Goal: Task Accomplishment & Management: Manage account settings

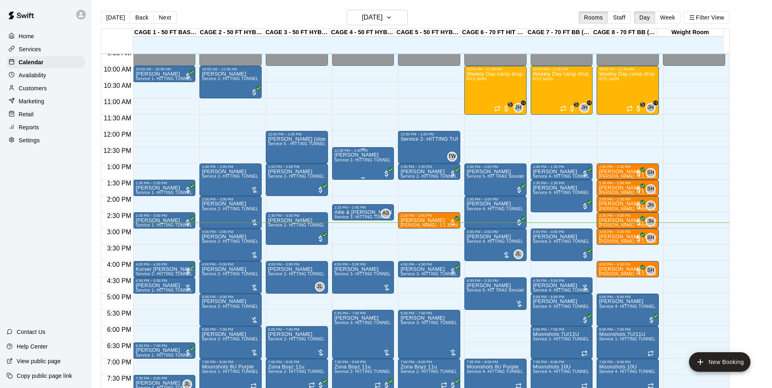
scroll to position [291, 0]
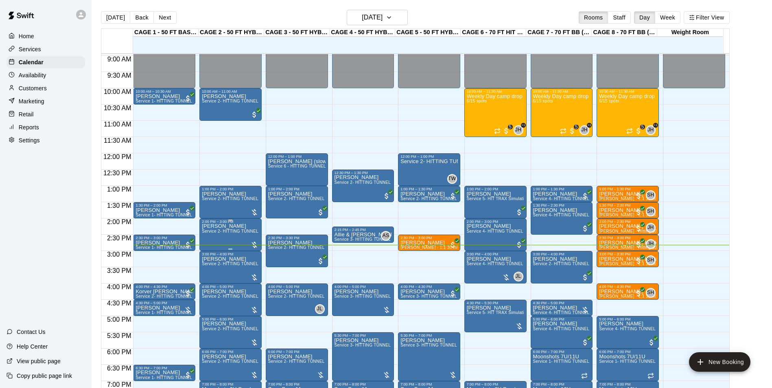
click at [232, 234] on span "Service 2- HITTING TUNNEL RENTAL - 50ft Baseball" at bounding box center [253, 231] width 103 height 4
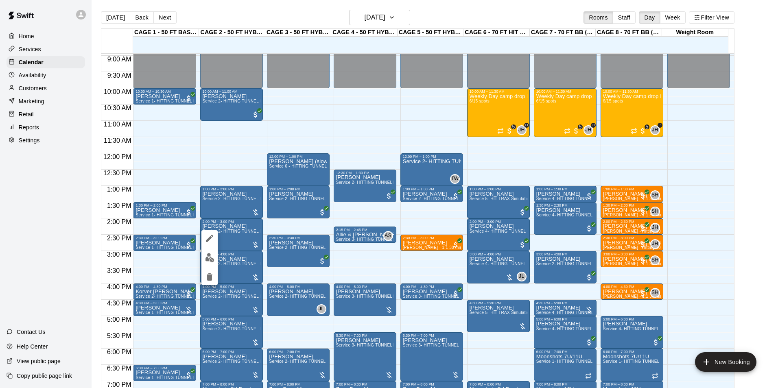
click at [216, 255] on button "edit" at bounding box center [209, 258] width 16 height 16
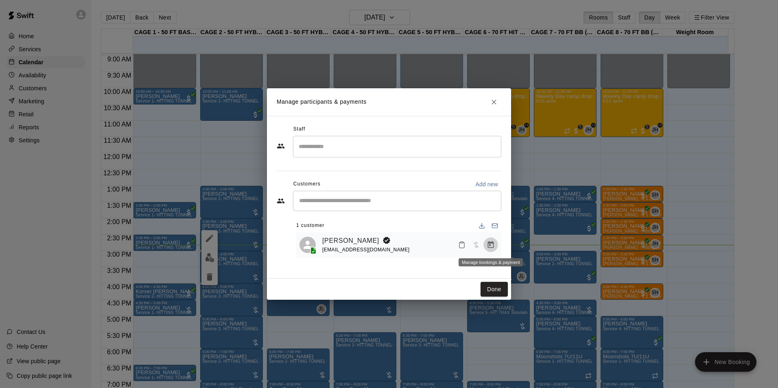
click at [486, 246] on button "Manage bookings & payment" at bounding box center [491, 245] width 15 height 15
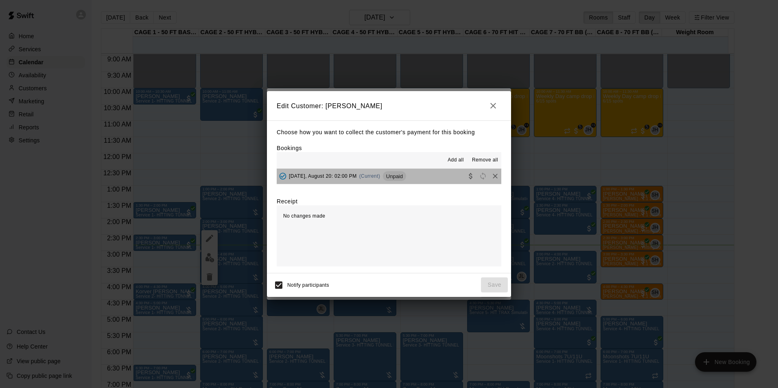
click at [406, 171] on div "Wednesday, August 20: 02:00 PM (Current) Unpaid" at bounding box center [341, 176] width 129 height 12
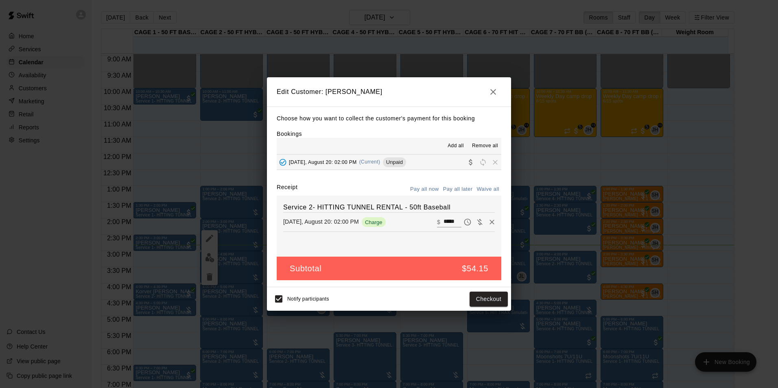
click at [448, 224] on input "*****" at bounding box center [453, 222] width 18 height 11
type input "**"
click at [488, 296] on button "Checkout" at bounding box center [489, 299] width 38 height 15
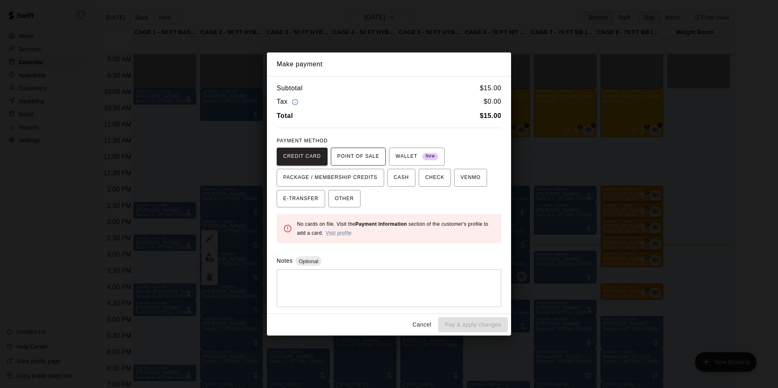
click at [359, 164] on button "POINT OF SALE" at bounding box center [358, 157] width 55 height 18
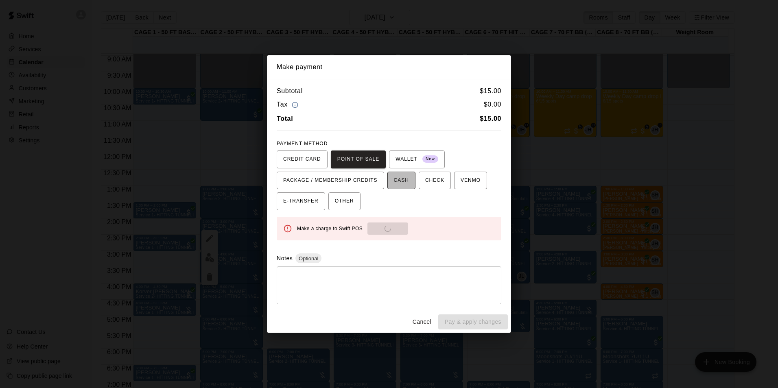
click at [403, 182] on button "CASH" at bounding box center [401, 181] width 28 height 18
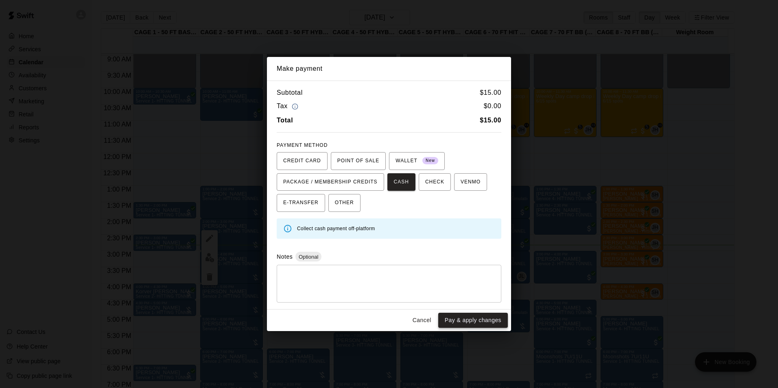
click at [464, 324] on button "Pay & apply changes" at bounding box center [473, 320] width 70 height 15
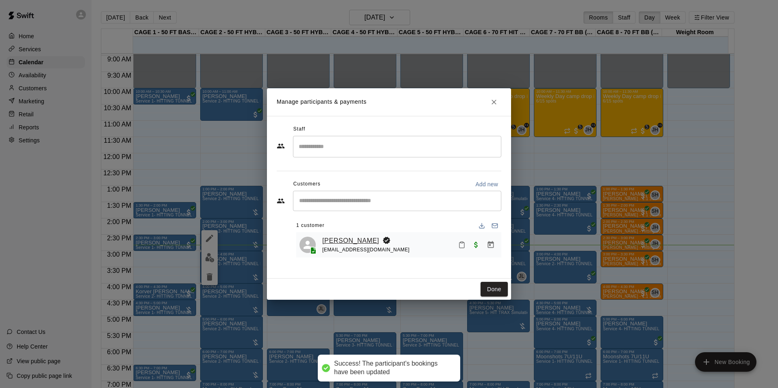
drag, startPoint x: 334, startPoint y: 246, endPoint x: 334, endPoint y: 240, distance: 5.7
click at [334, 246] on div "coachtomsiebert@gmail.com" at bounding box center [366, 250] width 88 height 9
click at [343, 243] on link "Tom Siebert" at bounding box center [350, 241] width 57 height 11
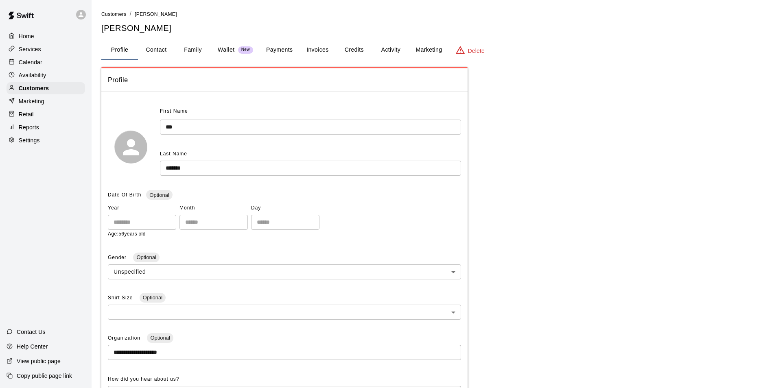
click at [187, 58] on button "Family" at bounding box center [193, 50] width 37 height 20
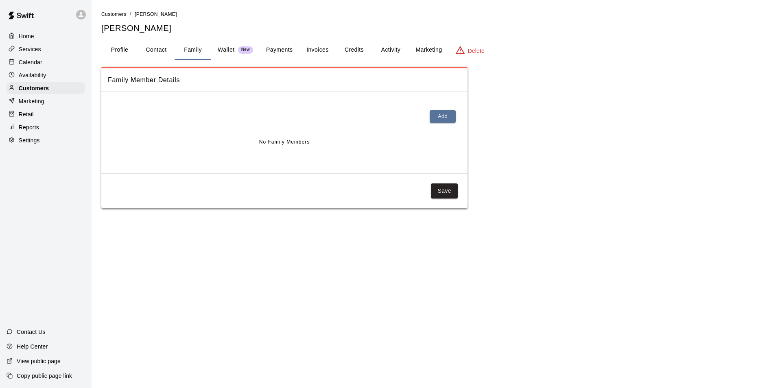
click at [293, 50] on button "Payments" at bounding box center [279, 50] width 39 height 20
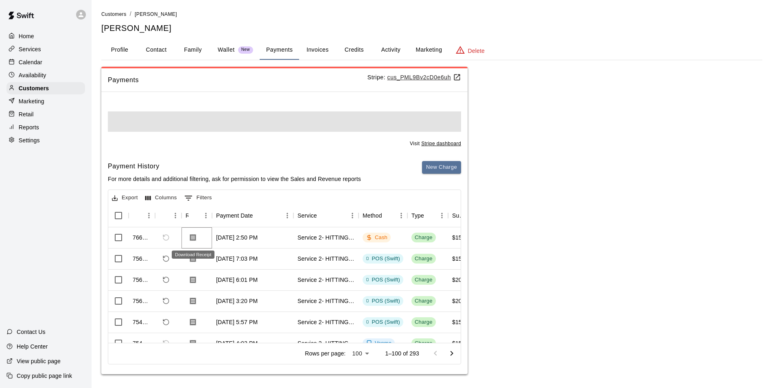
click at [190, 235] on icon "Download Receipt" at bounding box center [193, 237] width 6 height 7
click at [194, 236] on icon "Download Receipt" at bounding box center [193, 237] width 6 height 7
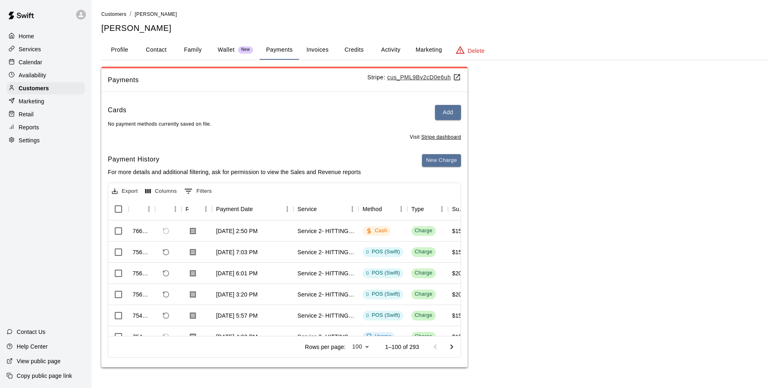
drag, startPoint x: 45, startPoint y: 62, endPoint x: 57, endPoint y: 54, distance: 14.7
click at [45, 62] on div "Calendar" at bounding box center [46, 62] width 79 height 12
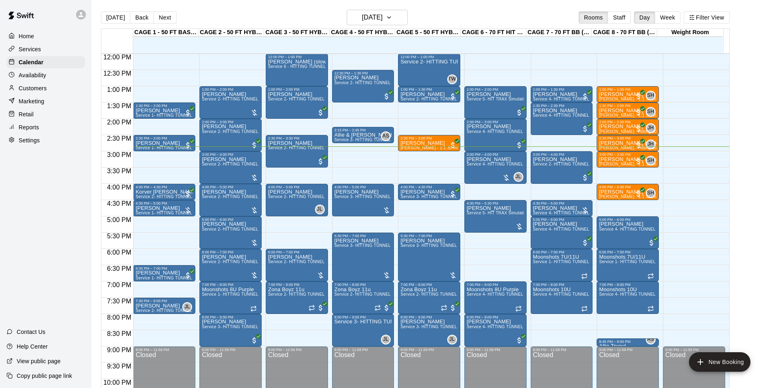
scroll to position [373, 0]
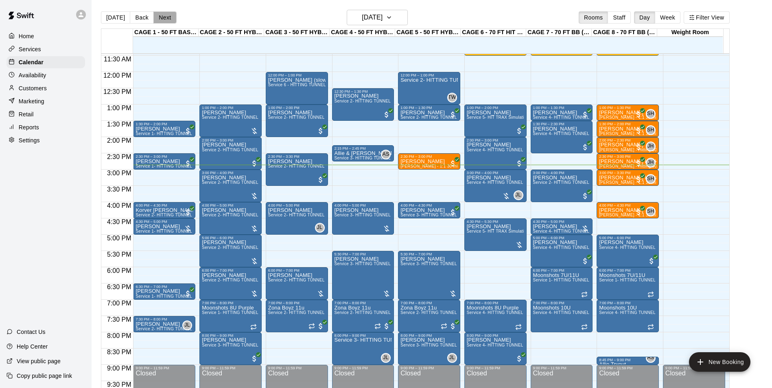
click at [161, 20] on button "Next" at bounding box center [164, 17] width 23 height 12
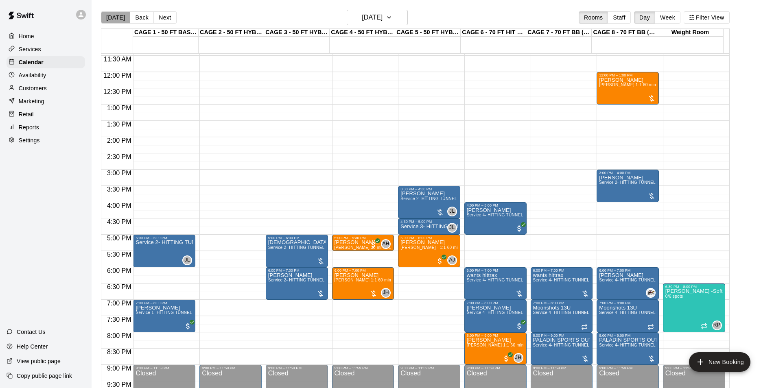
click at [118, 20] on button "[DATE]" at bounding box center [115, 17] width 29 height 12
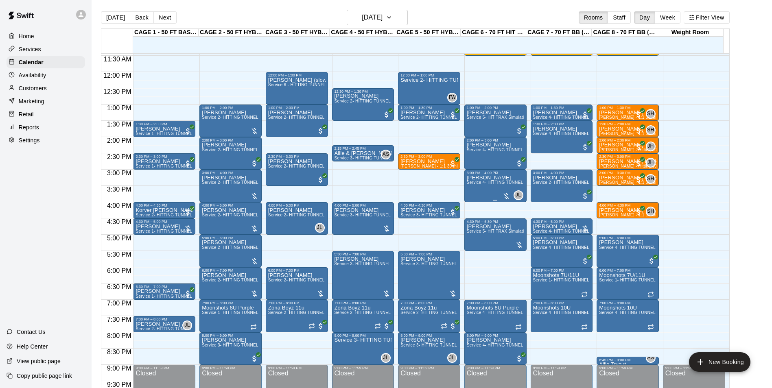
click at [502, 191] on div "JL 0" at bounding box center [512, 195] width 21 height 10
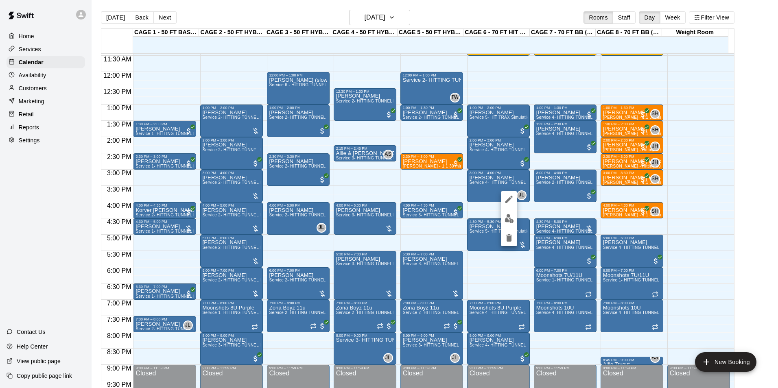
click at [505, 219] on img "edit" at bounding box center [509, 218] width 9 height 9
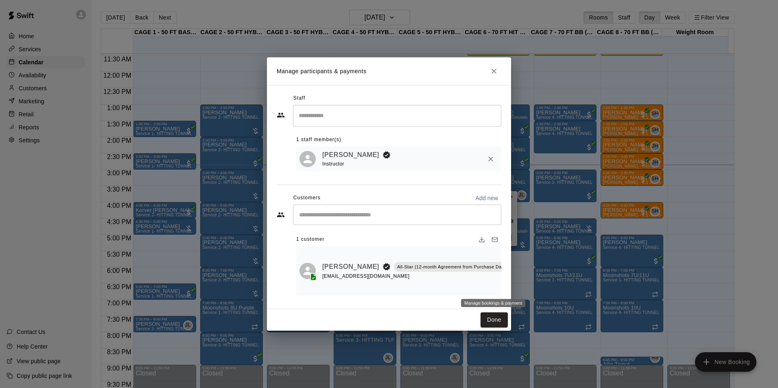
click at [527, 285] on icon "Manage bookings & payment" at bounding box center [531, 285] width 8 height 8
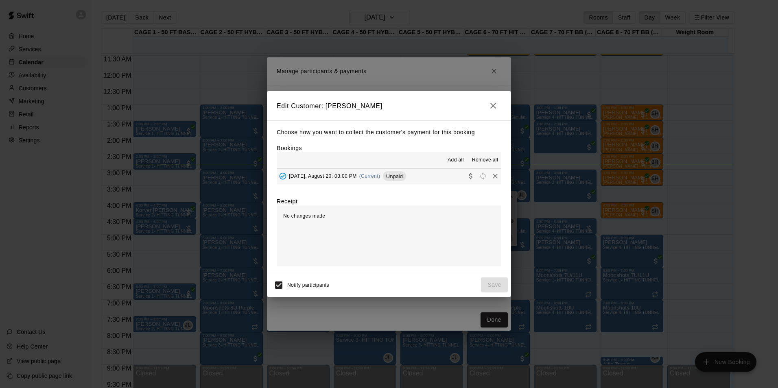
click at [357, 176] on span "Wednesday, August 20: 03:00 PM" at bounding box center [323, 176] width 68 height 6
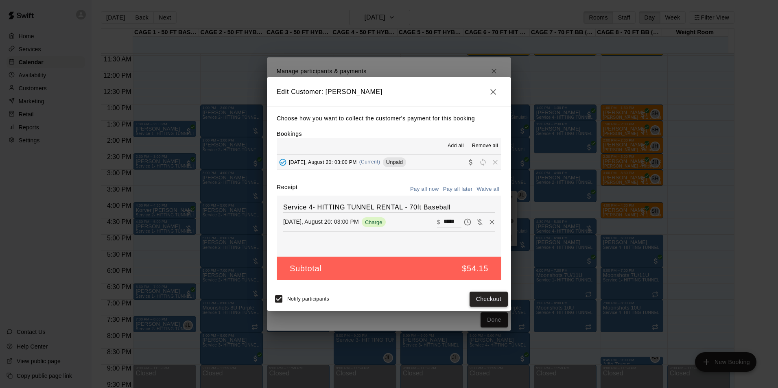
click at [484, 295] on button "Checkout" at bounding box center [489, 299] width 38 height 15
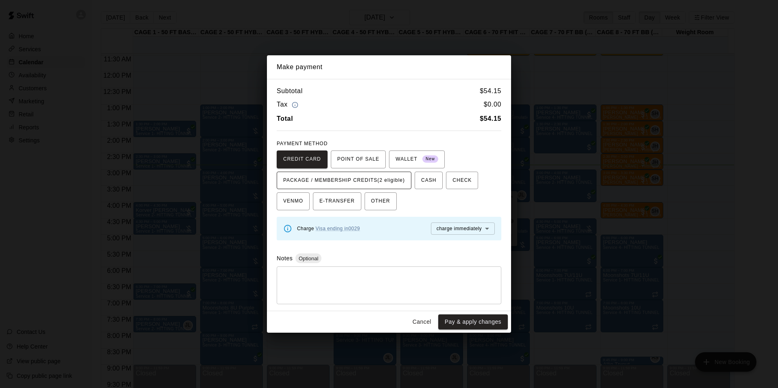
click at [387, 178] on span "PACKAGE / MEMBERSHIP CREDITS (2 eligible)" at bounding box center [344, 180] width 122 height 13
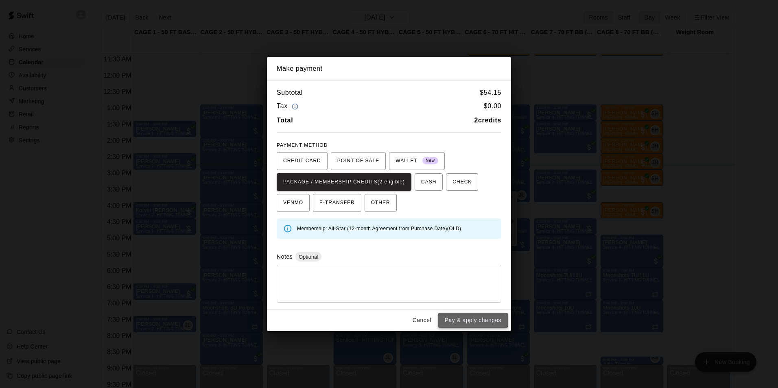
click at [472, 316] on button "Pay & apply changes" at bounding box center [473, 320] width 70 height 15
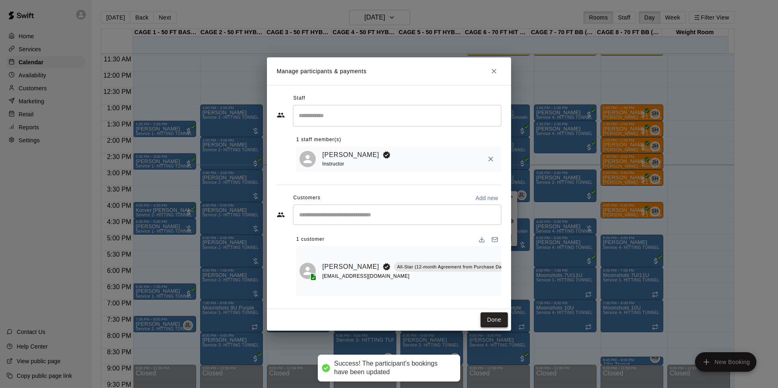
click at [494, 322] on button "Done" at bounding box center [494, 320] width 27 height 15
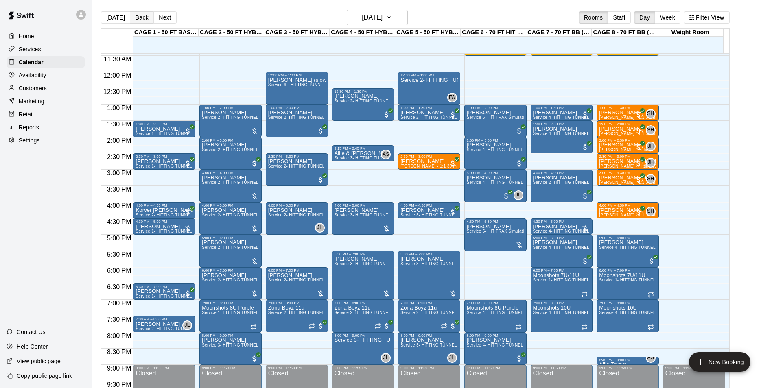
click at [147, 20] on button "Back" at bounding box center [142, 17] width 24 height 12
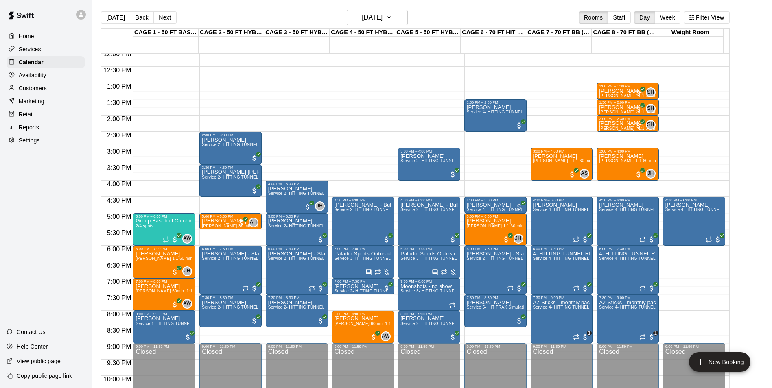
scroll to position [414, 0]
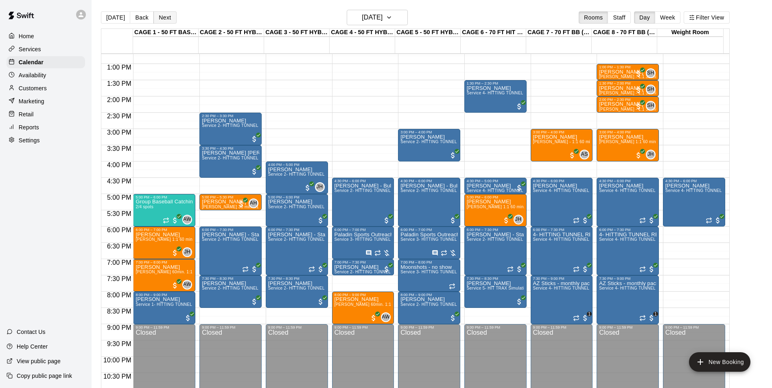
click at [161, 18] on button "Next" at bounding box center [164, 17] width 23 height 12
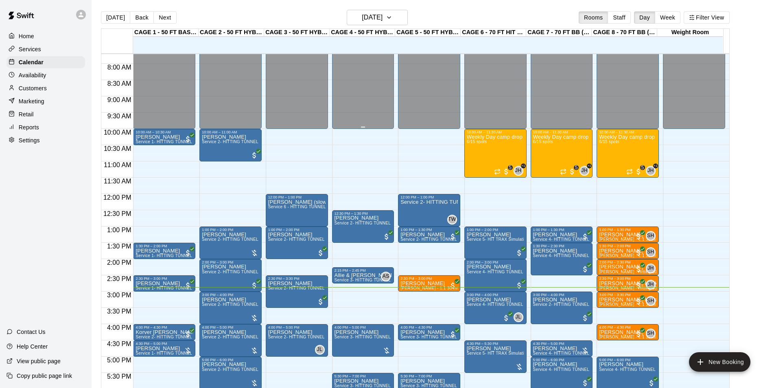
scroll to position [291, 0]
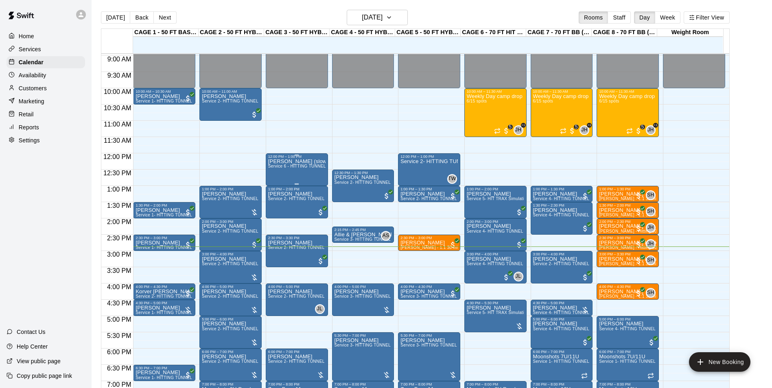
click at [295, 162] on p "[PERSON_NAME] (slow pitch)/NO SHOW" at bounding box center [296, 162] width 57 height 0
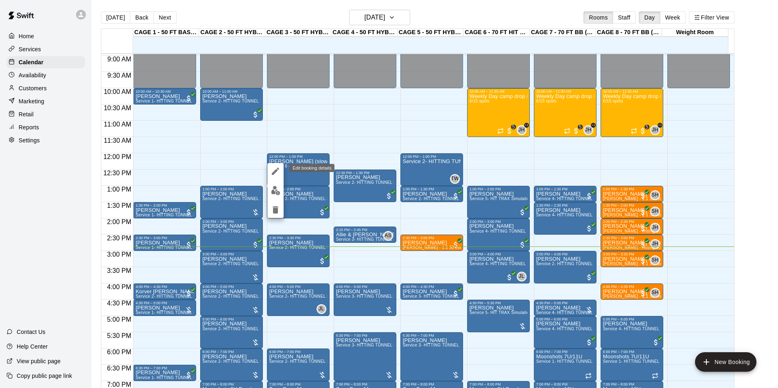
click at [282, 170] on button "edit" at bounding box center [275, 171] width 16 height 16
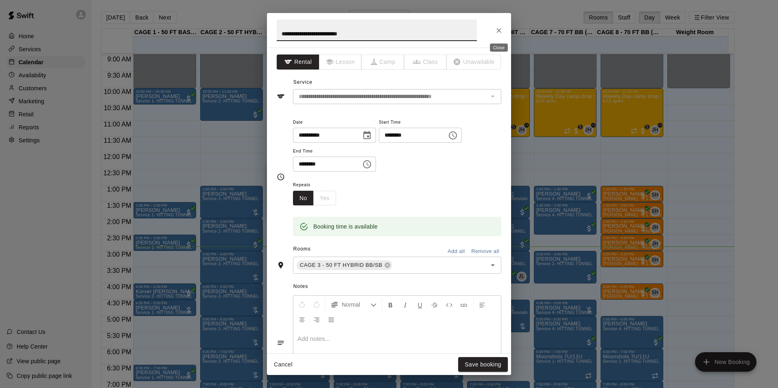
click at [499, 25] on button "Close" at bounding box center [499, 30] width 15 height 15
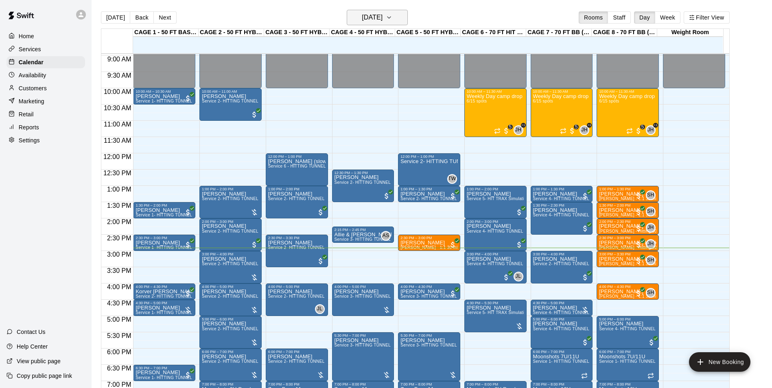
click at [383, 18] on h6 "[DATE]" at bounding box center [372, 17] width 21 height 11
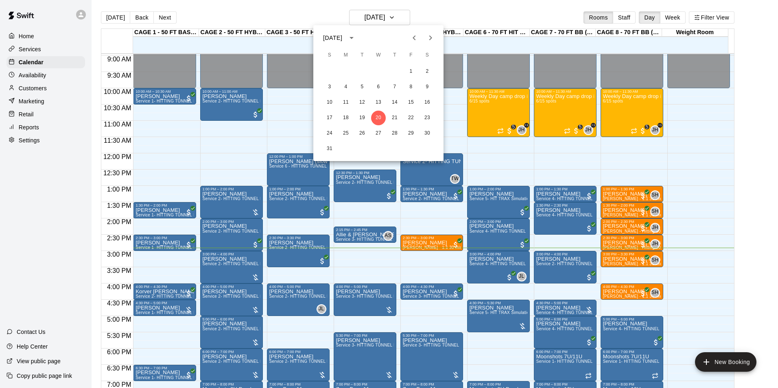
click at [493, 98] on div at bounding box center [389, 194] width 778 height 388
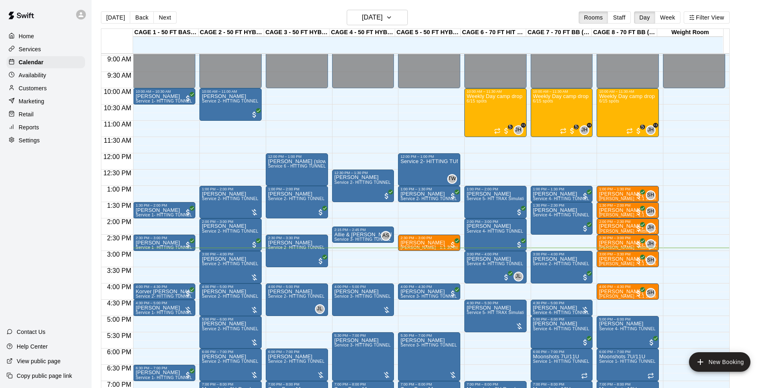
click at [484, 107] on div "Weekly Day camp drop in session - Monday / Wednesday / Friday's 6/15 spots" at bounding box center [495, 288] width 57 height 388
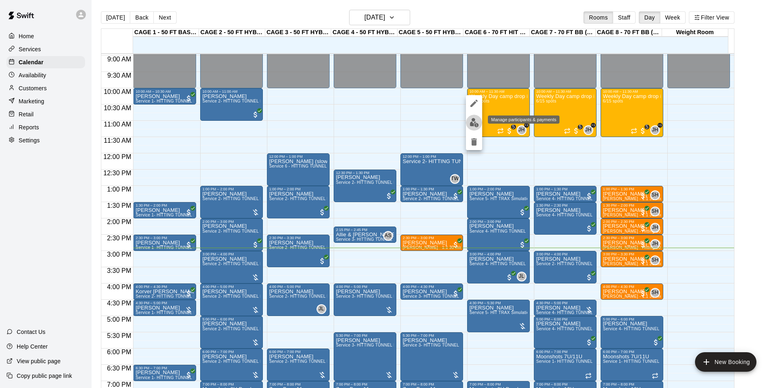
click at [480, 120] on button "edit" at bounding box center [474, 123] width 16 height 16
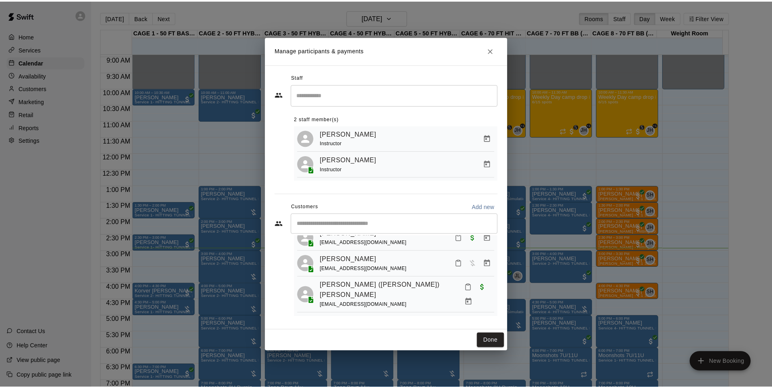
scroll to position [104, 0]
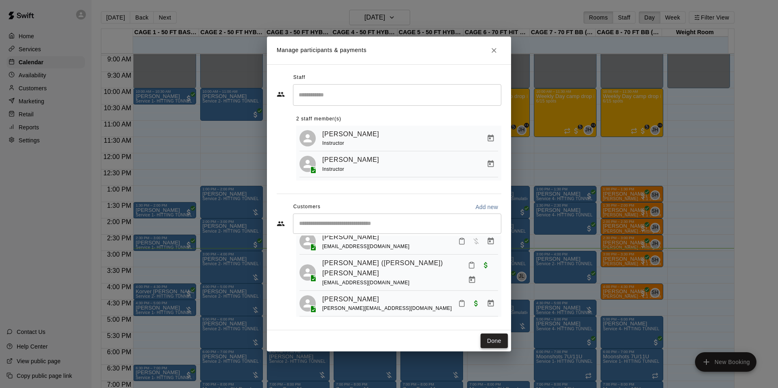
click at [486, 341] on button "Done" at bounding box center [494, 341] width 27 height 15
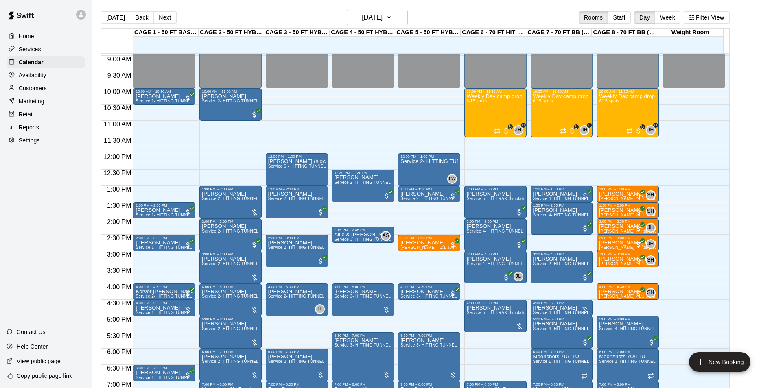
click at [39, 89] on p "Customers" at bounding box center [33, 88] width 28 height 8
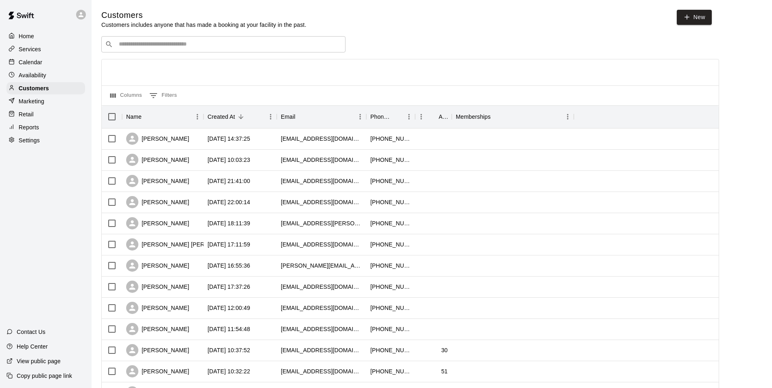
click at [191, 51] on div "​ ​" at bounding box center [223, 44] width 244 height 16
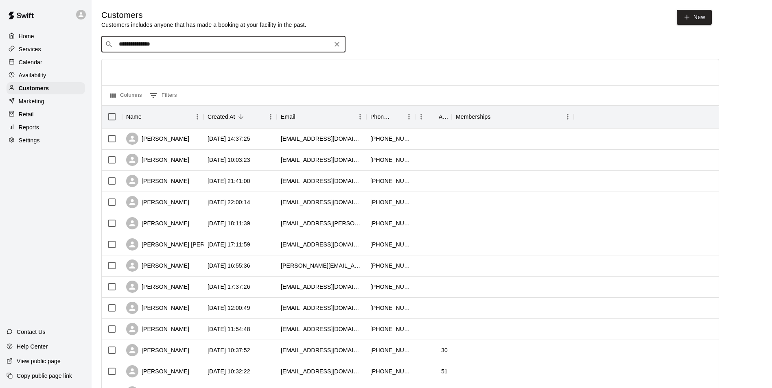
type input "**********"
click at [336, 40] on button "Clear" at bounding box center [336, 44] width 11 height 11
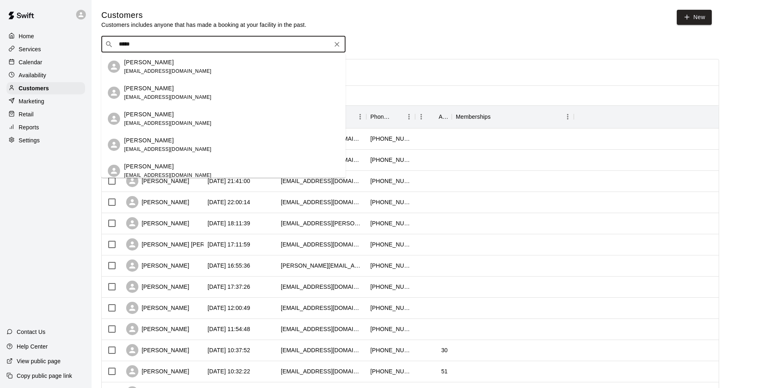
type input "******"
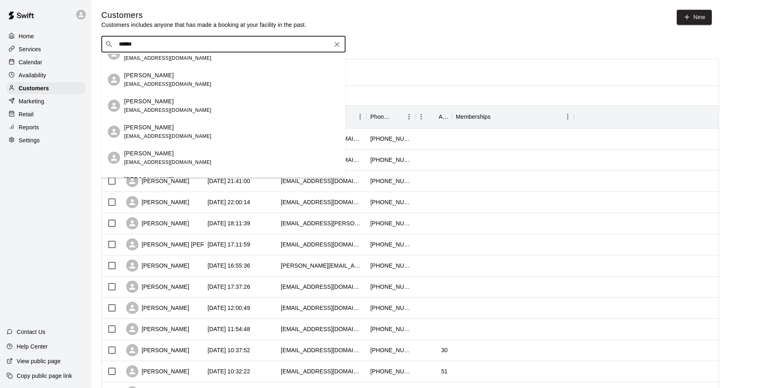
scroll to position [366, 0]
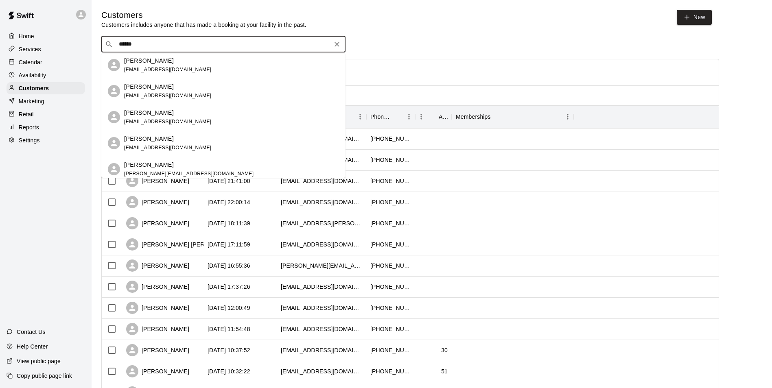
click at [188, 119] on div "ELIJAH MARTINEZ eos1106@gmail.com" at bounding box center [231, 118] width 215 height 18
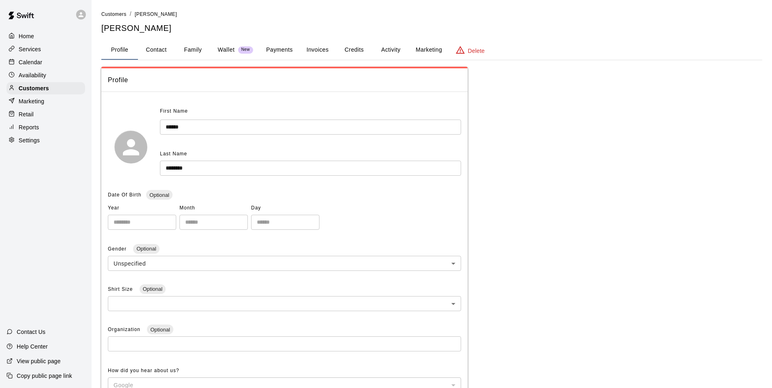
click at [315, 56] on button "Invoices" at bounding box center [317, 50] width 37 height 20
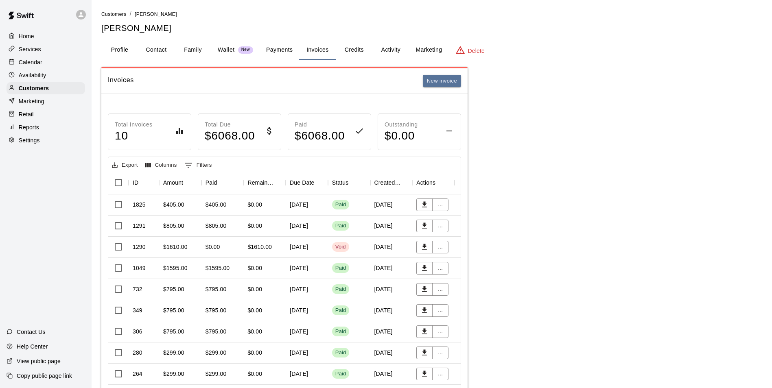
click at [363, 53] on button "Credits" at bounding box center [354, 50] width 37 height 20
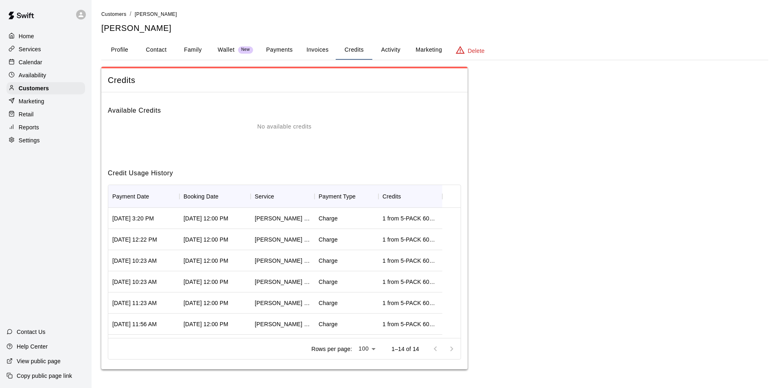
click at [394, 53] on button "Activity" at bounding box center [390, 50] width 37 height 20
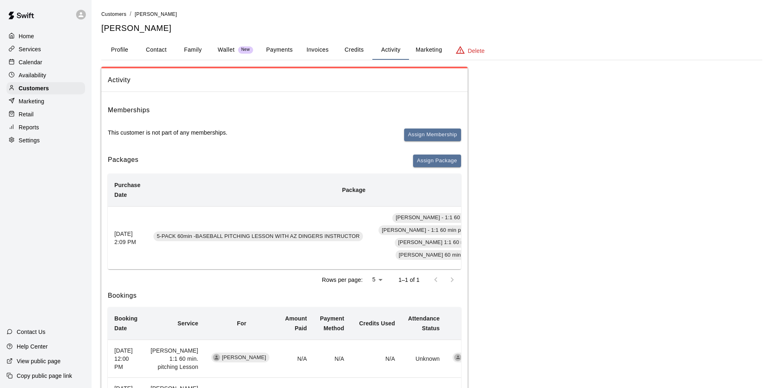
click at [292, 52] on button "Payments" at bounding box center [279, 50] width 39 height 20
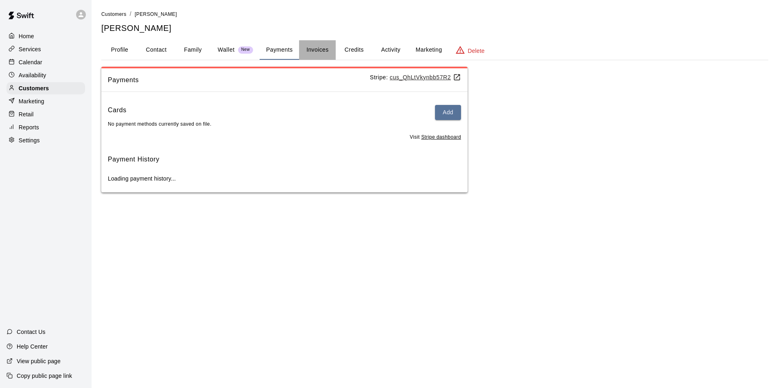
click at [319, 48] on button "Invoices" at bounding box center [317, 50] width 37 height 20
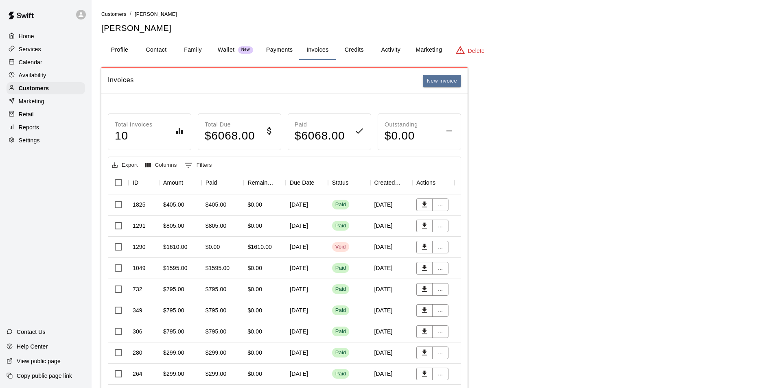
click at [290, 203] on div "July 11, 2025" at bounding box center [307, 205] width 42 height 21
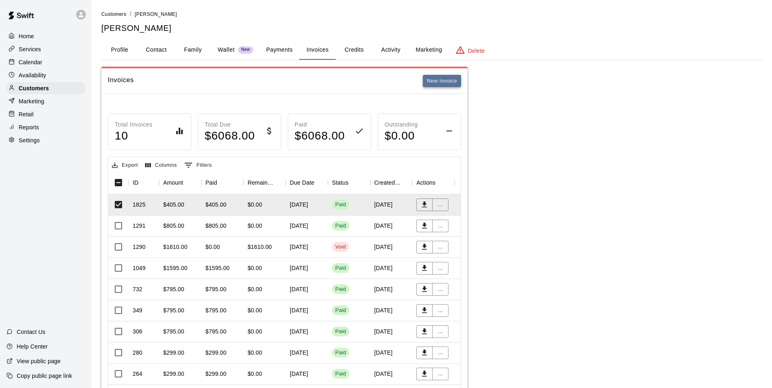
click at [440, 86] on button "New invoice" at bounding box center [442, 81] width 38 height 13
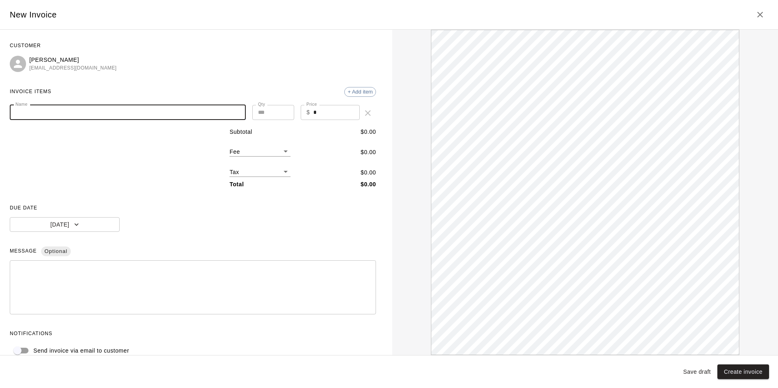
click at [210, 118] on input "Name" at bounding box center [128, 112] width 236 height 15
paste input "**********"
type input "**********"
click at [340, 108] on input "*" at bounding box center [336, 112] width 47 height 15
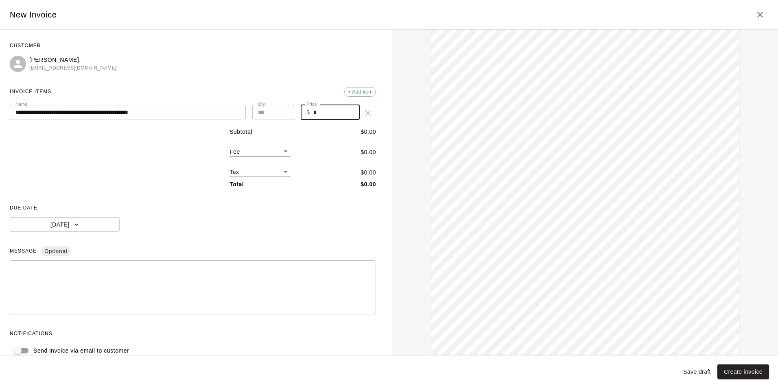
click at [340, 108] on input "*" at bounding box center [336, 112] width 47 height 15
type input "******"
click at [74, 228] on icon "button" at bounding box center [76, 225] width 8 height 8
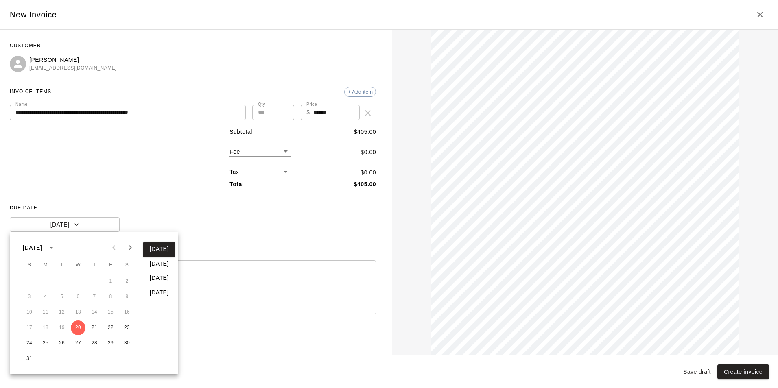
click at [163, 267] on button "In 7 days" at bounding box center [159, 263] width 32 height 15
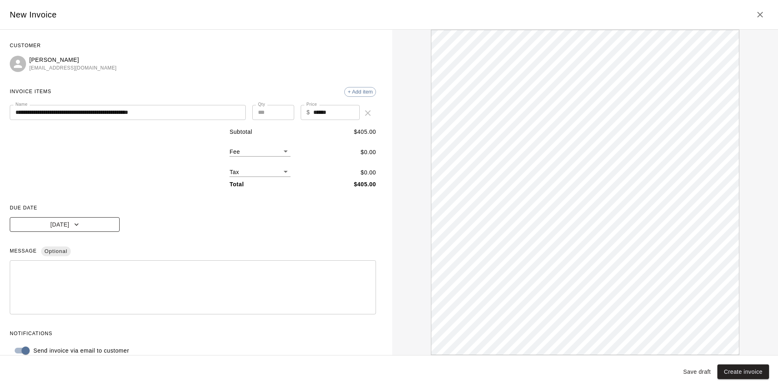
click at [107, 222] on button "Aug 27, 2025" at bounding box center [65, 224] width 110 height 15
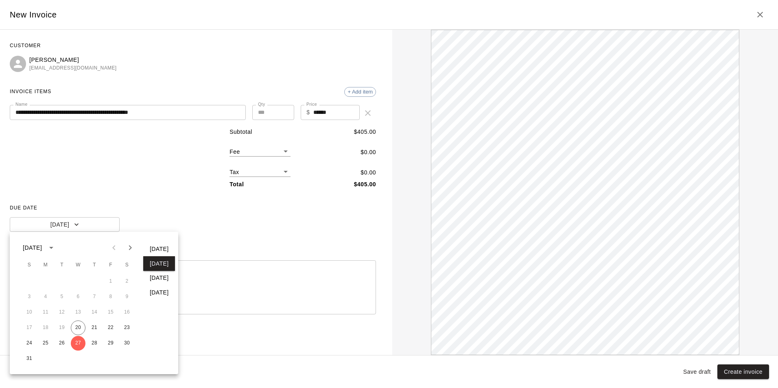
click at [155, 294] on button "In 30 days" at bounding box center [159, 292] width 32 height 15
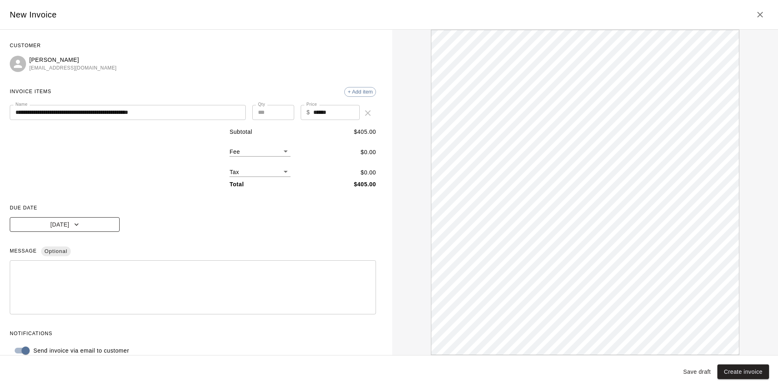
click at [73, 230] on button "Sep 19, 2025" at bounding box center [65, 224] width 110 height 15
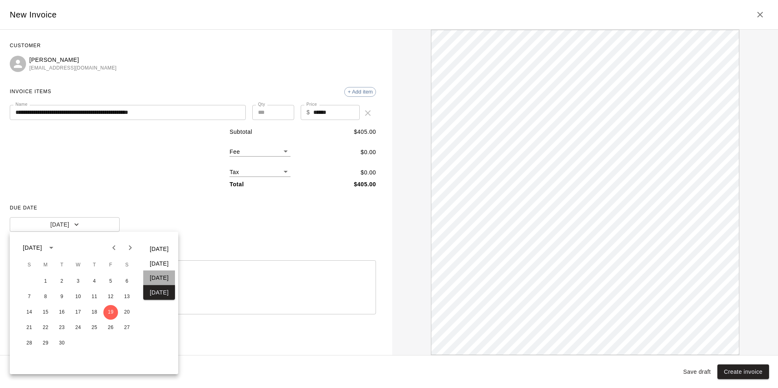
click at [151, 273] on button "In 14 days" at bounding box center [159, 278] width 32 height 15
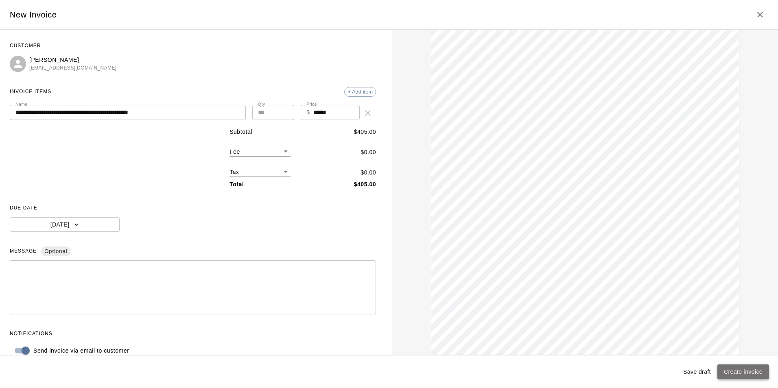
click at [735, 369] on button "Create invoice" at bounding box center [744, 372] width 52 height 15
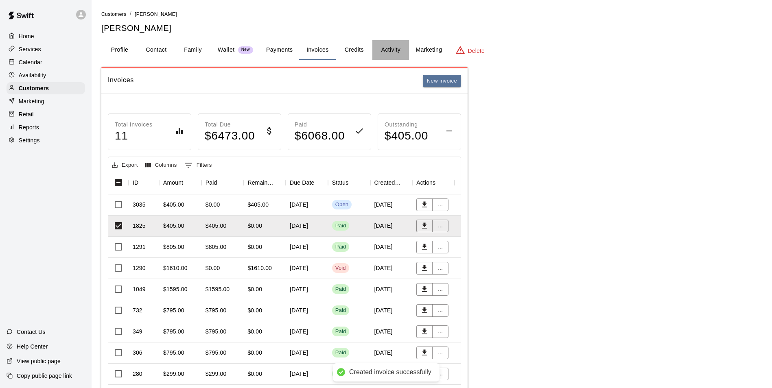
click at [388, 50] on button "Activity" at bounding box center [390, 50] width 37 height 20
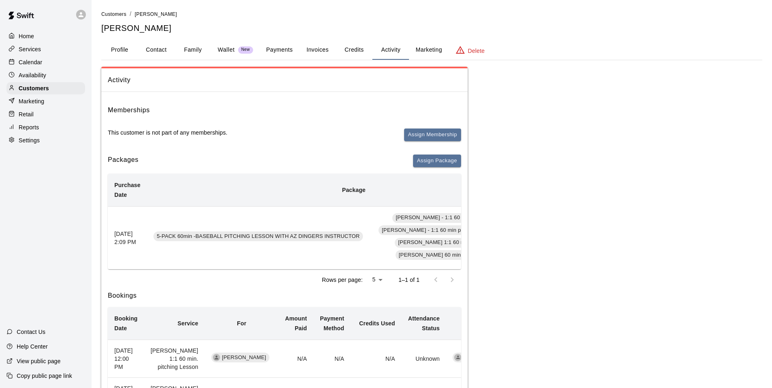
scroll to position [0, 185]
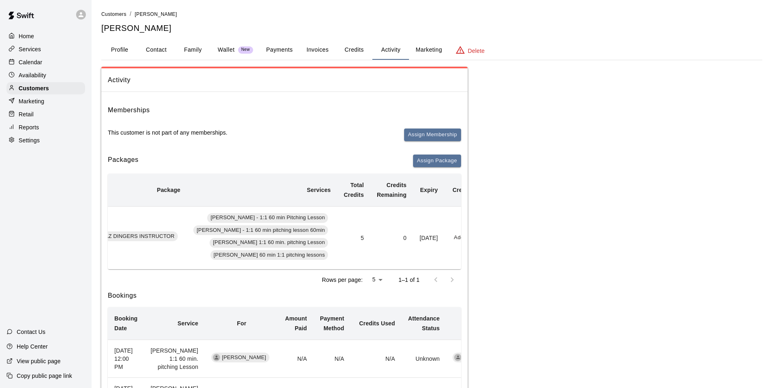
click at [451, 238] on button "Add" at bounding box center [459, 238] width 16 height 13
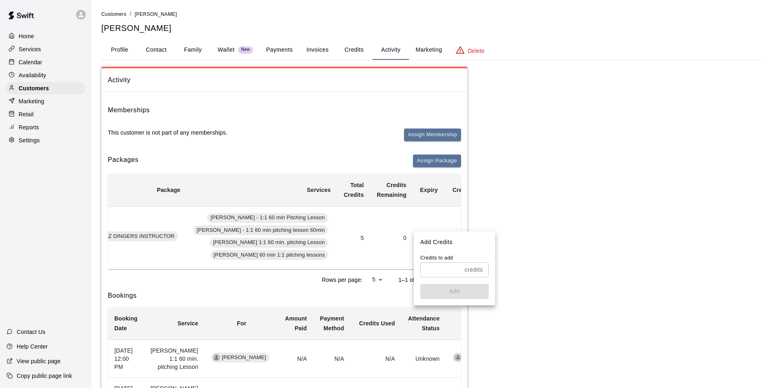
click at [440, 268] on input "text" at bounding box center [440, 270] width 41 height 15
type input "*"
click at [445, 294] on button "Add" at bounding box center [454, 291] width 68 height 15
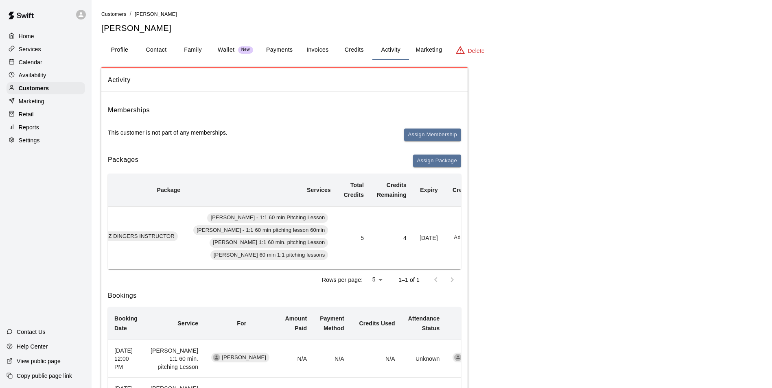
click at [52, 63] on div "Calendar" at bounding box center [46, 62] width 79 height 12
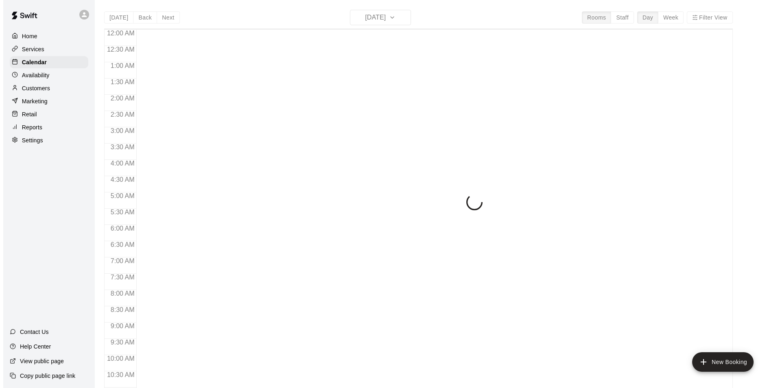
scroll to position [414, 0]
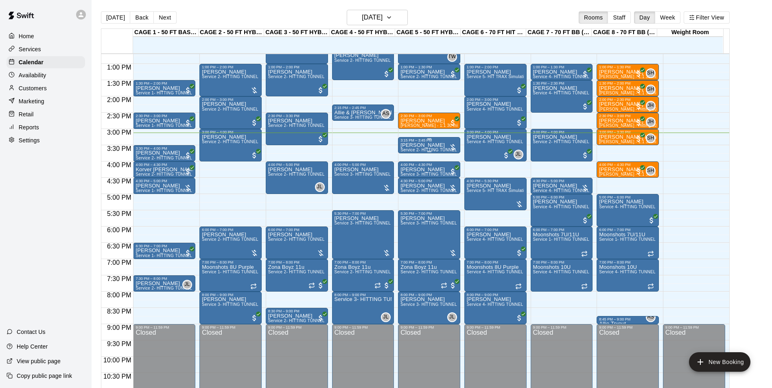
click at [425, 150] on span "Service 2- HITTING TUNNEL RENTAL - 50ft Baseball" at bounding box center [451, 150] width 103 height 4
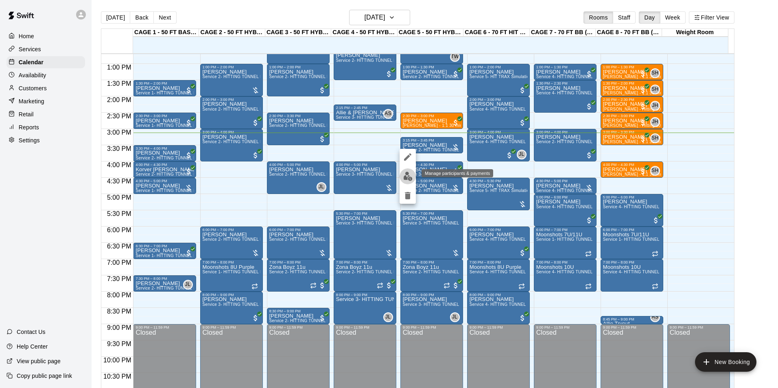
click at [409, 177] on img "edit" at bounding box center [407, 176] width 9 height 9
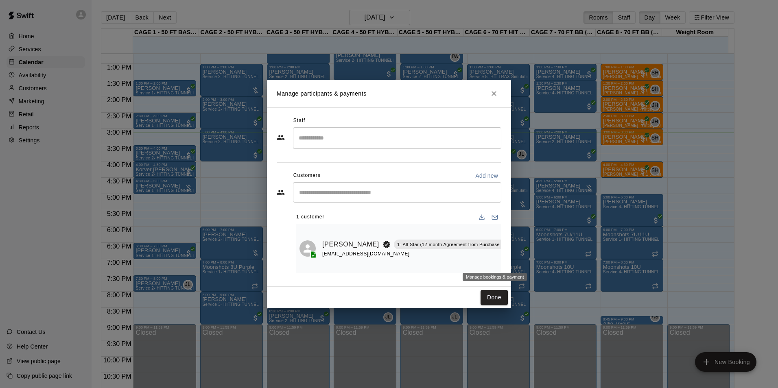
click at [520, 259] on icon "Manage bookings & payment" at bounding box center [524, 263] width 8 height 8
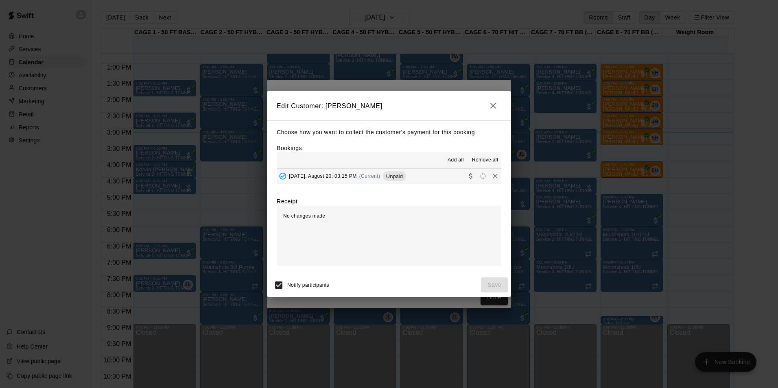
click at [406, 177] on span "Unpaid" at bounding box center [394, 176] width 23 height 6
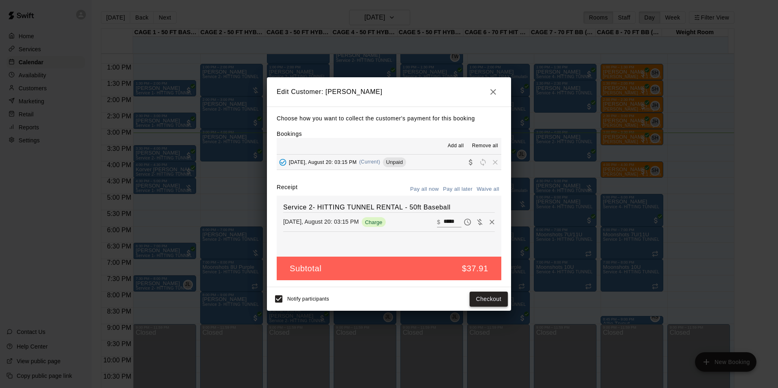
click at [473, 298] on button "Checkout" at bounding box center [489, 299] width 38 height 15
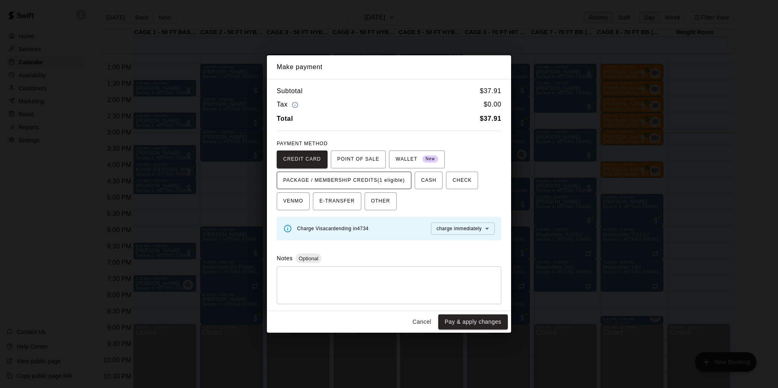
click at [388, 177] on span "PACKAGE / MEMBERSHIP CREDITS (1 eligible)" at bounding box center [344, 180] width 122 height 13
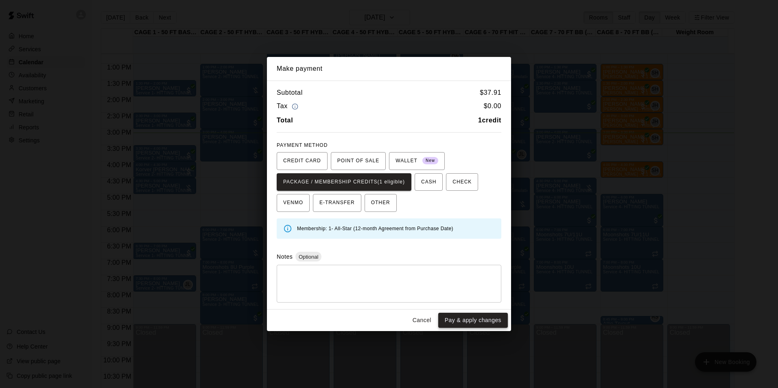
click at [453, 319] on button "Pay & apply changes" at bounding box center [473, 320] width 70 height 15
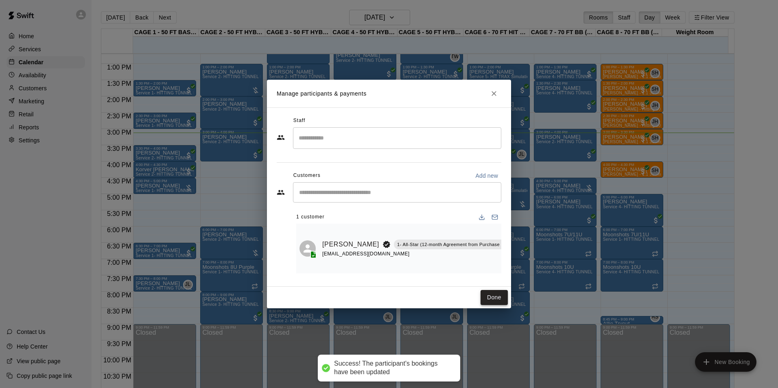
click at [487, 302] on button "Done" at bounding box center [494, 297] width 27 height 15
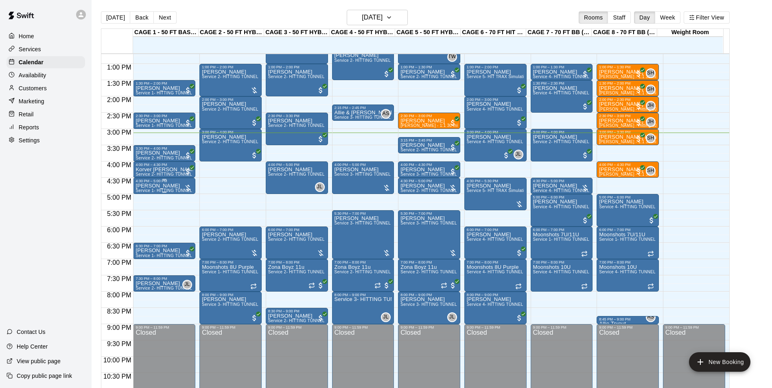
click at [165, 190] on span "Service 1- HITTING TUNNEL RENTAL - 50ft Baseball w/ Auto/Manual Feeder" at bounding box center [210, 190] width 149 height 4
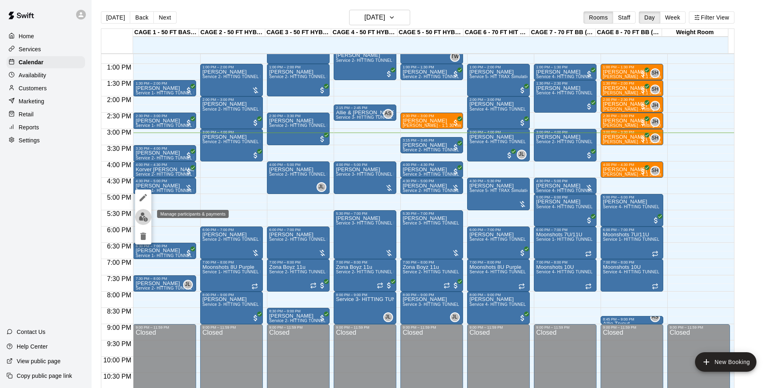
click at [145, 220] on img "edit" at bounding box center [143, 216] width 9 height 9
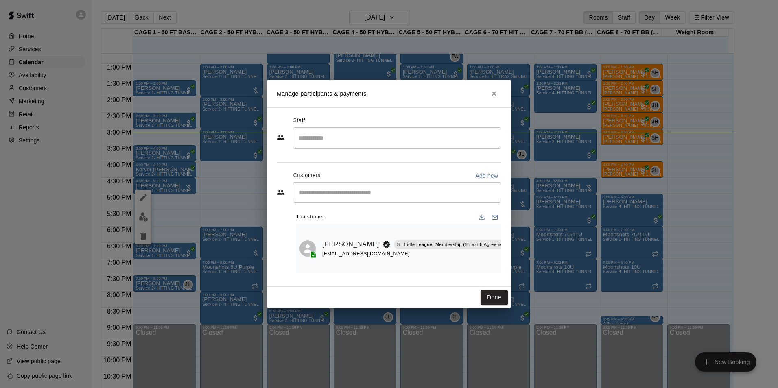
scroll to position [0, 51]
click at [509, 263] on icon "Manage bookings & payment" at bounding box center [513, 263] width 8 height 8
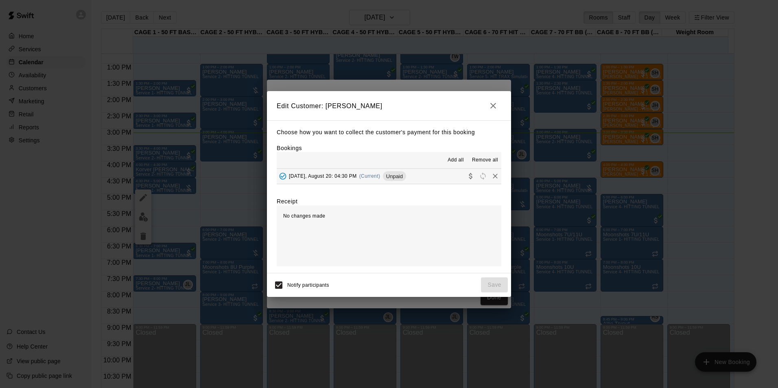
click at [389, 179] on div "Wednesday, August 20: 04:30 PM (Current) Unpaid" at bounding box center [341, 176] width 129 height 12
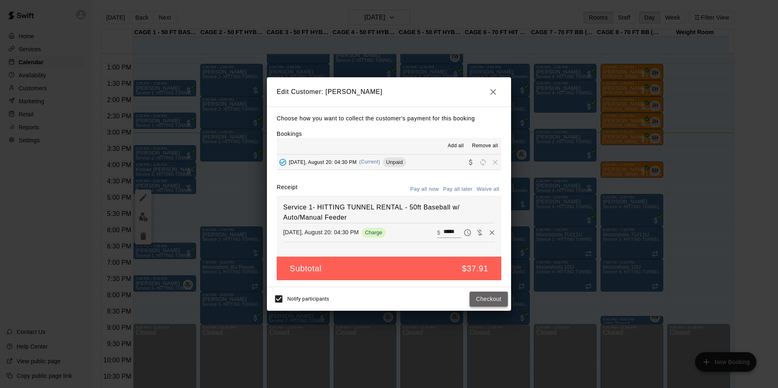
click at [477, 296] on button "Checkout" at bounding box center [489, 299] width 38 height 15
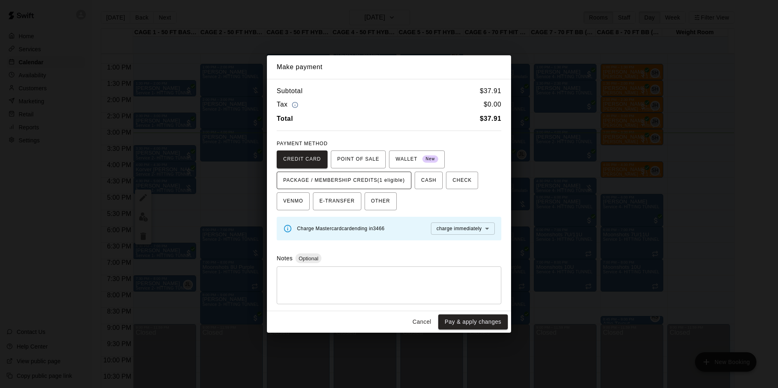
click at [373, 179] on span "PACKAGE / MEMBERSHIP CREDITS (1 eligible)" at bounding box center [344, 180] width 122 height 13
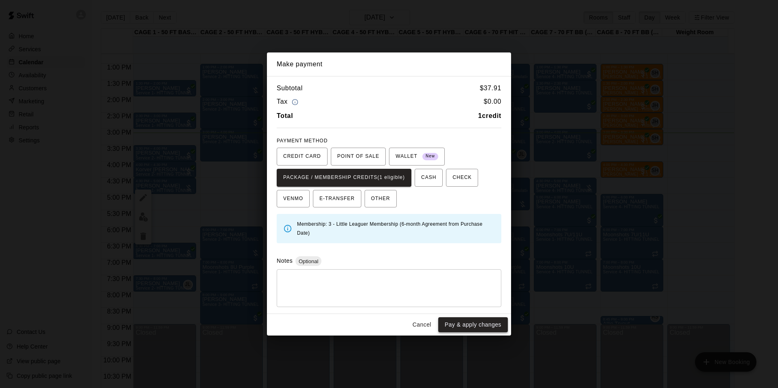
click at [473, 325] on button "Pay & apply changes" at bounding box center [473, 324] width 70 height 15
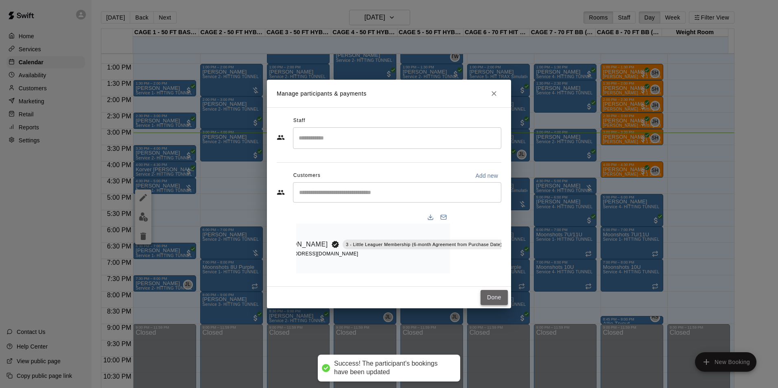
click at [490, 305] on button "Done" at bounding box center [494, 297] width 27 height 15
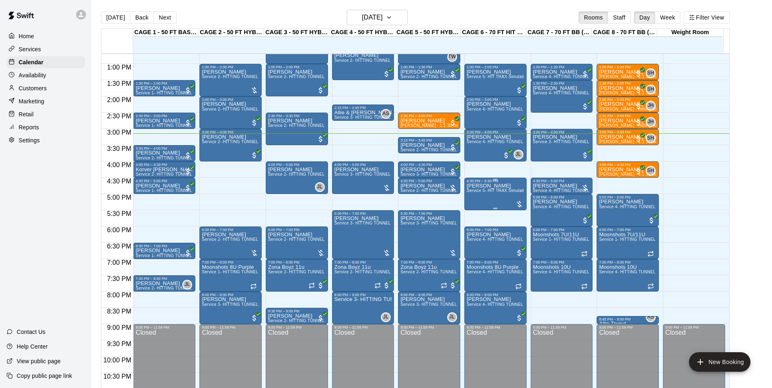
click at [499, 193] on span "Service 5- HIT TRAX Simulation Tunnel" at bounding box center [505, 190] width 77 height 4
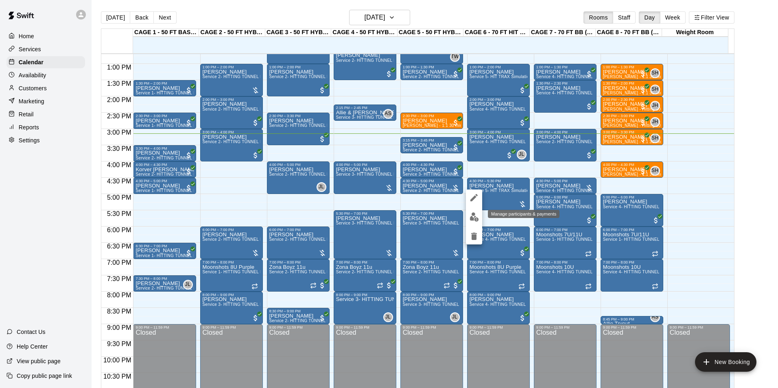
click at [476, 218] on img "edit" at bounding box center [474, 216] width 9 height 9
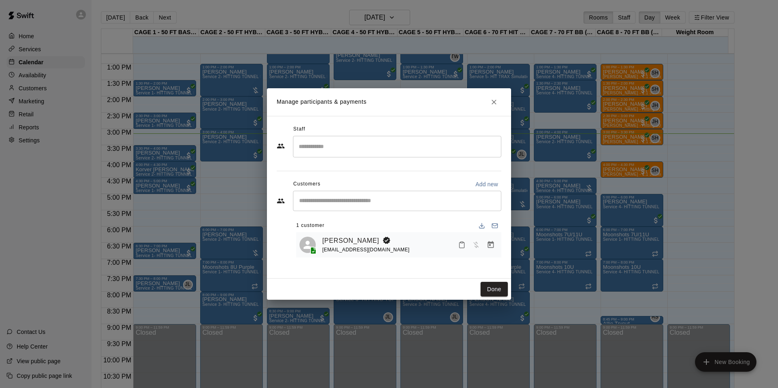
click at [489, 246] on icon "Manage bookings & payment" at bounding box center [491, 244] width 6 height 7
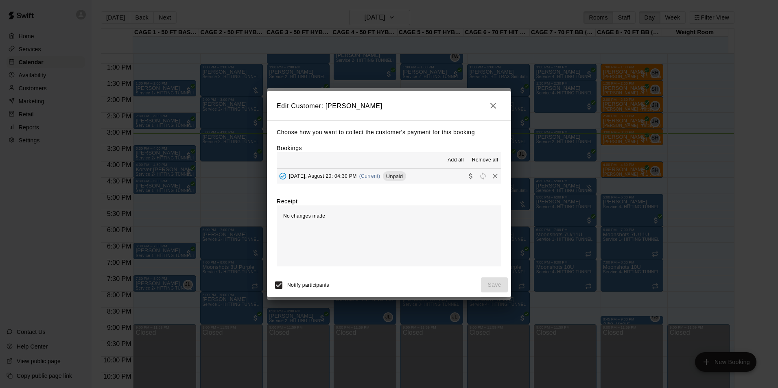
click at [428, 183] on button "Wednesday, August 20: 04:30 PM (Current) Unpaid" at bounding box center [389, 176] width 225 height 15
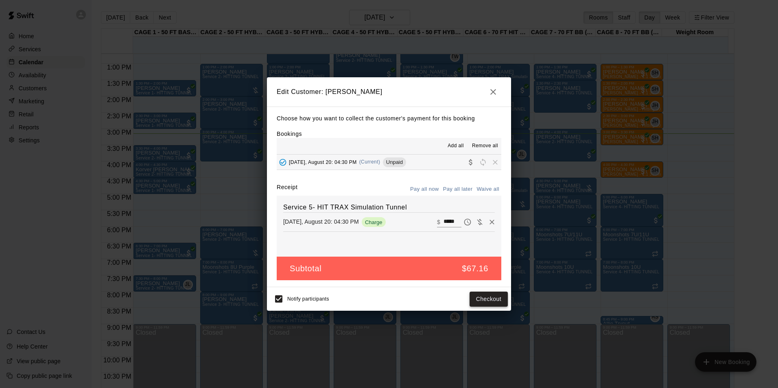
click at [478, 297] on button "Checkout" at bounding box center [489, 299] width 38 height 15
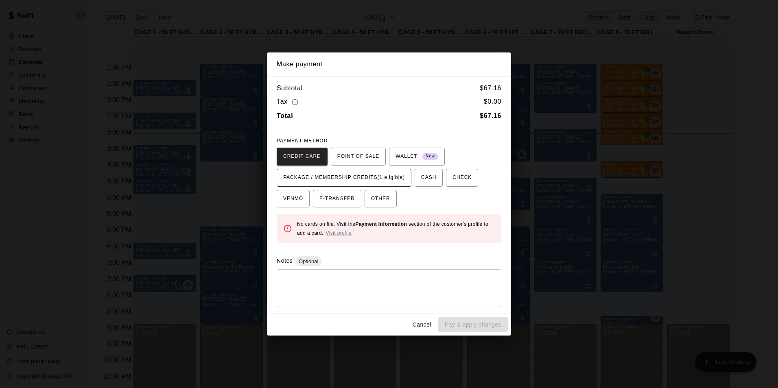
click at [391, 182] on span "PACKAGE / MEMBERSHIP CREDITS (1 eligible)" at bounding box center [344, 177] width 122 height 13
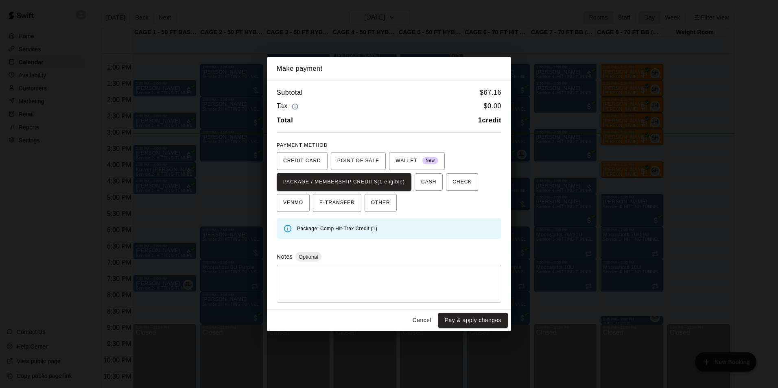
click at [423, 322] on button "Cancel" at bounding box center [422, 320] width 26 height 15
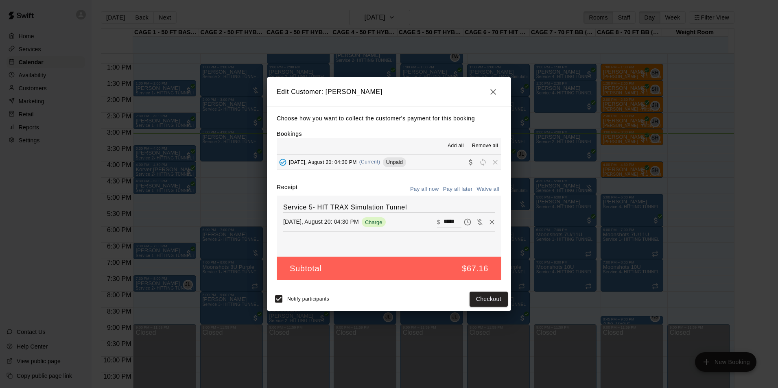
click at [487, 90] on button "button" at bounding box center [493, 92] width 16 height 16
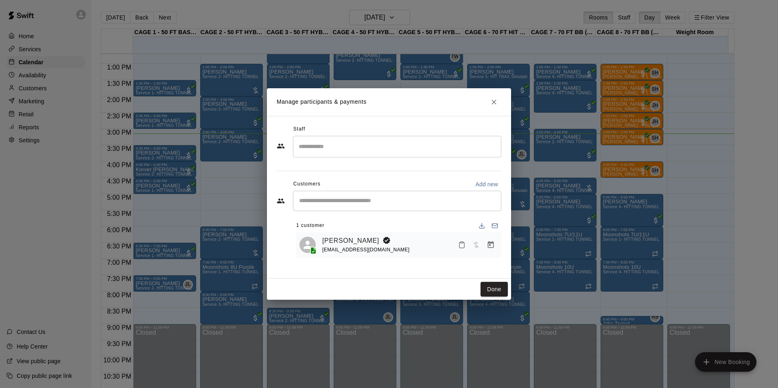
click at [491, 94] on h2 "Manage participants & payments" at bounding box center [389, 102] width 244 height 28
click at [493, 295] on button "Done" at bounding box center [494, 289] width 27 height 15
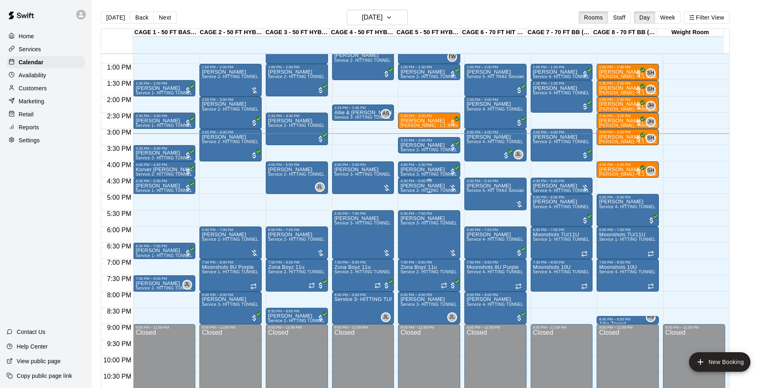
click at [406, 186] on p "[PERSON_NAME]" at bounding box center [428, 186] width 57 height 0
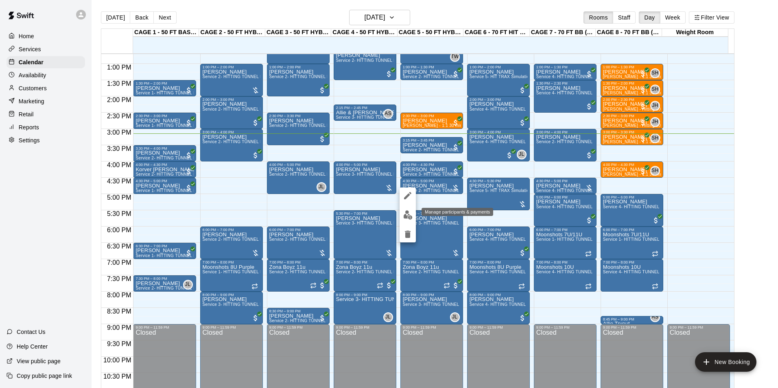
click at [403, 216] on button "edit" at bounding box center [408, 215] width 16 height 16
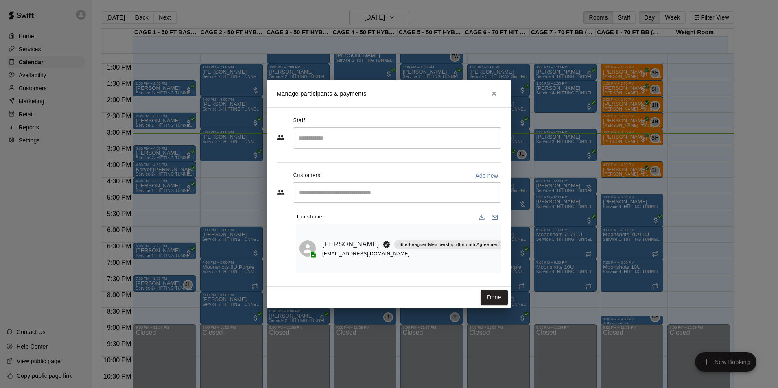
scroll to position [0, 41]
click at [522, 256] on button "Manage bookings & payment" at bounding box center [529, 263] width 15 height 15
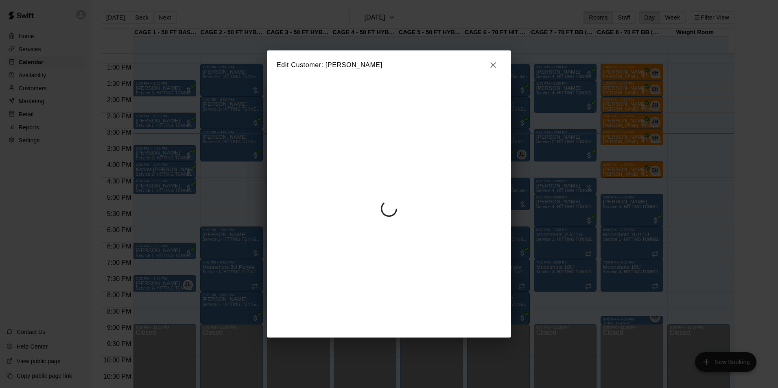
click at [494, 260] on div at bounding box center [389, 209] width 244 height 258
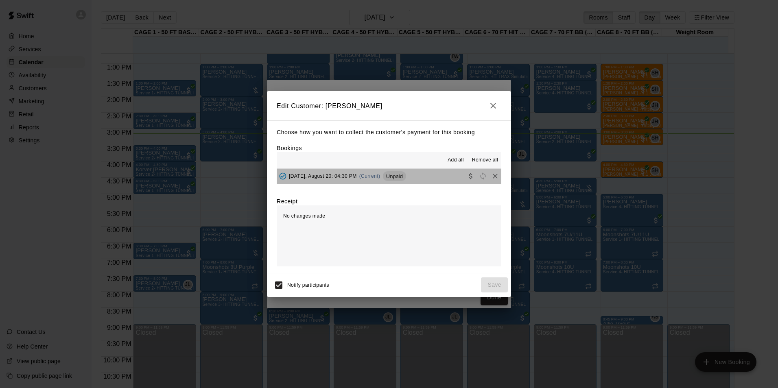
click at [414, 184] on button "Wednesday, August 20: 04:30 PM (Current) Unpaid" at bounding box center [389, 176] width 225 height 15
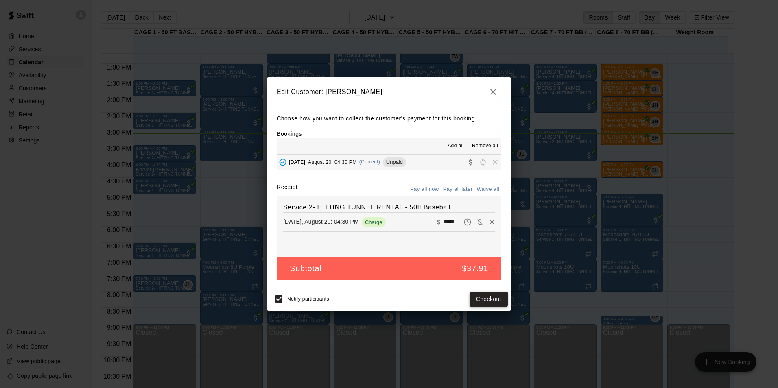
click at [485, 298] on button "Checkout" at bounding box center [489, 299] width 38 height 15
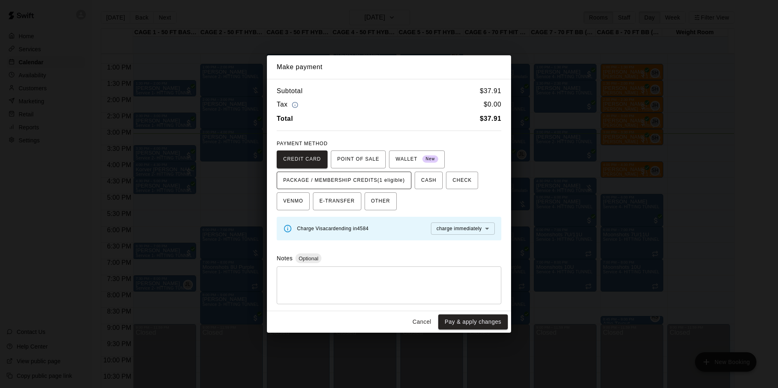
click at [368, 184] on span "PACKAGE / MEMBERSHIP CREDITS (1 eligible)" at bounding box center [344, 180] width 122 height 13
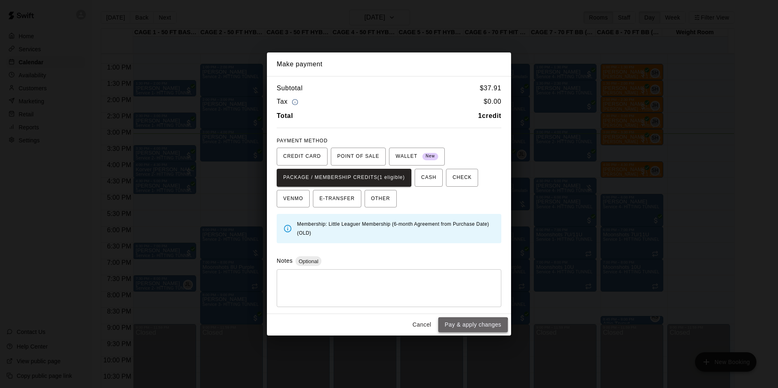
click at [464, 327] on button "Pay & apply changes" at bounding box center [473, 324] width 70 height 15
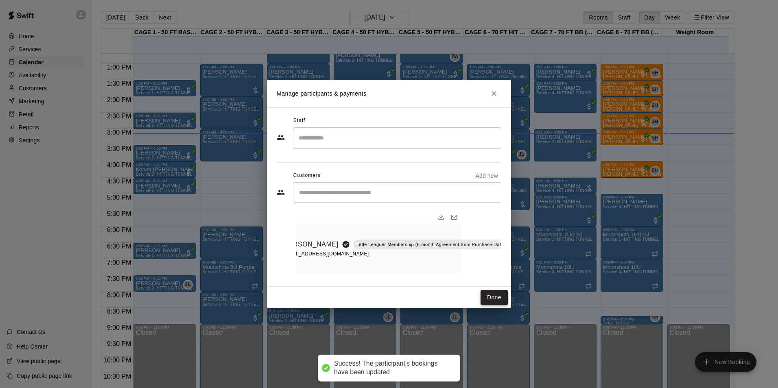
click at [490, 300] on button "Done" at bounding box center [494, 297] width 27 height 15
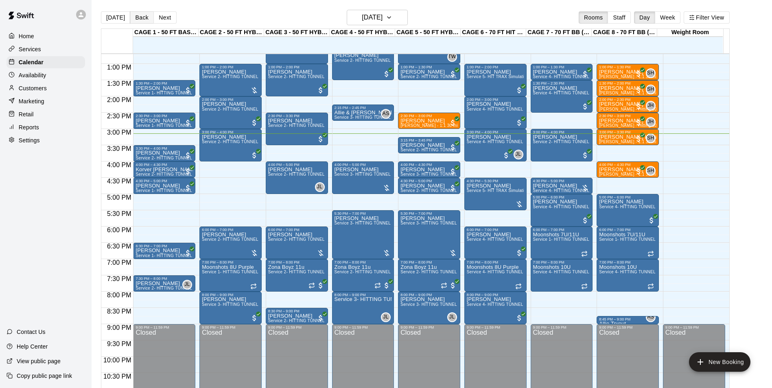
click at [143, 19] on button "Back" at bounding box center [142, 17] width 24 height 12
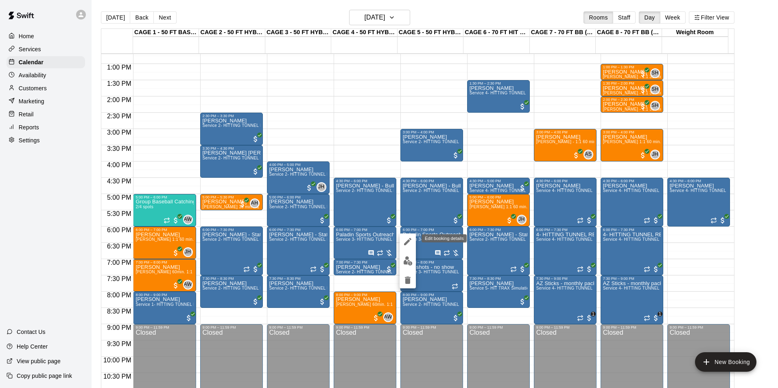
click at [405, 241] on icon "edit" at bounding box center [408, 242] width 10 height 10
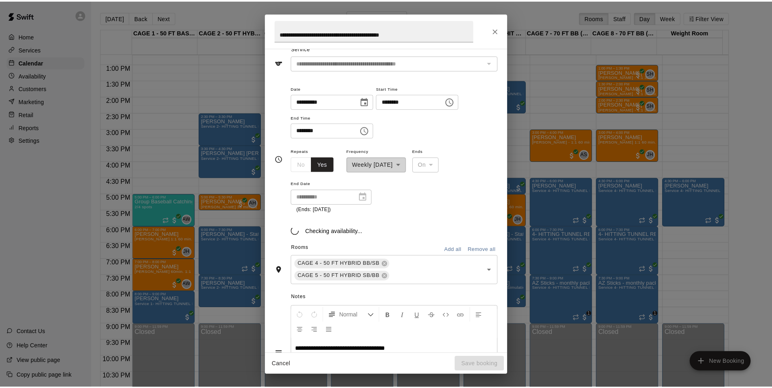
scroll to position [44, 0]
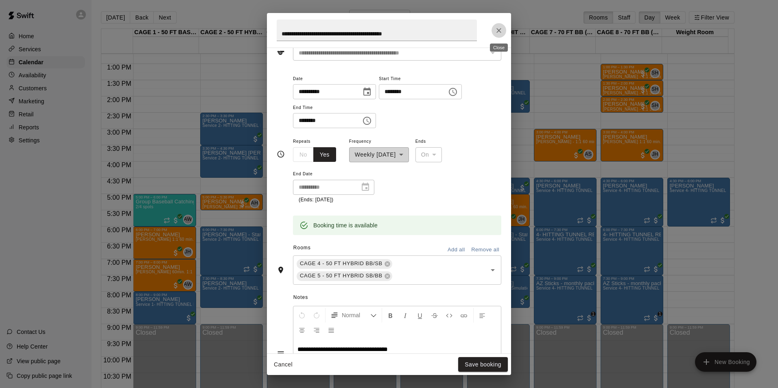
click at [503, 29] on button "Close" at bounding box center [499, 30] width 15 height 15
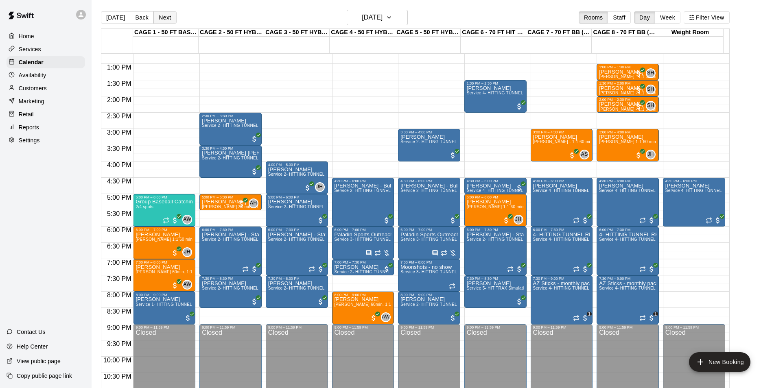
click at [166, 17] on button "Next" at bounding box center [164, 17] width 23 height 12
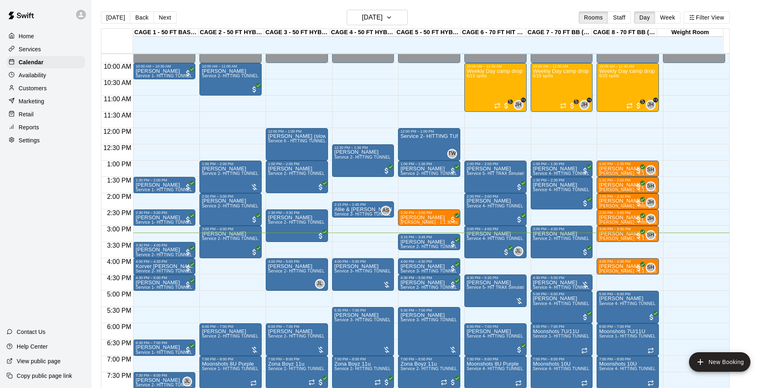
scroll to position [439, 0]
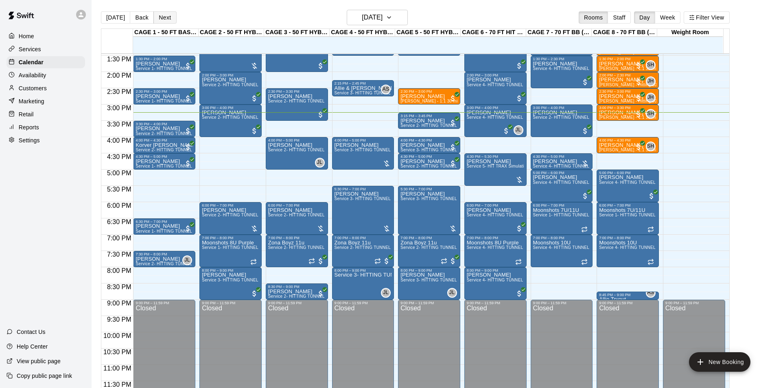
click at [158, 13] on button "Next" at bounding box center [164, 17] width 23 height 12
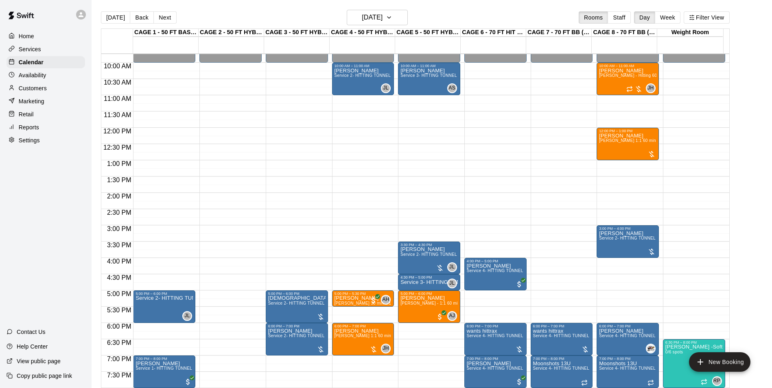
scroll to position [317, 0]
click at [165, 17] on button "Next" at bounding box center [164, 17] width 23 height 12
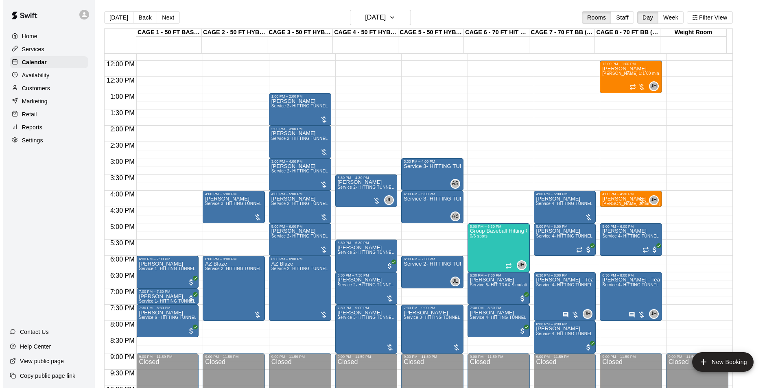
scroll to position [398, 0]
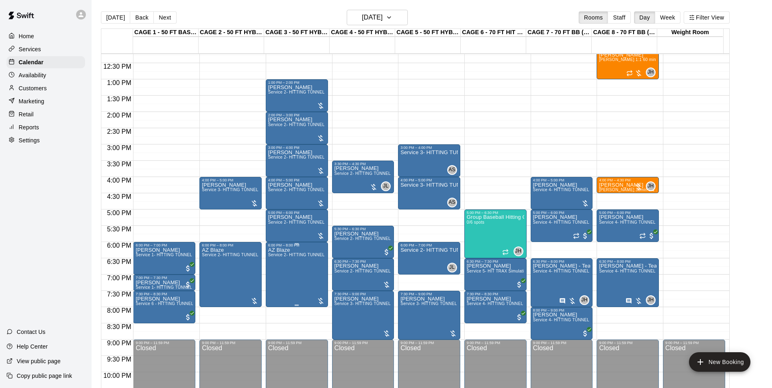
click at [281, 257] on span "Service 2- HITTING TUNNEL RENTAL - 50ft Baseball" at bounding box center [319, 255] width 103 height 4
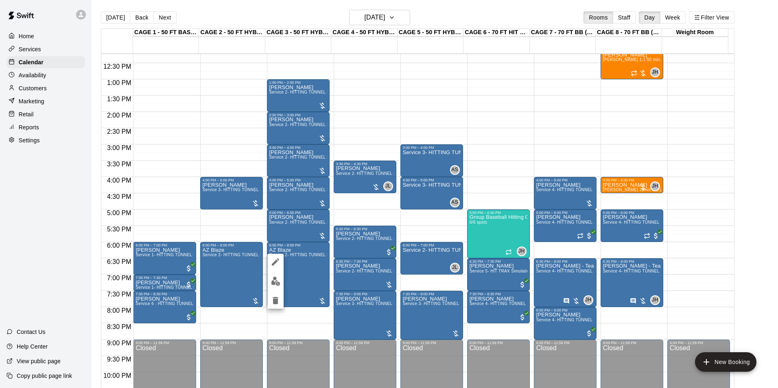
click at [272, 275] on div at bounding box center [275, 281] width 16 height 55
click at [274, 281] on img "edit" at bounding box center [275, 281] width 9 height 9
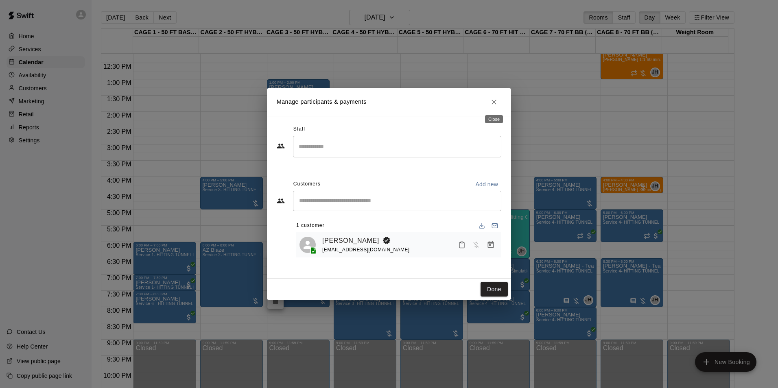
click at [496, 97] on button "Close" at bounding box center [494, 102] width 15 height 15
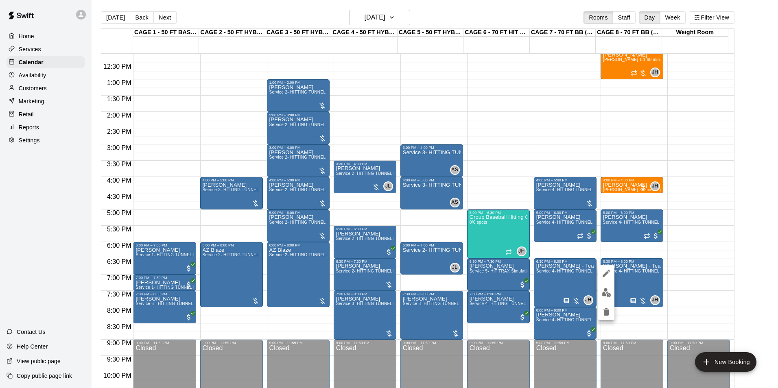
click at [608, 276] on icon "edit" at bounding box center [607, 274] width 10 height 10
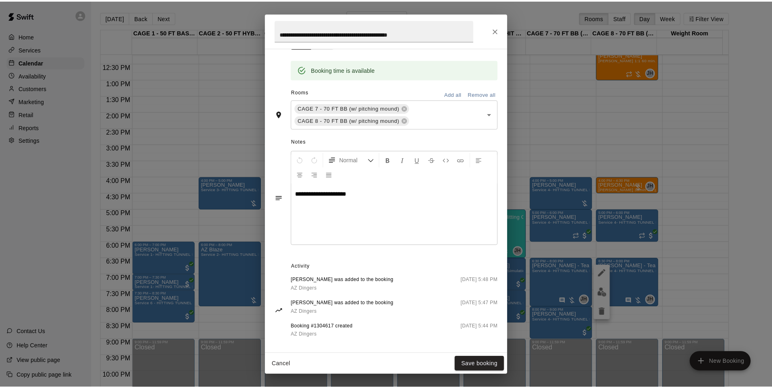
scroll to position [163, 0]
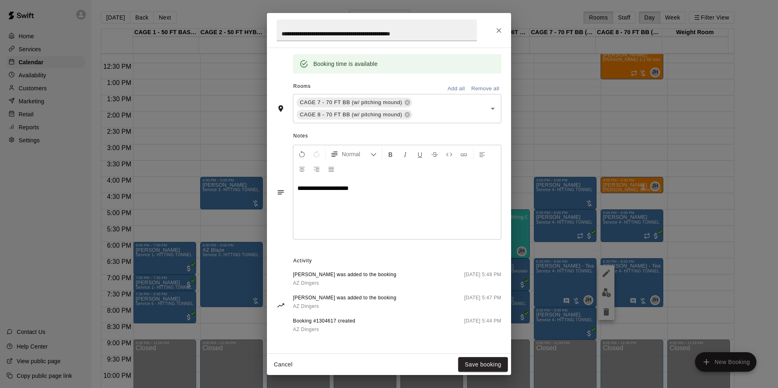
click at [333, 203] on p at bounding box center [397, 200] width 199 height 8
click at [310, 202] on span "**********" at bounding box center [322, 200] width 49 height 6
click at [479, 368] on button "Save booking" at bounding box center [483, 364] width 50 height 15
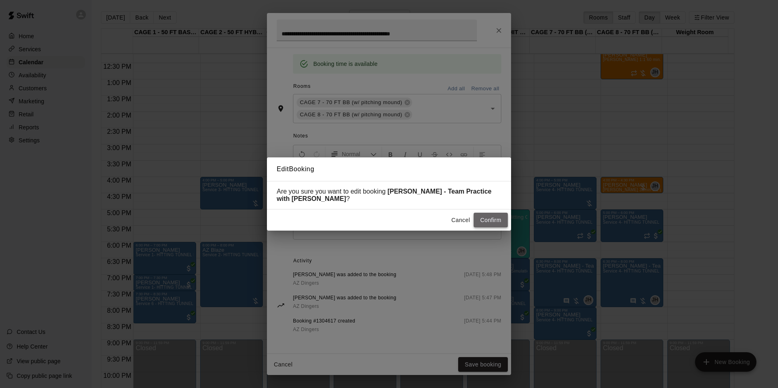
click at [487, 220] on button "Confirm" at bounding box center [491, 220] width 34 height 15
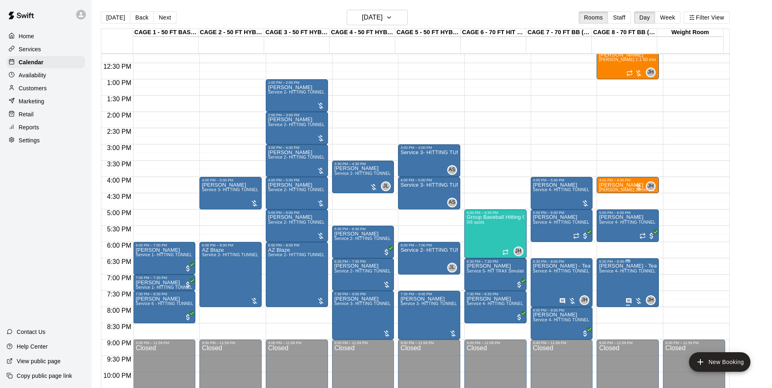
click at [612, 266] on p "Harrison Schulenburg - Team Practice with John Havird" at bounding box center [627, 266] width 57 height 0
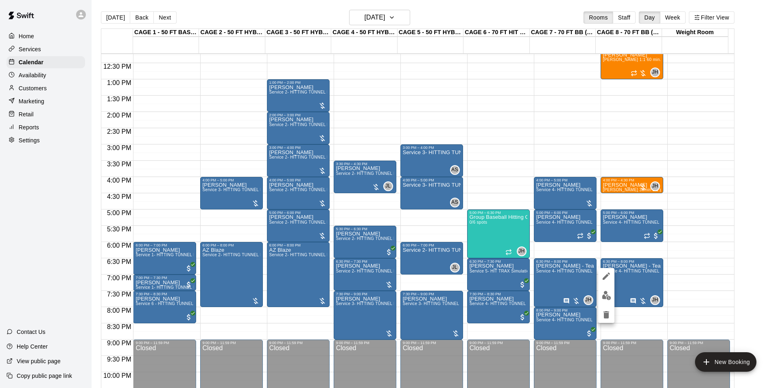
click at [611, 275] on button "edit" at bounding box center [606, 276] width 16 height 16
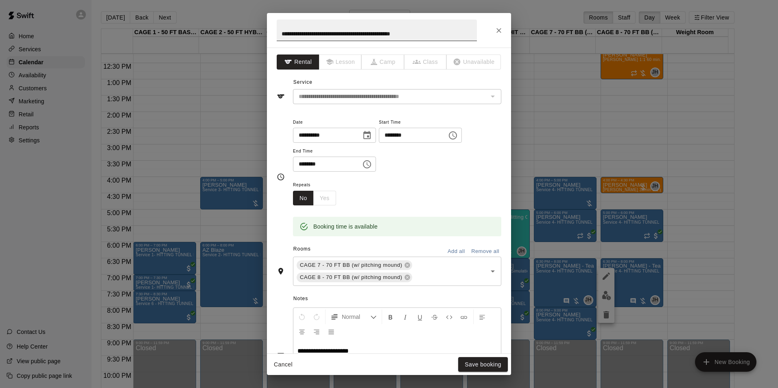
click at [397, 35] on input "**********" at bounding box center [377, 31] width 200 height 22
type input "**********"
click at [482, 361] on button "Save booking" at bounding box center [483, 364] width 50 height 15
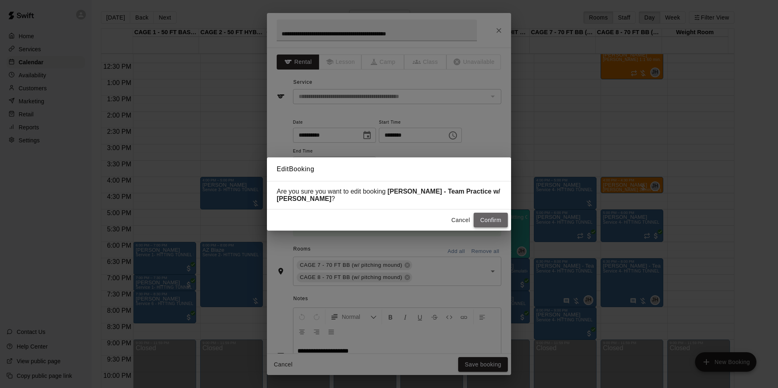
click at [479, 223] on button "Confirm" at bounding box center [491, 220] width 34 height 15
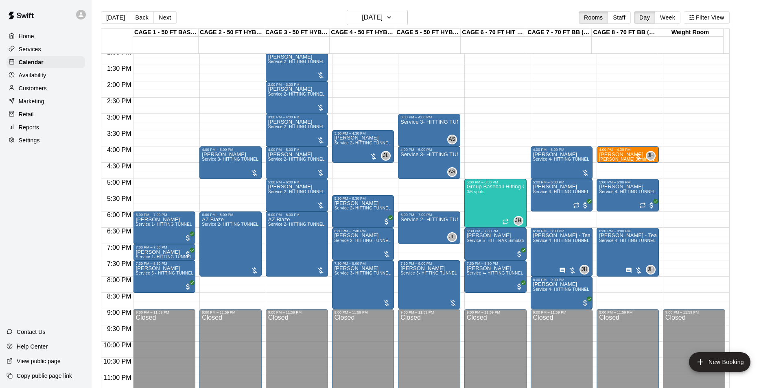
scroll to position [439, 0]
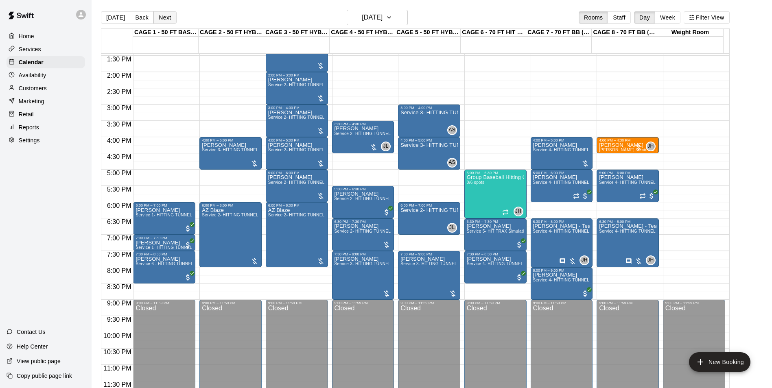
click at [165, 16] on button "Next" at bounding box center [164, 17] width 23 height 12
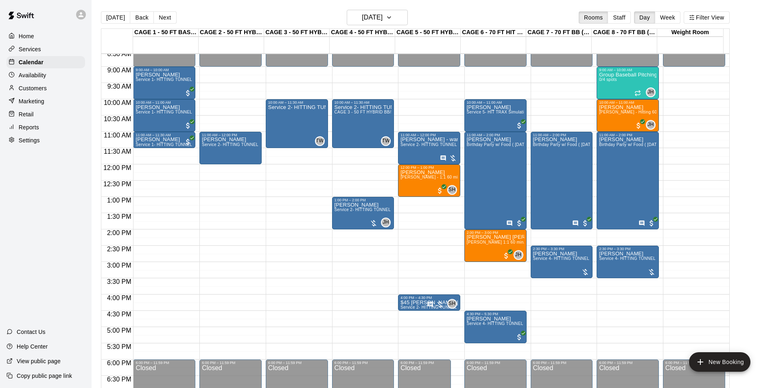
scroll to position [276, 0]
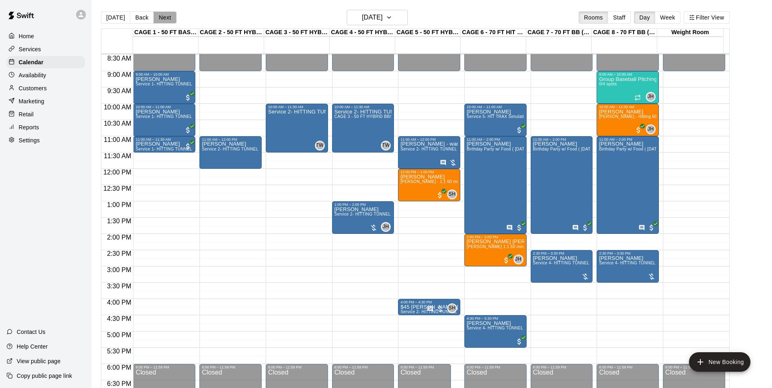
click at [159, 18] on button "Next" at bounding box center [164, 17] width 23 height 12
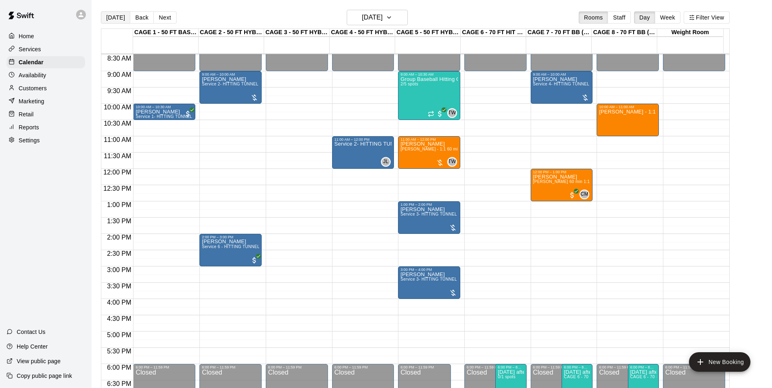
click at [113, 16] on button "Today" at bounding box center [115, 17] width 29 height 12
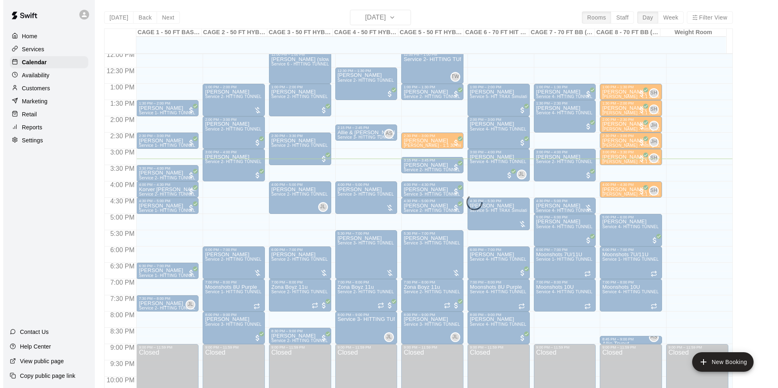
scroll to position [398, 0]
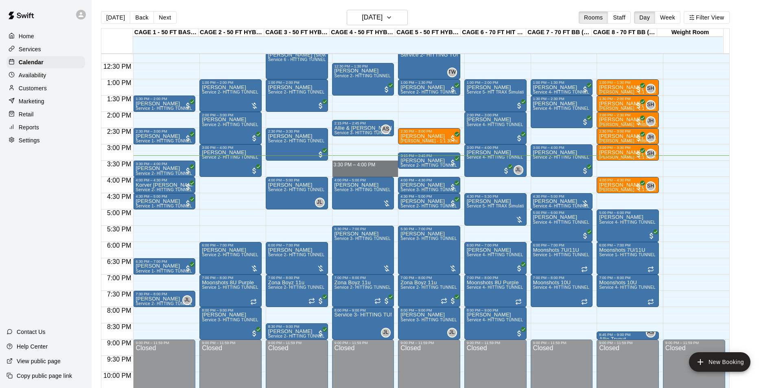
drag, startPoint x: 354, startPoint y: 163, endPoint x: 356, endPoint y: 173, distance: 10.3
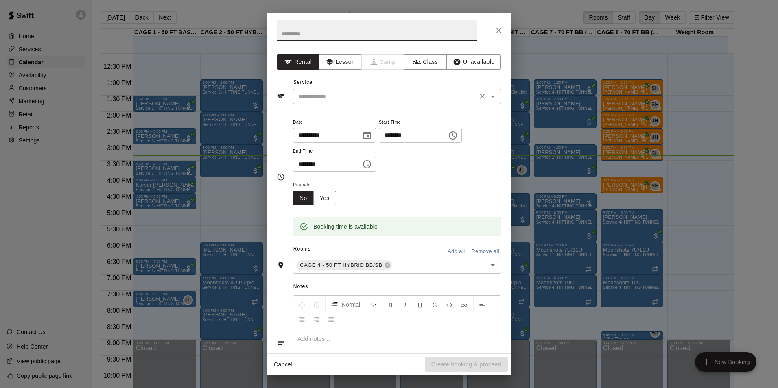
click at [396, 100] on input "text" at bounding box center [384, 97] width 179 height 10
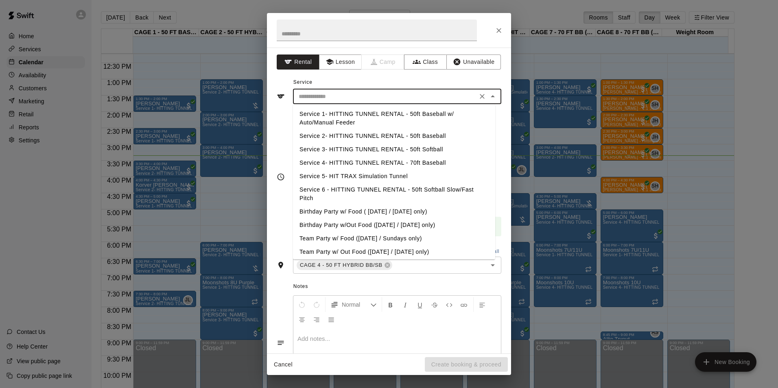
click at [413, 137] on li "Service 2- HITTING TUNNEL RENTAL - 50ft Baseball" at bounding box center [394, 135] width 202 height 13
type input "**********"
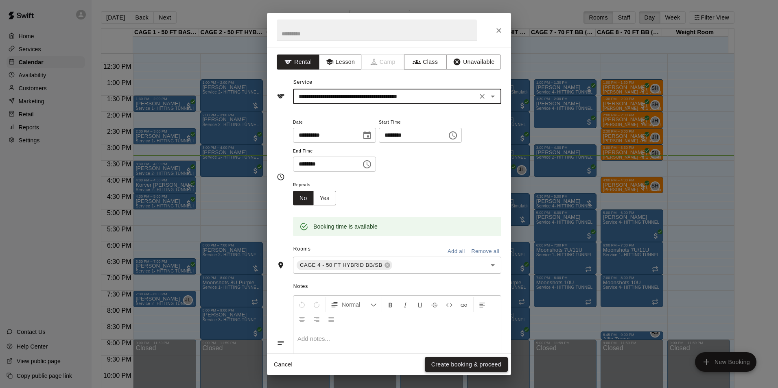
click at [463, 359] on button "Create booking & proceed" at bounding box center [466, 364] width 83 height 15
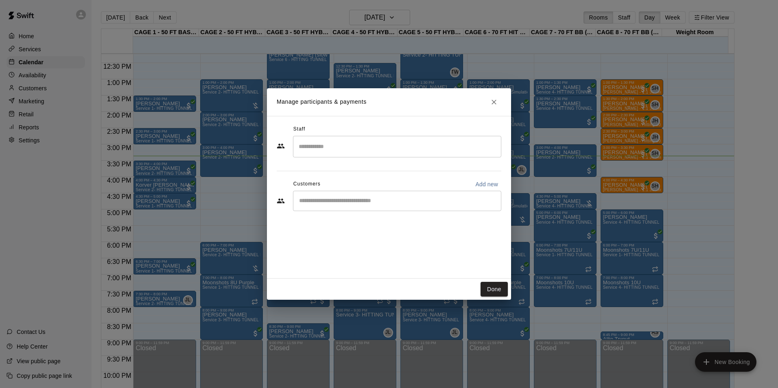
click at [359, 197] on input "Start typing to search customers..." at bounding box center [397, 201] width 201 height 8
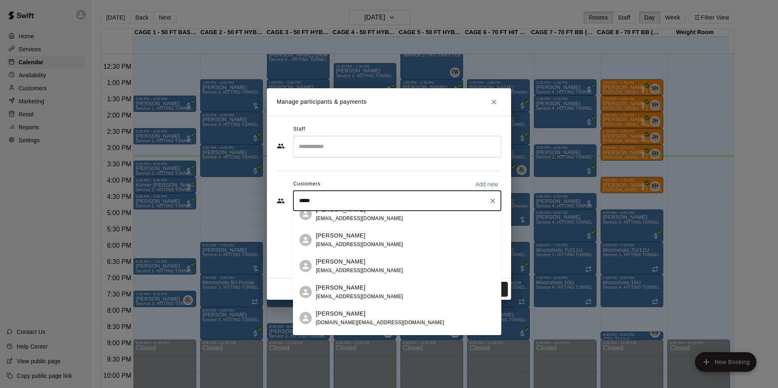
scroll to position [122, 0]
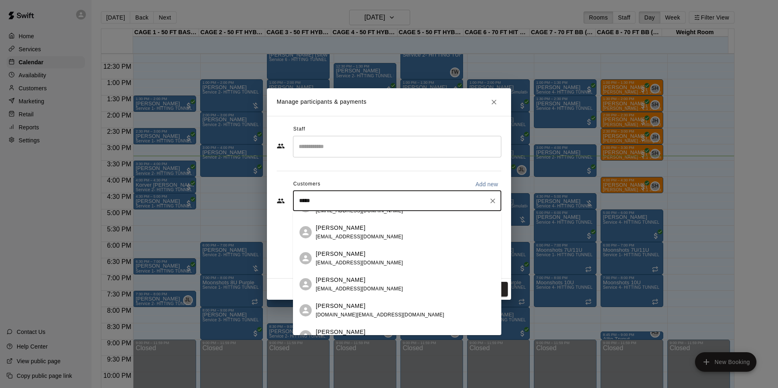
drag, startPoint x: 349, startPoint y: 200, endPoint x: 273, endPoint y: 194, distance: 75.5
click at [273, 199] on div "Staff ​ Customers Add new ***** ​" at bounding box center [389, 197] width 244 height 163
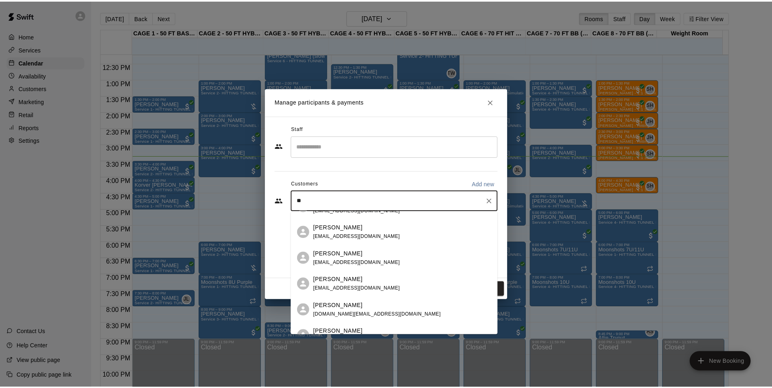
scroll to position [0, 0]
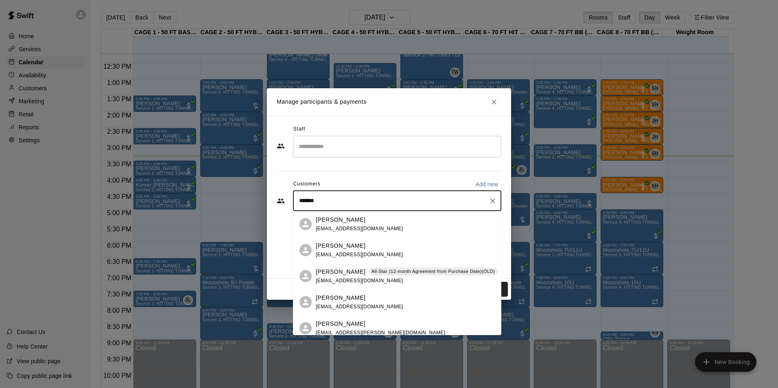
type input "********"
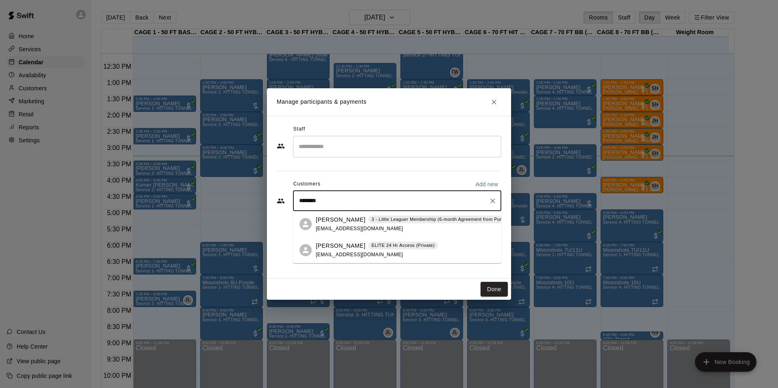
click at [398, 226] on div "Gavin Smith 3 - Little Leaguer Membership (6-month Agreement from Purchase Date…" at bounding box center [423, 225] width 215 height 18
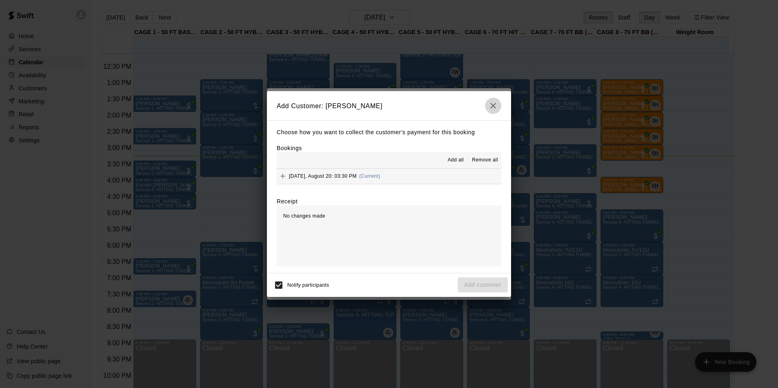
click at [490, 111] on button "button" at bounding box center [493, 106] width 16 height 16
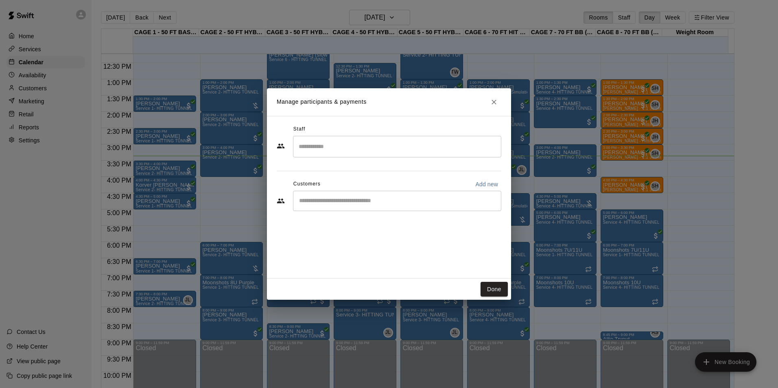
click at [383, 199] on input "Start typing to search customers..." at bounding box center [397, 201] width 201 height 8
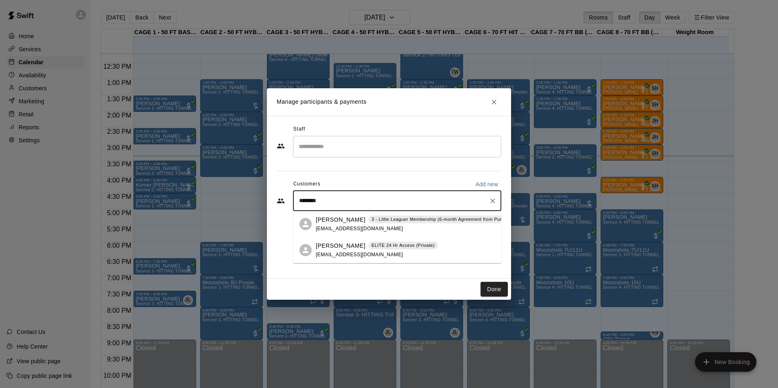
type input "*********"
click at [412, 251] on div "Gavin Smith ELITE 24 Hr Access (Private) masproperties@yahoo.com" at bounding box center [377, 251] width 122 height 18
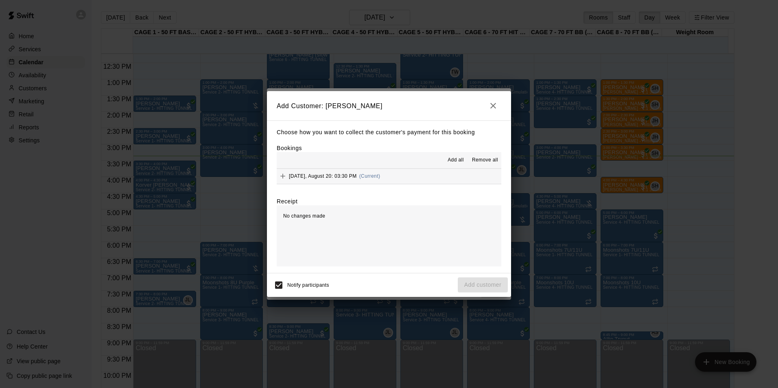
click at [431, 172] on button "Wednesday, August 20: 03:30 PM (Current)" at bounding box center [389, 176] width 225 height 15
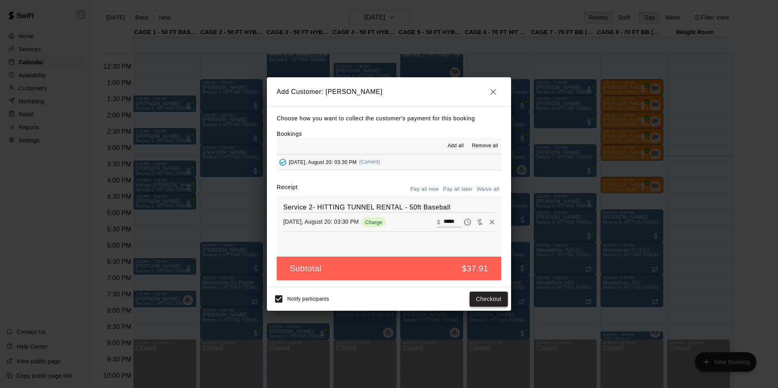
click at [481, 300] on button "Checkout" at bounding box center [489, 299] width 38 height 15
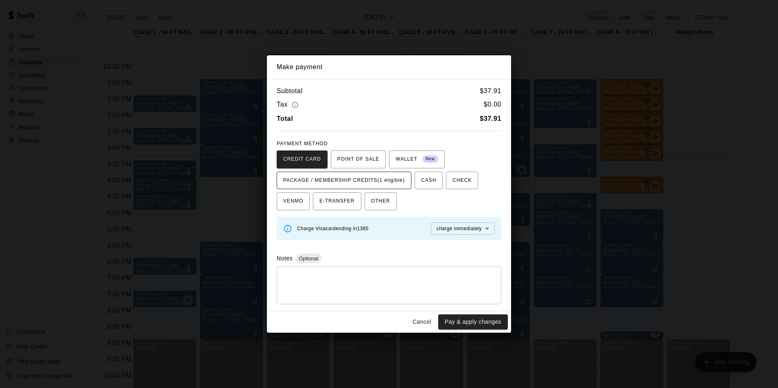
click at [379, 180] on span "PACKAGE / MEMBERSHIP CREDITS (1 eligible)" at bounding box center [344, 180] width 122 height 13
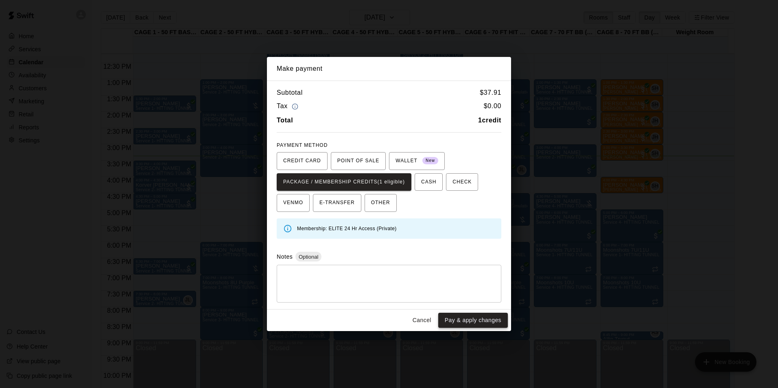
click at [465, 319] on button "Pay & apply changes" at bounding box center [473, 320] width 70 height 15
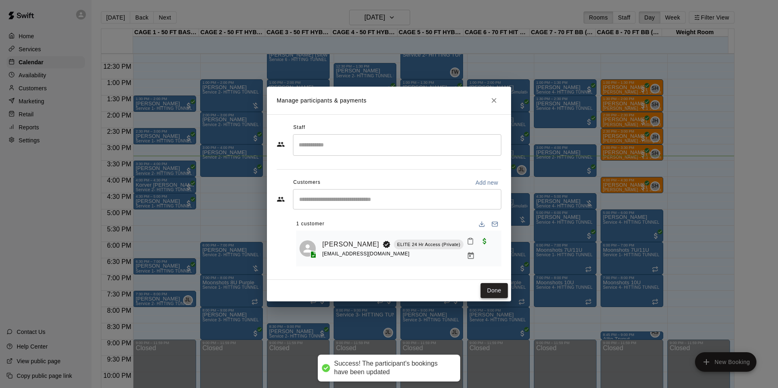
click at [498, 291] on button "Done" at bounding box center [494, 290] width 27 height 15
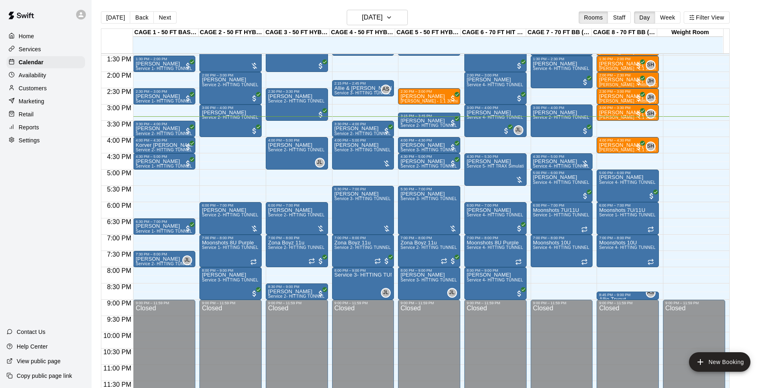
scroll to position [357, 0]
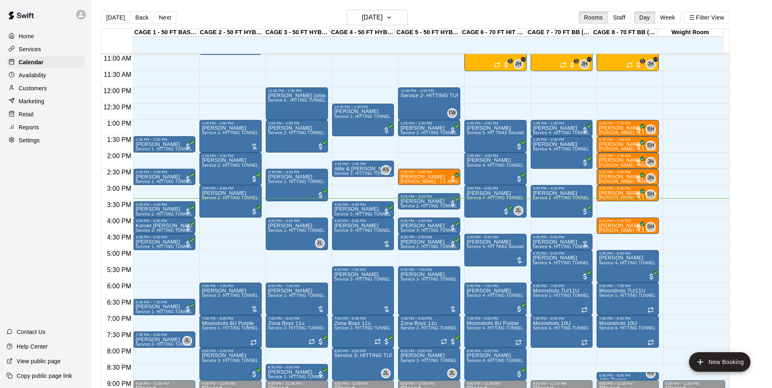
click at [30, 87] on p "Customers" at bounding box center [33, 88] width 28 height 8
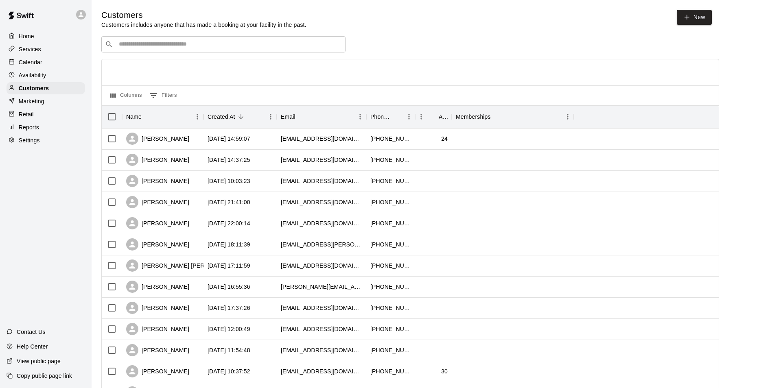
click at [175, 52] on div "​ ​" at bounding box center [223, 44] width 244 height 16
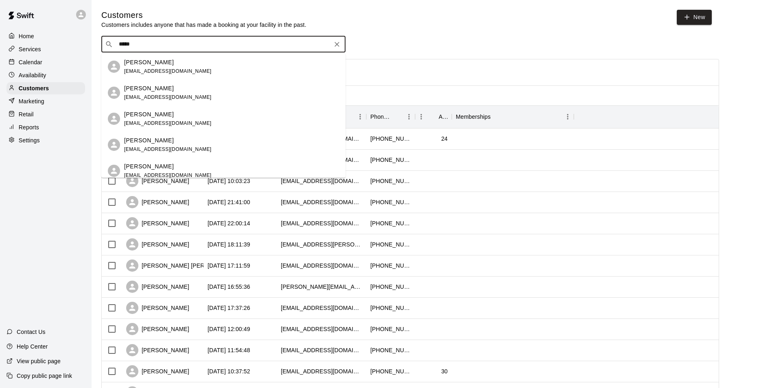
type input "****"
click at [35, 68] on div "Calendar" at bounding box center [46, 62] width 79 height 12
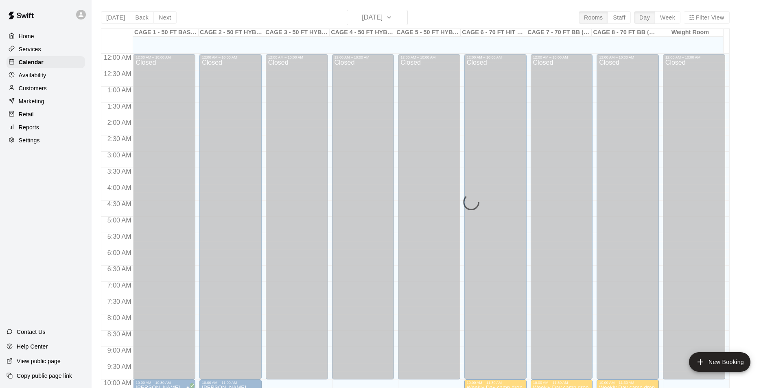
scroll to position [414, 0]
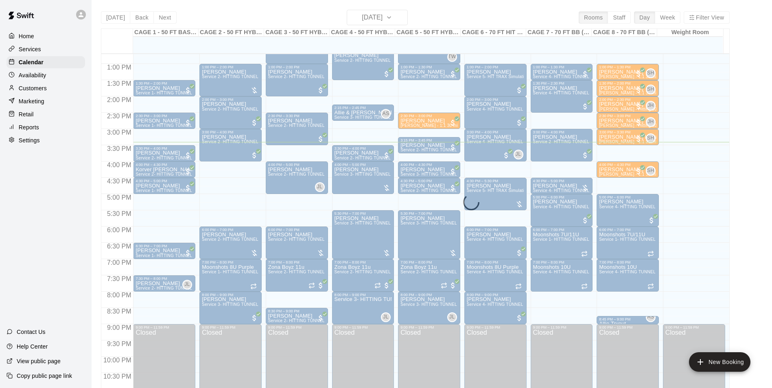
click at [363, 20] on div "Today Back Next Wednesday Aug 20 Rooms Staff Day Week Filter View CAGE 1 - 50 F…" at bounding box center [415, 204] width 629 height 388
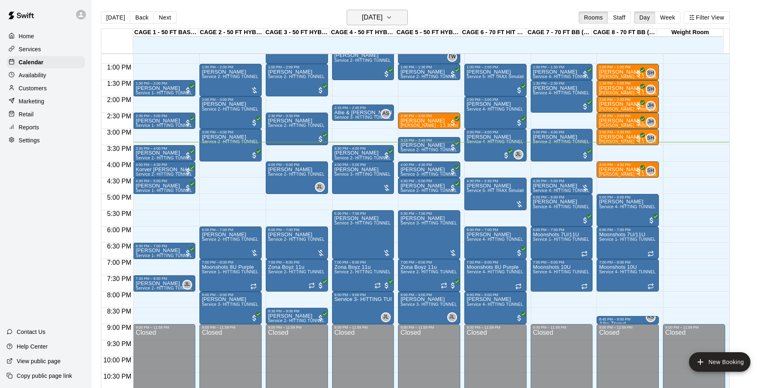
click at [366, 19] on h6 "Wednesday Aug 20" at bounding box center [372, 17] width 21 height 11
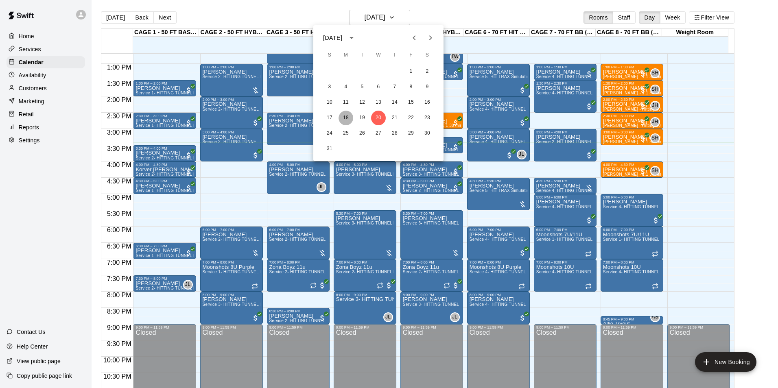
click at [339, 116] on button "18" at bounding box center [346, 118] width 15 height 15
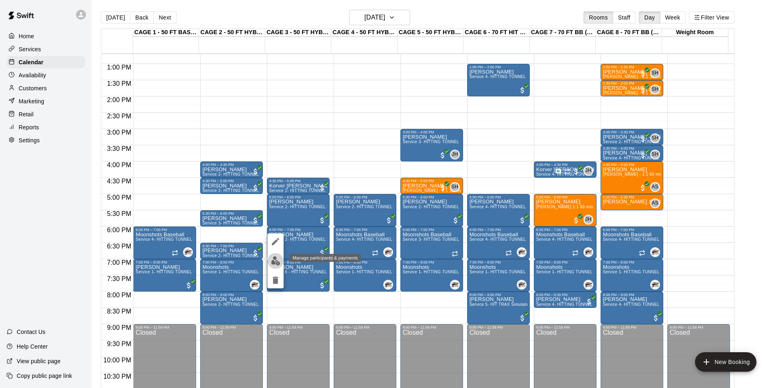
click at [280, 266] on button "edit" at bounding box center [275, 261] width 16 height 16
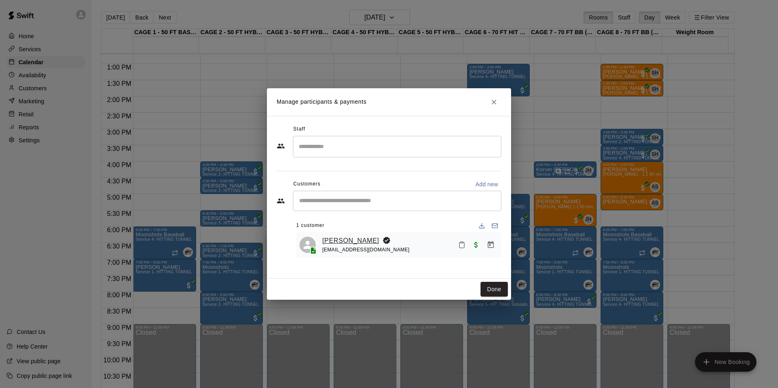
click at [331, 237] on link "Mike Acquisto" at bounding box center [350, 241] width 57 height 11
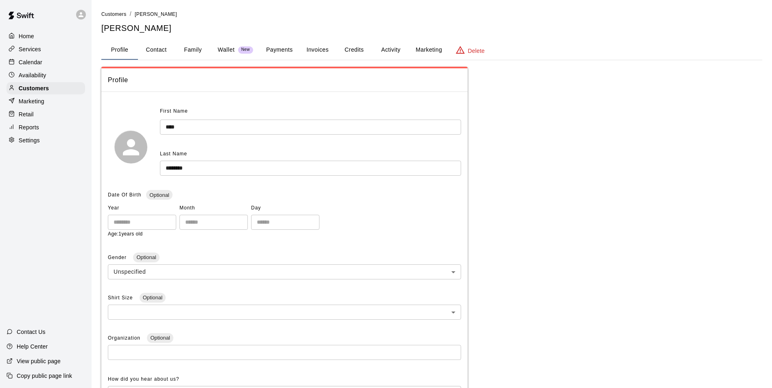
click at [273, 56] on button "Payments" at bounding box center [279, 50] width 39 height 20
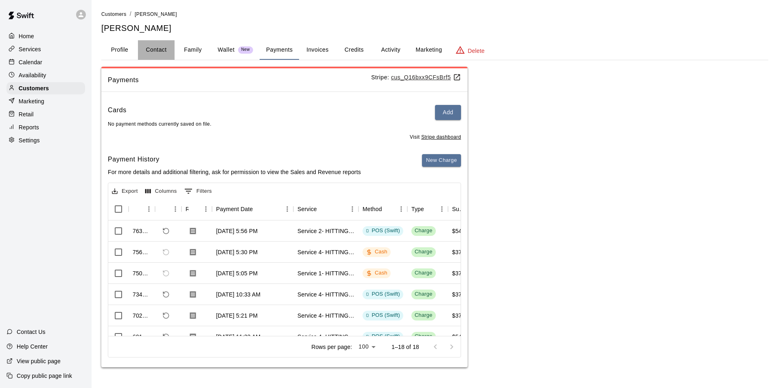
click at [158, 53] on button "Contact" at bounding box center [156, 50] width 37 height 20
select select "**"
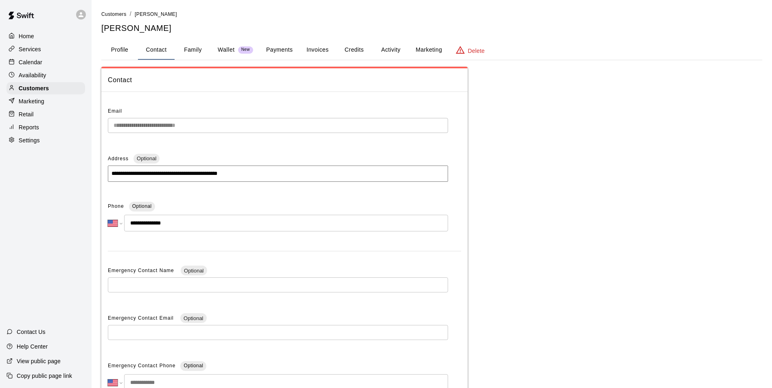
click at [127, 55] on button "Profile" at bounding box center [119, 50] width 37 height 20
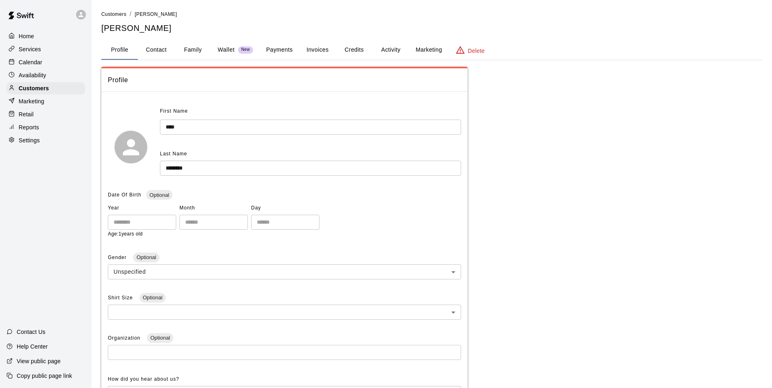
click at [275, 46] on button "Payments" at bounding box center [279, 50] width 39 height 20
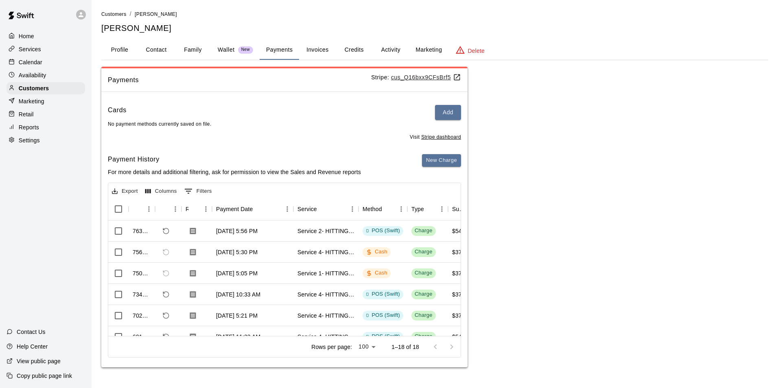
click at [324, 53] on button "Invoices" at bounding box center [317, 50] width 37 height 20
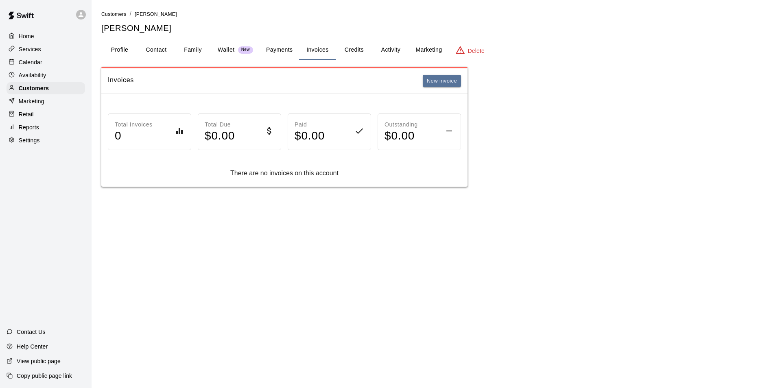
click at [266, 42] on button "Payments" at bounding box center [279, 50] width 39 height 20
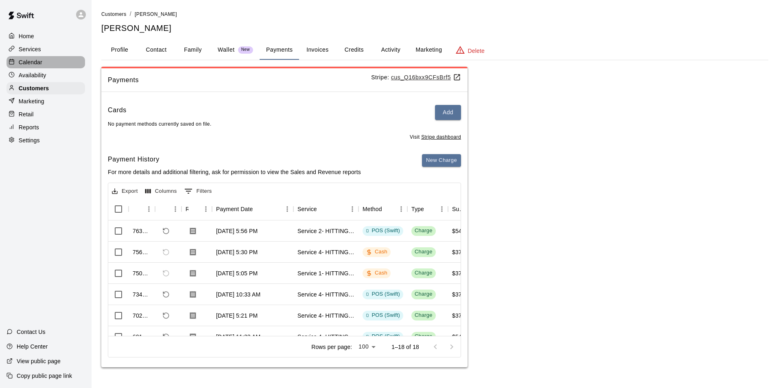
click at [73, 63] on div "Calendar" at bounding box center [46, 62] width 79 height 12
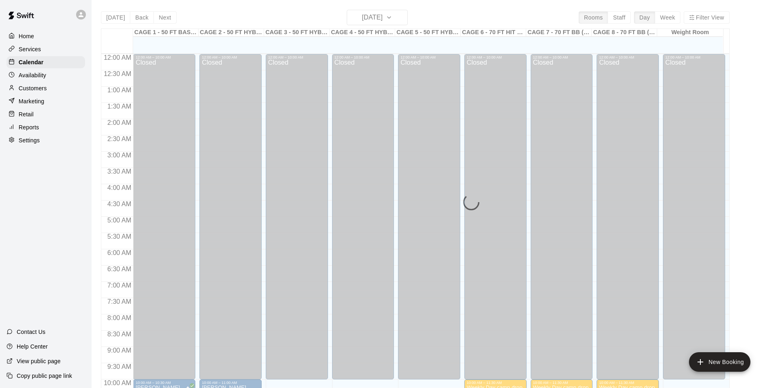
scroll to position [414, 0]
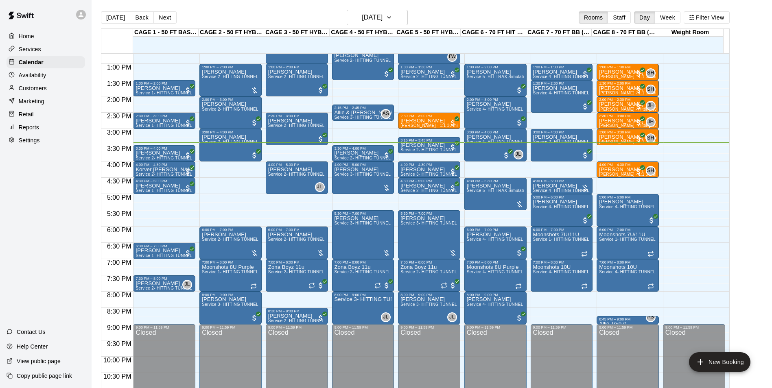
click at [41, 78] on p "Availability" at bounding box center [33, 75] width 28 height 8
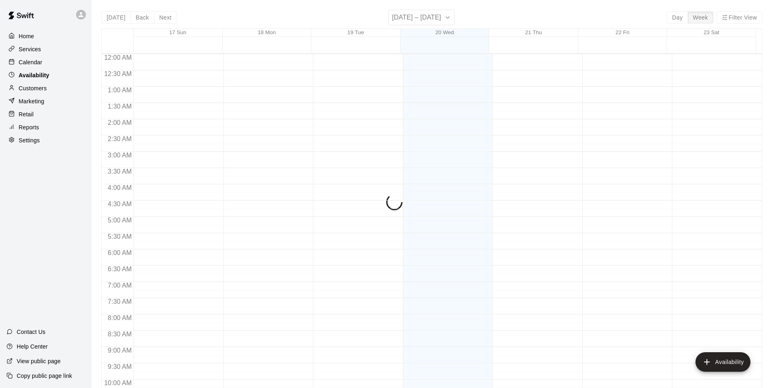
scroll to position [438, 0]
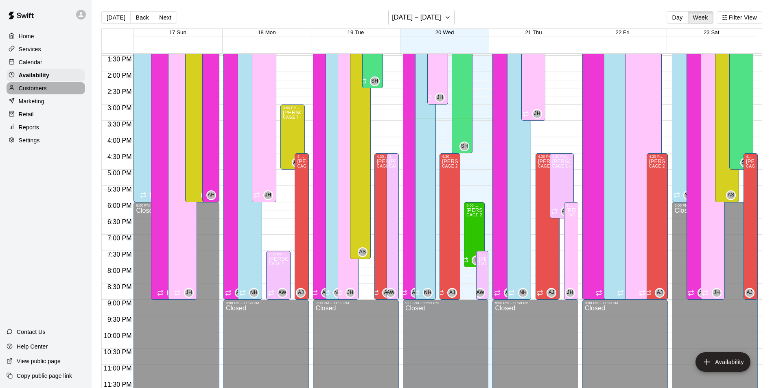
click at [44, 92] on p "Customers" at bounding box center [33, 88] width 28 height 8
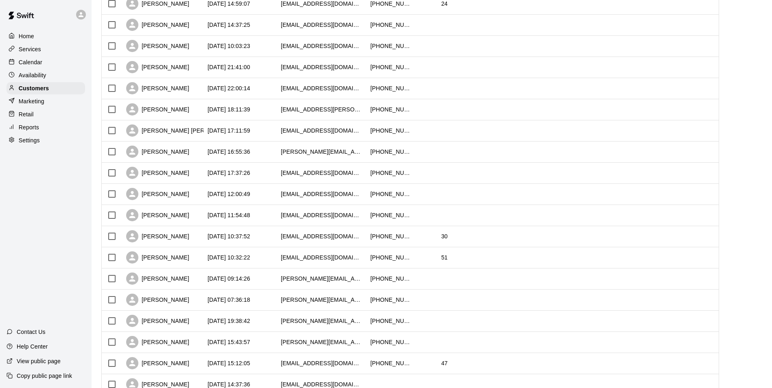
scroll to position [122, 0]
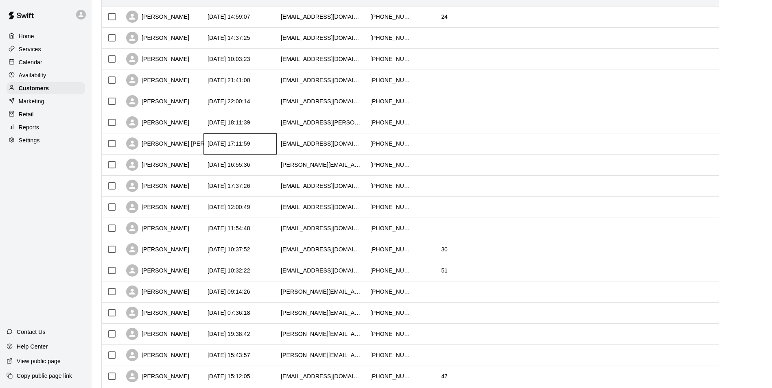
click at [233, 142] on div "2025-08-18 17:11:59" at bounding box center [229, 144] width 43 height 8
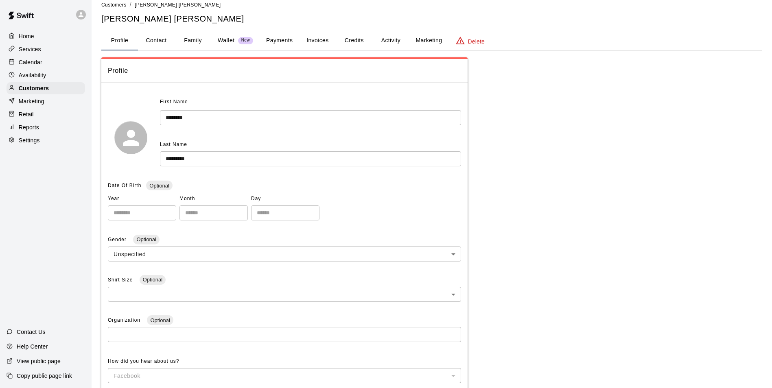
scroll to position [6, 0]
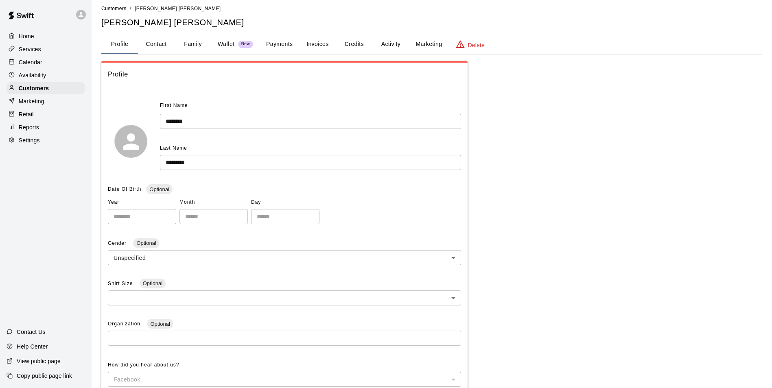
click at [274, 46] on button "Payments" at bounding box center [279, 45] width 39 height 20
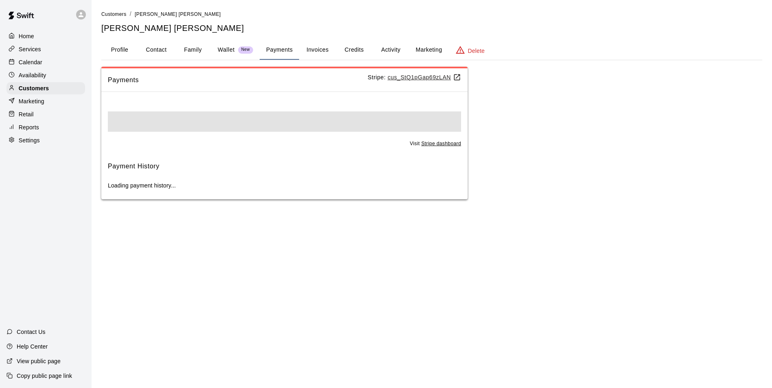
scroll to position [0, 0]
click at [325, 46] on button "Invoices" at bounding box center [317, 50] width 37 height 20
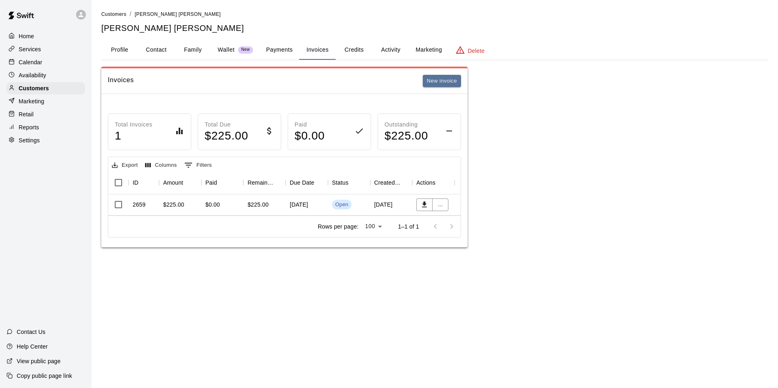
click at [372, 48] on button "Credits" at bounding box center [354, 50] width 37 height 20
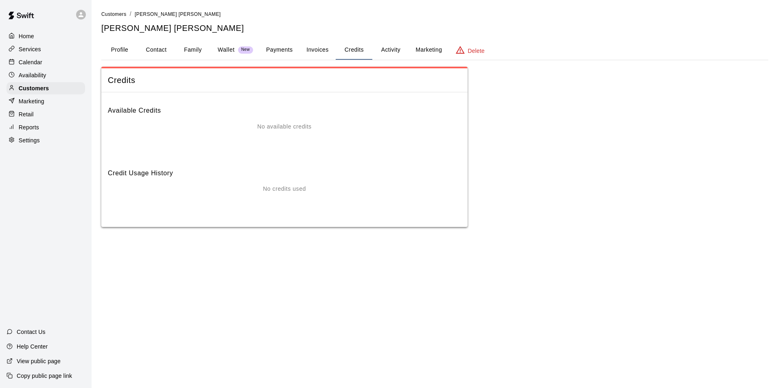
click at [398, 50] on button "Activity" at bounding box center [390, 50] width 37 height 20
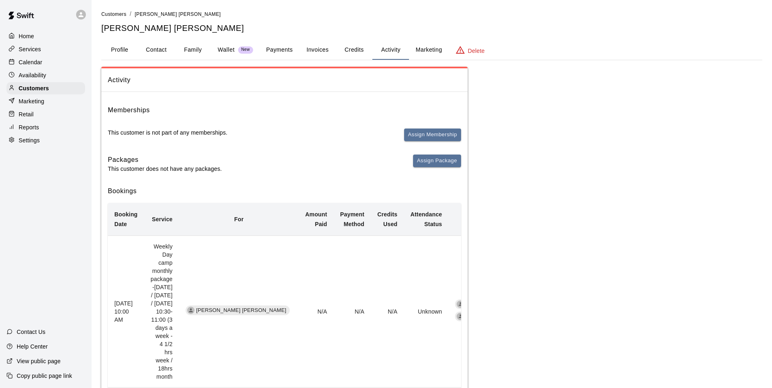
click at [320, 40] on button "Invoices" at bounding box center [317, 50] width 37 height 20
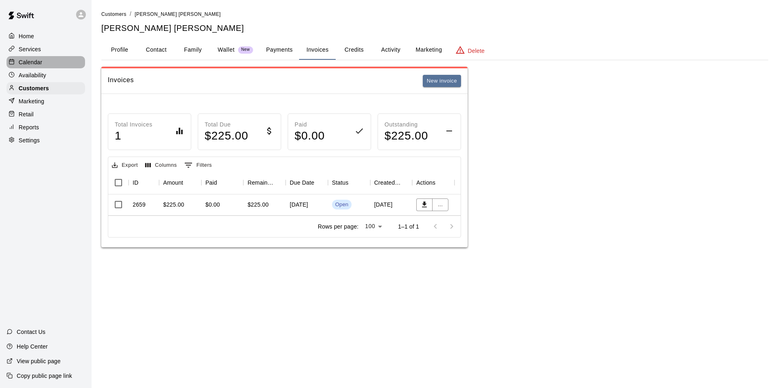
click at [61, 63] on div "Calendar" at bounding box center [46, 62] width 79 height 12
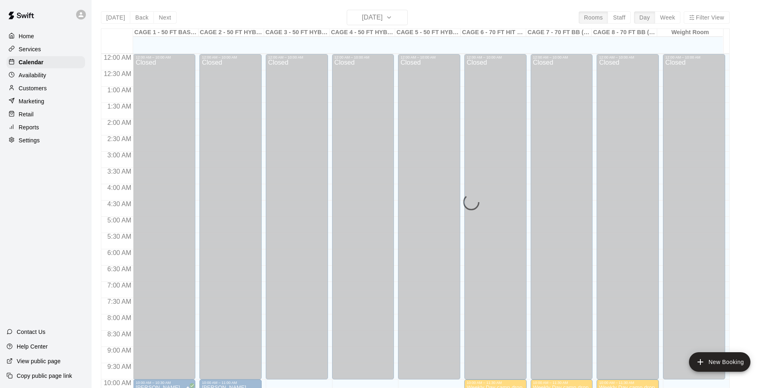
scroll to position [414, 0]
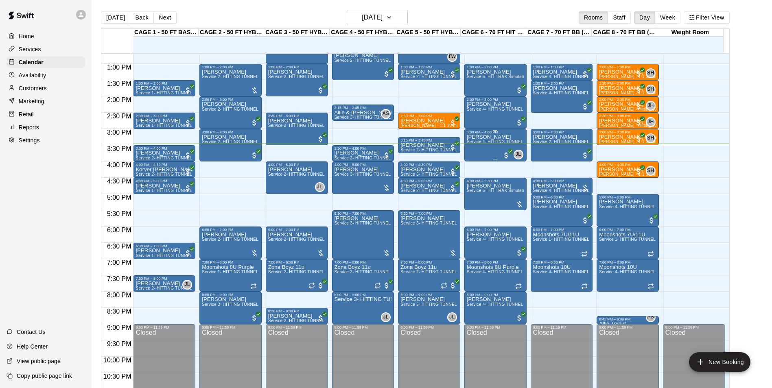
click at [492, 152] on div "Brian Carbis Service 4- HITTING TUNNEL RENTAL - 70ft Baseball" at bounding box center [495, 328] width 57 height 388
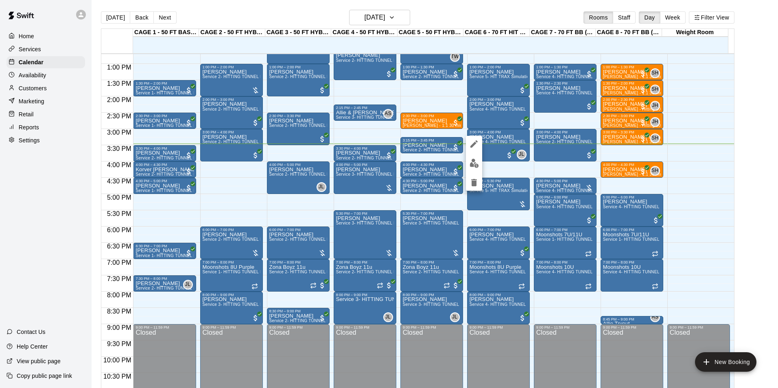
click at [481, 164] on button "edit" at bounding box center [474, 163] width 16 height 16
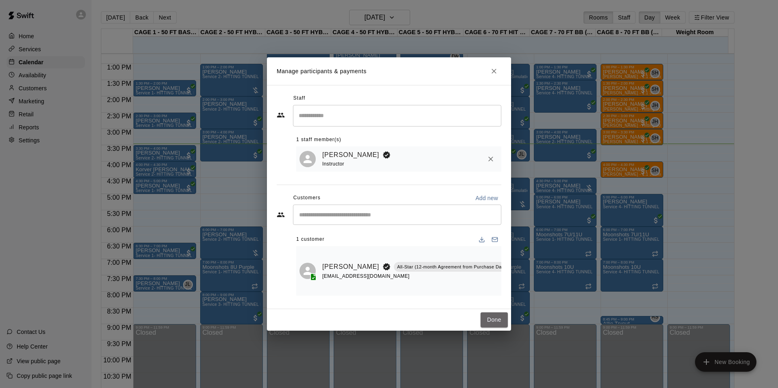
drag, startPoint x: 488, startPoint y: 314, endPoint x: 730, endPoint y: 170, distance: 281.2
click at [488, 314] on button "Done" at bounding box center [494, 320] width 27 height 15
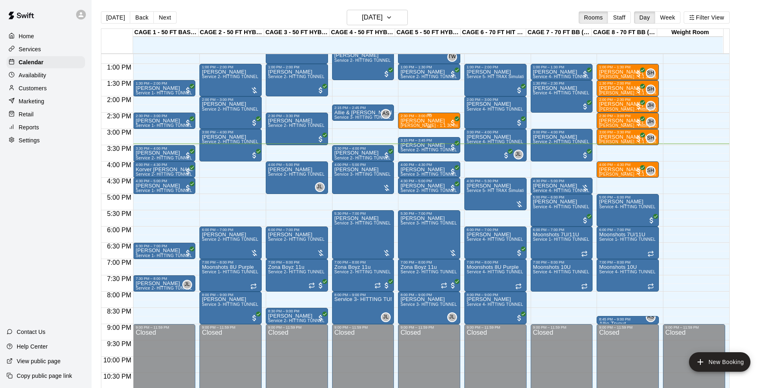
click at [421, 121] on p "Lauren Mendoza" at bounding box center [428, 121] width 57 height 0
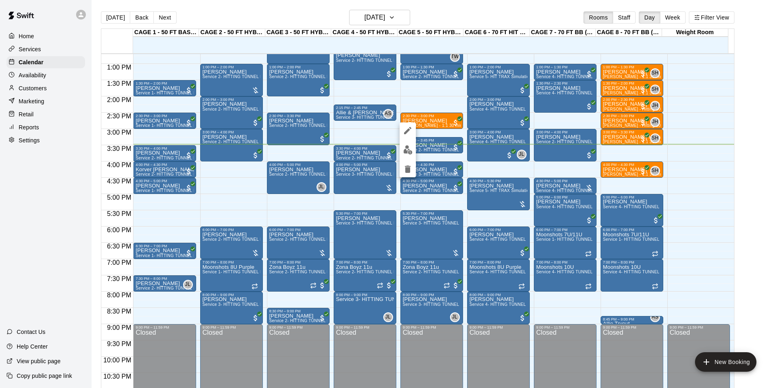
click at [411, 151] on img "edit" at bounding box center [407, 149] width 9 height 9
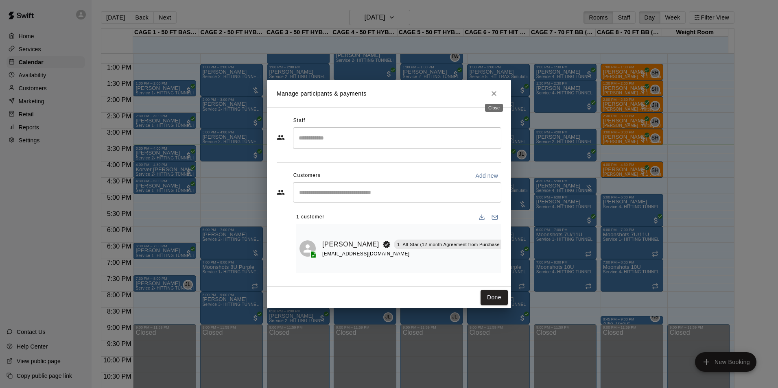
click at [493, 92] on icon "Close" at bounding box center [494, 94] width 8 height 8
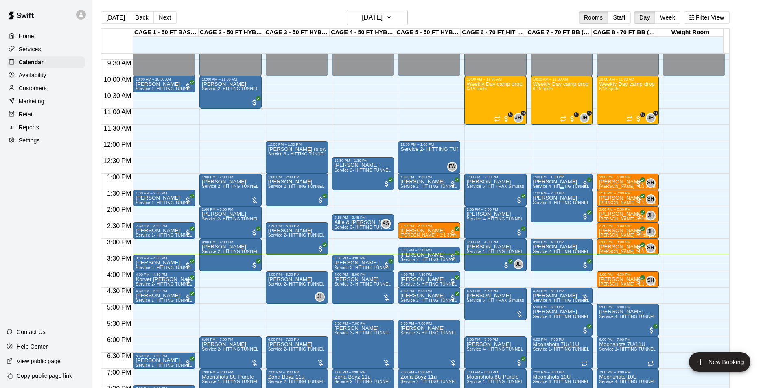
scroll to position [291, 0]
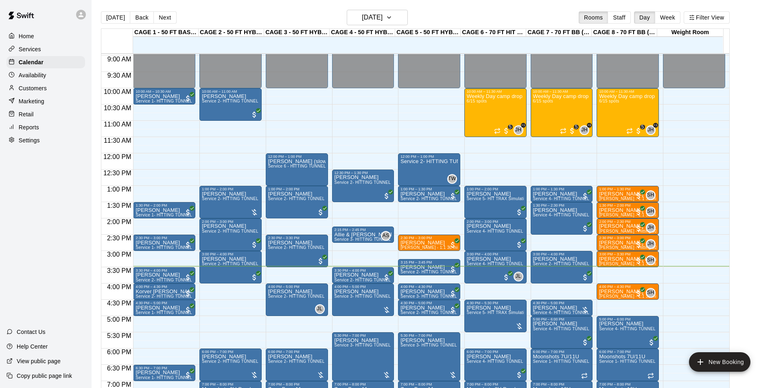
click at [376, 28] on div "Today Back Next Wednesday Aug 20 Rooms Staff Day Week Filter View" at bounding box center [415, 19] width 629 height 19
click at [164, 12] on button "Next" at bounding box center [164, 17] width 23 height 12
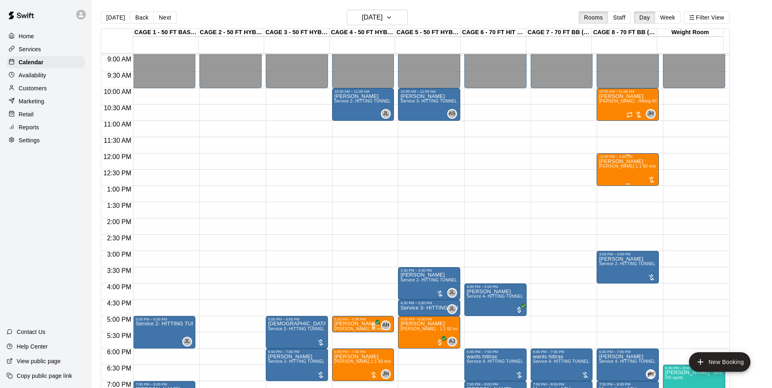
click at [607, 168] on span "John Havird 1:1 60 min. pitching Lesson" at bounding box center [644, 166] width 90 height 4
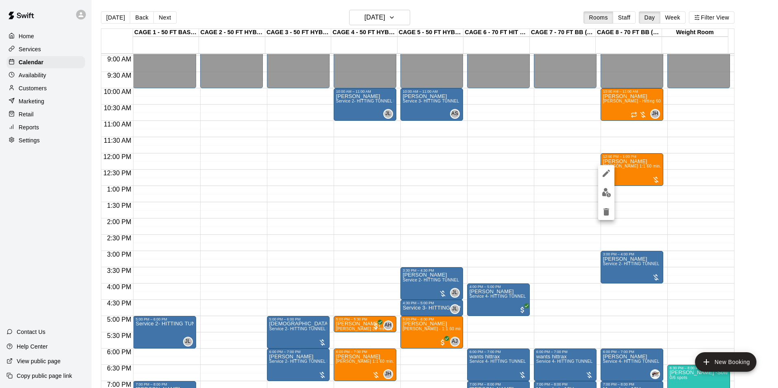
click at [608, 188] on img "edit" at bounding box center [606, 192] width 9 height 9
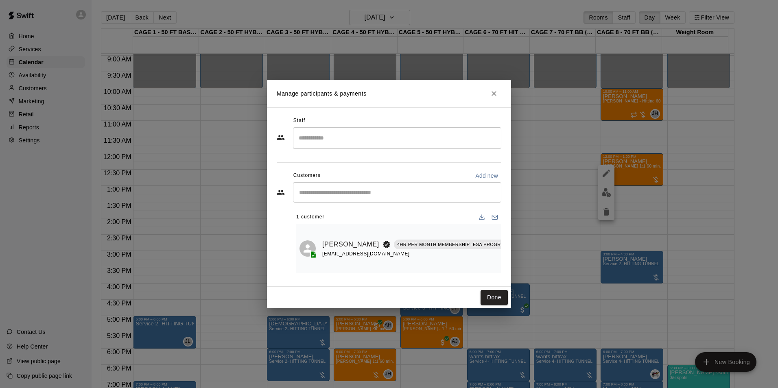
click at [375, 142] on input "Search staff" at bounding box center [397, 138] width 201 height 14
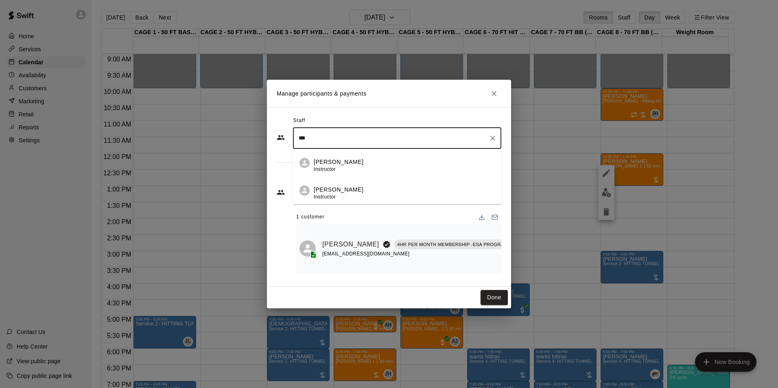
click at [381, 164] on div "John Havird Instructor" at bounding box center [404, 166] width 181 height 16
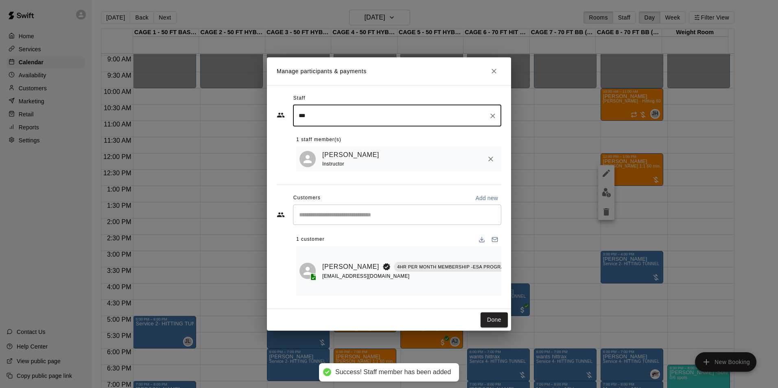
type input "***"
click at [493, 319] on button "Done" at bounding box center [494, 320] width 27 height 15
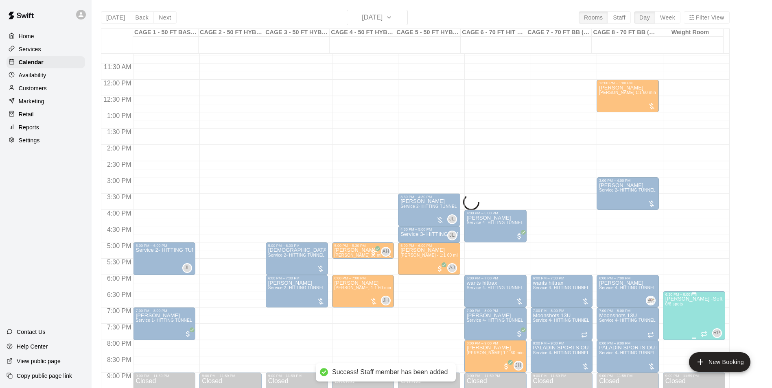
scroll to position [373, 0]
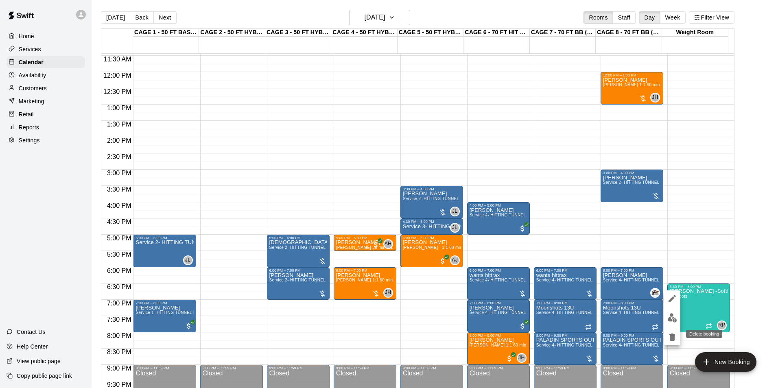
click at [672, 333] on icon "delete" at bounding box center [672, 338] width 10 height 10
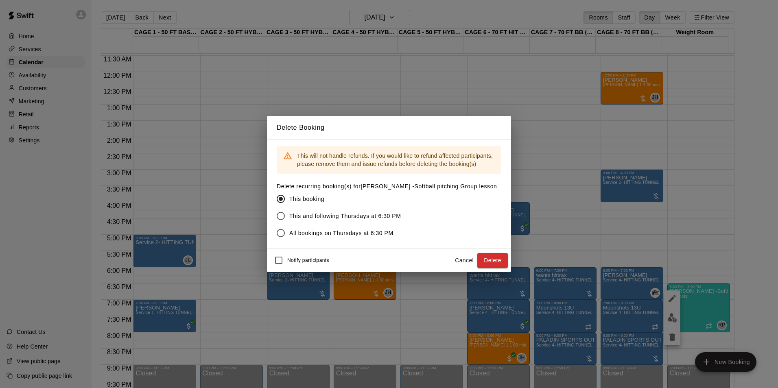
click at [493, 259] on button "Delete" at bounding box center [492, 260] width 31 height 15
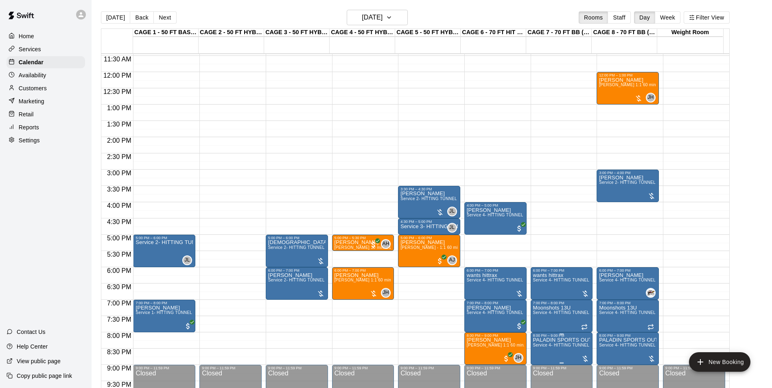
click at [541, 340] on p "PALADIN SPORTS OUTREACH BASEBALL TEAMS & 1 other" at bounding box center [561, 340] width 57 height 0
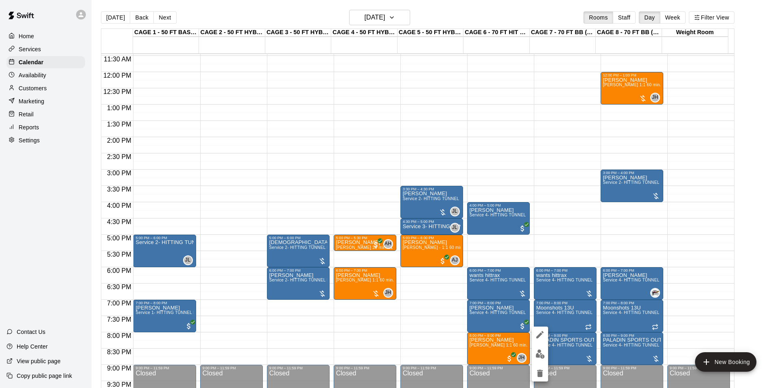
click at [538, 361] on button "edit" at bounding box center [540, 354] width 16 height 16
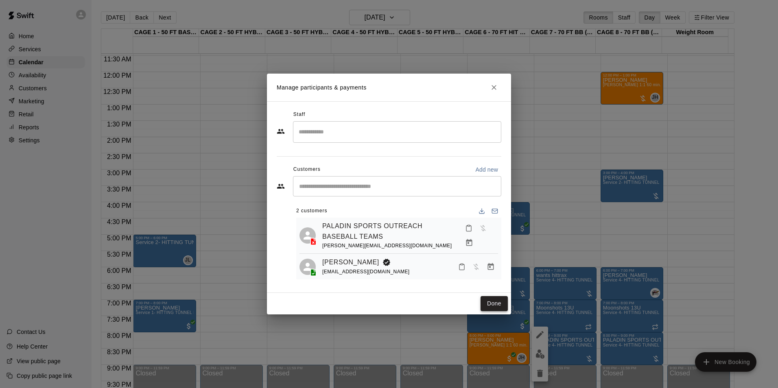
click at [490, 301] on button "Done" at bounding box center [494, 303] width 27 height 15
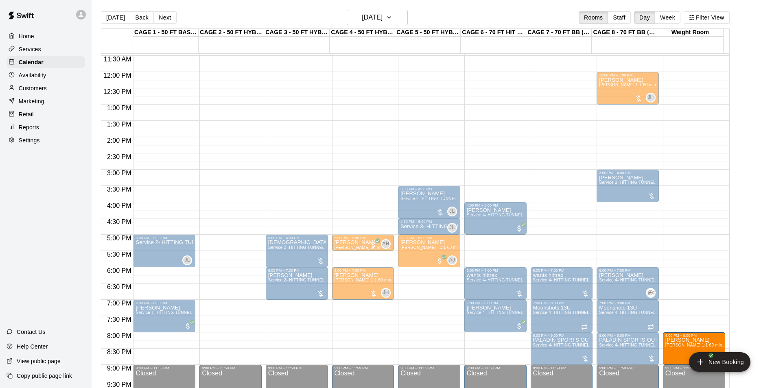
drag, startPoint x: 489, startPoint y: 350, endPoint x: 671, endPoint y: 355, distance: 181.6
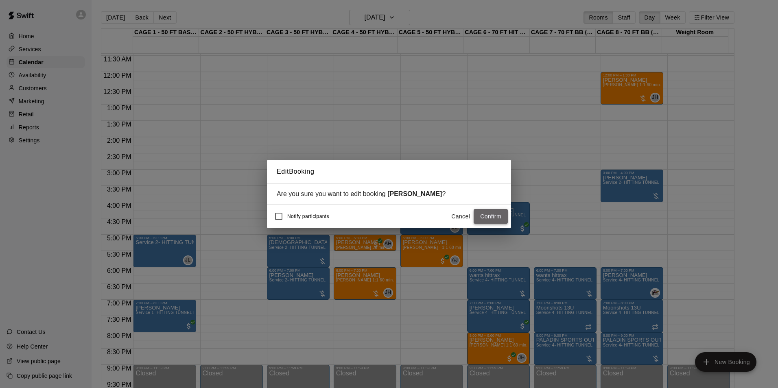
click at [490, 218] on button "Confirm" at bounding box center [491, 216] width 34 height 15
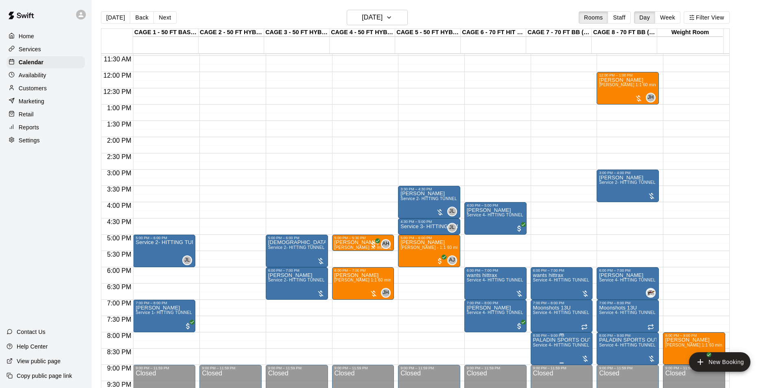
click at [550, 348] on span "Service 4- HITTING TUNNEL RENTAL - 70ft Baseball" at bounding box center [584, 345] width 103 height 4
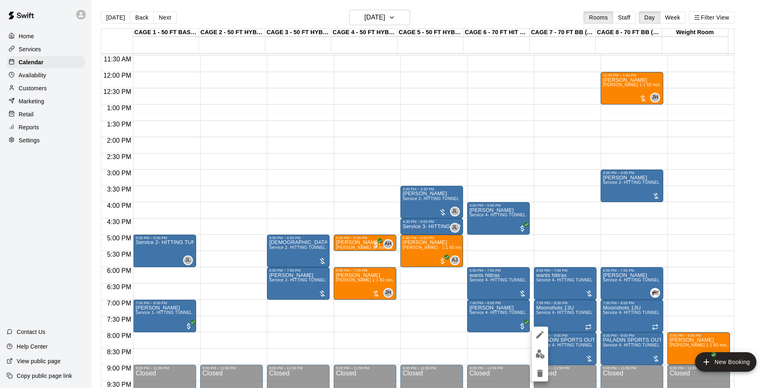
click at [539, 334] on icon "edit" at bounding box center [540, 335] width 10 height 10
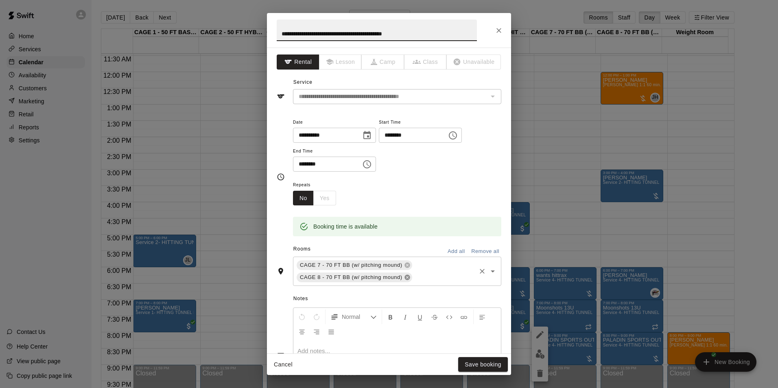
click at [406, 277] on icon at bounding box center [407, 277] width 5 height 5
click at [414, 270] on input "text" at bounding box center [444, 265] width 61 height 10
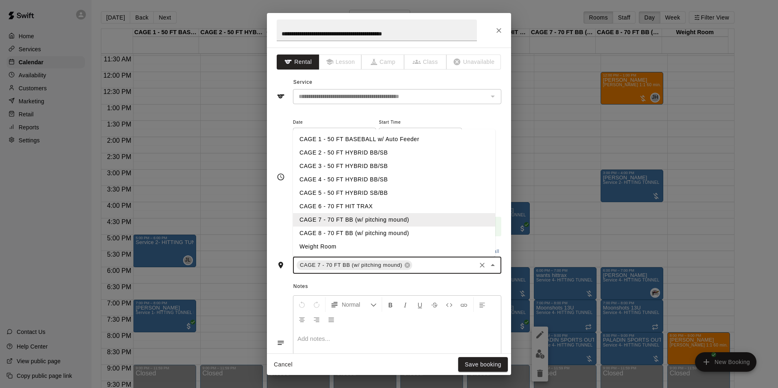
click at [339, 204] on li "CAGE 6 - 70 FT HIT TRAX" at bounding box center [394, 206] width 202 height 13
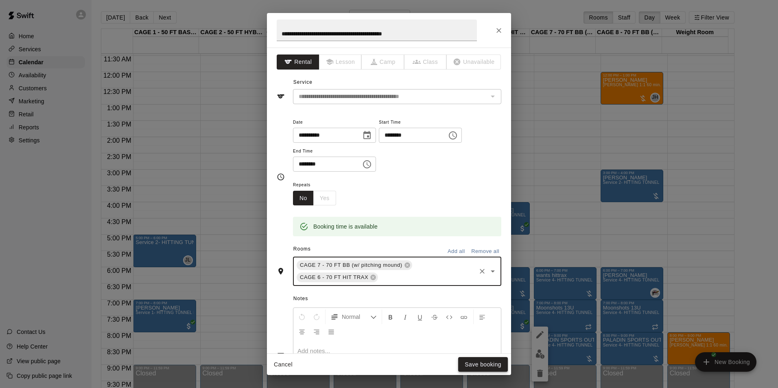
click at [471, 368] on button "Save booking" at bounding box center [483, 364] width 50 height 15
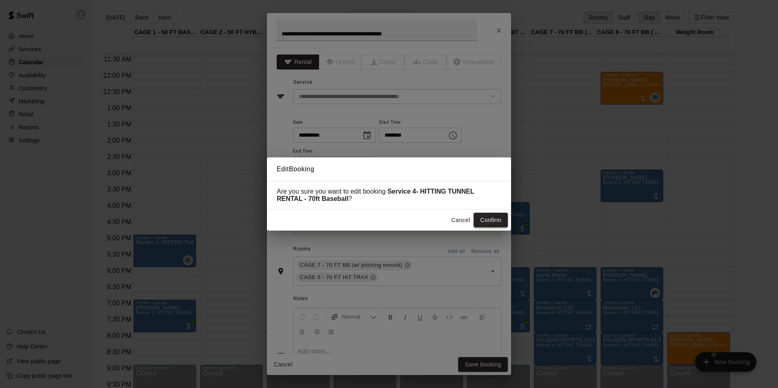
click at [485, 215] on button "Confirm" at bounding box center [491, 220] width 34 height 15
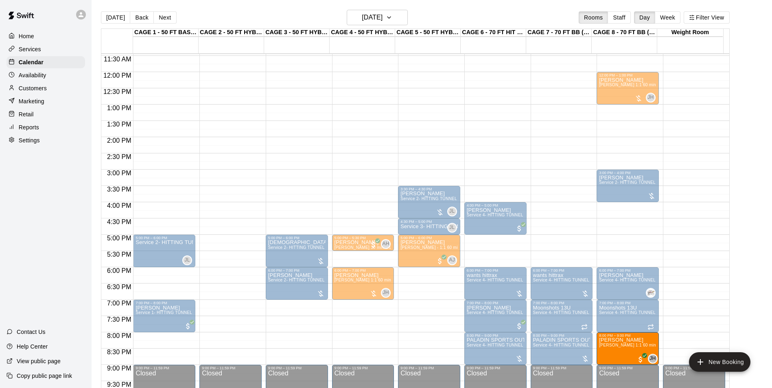
drag, startPoint x: 677, startPoint y: 348, endPoint x: 632, endPoint y: 352, distance: 44.5
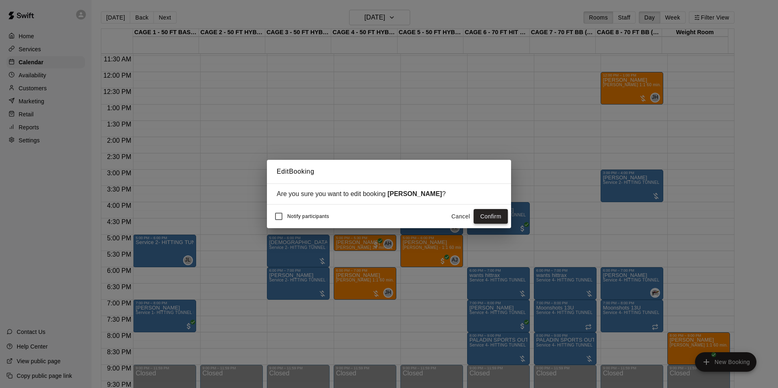
click at [481, 211] on button "Confirm" at bounding box center [491, 216] width 34 height 15
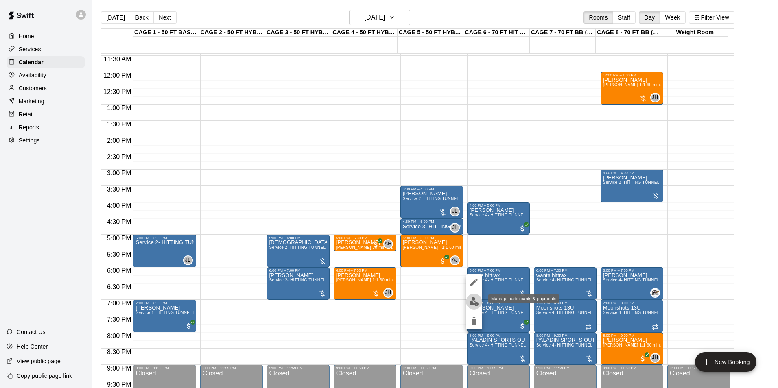
click at [474, 300] on img "edit" at bounding box center [474, 301] width 9 height 9
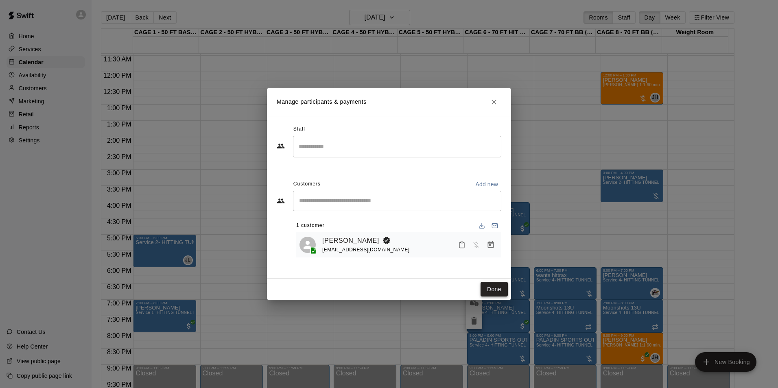
click at [499, 285] on button "Done" at bounding box center [494, 289] width 27 height 15
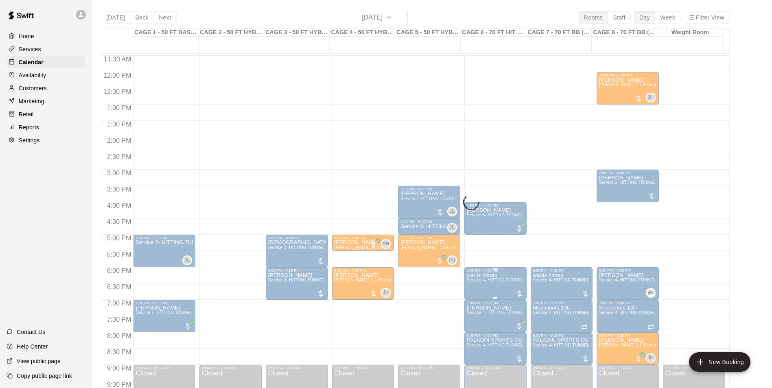
click at [496, 282] on span "Service 4- HITTING TUNNEL RENTAL - 70ft Baseball" at bounding box center [518, 280] width 103 height 4
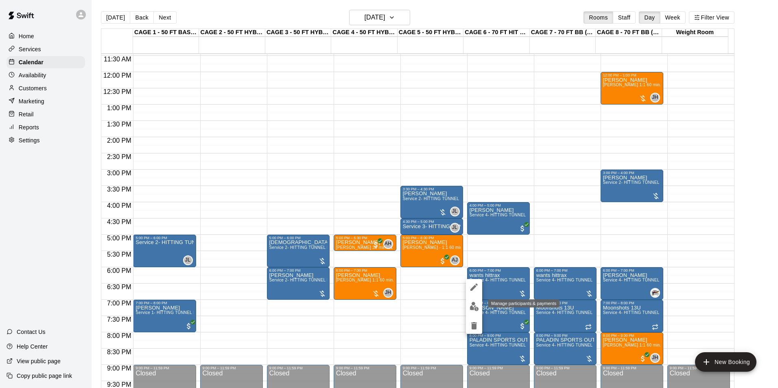
click at [477, 301] on button "edit" at bounding box center [474, 307] width 16 height 16
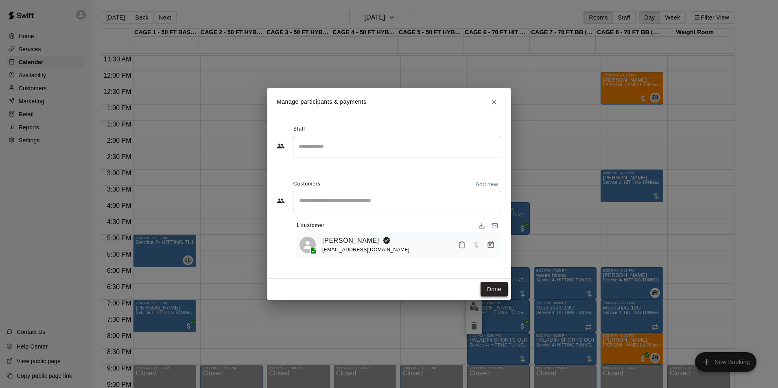
click at [497, 284] on button "Done" at bounding box center [494, 289] width 27 height 15
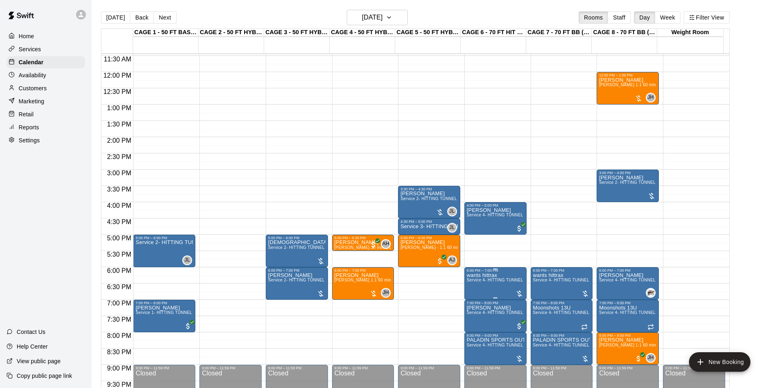
click at [497, 282] on span "Service 4- HITTING TUNNEL RENTAL - 70ft Baseball" at bounding box center [518, 280] width 103 height 4
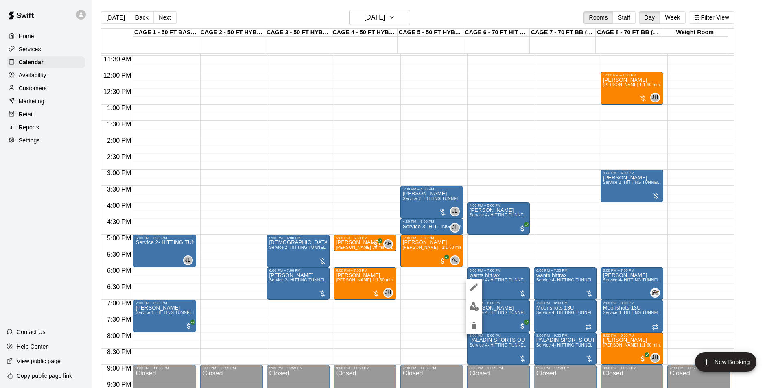
click at [479, 284] on button "edit" at bounding box center [474, 287] width 16 height 16
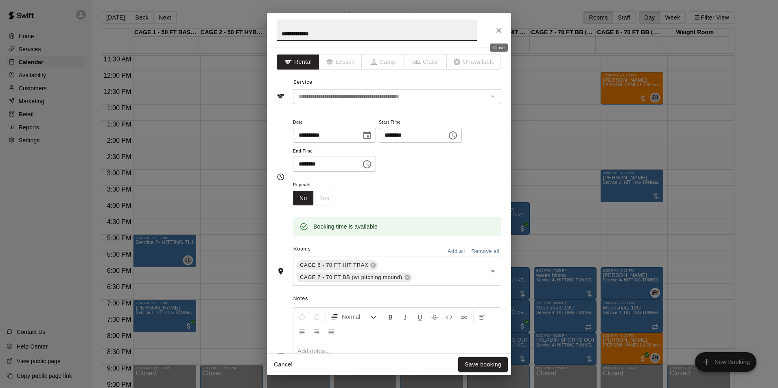
click at [495, 30] on icon "Close" at bounding box center [499, 30] width 8 height 8
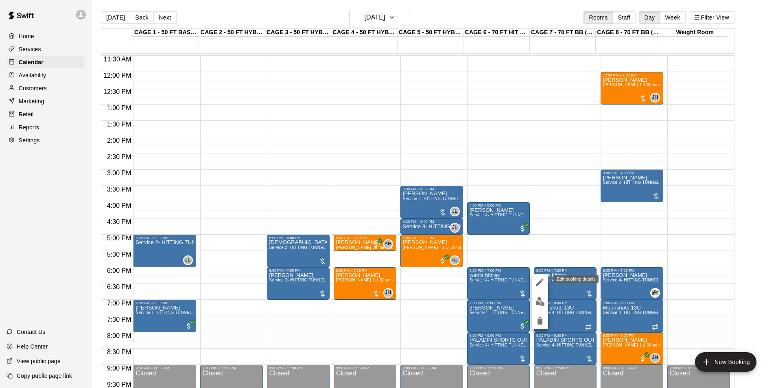
click at [534, 283] on button "edit" at bounding box center [540, 282] width 16 height 16
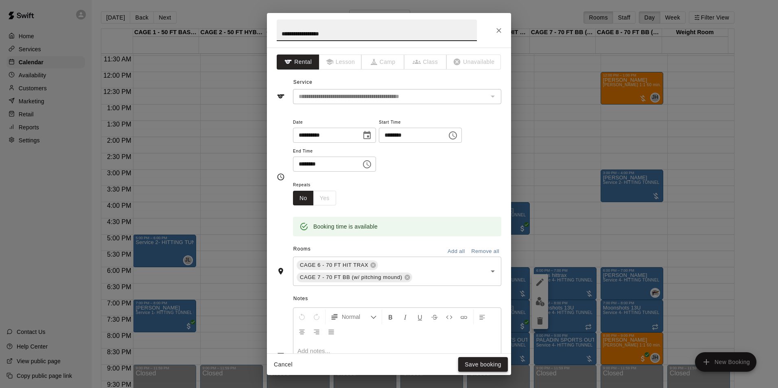
type input "**********"
click at [499, 357] on button "Save booking" at bounding box center [483, 364] width 50 height 15
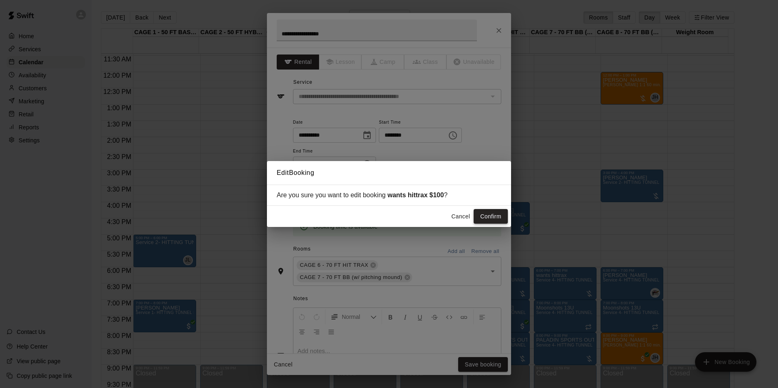
click at [488, 210] on button "Confirm" at bounding box center [491, 216] width 34 height 15
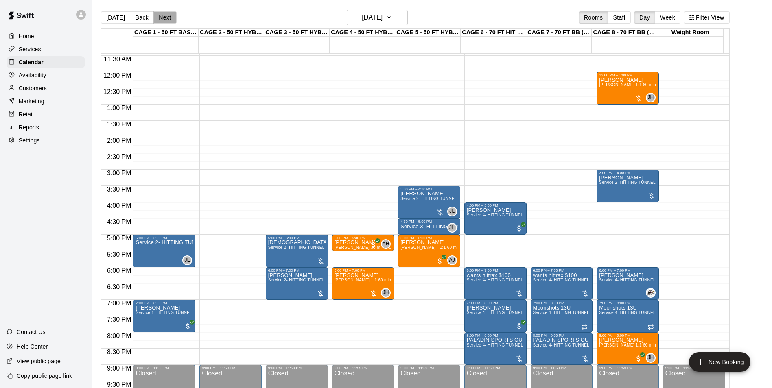
click at [166, 19] on button "Next" at bounding box center [164, 17] width 23 height 12
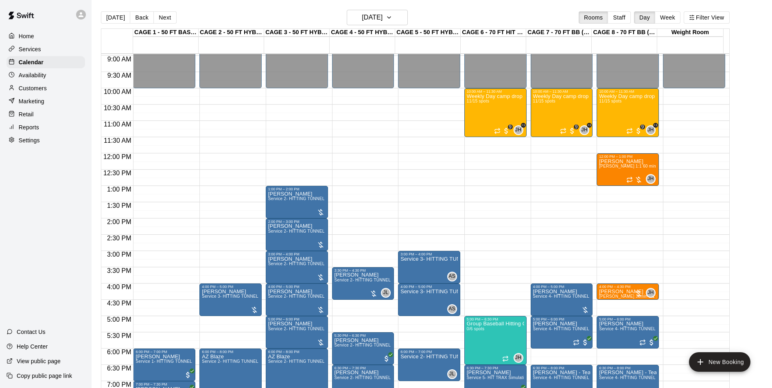
scroll to position [414, 0]
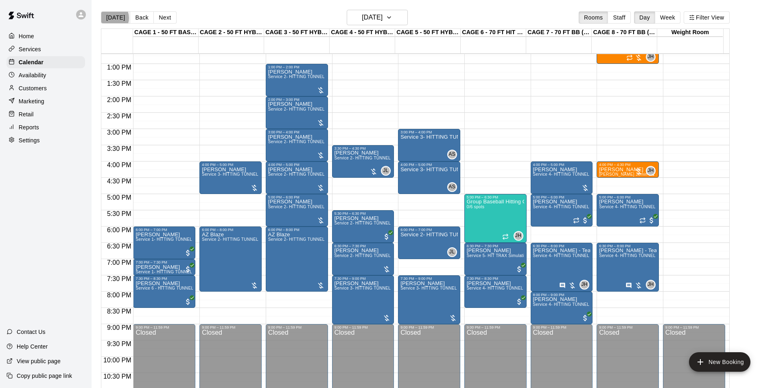
click at [111, 18] on button "Today" at bounding box center [115, 17] width 29 height 12
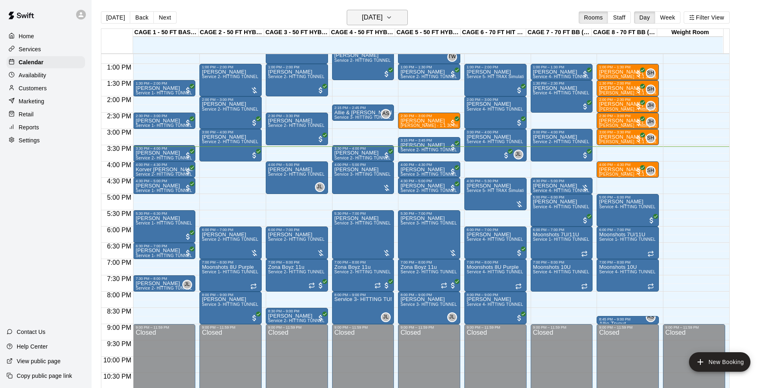
click at [367, 16] on h6 "Wednesday Aug 20" at bounding box center [372, 17] width 21 height 11
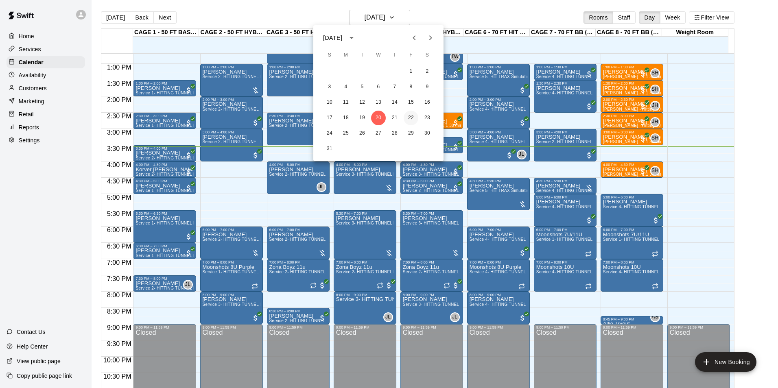
click at [410, 118] on button "22" at bounding box center [411, 118] width 15 height 15
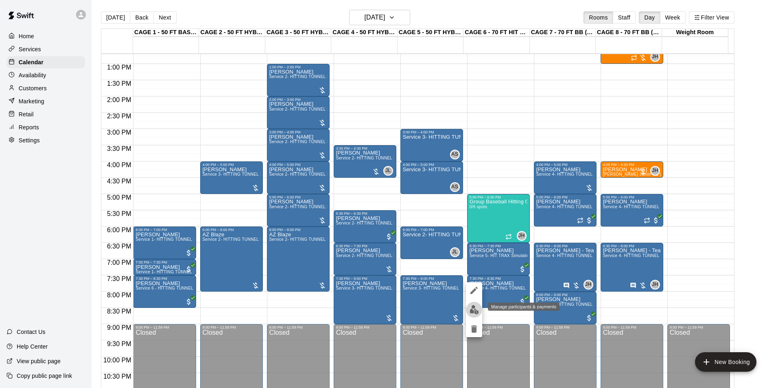
click at [478, 306] on img "edit" at bounding box center [474, 309] width 9 height 9
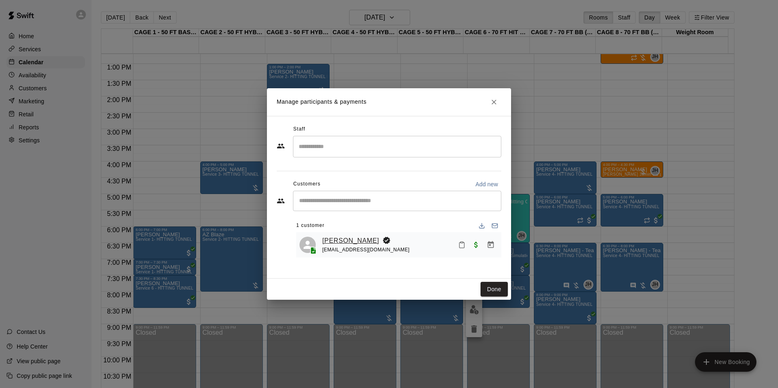
click at [334, 243] on link "Austin Romine" at bounding box center [350, 241] width 57 height 11
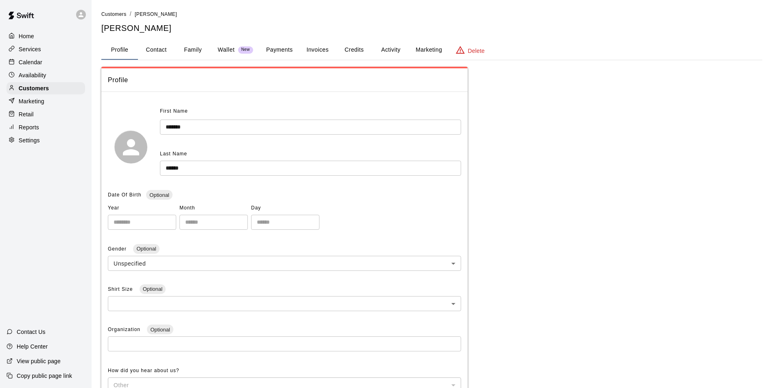
click at [173, 49] on button "Contact" at bounding box center [156, 50] width 37 height 20
select select "**"
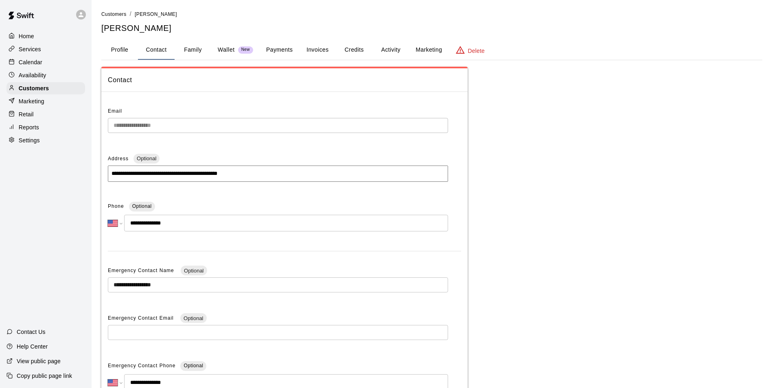
click at [78, 68] on div "Calendar" at bounding box center [46, 62] width 79 height 12
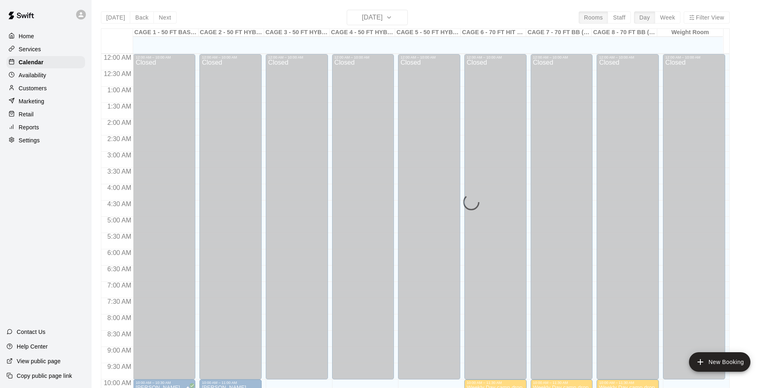
scroll to position [414, 0]
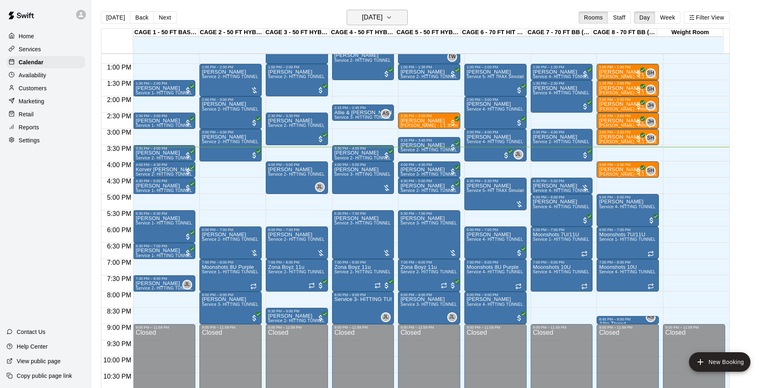
click at [385, 11] on button "Wednesday Aug 20" at bounding box center [377, 17] width 61 height 15
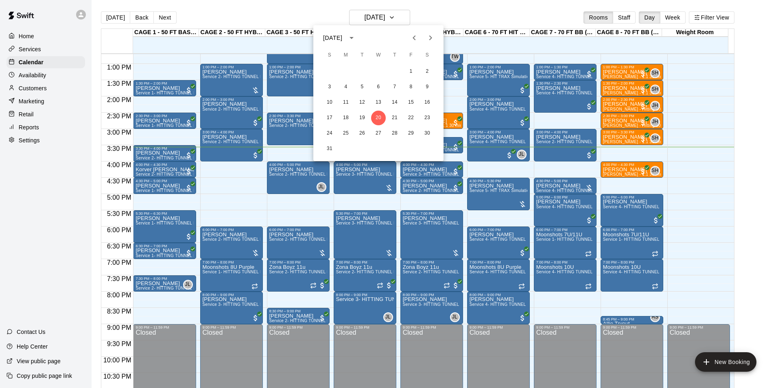
click at [403, 115] on div "17 18 19 20 21 22 23" at bounding box center [378, 118] width 130 height 15
click at [407, 116] on button "22" at bounding box center [411, 118] width 15 height 15
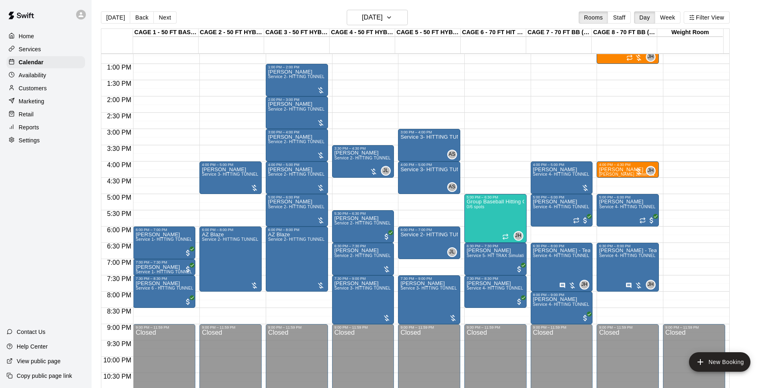
click at [112, 21] on button "Today" at bounding box center [115, 17] width 29 height 12
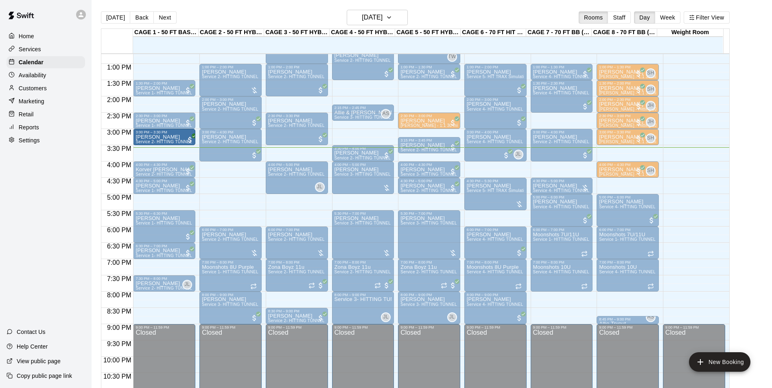
drag, startPoint x: 166, startPoint y: 152, endPoint x: 170, endPoint y: 139, distance: 13.8
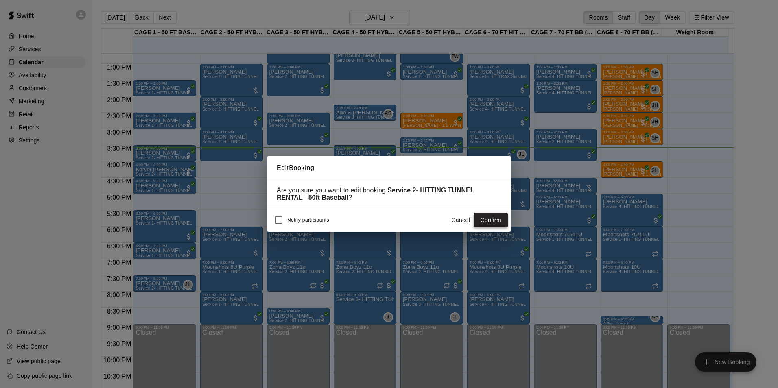
click at [490, 225] on button "Confirm" at bounding box center [491, 220] width 34 height 15
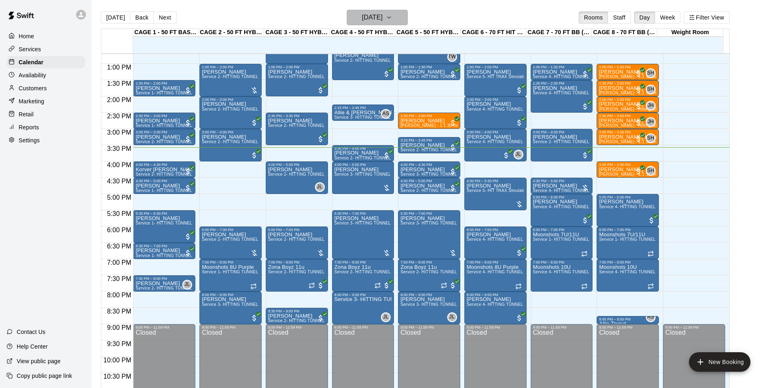
click at [383, 13] on h6 "Wednesday Aug 20" at bounding box center [372, 17] width 21 height 11
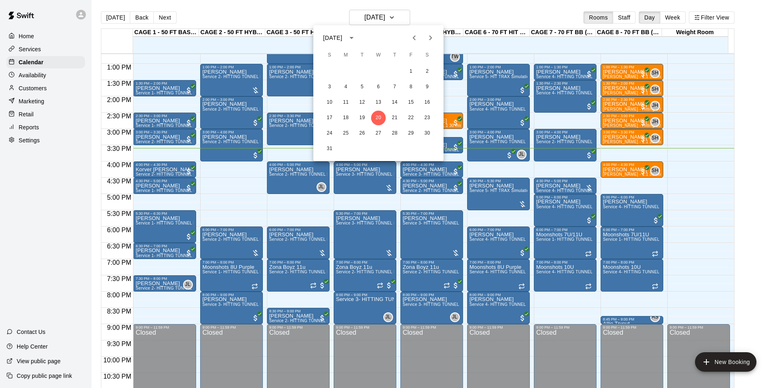
click at [483, 16] on div at bounding box center [389, 194] width 778 height 388
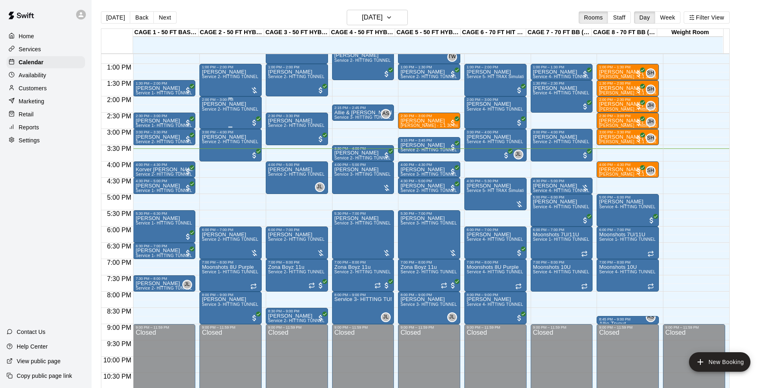
click at [217, 120] on div "Tom Siebert Service 2- HITTING TUNNEL RENTAL - 50ft Baseball" at bounding box center [230, 296] width 57 height 388
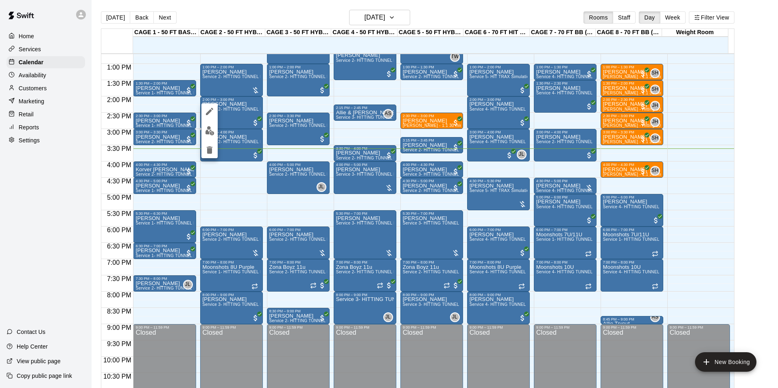
click at [209, 112] on icon "edit" at bounding box center [209, 111] width 7 height 7
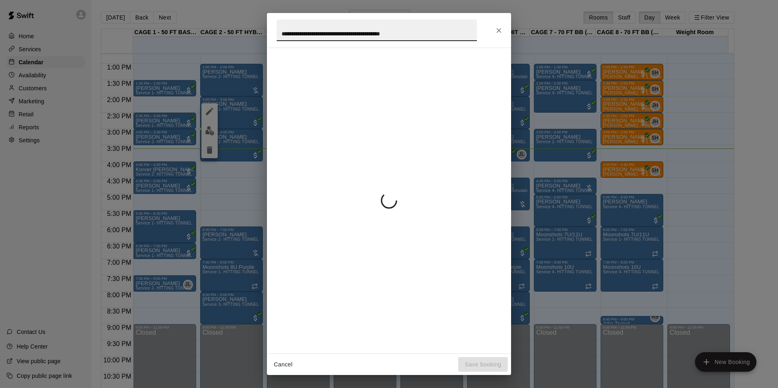
click at [286, 22] on input "**********" at bounding box center [377, 31] width 200 height 22
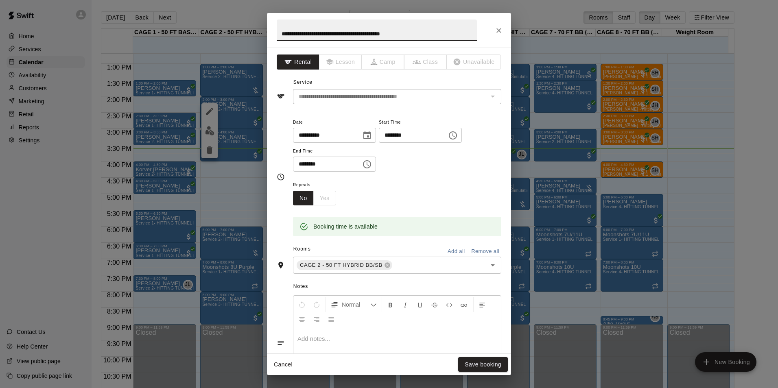
click at [448, 30] on input "**********" at bounding box center [377, 31] width 200 height 22
drag, startPoint x: 419, startPoint y: 33, endPoint x: 223, endPoint y: 34, distance: 195.4
click at [225, 36] on div "**********" at bounding box center [389, 194] width 778 height 388
type input "**********"
click at [464, 364] on button "Save booking" at bounding box center [483, 364] width 50 height 15
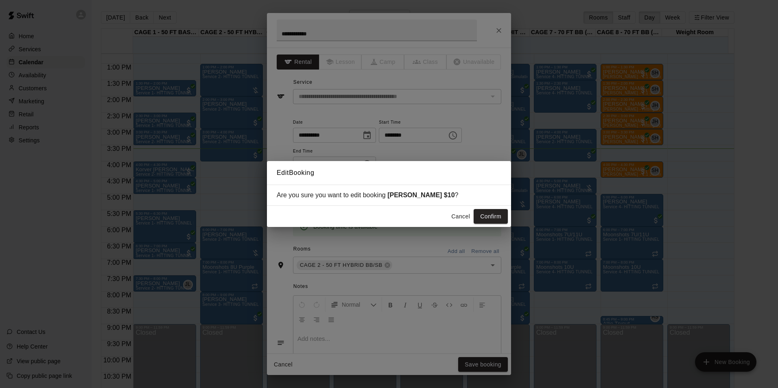
drag, startPoint x: 493, startPoint y: 223, endPoint x: 399, endPoint y: 192, distance: 99.4
click at [493, 223] on button "Confirm" at bounding box center [491, 216] width 34 height 15
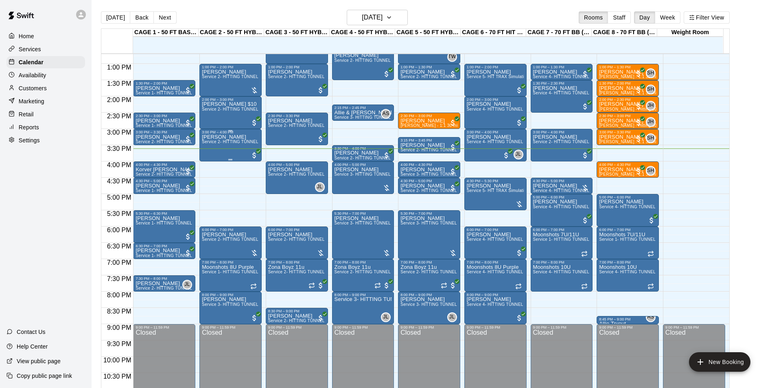
click at [218, 148] on div "Tom Siebert Service 2- HITTING TUNNEL RENTAL - 50ft Baseball" at bounding box center [230, 328] width 57 height 388
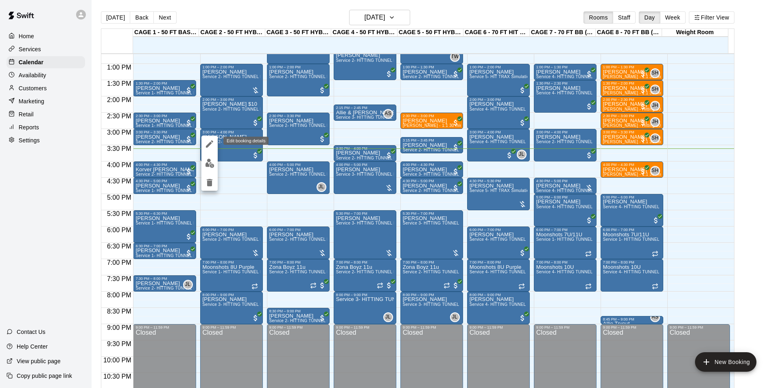
click at [208, 149] on button "edit" at bounding box center [209, 144] width 16 height 16
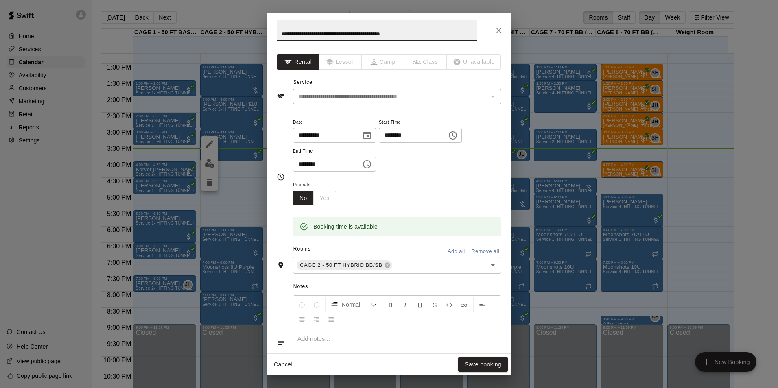
drag, startPoint x: 205, startPoint y: 24, endPoint x: 188, endPoint y: 23, distance: 17.2
click at [193, 24] on div "**********" at bounding box center [389, 194] width 778 height 388
type input "**********"
click at [486, 364] on button "Save booking" at bounding box center [483, 364] width 50 height 15
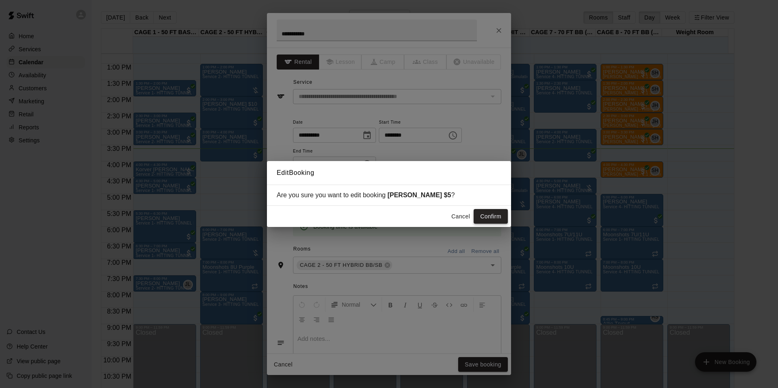
click at [495, 216] on button "Confirm" at bounding box center [491, 216] width 34 height 15
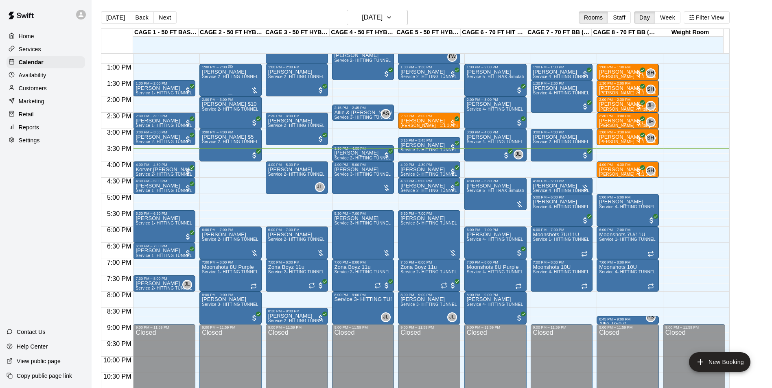
click at [216, 72] on p "Tom Siebert" at bounding box center [230, 72] width 57 height 0
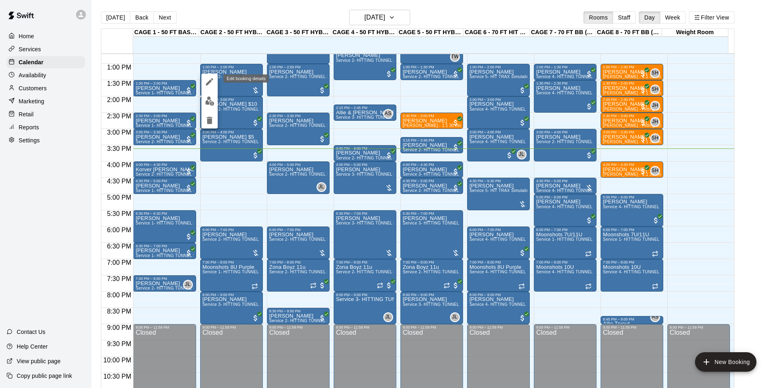
click at [212, 78] on icon "edit" at bounding box center [210, 82] width 10 height 10
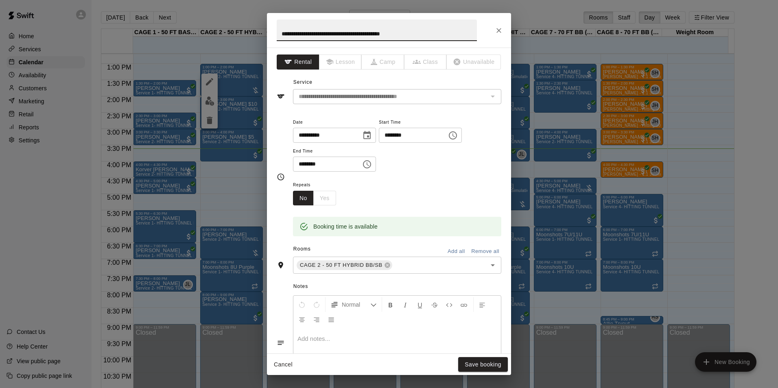
drag, startPoint x: 413, startPoint y: 32, endPoint x: 201, endPoint y: 32, distance: 211.6
click at [208, 33] on div "**********" at bounding box center [389, 194] width 778 height 388
type input "**********"
click at [483, 368] on button "Save booking" at bounding box center [483, 364] width 50 height 15
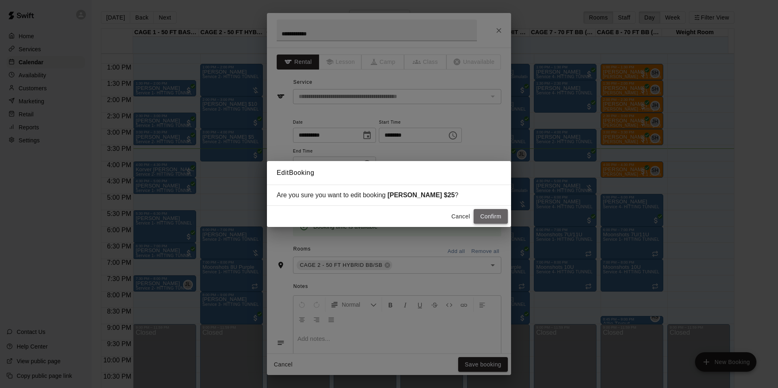
click at [486, 216] on button "Confirm" at bounding box center [491, 216] width 34 height 15
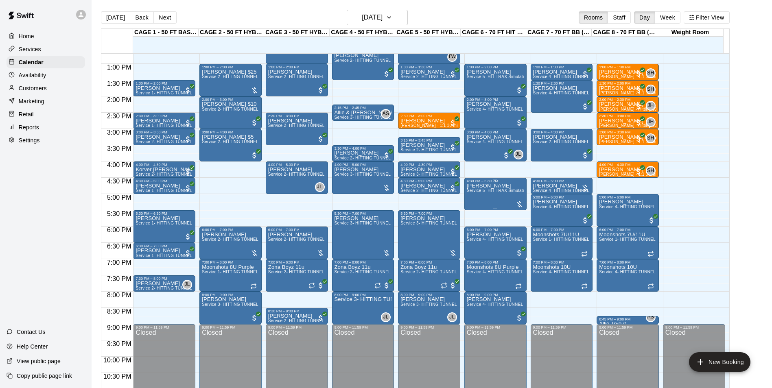
click at [505, 193] on span "Service 5- HIT TRAX Simulation Tunnel" at bounding box center [505, 190] width 77 height 4
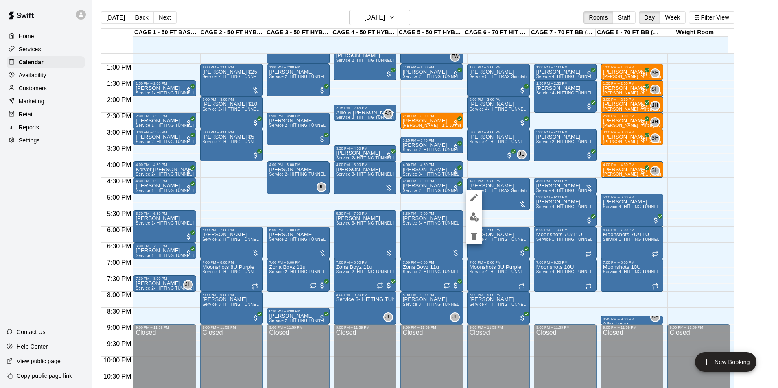
click at [473, 213] on img "edit" at bounding box center [474, 216] width 9 height 9
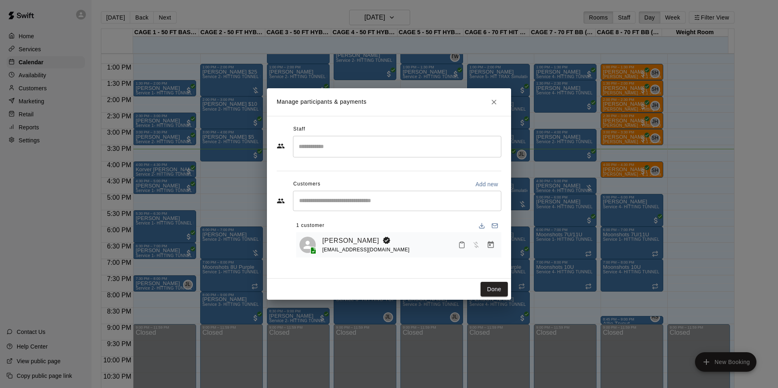
click at [497, 249] on div at bounding box center [476, 245] width 43 height 15
click at [496, 249] on button "Manage bookings & payment" at bounding box center [491, 245] width 15 height 15
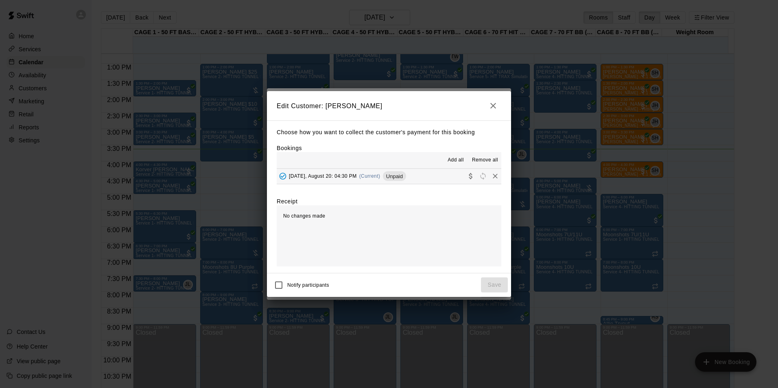
drag, startPoint x: 361, startPoint y: 174, endPoint x: 372, endPoint y: 174, distance: 11.0
click at [357, 174] on span "Wednesday, August 20: 04:30 PM" at bounding box center [323, 176] width 68 height 6
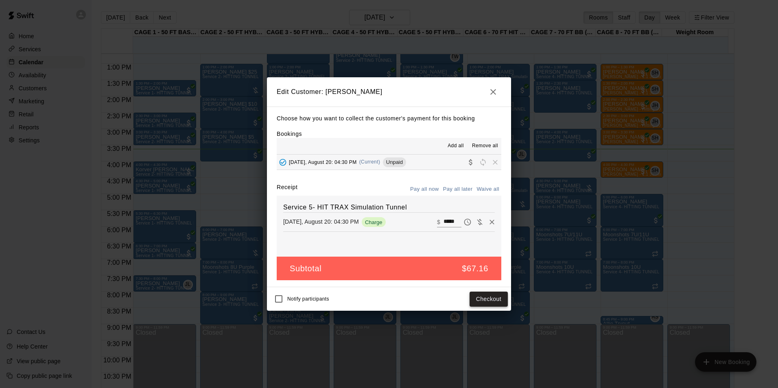
click at [479, 300] on button "Checkout" at bounding box center [489, 299] width 38 height 15
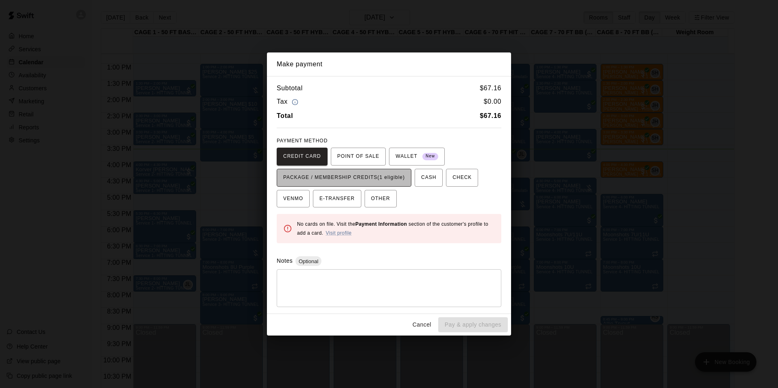
click at [354, 178] on span "PACKAGE / MEMBERSHIP CREDITS (1 eligible)" at bounding box center [344, 177] width 122 height 13
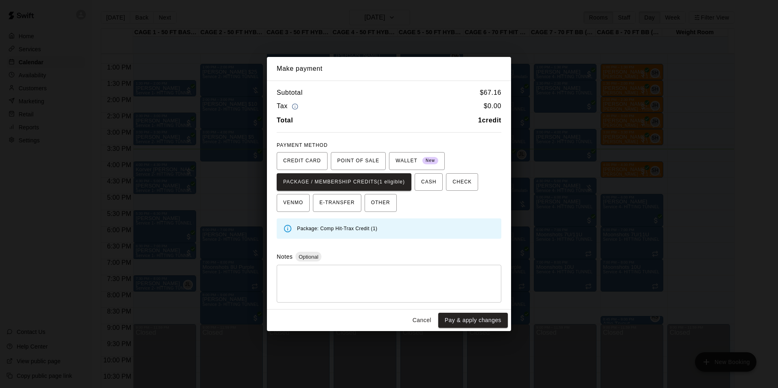
click at [459, 317] on button "Pay & apply changes" at bounding box center [473, 320] width 70 height 15
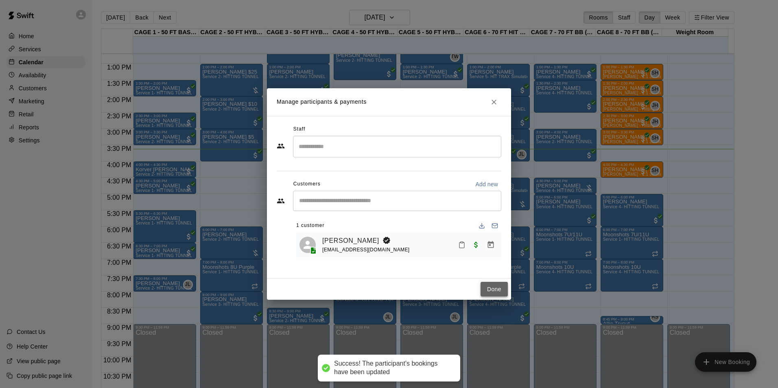
click at [491, 284] on button "Done" at bounding box center [494, 289] width 27 height 15
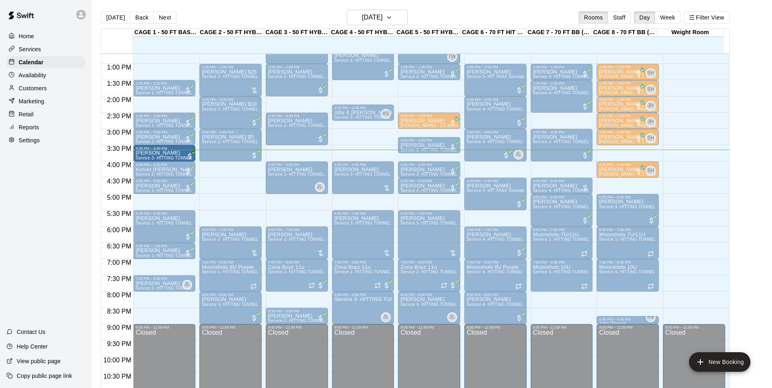
drag, startPoint x: 361, startPoint y: 152, endPoint x: 180, endPoint y: 156, distance: 180.8
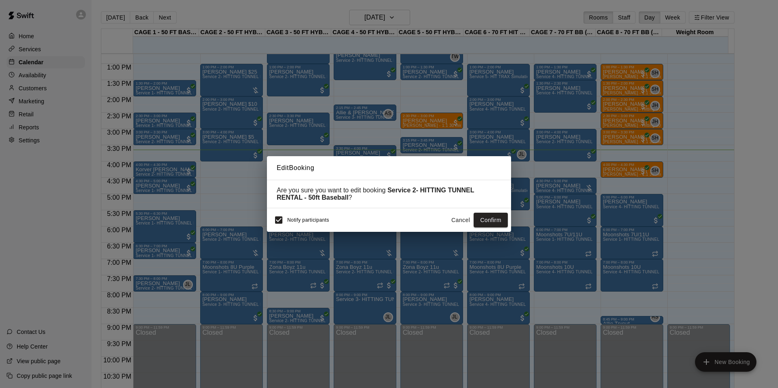
click at [293, 223] on span "Notify participants" at bounding box center [308, 220] width 42 height 6
click at [485, 225] on button "Confirm" at bounding box center [491, 220] width 34 height 15
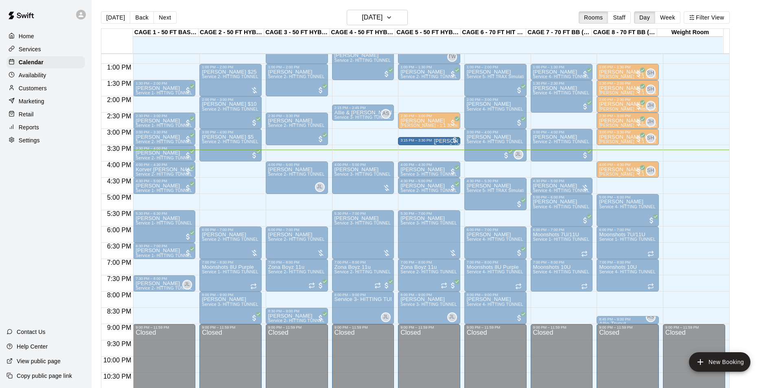
drag, startPoint x: 433, startPoint y: 151, endPoint x: 438, endPoint y: 151, distance: 5.8
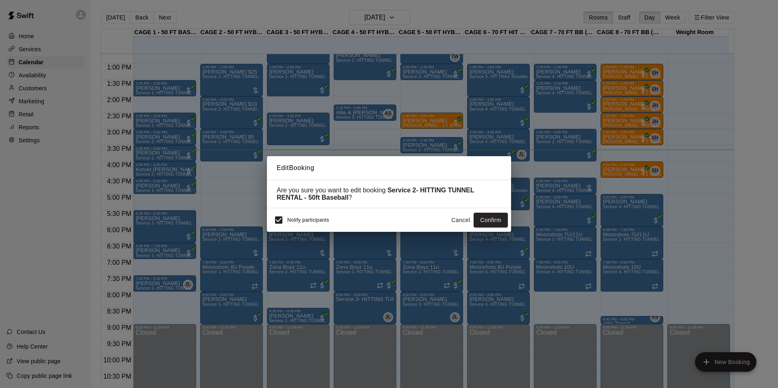
click at [456, 218] on button "Cancel" at bounding box center [461, 220] width 26 height 15
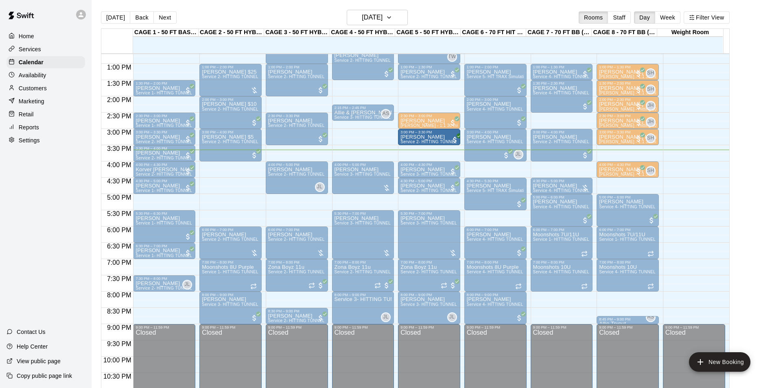
drag, startPoint x: 422, startPoint y: 144, endPoint x: 422, endPoint y: 137, distance: 7.3
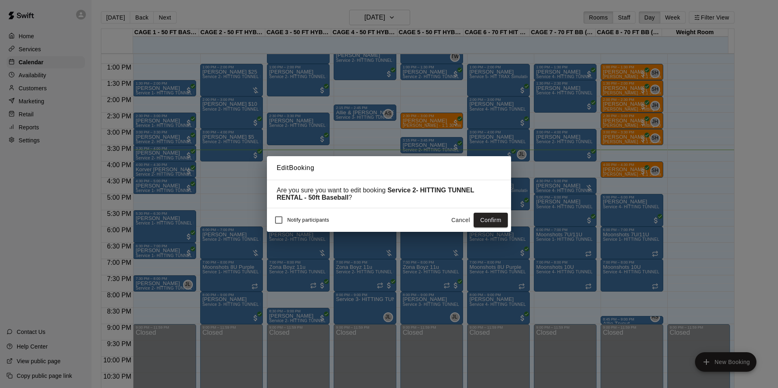
click at [496, 221] on button "Confirm" at bounding box center [491, 220] width 34 height 15
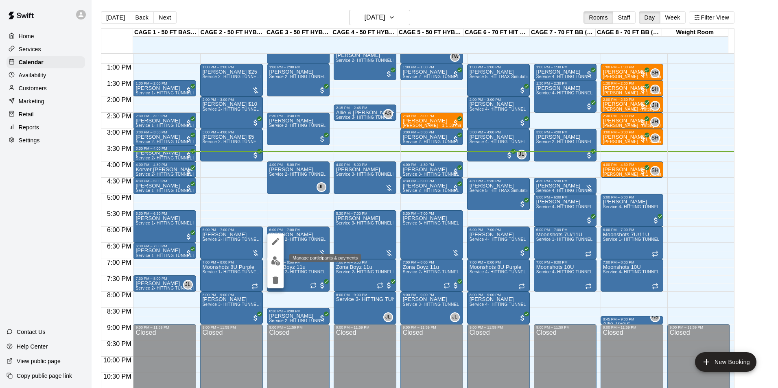
click at [278, 260] on img "edit" at bounding box center [275, 260] width 9 height 9
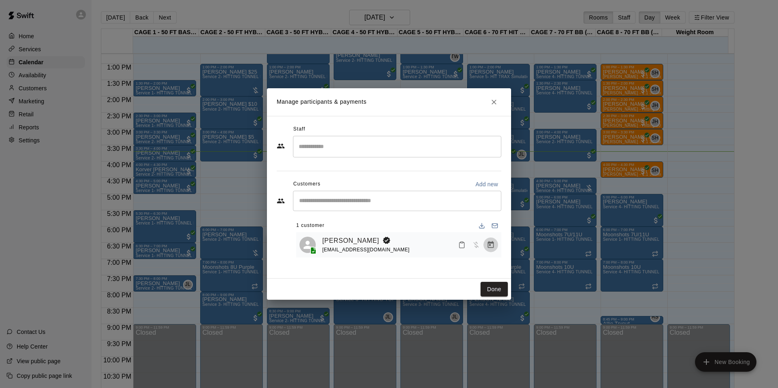
click at [490, 243] on icon "Manage bookings & payment" at bounding box center [491, 244] width 6 height 7
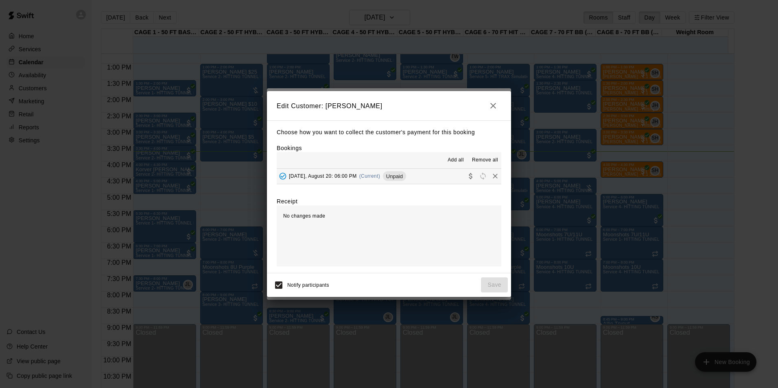
click at [413, 170] on button "Wednesday, August 20: 06:00 PM (Current) Unpaid" at bounding box center [389, 176] width 225 height 15
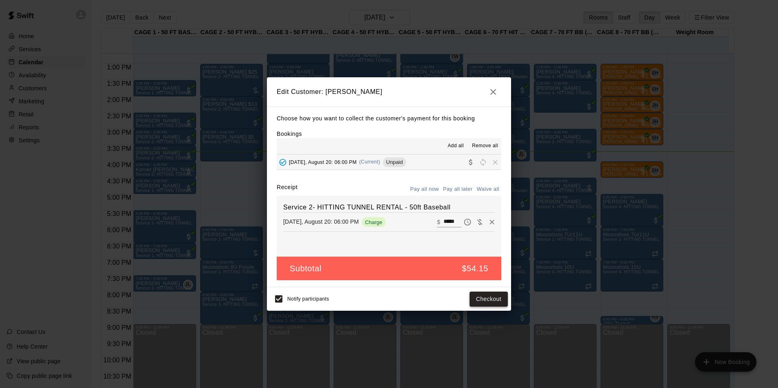
click at [493, 300] on button "Checkout" at bounding box center [489, 299] width 38 height 15
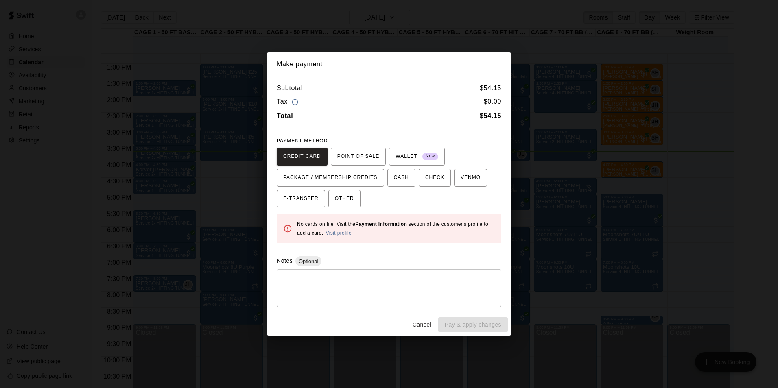
drag, startPoint x: 420, startPoint y: 323, endPoint x: 455, endPoint y: 203, distance: 124.8
click at [420, 322] on button "Cancel" at bounding box center [422, 324] width 26 height 15
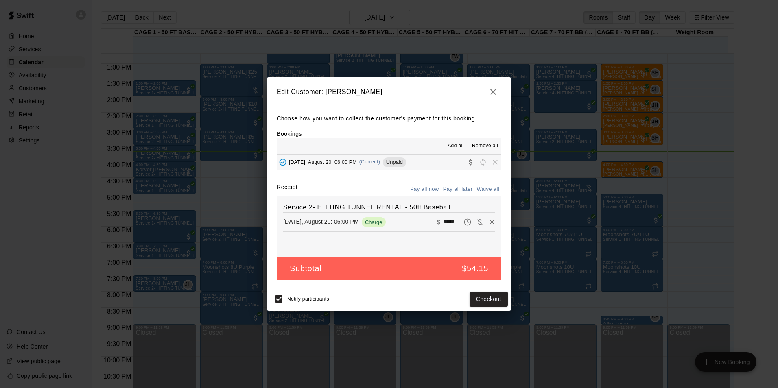
click at [494, 93] on icon "button" at bounding box center [493, 92] width 10 height 10
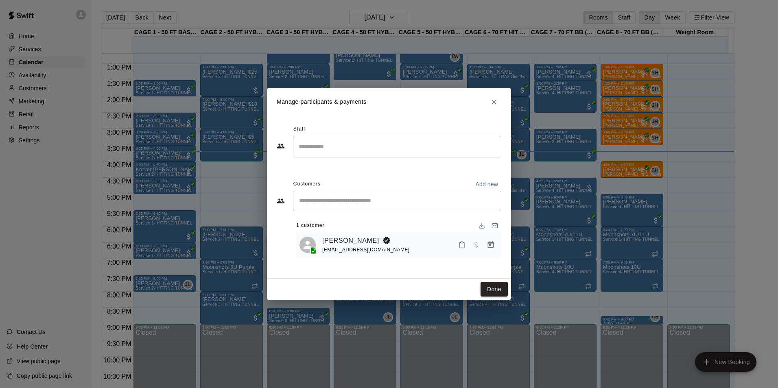
click at [487, 101] on button "Close" at bounding box center [494, 102] width 15 height 15
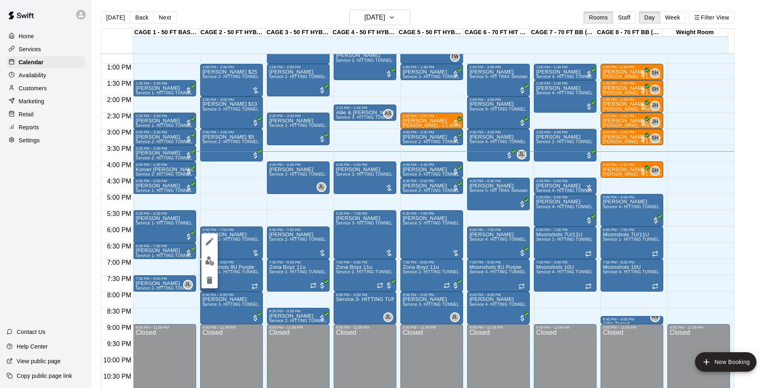
click at [210, 263] on img "edit" at bounding box center [209, 260] width 9 height 9
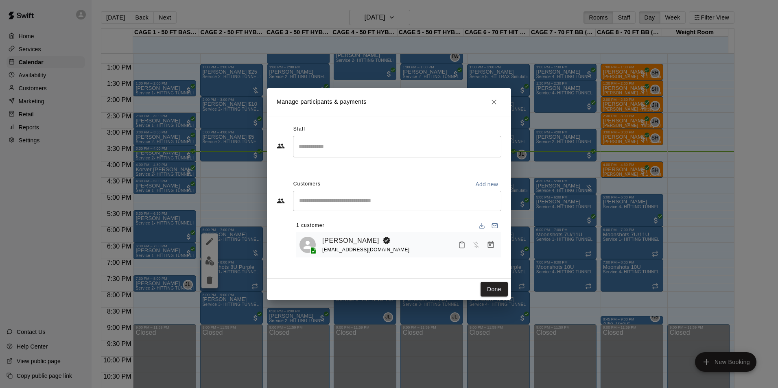
click at [491, 244] on icon "Manage bookings & payment" at bounding box center [491, 244] width 6 height 7
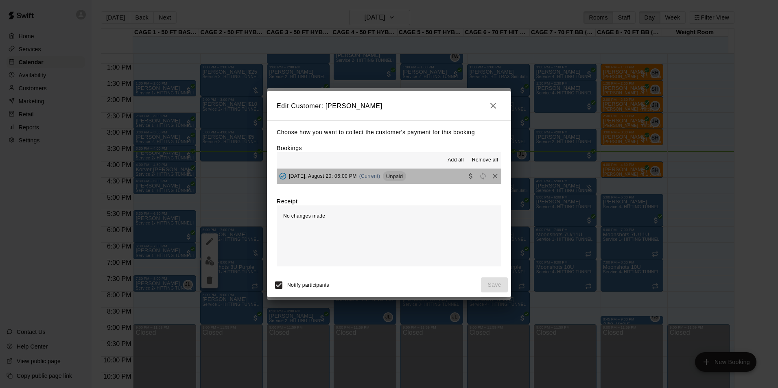
click at [393, 172] on div "Wednesday, August 20: 06:00 PM (Current) Unpaid" at bounding box center [341, 176] width 129 height 12
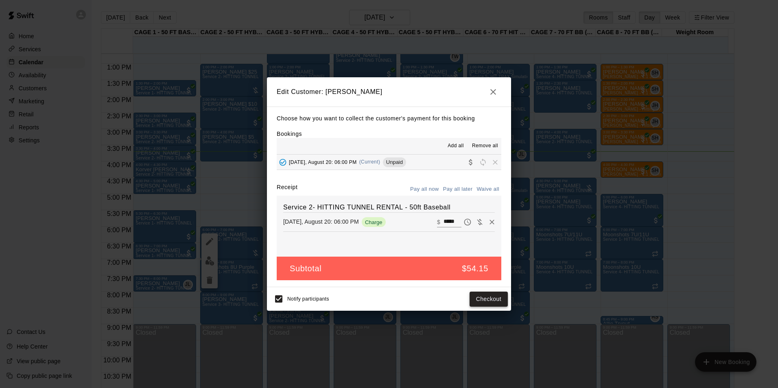
click at [497, 297] on button "Checkout" at bounding box center [489, 299] width 38 height 15
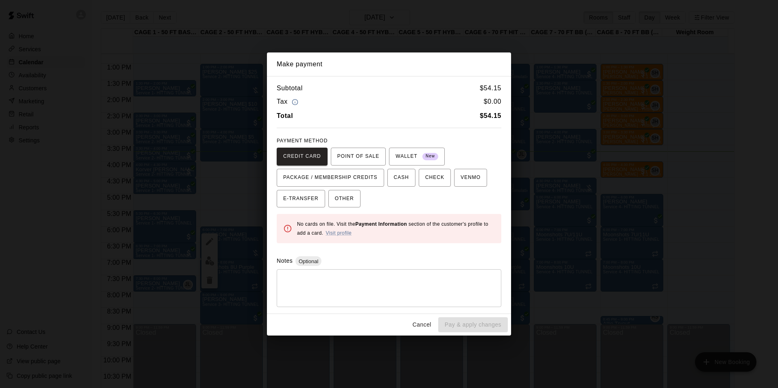
click at [420, 325] on button "Cancel" at bounding box center [422, 324] width 26 height 15
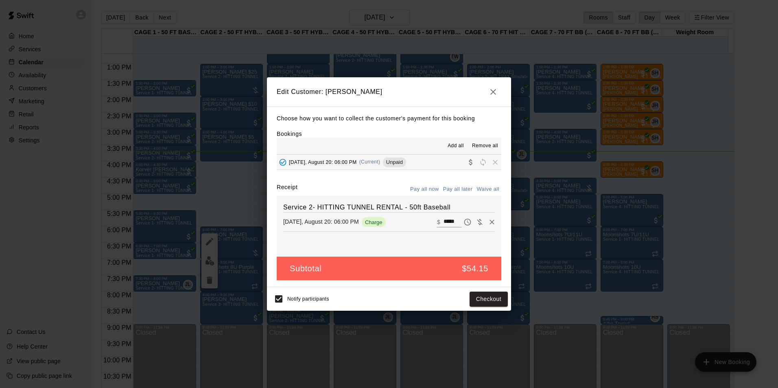
click at [487, 93] on button "button" at bounding box center [493, 92] width 16 height 16
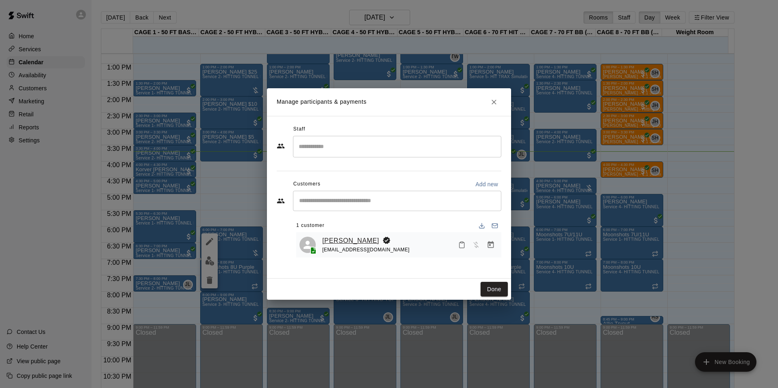
click at [327, 242] on link "Luke Stephens" at bounding box center [350, 241] width 57 height 11
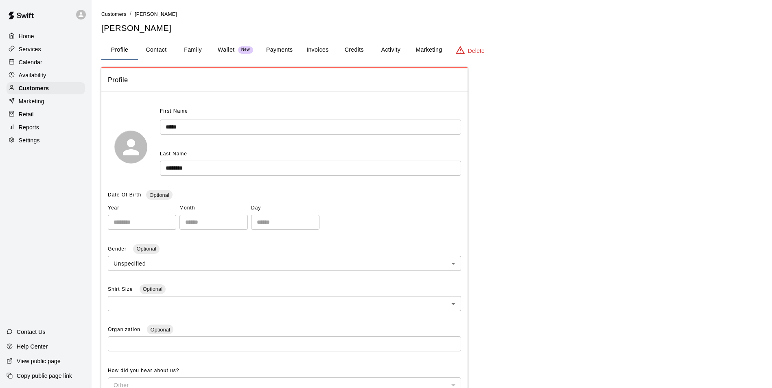
click at [278, 50] on button "Payments" at bounding box center [279, 50] width 39 height 20
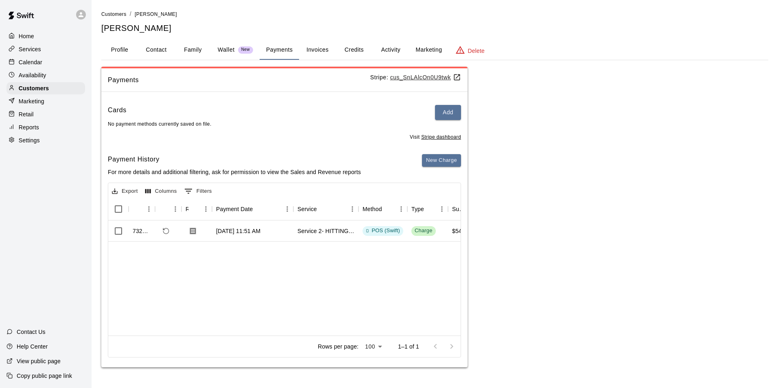
click at [66, 66] on div "Calendar" at bounding box center [46, 62] width 79 height 12
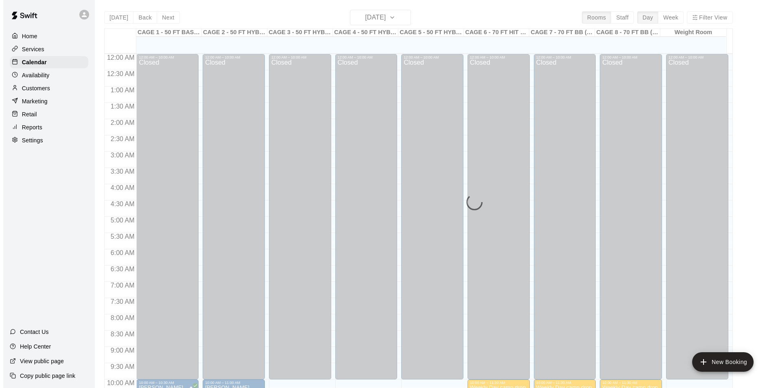
scroll to position [414, 0]
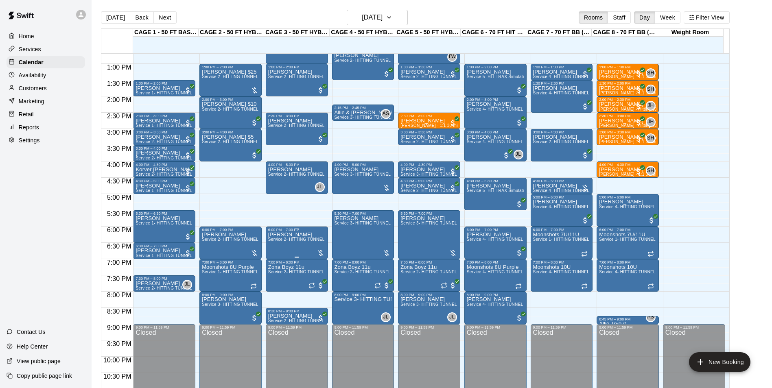
click at [298, 242] on span "Service 2- HITTING TUNNEL RENTAL - 50ft Baseball" at bounding box center [319, 239] width 103 height 4
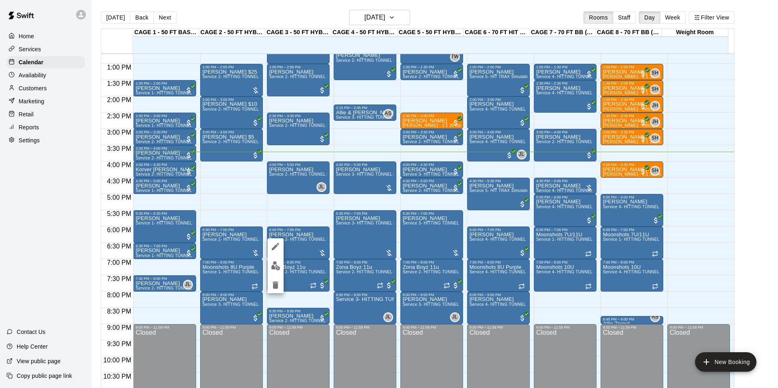
click at [281, 260] on button "edit" at bounding box center [275, 266] width 16 height 16
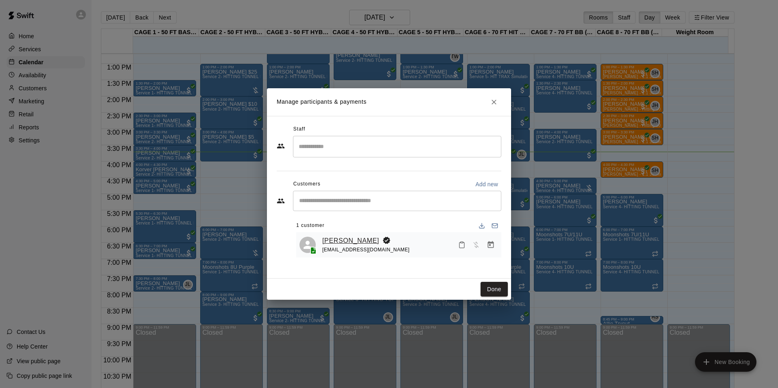
click at [350, 238] on link "Justin Miller" at bounding box center [350, 241] width 57 height 11
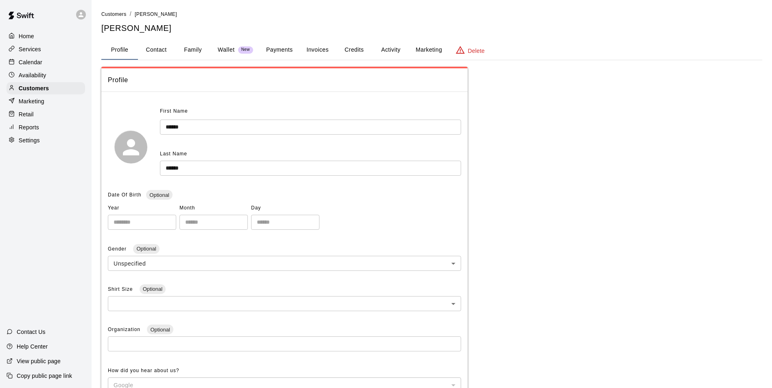
click at [273, 53] on button "Payments" at bounding box center [279, 50] width 39 height 20
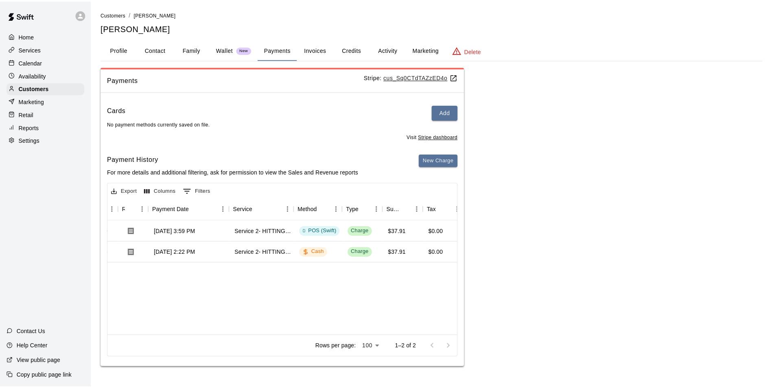
scroll to position [0, 63]
click at [34, 63] on p "Calendar" at bounding box center [31, 62] width 24 height 8
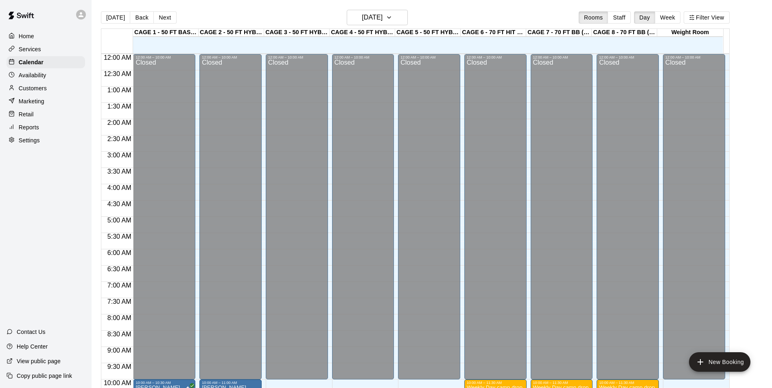
scroll to position [414, 0]
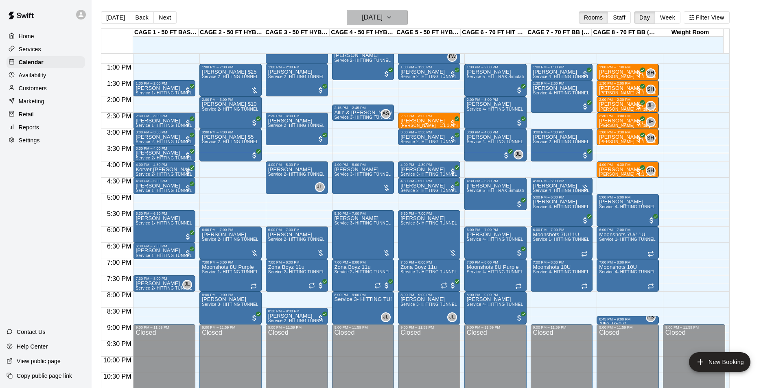
click at [383, 14] on h6 "Wednesday Aug 20" at bounding box center [372, 17] width 21 height 11
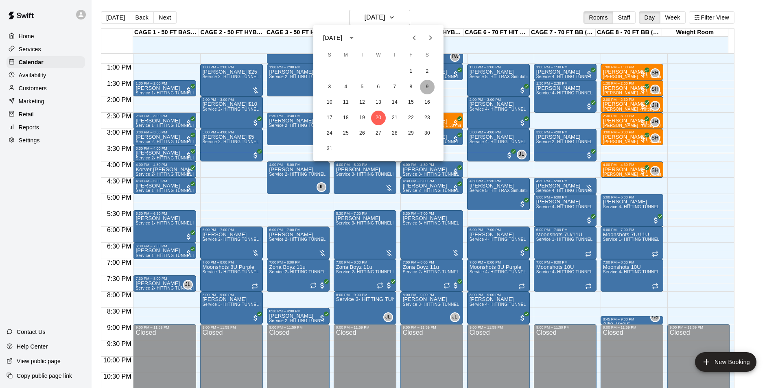
click at [423, 89] on button "9" at bounding box center [427, 87] width 15 height 15
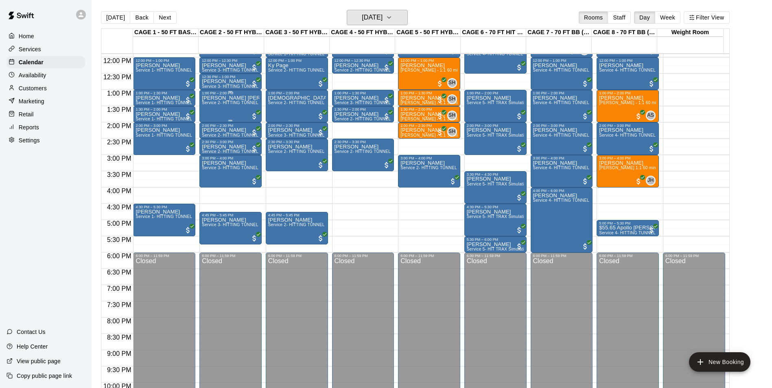
scroll to position [332, 0]
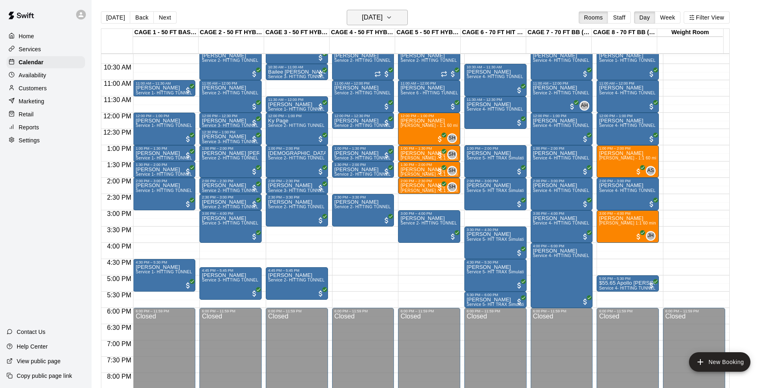
click at [367, 15] on h6 "Saturday Aug 09" at bounding box center [372, 17] width 21 height 11
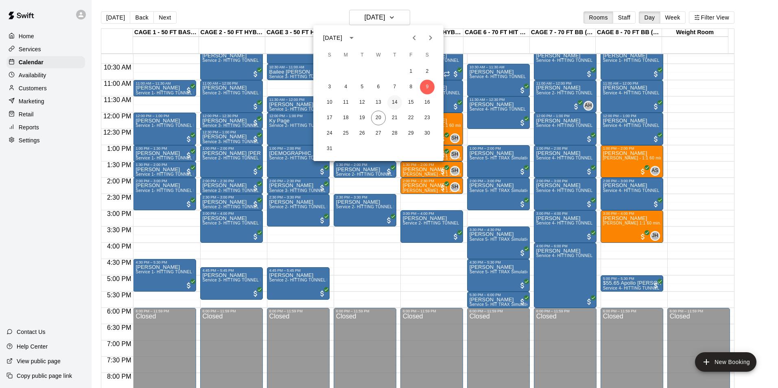
click at [394, 100] on button "14" at bounding box center [394, 102] width 15 height 15
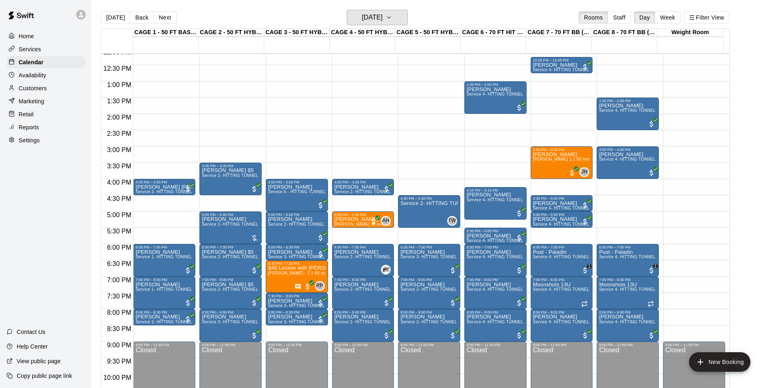
scroll to position [414, 0]
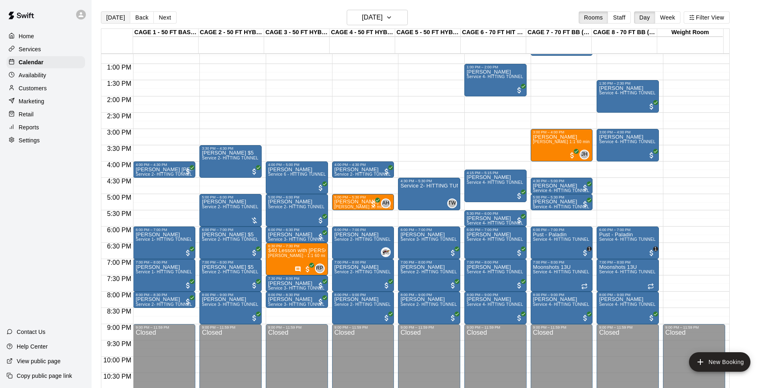
click at [111, 14] on button "Today" at bounding box center [115, 17] width 29 height 12
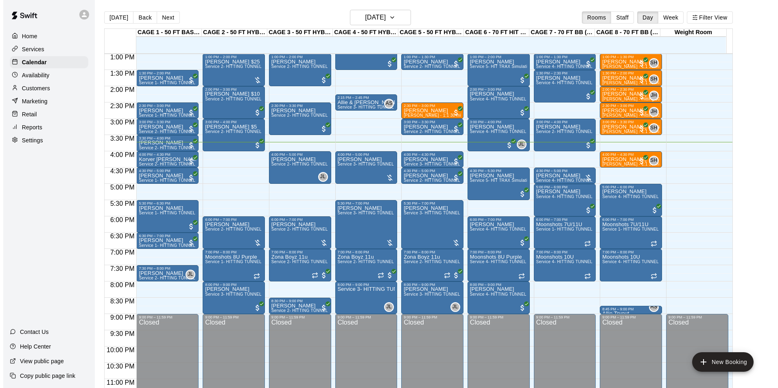
scroll to position [439, 0]
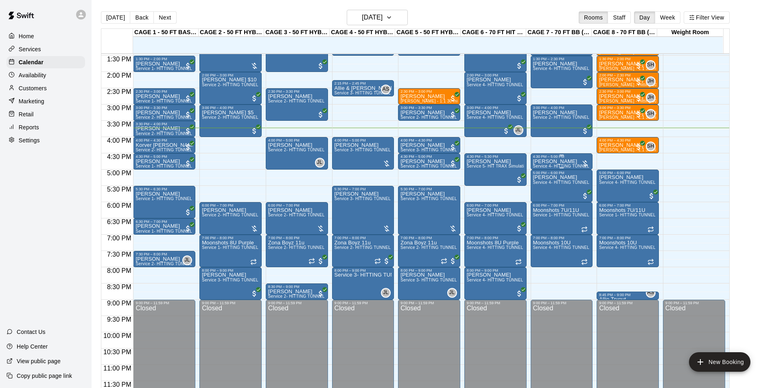
click at [539, 158] on div "4:30 PM – 5:00 PM" at bounding box center [561, 157] width 57 height 4
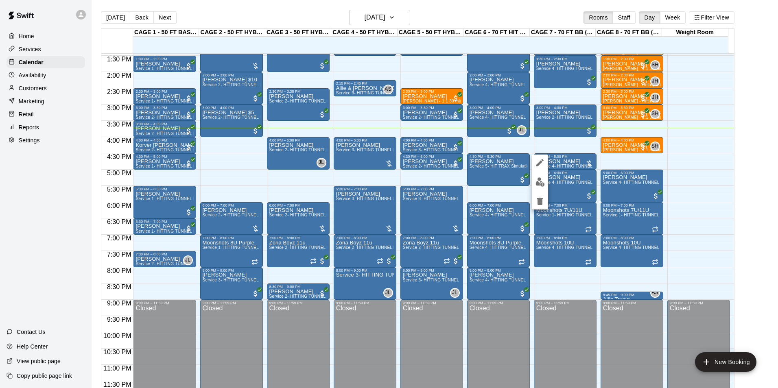
click at [543, 185] on img "edit" at bounding box center [540, 181] width 9 height 9
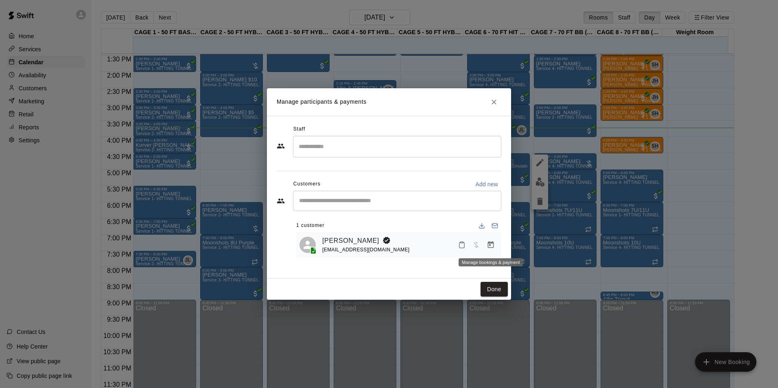
click at [492, 246] on icon "Manage bookings & payment" at bounding box center [491, 245] width 8 height 8
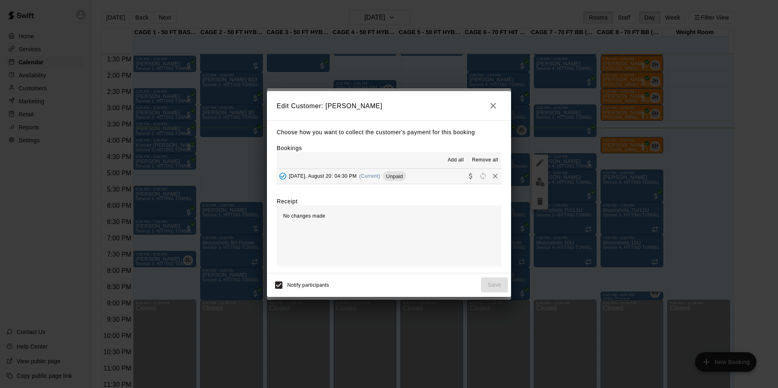
click at [424, 178] on button "Wednesday, August 20: 04:30 PM (Current) Unpaid" at bounding box center [389, 176] width 225 height 15
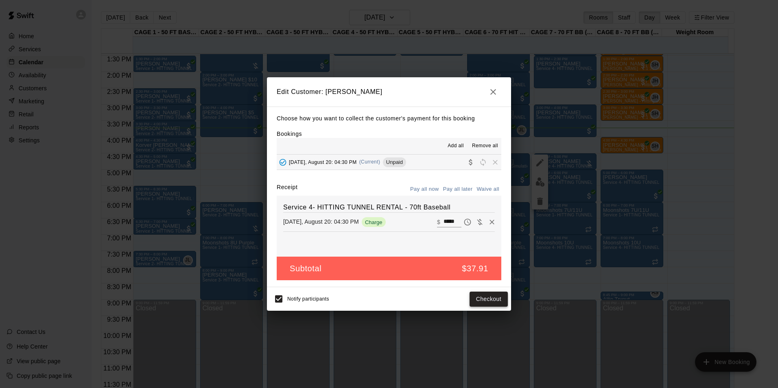
click at [479, 293] on button "Checkout" at bounding box center [489, 299] width 38 height 15
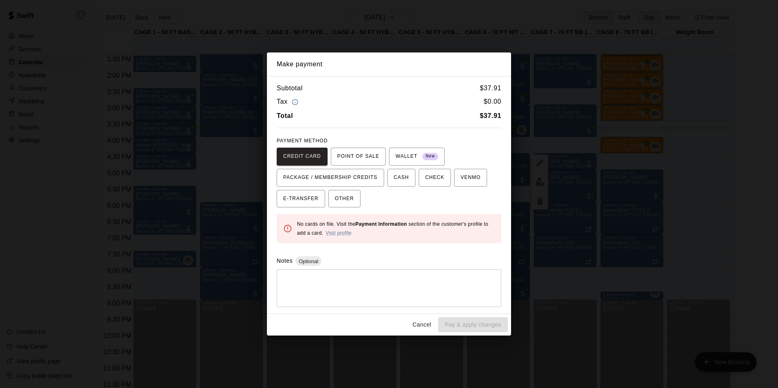
click at [418, 328] on button "Cancel" at bounding box center [422, 324] width 26 height 15
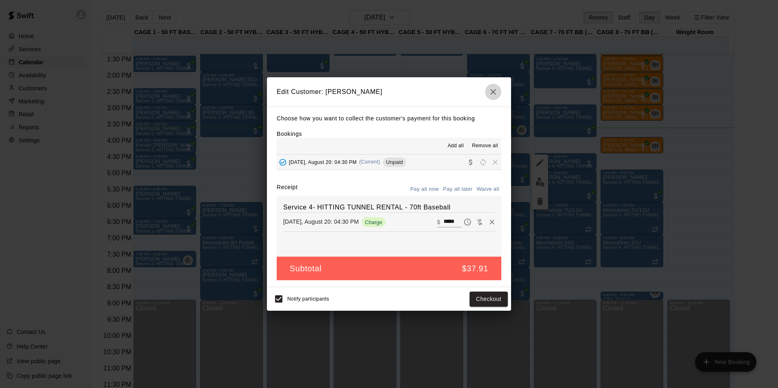
click at [495, 93] on icon "button" at bounding box center [493, 92] width 6 height 6
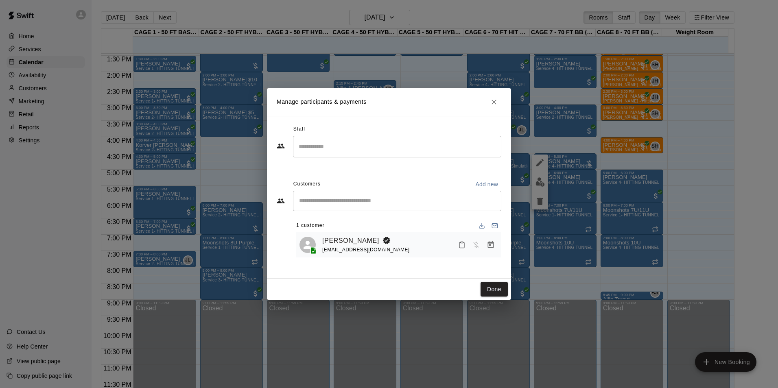
click at [493, 100] on icon "Close" at bounding box center [494, 102] width 8 height 8
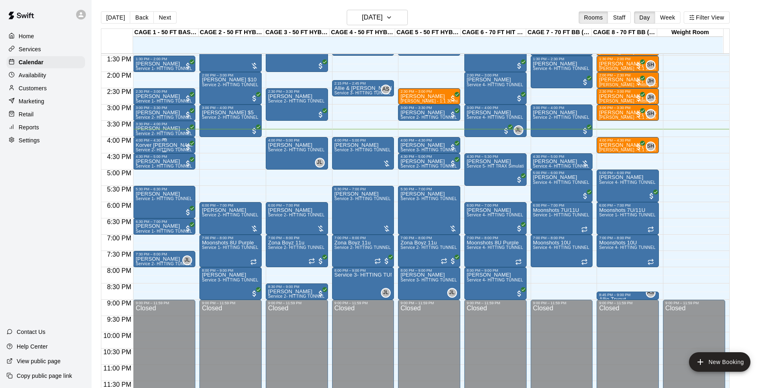
click at [191, 146] on span "All customers have paid" at bounding box center [188, 147] width 8 height 8
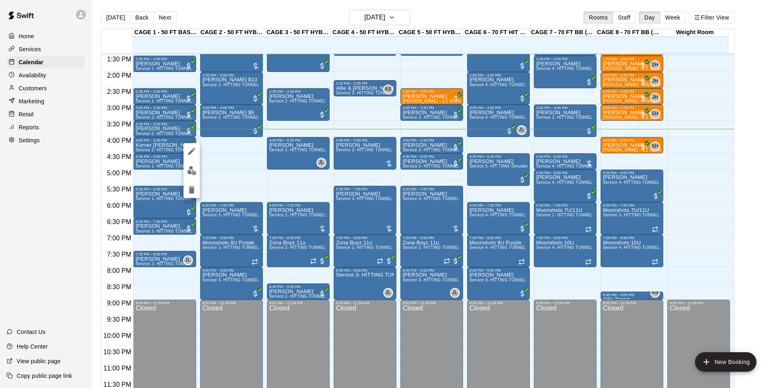
click at [379, 8] on div at bounding box center [389, 194] width 778 height 388
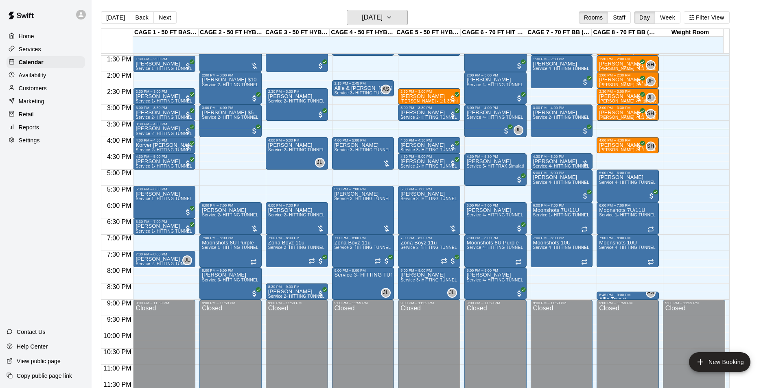
click at [381, 11] on button "Wednesday Aug 20" at bounding box center [377, 17] width 61 height 15
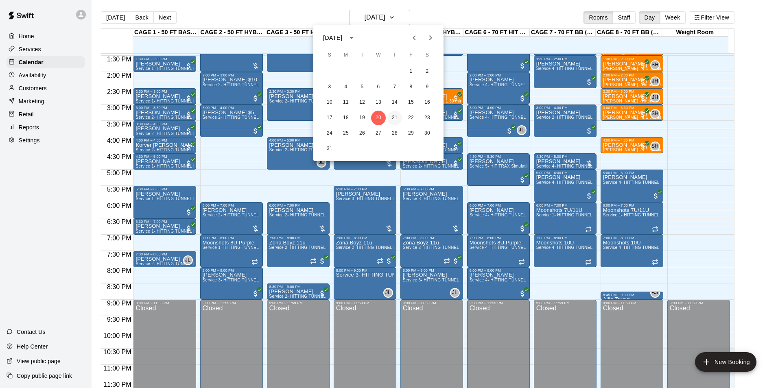
click at [398, 120] on button "21" at bounding box center [394, 118] width 15 height 15
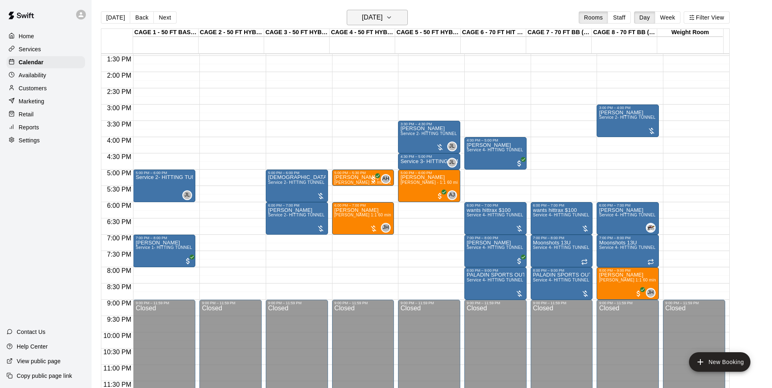
click at [400, 19] on button "Thursday Aug 21" at bounding box center [377, 17] width 61 height 15
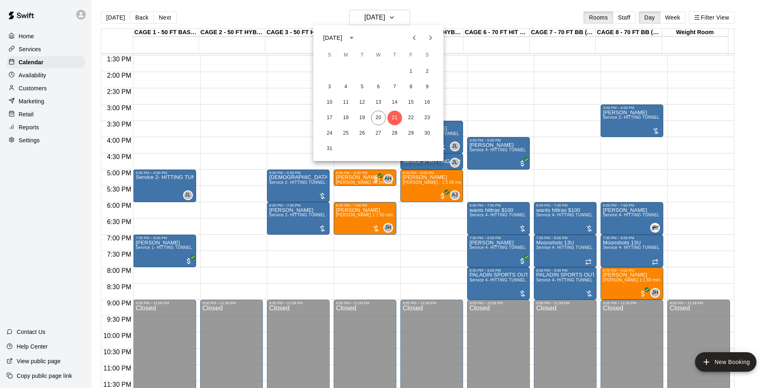
click at [107, 12] on div at bounding box center [389, 194] width 778 height 388
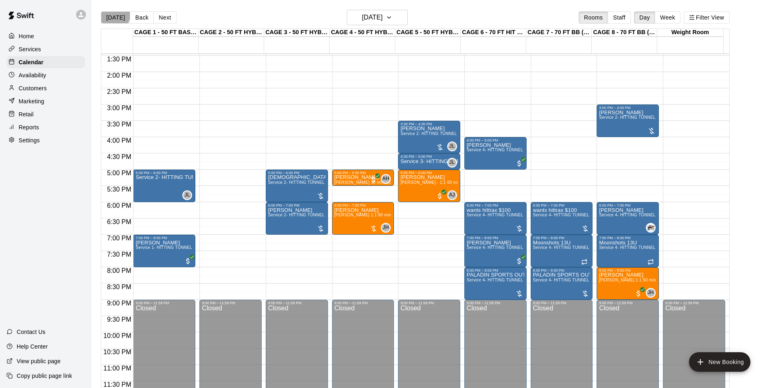
click at [114, 15] on button "Today" at bounding box center [115, 17] width 29 height 12
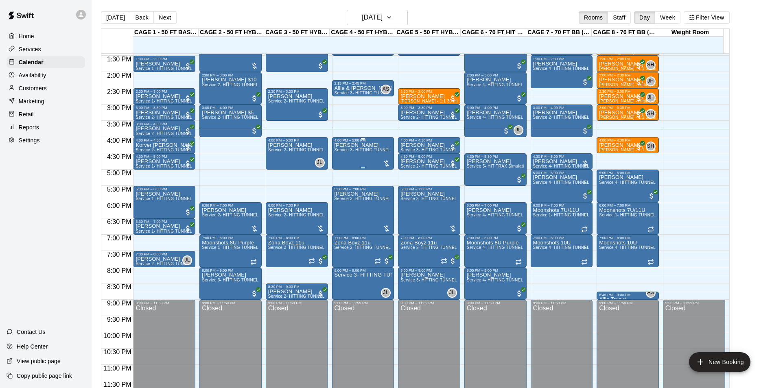
click at [348, 151] on span "Service 3- HITTING TUNNEL RENTAL - 50ft Softball" at bounding box center [385, 150] width 101 height 4
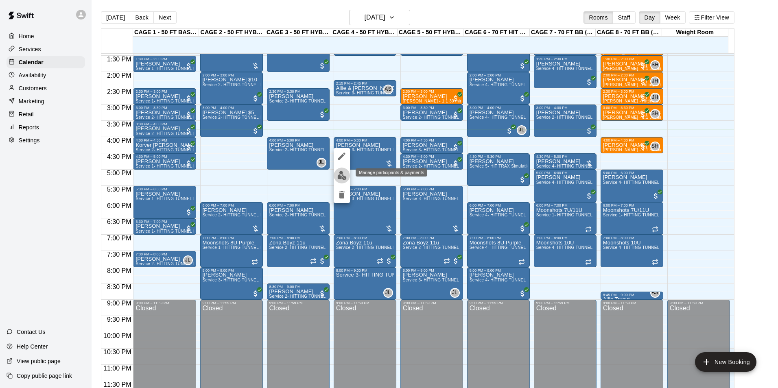
click at [348, 174] on button "edit" at bounding box center [342, 176] width 16 height 16
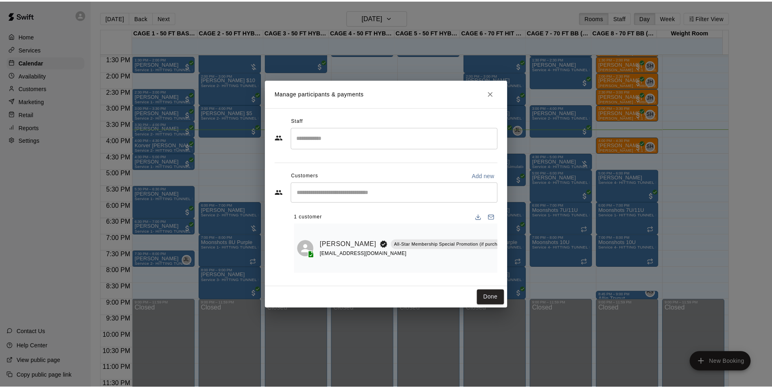
scroll to position [0, 95]
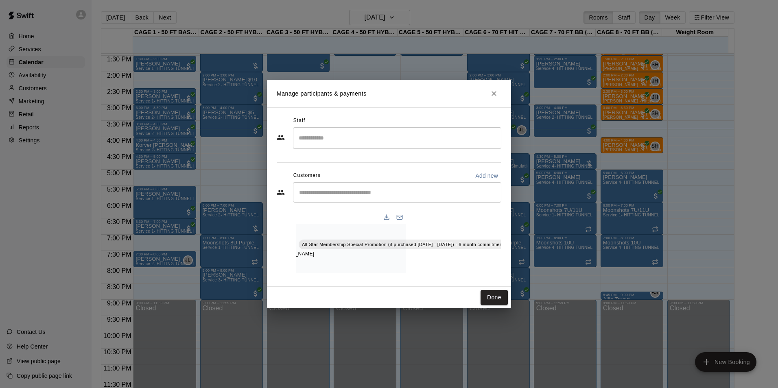
click at [511, 259] on icon "Manage bookings & payment" at bounding box center [514, 262] width 6 height 7
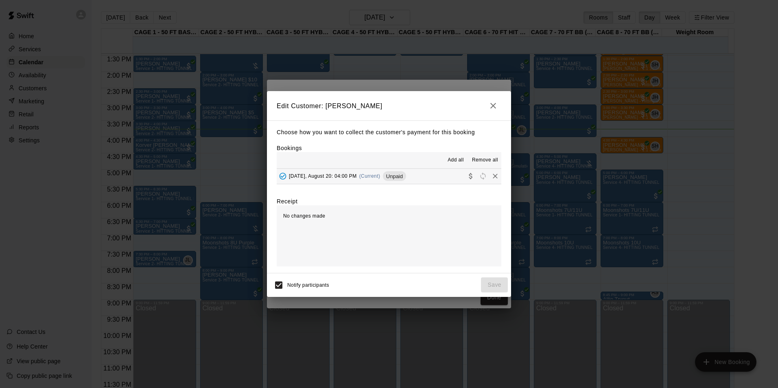
click at [446, 174] on button "Wednesday, August 20: 04:00 PM (Current) Unpaid" at bounding box center [389, 176] width 225 height 15
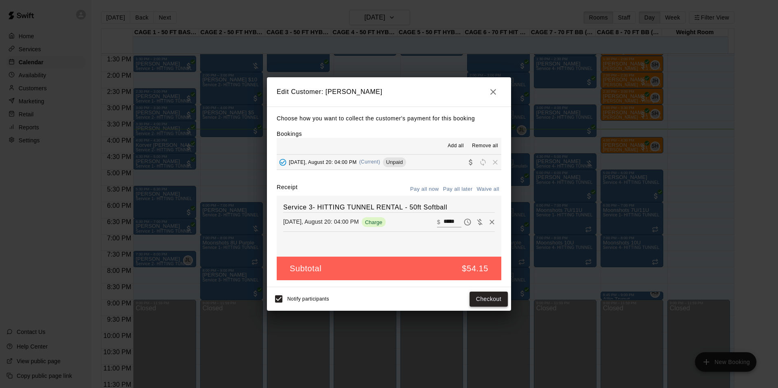
click at [489, 301] on button "Checkout" at bounding box center [489, 299] width 38 height 15
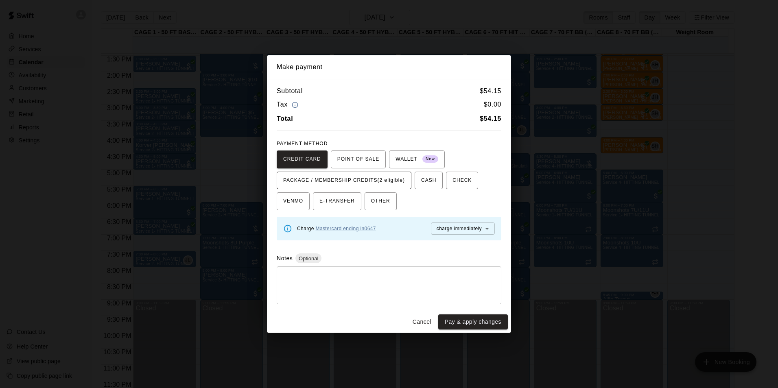
drag, startPoint x: 393, startPoint y: 178, endPoint x: 412, endPoint y: 242, distance: 66.7
click at [393, 178] on span "PACKAGE / MEMBERSHIP CREDITS (2 eligible)" at bounding box center [344, 180] width 122 height 13
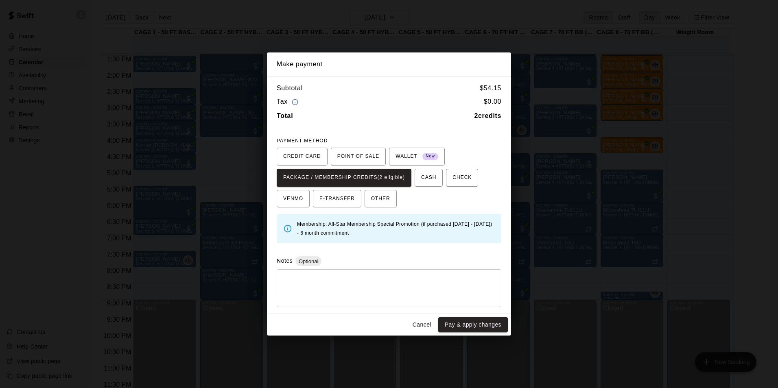
click at [428, 328] on button "Cancel" at bounding box center [422, 324] width 26 height 15
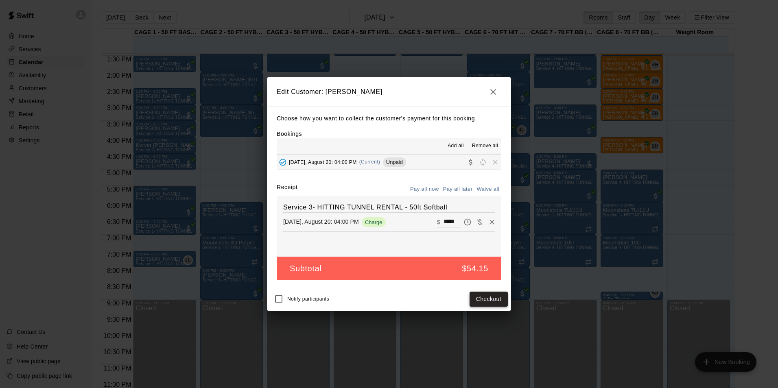
click at [488, 303] on button "Checkout" at bounding box center [489, 299] width 38 height 15
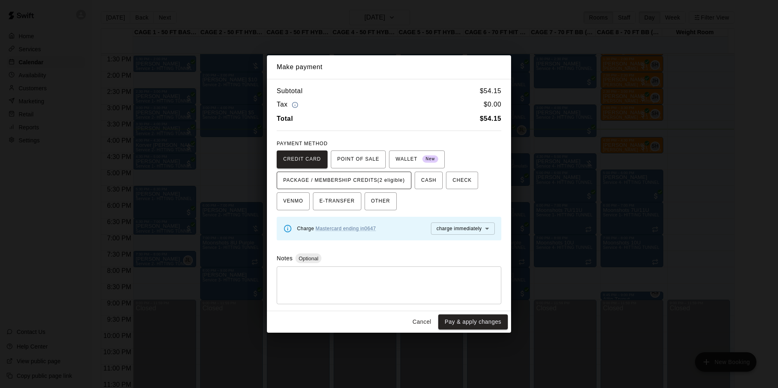
click at [380, 174] on span "PACKAGE / MEMBERSHIP CREDITS (2 eligible)" at bounding box center [344, 180] width 122 height 13
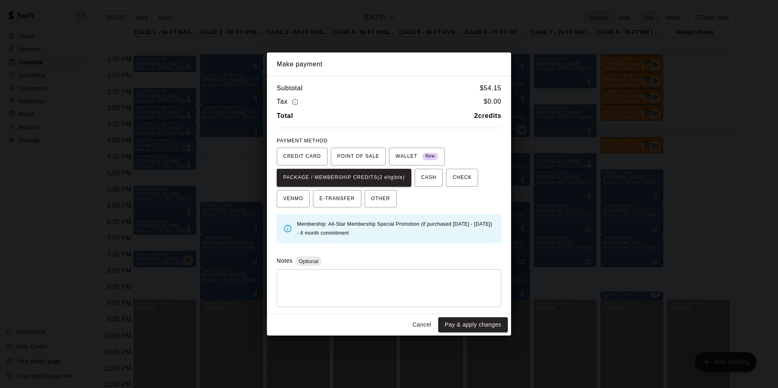
click at [457, 327] on button "Pay & apply changes" at bounding box center [473, 324] width 70 height 15
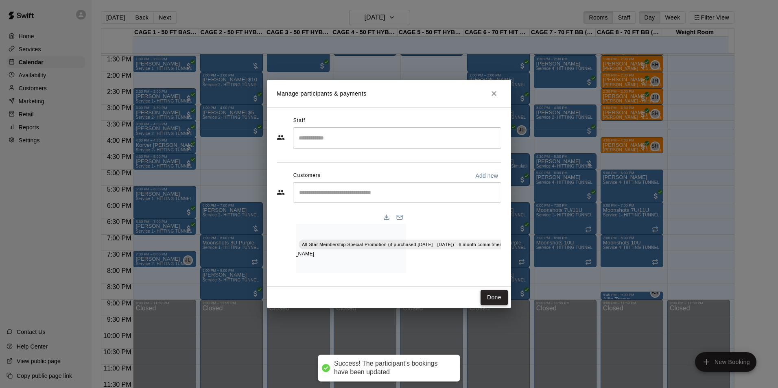
click at [490, 297] on button "Done" at bounding box center [494, 297] width 27 height 15
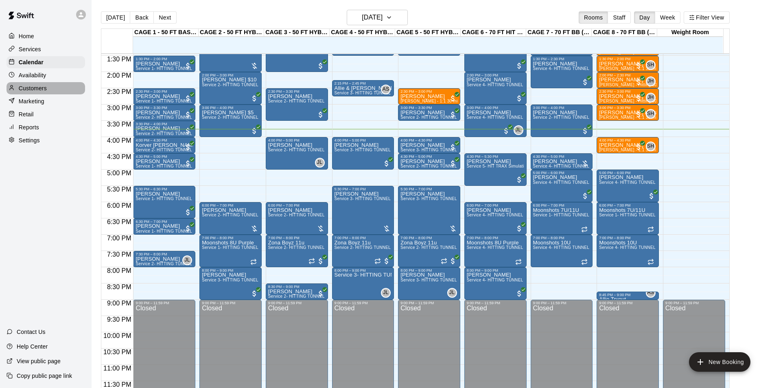
click at [25, 87] on p "Customers" at bounding box center [33, 88] width 28 height 8
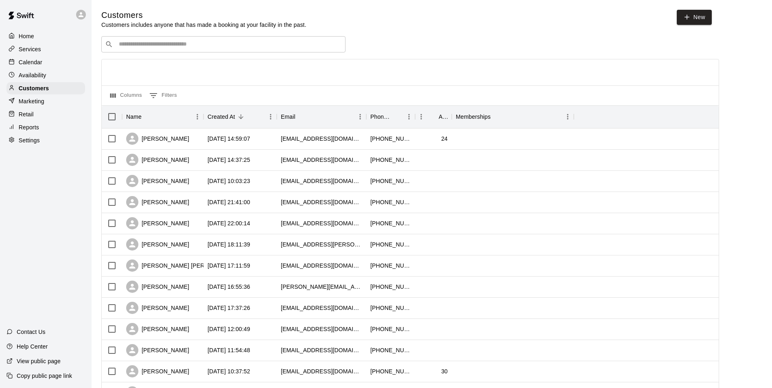
click at [21, 59] on p "Calendar" at bounding box center [31, 62] width 24 height 8
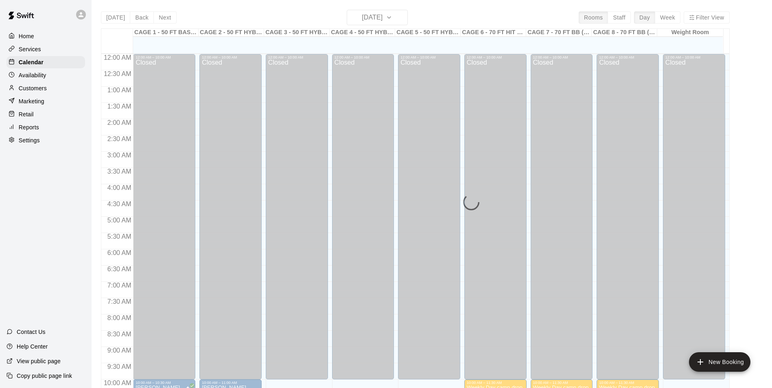
scroll to position [414, 0]
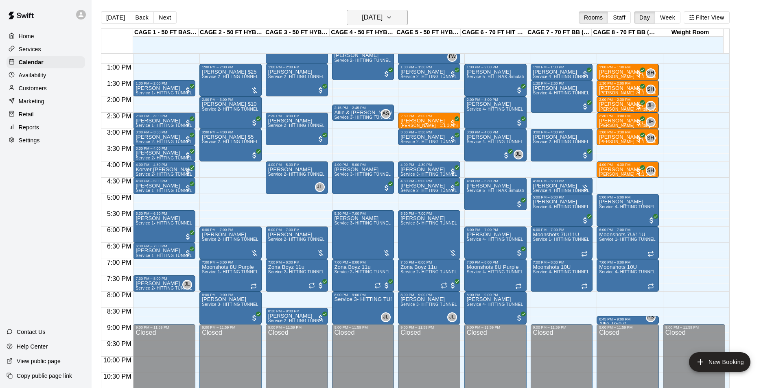
click at [371, 13] on h6 "Wednesday Aug 20" at bounding box center [372, 17] width 21 height 11
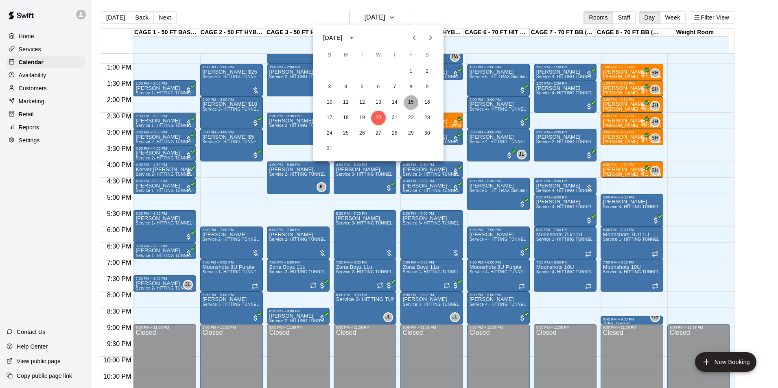
click at [410, 104] on button "15" at bounding box center [411, 102] width 15 height 15
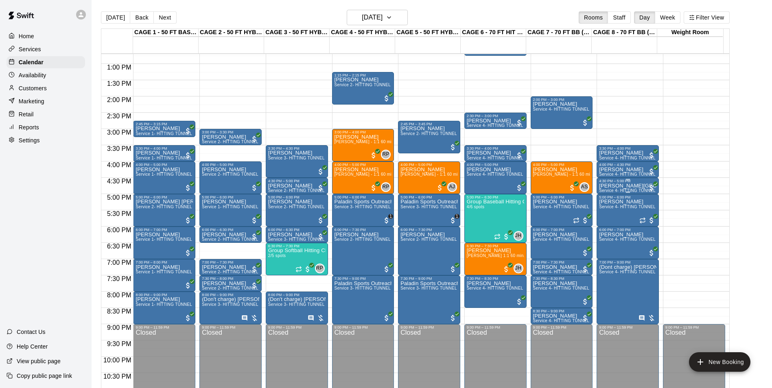
click at [610, 190] on span "Service 4- HITTING TUNNEL RENTAL - 70ft Baseball" at bounding box center [650, 190] width 103 height 4
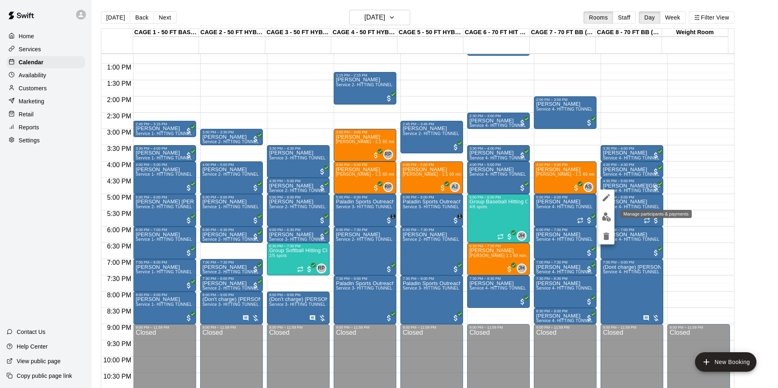
click at [602, 211] on button "edit" at bounding box center [606, 217] width 16 height 16
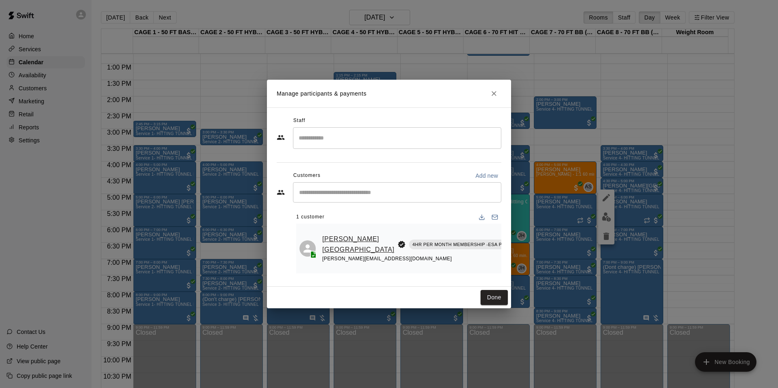
click at [324, 244] on link "Brad Brazil" at bounding box center [358, 244] width 72 height 21
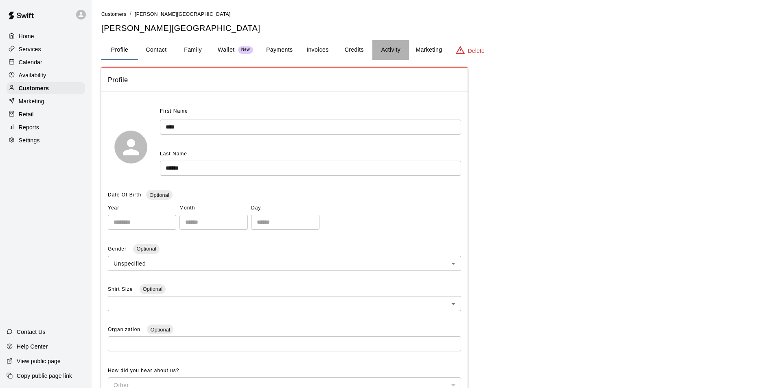
click at [398, 54] on button "Activity" at bounding box center [390, 50] width 37 height 20
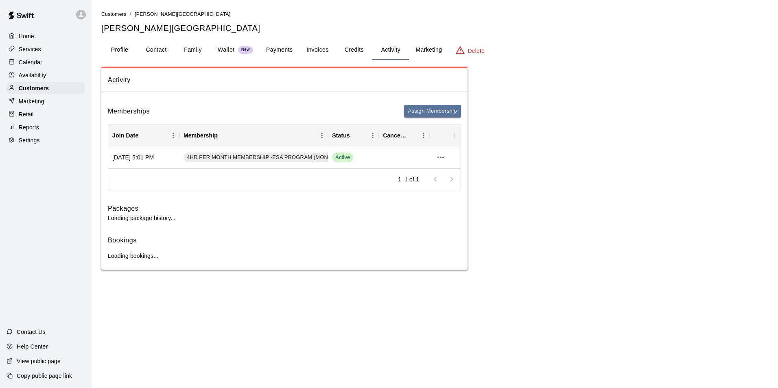
click at [348, 53] on button "Credits" at bounding box center [354, 50] width 37 height 20
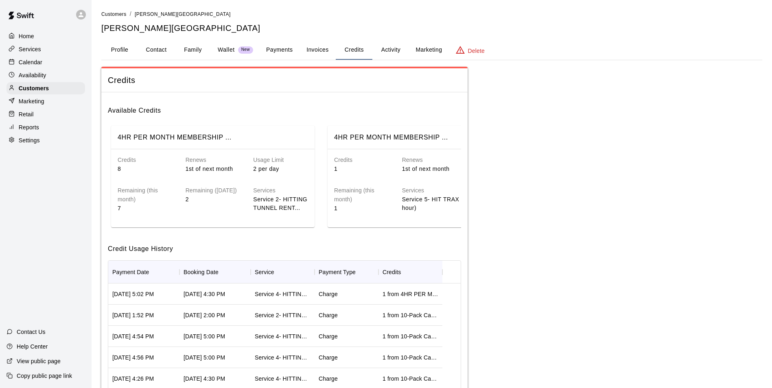
click at [42, 65] on div "Calendar" at bounding box center [46, 62] width 79 height 12
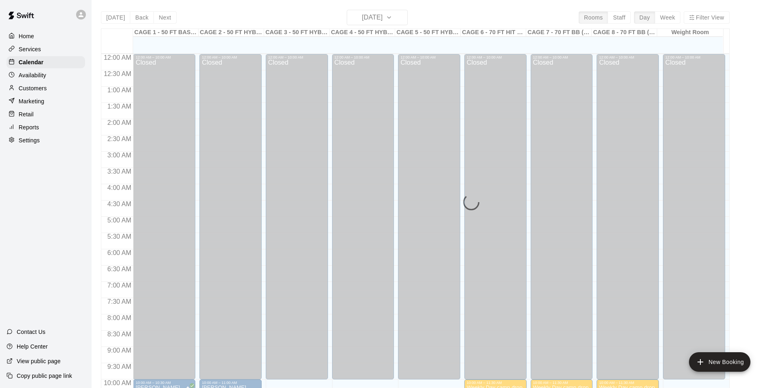
scroll to position [414, 0]
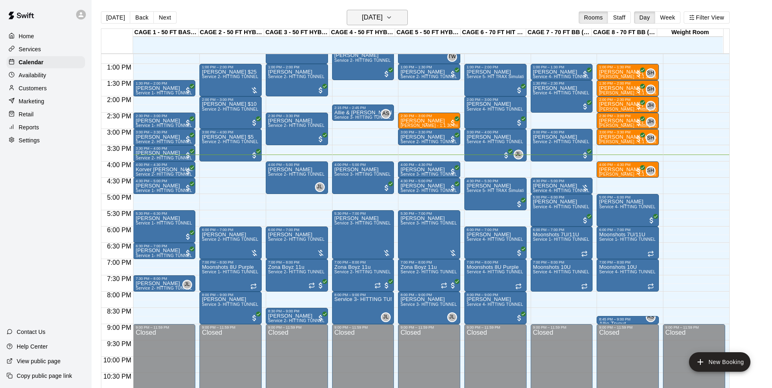
drag, startPoint x: 370, startPoint y: 8, endPoint x: 370, endPoint y: 17, distance: 8.5
click at [370, 15] on main "Today Back Next Wednesday Aug 20 Rooms Staff Day Week Filter View CAGE 1 - 50 F…" at bounding box center [432, 200] width 680 height 401
click at [370, 18] on h6 "Wednesday Aug 20" at bounding box center [372, 17] width 21 height 11
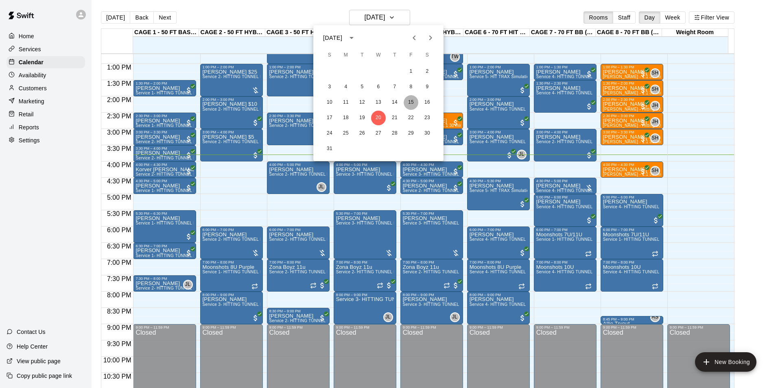
click at [406, 105] on button "15" at bounding box center [411, 102] width 15 height 15
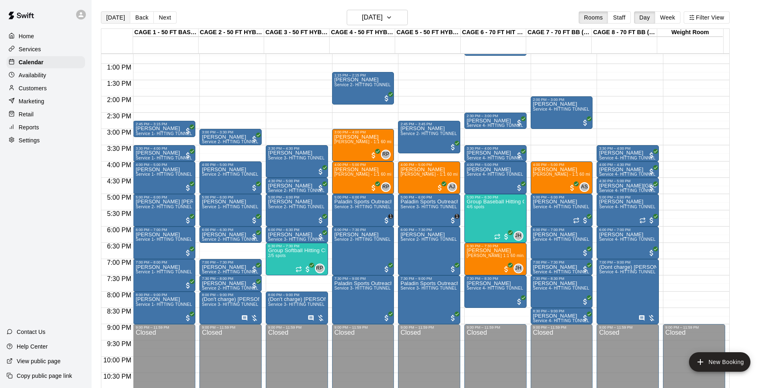
click at [108, 20] on button "Today" at bounding box center [115, 17] width 29 height 12
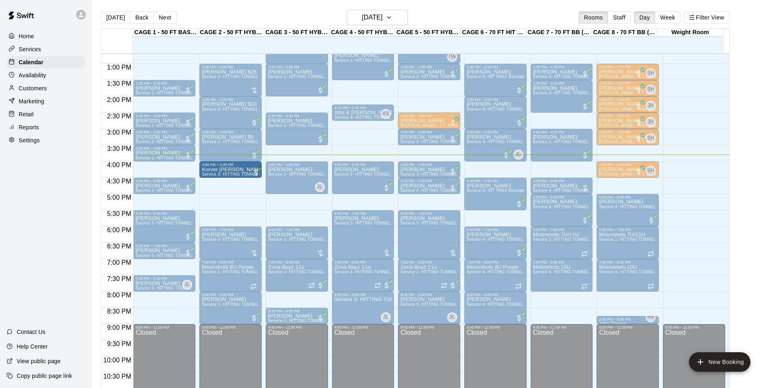
drag, startPoint x: 155, startPoint y: 171, endPoint x: 203, endPoint y: 175, distance: 48.2
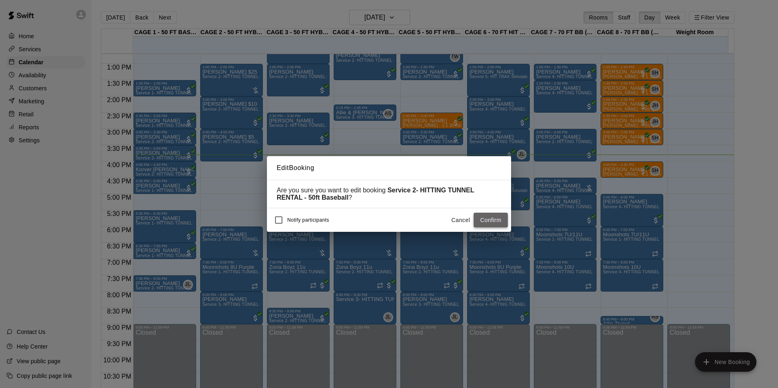
click at [487, 218] on button "Confirm" at bounding box center [491, 220] width 34 height 15
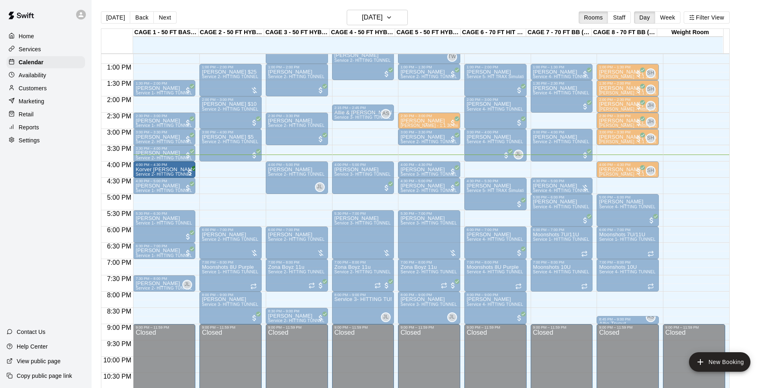
drag, startPoint x: 220, startPoint y: 166, endPoint x: 170, endPoint y: 172, distance: 50.4
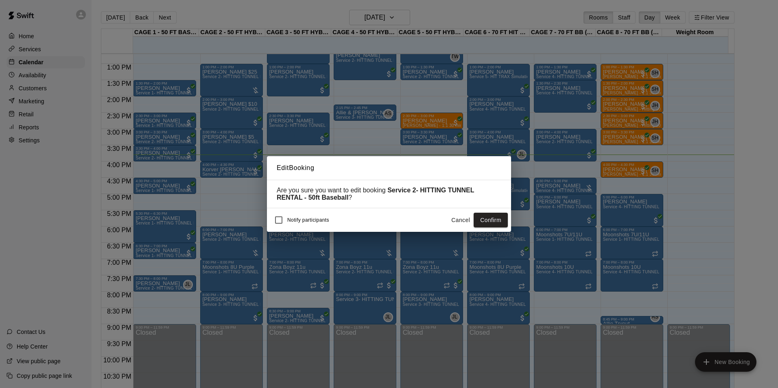
click at [455, 223] on button "Cancel" at bounding box center [461, 220] width 26 height 15
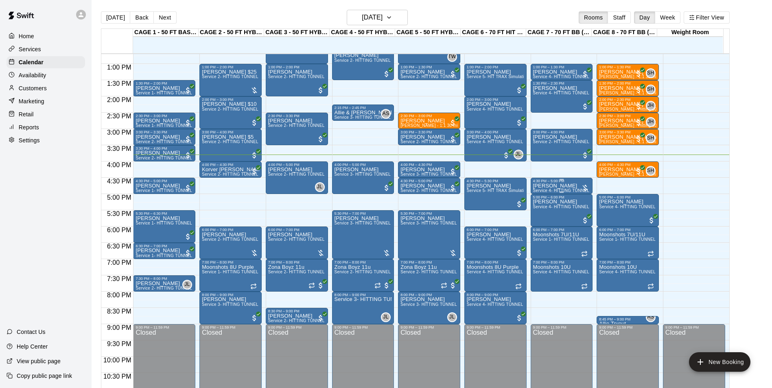
click at [542, 186] on p "Dallas Reidhead" at bounding box center [561, 186] width 57 height 0
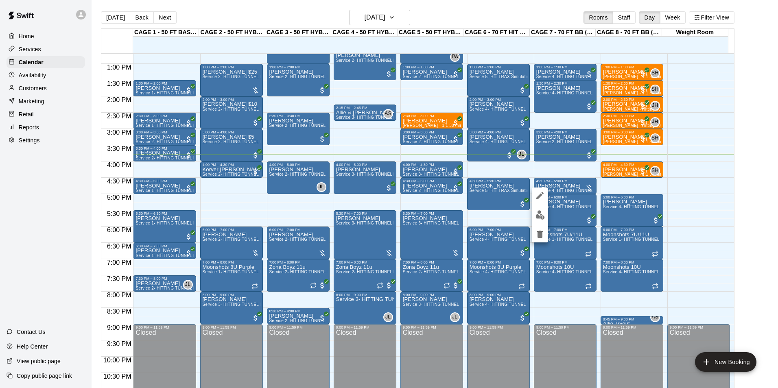
click at [566, 192] on div at bounding box center [389, 194] width 778 height 388
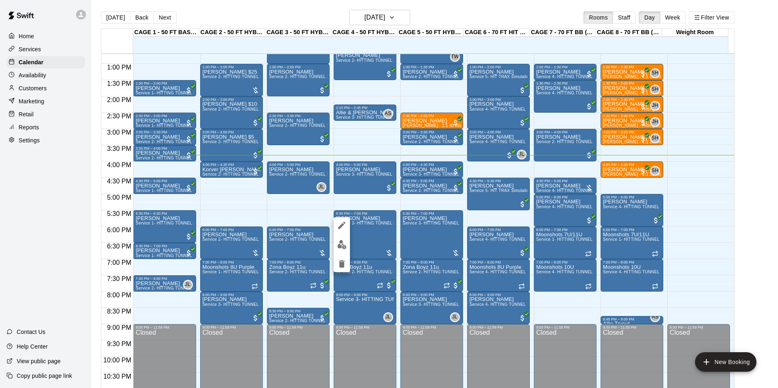
click at [486, 295] on div at bounding box center [389, 194] width 778 height 388
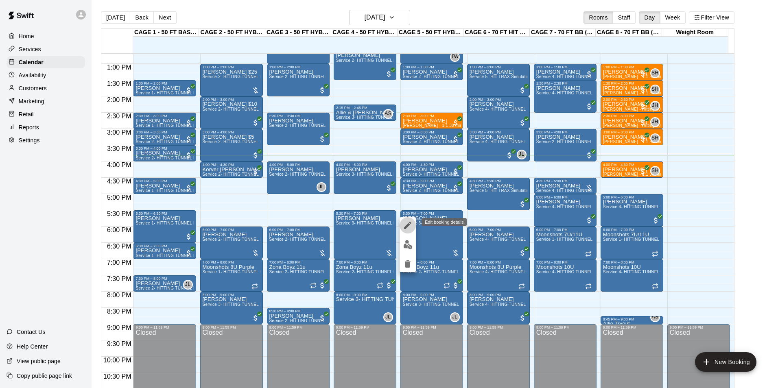
click at [408, 227] on icon "edit" at bounding box center [408, 226] width 10 height 10
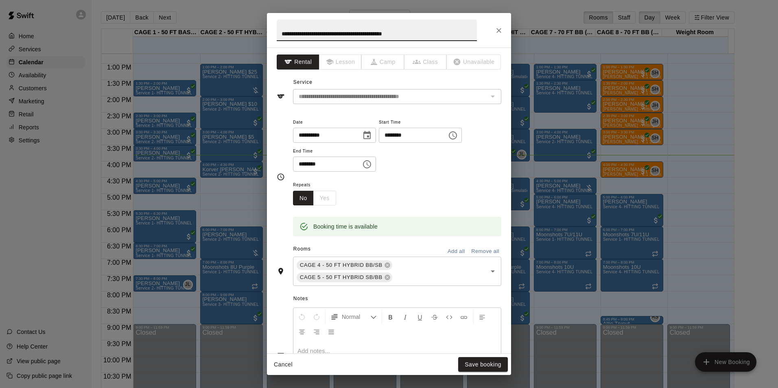
drag, startPoint x: 427, startPoint y: 33, endPoint x: 232, endPoint y: 17, distance: 195.2
click at [233, 18] on div "**********" at bounding box center [389, 194] width 778 height 388
type input "**********"
click at [475, 368] on button "Save booking" at bounding box center [483, 364] width 50 height 15
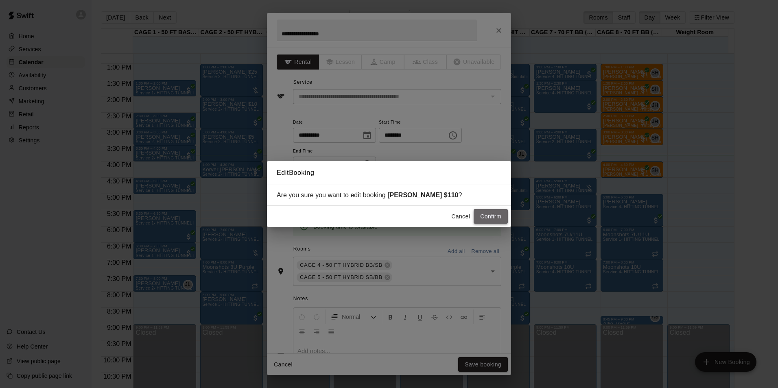
click at [479, 215] on button "Confirm" at bounding box center [491, 216] width 34 height 15
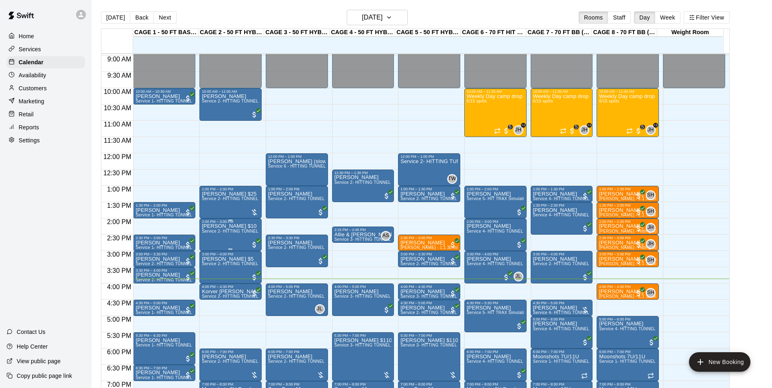
scroll to position [439, 0]
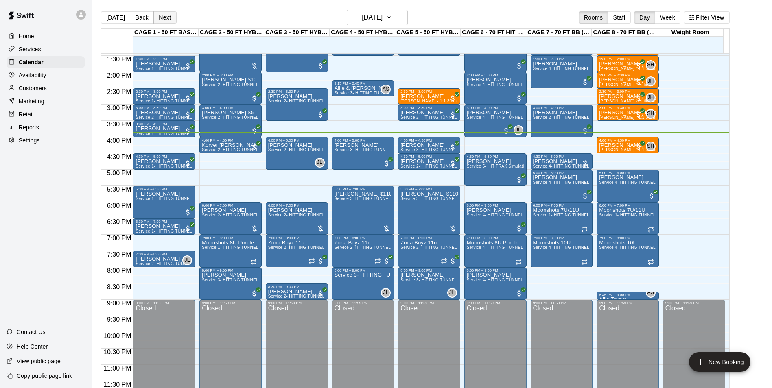
click at [155, 16] on button "Next" at bounding box center [164, 17] width 23 height 12
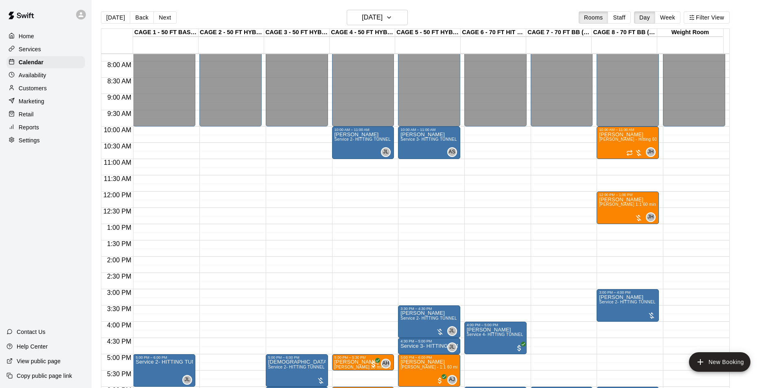
scroll to position [235, 0]
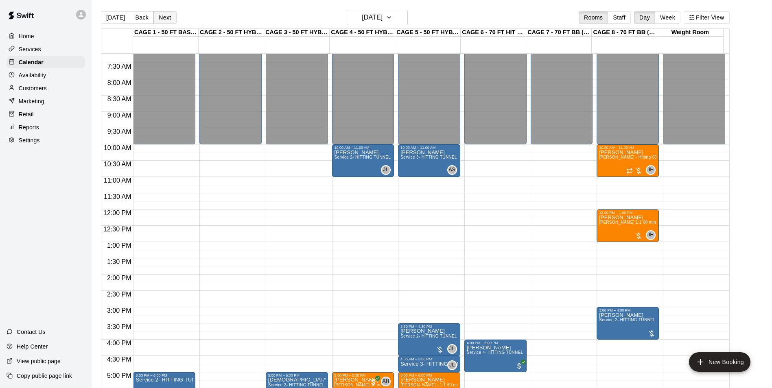
click at [168, 18] on button "Next" at bounding box center [164, 17] width 23 height 12
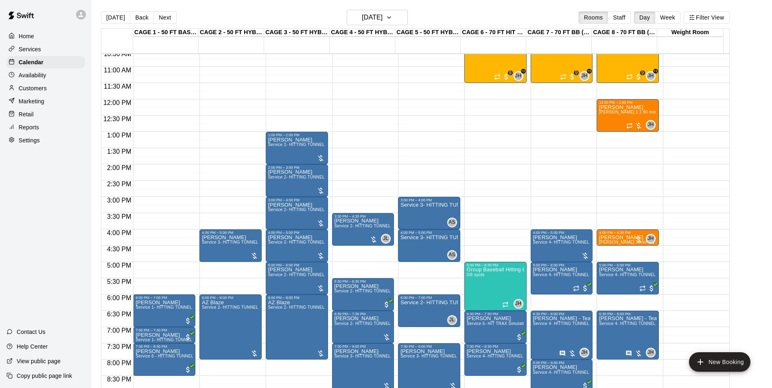
scroll to position [357, 0]
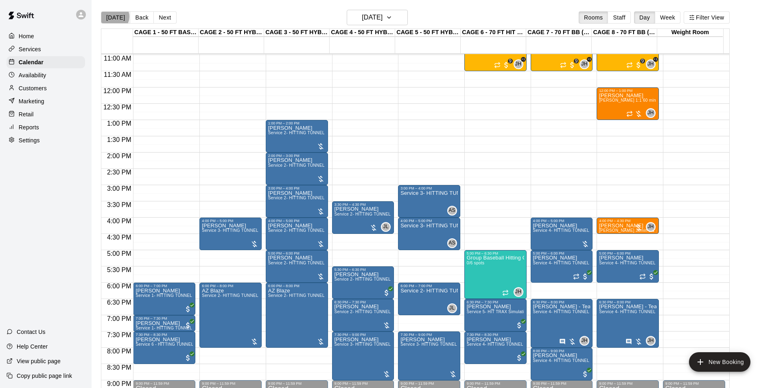
click at [114, 16] on button "Today" at bounding box center [115, 17] width 29 height 12
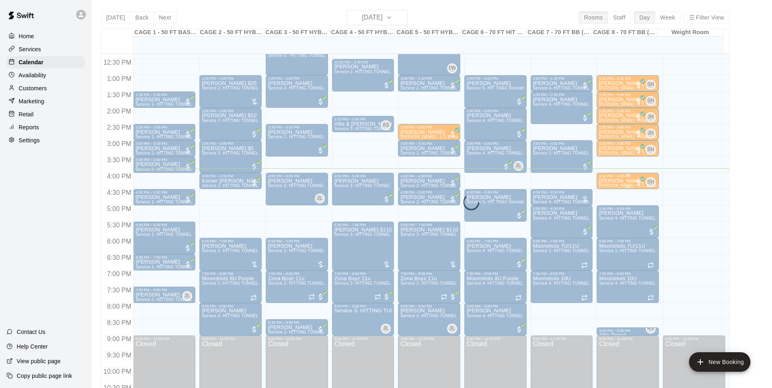
scroll to position [439, 0]
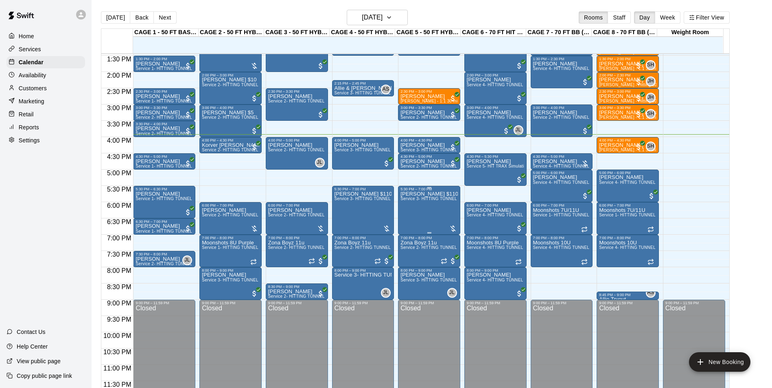
click at [417, 217] on div "Melvin Morrow $110 Service 3- HITTING TUNNEL RENTAL - 50ft Softball" at bounding box center [428, 385] width 57 height 388
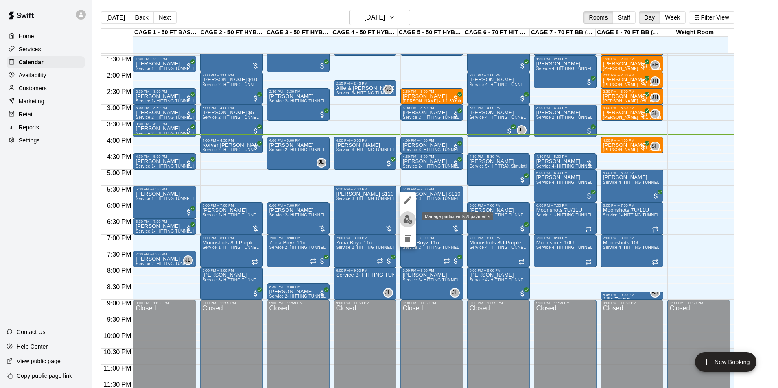
click at [413, 220] on button "edit" at bounding box center [408, 220] width 16 height 16
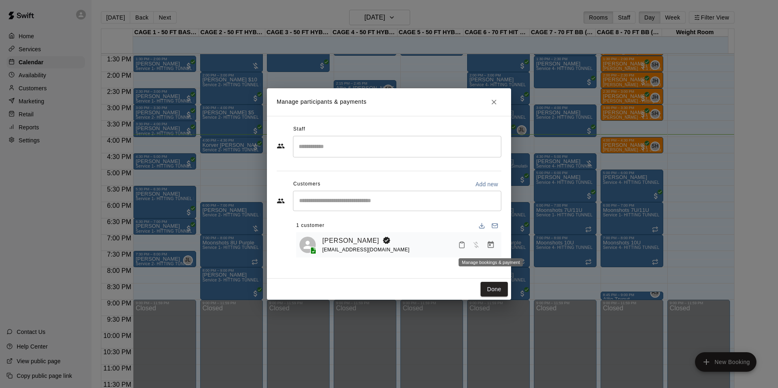
click at [491, 251] on button "Manage bookings & payment" at bounding box center [491, 245] width 15 height 15
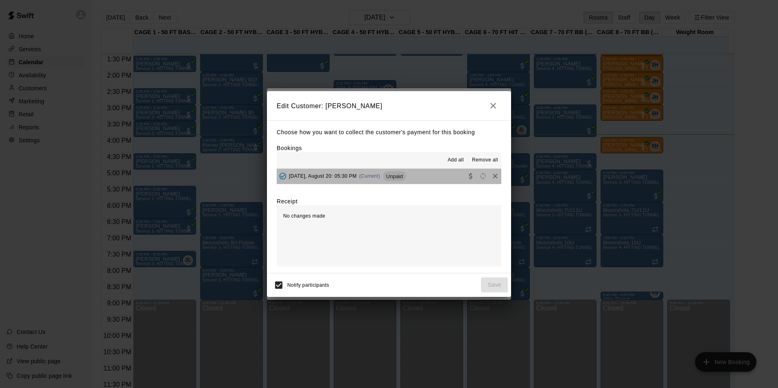
click at [423, 171] on button "Wednesday, August 20: 05:30 PM (Current) Unpaid" at bounding box center [389, 176] width 225 height 15
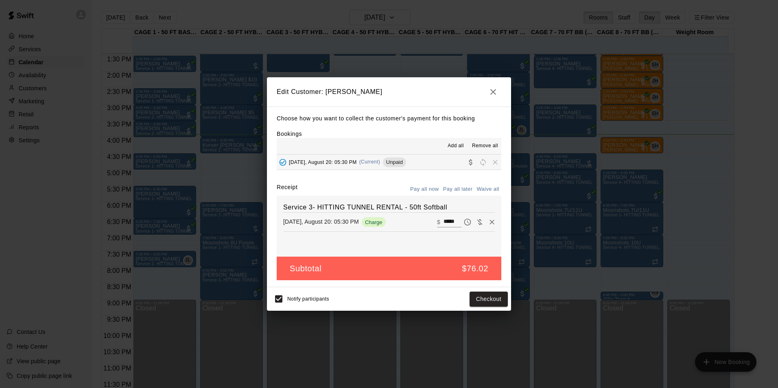
click at [439, 217] on div "​ $ *****" at bounding box center [466, 222] width 58 height 12
click at [444, 226] on input "*****" at bounding box center [453, 222] width 18 height 11
type input "***"
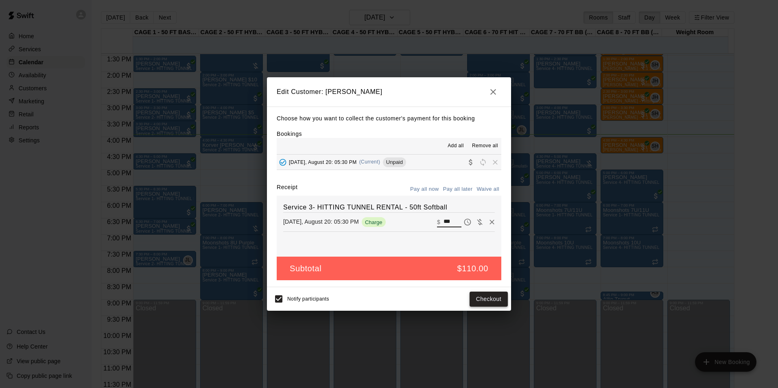
click at [485, 299] on button "Checkout" at bounding box center [489, 299] width 38 height 15
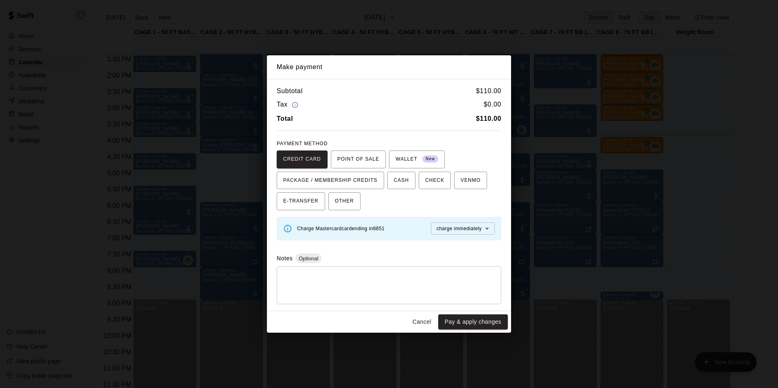
click at [423, 317] on button "Cancel" at bounding box center [422, 322] width 26 height 15
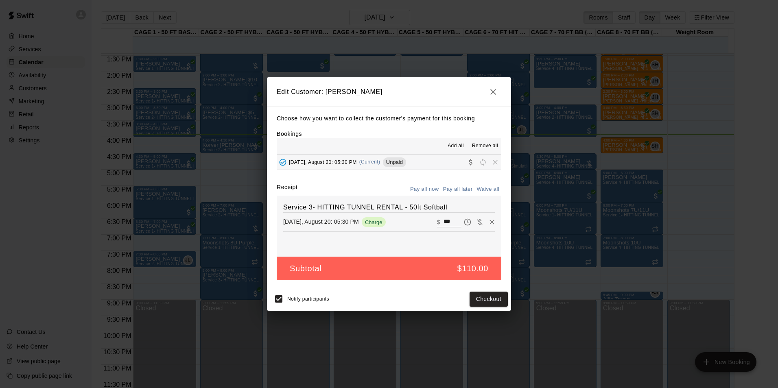
click at [499, 83] on h2 "Edit Customer: Melvin Morrow" at bounding box center [389, 91] width 244 height 29
click at [492, 94] on icon "button" at bounding box center [493, 92] width 10 height 10
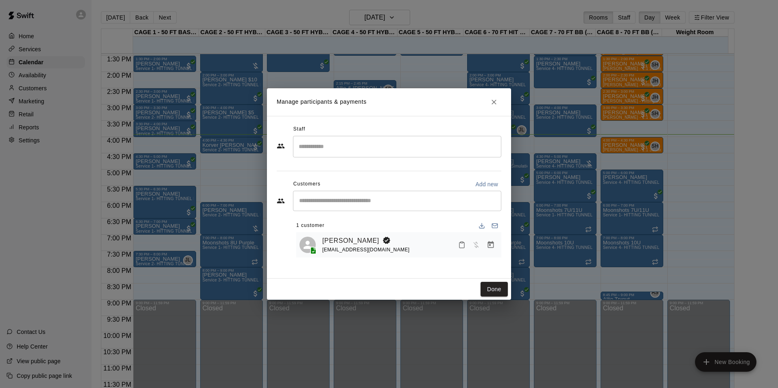
click at [492, 97] on button "Close" at bounding box center [494, 102] width 15 height 15
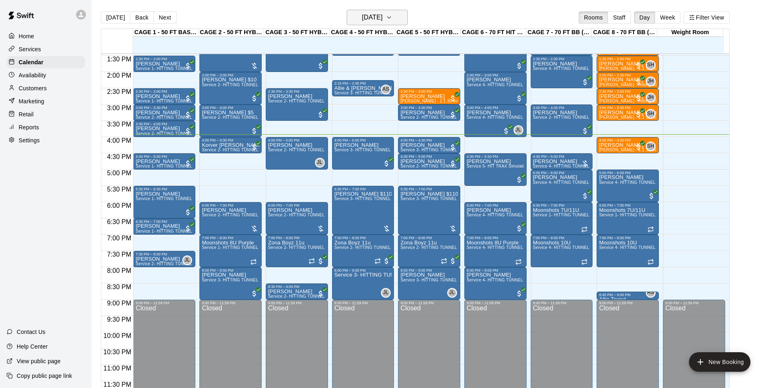
click at [363, 18] on h6 "Wednesday Aug 20" at bounding box center [372, 17] width 21 height 11
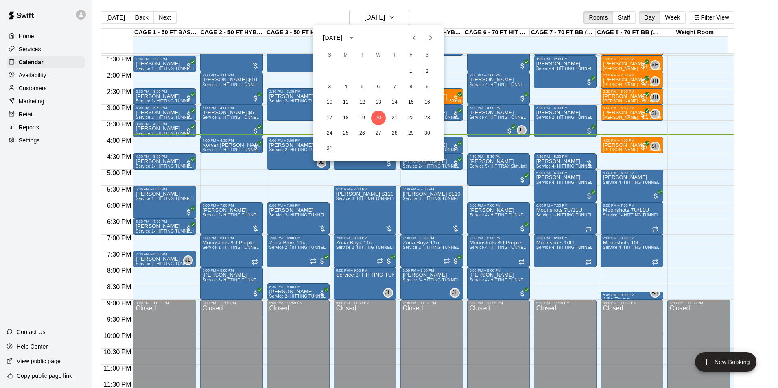
click at [612, 143] on div at bounding box center [389, 194] width 778 height 388
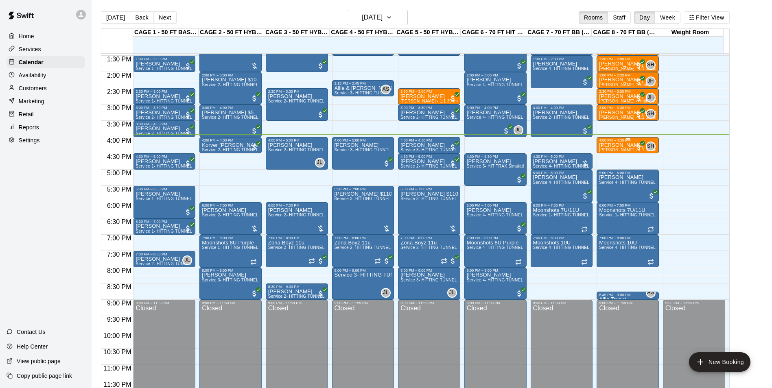
click at [612, 145] on p "Kellan Sanders" at bounding box center [627, 145] width 57 height 0
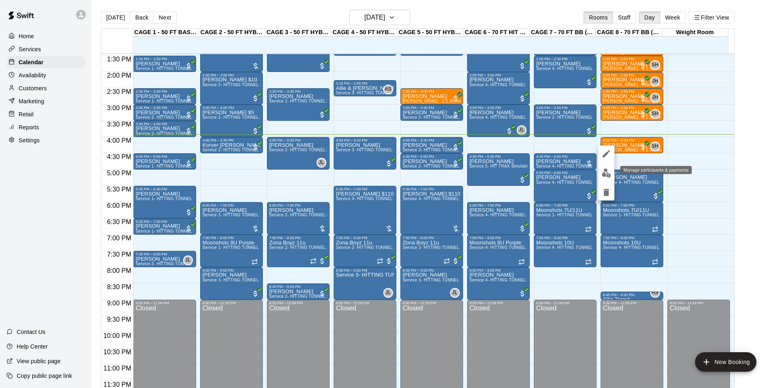
click at [607, 170] on img "edit" at bounding box center [606, 172] width 9 height 9
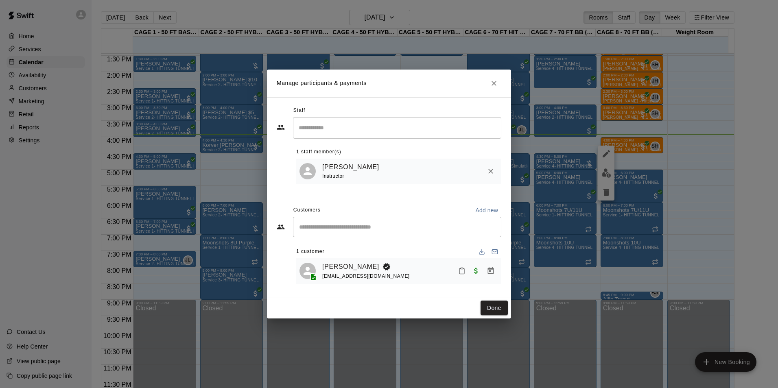
click at [492, 101] on div "Staff ​ 1 staff member(s) Scott Hairston Instructor Customers Add new ​ 1 custo…" at bounding box center [389, 197] width 244 height 200
click at [497, 76] on button "Close" at bounding box center [494, 83] width 15 height 15
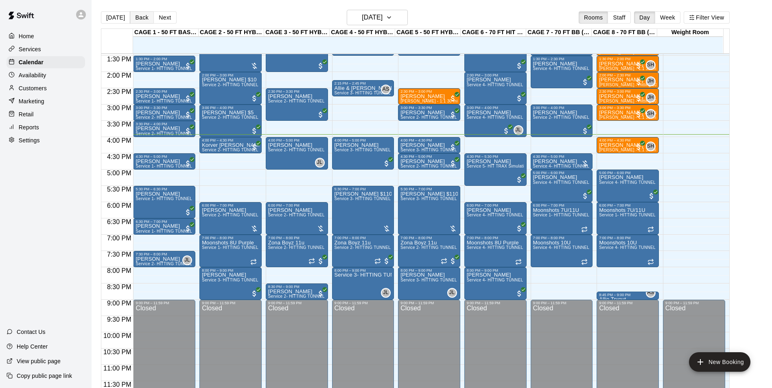
click at [139, 14] on button "Back" at bounding box center [142, 17] width 24 height 12
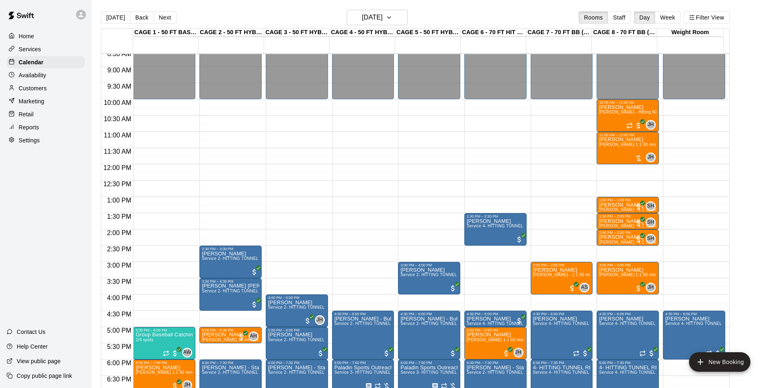
scroll to position [276, 0]
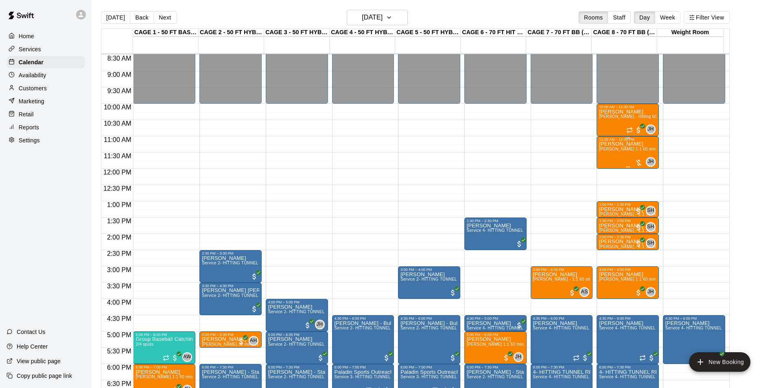
click at [610, 155] on div "Aiden Budd John Havird 1:1 60 min. pitching Lesson" at bounding box center [627, 336] width 57 height 388
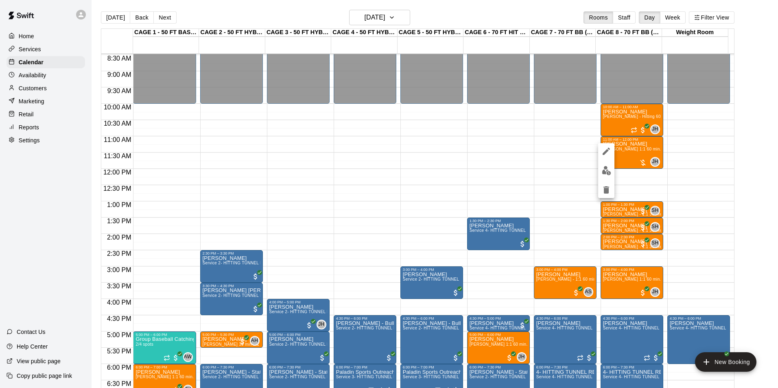
click at [608, 171] on img "edit" at bounding box center [606, 170] width 9 height 9
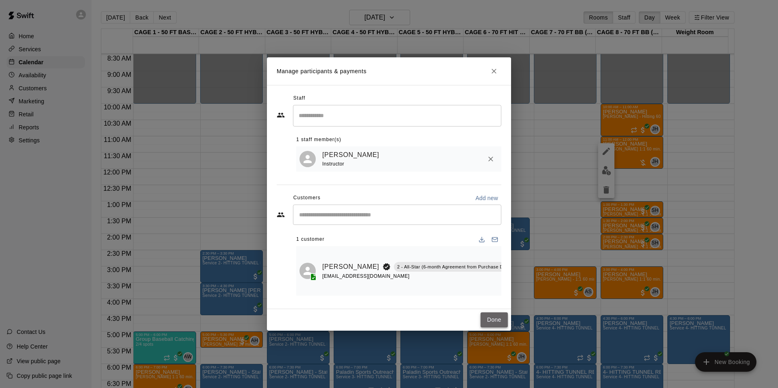
click at [488, 316] on button "Done" at bounding box center [494, 320] width 27 height 15
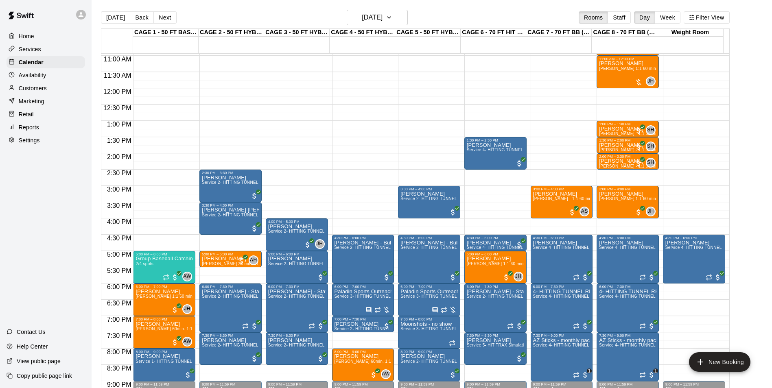
scroll to position [357, 0]
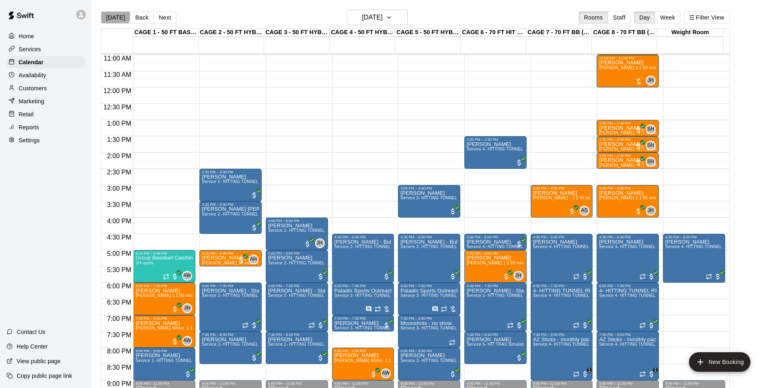
click at [107, 13] on button "Today" at bounding box center [115, 17] width 29 height 12
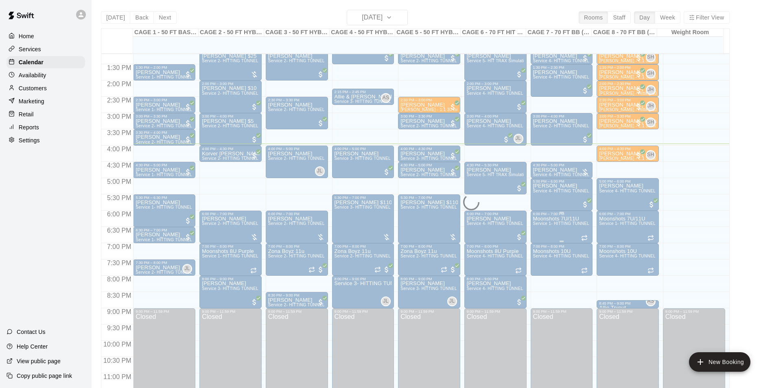
scroll to position [439, 0]
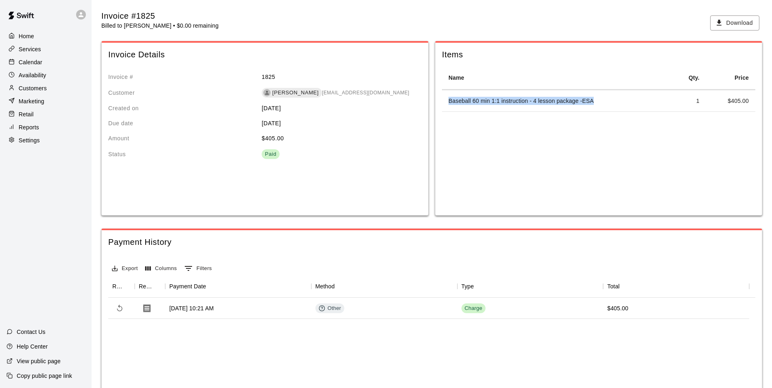
drag, startPoint x: 448, startPoint y: 103, endPoint x: 599, endPoint y: 100, distance: 151.9
click at [599, 100] on td "Baseball 60 min 1:1 instruction - 4 lesson package -ESA" at bounding box center [556, 101] width 229 height 22
copy td "Baseball 60 min 1:1 instruction - 4 lesson package -ESA"
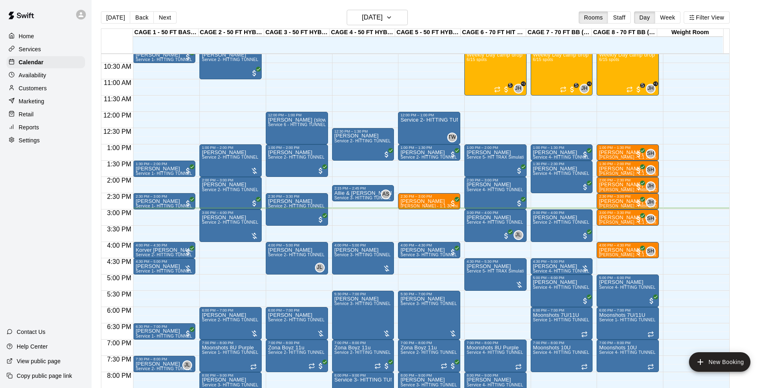
scroll to position [332, 0]
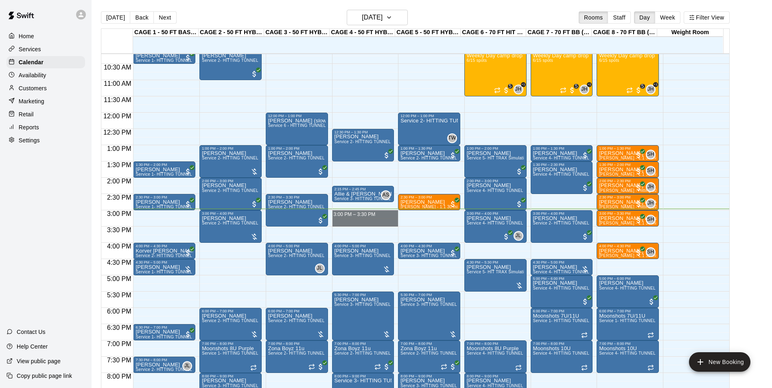
drag, startPoint x: 348, startPoint y: 213, endPoint x: 348, endPoint y: 220, distance: 6.5
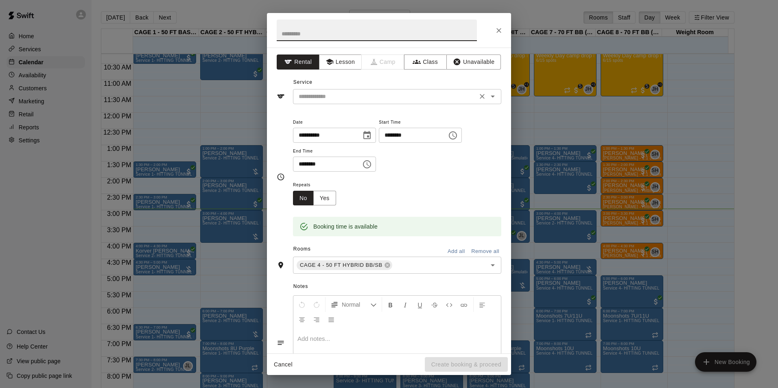
click at [437, 100] on input "text" at bounding box center [384, 97] width 179 height 10
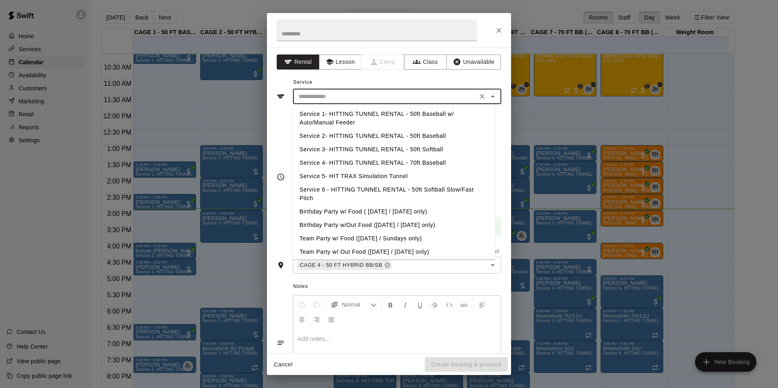
click at [427, 136] on li "Service 2- HITTING TUNNEL RENTAL - 50ft Baseball" at bounding box center [394, 135] width 202 height 13
type input "**********"
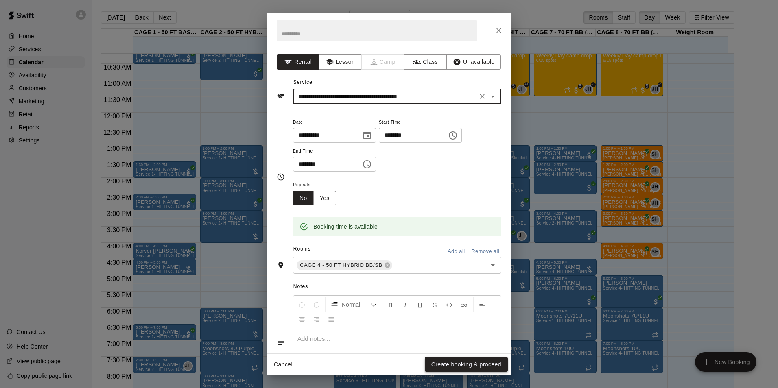
click at [461, 363] on button "Create booking & proceed" at bounding box center [466, 364] width 83 height 15
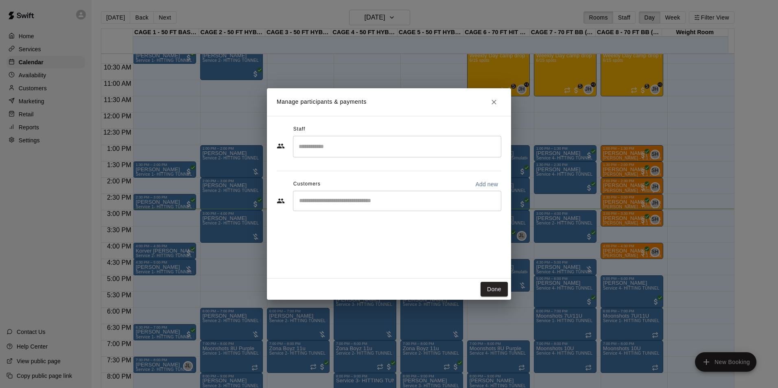
click at [371, 200] on input "Start typing to search customers..." at bounding box center [397, 201] width 201 height 8
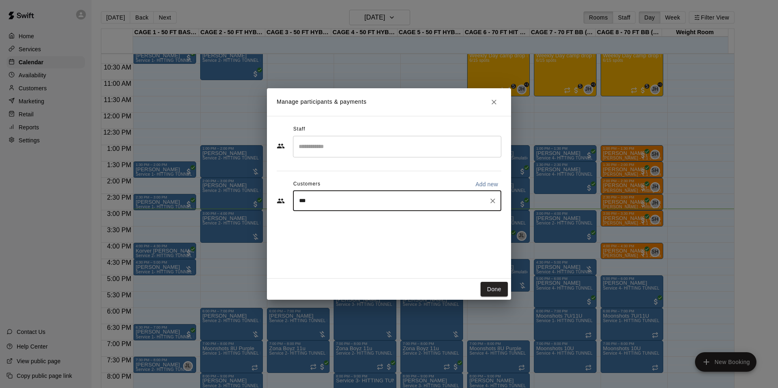
type input "****"
click at [495, 201] on icon "Clear" at bounding box center [493, 201] width 8 height 8
click at [483, 296] on button "Done" at bounding box center [494, 289] width 27 height 15
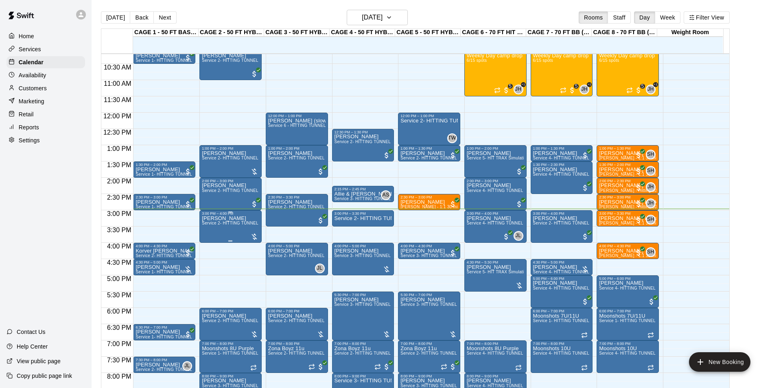
click at [218, 225] on span "Service 2- HITTING TUNNEL RENTAL - 50ft Baseball" at bounding box center [253, 223] width 103 height 4
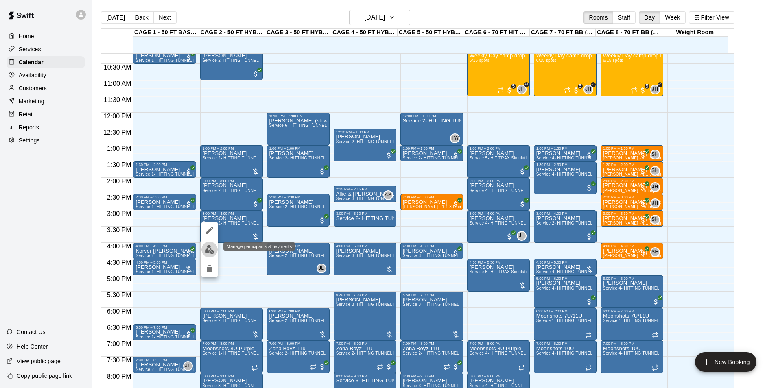
click at [211, 248] on img "edit" at bounding box center [209, 249] width 9 height 9
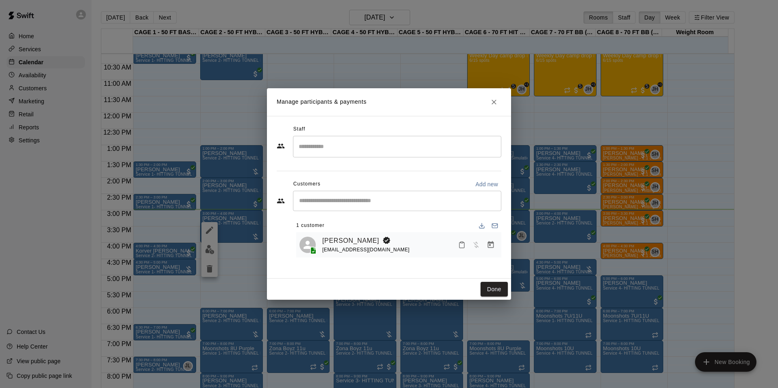
click at [490, 247] on icon "Manage bookings & payment" at bounding box center [491, 245] width 8 height 8
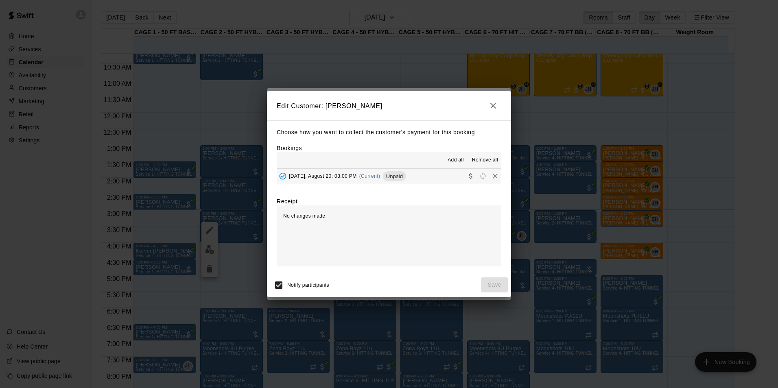
click at [373, 172] on div "Wednesday, August 20: 03:00 PM (Current) Unpaid" at bounding box center [341, 176] width 129 height 12
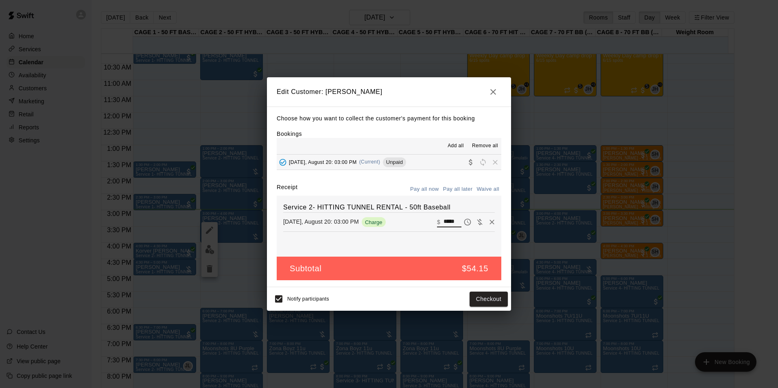
click at [447, 221] on input "*****" at bounding box center [453, 222] width 18 height 11
type input "**"
click at [477, 292] on div "Notify participants Checkout" at bounding box center [389, 299] width 238 height 17
click at [476, 295] on button "Checkout" at bounding box center [489, 299] width 38 height 15
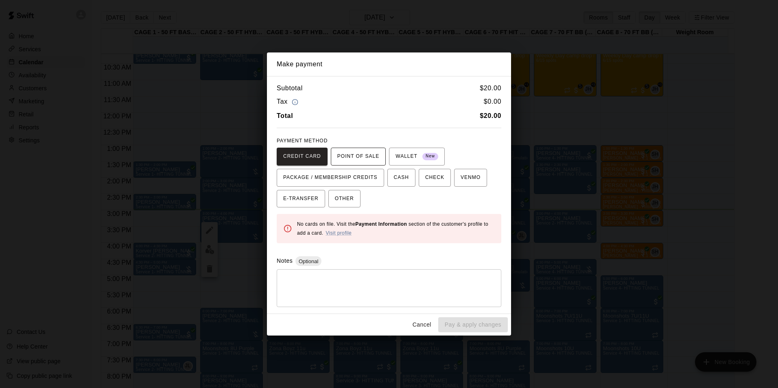
click at [352, 150] on span "POINT OF SALE" at bounding box center [358, 156] width 42 height 13
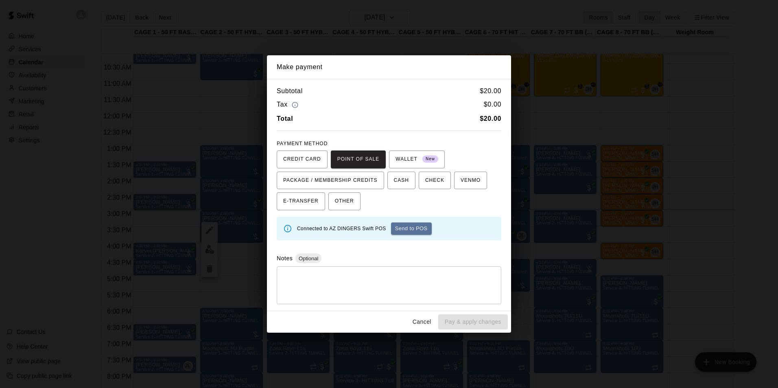
click at [411, 229] on button "Send to POS" at bounding box center [411, 229] width 41 height 12
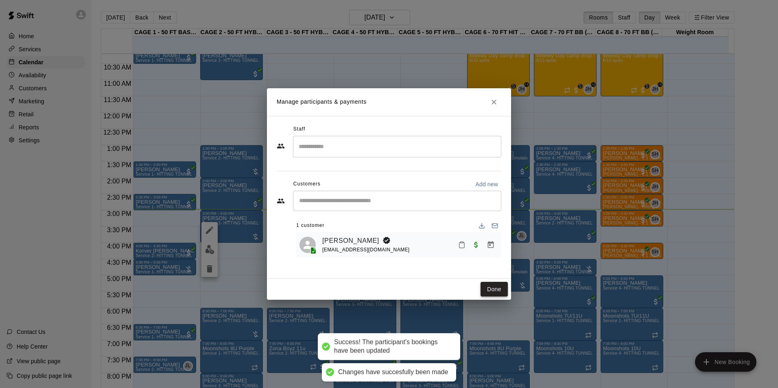
click at [495, 292] on button "Done" at bounding box center [494, 289] width 27 height 15
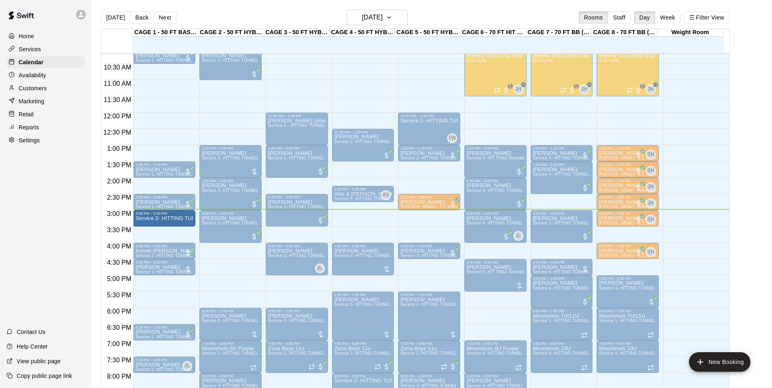
drag, startPoint x: 354, startPoint y: 221, endPoint x: 148, endPoint y: 221, distance: 205.9
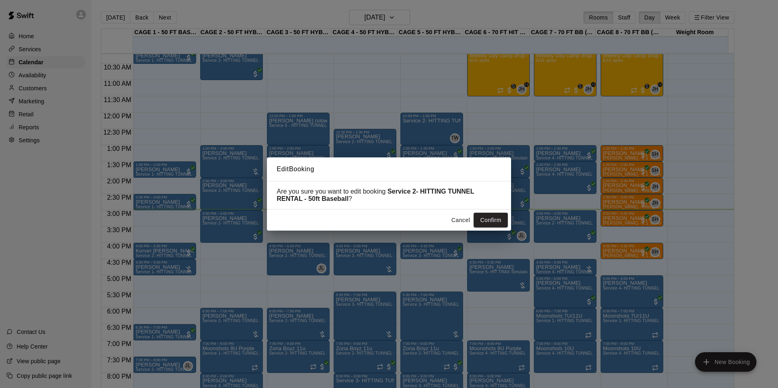
click at [464, 221] on button "Cancel" at bounding box center [461, 220] width 26 height 15
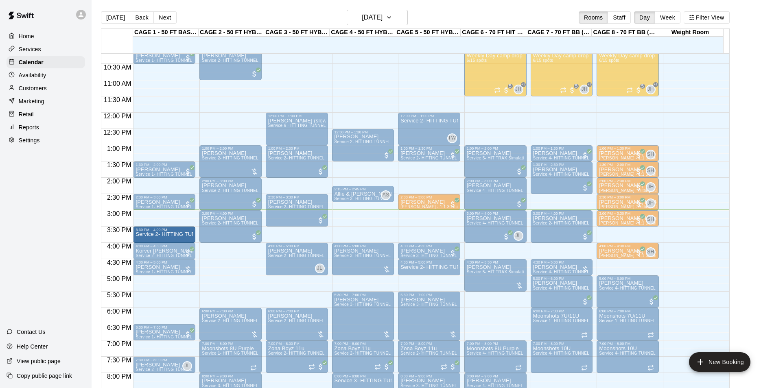
drag, startPoint x: 353, startPoint y: 221, endPoint x: 166, endPoint y: 238, distance: 188.0
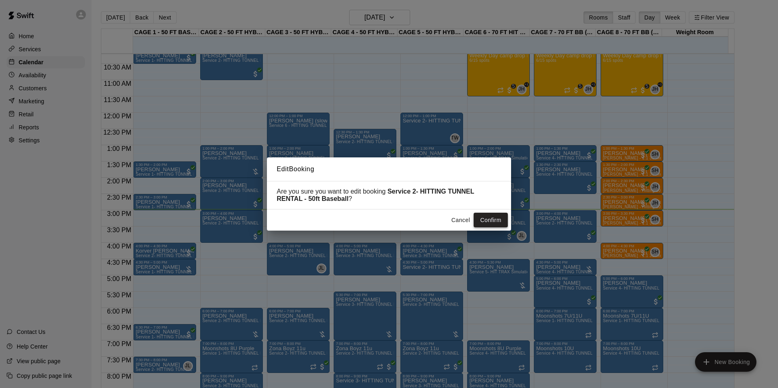
click at [490, 218] on button "Confirm" at bounding box center [491, 220] width 34 height 15
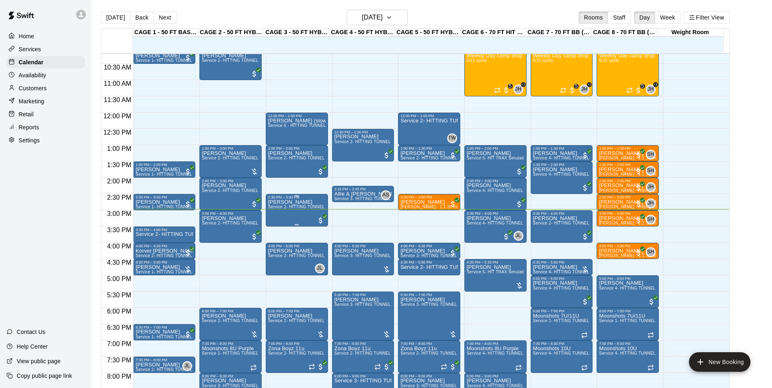
scroll to position [373, 0]
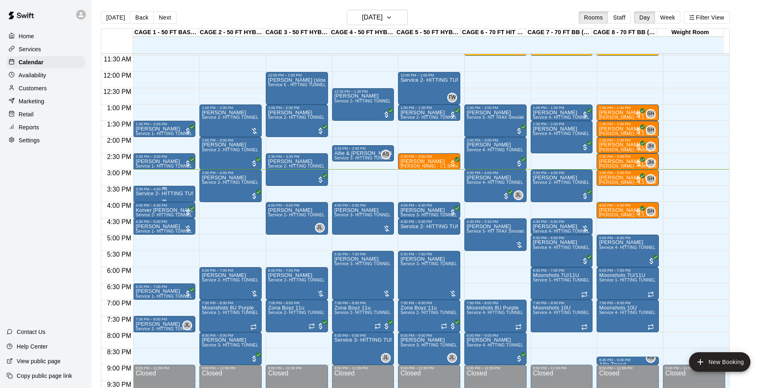
click at [176, 194] on p "Service 2- HITTING TUNNEL RENTAL - 50ft Baseball" at bounding box center [164, 194] width 57 height 0
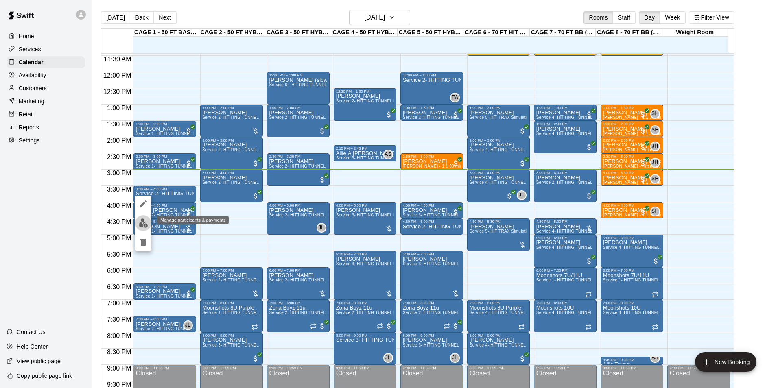
click at [140, 221] on img "edit" at bounding box center [143, 223] width 9 height 9
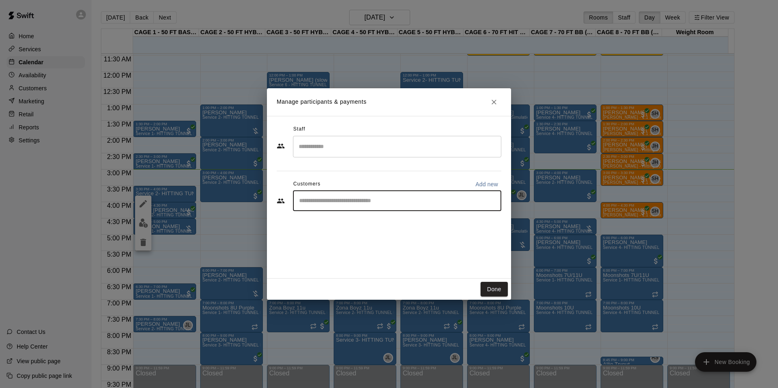
click at [416, 197] on input "Start typing to search customers..." at bounding box center [397, 201] width 201 height 8
click at [494, 289] on button "Done" at bounding box center [494, 289] width 27 height 15
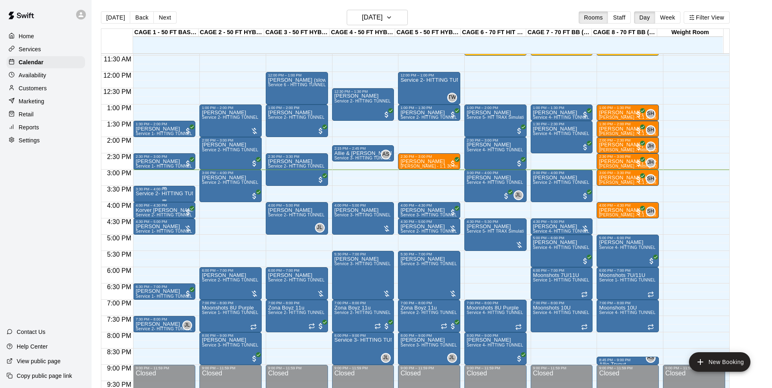
click at [165, 194] on p "Service 2- HITTING TUNNEL RENTAL - 50ft Baseball" at bounding box center [164, 194] width 57 height 0
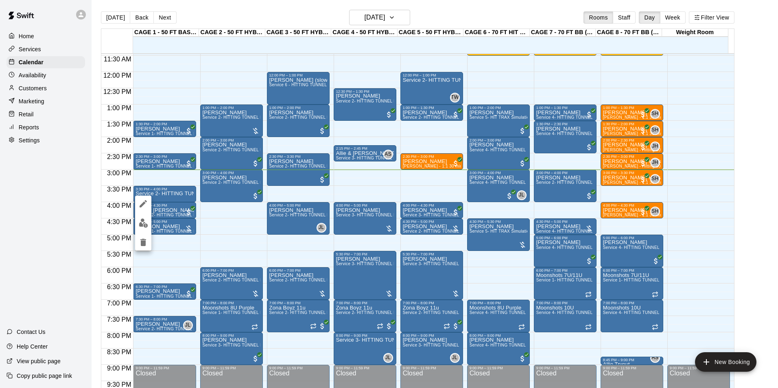
click at [164, 197] on div at bounding box center [389, 194] width 778 height 388
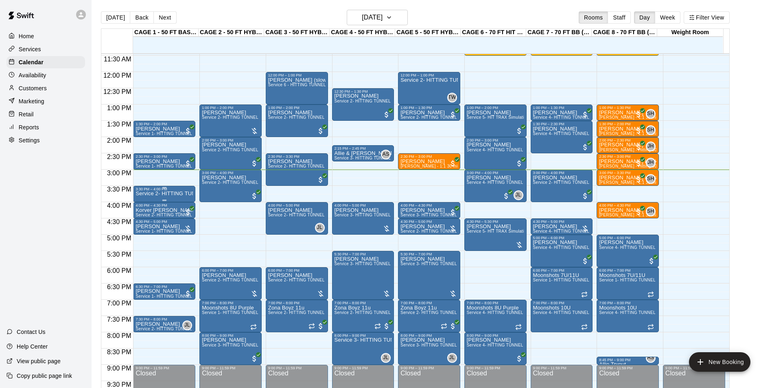
click at [157, 191] on div "3:30 PM – 4:00 PM" at bounding box center [164, 189] width 57 height 4
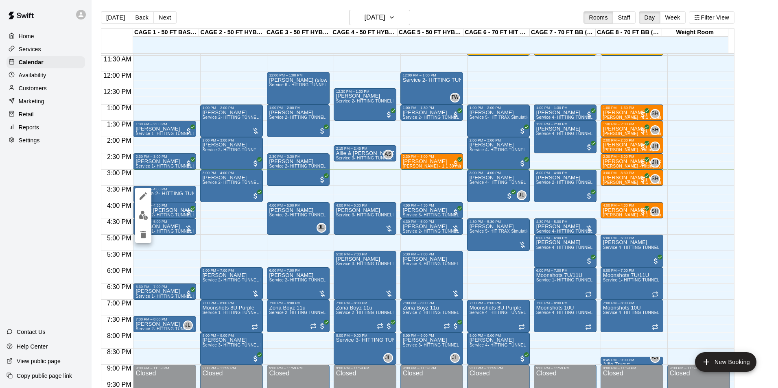
click at [43, 78] on div at bounding box center [389, 194] width 778 height 388
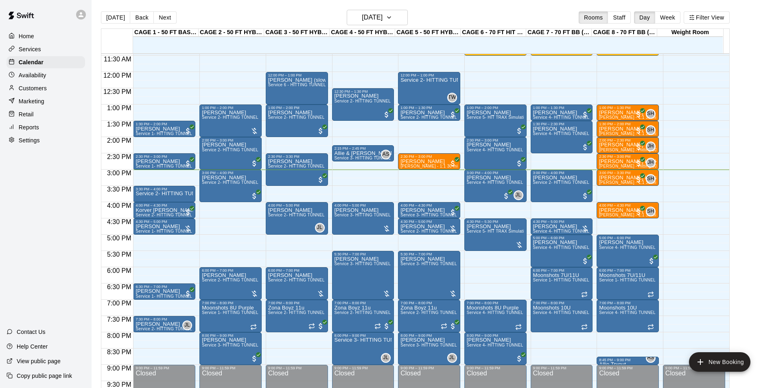
click at [43, 94] on div "Customers" at bounding box center [46, 88] width 79 height 12
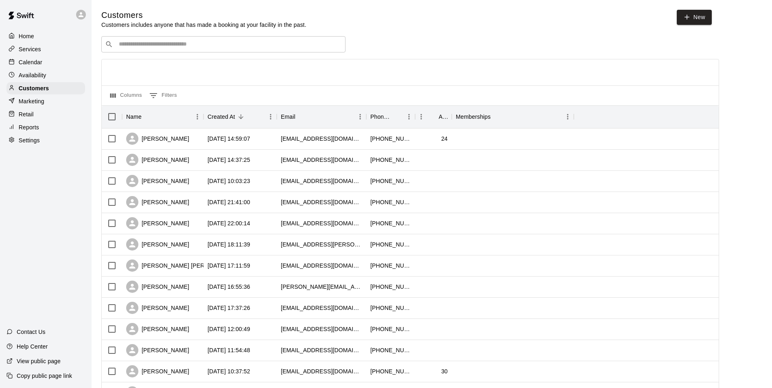
click at [71, 66] on div "Calendar" at bounding box center [46, 62] width 79 height 12
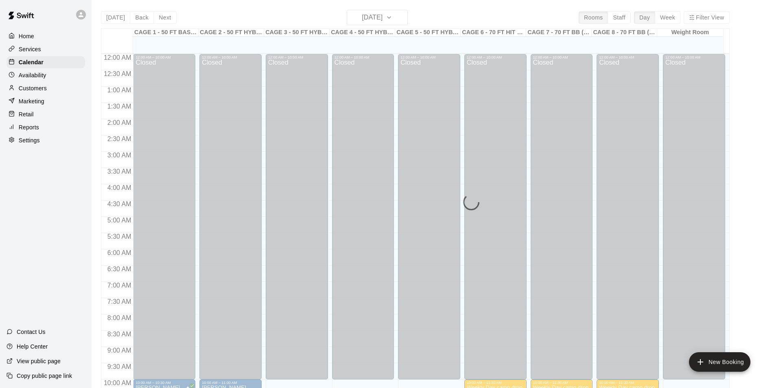
scroll to position [414, 0]
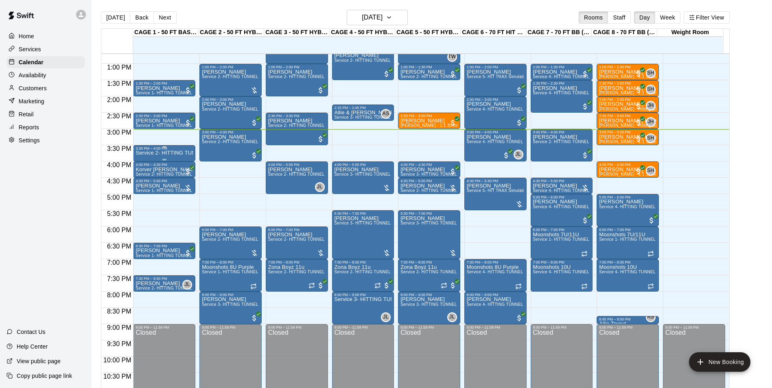
click at [158, 151] on div "3:30 PM – 4:00 PM" at bounding box center [164, 149] width 57 height 4
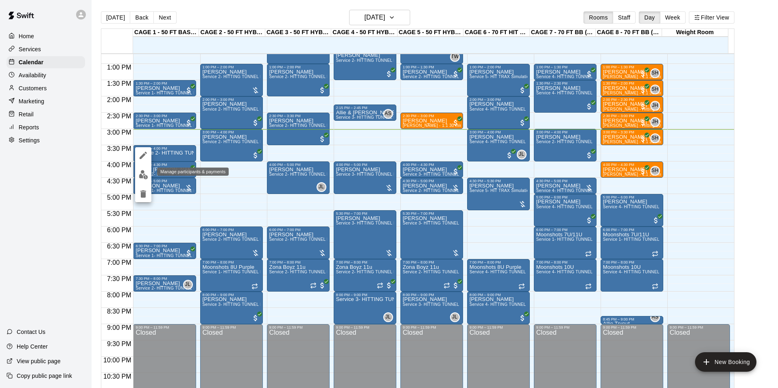
click at [150, 175] on button "edit" at bounding box center [143, 175] width 16 height 16
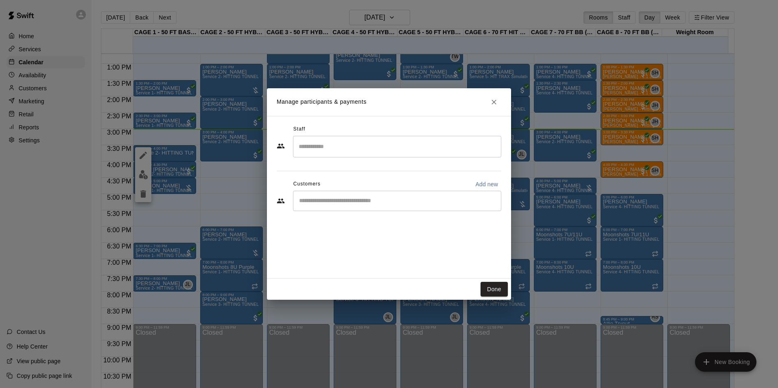
click at [331, 194] on div "​" at bounding box center [397, 201] width 208 height 20
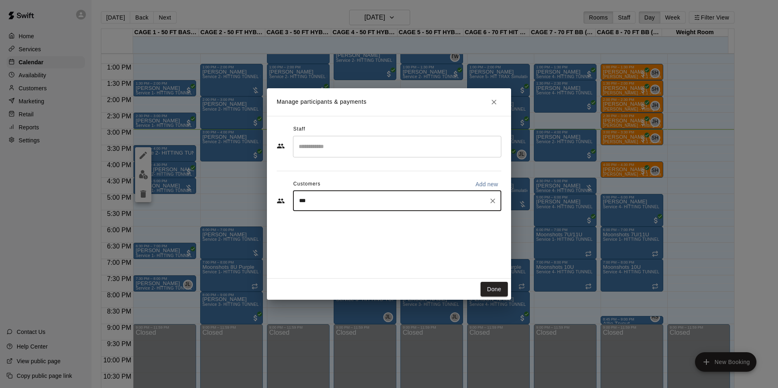
type input "****"
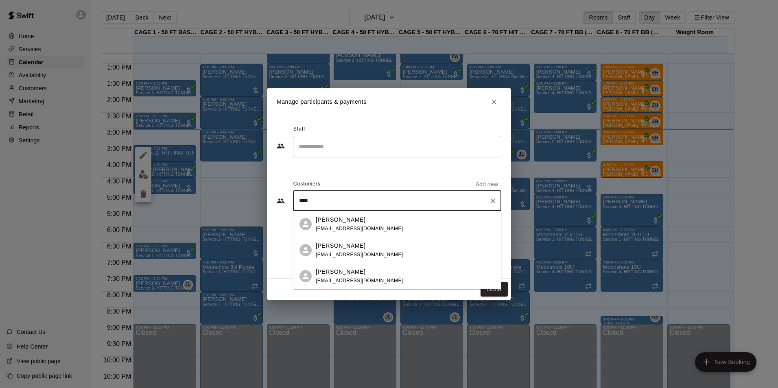
click at [367, 223] on div "[PERSON_NAME]" at bounding box center [360, 220] width 88 height 9
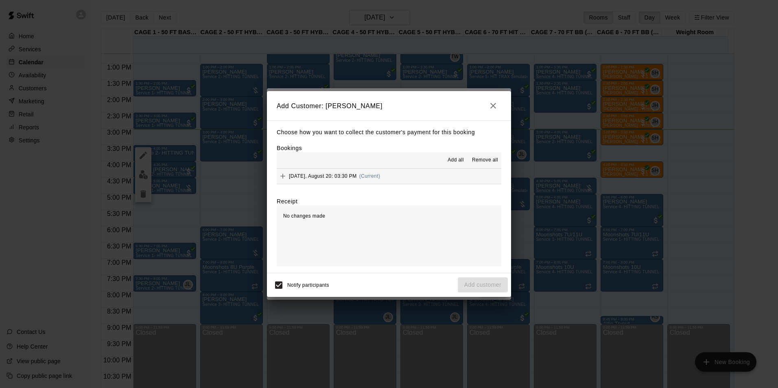
click at [437, 171] on button "Wednesday, August 20: 03:30 PM (Current)" at bounding box center [389, 176] width 225 height 15
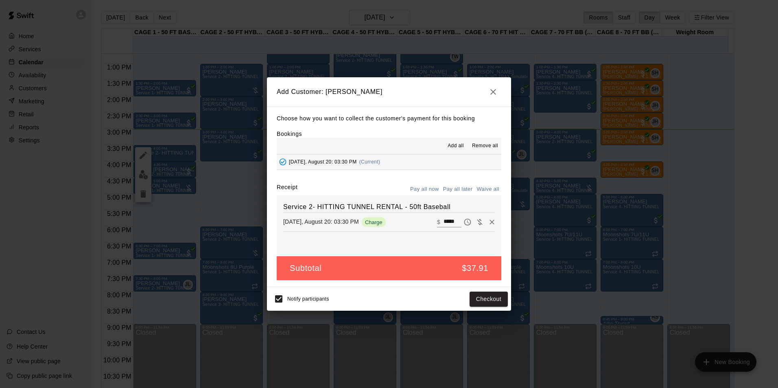
click at [458, 185] on button "Pay all later" at bounding box center [458, 189] width 34 height 13
click at [466, 302] on button "Add customer" at bounding box center [483, 299] width 50 height 15
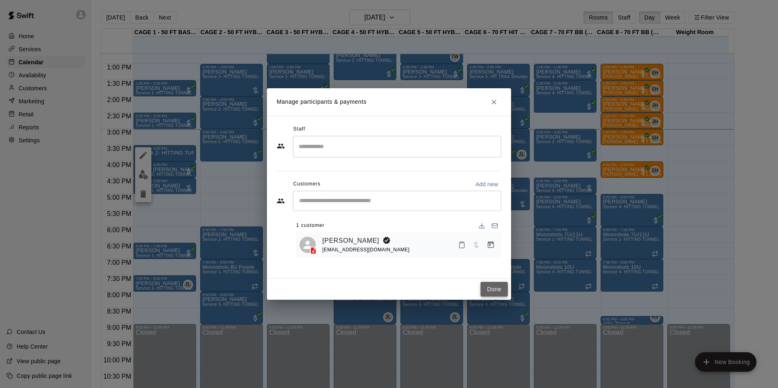
click at [494, 287] on button "Done" at bounding box center [494, 289] width 27 height 15
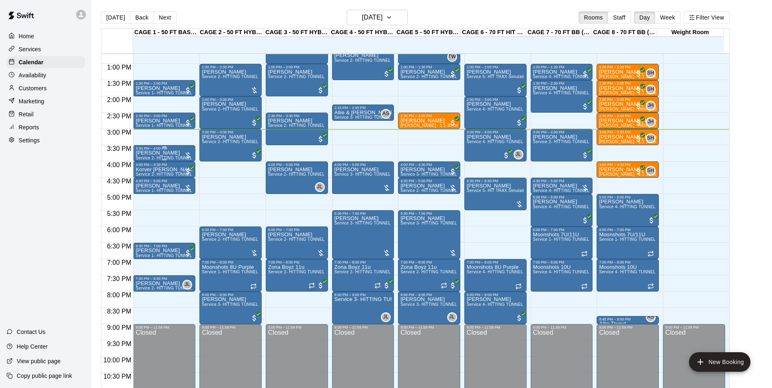
click at [172, 152] on div "Rey Meza Service 2- HITTING TUNNEL RENTAL - 50ft Baseball" at bounding box center [164, 345] width 57 height 388
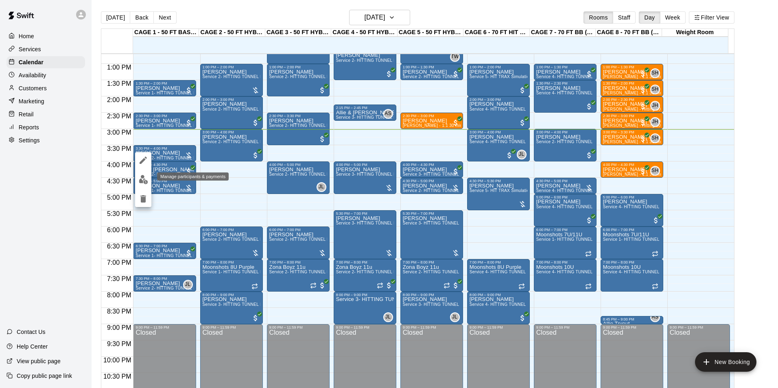
click at [146, 177] on img "edit" at bounding box center [143, 179] width 9 height 9
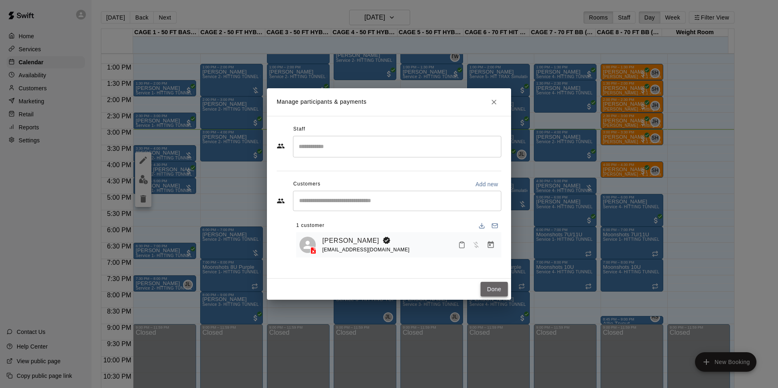
click at [496, 287] on button "Done" at bounding box center [494, 289] width 27 height 15
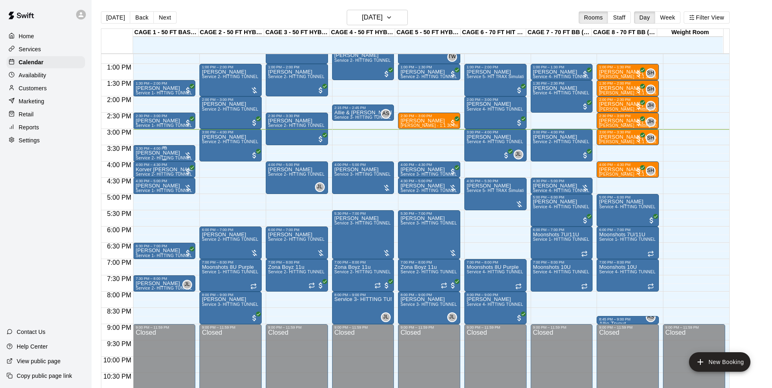
click at [164, 160] on div at bounding box center [164, 159] width 4 height 1
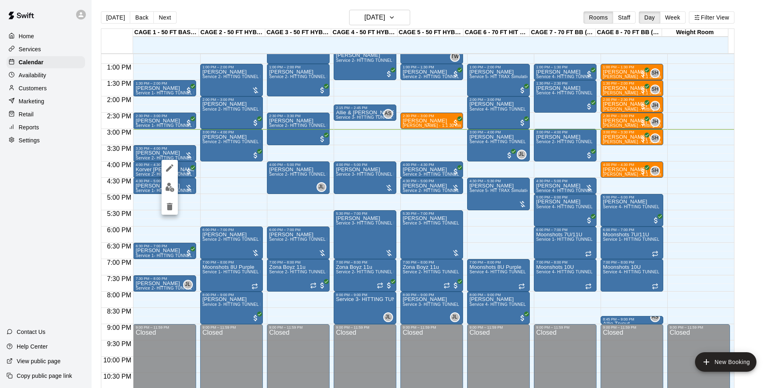
click at [164, 152] on div at bounding box center [389, 194] width 778 height 388
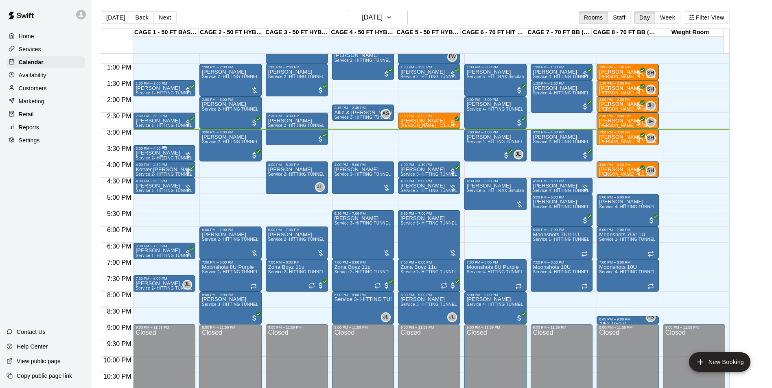
click at [158, 153] on p "[PERSON_NAME]" at bounding box center [164, 153] width 57 height 0
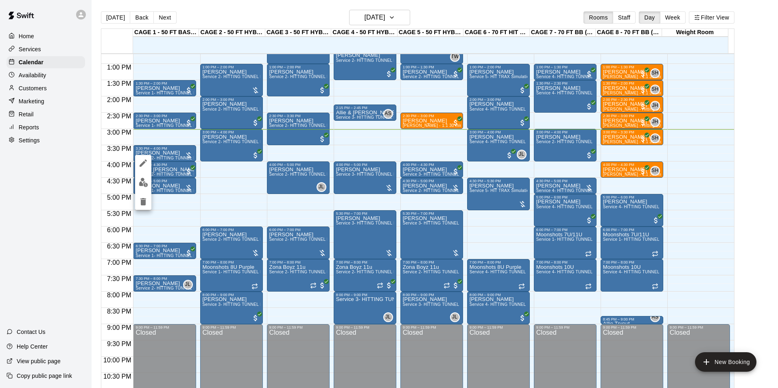
click at [148, 181] on img "edit" at bounding box center [143, 182] width 9 height 9
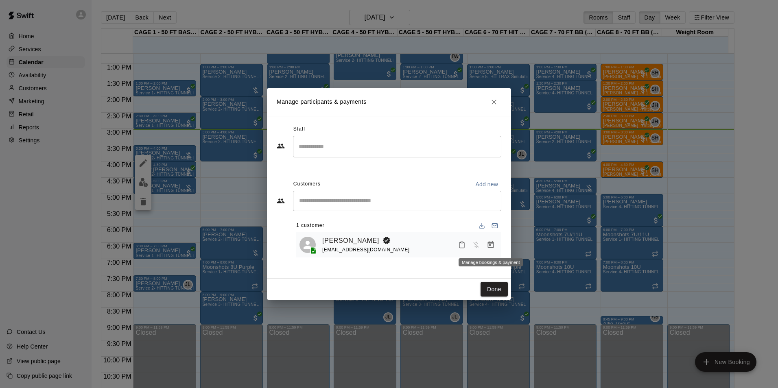
click at [490, 243] on icon "Manage bookings & payment" at bounding box center [491, 244] width 6 height 7
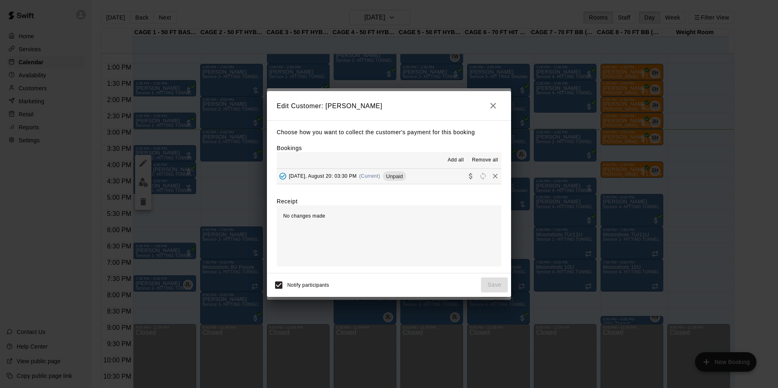
click at [399, 179] on span "Unpaid" at bounding box center [394, 176] width 23 height 6
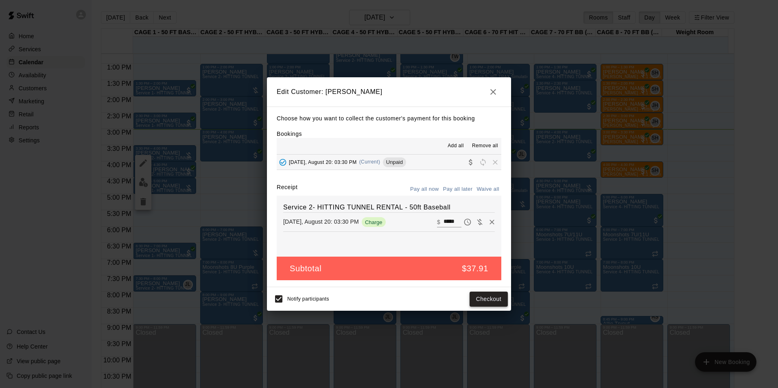
click at [485, 295] on button "Checkout" at bounding box center [489, 299] width 38 height 15
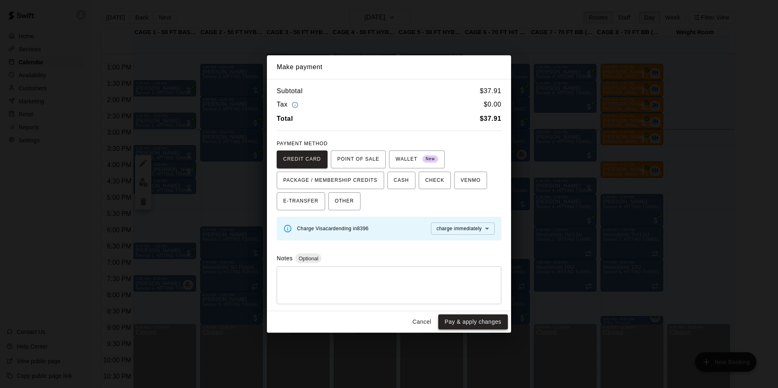
click at [464, 315] on button "Pay & apply changes" at bounding box center [473, 322] width 70 height 15
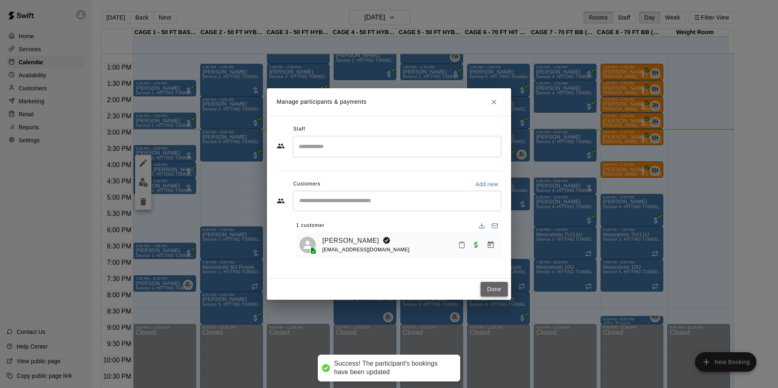
click at [489, 287] on button "Done" at bounding box center [494, 289] width 27 height 15
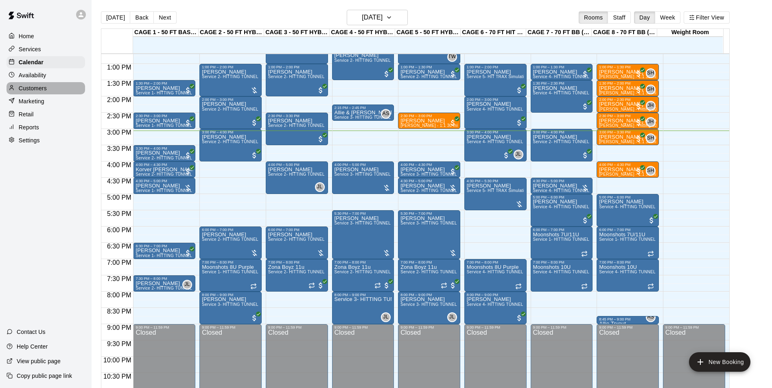
click at [54, 91] on div "Customers" at bounding box center [46, 88] width 79 height 12
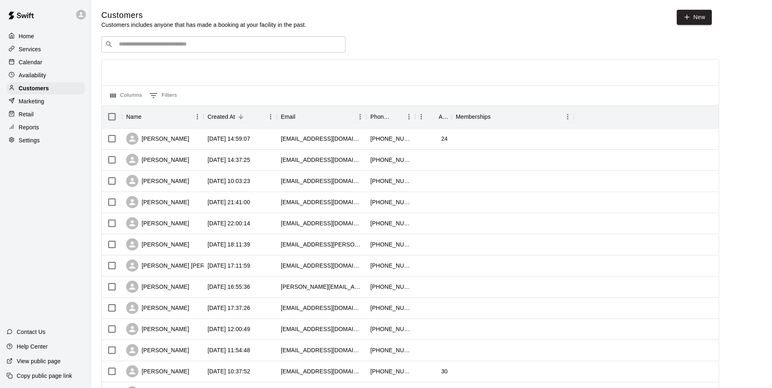
click at [30, 63] on p "Calendar" at bounding box center [31, 62] width 24 height 8
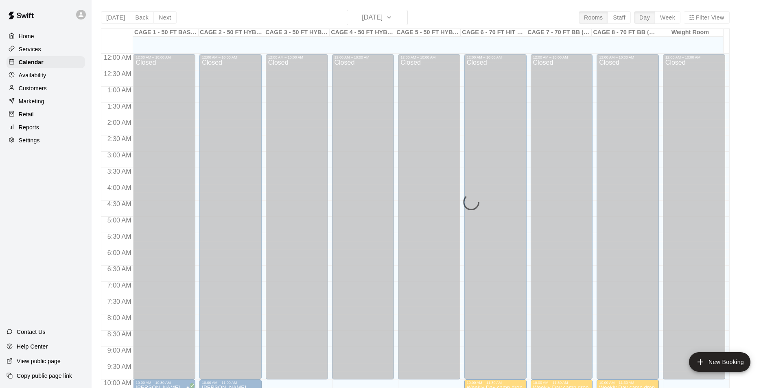
scroll to position [414, 0]
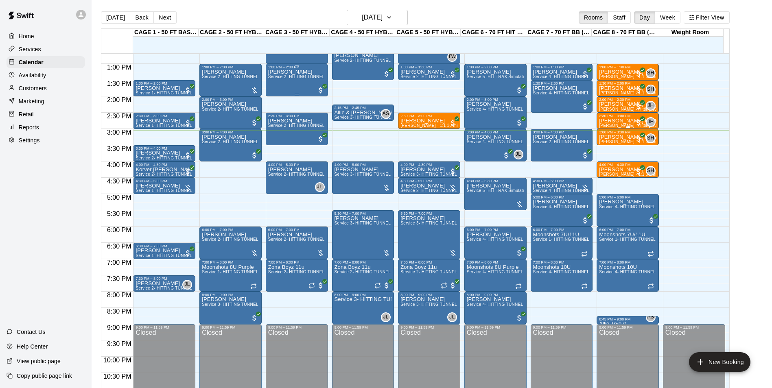
click at [628, 125] on span "[PERSON_NAME] - Hitting 30min 1:1 instruction" at bounding box center [646, 125] width 94 height 4
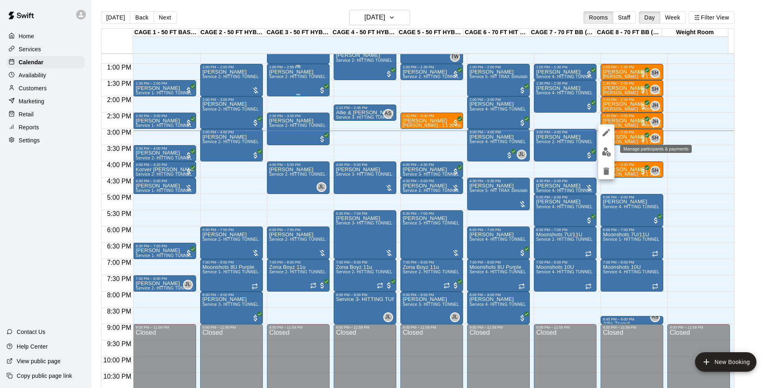
click at [604, 156] on img "edit" at bounding box center [606, 151] width 9 height 9
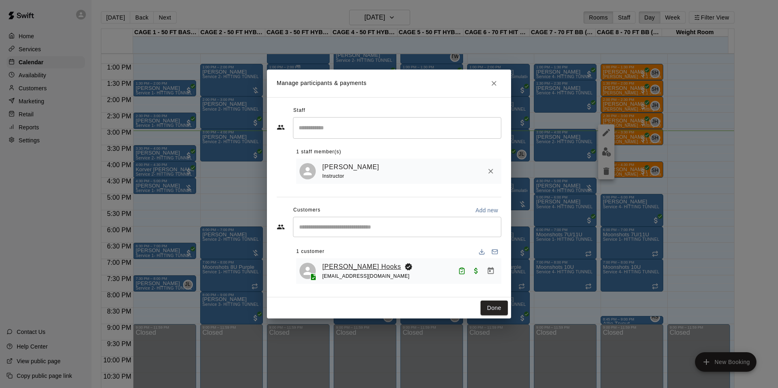
click at [331, 268] on link "[PERSON_NAME] Hooks" at bounding box center [361, 267] width 79 height 11
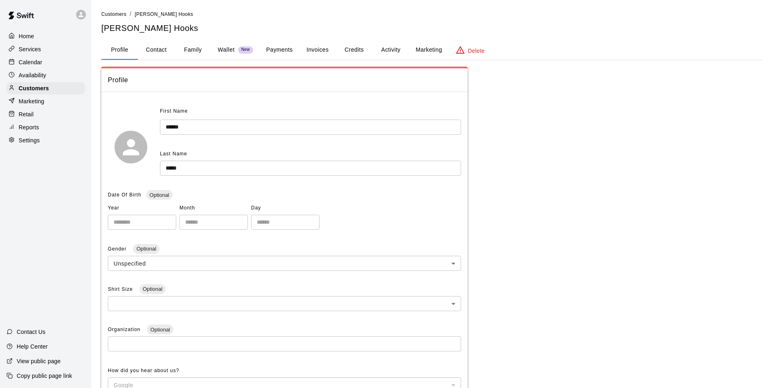
click at [313, 47] on button "Invoices" at bounding box center [317, 50] width 37 height 20
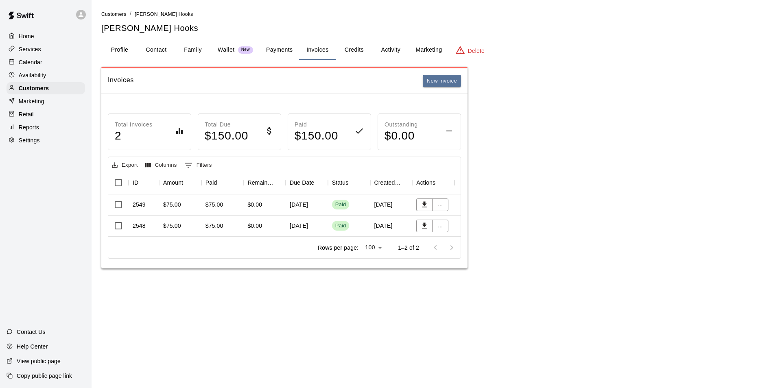
click at [331, 208] on div "Paid" at bounding box center [349, 205] width 42 height 21
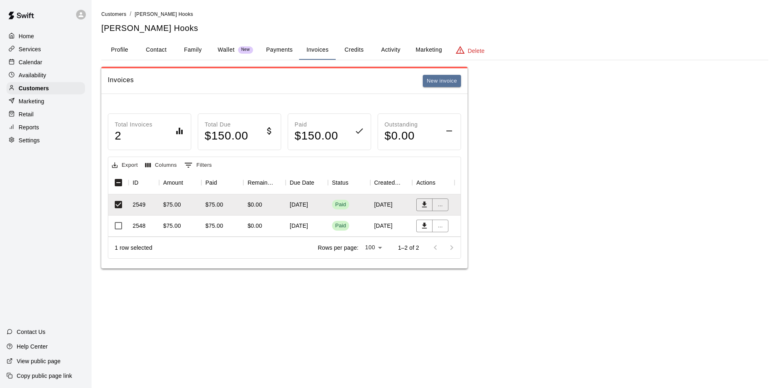
click at [276, 49] on button "Payments" at bounding box center [279, 50] width 39 height 20
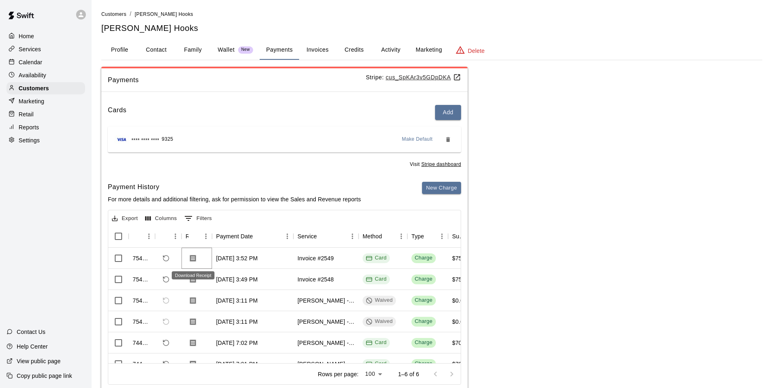
click at [192, 258] on icon "Download Receipt" at bounding box center [193, 258] width 8 height 8
click at [190, 278] on icon "Download Receipt" at bounding box center [193, 279] width 6 height 7
click at [197, 260] on icon "Download Receipt" at bounding box center [193, 258] width 8 height 8
click at [191, 276] on icon "Download Receipt" at bounding box center [193, 279] width 6 height 7
click at [196, 253] on button "Download Receipt" at bounding box center [193, 258] width 15 height 15
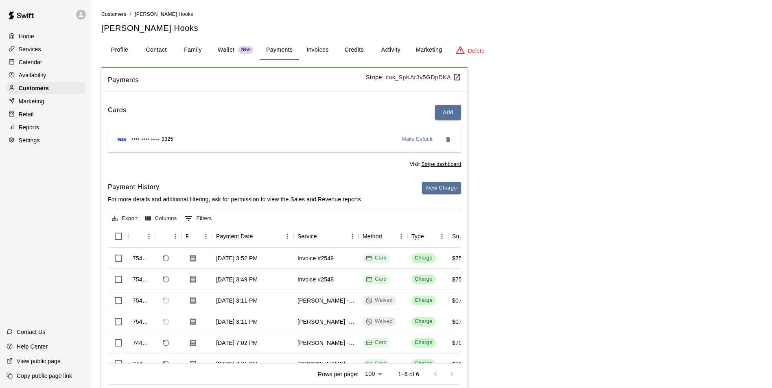
click at [328, 50] on button "Invoices" at bounding box center [317, 50] width 37 height 20
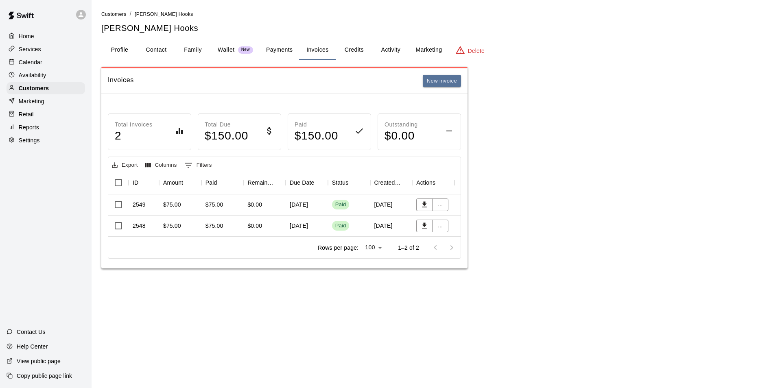
click at [313, 201] on div "August 20, 2025" at bounding box center [307, 205] width 42 height 21
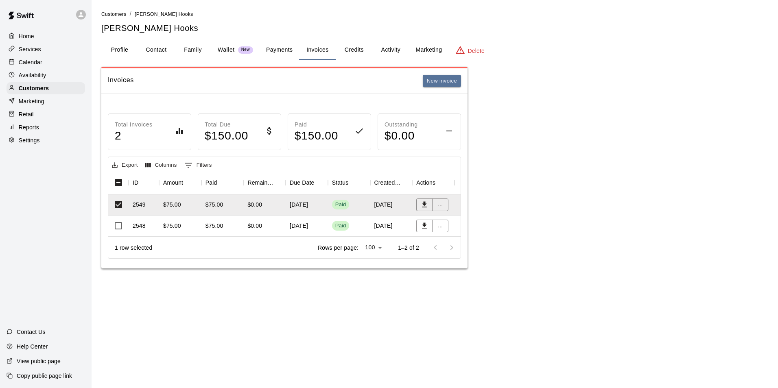
click at [254, 217] on div "$0.00" at bounding box center [264, 226] width 42 height 21
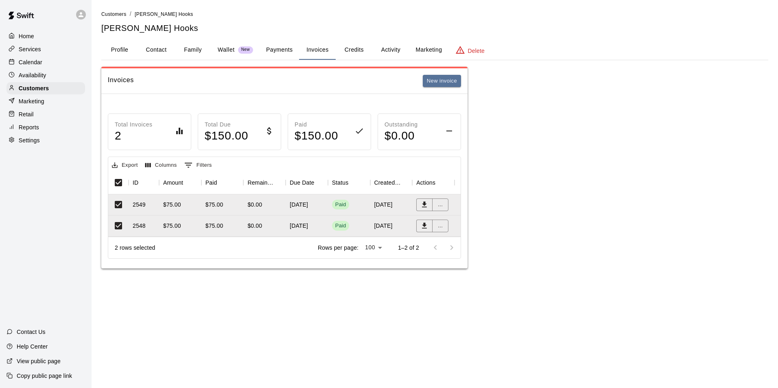
click at [115, 55] on button "Profile" at bounding box center [119, 50] width 37 height 20
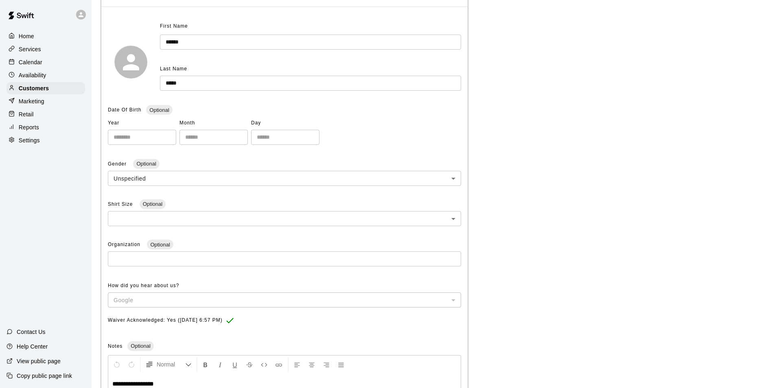
click at [182, 43] on input "******" at bounding box center [310, 42] width 301 height 15
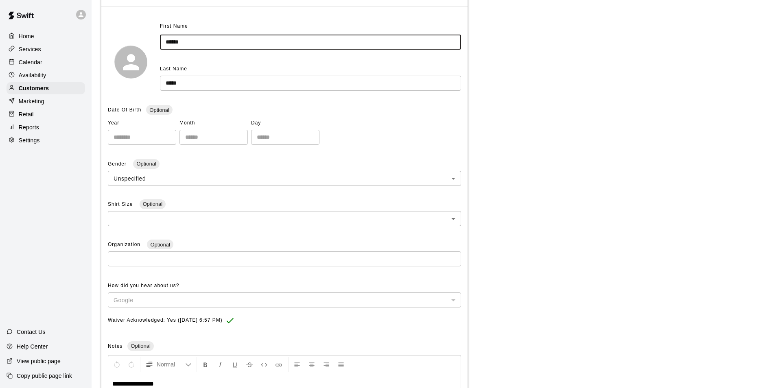
click at [182, 43] on input "******" at bounding box center [310, 42] width 301 height 15
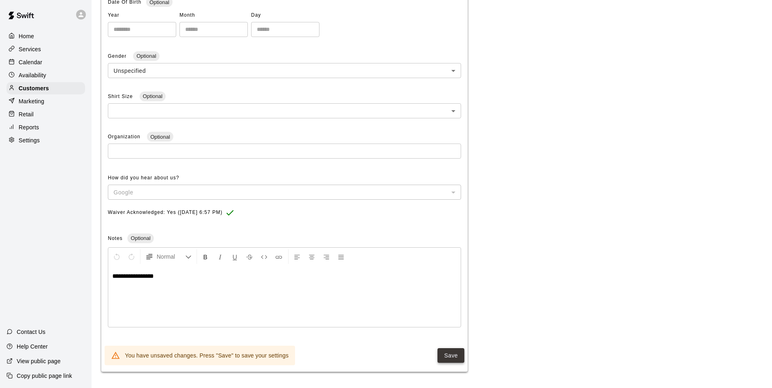
type input "******"
click at [449, 356] on button "Save" at bounding box center [451, 355] width 27 height 15
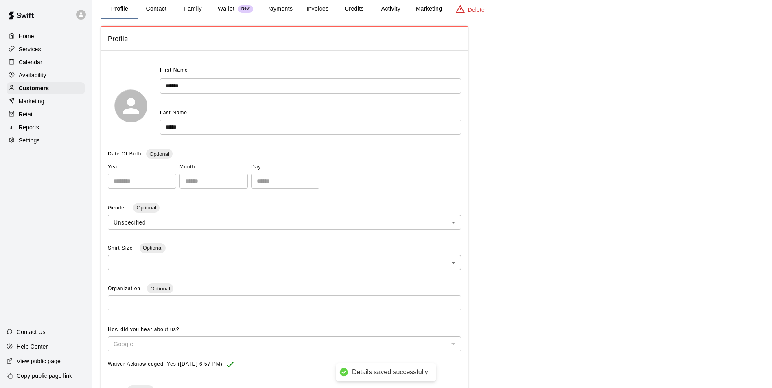
scroll to position [26, 0]
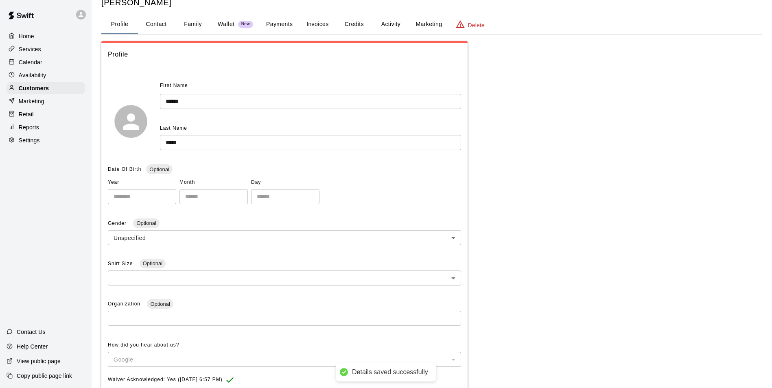
click at [193, 22] on button "Family" at bounding box center [193, 25] width 37 height 20
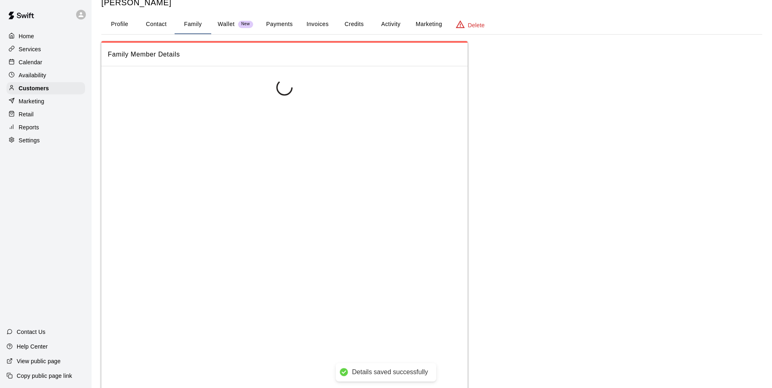
scroll to position [0, 0]
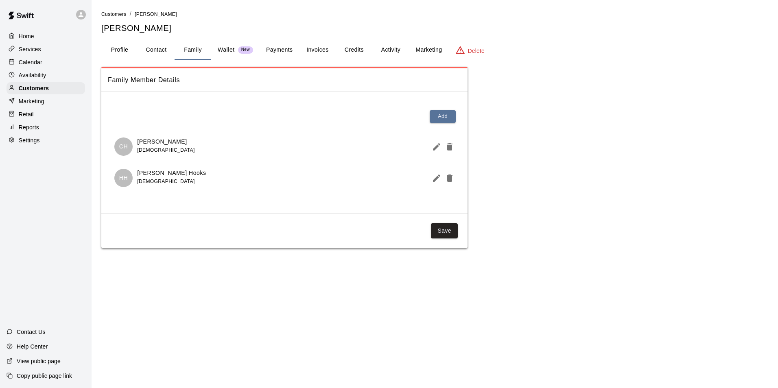
click at [273, 50] on button "Payments" at bounding box center [279, 50] width 39 height 20
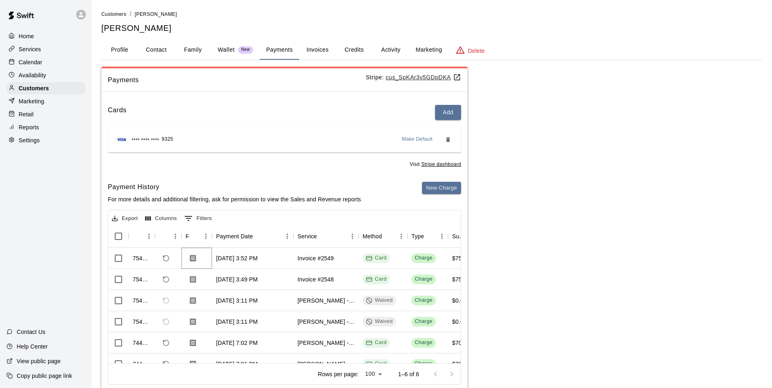
click at [193, 257] on icon "Download Receipt" at bounding box center [193, 258] width 8 height 8
click at [62, 60] on div "Calendar" at bounding box center [46, 62] width 79 height 12
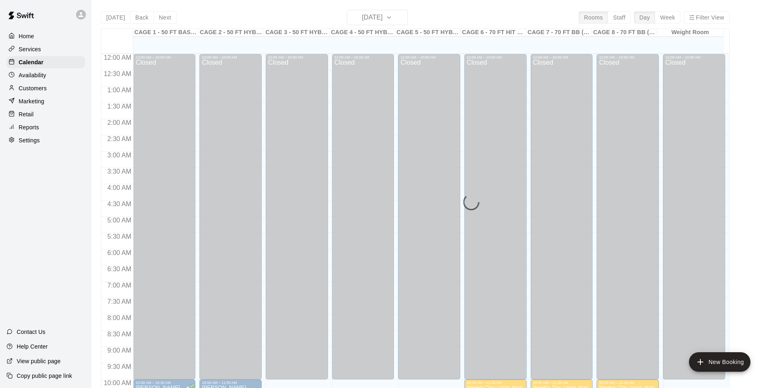
scroll to position [414, 0]
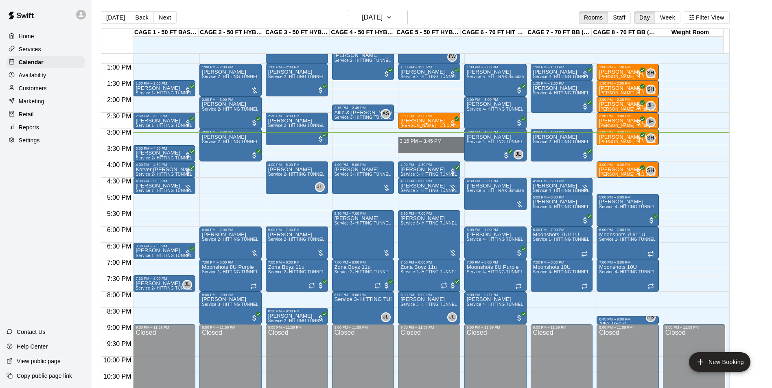
drag, startPoint x: 403, startPoint y: 141, endPoint x: 403, endPoint y: 149, distance: 8.5
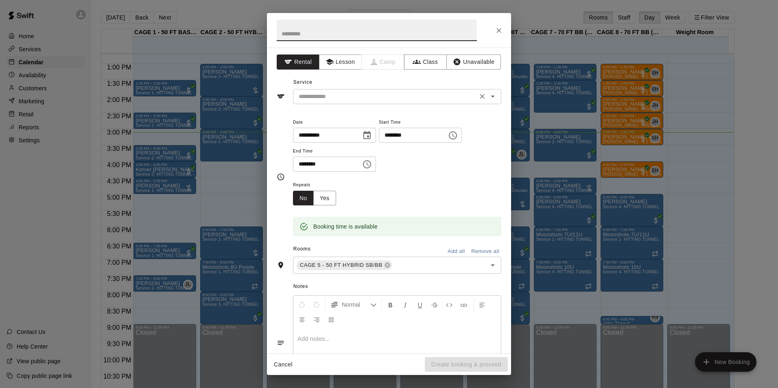
click at [387, 96] on input "text" at bounding box center [384, 97] width 179 height 10
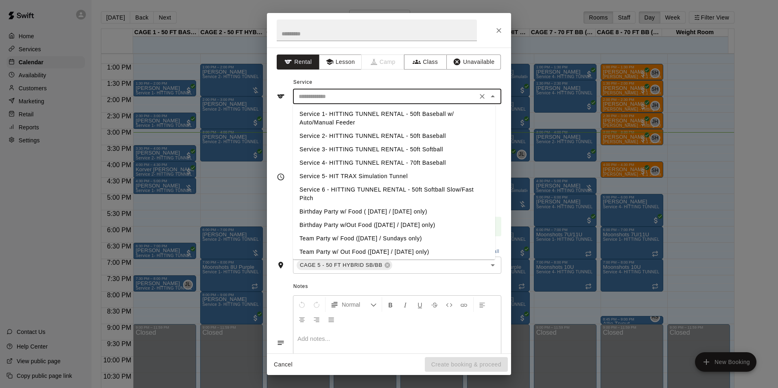
click at [431, 135] on li "Service 2- HITTING TUNNEL RENTAL - 50ft Baseball" at bounding box center [394, 135] width 202 height 13
type input "**********"
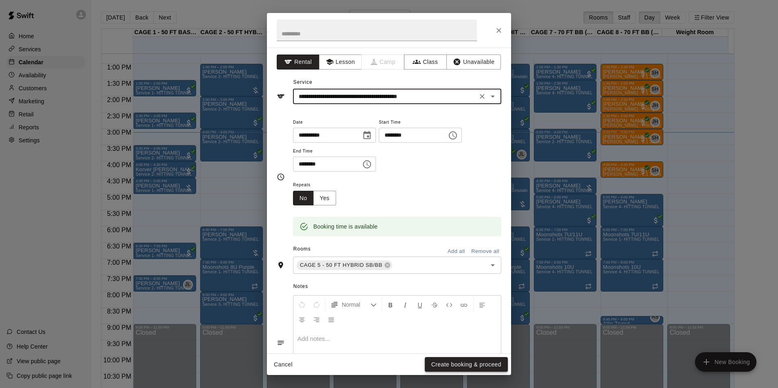
click at [468, 361] on button "Create booking & proceed" at bounding box center [466, 364] width 83 height 15
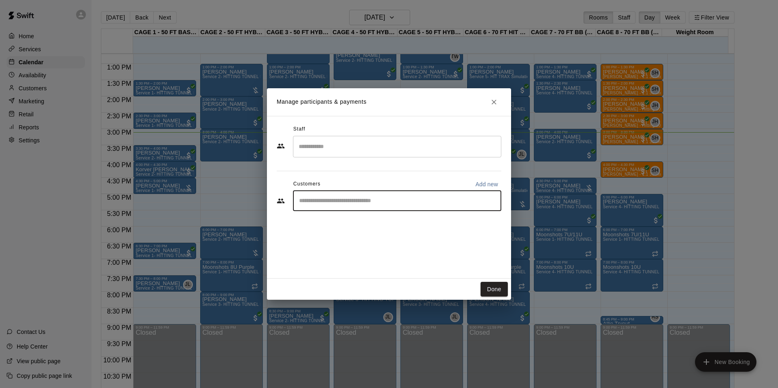
click at [400, 204] on input "Start typing to search customers..." at bounding box center [397, 201] width 201 height 8
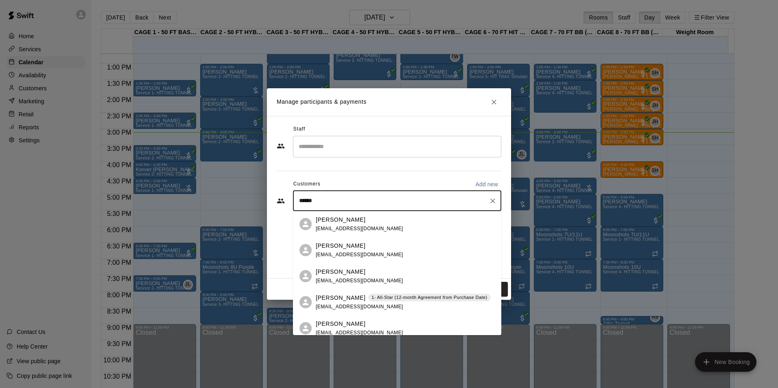
type input "*******"
click at [382, 306] on div "Lauren Mendoza 1- All-Star (12-month Agreement from Purchase Date) lomanciet@gm…" at bounding box center [403, 303] width 175 height 18
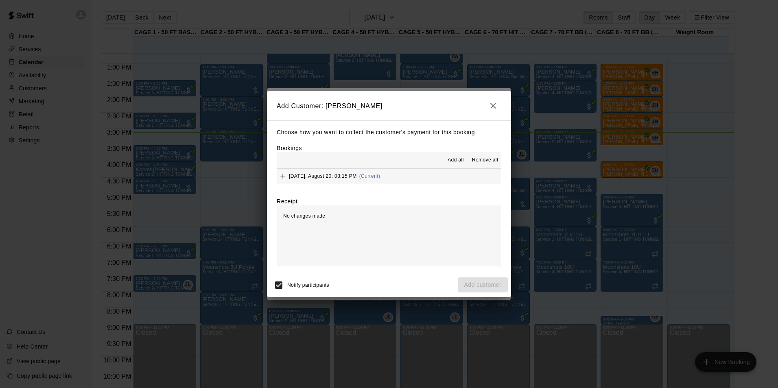
click at [418, 175] on button "Wednesday, August 20: 03:15 PM (Current)" at bounding box center [389, 176] width 225 height 15
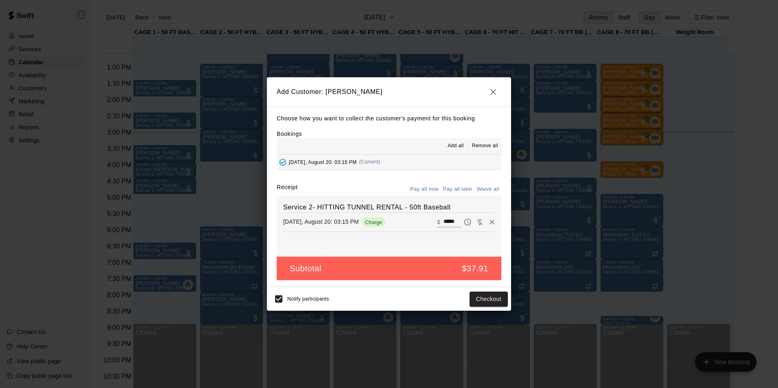
click at [449, 188] on button "Pay all later" at bounding box center [458, 189] width 34 height 13
click at [484, 300] on button "Add customer" at bounding box center [483, 299] width 50 height 15
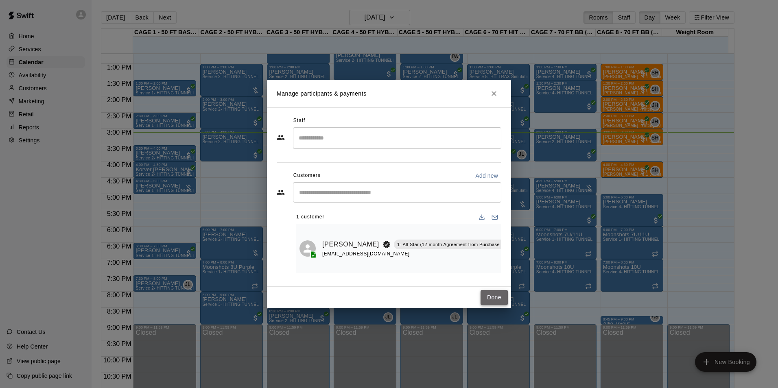
click at [492, 300] on button "Done" at bounding box center [494, 297] width 27 height 15
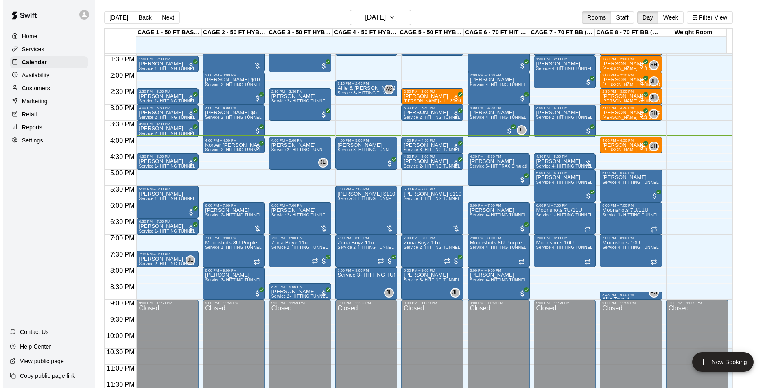
scroll to position [13, 0]
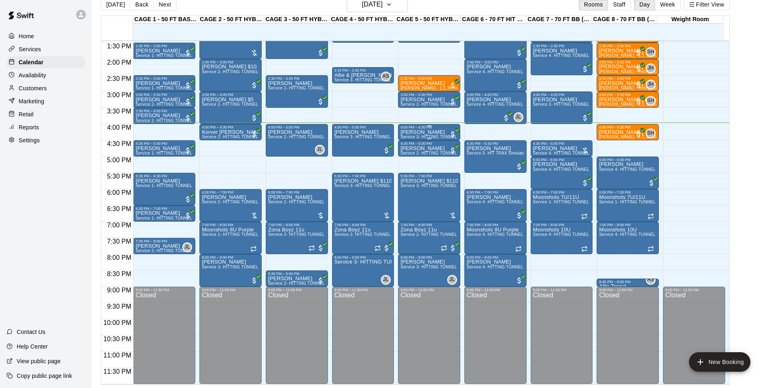
click at [440, 137] on span "Service 3- HITTING TUNNEL RENTAL - 50ft Softball" at bounding box center [450, 137] width 101 height 4
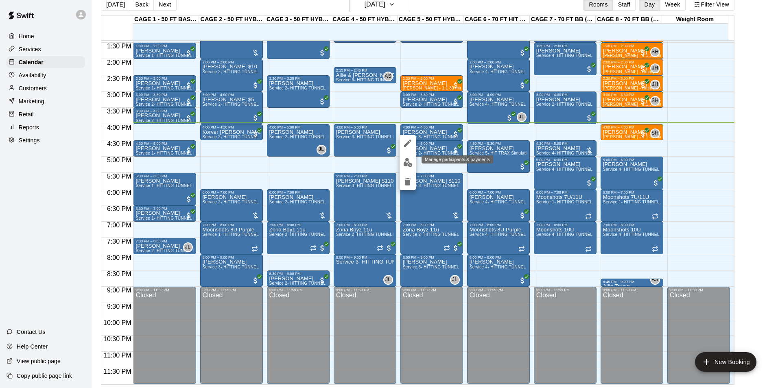
click at [405, 157] on button "edit" at bounding box center [408, 163] width 16 height 16
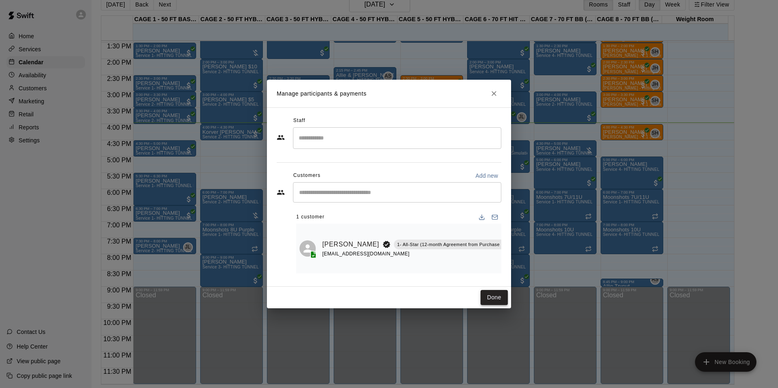
click at [498, 300] on button "Done" at bounding box center [494, 297] width 27 height 15
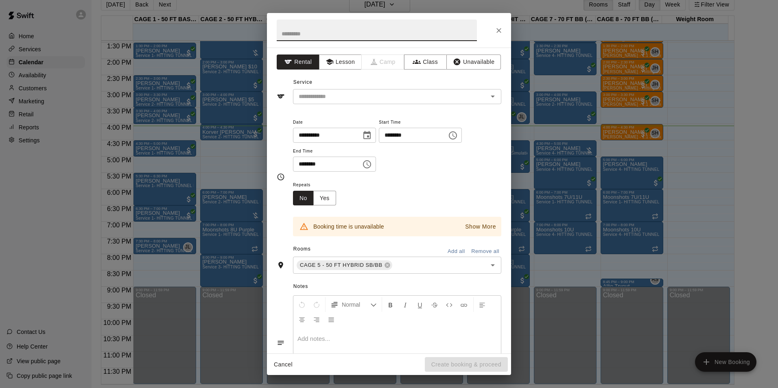
click at [493, 31] on button "Close" at bounding box center [499, 30] width 15 height 15
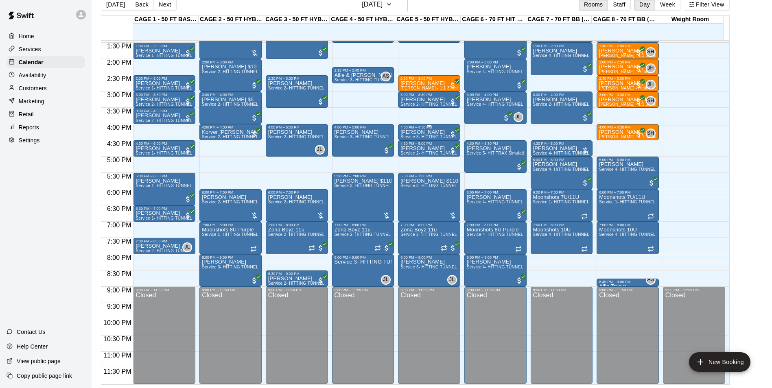
click at [426, 128] on div "4:00 PM – 4:30 PM" at bounding box center [428, 127] width 57 height 4
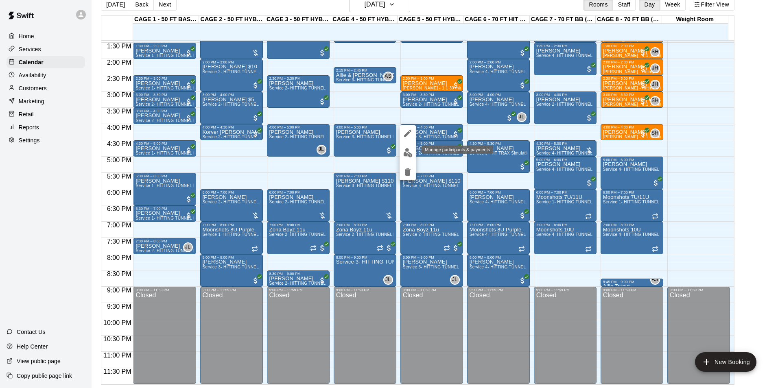
click at [407, 154] on img "edit" at bounding box center [407, 152] width 9 height 9
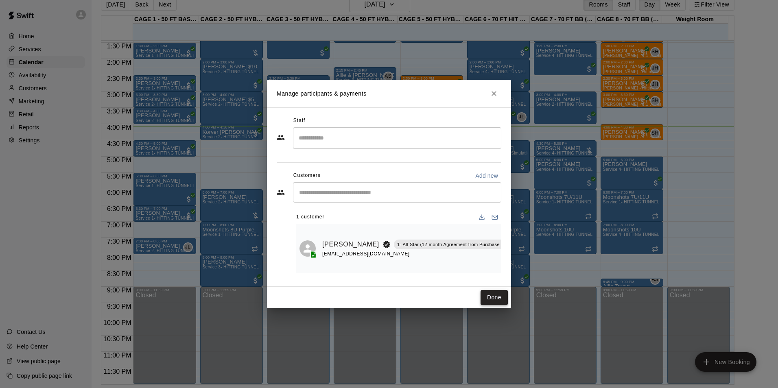
click at [492, 297] on button "Done" at bounding box center [494, 297] width 27 height 15
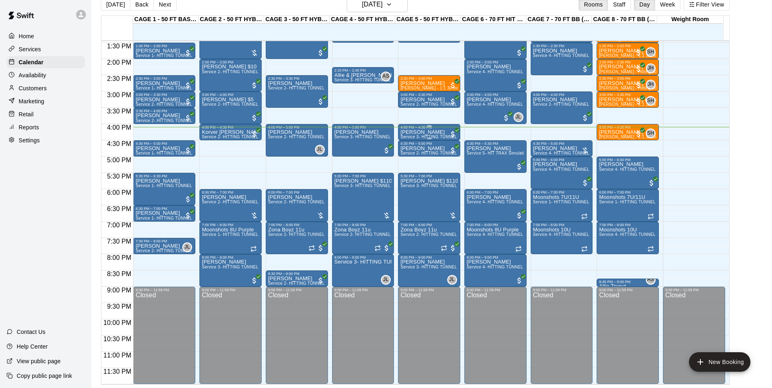
click at [427, 135] on div "Ryan Bibiloni Service 3- HITTING TUNNEL RENTAL - 50ft Softball" at bounding box center [428, 323] width 57 height 388
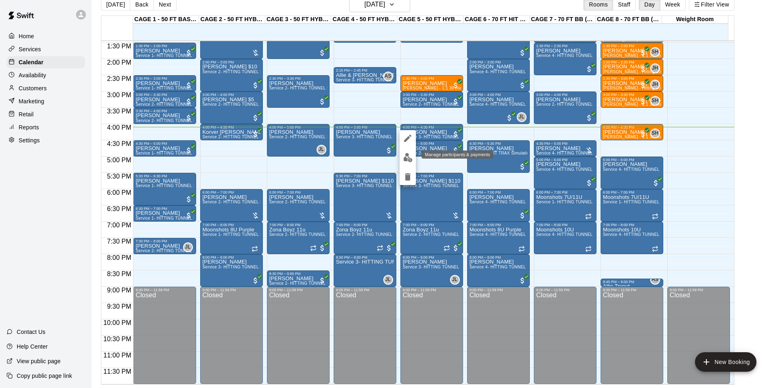
click at [405, 160] on img "edit" at bounding box center [407, 157] width 9 height 9
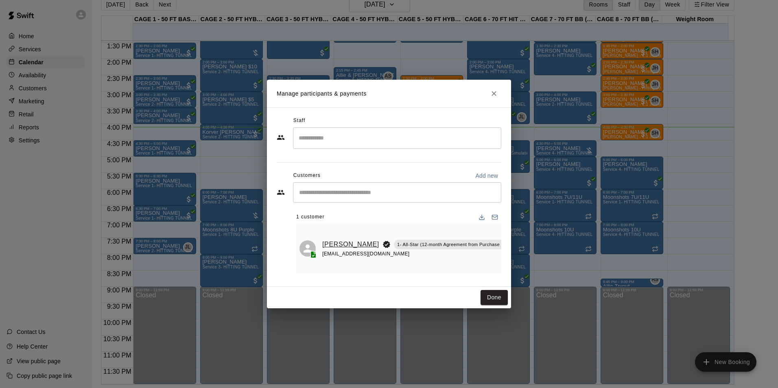
click at [333, 239] on link "Rylan Bibiloni" at bounding box center [350, 244] width 57 height 11
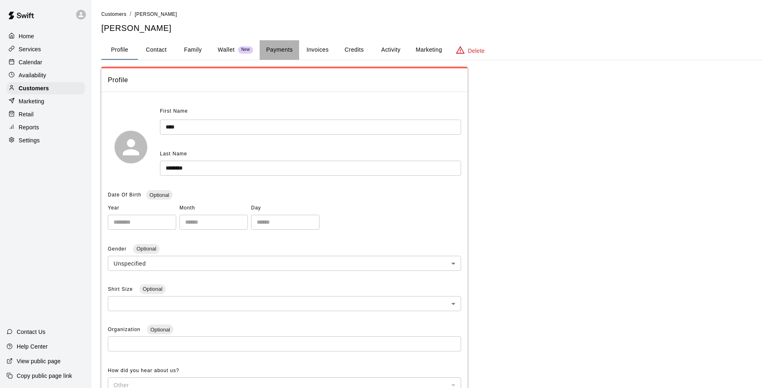
click at [283, 44] on button "Payments" at bounding box center [279, 50] width 39 height 20
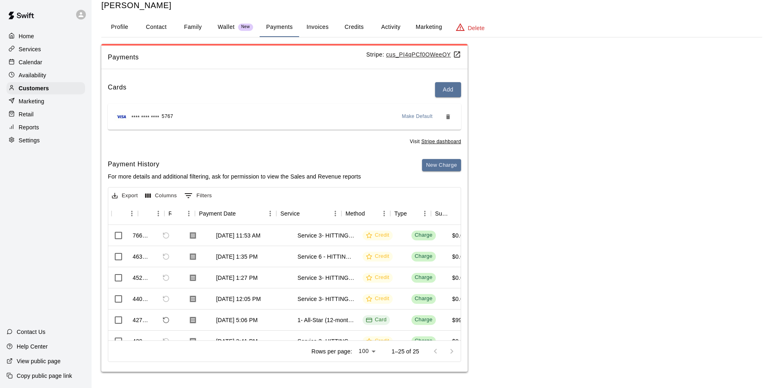
scroll to position [0, 31]
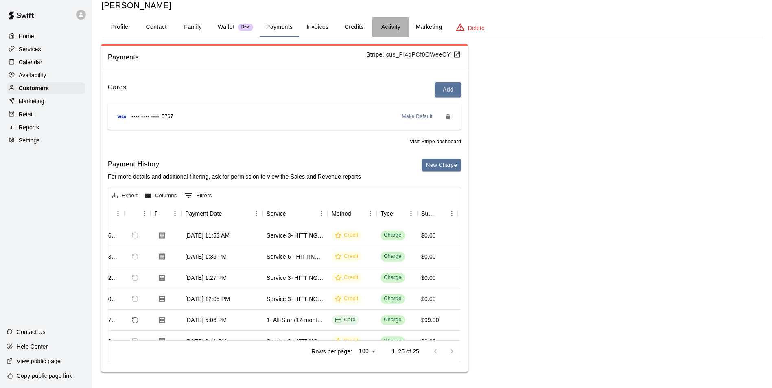
click at [389, 23] on button "Activity" at bounding box center [390, 28] width 37 height 20
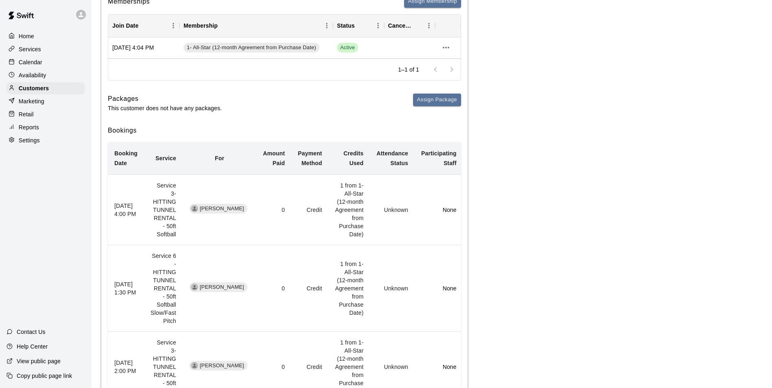
scroll to position [81, 0]
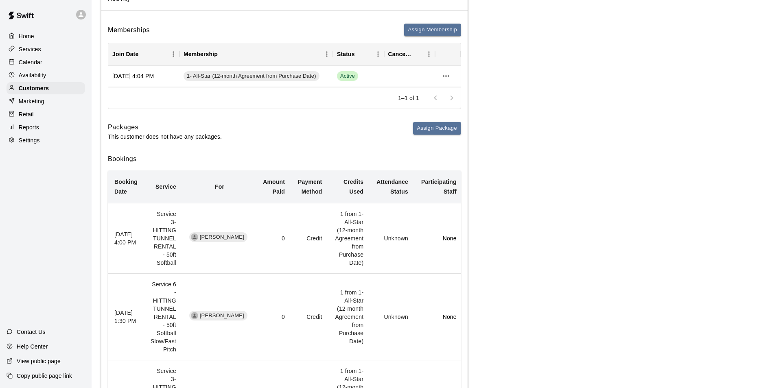
click at [33, 60] on p "Calendar" at bounding box center [31, 62] width 24 height 8
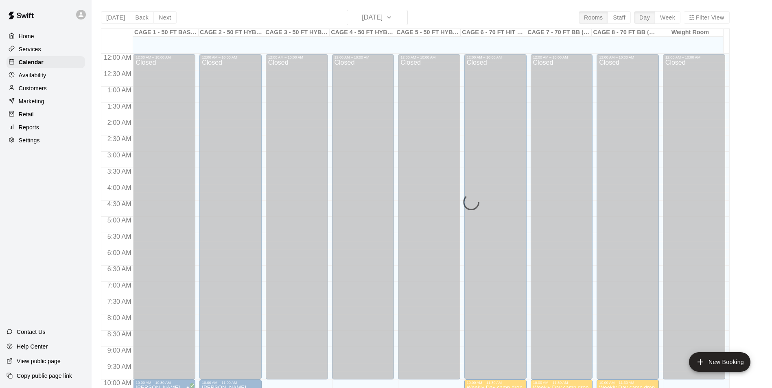
scroll to position [414, 0]
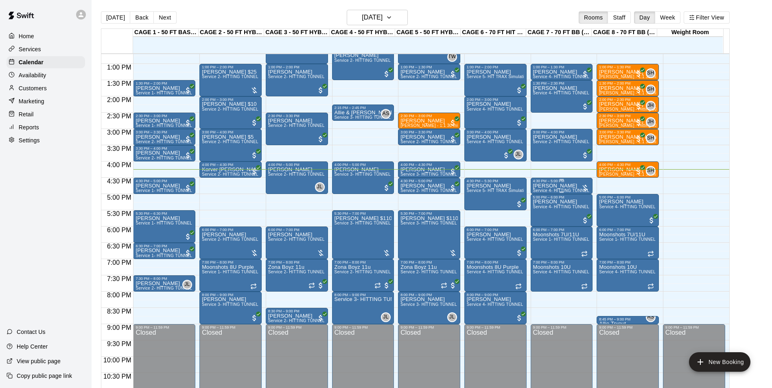
click at [568, 186] on p "[PERSON_NAME]" at bounding box center [561, 186] width 57 height 0
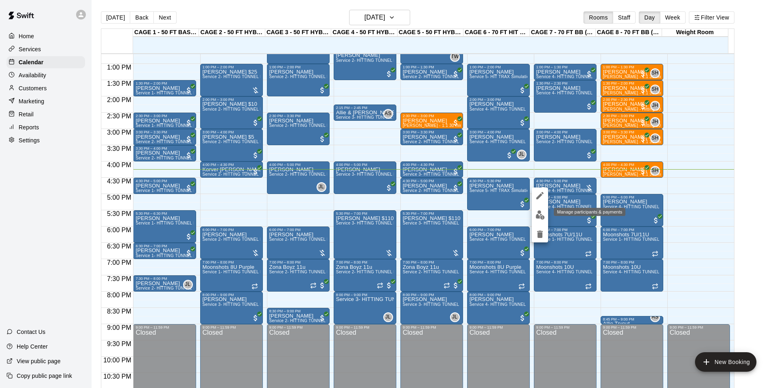
click at [543, 212] on img "edit" at bounding box center [540, 214] width 9 height 9
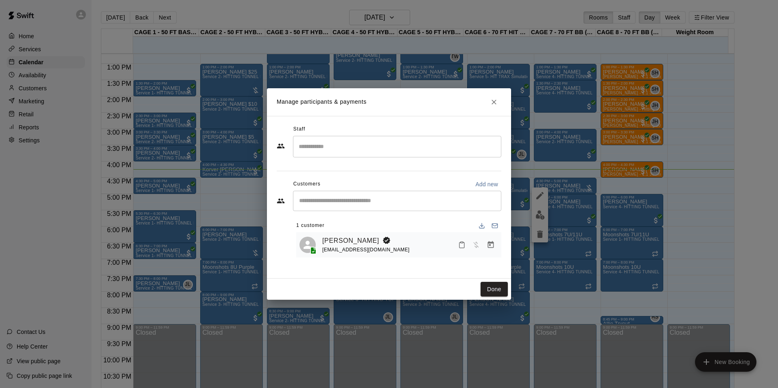
click at [487, 289] on button "Done" at bounding box center [494, 289] width 27 height 15
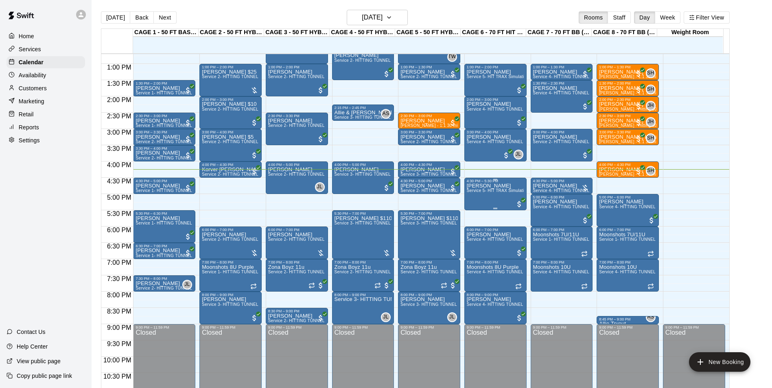
click at [486, 193] on span "Service 5- HIT TRAX Simulation Tunnel" at bounding box center [505, 190] width 77 height 4
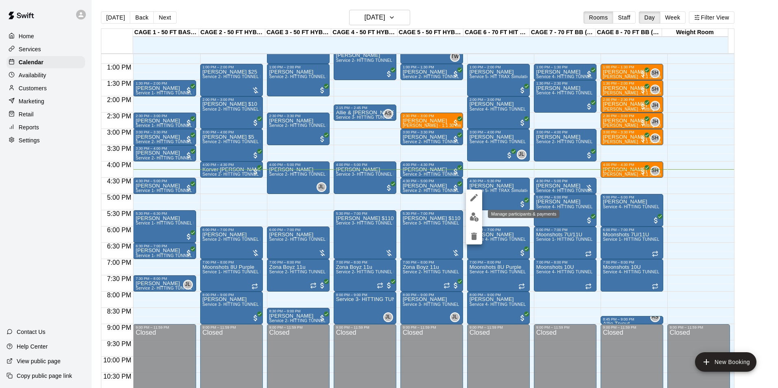
click at [475, 216] on img "edit" at bounding box center [474, 216] width 9 height 9
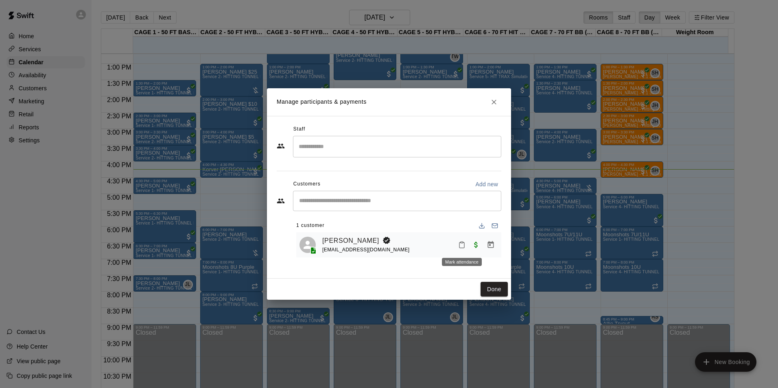
click at [459, 247] on icon "Mark attendance" at bounding box center [461, 244] width 7 height 7
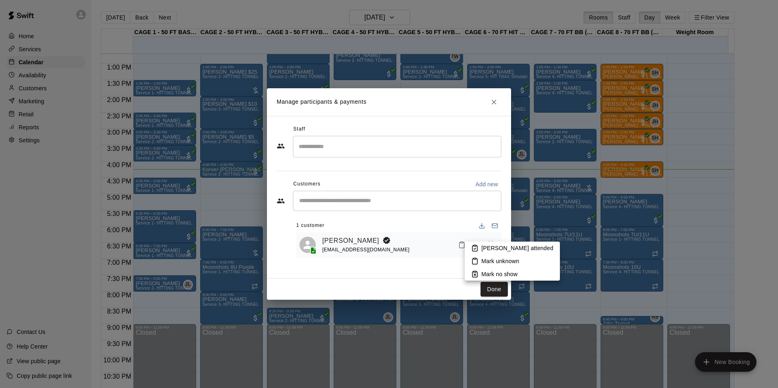
click at [490, 246] on p "Mark attended" at bounding box center [517, 248] width 72 height 8
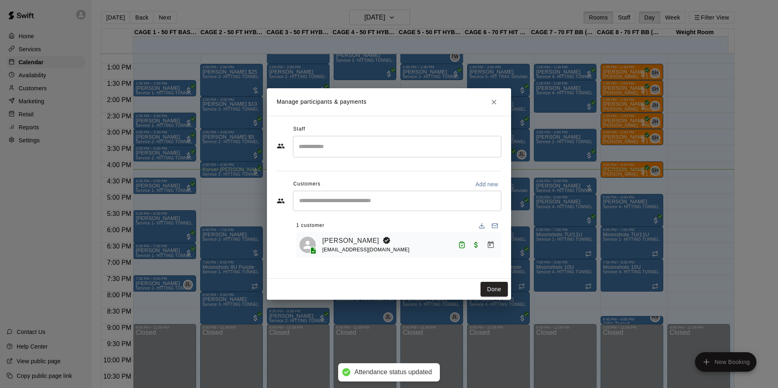
click at [496, 284] on button "Done" at bounding box center [494, 289] width 27 height 15
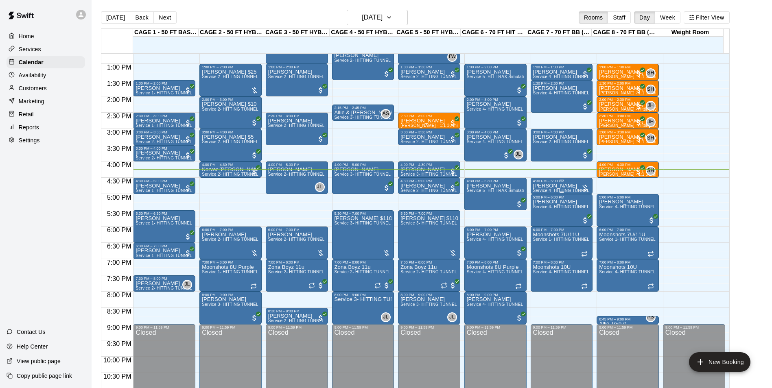
click at [542, 182] on div "4:30 PM – 5:00 PM" at bounding box center [561, 181] width 57 height 4
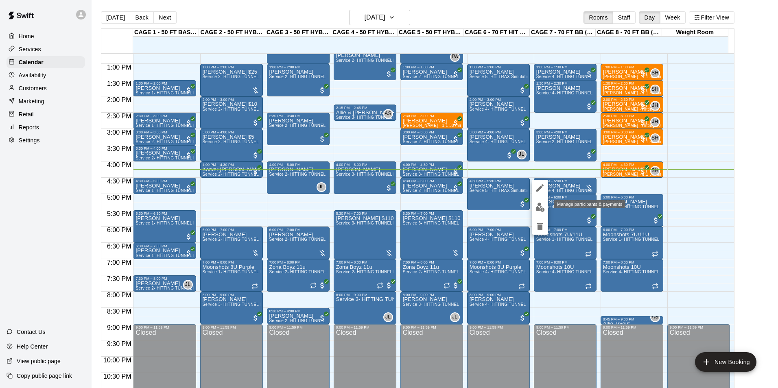
click at [541, 206] on img "edit" at bounding box center [540, 207] width 9 height 9
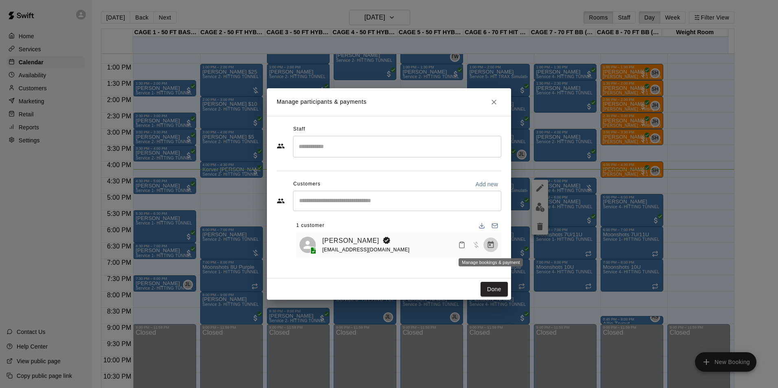
click at [486, 241] on button "Manage bookings & payment" at bounding box center [491, 245] width 15 height 15
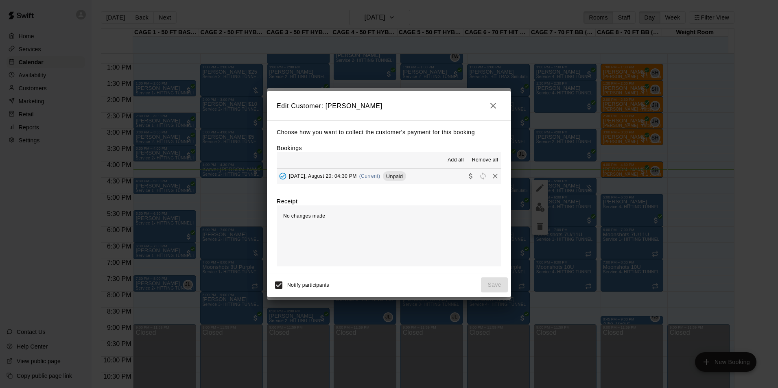
click at [437, 173] on button "Wednesday, August 20: 04:30 PM (Current) Unpaid" at bounding box center [389, 176] width 225 height 15
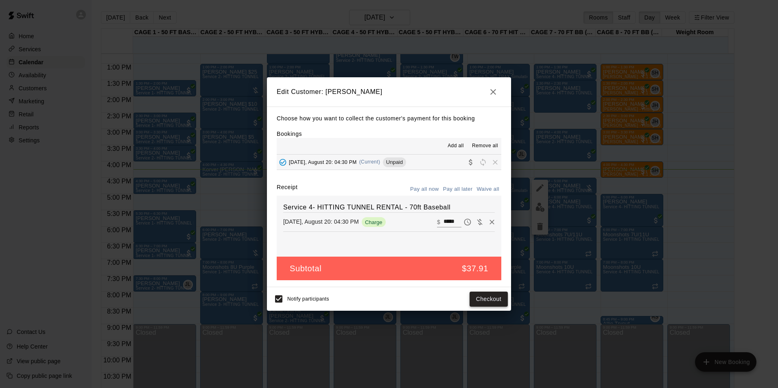
click at [471, 293] on button "Checkout" at bounding box center [489, 299] width 38 height 15
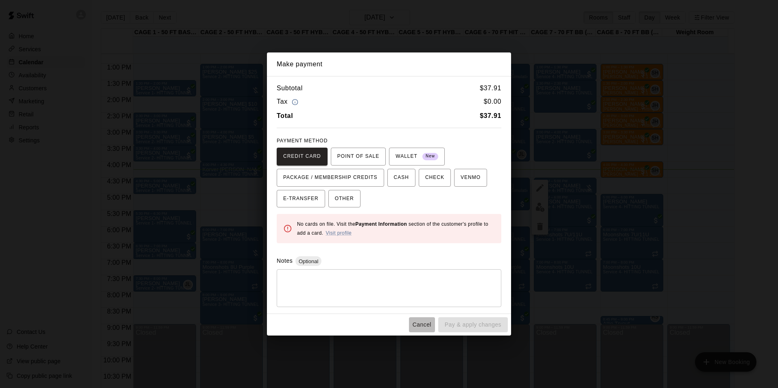
drag, startPoint x: 429, startPoint y: 320, endPoint x: 429, endPoint y: 302, distance: 17.9
click at [430, 319] on button "Cancel" at bounding box center [422, 324] width 26 height 15
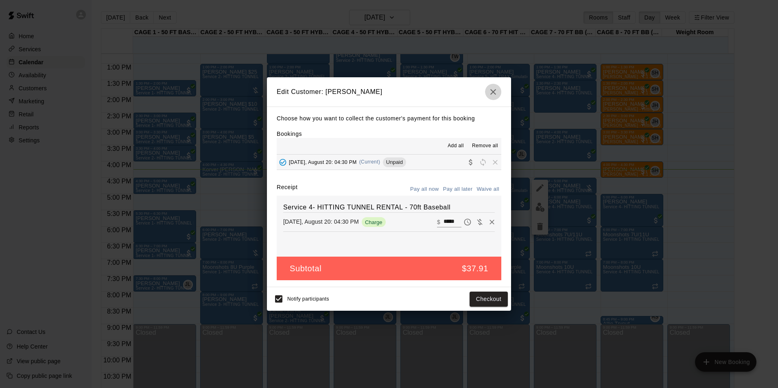
click at [499, 91] on button "button" at bounding box center [493, 92] width 16 height 16
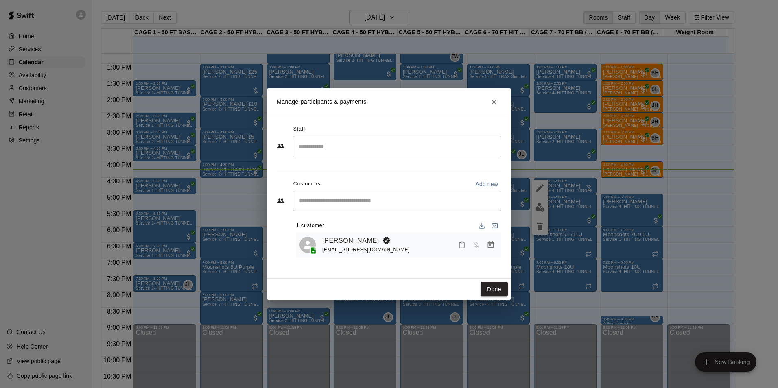
click at [496, 104] on icon "Close" at bounding box center [494, 102] width 5 height 5
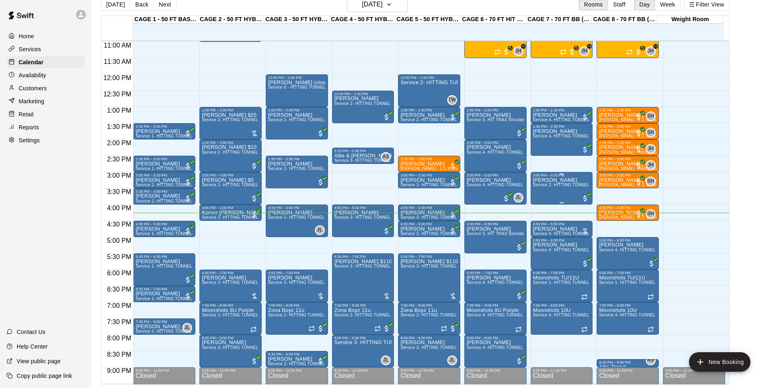
scroll to position [439, 0]
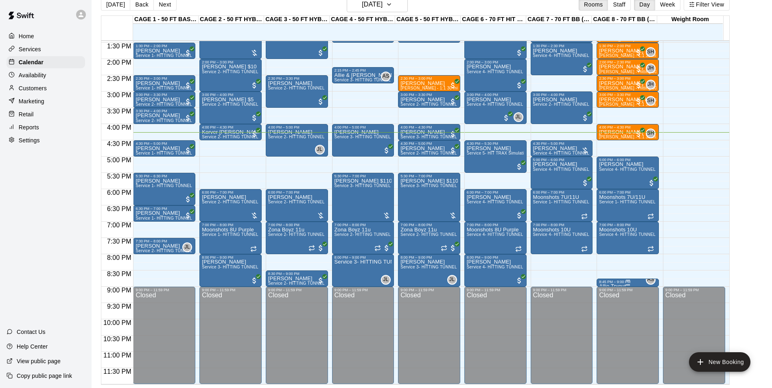
click at [637, 284] on div "8:45 PM – 9:00 PM" at bounding box center [627, 282] width 57 height 4
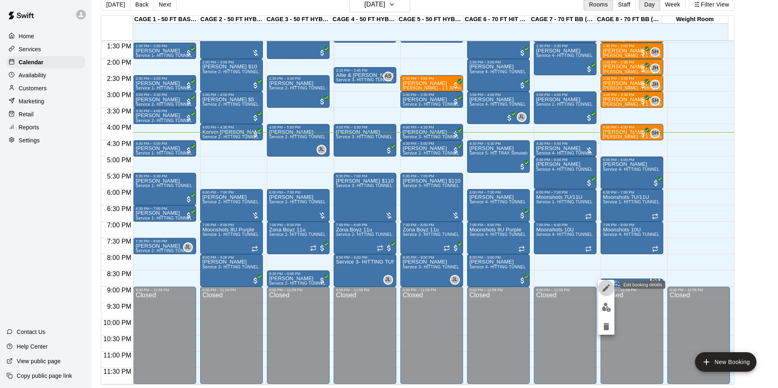
click at [610, 289] on icon "edit" at bounding box center [607, 288] width 10 height 10
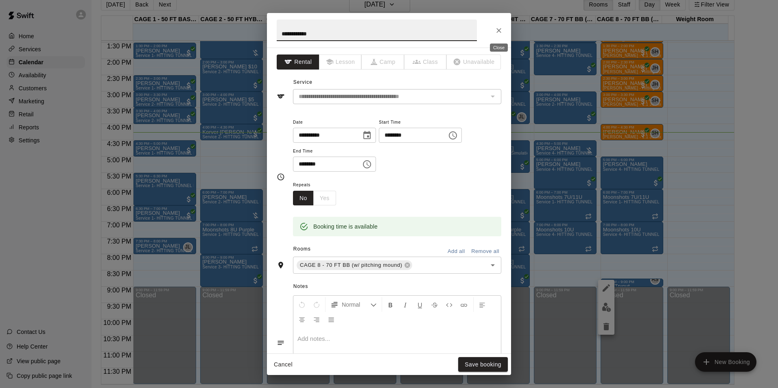
click at [499, 29] on icon "Close" at bounding box center [499, 30] width 8 height 8
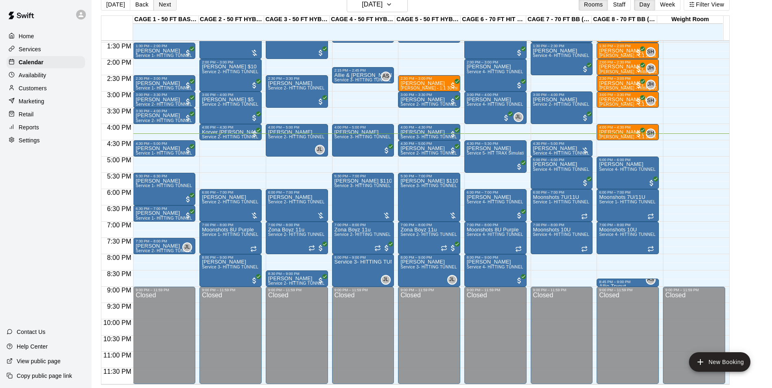
click at [164, 7] on button "Next" at bounding box center [164, 4] width 23 height 12
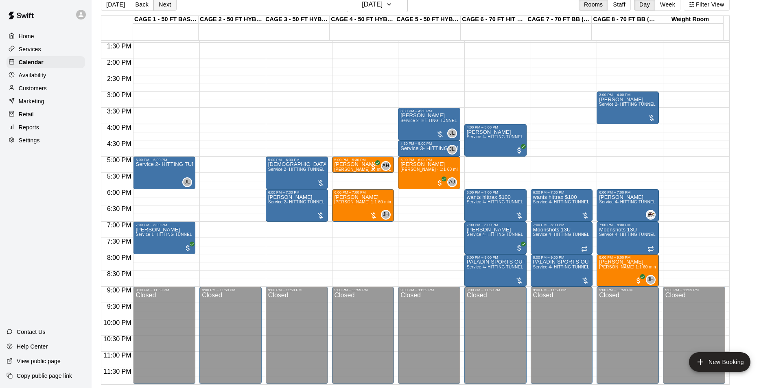
click at [167, 2] on button "Next" at bounding box center [164, 4] width 23 height 12
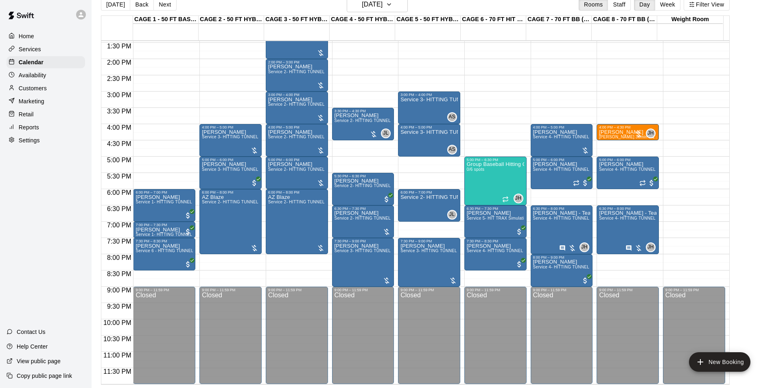
scroll to position [317, 0]
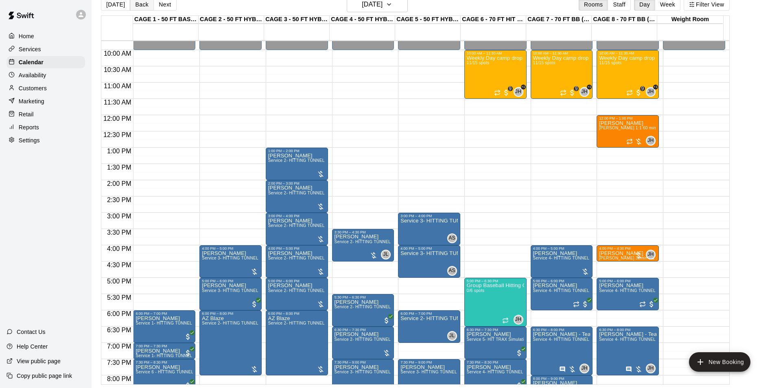
click at [141, 7] on button "Back" at bounding box center [142, 4] width 24 height 12
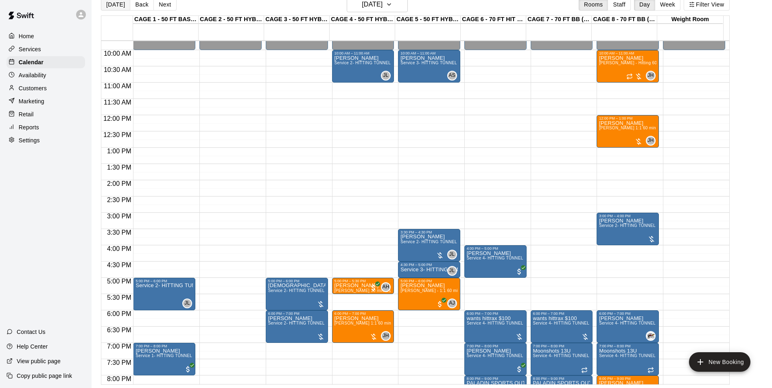
click at [112, 5] on button "[DATE]" at bounding box center [115, 4] width 29 height 12
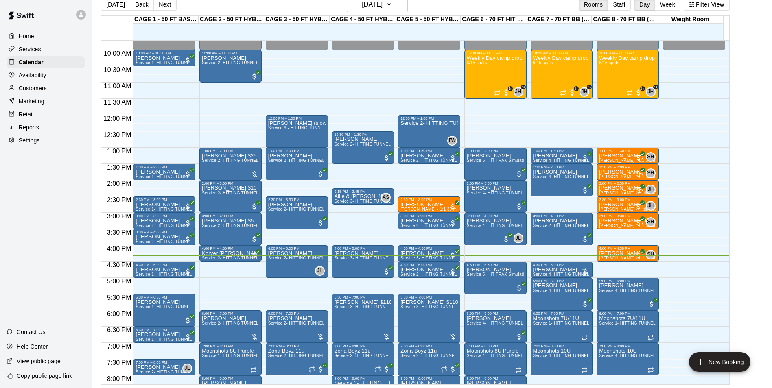
drag, startPoint x: 6, startPoint y: 191, endPoint x: 13, endPoint y: 182, distance: 10.7
click at [7, 190] on div "Home Services Calendar Availability Customers Marketing Retail Reports Settings…" at bounding box center [46, 194] width 92 height 388
click at [140, 4] on button "Back" at bounding box center [142, 4] width 24 height 12
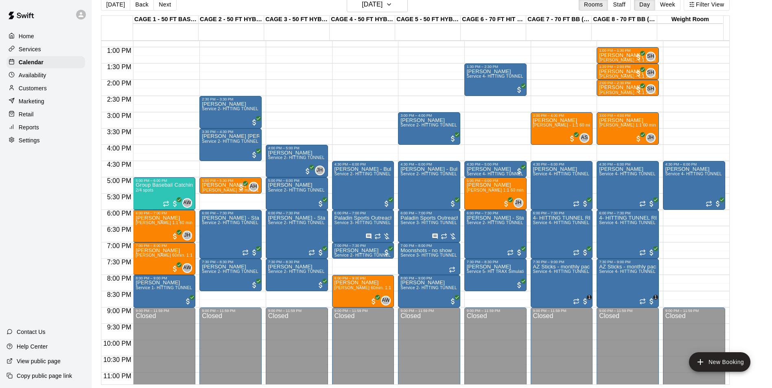
scroll to position [439, 0]
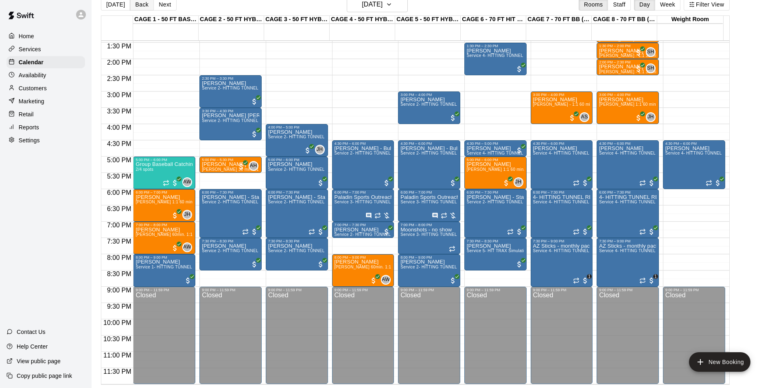
click at [142, 4] on button "Back" at bounding box center [142, 4] width 24 height 12
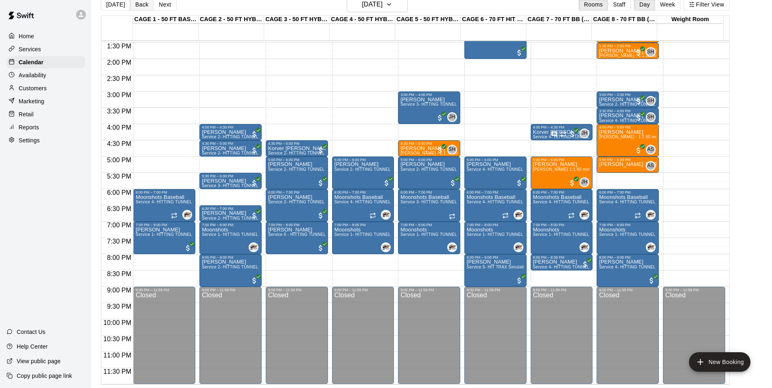
click at [142, 4] on button "Back" at bounding box center [142, 4] width 24 height 12
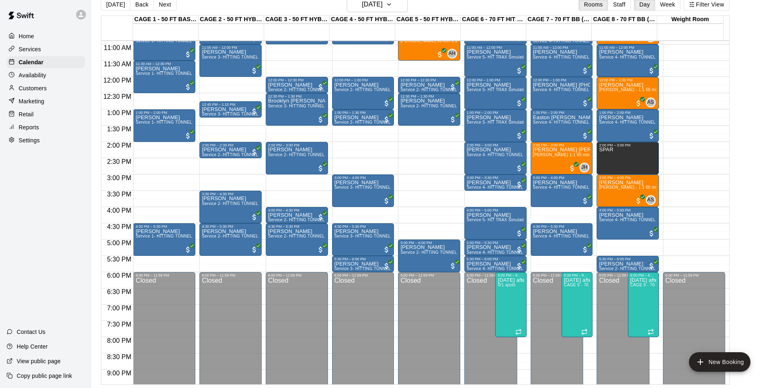
scroll to position [276, 0]
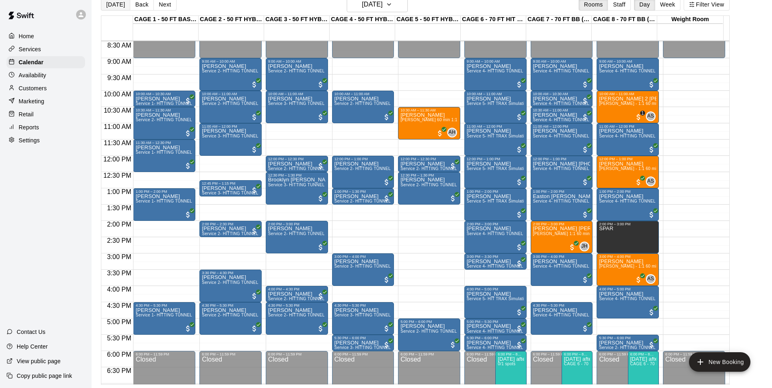
click at [120, 6] on button "Today" at bounding box center [115, 4] width 29 height 12
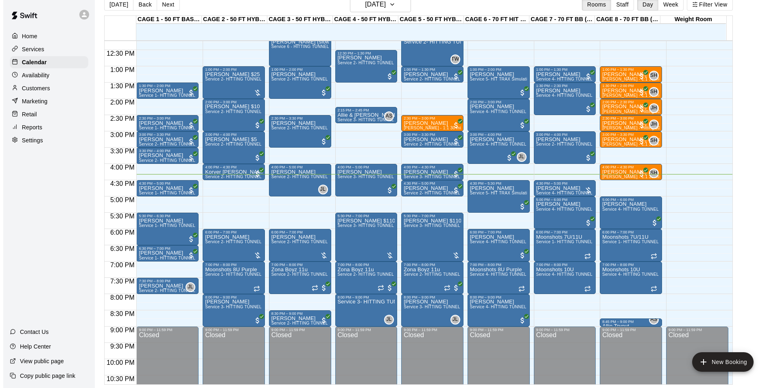
scroll to position [439, 0]
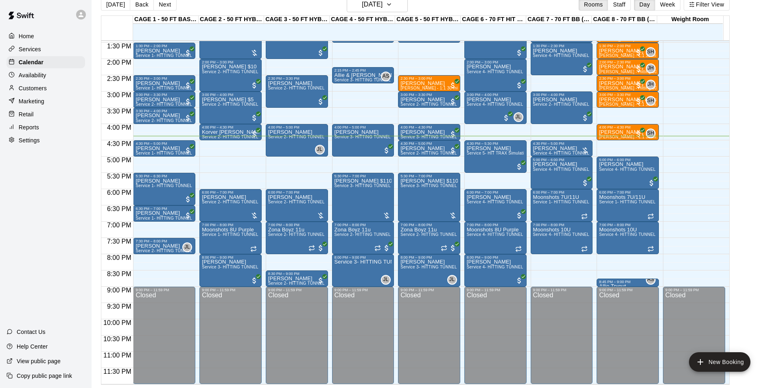
click at [341, 6] on div "Today Back Next Wednesday Aug 20 Rooms Staff Day Week Filter View" at bounding box center [415, 6] width 629 height 19
click at [370, 8] on h6 "Wednesday Aug 20" at bounding box center [372, 4] width 21 height 11
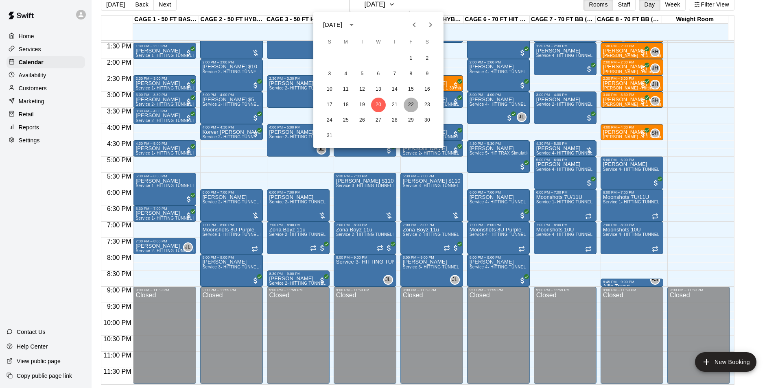
click at [409, 109] on button "22" at bounding box center [411, 105] width 15 height 15
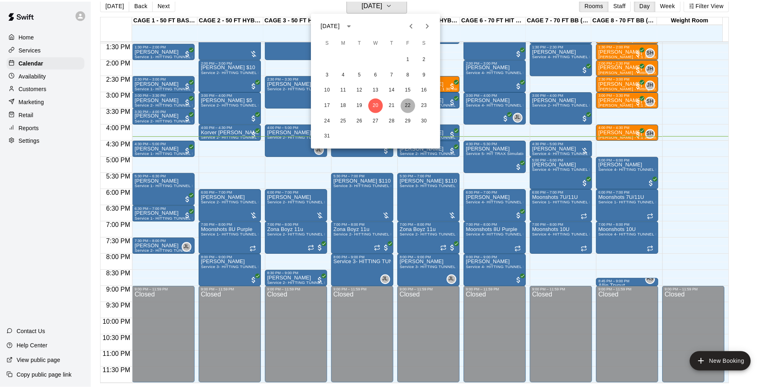
scroll to position [10, 0]
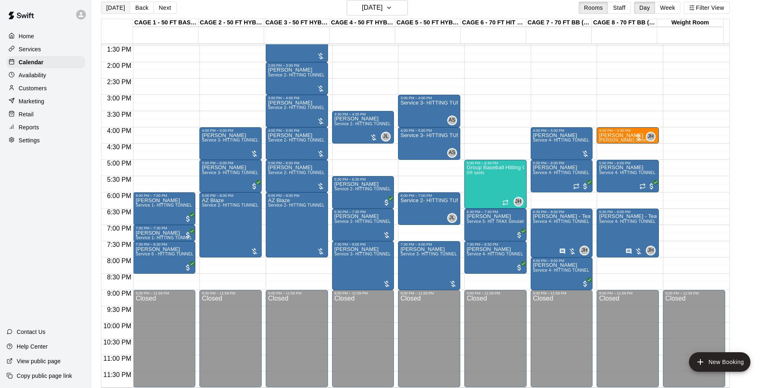
click at [119, 11] on button "Today" at bounding box center [115, 8] width 29 height 12
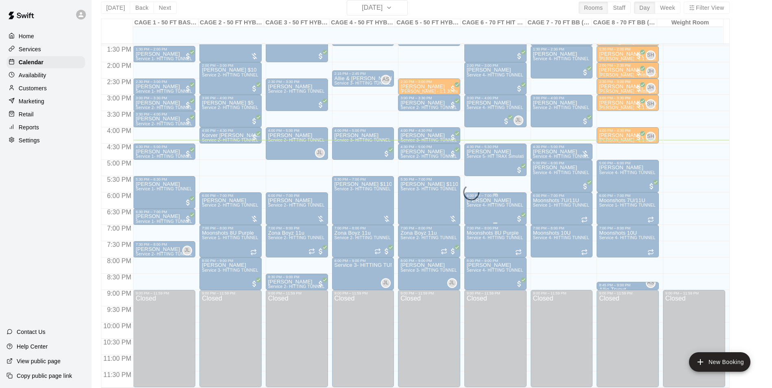
scroll to position [13, 0]
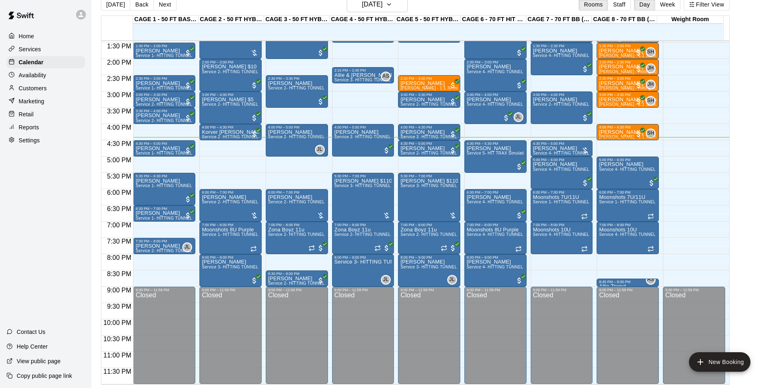
drag, startPoint x: 55, startPoint y: 96, endPoint x: 125, endPoint y: 54, distance: 82.2
click at [55, 96] on div "Home Services Calendar Availability Customers Marketing Retail Reports Settings" at bounding box center [46, 88] width 92 height 118
click at [54, 94] on div "Customers" at bounding box center [46, 88] width 79 height 12
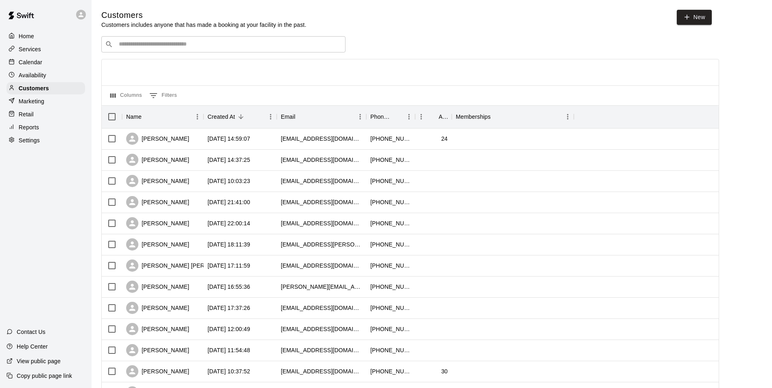
click at [257, 48] on input "Search customers by name or email" at bounding box center [228, 44] width 225 height 8
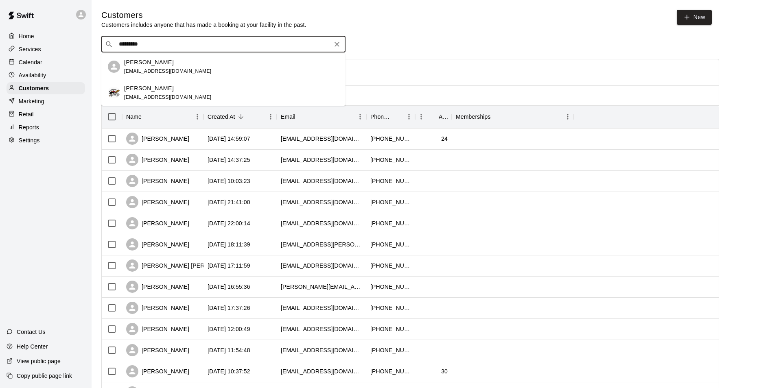
type input "**********"
click at [261, 65] on div "Jason Pridie azmoonshots@gmail.com" at bounding box center [231, 67] width 215 height 18
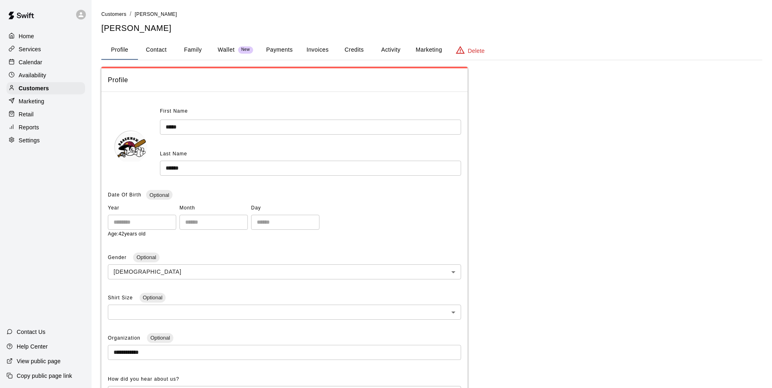
click at [267, 50] on button "Payments" at bounding box center [279, 50] width 39 height 20
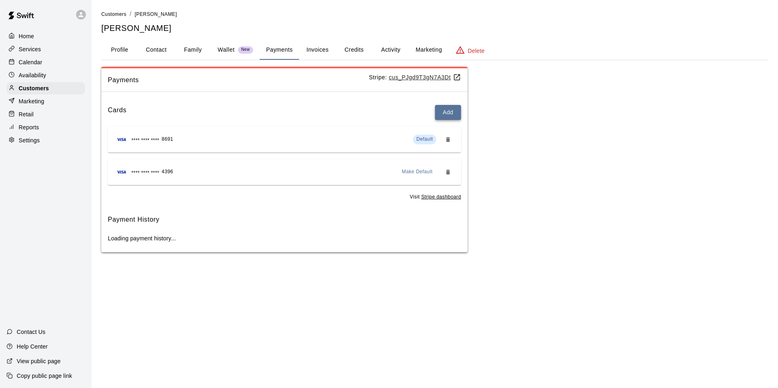
click at [455, 111] on button "Add" at bounding box center [448, 112] width 26 height 15
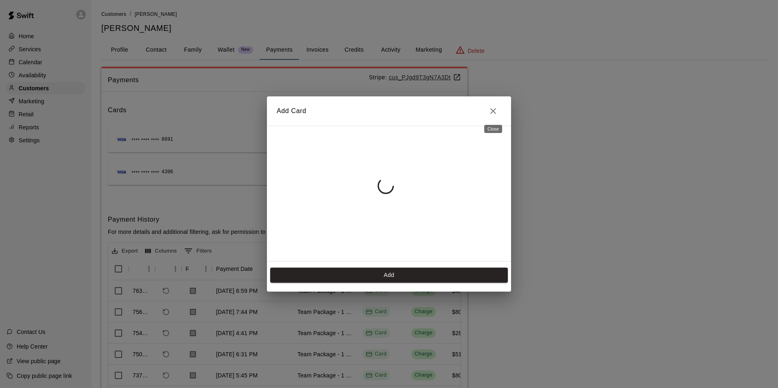
click at [496, 115] on icon "Close" at bounding box center [493, 111] width 10 height 10
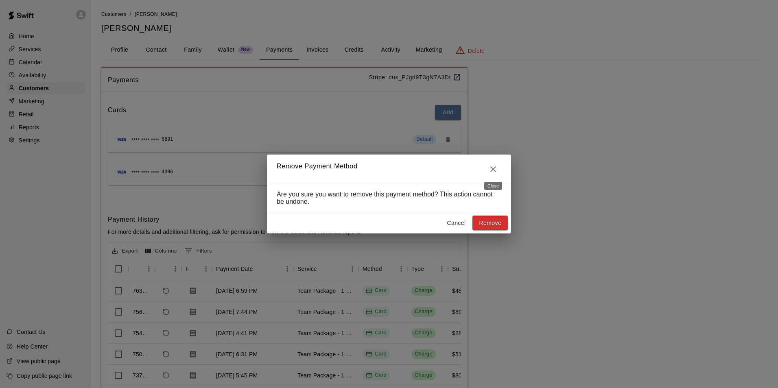
click at [491, 166] on icon "Close" at bounding box center [493, 169] width 6 height 6
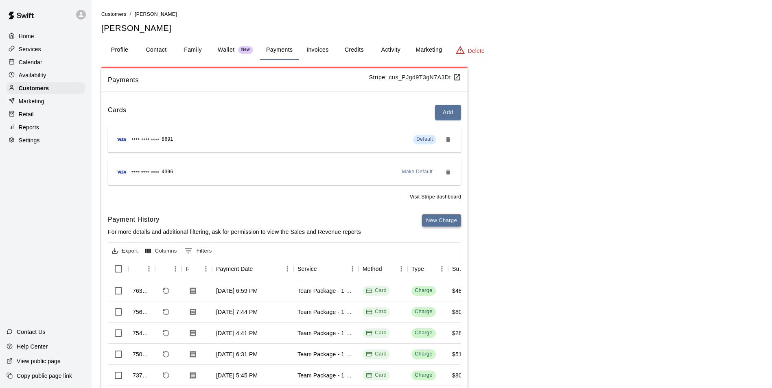
click at [431, 223] on button "New Charge" at bounding box center [441, 220] width 39 height 13
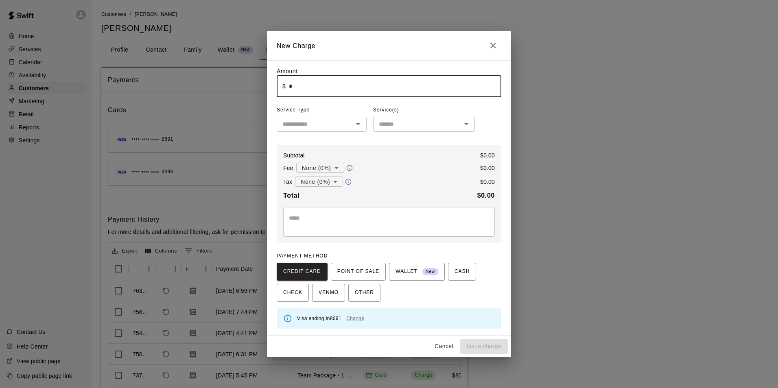
click at [411, 94] on input "*" at bounding box center [395, 87] width 212 height 22
click at [330, 118] on div "​" at bounding box center [322, 124] width 90 height 15
type input "******"
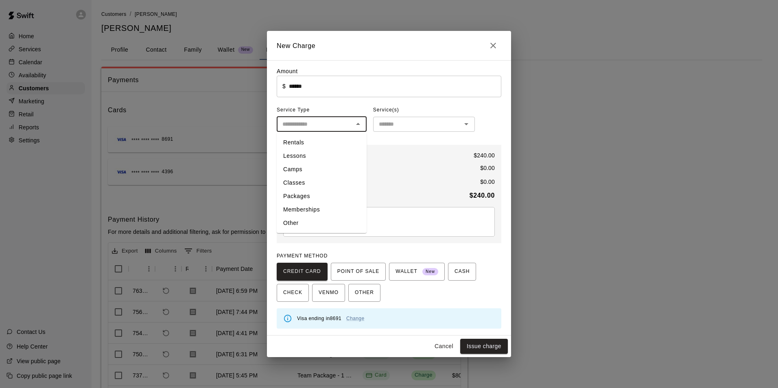
click at [311, 195] on li "Packages" at bounding box center [322, 196] width 90 height 13
type input "********"
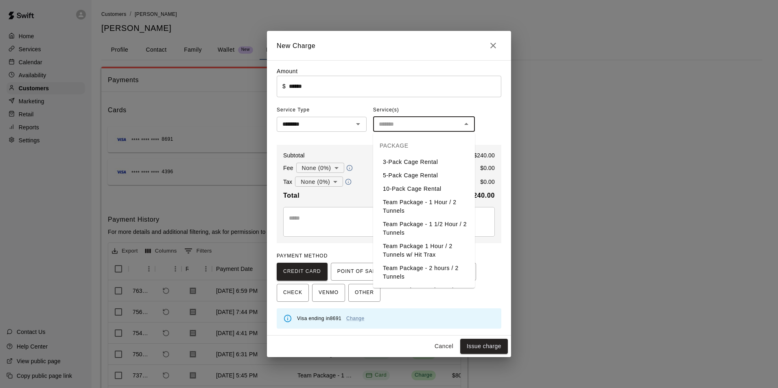
click at [400, 126] on input "text" at bounding box center [417, 124] width 83 height 10
click at [409, 207] on li "Team Package - 1 Hour / 2 Tunnels" at bounding box center [424, 207] width 102 height 22
type input "**********"
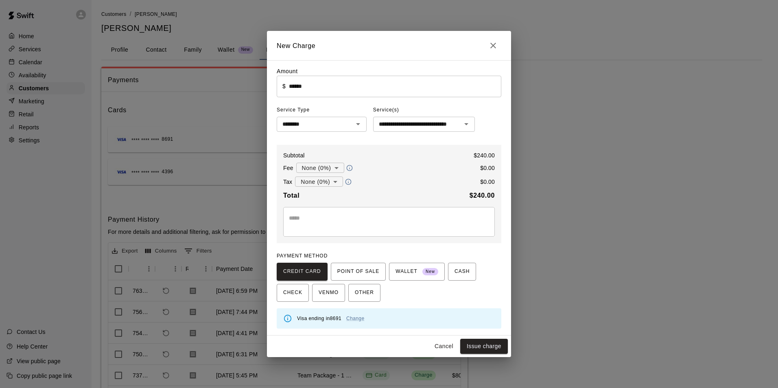
click at [381, 212] on div "* ​" at bounding box center [389, 222] width 212 height 30
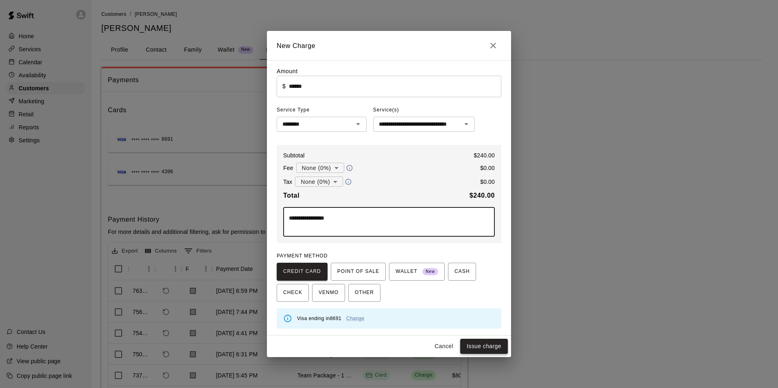
type textarea "**********"
click at [497, 346] on button "Issue charge" at bounding box center [484, 346] width 48 height 15
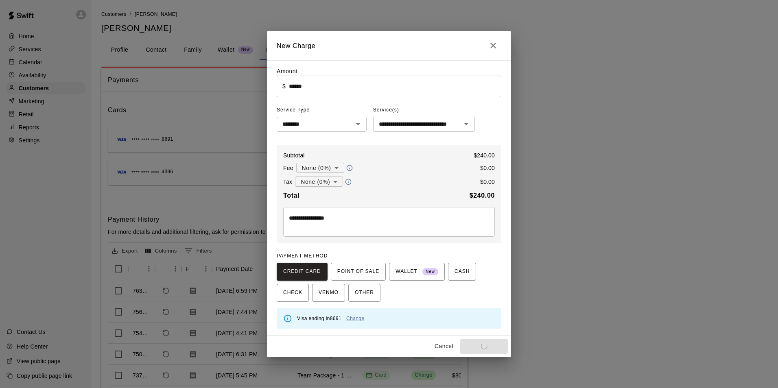
type input "*"
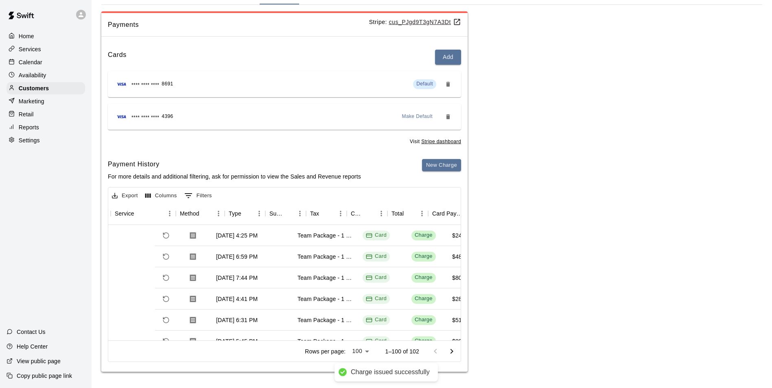
scroll to position [0, 761]
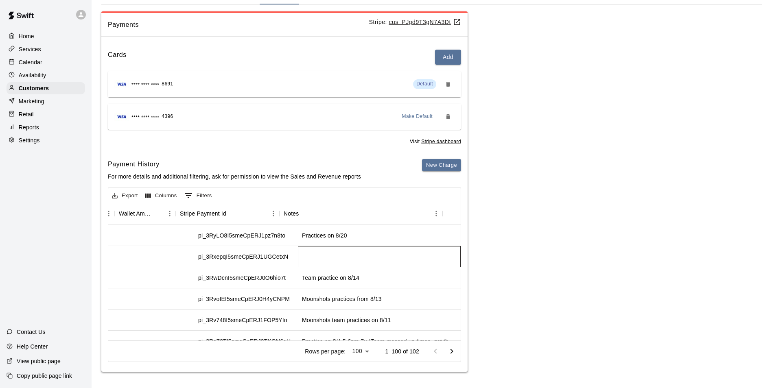
click at [299, 256] on div at bounding box center [379, 256] width 163 height 21
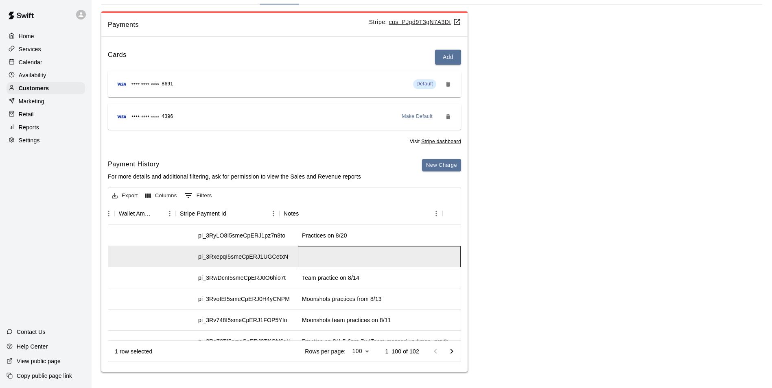
click at [323, 260] on div at bounding box center [379, 256] width 163 height 21
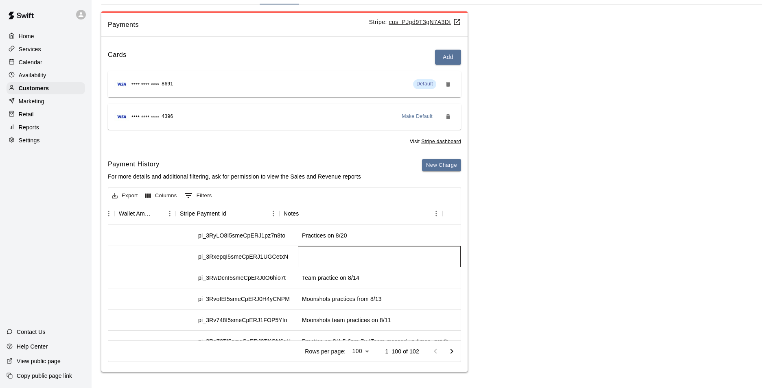
click at [323, 260] on div at bounding box center [379, 256] width 163 height 21
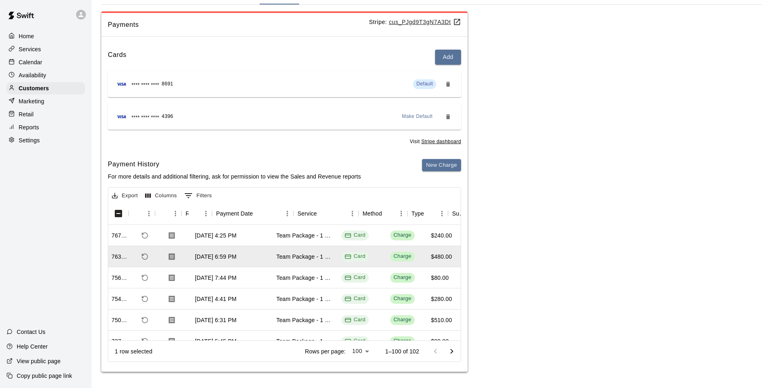
scroll to position [0, 0]
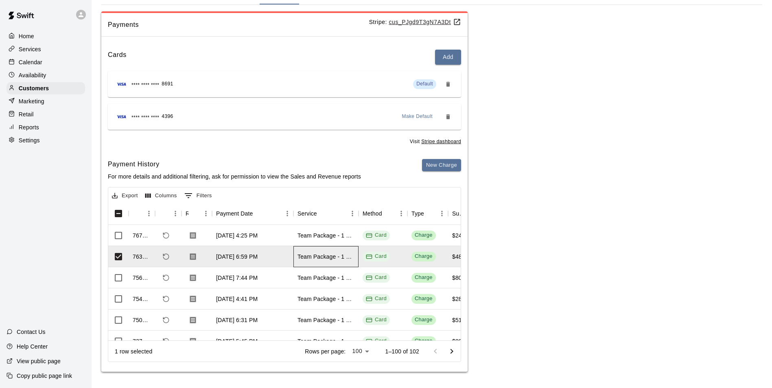
click at [300, 258] on div "Team Package - 1 Hour / 2 Tunnels" at bounding box center [326, 257] width 57 height 8
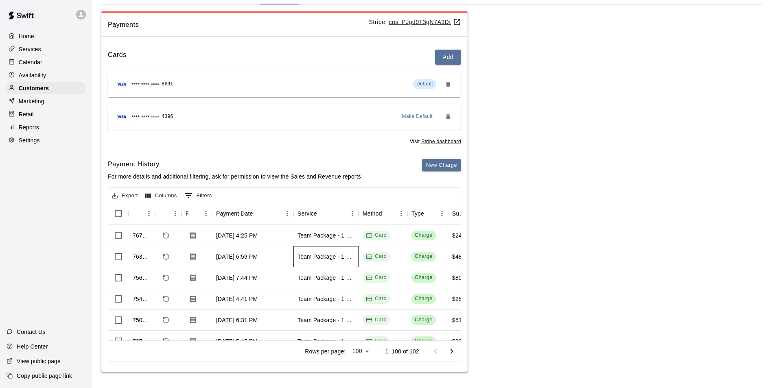
click at [319, 255] on div "Team Package - 1 Hour / 2 Tunnels" at bounding box center [326, 257] width 57 height 8
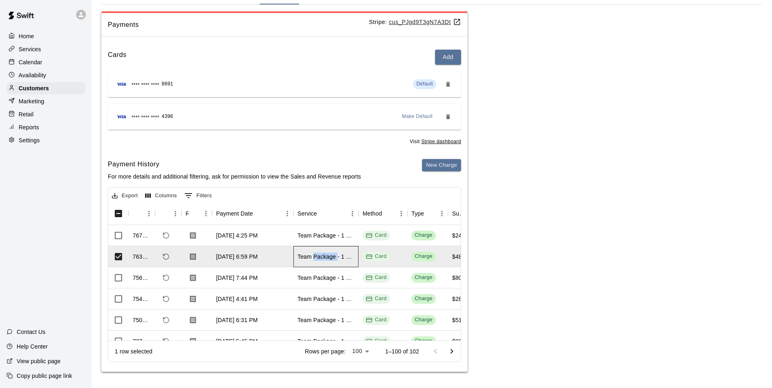
click at [319, 255] on div "Team Package - 1 Hour / 2 Tunnels" at bounding box center [326, 257] width 57 height 8
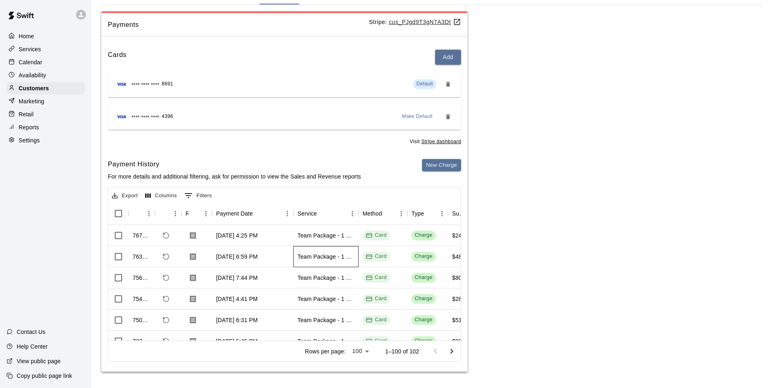
drag, startPoint x: 319, startPoint y: 255, endPoint x: 299, endPoint y: 258, distance: 21.1
click at [299, 258] on div "Team Package - 1 Hour / 2 Tunnels" at bounding box center [326, 257] width 57 height 8
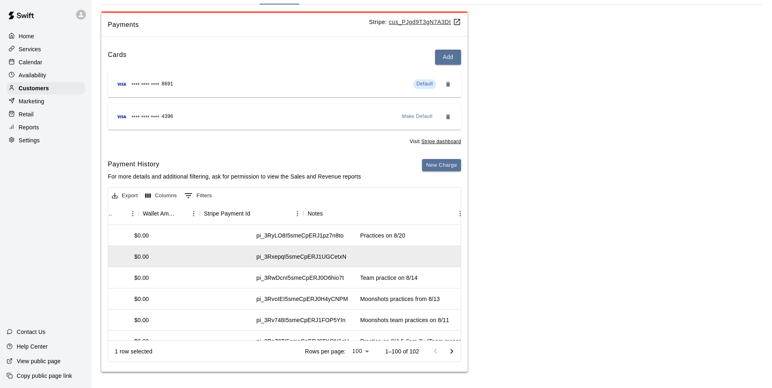
scroll to position [0, 761]
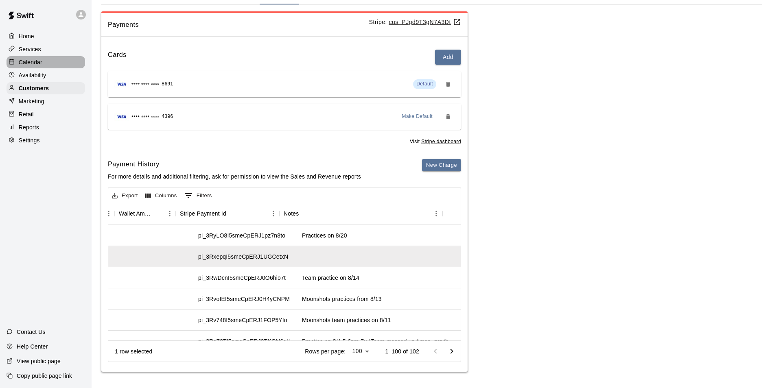
click at [36, 64] on p "Calendar" at bounding box center [31, 62] width 24 height 8
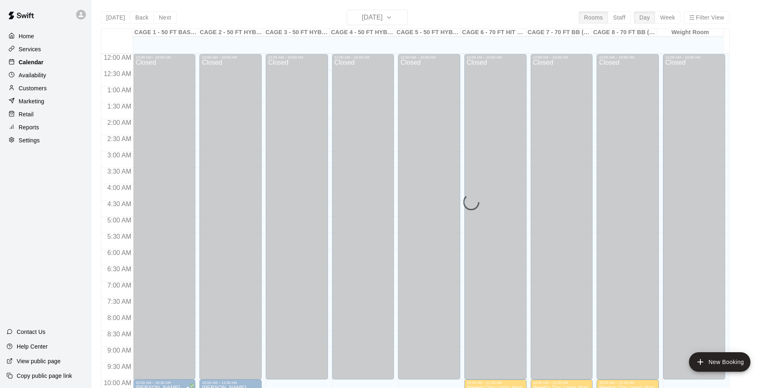
scroll to position [414, 0]
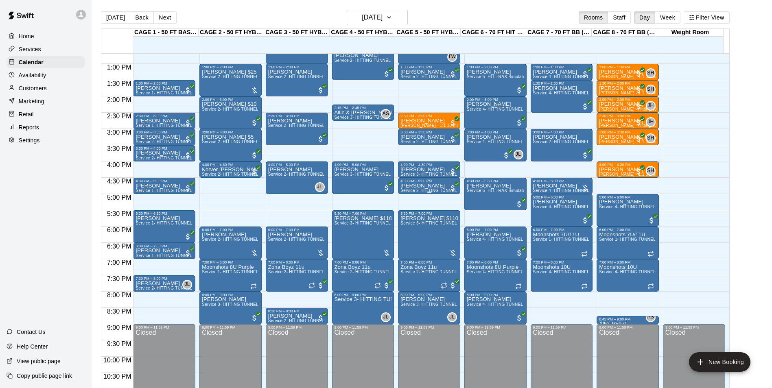
click at [427, 186] on p "Seth Boyack" at bounding box center [428, 186] width 57 height 0
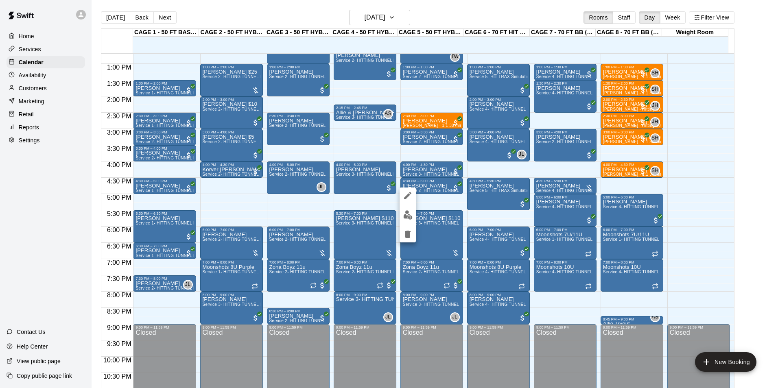
click at [433, 191] on div at bounding box center [389, 194] width 778 height 388
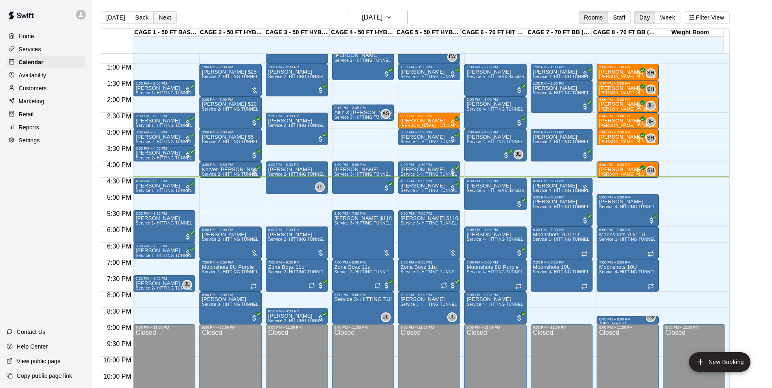
click at [166, 15] on button "Next" at bounding box center [164, 17] width 23 height 12
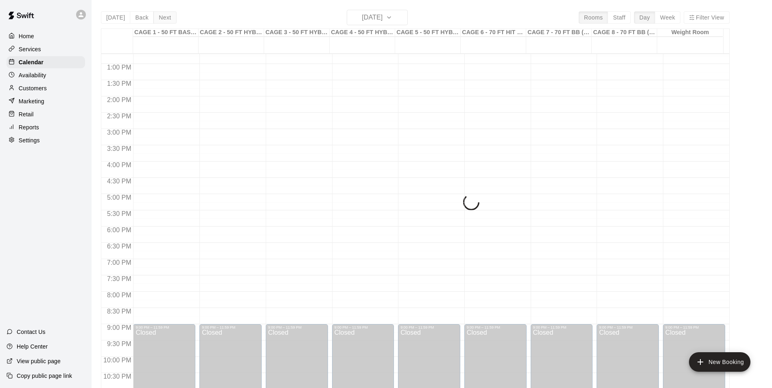
click at [166, 15] on div "Today Back Next Thursday Aug 21 Rooms Staff Day Week Filter View CAGE 1 - 50 FT…" at bounding box center [415, 204] width 629 height 388
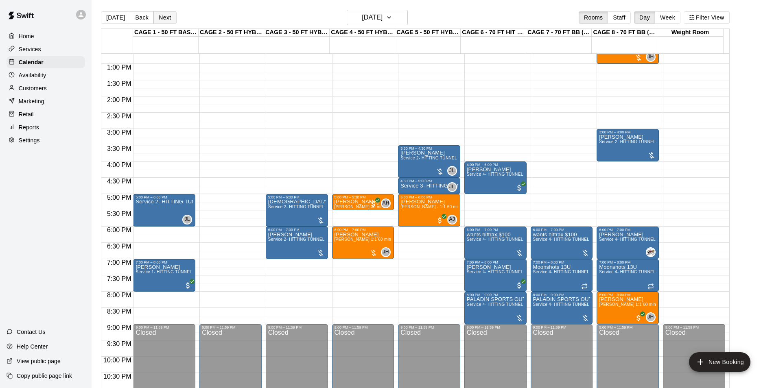
click at [165, 21] on button "Next" at bounding box center [164, 17] width 23 height 12
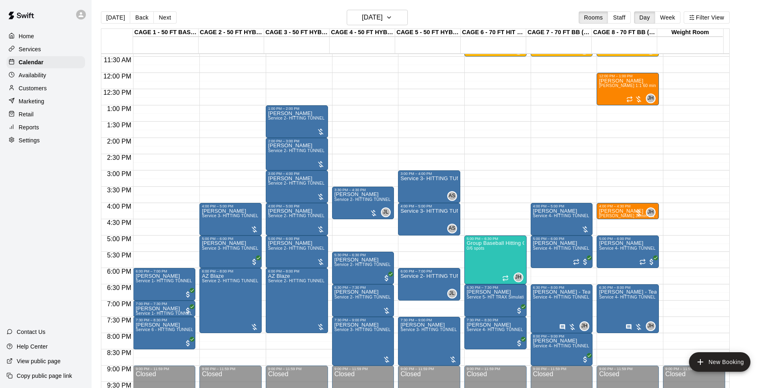
scroll to position [373, 0]
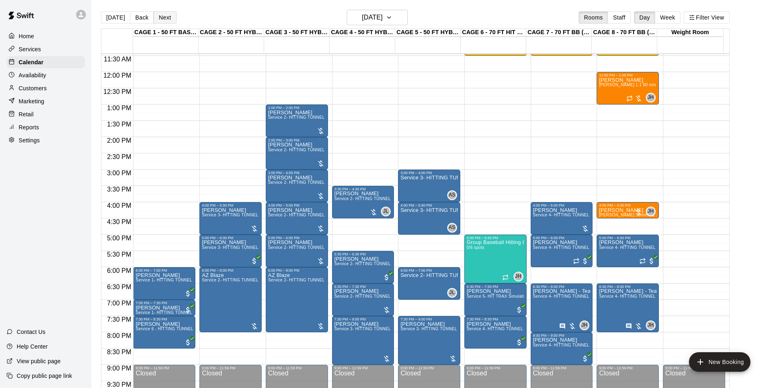
click at [158, 18] on button "Next" at bounding box center [164, 17] width 23 height 12
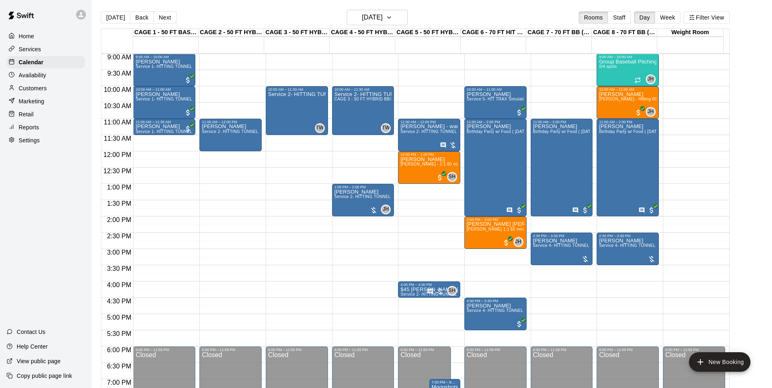
scroll to position [291, 0]
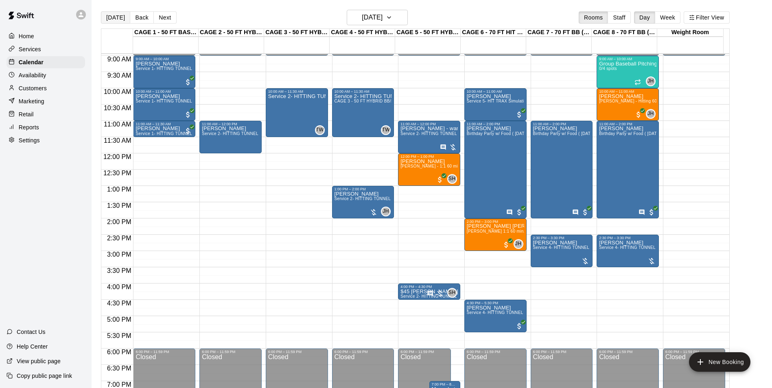
click at [109, 14] on button "Today" at bounding box center [115, 17] width 29 height 12
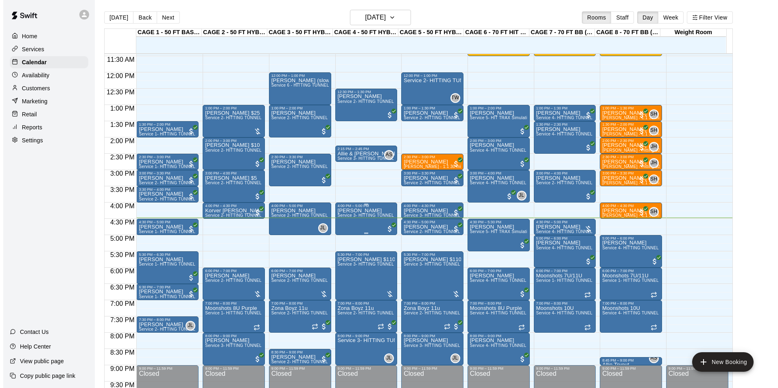
scroll to position [439, 0]
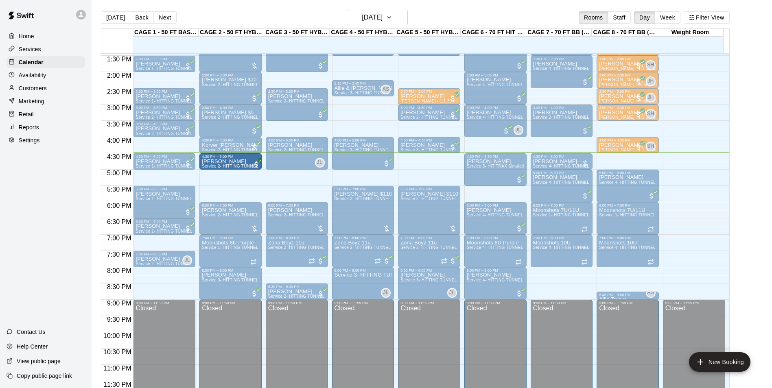
drag, startPoint x: 424, startPoint y: 165, endPoint x: 236, endPoint y: 166, distance: 188.8
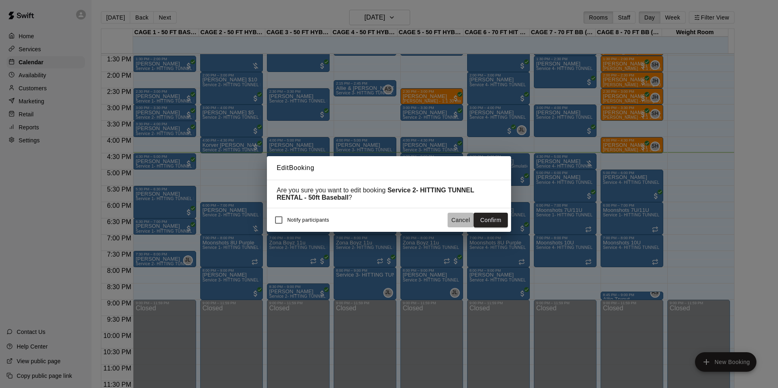
click at [463, 223] on button "Cancel" at bounding box center [461, 220] width 26 height 15
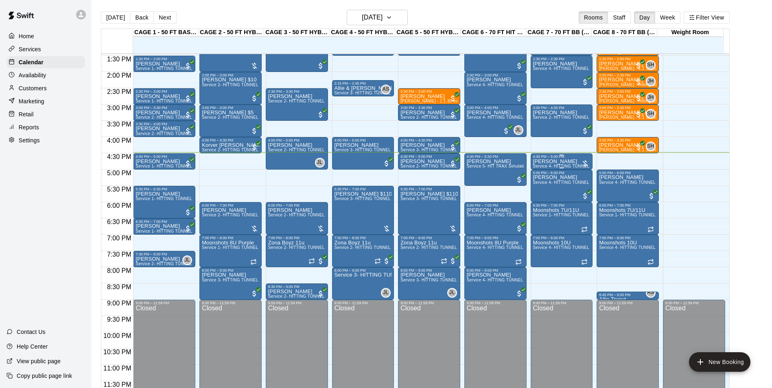
click at [558, 156] on div "4:30 PM – 5:00 PM" at bounding box center [561, 157] width 57 height 4
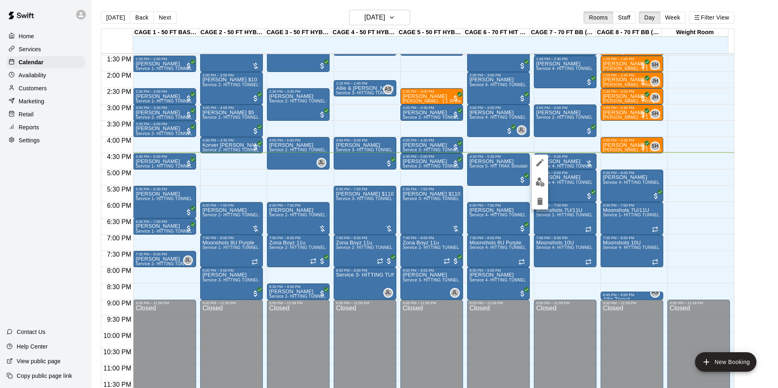
click at [535, 162] on icon "edit" at bounding box center [540, 163] width 10 height 10
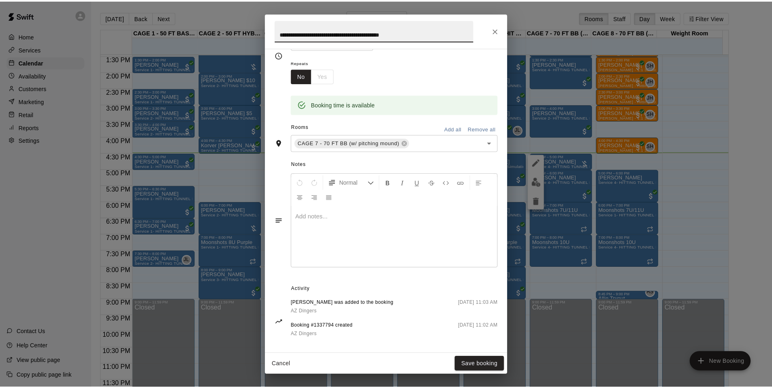
scroll to position [130, 0]
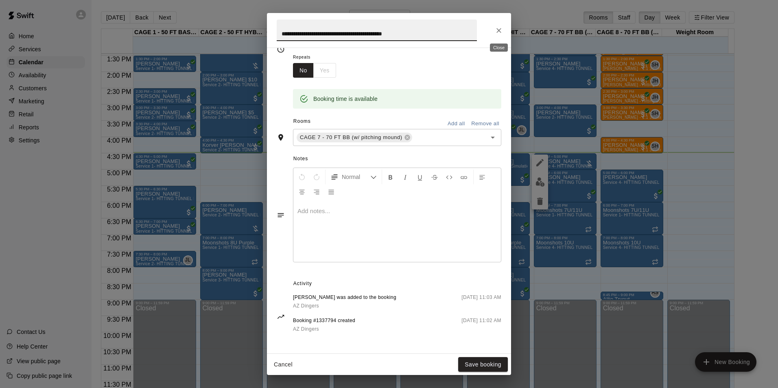
click at [497, 25] on button "Close" at bounding box center [499, 30] width 15 height 15
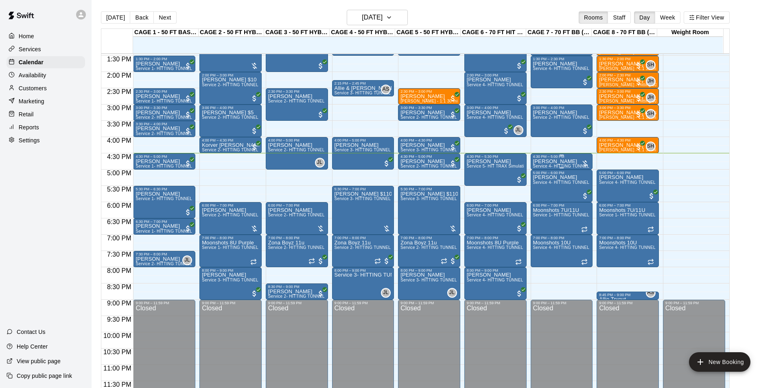
click at [546, 167] on div at bounding box center [561, 167] width 57 height 1
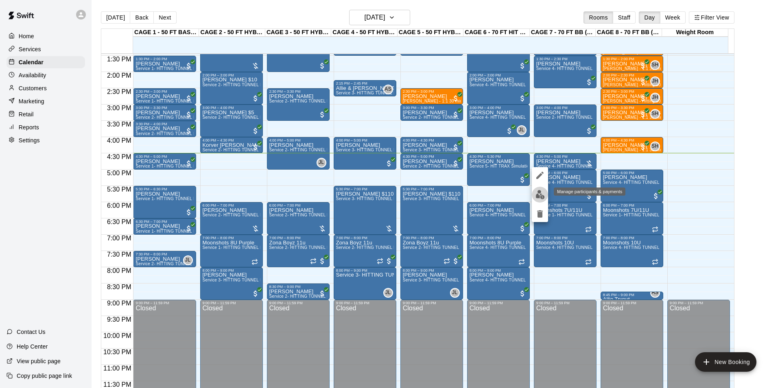
click at [540, 196] on img "edit" at bounding box center [540, 194] width 9 height 9
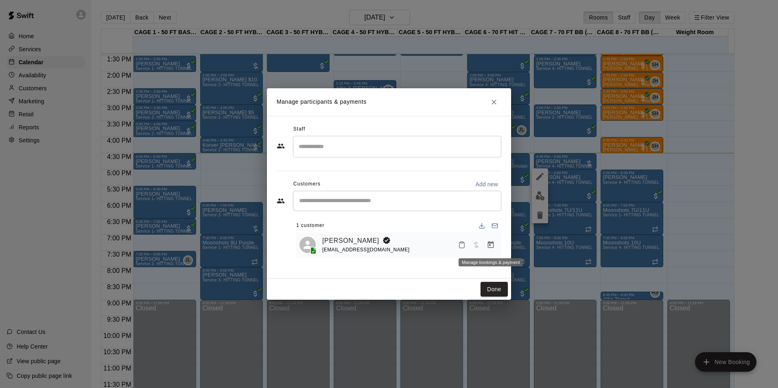
drag, startPoint x: 486, startPoint y: 249, endPoint x: 466, endPoint y: 225, distance: 30.6
click at [486, 248] on button "Manage bookings & payment" at bounding box center [491, 245] width 15 height 15
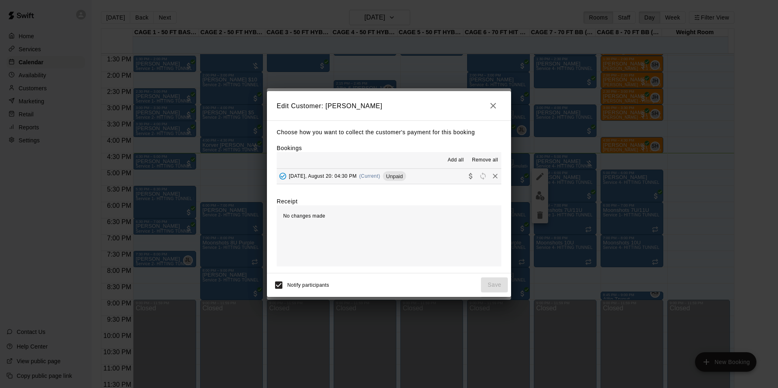
click at [396, 173] on div "Unpaid" at bounding box center [394, 176] width 23 height 10
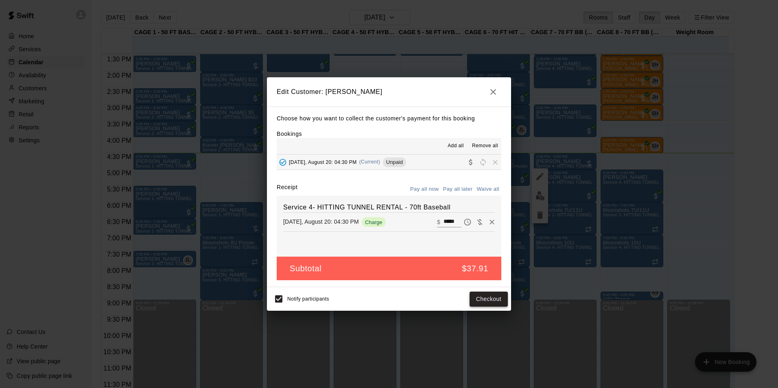
click at [474, 300] on button "Checkout" at bounding box center [489, 299] width 38 height 15
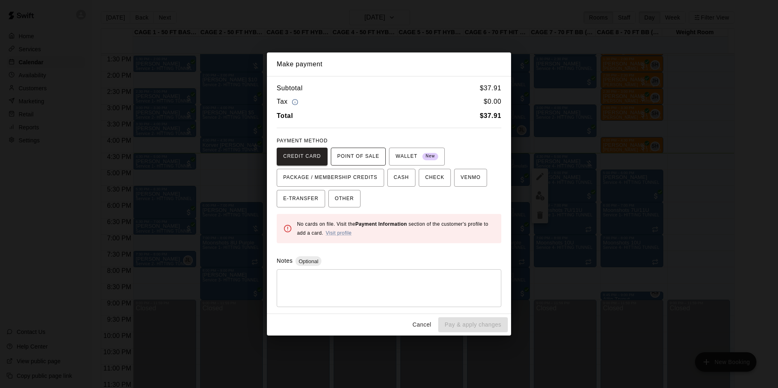
click at [359, 151] on span "POINT OF SALE" at bounding box center [358, 156] width 42 height 13
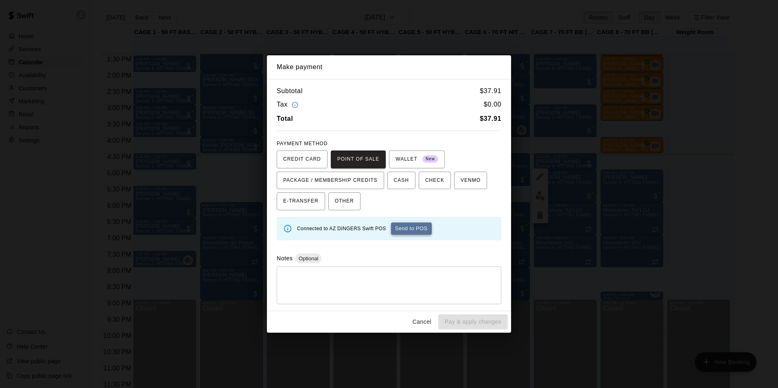
click at [400, 227] on button "Send to POS" at bounding box center [411, 229] width 41 height 12
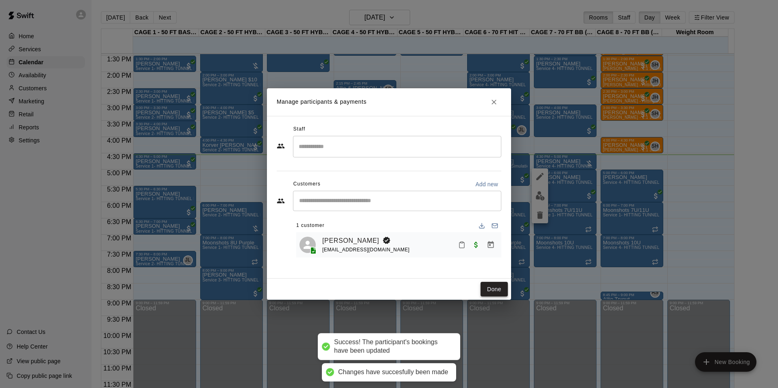
click at [492, 286] on button "Done" at bounding box center [494, 289] width 27 height 15
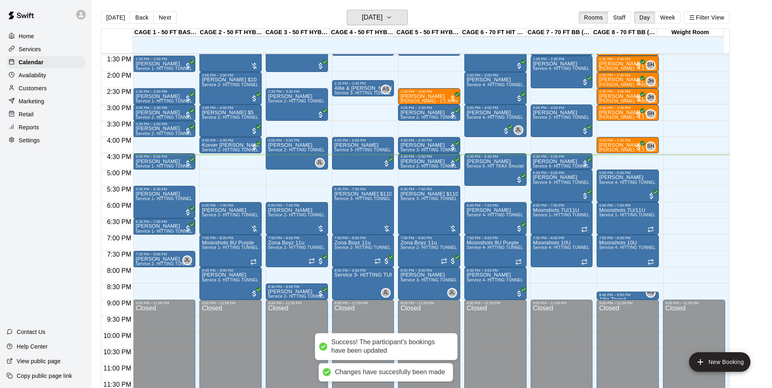
click at [394, 24] on button "Wednesday Aug 20" at bounding box center [377, 17] width 61 height 15
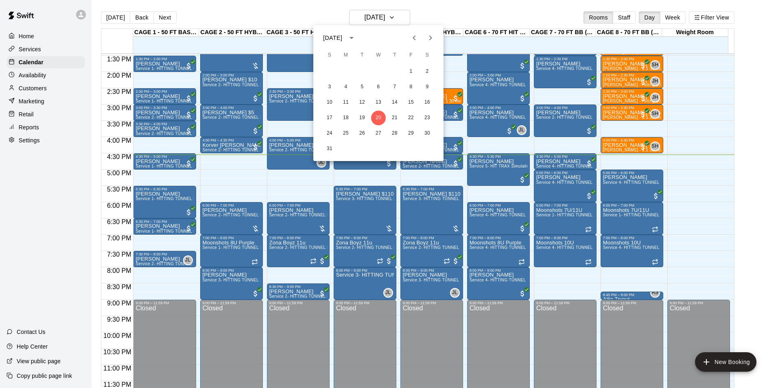
click at [438, 21] on div at bounding box center [389, 194] width 778 height 388
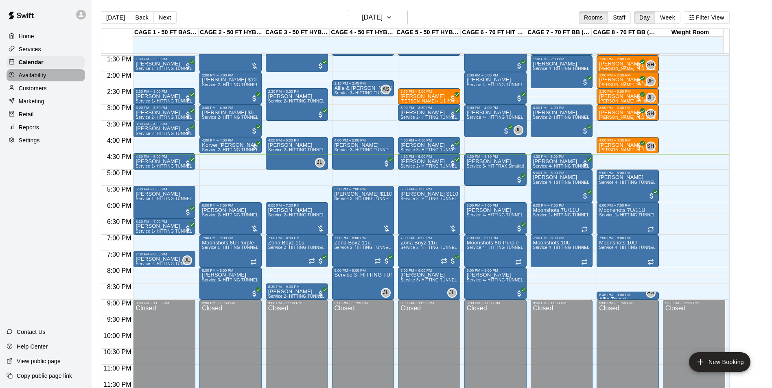
click at [48, 81] on div "Availability" at bounding box center [46, 75] width 79 height 12
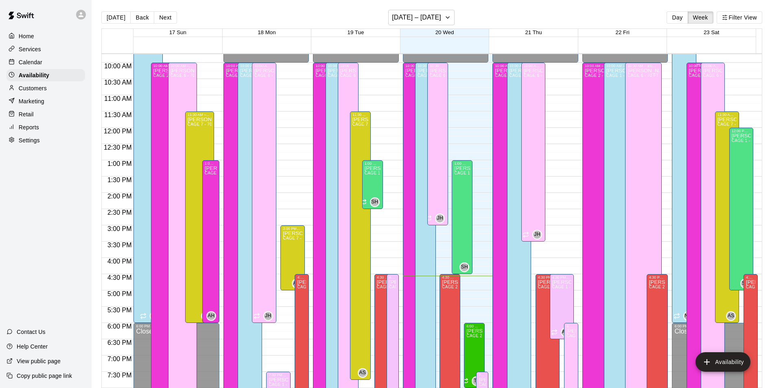
scroll to position [316, 0]
click at [737, 147] on div "Scott Hairston CAGE 1 - 50 FT BASEBALL w/ Auto Feeder, CAGE 2 - 50 FT HYBRID BB…" at bounding box center [742, 328] width 20 height 388
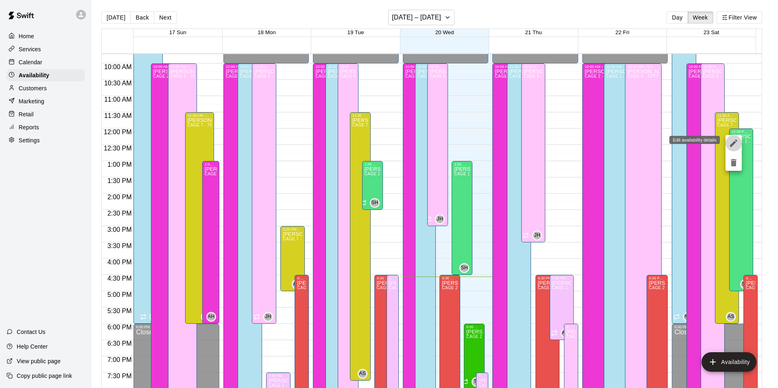
click at [736, 142] on icon "edit" at bounding box center [734, 143] width 10 height 10
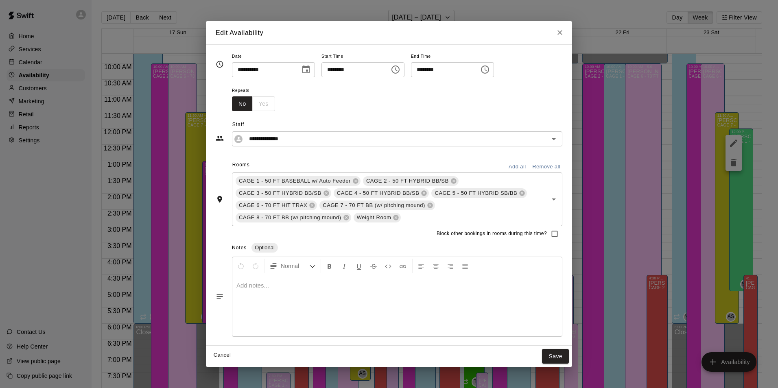
click at [559, 33] on icon "Close" at bounding box center [560, 33] width 5 height 5
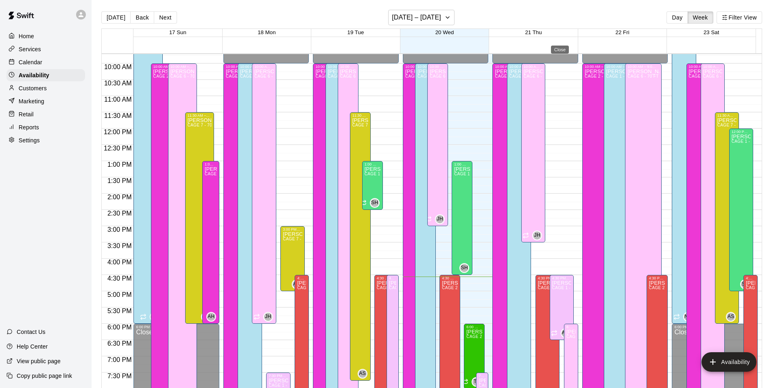
type input "**********"
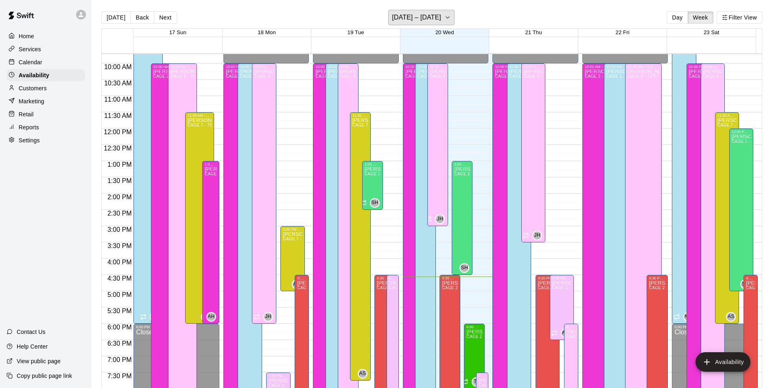
click at [418, 15] on h6 "August 17 – 23" at bounding box center [416, 17] width 49 height 11
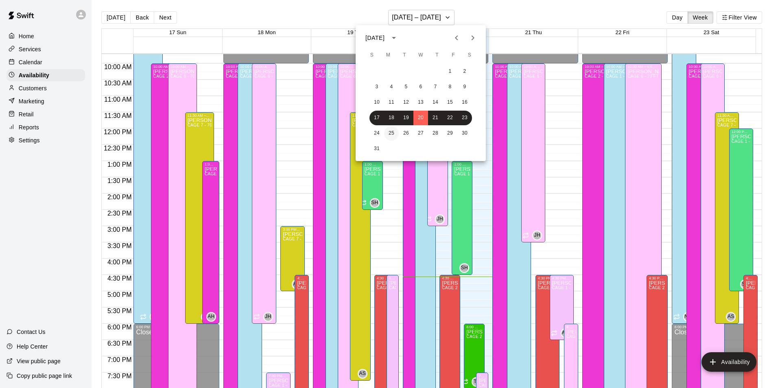
click at [388, 132] on button "25" at bounding box center [391, 133] width 15 height 15
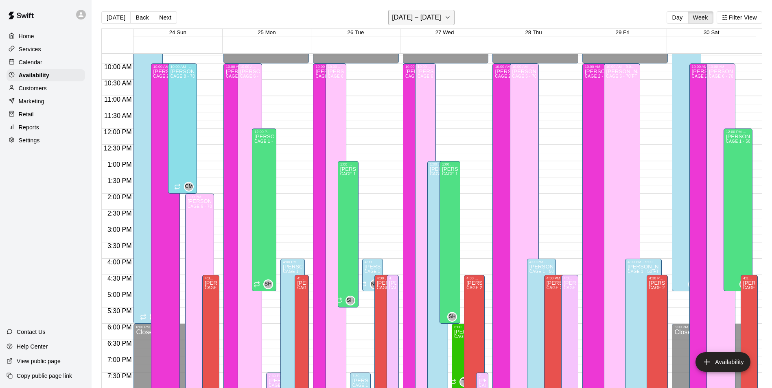
click at [422, 24] on button "August 24 – 30" at bounding box center [421, 17] width 66 height 15
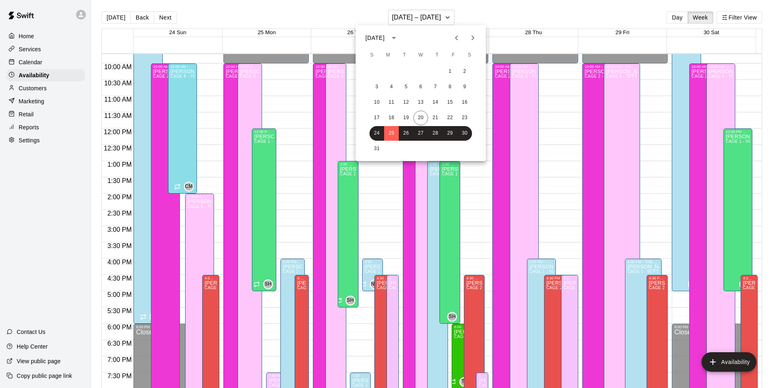
click at [470, 34] on icon "Next month" at bounding box center [473, 38] width 10 height 10
click at [394, 74] on button "1" at bounding box center [391, 71] width 15 height 15
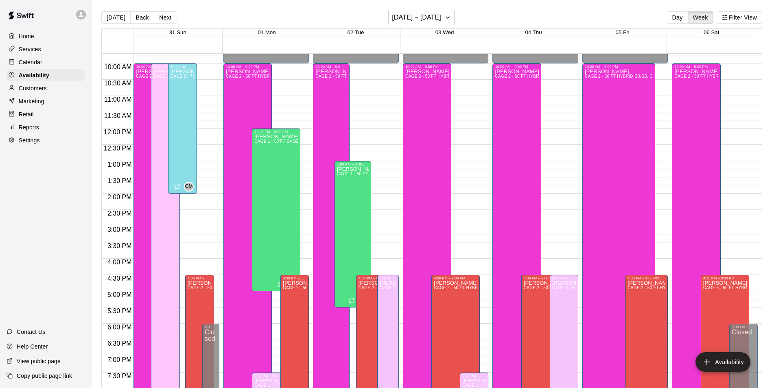
drag, startPoint x: 63, startPoint y: 68, endPoint x: 70, endPoint y: 67, distance: 7.3
click at [63, 68] on div "Calendar" at bounding box center [46, 62] width 79 height 12
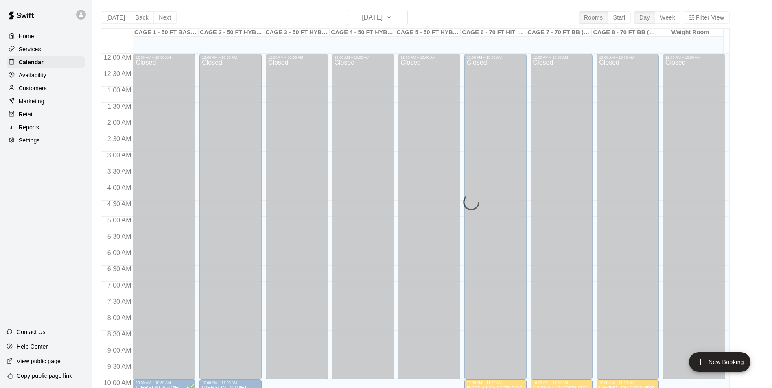
scroll to position [414, 0]
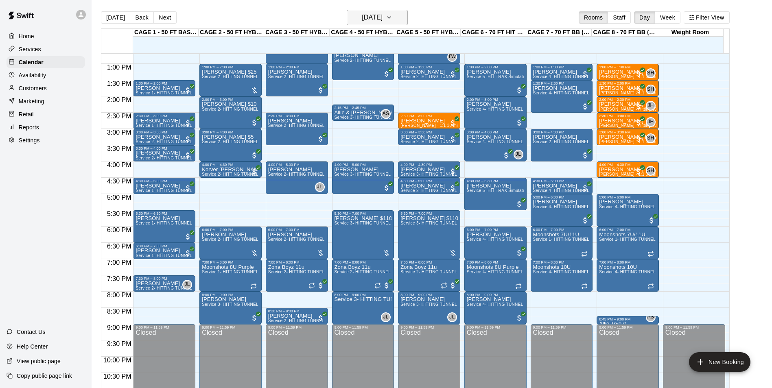
click at [401, 24] on button "Wednesday Aug 20" at bounding box center [377, 17] width 61 height 15
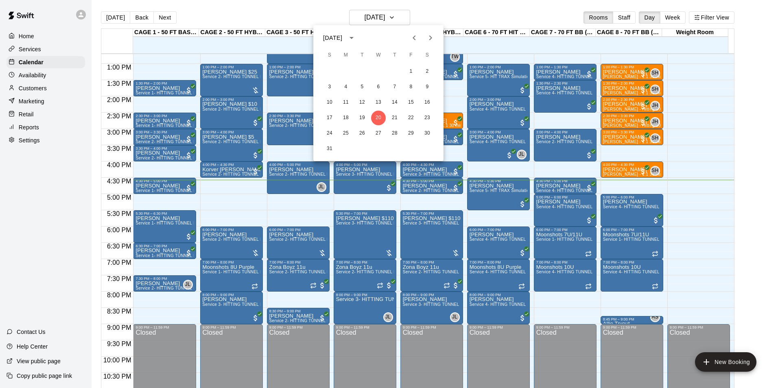
click at [428, 38] on icon "Next month" at bounding box center [431, 38] width 10 height 10
click at [342, 73] on button "1" at bounding box center [346, 71] width 15 height 15
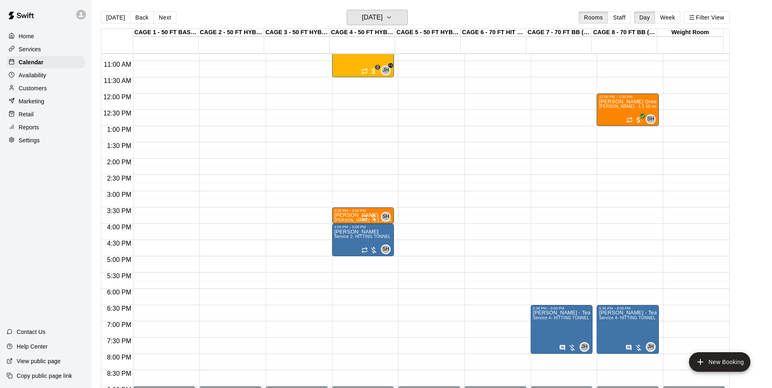
scroll to position [332, 0]
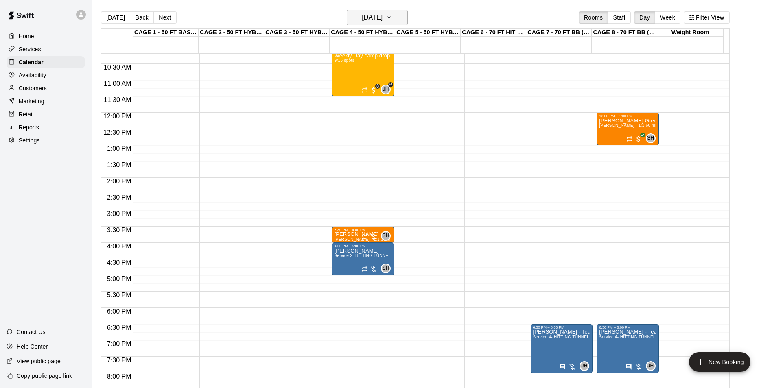
click at [376, 16] on h6 "Monday Sep 01" at bounding box center [372, 17] width 21 height 11
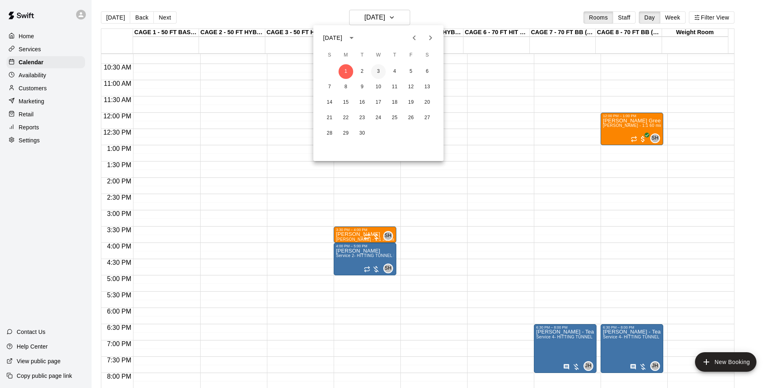
click at [374, 72] on button "3" at bounding box center [378, 71] width 15 height 15
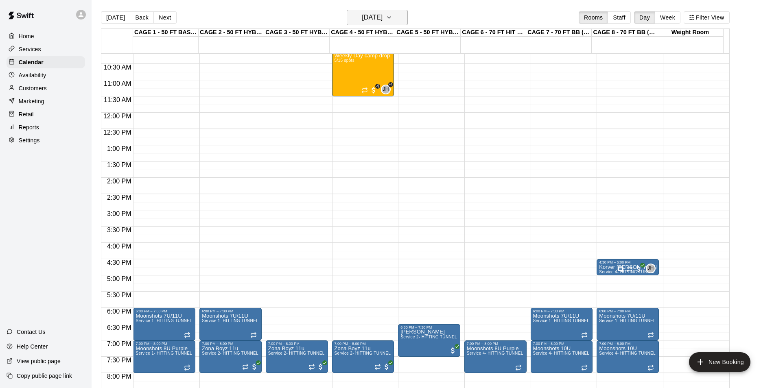
click at [383, 17] on h6 "Wednesday Sep 03" at bounding box center [372, 17] width 21 height 11
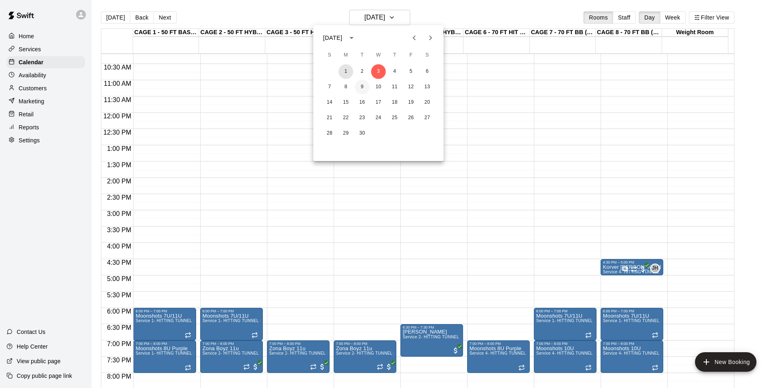
click at [351, 73] on button "1" at bounding box center [346, 71] width 15 height 15
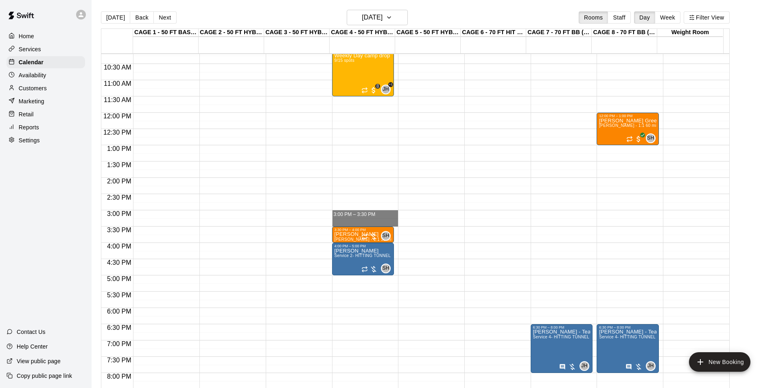
drag, startPoint x: 337, startPoint y: 212, endPoint x: 337, endPoint y: 220, distance: 8.5
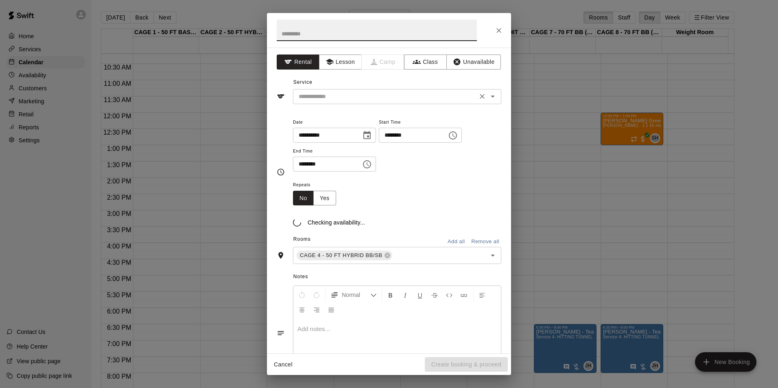
click at [396, 94] on input "text" at bounding box center [384, 97] width 179 height 10
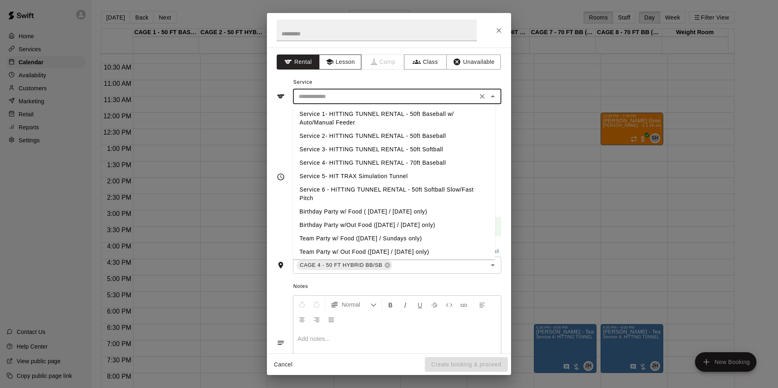
click at [334, 67] on button "Lesson" at bounding box center [340, 62] width 43 height 15
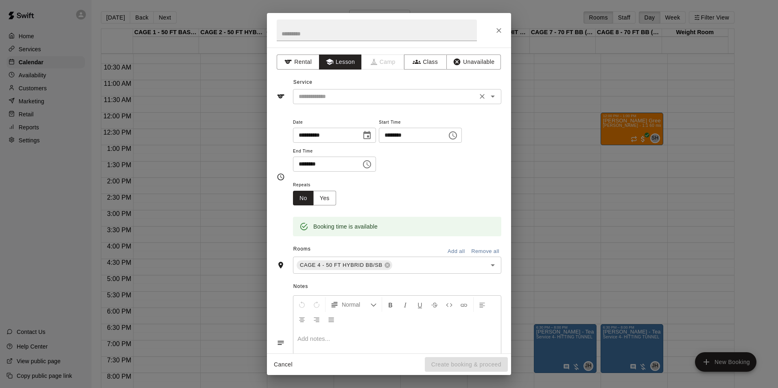
click at [353, 98] on input "text" at bounding box center [384, 97] width 179 height 10
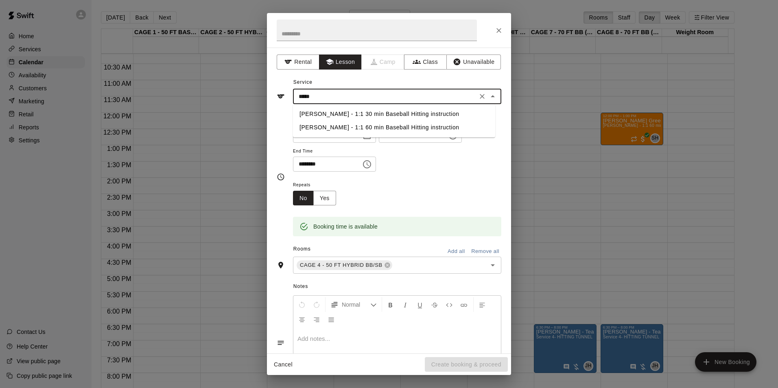
click at [350, 115] on li "Scott Hairston - 1:1 30 min Baseball Hitting instruction" at bounding box center [394, 113] width 202 height 13
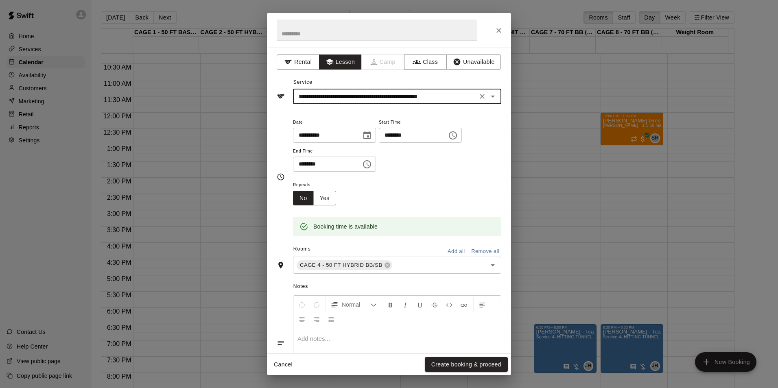
type input "**********"
click at [313, 40] on input "text" at bounding box center [377, 31] width 200 height 22
type input "****"
click at [499, 30] on icon "Close" at bounding box center [499, 30] width 5 height 5
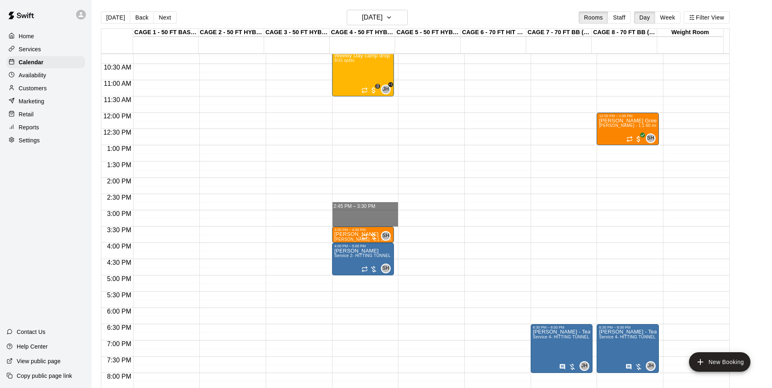
drag, startPoint x: 339, startPoint y: 204, endPoint x: 338, endPoint y: 221, distance: 17.1
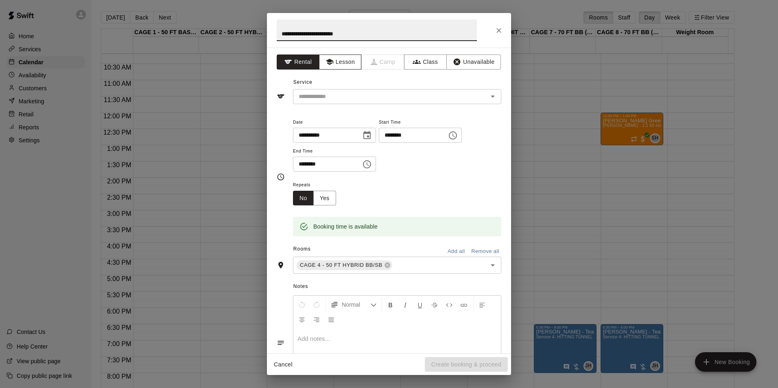
type input "**********"
click at [348, 66] on button "Lesson" at bounding box center [340, 62] width 43 height 15
click at [378, 103] on div "​" at bounding box center [397, 96] width 208 height 15
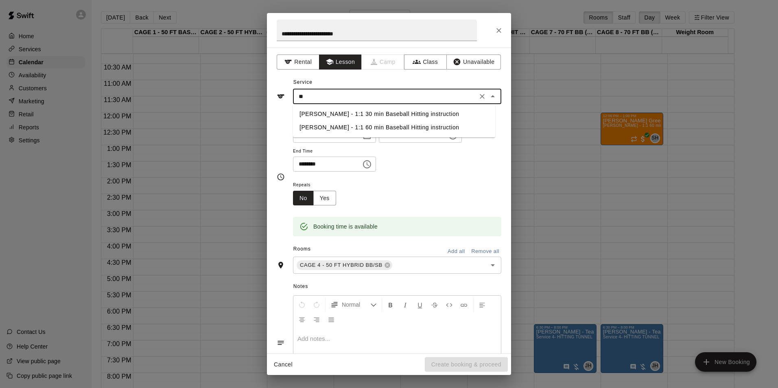
click at [373, 112] on li "Scott Hairston - 1:1 30 min Baseball Hitting instruction" at bounding box center [394, 113] width 202 height 13
type input "**********"
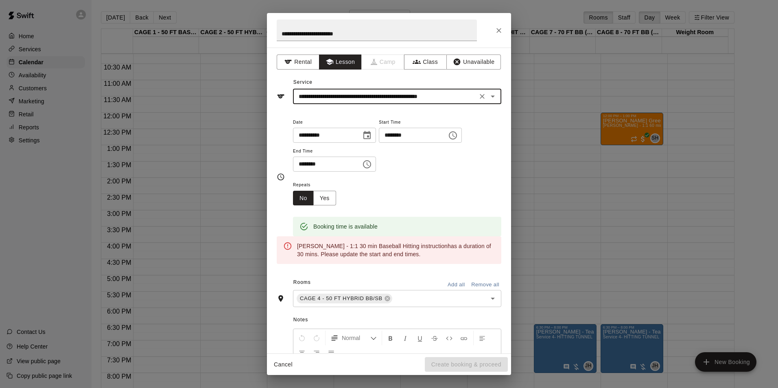
click at [478, 98] on icon "Clear" at bounding box center [482, 96] width 8 height 8
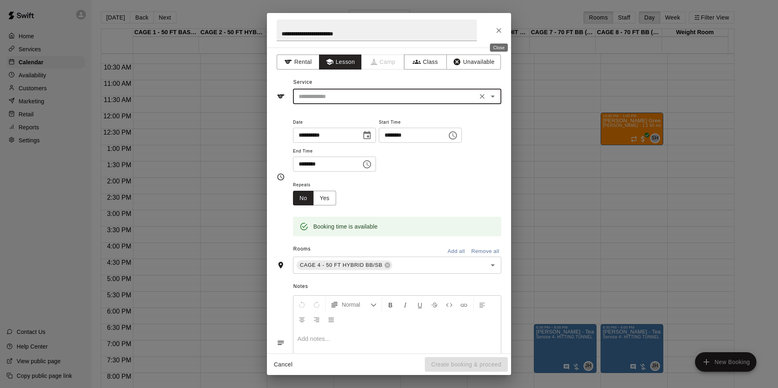
click at [502, 30] on icon "Close" at bounding box center [499, 30] width 8 height 8
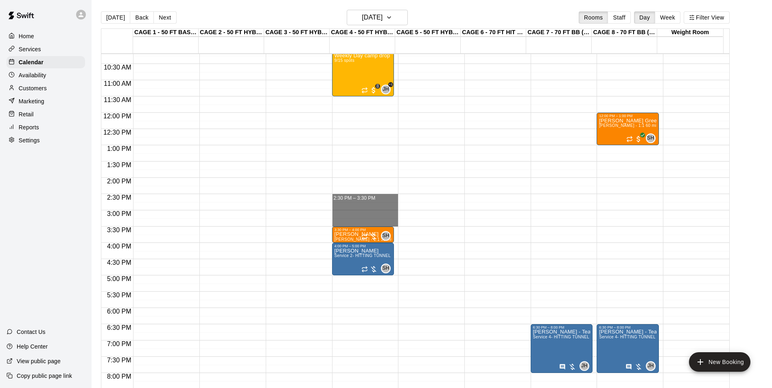
drag, startPoint x: 345, startPoint y: 196, endPoint x: 344, endPoint y: 224, distance: 28.1
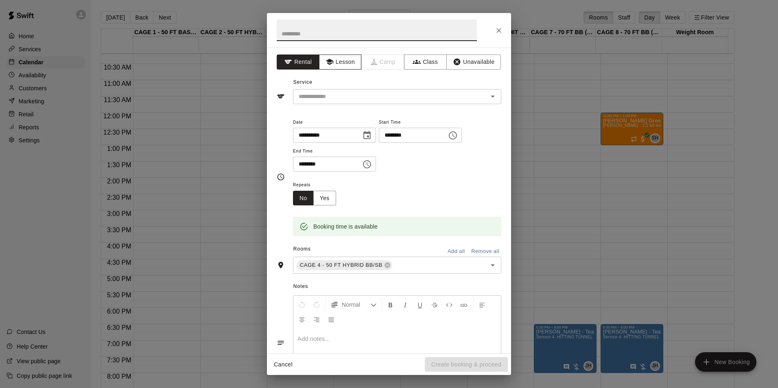
click at [344, 65] on button "Lesson" at bounding box center [340, 62] width 43 height 15
click at [354, 103] on div "​" at bounding box center [397, 96] width 208 height 15
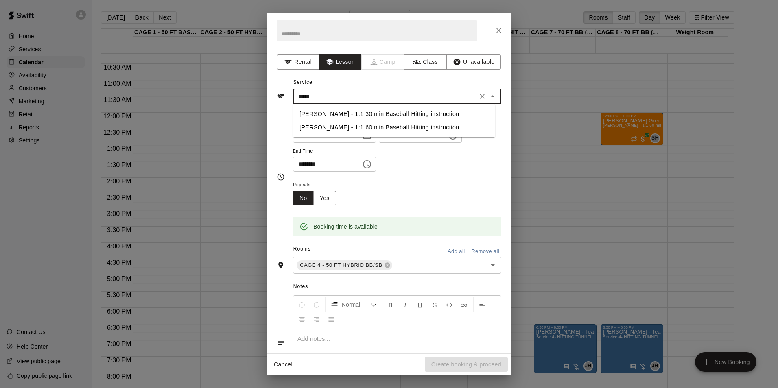
click at [368, 123] on li "Scott Hairston - 1:1 60 min Baseball Hitting instruction" at bounding box center [394, 127] width 202 height 13
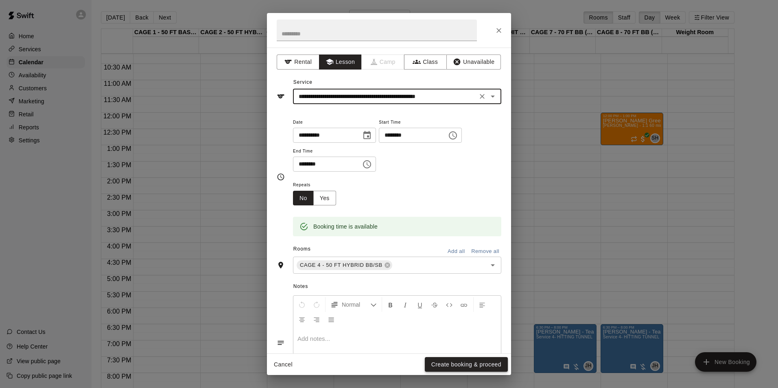
type input "**********"
click at [470, 368] on button "Create booking & proceed" at bounding box center [466, 364] width 83 height 15
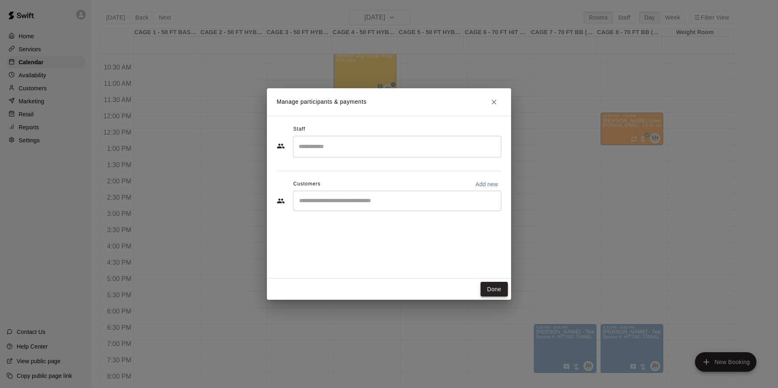
click at [491, 292] on button "Done" at bounding box center [494, 289] width 27 height 15
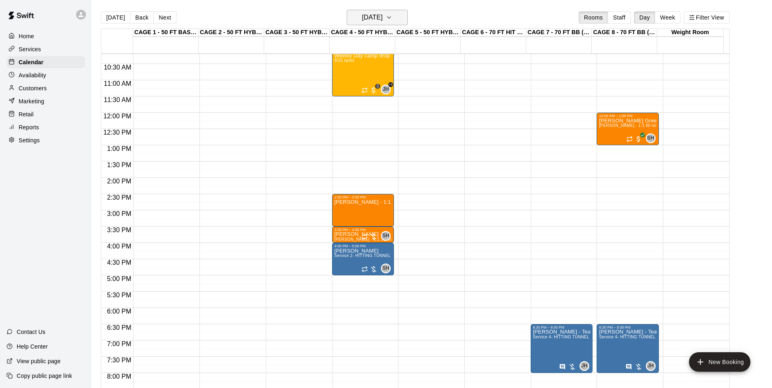
click at [375, 24] on button "Monday Sep 01" at bounding box center [377, 17] width 61 height 15
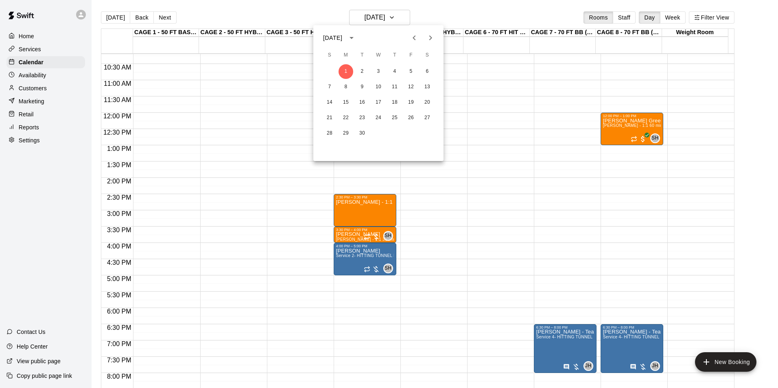
click at [111, 12] on div at bounding box center [389, 194] width 778 height 388
click at [111, 12] on div at bounding box center [386, 194] width 772 height 388
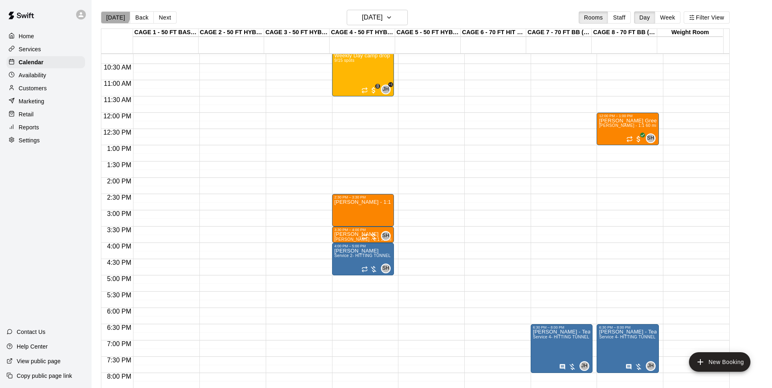
click at [112, 13] on button "Today" at bounding box center [115, 17] width 29 height 12
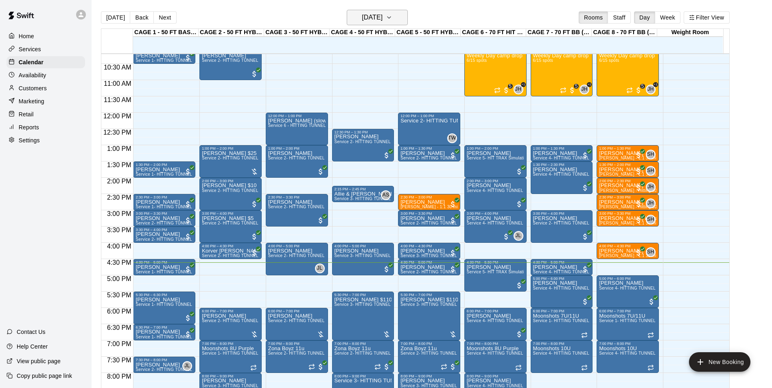
click at [372, 18] on h6 "Wednesday Aug 20" at bounding box center [372, 17] width 21 height 11
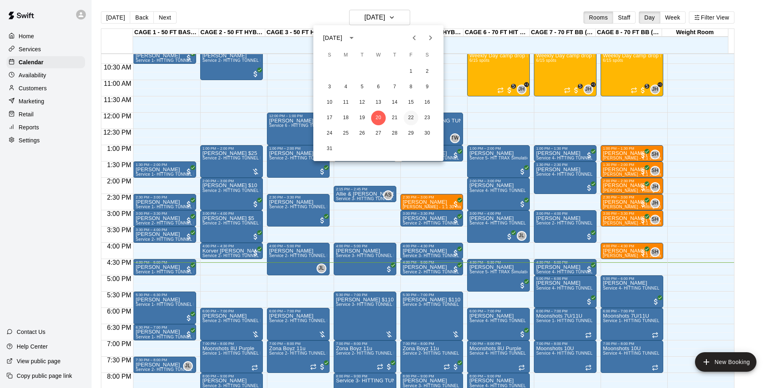
click at [409, 115] on button "22" at bounding box center [411, 118] width 15 height 15
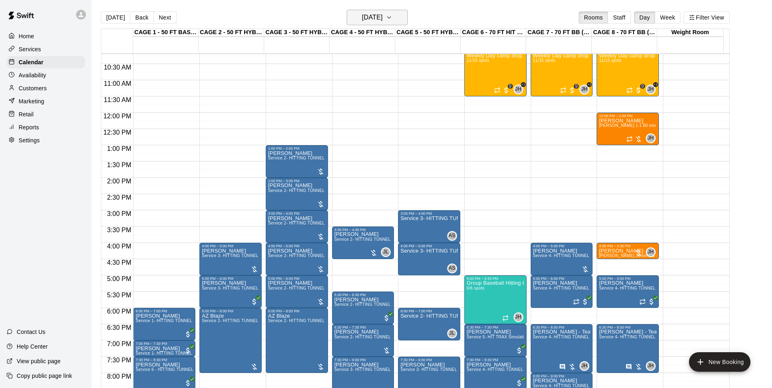
click at [373, 20] on h6 "Friday Aug 22" at bounding box center [372, 17] width 21 height 11
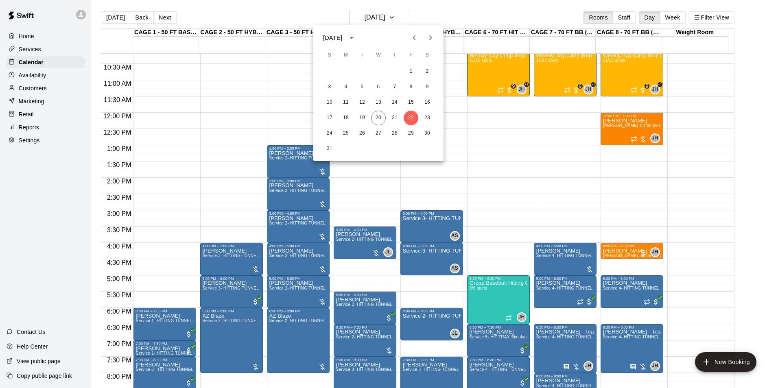
click at [396, 17] on div at bounding box center [389, 194] width 778 height 388
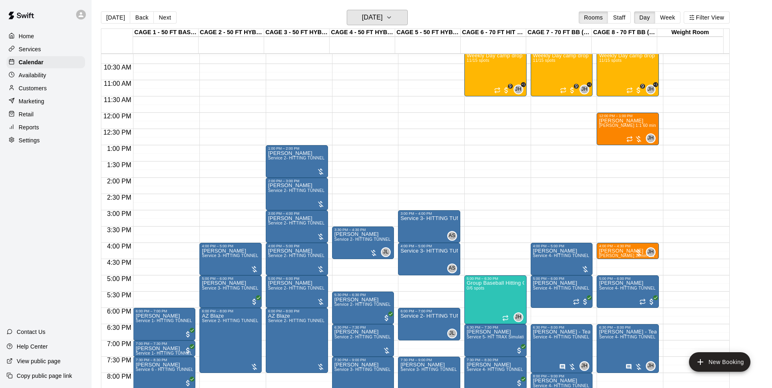
click at [396, 17] on button "Friday Aug 22" at bounding box center [377, 17] width 61 height 15
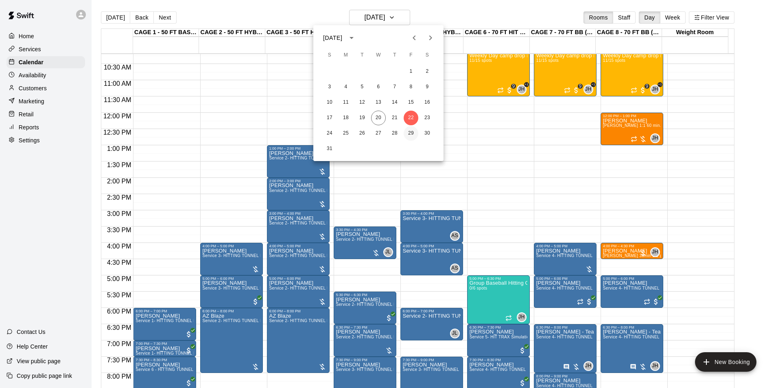
click at [409, 133] on button "29" at bounding box center [411, 133] width 15 height 15
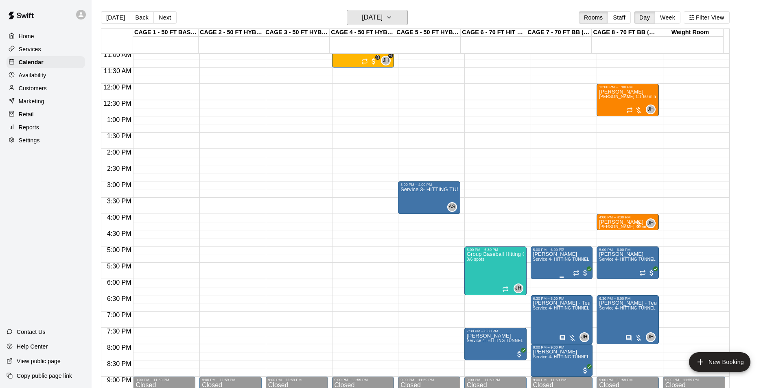
scroll to position [373, 0]
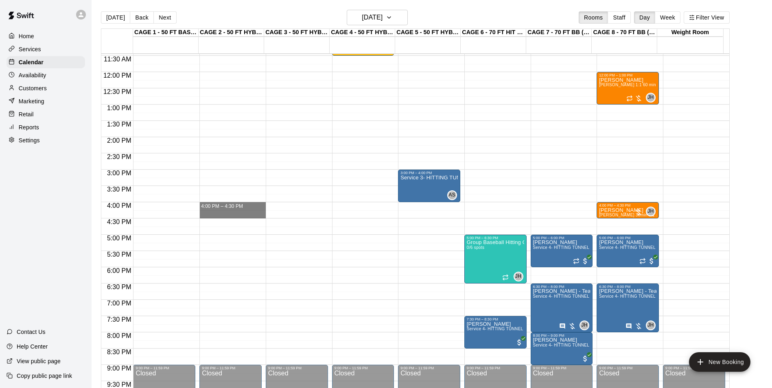
drag, startPoint x: 220, startPoint y: 205, endPoint x: 225, endPoint y: 218, distance: 13.5
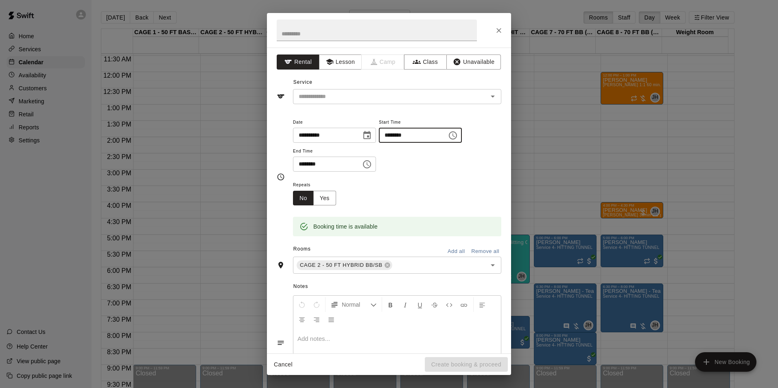
click at [397, 134] on input "********" at bounding box center [410, 135] width 63 height 15
click at [498, 32] on icon "Close" at bounding box center [499, 30] width 5 height 5
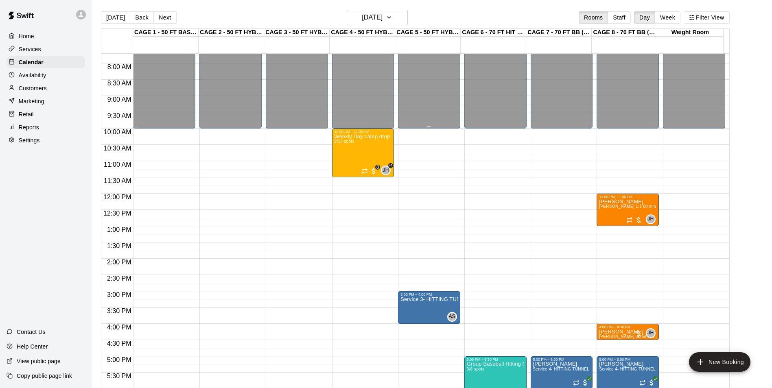
scroll to position [251, 0]
click at [383, 22] on h6 "Friday Aug 29" at bounding box center [372, 17] width 21 height 11
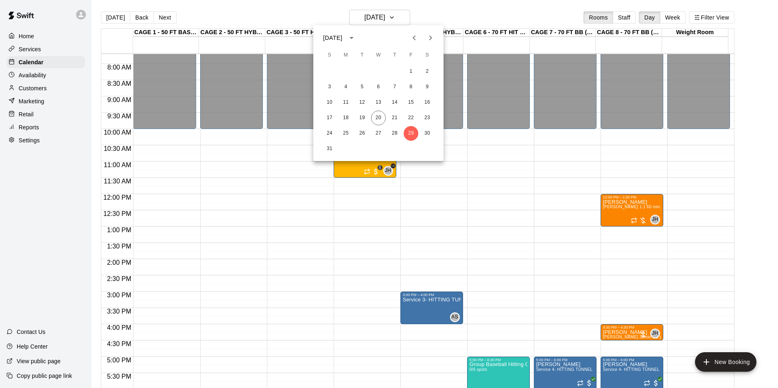
click at [435, 21] on div at bounding box center [389, 194] width 778 height 388
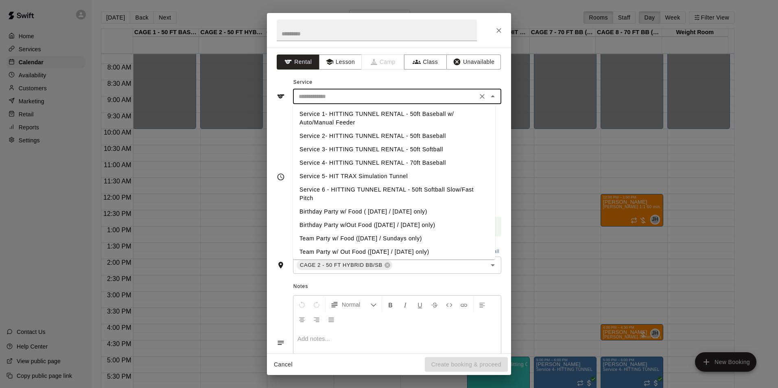
click at [414, 96] on input "text" at bounding box center [384, 97] width 179 height 10
click at [424, 136] on li "Service 2- HITTING TUNNEL RENTAL - 50ft Baseball" at bounding box center [394, 135] width 202 height 13
type input "**********"
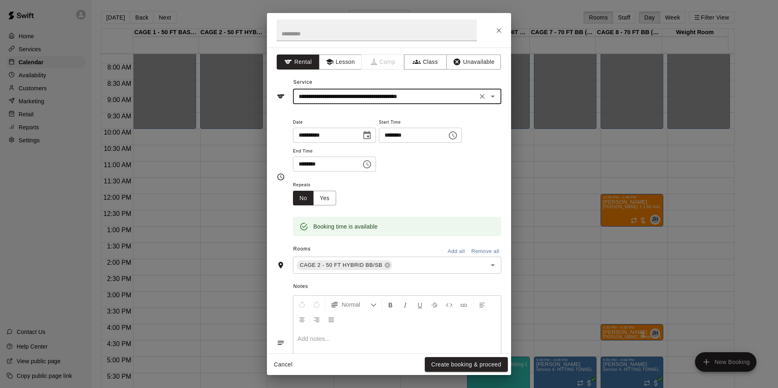
click at [450, 363] on button "Create booking & proceed" at bounding box center [466, 364] width 83 height 15
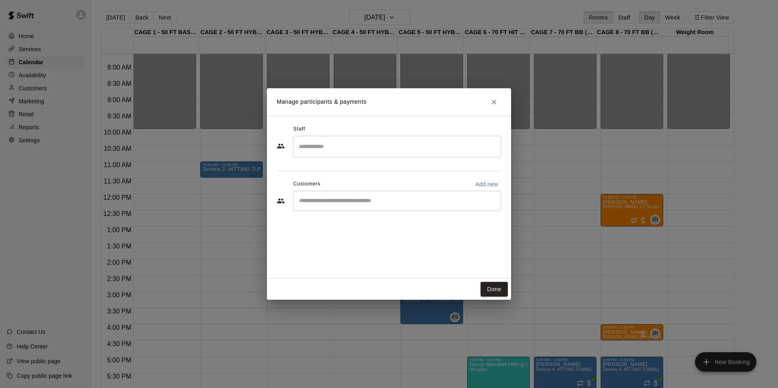
click at [399, 201] on input "Start typing to search customers..." at bounding box center [397, 201] width 201 height 8
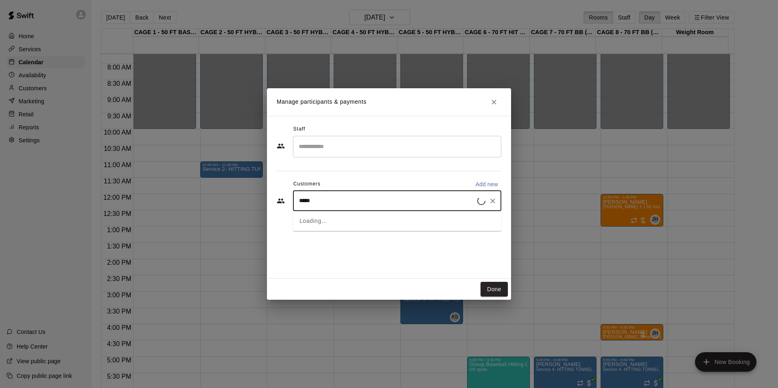
type input "******"
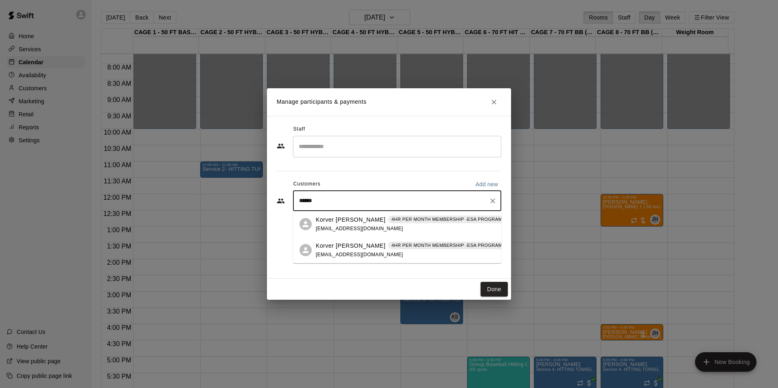
click at [397, 222] on p "4HR PER MONTH MEMBERSHIP -ESA PROGRAM (MONTHLY OR QUARTERLY OR ANNUAL)" at bounding box center [495, 219] width 206 height 7
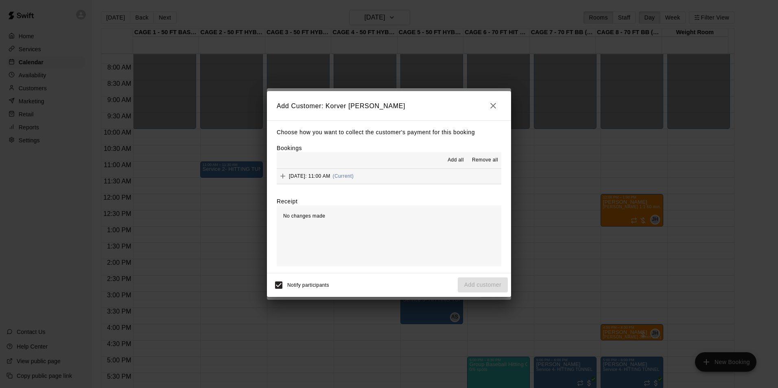
click at [402, 183] on button "Friday, August 29: 11:00 AM (Current)" at bounding box center [389, 176] width 225 height 15
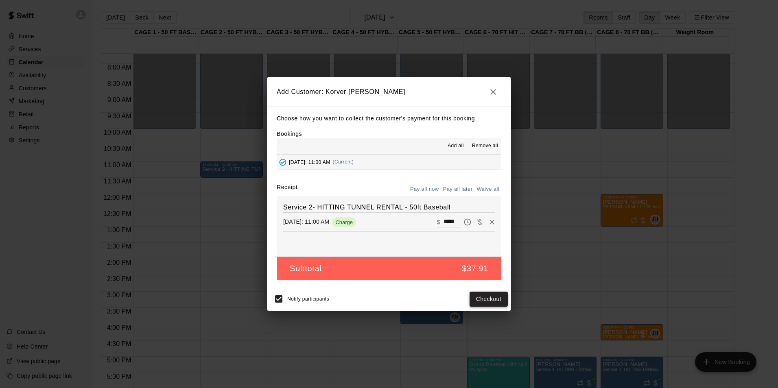
click at [481, 298] on button "Checkout" at bounding box center [489, 299] width 38 height 15
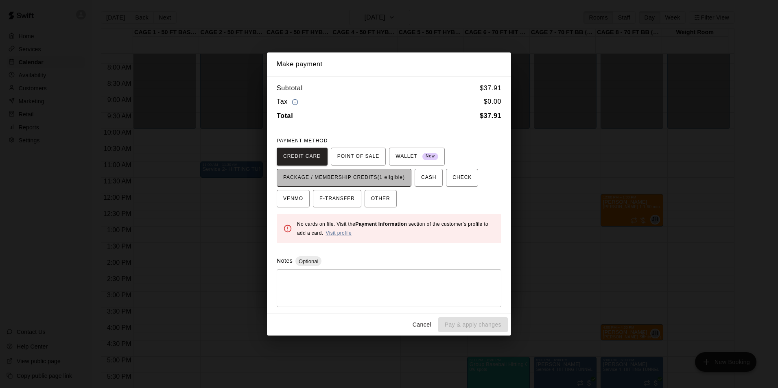
click at [392, 177] on span "PACKAGE / MEMBERSHIP CREDITS (1 eligible)" at bounding box center [344, 177] width 122 height 13
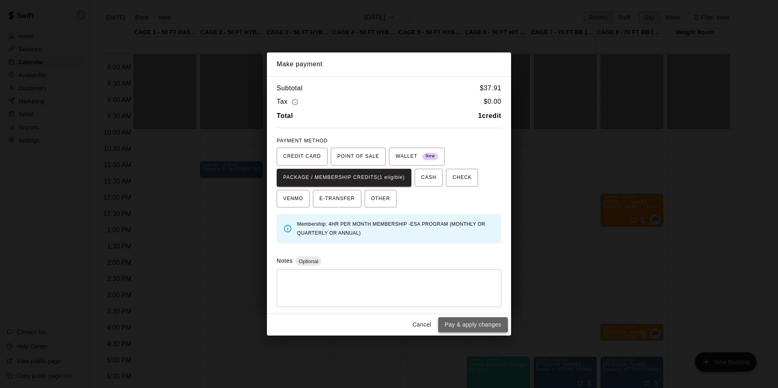
click at [448, 320] on button "Pay & apply changes" at bounding box center [473, 324] width 70 height 15
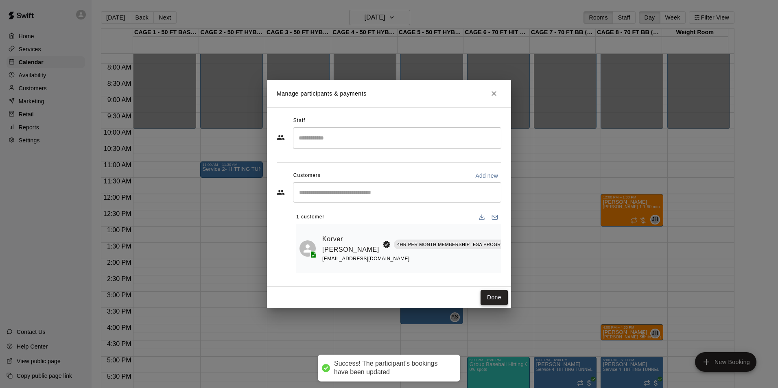
click at [484, 294] on button "Done" at bounding box center [494, 297] width 27 height 15
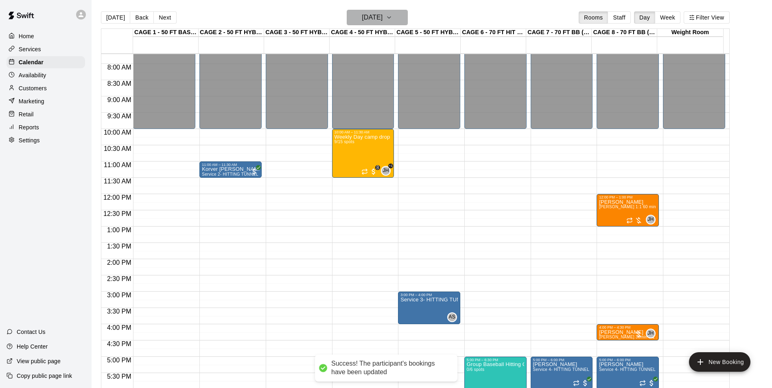
click at [392, 14] on icon "button" at bounding box center [389, 18] width 7 height 10
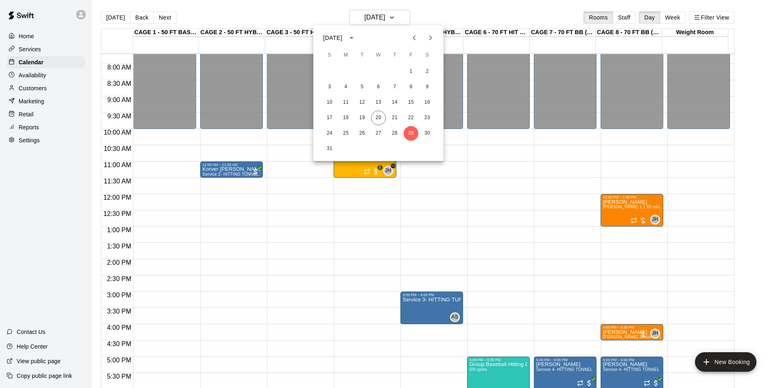
drag, startPoint x: 429, startPoint y: 38, endPoint x: 427, endPoint y: 45, distance: 7.1
click at [429, 38] on icon "Next month" at bounding box center [431, 38] width 10 height 10
click at [350, 73] on button "1" at bounding box center [346, 71] width 15 height 15
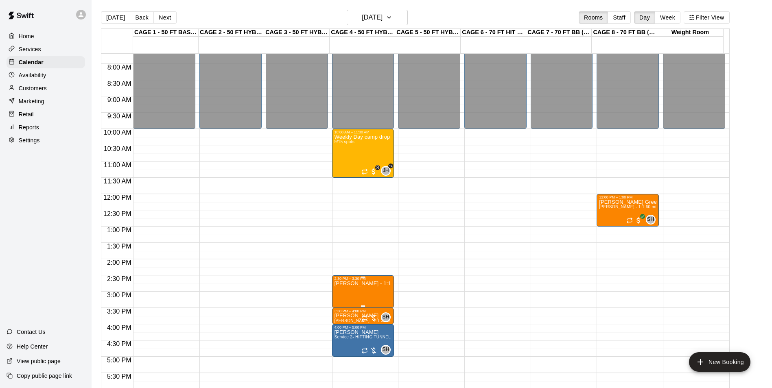
click at [340, 304] on button "edit" at bounding box center [342, 310] width 16 height 16
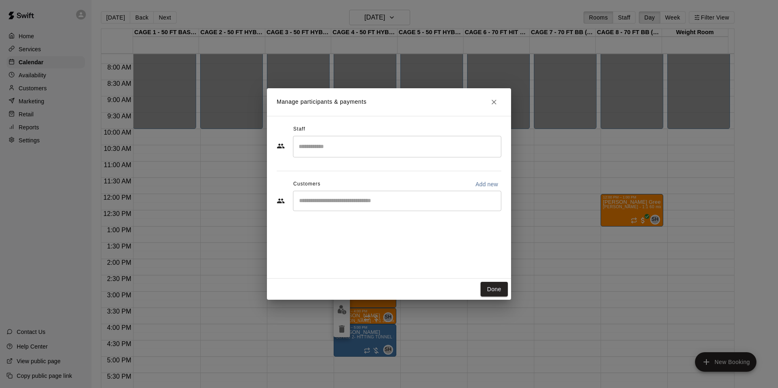
click at [329, 203] on input "Start typing to search customers..." at bounding box center [397, 201] width 201 height 8
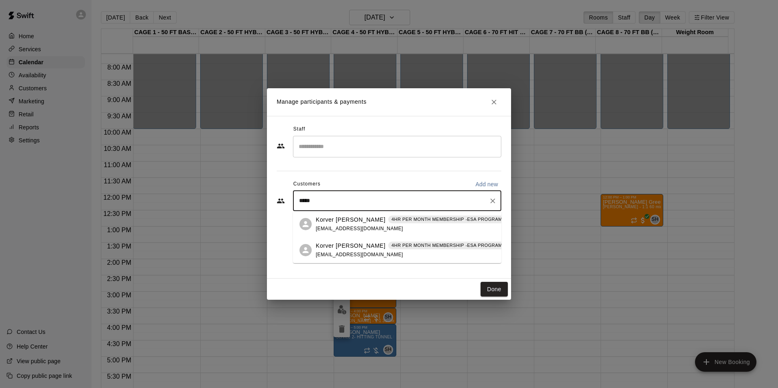
type input "******"
click at [352, 222] on p "Korver Stettler" at bounding box center [351, 220] width 70 height 9
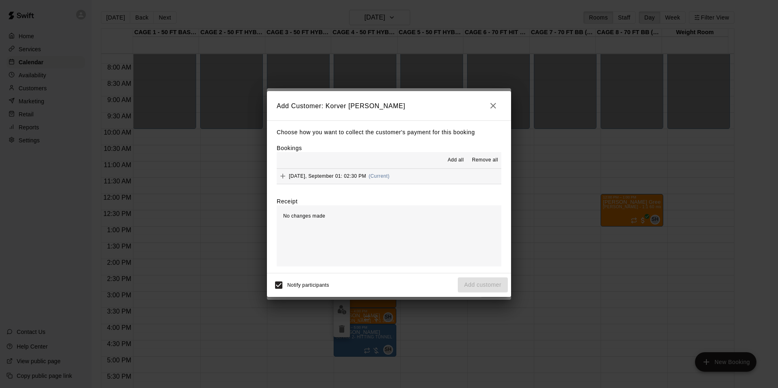
click at [420, 182] on button "Monday, September 01: 02:30 PM (Current)" at bounding box center [389, 176] width 225 height 15
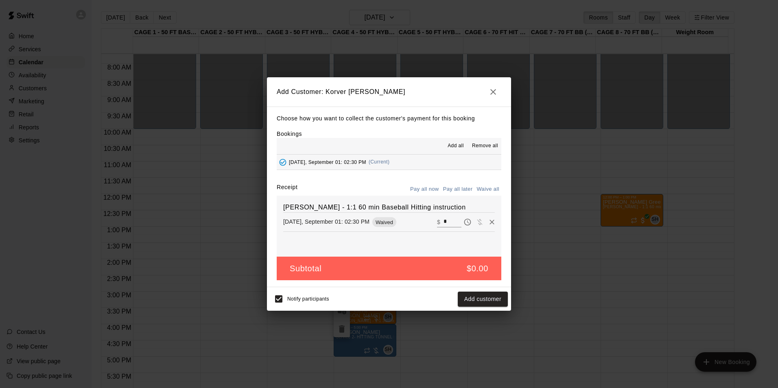
click at [488, 187] on button "Waive all" at bounding box center [488, 189] width 27 height 13
click at [488, 301] on button "Add customer" at bounding box center [483, 299] width 50 height 15
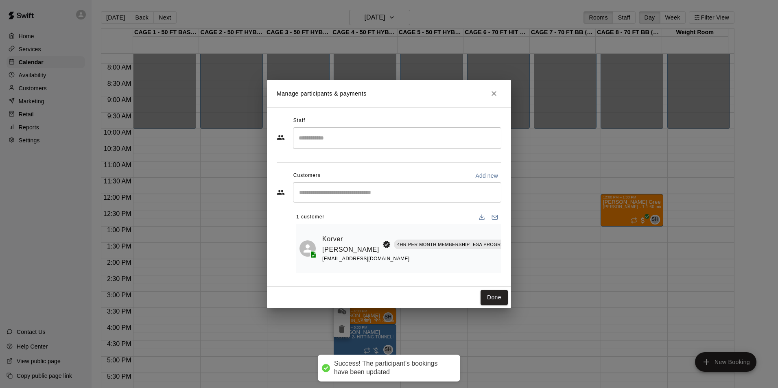
click at [367, 131] on input "Search staff" at bounding box center [397, 138] width 201 height 14
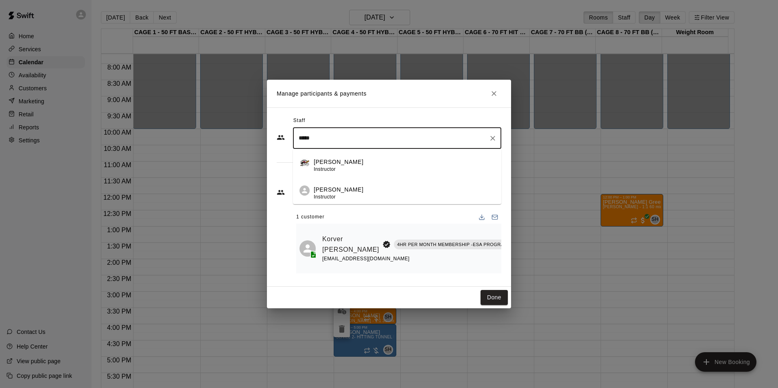
click at [437, 190] on div "Scott Hairston Instructor" at bounding box center [404, 194] width 181 height 16
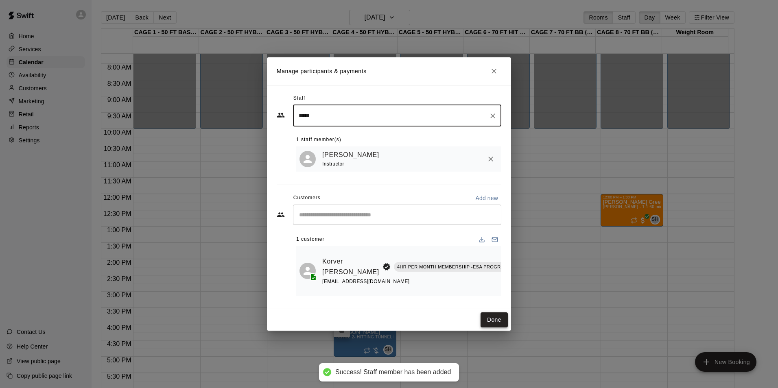
type input "*****"
click at [492, 325] on button "Done" at bounding box center [494, 320] width 27 height 15
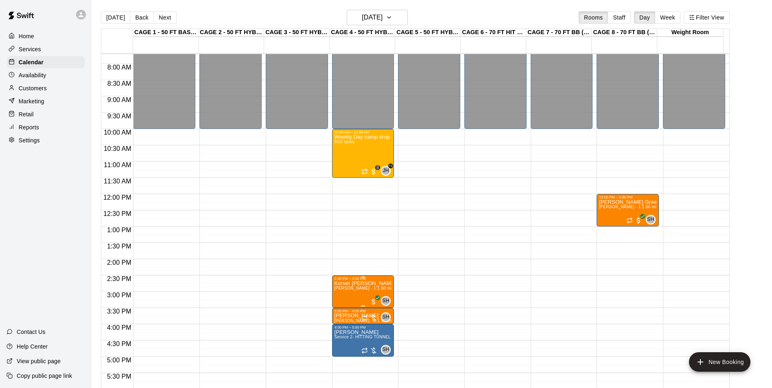
click at [363, 284] on p "Korver Stettler" at bounding box center [363, 284] width 57 height 0
click at [338, 284] on div at bounding box center [389, 194] width 778 height 388
click at [342, 289] on span "Scott Hairston - 1:1 60 min Baseball Hitting instruction" at bounding box center [391, 288] width 113 height 4
click at [342, 291] on icon "edit" at bounding box center [342, 296] width 10 height 10
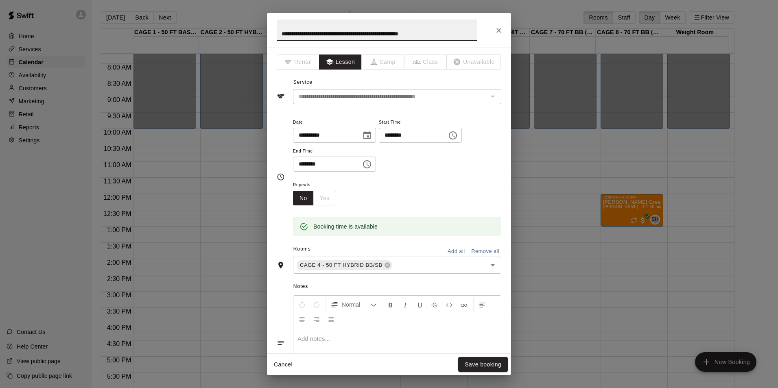
drag, startPoint x: 454, startPoint y: 35, endPoint x: 186, endPoint y: 26, distance: 268.4
click at [194, 25] on div "**********" at bounding box center [389, 194] width 778 height 388
click at [278, 33] on input "**********" at bounding box center [377, 31] width 200 height 22
click at [367, 34] on input "**********" at bounding box center [377, 31] width 200 height 22
click at [363, 33] on input "**********" at bounding box center [377, 31] width 200 height 22
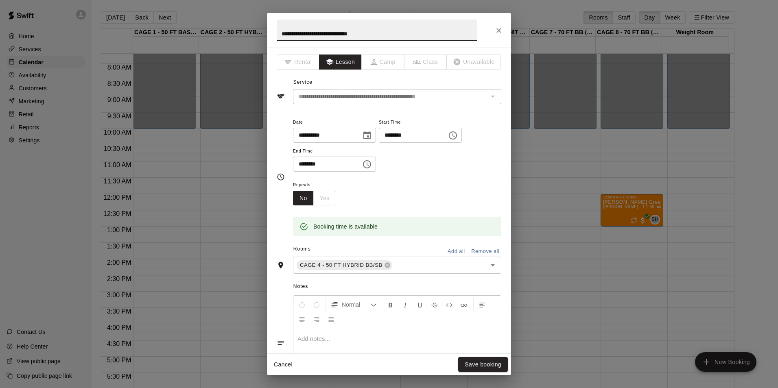
click at [323, 32] on input "**********" at bounding box center [377, 31] width 200 height 22
click at [324, 32] on input "**********" at bounding box center [377, 31] width 200 height 22
type input "**********"
click at [501, 362] on button "Save booking" at bounding box center [483, 364] width 50 height 15
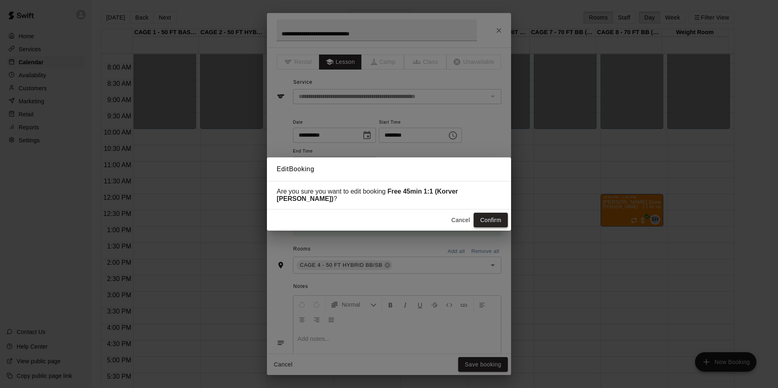
click at [492, 218] on button "Confirm" at bounding box center [491, 220] width 34 height 15
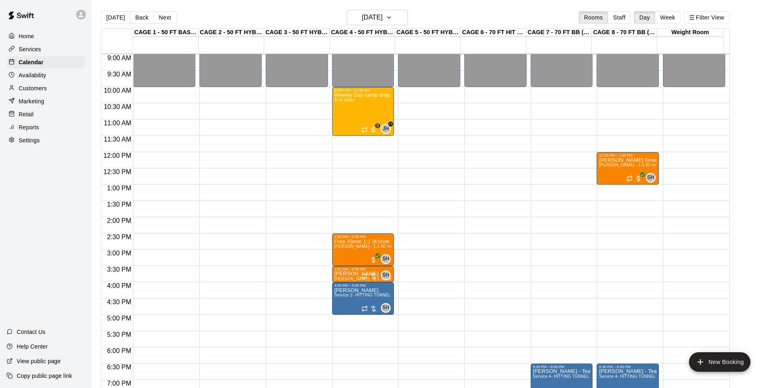
scroll to position [332, 0]
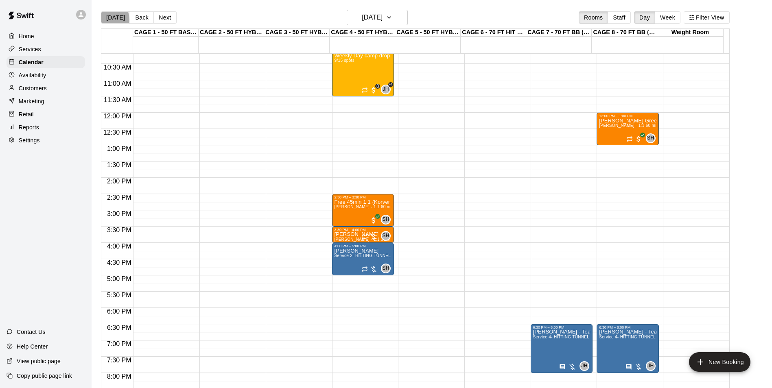
click at [106, 19] on button "Today" at bounding box center [115, 17] width 29 height 12
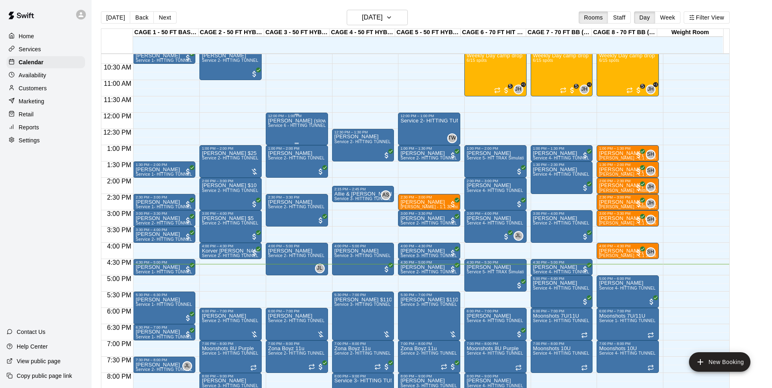
click at [287, 128] on span "Service 6 - HITTING TUNNEL RENTAL - 50ft Softball Slow/Fast Pitch" at bounding box center [335, 125] width 134 height 4
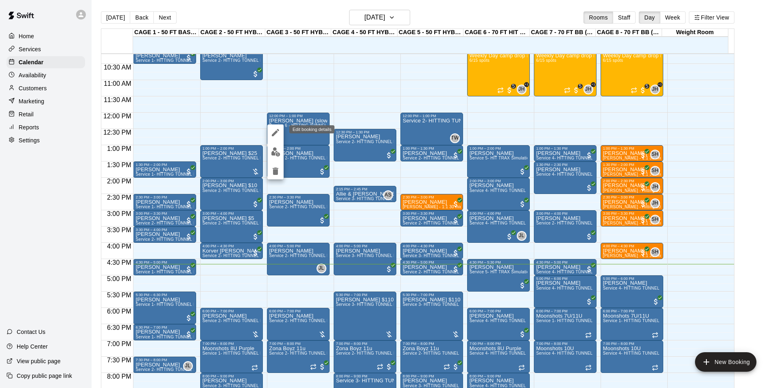
click at [303, 128] on div "Edit booking details" at bounding box center [311, 129] width 45 height 8
click at [313, 122] on div at bounding box center [389, 194] width 778 height 388
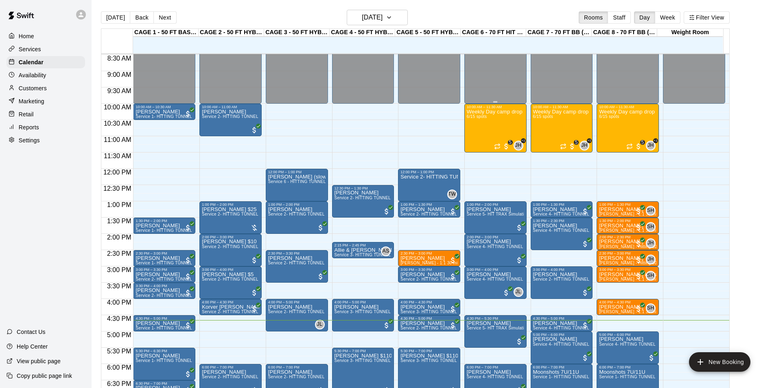
scroll to position [317, 0]
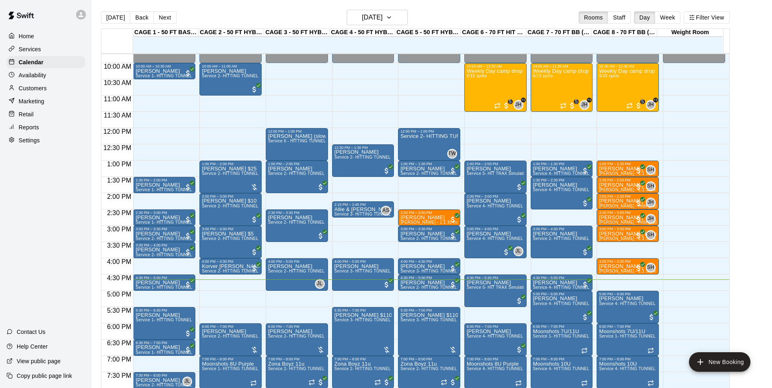
click at [368, 8] on main "Today Back Next Wednesday Aug 20 Rooms Staff Day Week Filter View CAGE 1 - 50 F…" at bounding box center [432, 200] width 680 height 401
click at [369, 14] on h6 "Wednesday Aug 20" at bounding box center [372, 17] width 21 height 11
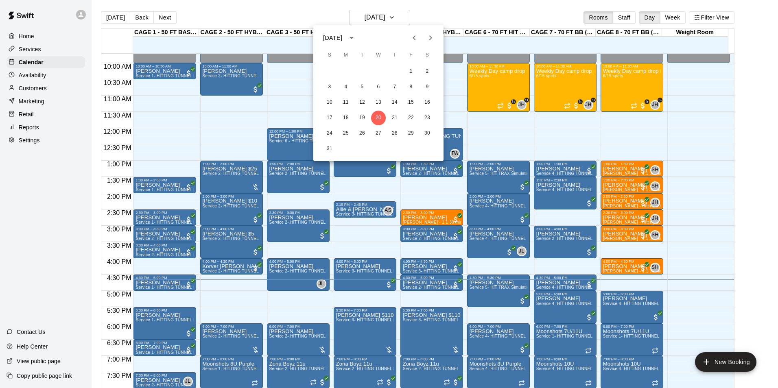
click at [425, 39] on button "Next month" at bounding box center [430, 38] width 16 height 16
click at [347, 68] on button "1" at bounding box center [346, 71] width 15 height 15
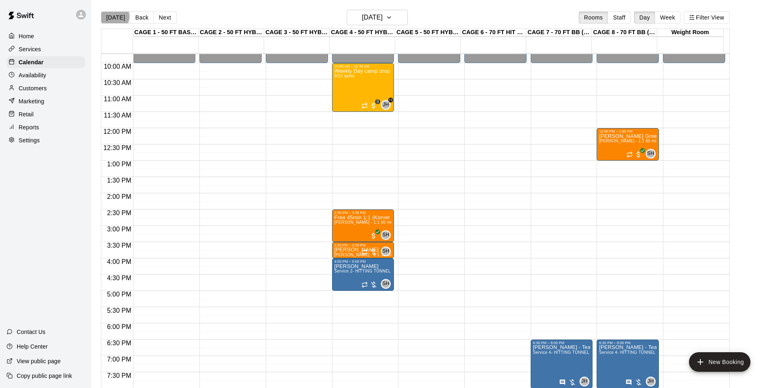
click at [114, 16] on button "Today" at bounding box center [115, 17] width 29 height 12
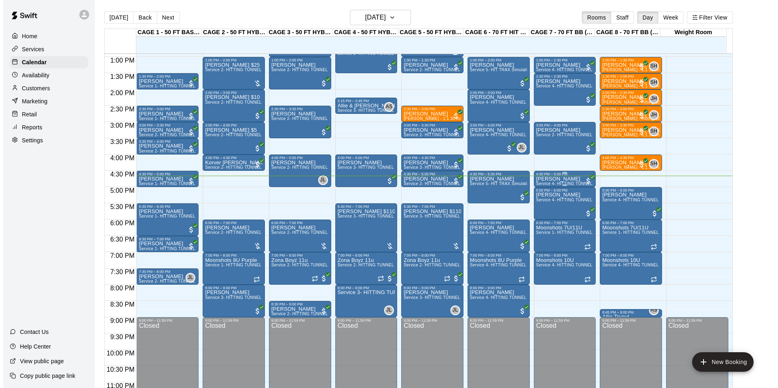
scroll to position [439, 0]
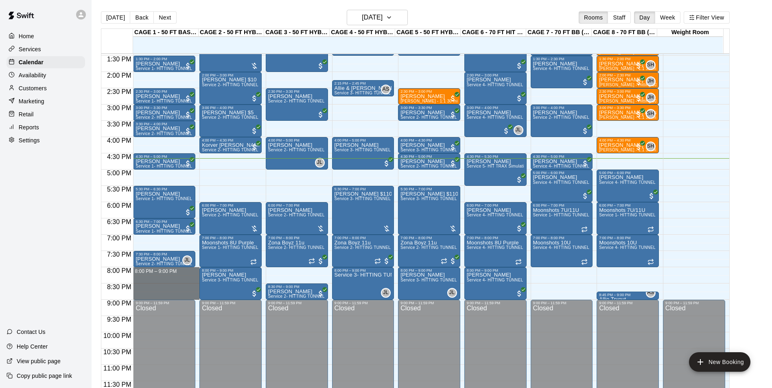
drag, startPoint x: 141, startPoint y: 273, endPoint x: 143, endPoint y: 298, distance: 25.3
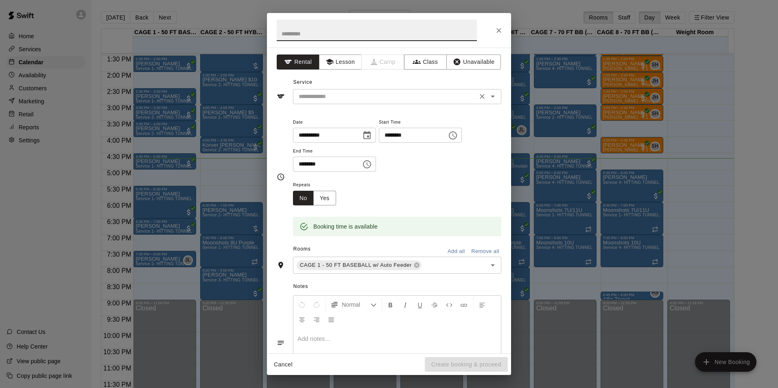
click at [397, 99] on input "text" at bounding box center [384, 97] width 179 height 10
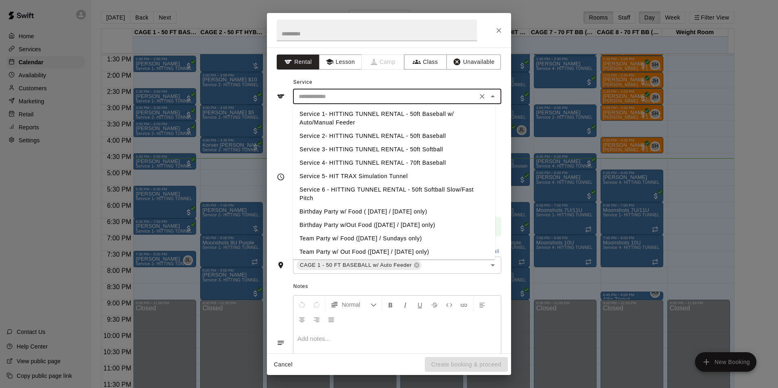
click at [426, 105] on ul "Service 1- HITTING TUNNEL RENTAL - 50ft Baseball w/ Auto/Manual Feeder Service …" at bounding box center [394, 181] width 202 height 155
click at [427, 111] on li "Service 1- HITTING TUNNEL RENTAL - 50ft Baseball w/ Auto/Manual Feeder" at bounding box center [394, 118] width 202 height 22
type input "**********"
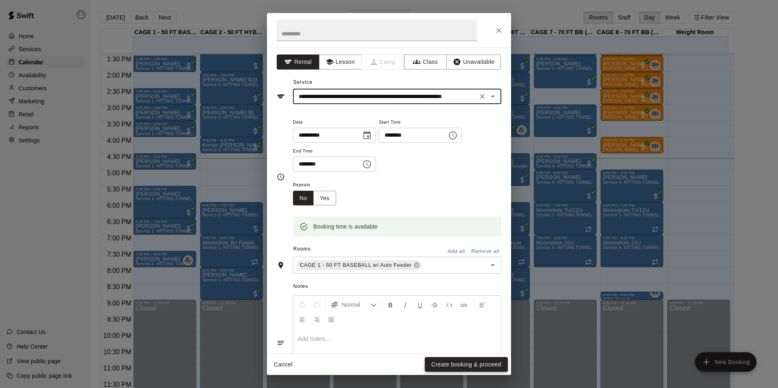
click at [472, 357] on button "Create booking & proceed" at bounding box center [466, 364] width 83 height 15
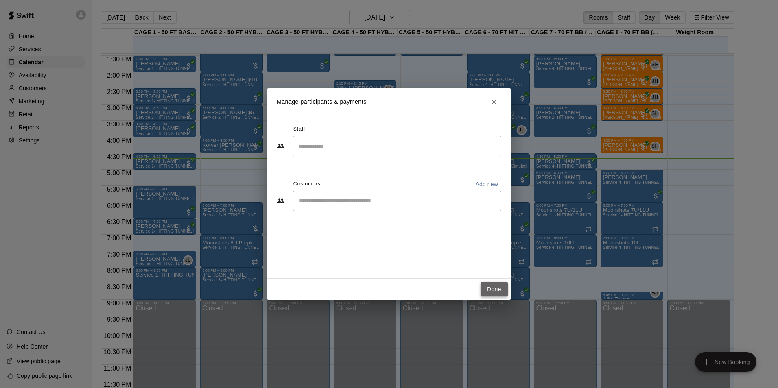
click at [485, 287] on button "Done" at bounding box center [494, 289] width 27 height 15
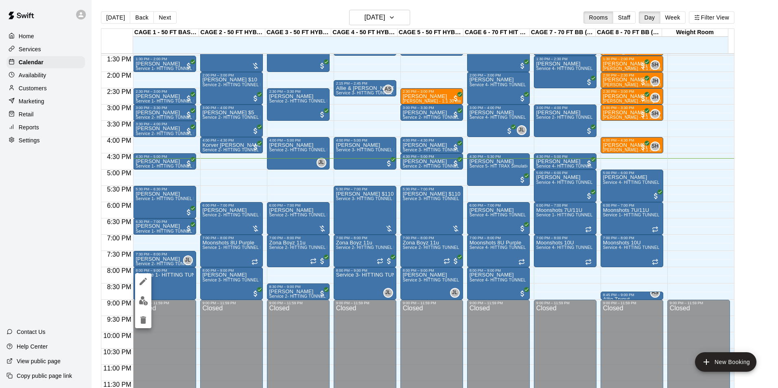
click at [146, 280] on icon "edit" at bounding box center [143, 281] width 7 height 7
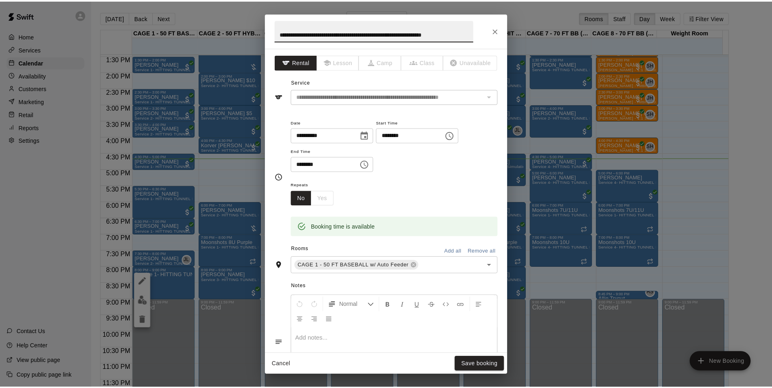
scroll to position [0, 0]
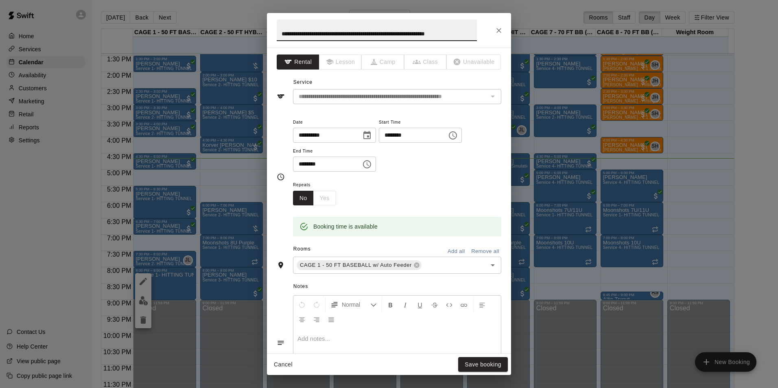
drag, startPoint x: 474, startPoint y: 32, endPoint x: 99, endPoint y: 29, distance: 374.8
click at [99, 29] on div "**********" at bounding box center [389, 194] width 778 height 388
type input "**********"
click at [466, 362] on button "Save booking" at bounding box center [483, 364] width 50 height 15
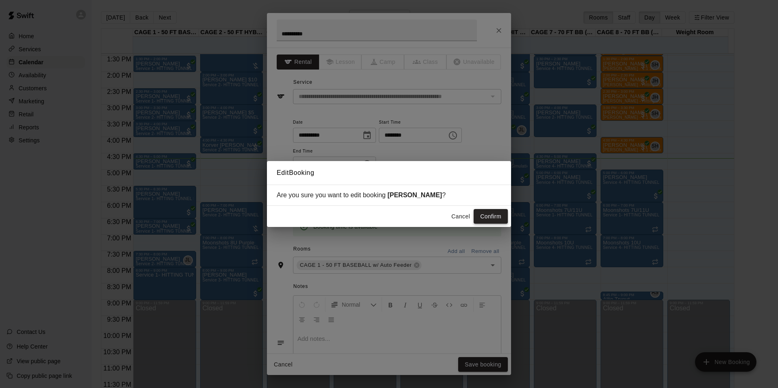
click at [492, 218] on button "Confirm" at bounding box center [491, 216] width 34 height 15
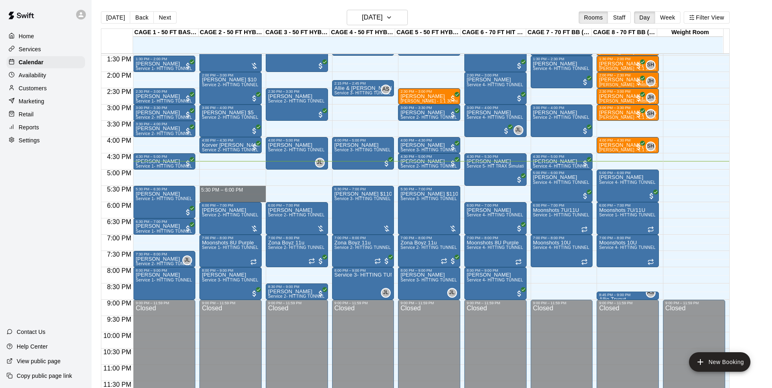
drag, startPoint x: 207, startPoint y: 189, endPoint x: 207, endPoint y: 194, distance: 5.3
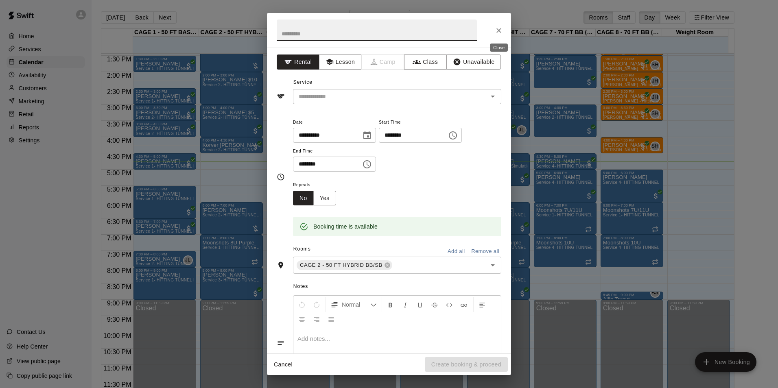
click at [492, 28] on button "Close" at bounding box center [499, 30] width 15 height 15
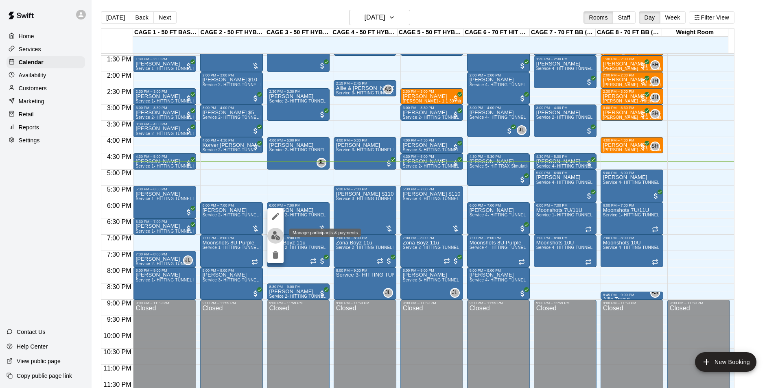
click at [280, 234] on img "edit" at bounding box center [275, 235] width 9 height 9
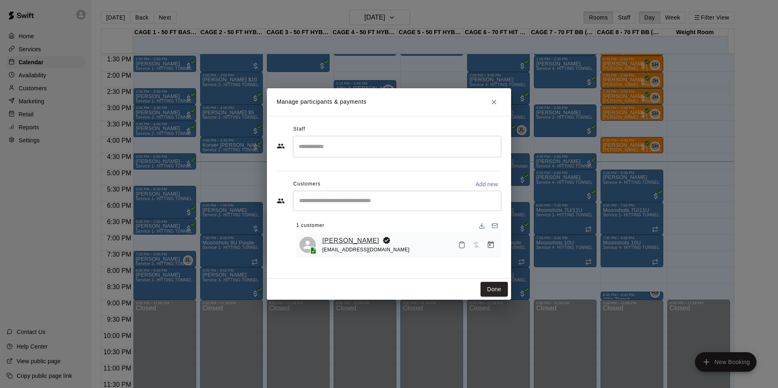
click at [357, 240] on link "Justin Miller" at bounding box center [350, 241] width 57 height 11
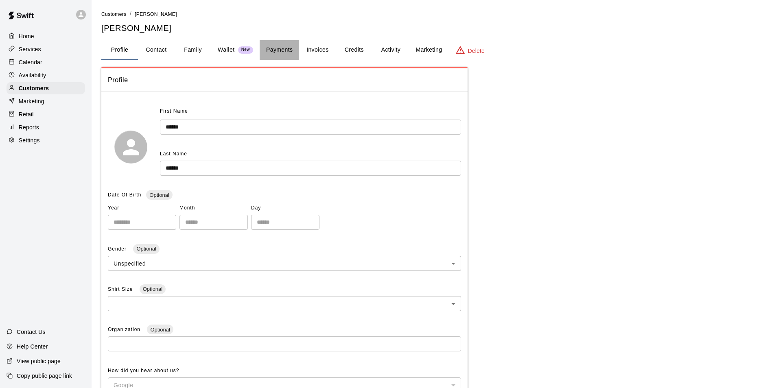
click at [293, 42] on button "Payments" at bounding box center [279, 50] width 39 height 20
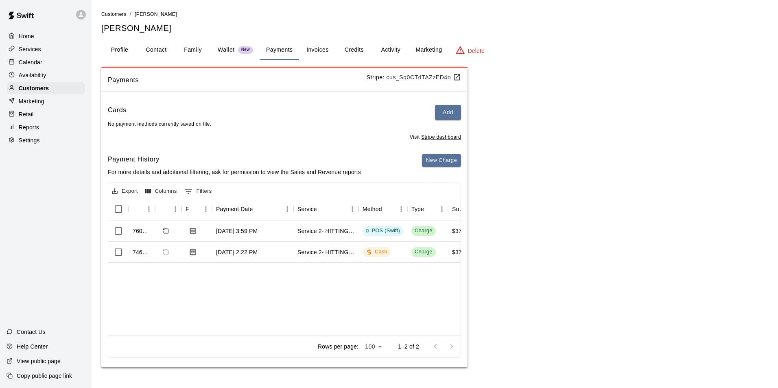
click at [50, 61] on div "Calendar" at bounding box center [46, 62] width 79 height 12
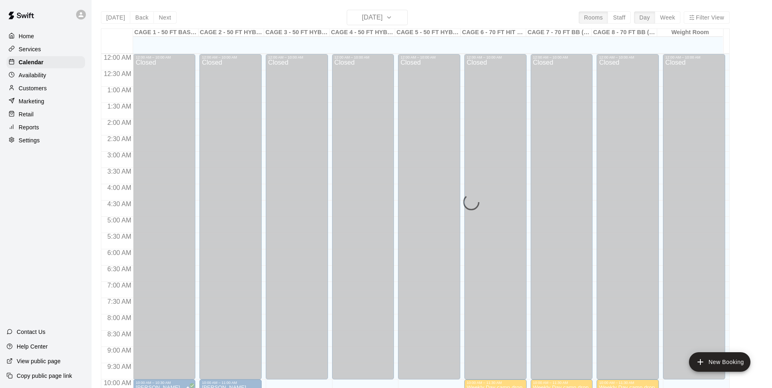
scroll to position [414, 0]
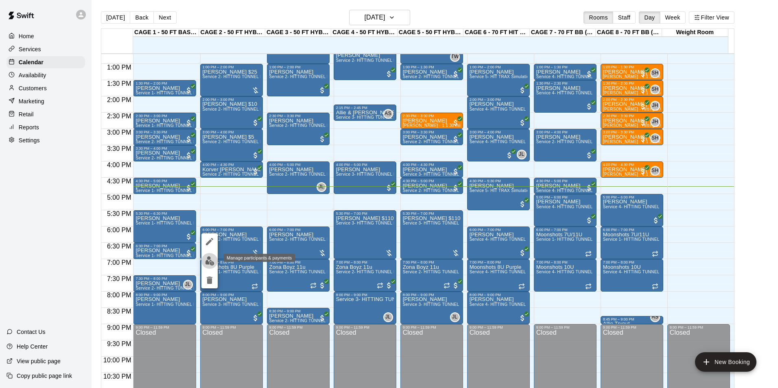
click at [214, 258] on button "edit" at bounding box center [209, 261] width 16 height 16
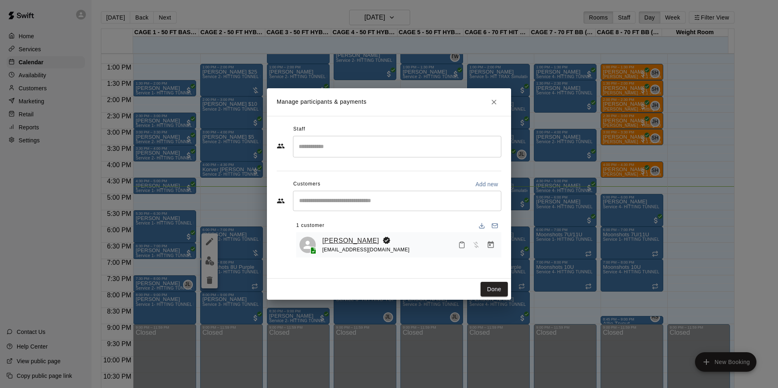
click at [325, 236] on link "Luke Stephens" at bounding box center [350, 241] width 57 height 11
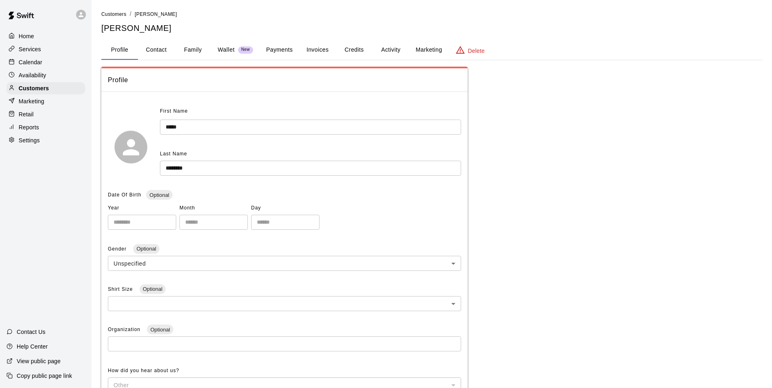
click at [197, 48] on button "Family" at bounding box center [193, 50] width 37 height 20
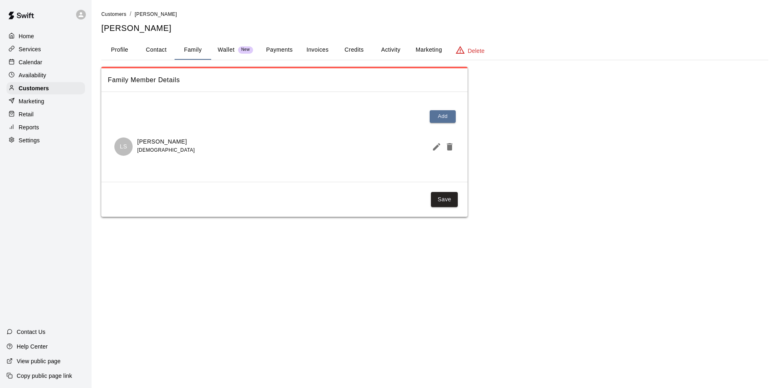
click at [118, 55] on button "Profile" at bounding box center [119, 50] width 37 height 20
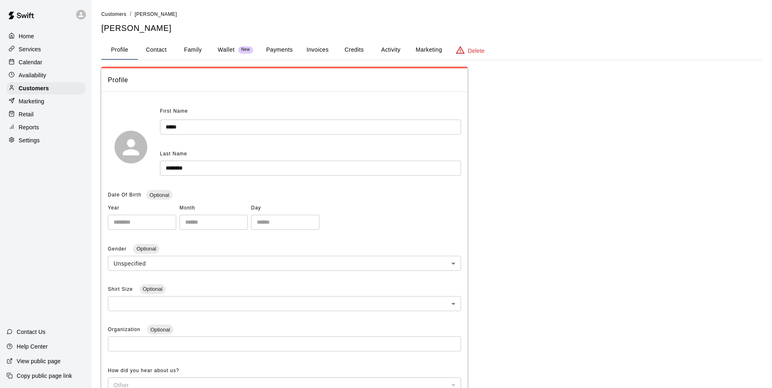
click at [55, 63] on div "Calendar" at bounding box center [46, 62] width 79 height 12
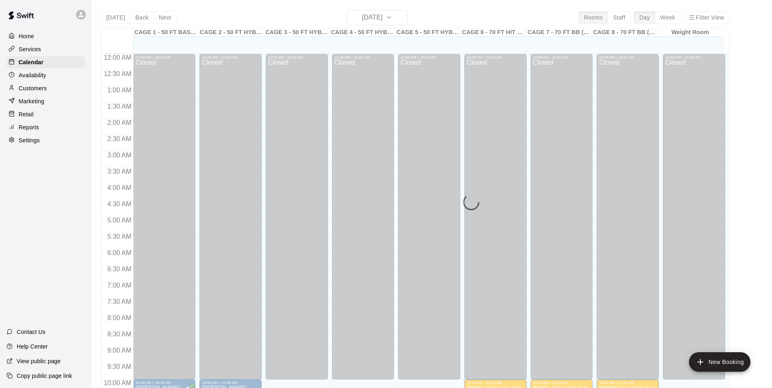
scroll to position [414, 0]
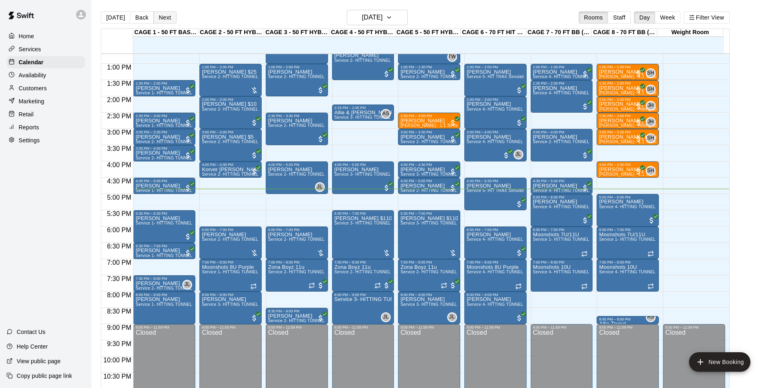
click at [166, 13] on button "Next" at bounding box center [164, 17] width 23 height 12
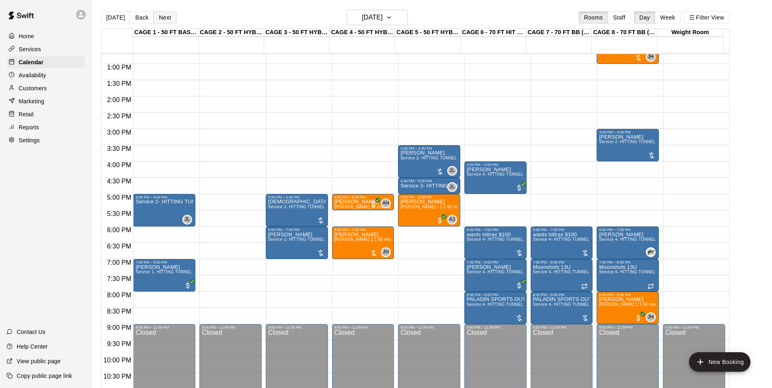
click at [154, 13] on button "Next" at bounding box center [164, 17] width 23 height 12
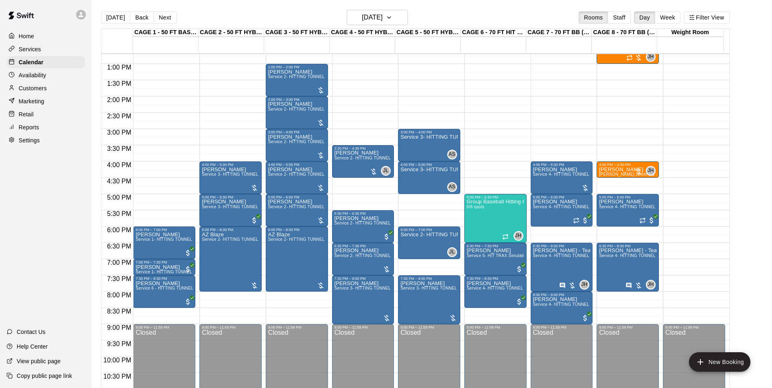
click at [115, 19] on button "Today" at bounding box center [115, 17] width 29 height 12
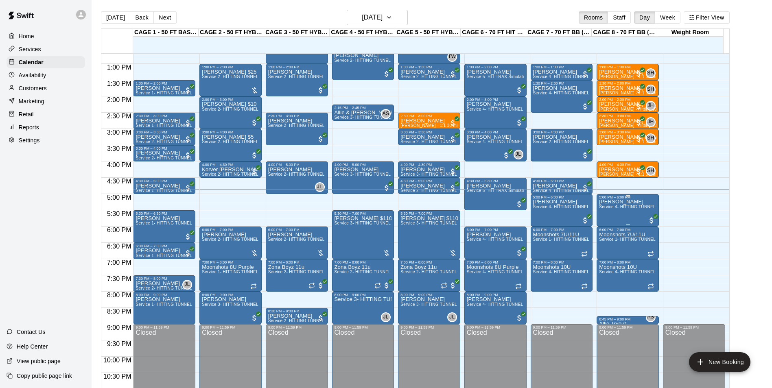
click at [616, 207] on span "Service 4- HITTING TUNNEL RENTAL - 70ft Baseball" at bounding box center [650, 207] width 103 height 4
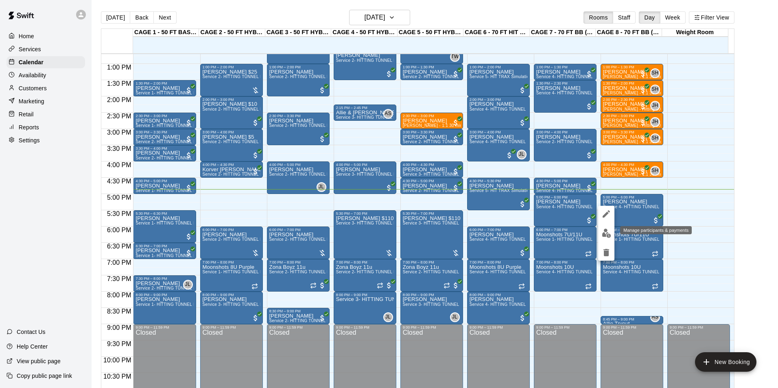
click at [608, 228] on button "edit" at bounding box center [606, 233] width 16 height 16
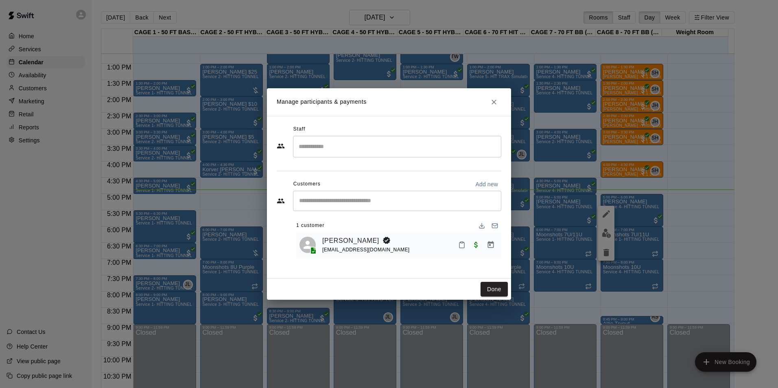
click at [499, 286] on button "Done" at bounding box center [494, 289] width 27 height 15
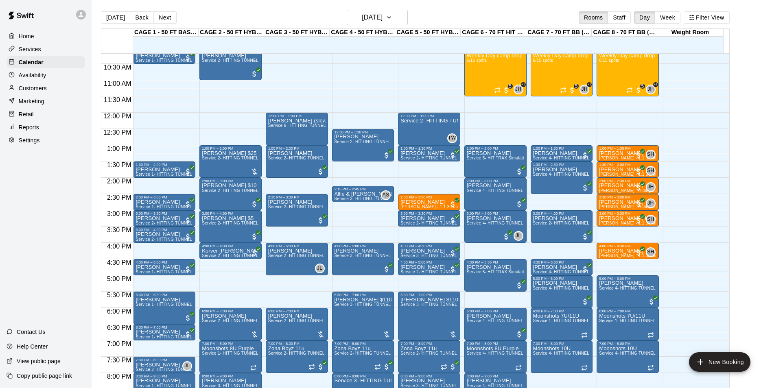
scroll to position [251, 0]
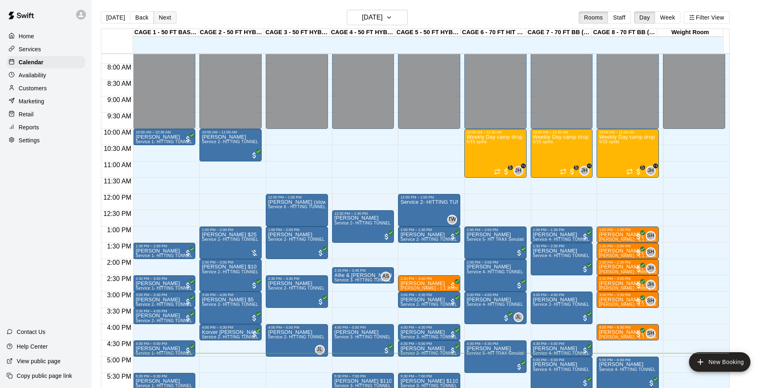
click at [164, 22] on button "Next" at bounding box center [164, 17] width 23 height 12
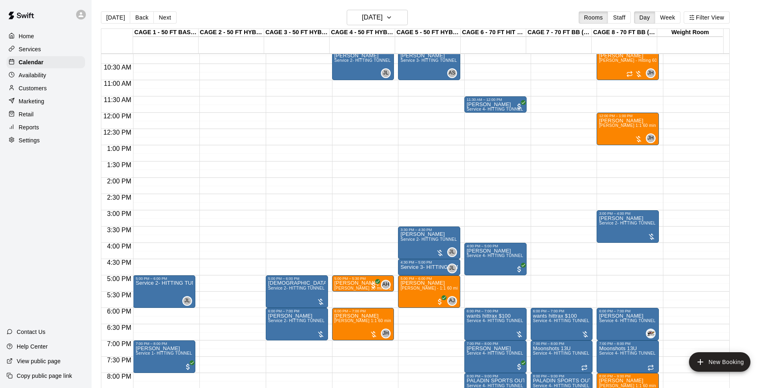
scroll to position [373, 0]
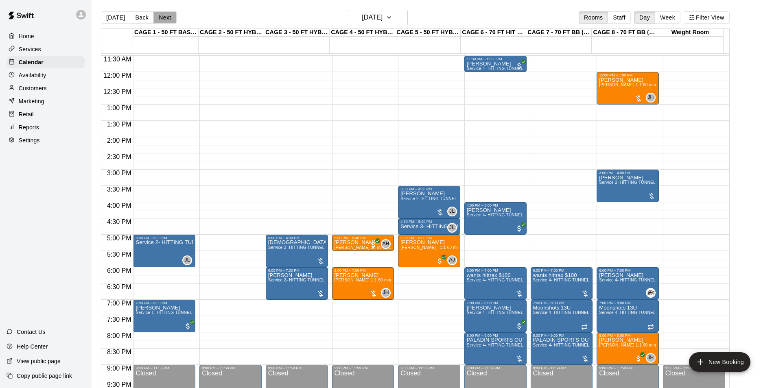
click at [158, 22] on button "Next" at bounding box center [164, 17] width 23 height 12
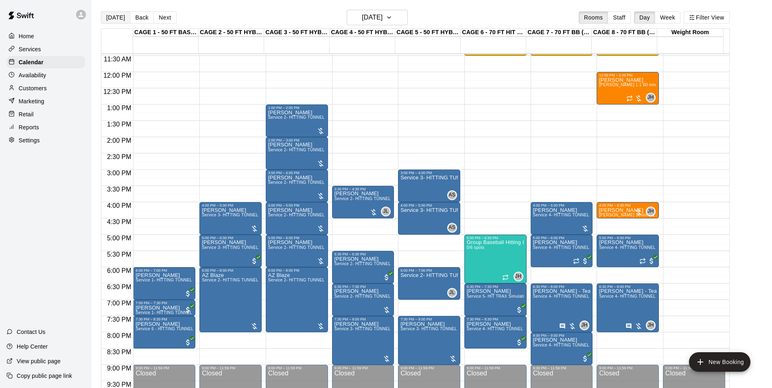
click at [118, 20] on button "Today" at bounding box center [115, 17] width 29 height 12
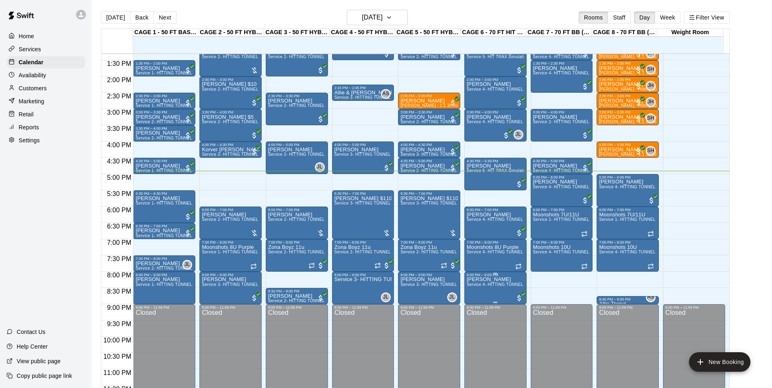
scroll to position [439, 0]
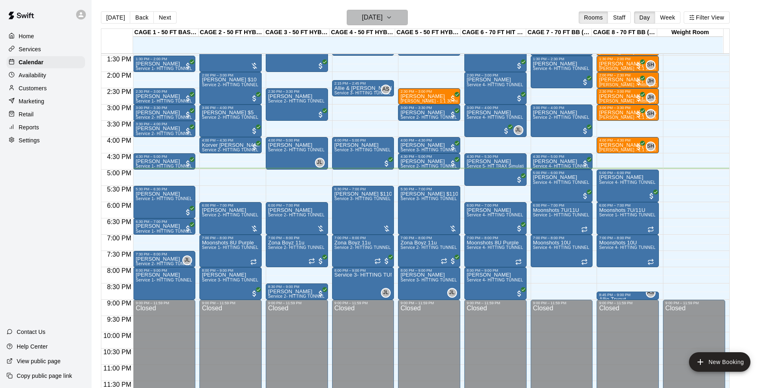
click at [364, 20] on h6 "Wednesday Aug 20" at bounding box center [372, 17] width 21 height 11
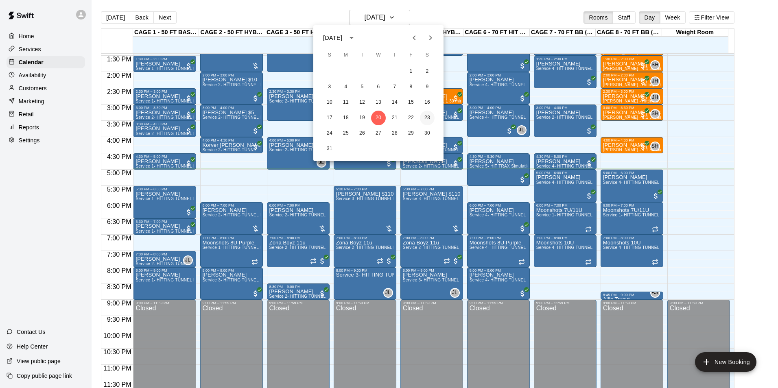
click at [427, 118] on button "23" at bounding box center [427, 118] width 15 height 15
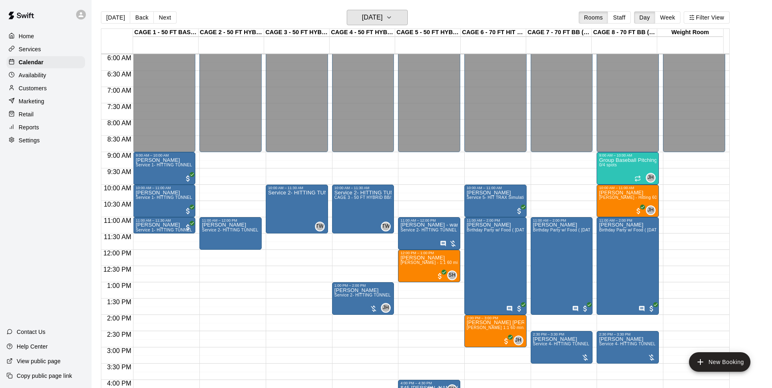
scroll to position [195, 0]
click at [105, 18] on button "Today" at bounding box center [115, 17] width 29 height 12
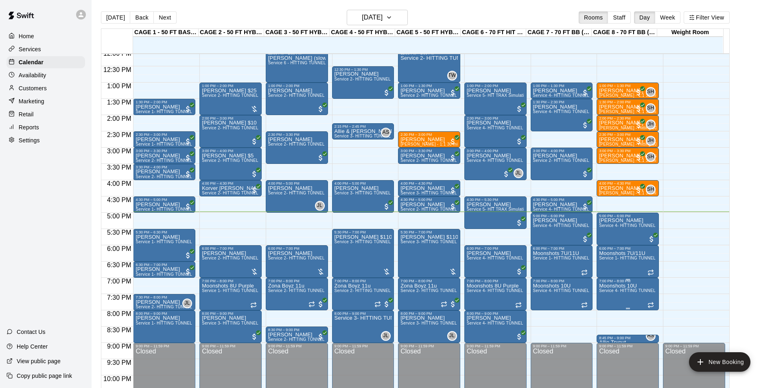
scroll to position [439, 0]
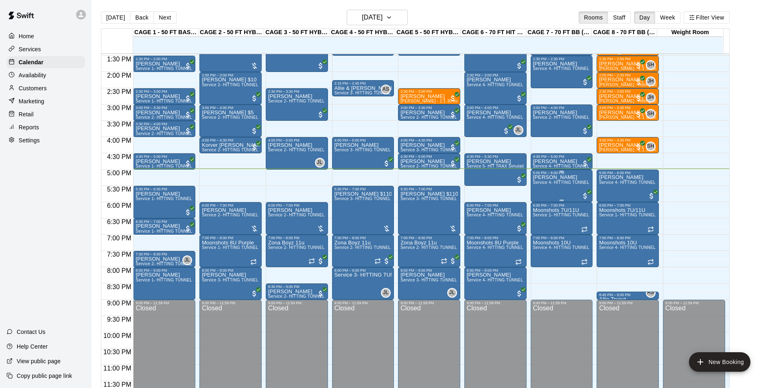
click at [575, 187] on div "Alfred Sanchez Service 4- HITTING TUNNEL RENTAL - 70ft Baseball" at bounding box center [561, 369] width 57 height 388
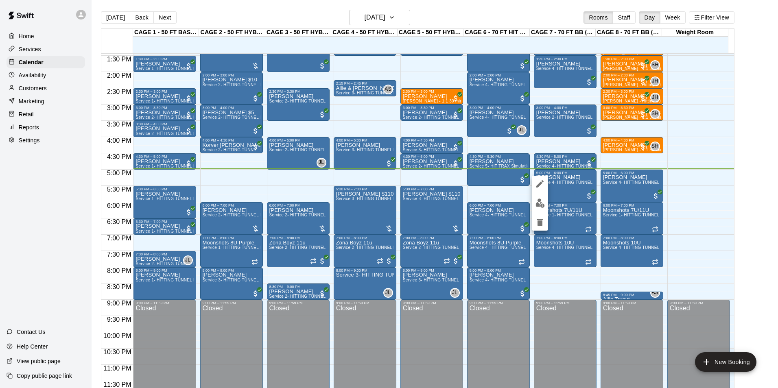
click at [543, 204] on img "edit" at bounding box center [540, 203] width 9 height 9
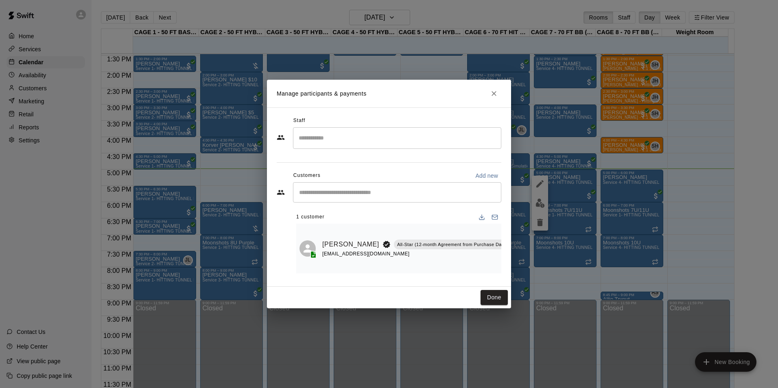
click at [527, 233] on icon "Mark attendance" at bounding box center [530, 233] width 7 height 7
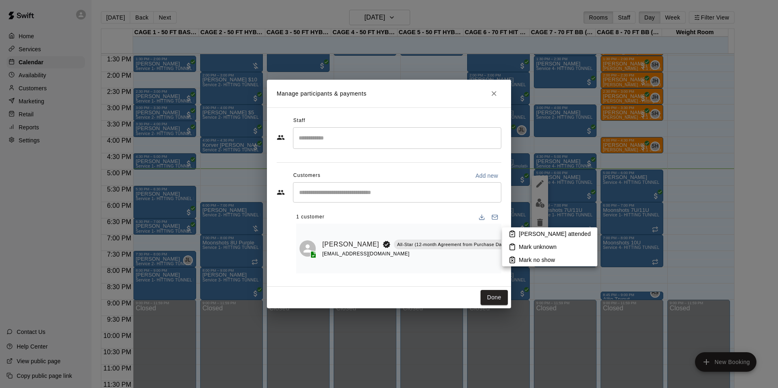
click at [524, 231] on p "Mark attended" at bounding box center [555, 234] width 72 height 8
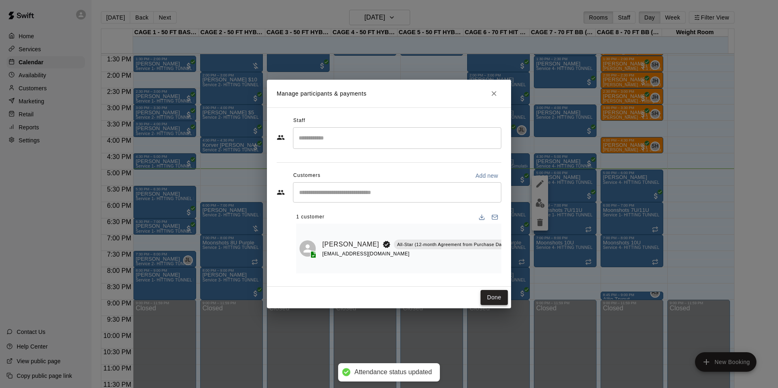
click at [502, 303] on button "Done" at bounding box center [494, 297] width 27 height 15
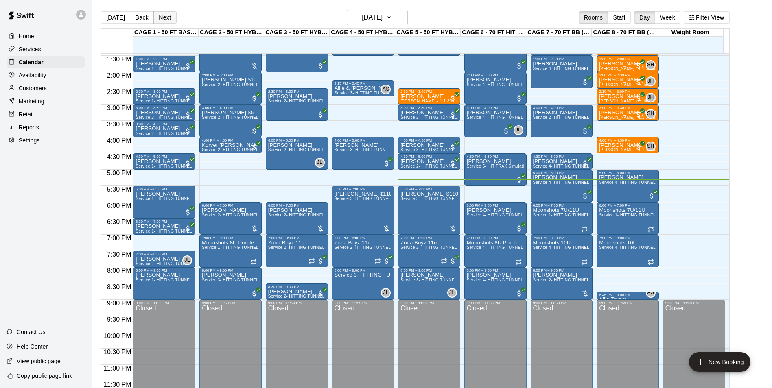
click at [165, 20] on button "Next" at bounding box center [164, 17] width 23 height 12
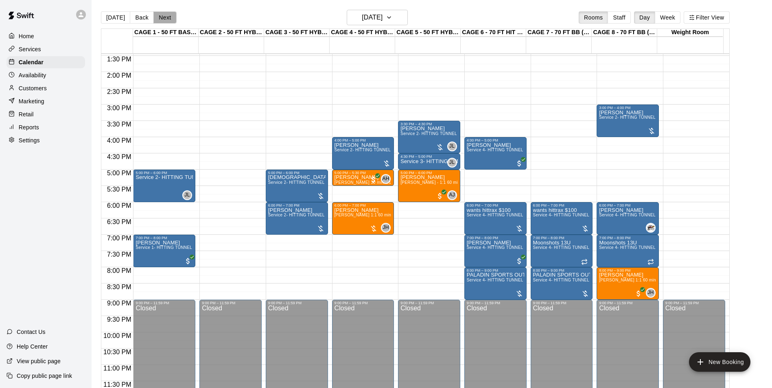
click at [162, 15] on button "Next" at bounding box center [164, 17] width 23 height 12
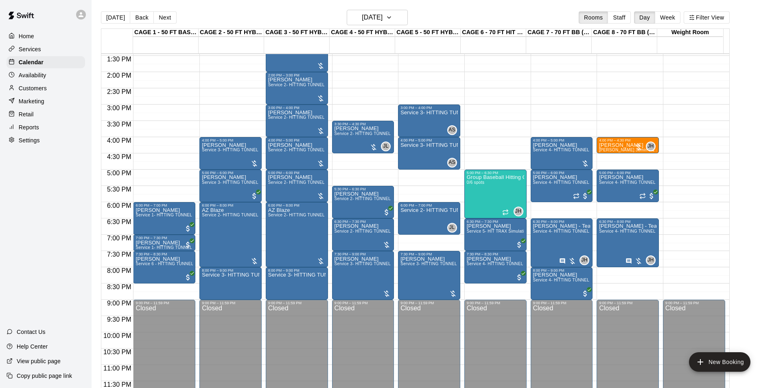
click at [105, 22] on button "Today" at bounding box center [115, 17] width 29 height 12
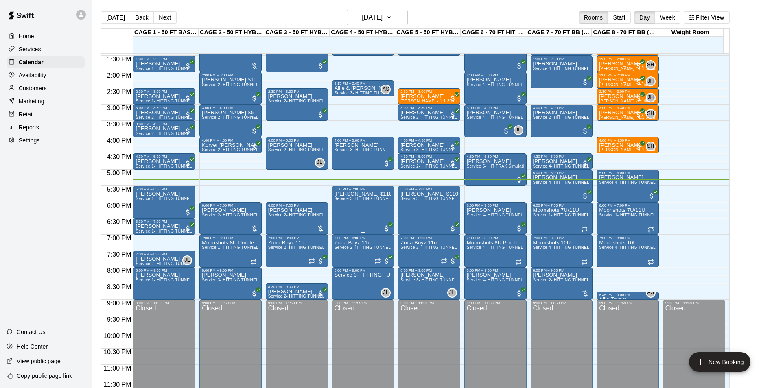
click at [367, 205] on div "Melvin Morrow $110 Service 3- HITTING TUNNEL RENTAL - 50ft Softball" at bounding box center [363, 385] width 57 height 388
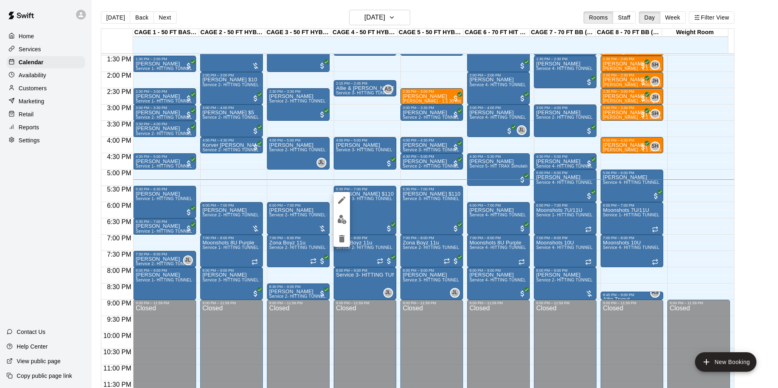
click at [341, 197] on icon "edit" at bounding box center [342, 200] width 10 height 10
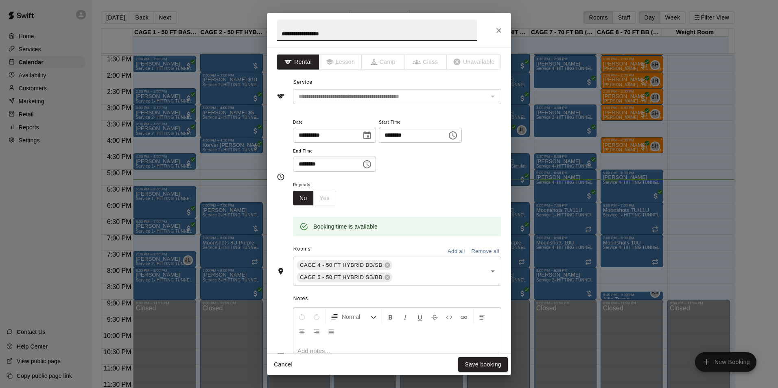
drag, startPoint x: 330, startPoint y: 34, endPoint x: 324, endPoint y: 34, distance: 5.7
click at [324, 34] on input "**********" at bounding box center [377, 31] width 200 height 22
type input "**********"
click at [481, 358] on button "Save booking" at bounding box center [483, 364] width 50 height 15
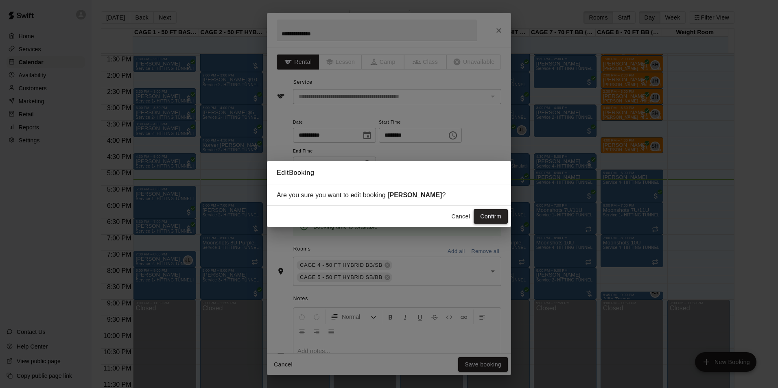
click at [500, 220] on button "Confirm" at bounding box center [491, 216] width 34 height 15
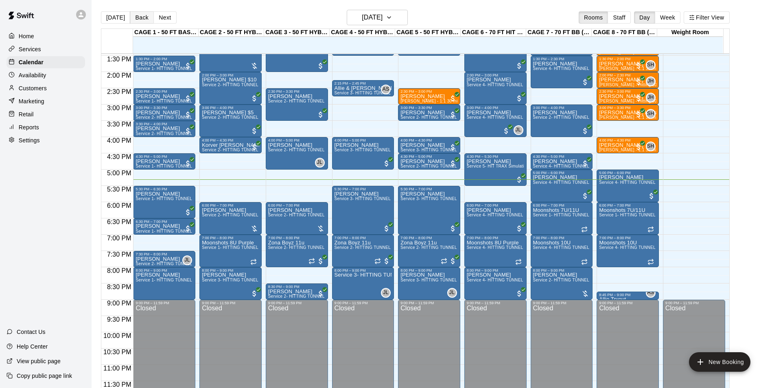
click at [150, 20] on button "Back" at bounding box center [142, 17] width 24 height 12
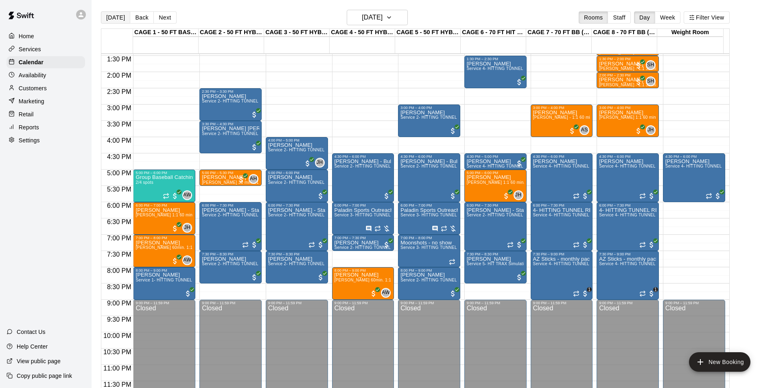
click at [110, 16] on button "Today" at bounding box center [115, 17] width 29 height 12
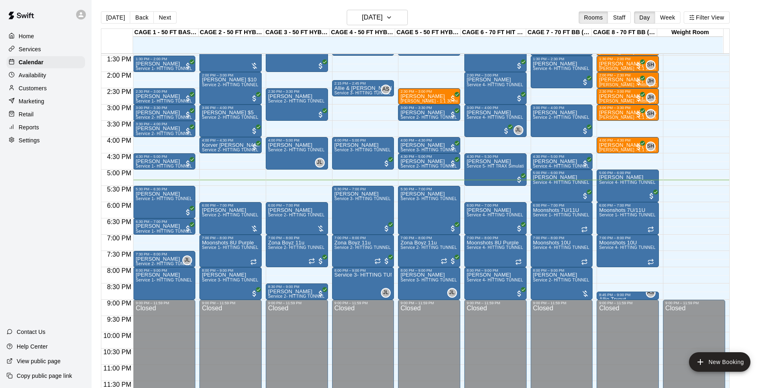
click at [162, 17] on button "Next" at bounding box center [164, 17] width 23 height 12
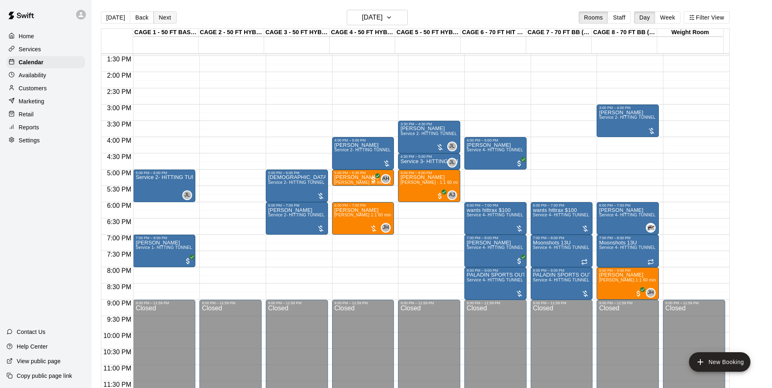
click at [168, 19] on button "Next" at bounding box center [164, 17] width 23 height 12
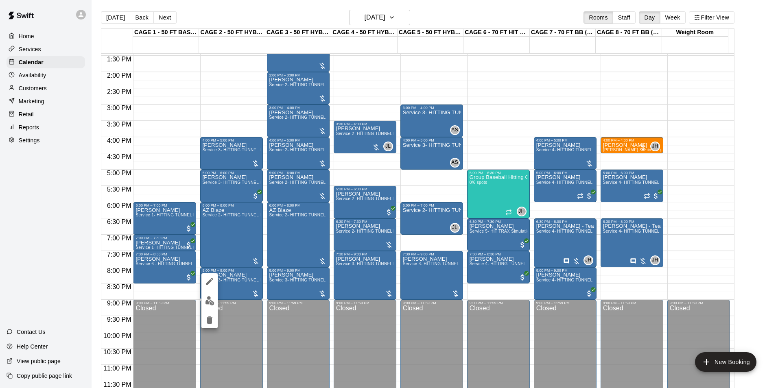
click at [213, 303] on img "edit" at bounding box center [209, 300] width 9 height 9
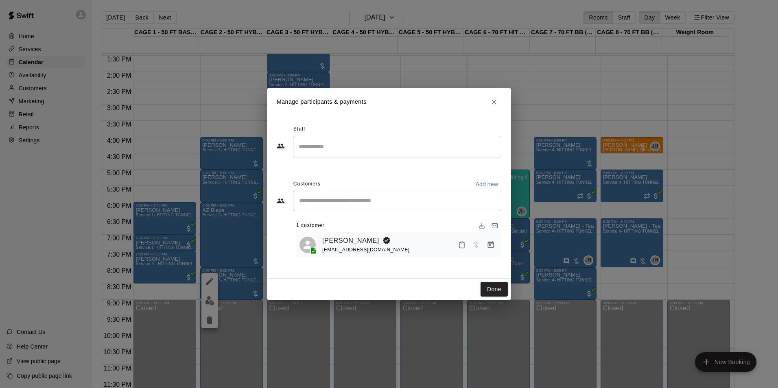
click at [341, 201] on input "Start typing to search customers..." at bounding box center [397, 201] width 201 height 8
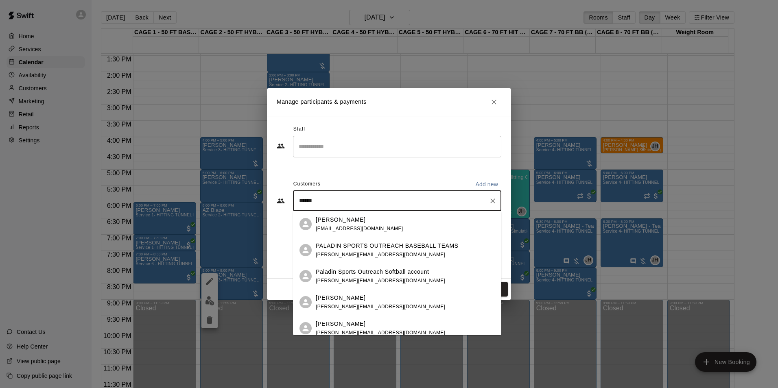
type input "*******"
click at [396, 276] on p "Paladin Sports Outreach Softball account" at bounding box center [372, 272] width 113 height 9
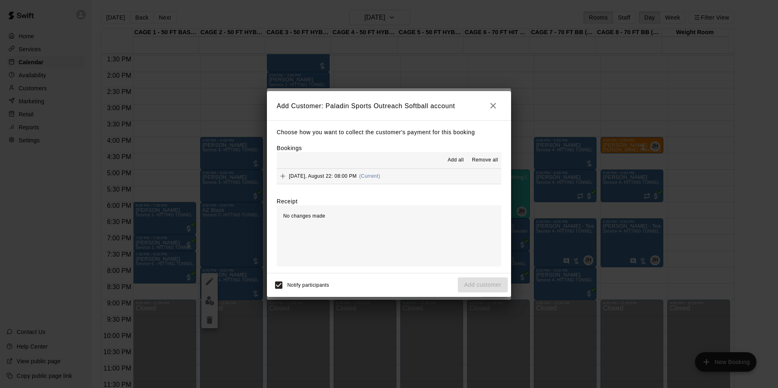
click at [383, 172] on div "Add all Remove all Friday, August 22: 08:00 PM (Current)" at bounding box center [389, 168] width 225 height 32
drag, startPoint x: 383, startPoint y: 172, endPoint x: 396, endPoint y: 175, distance: 13.3
click at [396, 175] on button "Friday, August 22: 08:00 PM (Current)" at bounding box center [389, 176] width 225 height 15
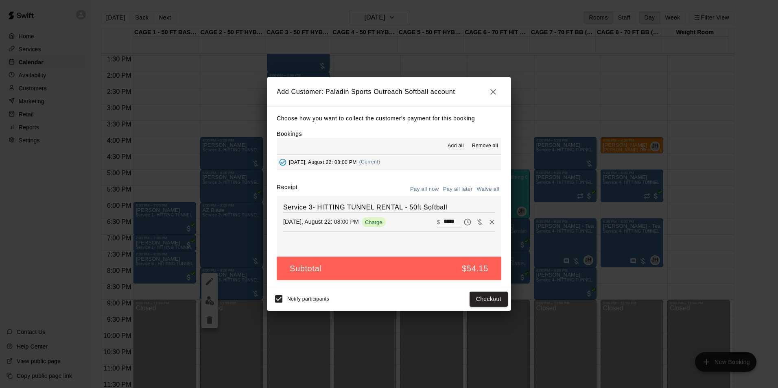
click at [451, 187] on button "Pay all later" at bounding box center [458, 189] width 34 height 13
click at [495, 296] on button "Add customer" at bounding box center [483, 299] width 50 height 15
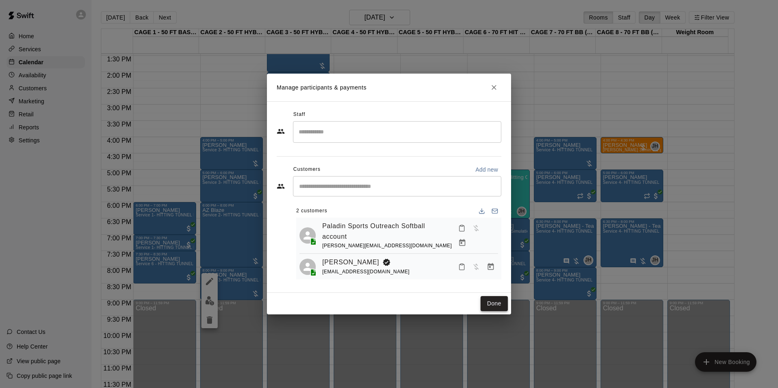
click at [486, 303] on button "Done" at bounding box center [494, 303] width 27 height 15
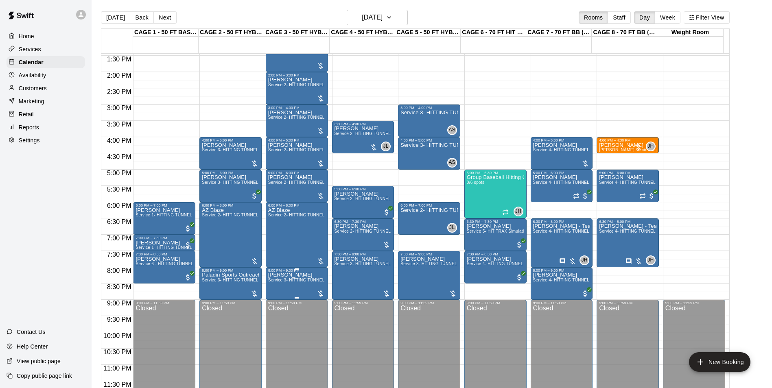
click at [289, 275] on p "Tristan Jorgenson" at bounding box center [296, 275] width 57 height 0
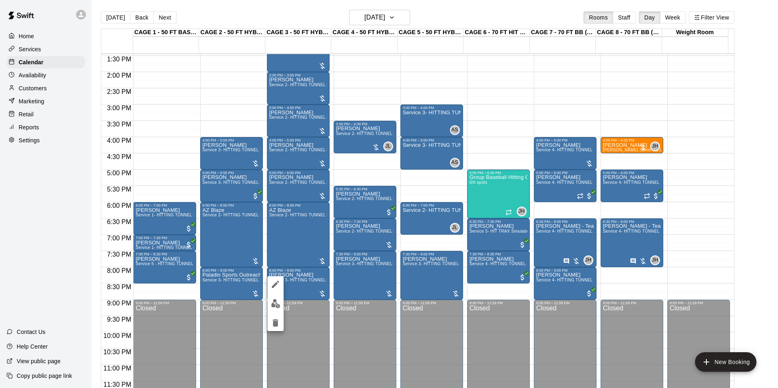
click at [277, 298] on button "edit" at bounding box center [275, 304] width 16 height 16
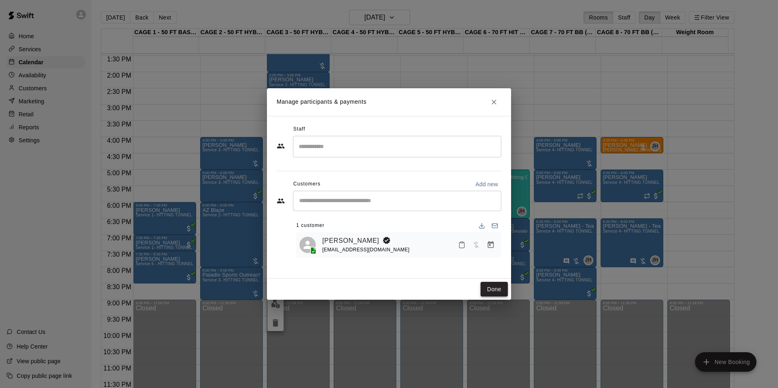
click at [488, 291] on button "Done" at bounding box center [494, 289] width 27 height 15
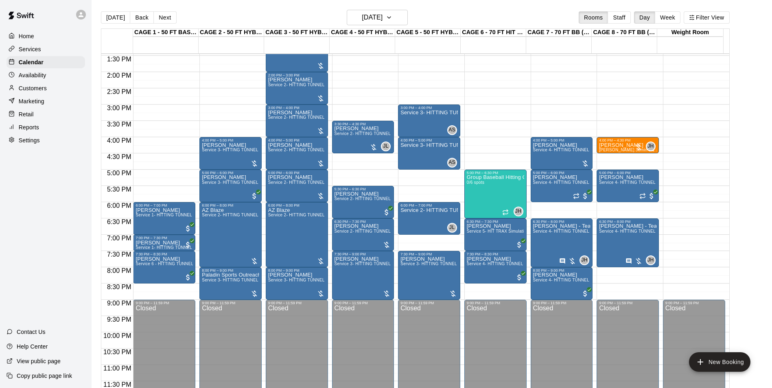
click at [114, 21] on button "Today" at bounding box center [115, 17] width 29 height 12
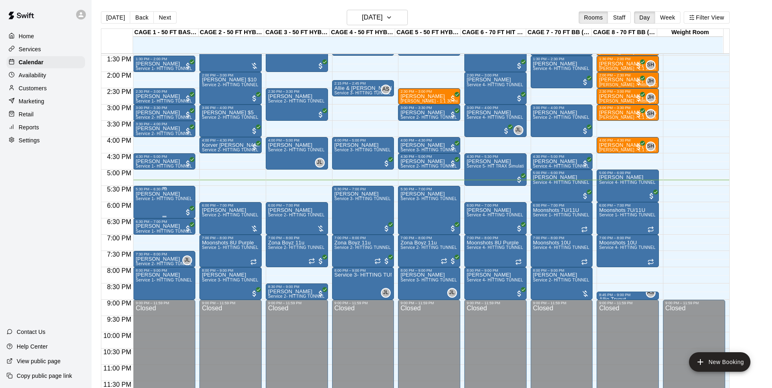
click at [169, 201] on span "Service 1- HITTING TUNNEL RENTAL - 50ft Baseball w/ Auto/Manual Feeder" at bounding box center [210, 199] width 149 height 4
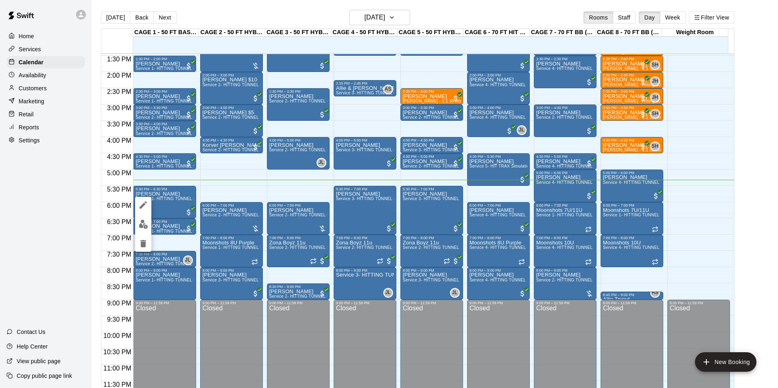
click at [171, 203] on div at bounding box center [389, 194] width 778 height 388
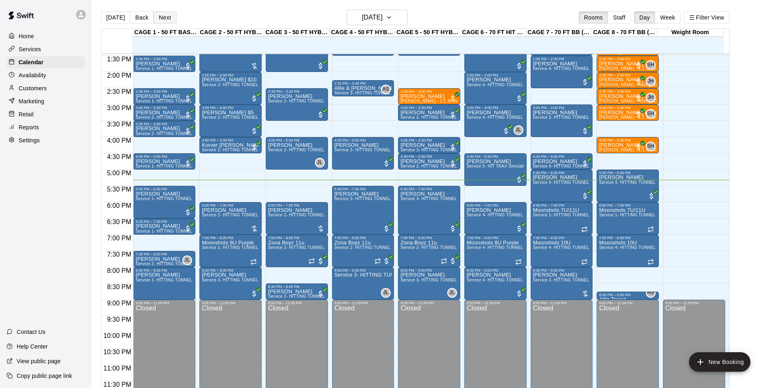
click at [155, 17] on button "Next" at bounding box center [164, 17] width 23 height 12
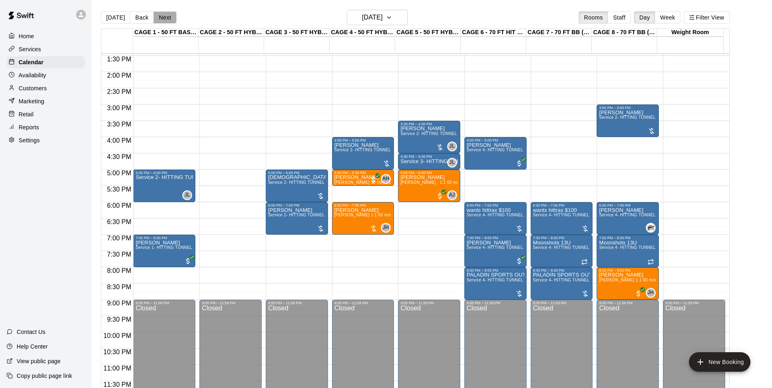
click at [155, 19] on button "Next" at bounding box center [164, 17] width 23 height 12
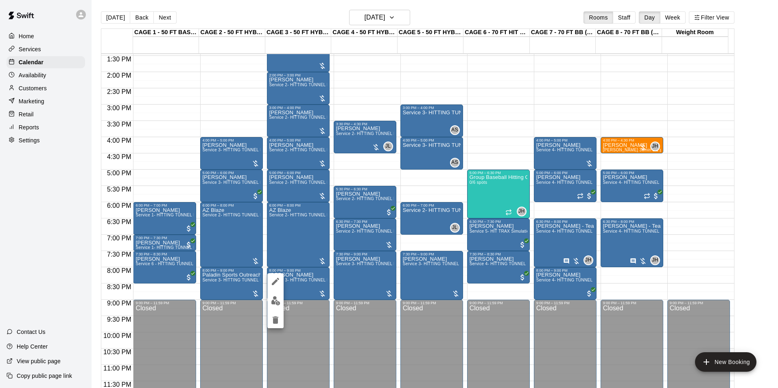
click at [278, 302] on img "edit" at bounding box center [275, 300] width 9 height 9
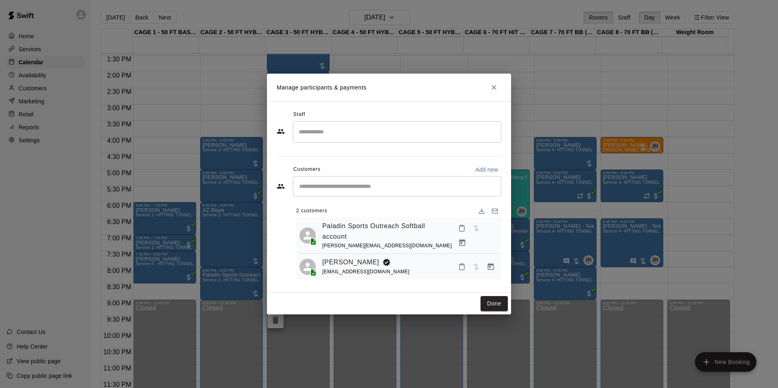
click at [518, 300] on div "Manage participants & payments Staff ​ Customers Add new ​ 2 customers Paladin …" at bounding box center [389, 194] width 778 height 388
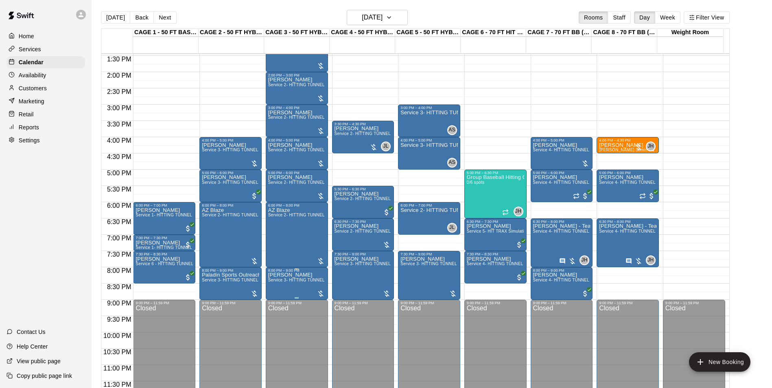
click at [295, 280] on span "Service 3- HITTING TUNNEL RENTAL - 50ft Softball" at bounding box center [318, 280] width 101 height 4
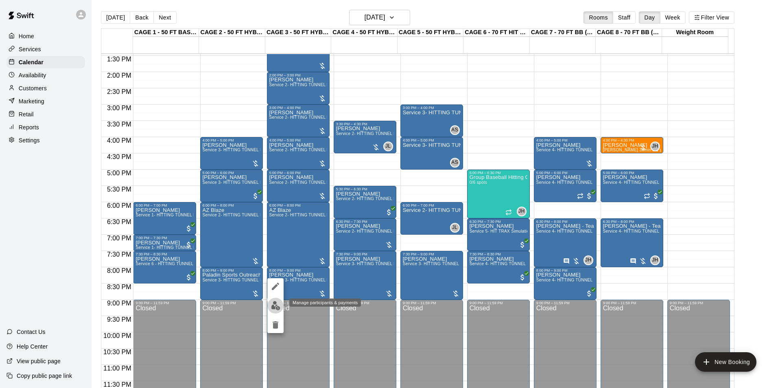
click at [278, 304] on img "edit" at bounding box center [275, 305] width 9 height 9
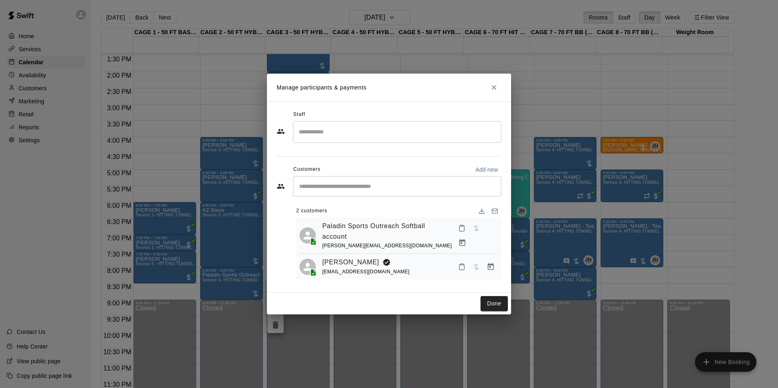
click at [493, 301] on button "Done" at bounding box center [494, 303] width 27 height 15
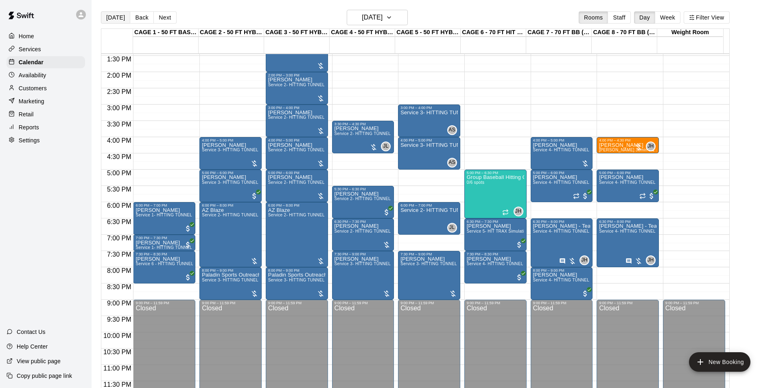
click at [115, 13] on button "Today" at bounding box center [115, 17] width 29 height 12
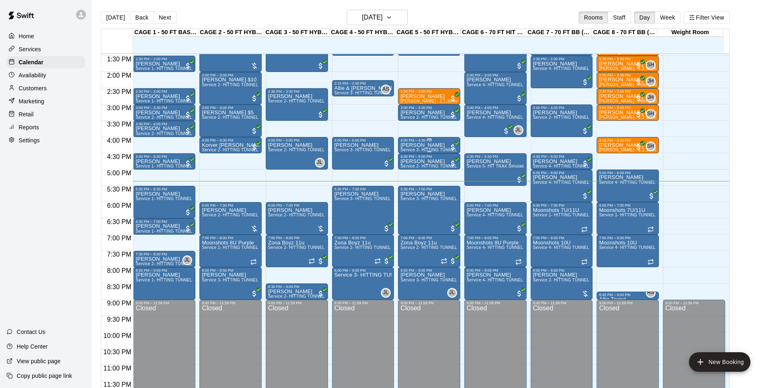
click at [422, 149] on span "Service 3- HITTING TUNNEL RENTAL - 50ft Softball" at bounding box center [450, 150] width 101 height 4
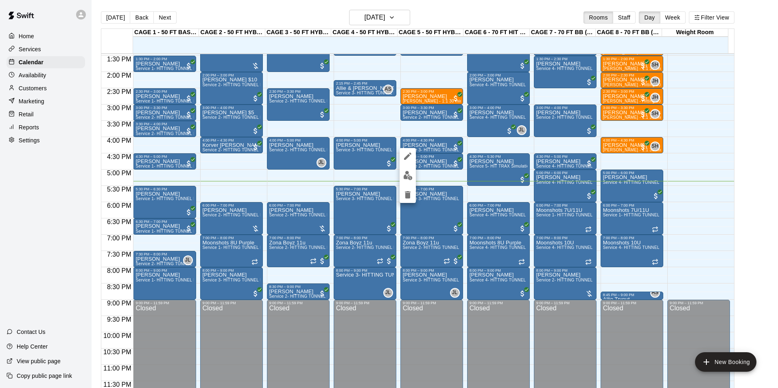
click at [409, 174] on img "edit" at bounding box center [407, 175] width 9 height 9
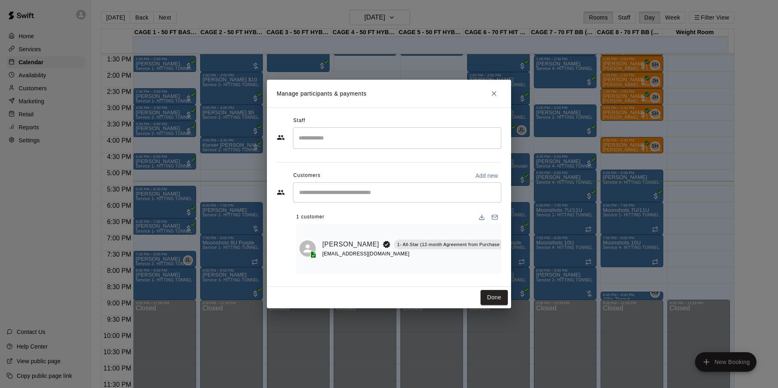
click at [343, 220] on div "1 customer" at bounding box center [398, 217] width 205 height 13
click at [339, 239] on link "Rylan Bibiloni" at bounding box center [350, 244] width 57 height 11
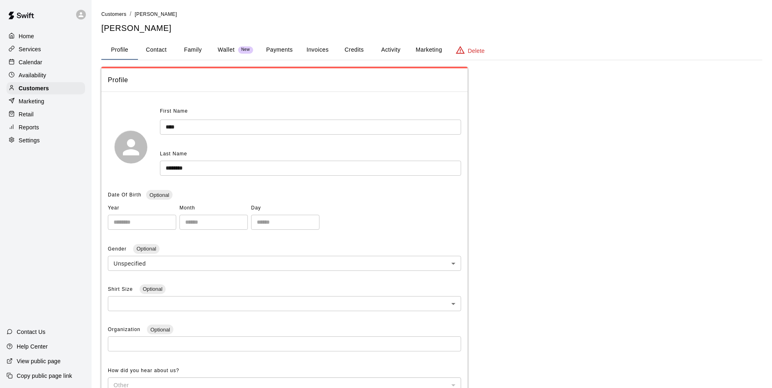
click at [385, 47] on button "Activity" at bounding box center [390, 50] width 37 height 20
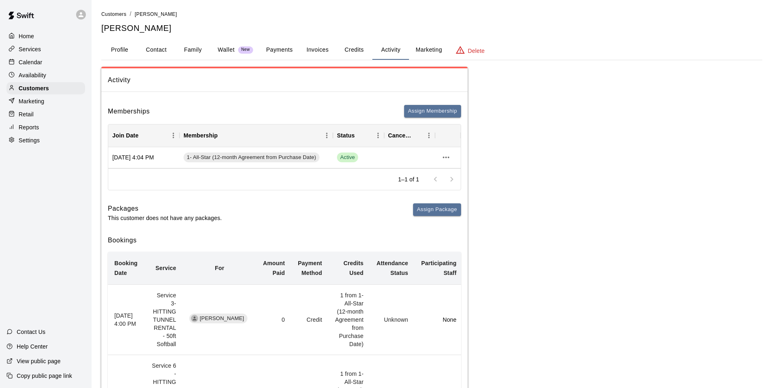
click at [279, 48] on button "Payments" at bounding box center [279, 50] width 39 height 20
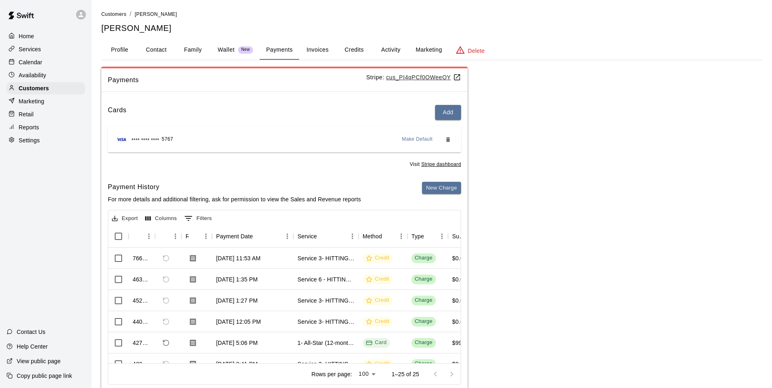
drag, startPoint x: 62, startPoint y: 65, endPoint x: 72, endPoint y: 61, distance: 11.0
click at [62, 65] on div "Calendar" at bounding box center [46, 62] width 79 height 12
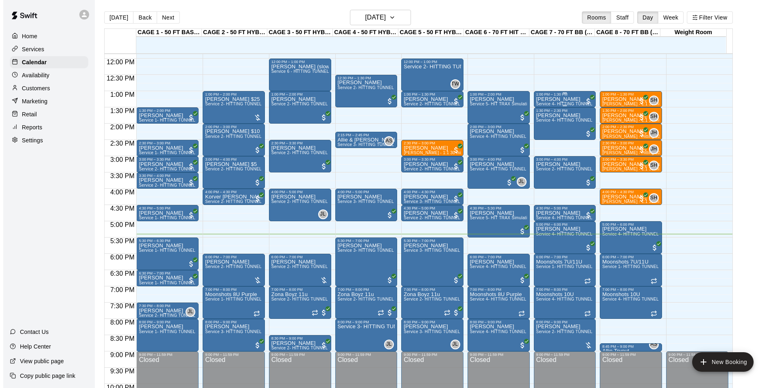
scroll to position [373, 0]
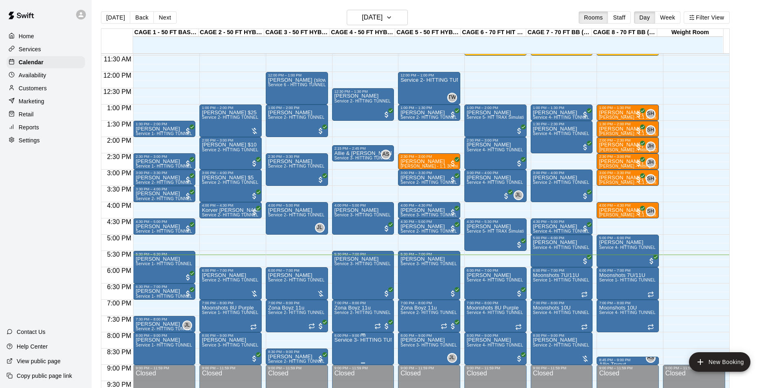
click at [357, 337] on div "8:00 PM – 9:00 PM" at bounding box center [363, 336] width 57 height 4
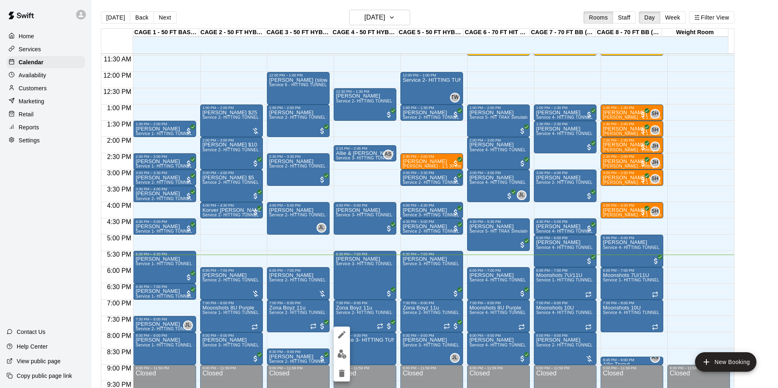
click at [344, 339] on icon "edit" at bounding box center [342, 335] width 10 height 10
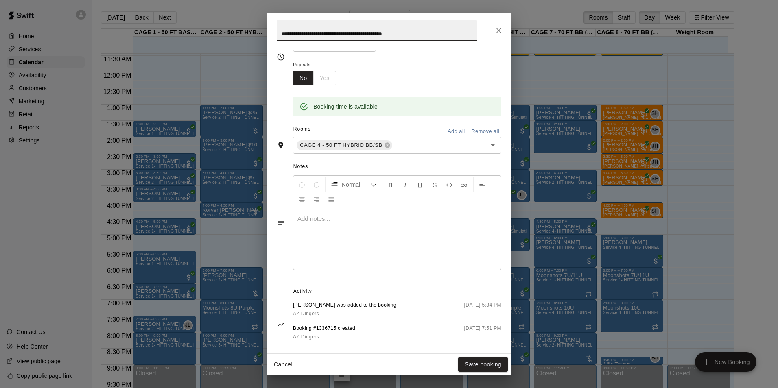
scroll to position [125, 0]
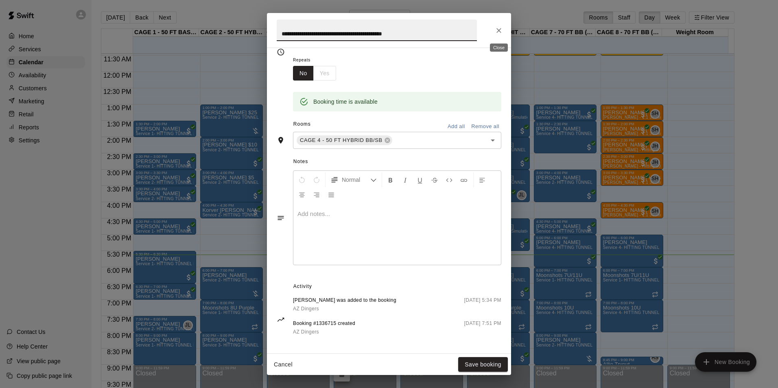
click at [500, 28] on icon "Close" at bounding box center [499, 30] width 8 height 8
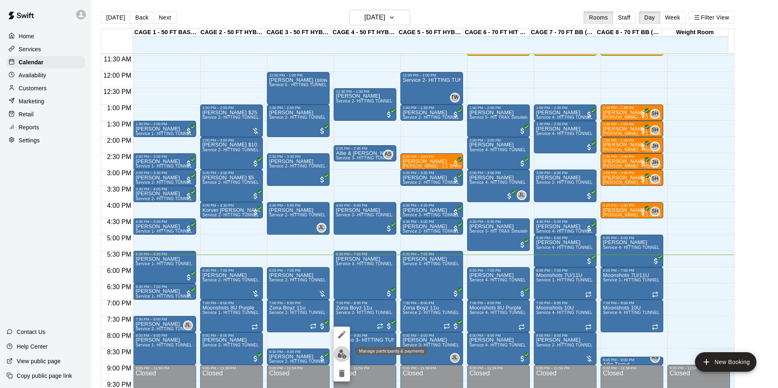
click at [344, 357] on img "edit" at bounding box center [341, 354] width 9 height 9
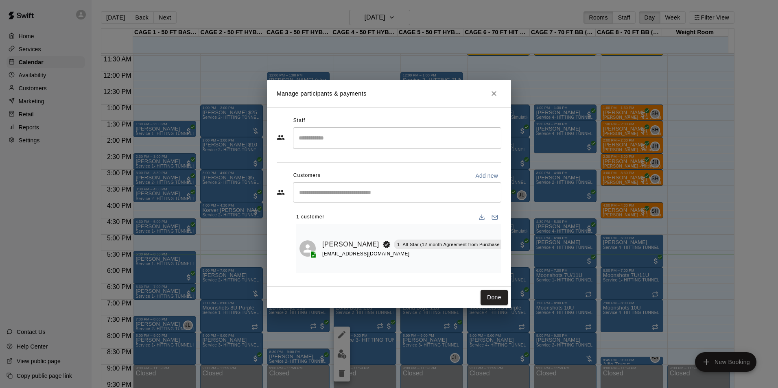
click at [495, 91] on icon "Close" at bounding box center [494, 94] width 8 height 8
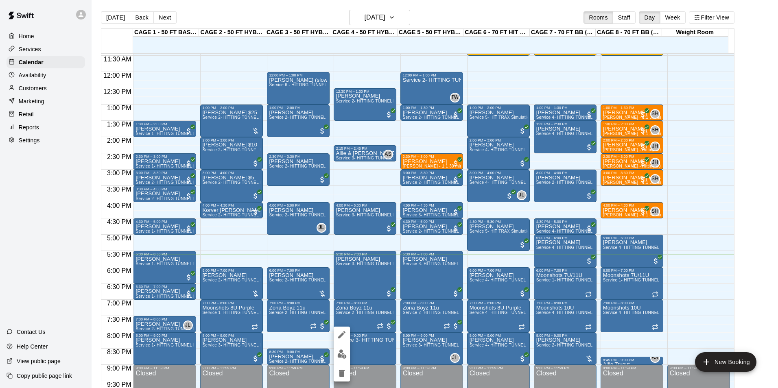
click at [343, 335] on icon "edit" at bounding box center [341, 334] width 7 height 7
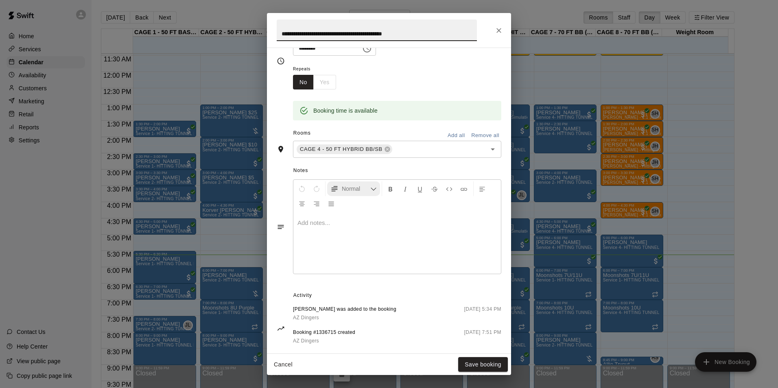
scroll to position [130, 0]
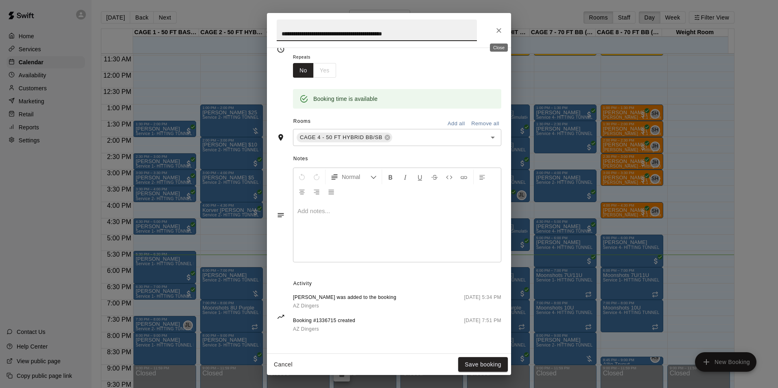
click at [497, 28] on icon "Close" at bounding box center [499, 30] width 8 height 8
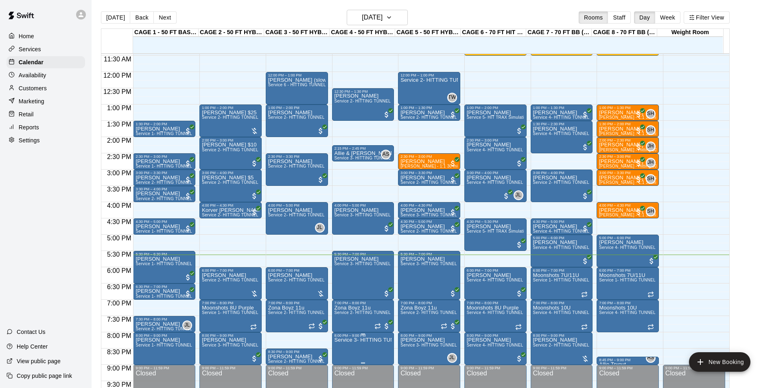
click at [374, 340] on p "Service 3- HITTING TUNNEL RENTAL - 50ft Softball" at bounding box center [363, 340] width 57 height 0
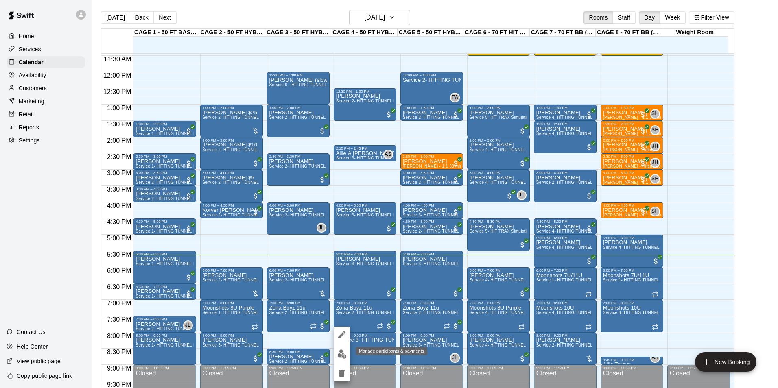
click at [341, 354] on img "edit" at bounding box center [341, 354] width 9 height 9
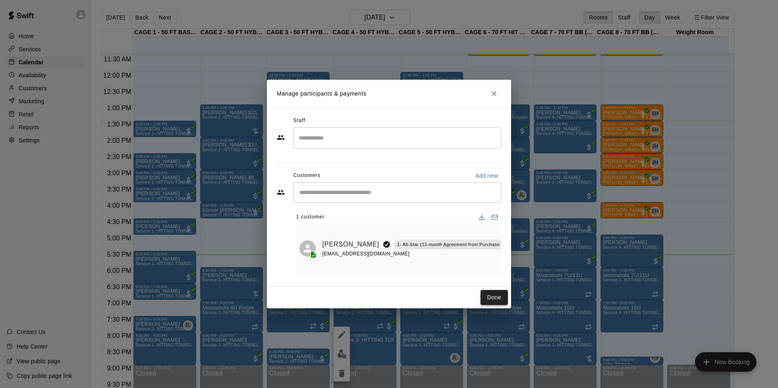
click at [492, 301] on button "Done" at bounding box center [494, 297] width 27 height 15
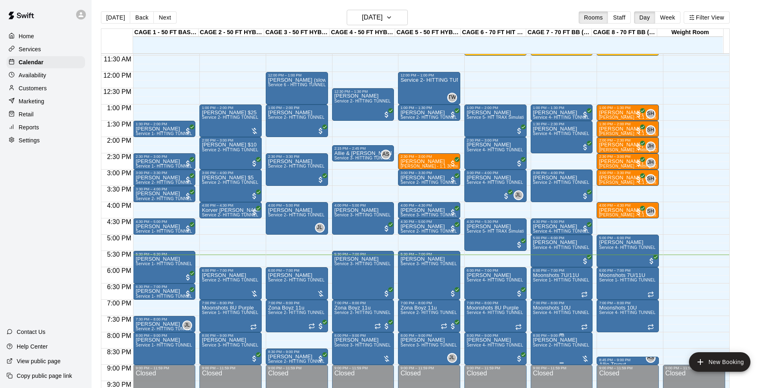
click at [545, 348] on span "Service 2- HITTING TUNNEL RENTAL - 50ft Baseball" at bounding box center [584, 345] width 103 height 4
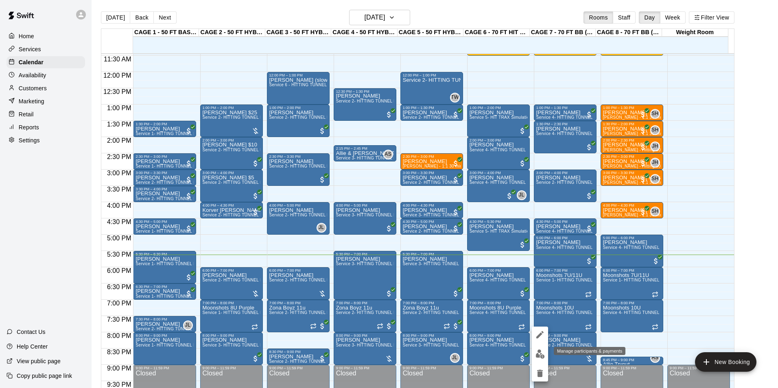
click at [544, 359] on button "edit" at bounding box center [540, 354] width 16 height 16
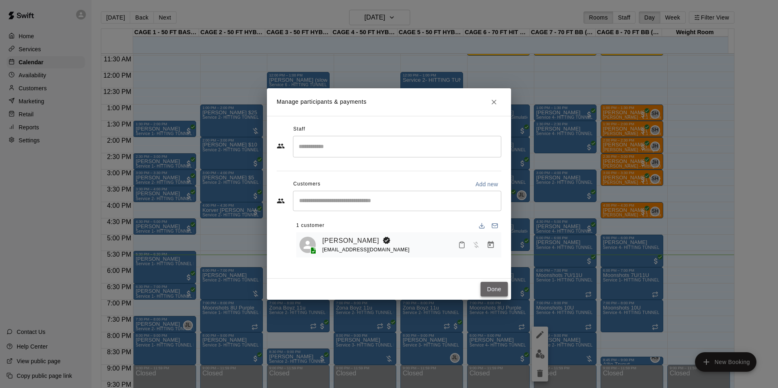
click at [490, 284] on button "Done" at bounding box center [494, 289] width 27 height 15
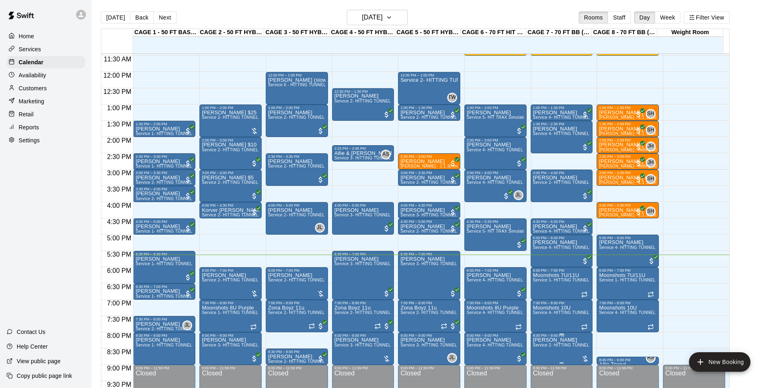
click at [557, 346] on span "Service 2- HITTING TUNNEL RENTAL - 50ft Baseball" at bounding box center [584, 345] width 103 height 4
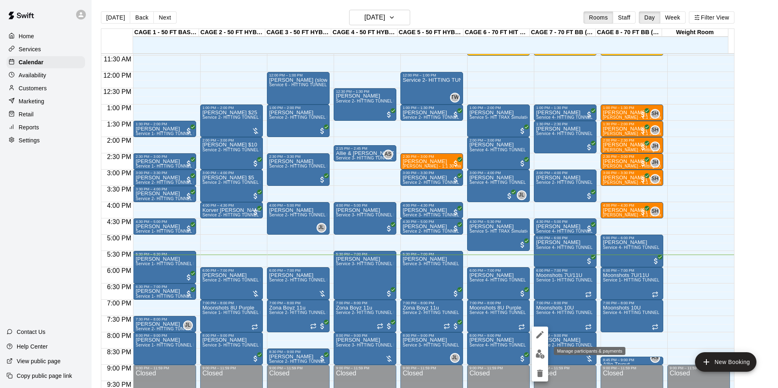
click at [541, 353] on img "edit" at bounding box center [540, 354] width 9 height 9
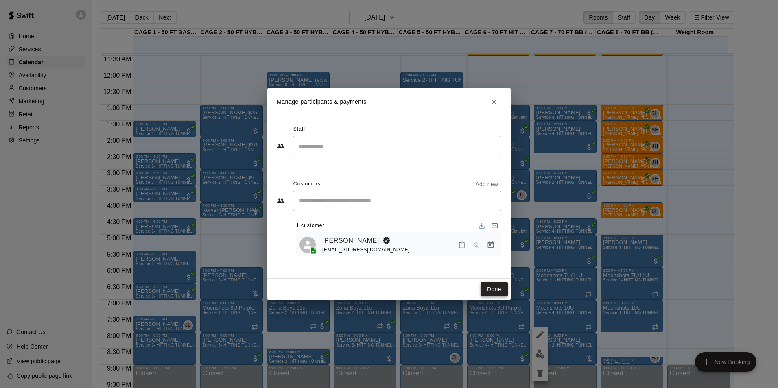
click at [496, 287] on button "Done" at bounding box center [494, 289] width 27 height 15
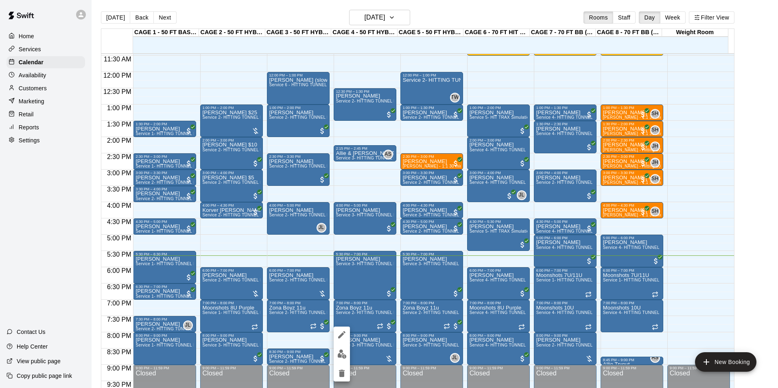
click at [347, 337] on button "edit" at bounding box center [342, 335] width 16 height 16
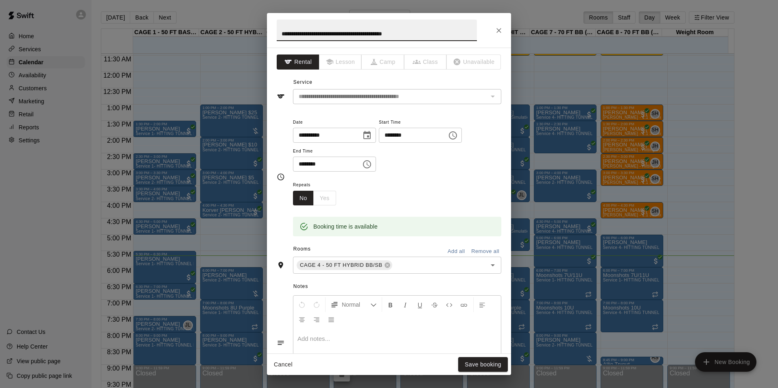
click at [489, 28] on div "**********" at bounding box center [389, 30] width 244 height 35
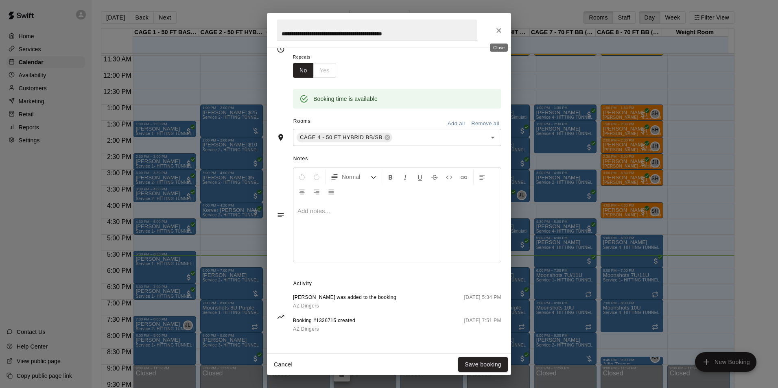
click at [501, 35] on button "Close" at bounding box center [499, 30] width 15 height 15
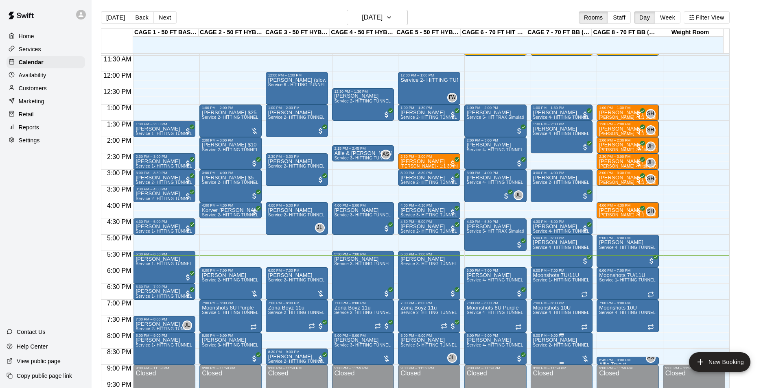
click at [559, 348] on span "Service 2- HITTING TUNNEL RENTAL - 50ft Baseball" at bounding box center [584, 345] width 103 height 4
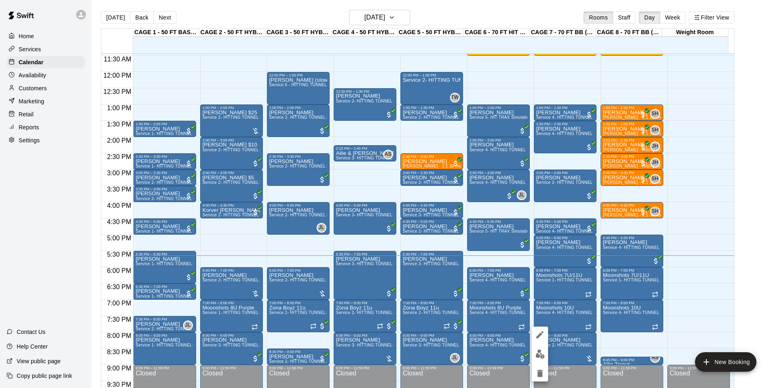
click at [543, 331] on icon "edit" at bounding box center [540, 335] width 10 height 10
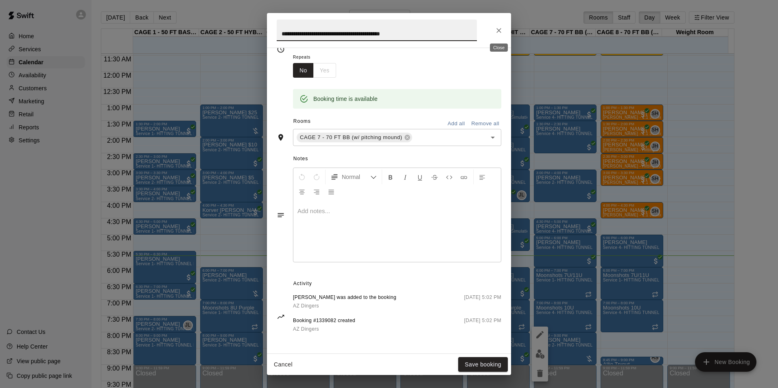
click at [497, 26] on icon "Close" at bounding box center [499, 30] width 8 height 8
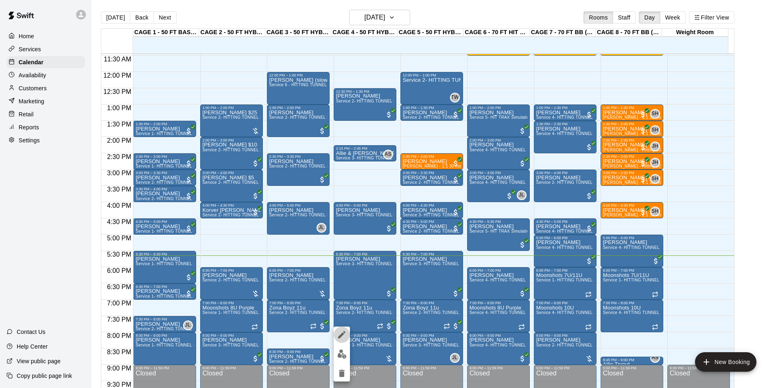
click at [341, 336] on icon "edit" at bounding box center [341, 334] width 7 height 7
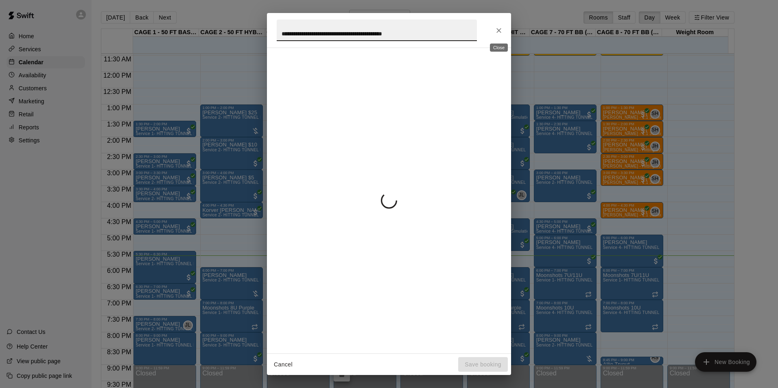
click at [502, 34] on icon "Close" at bounding box center [499, 30] width 8 height 8
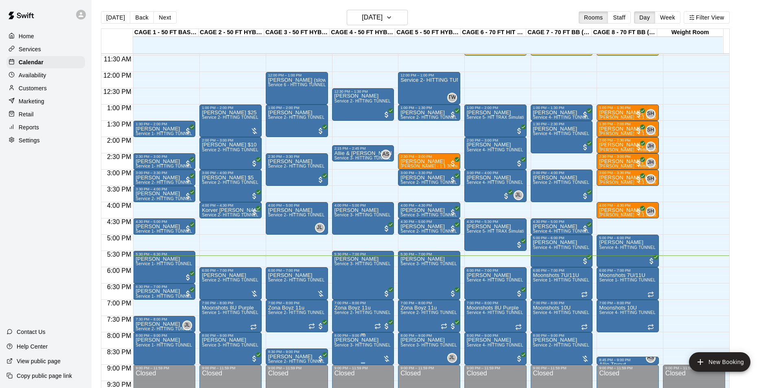
click at [353, 337] on div "8:00 PM – 9:00 PM" at bounding box center [363, 336] width 57 height 4
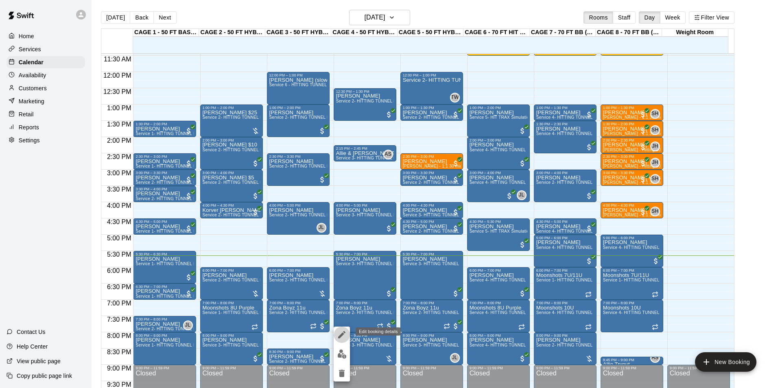
click at [347, 335] on button "edit" at bounding box center [342, 335] width 16 height 16
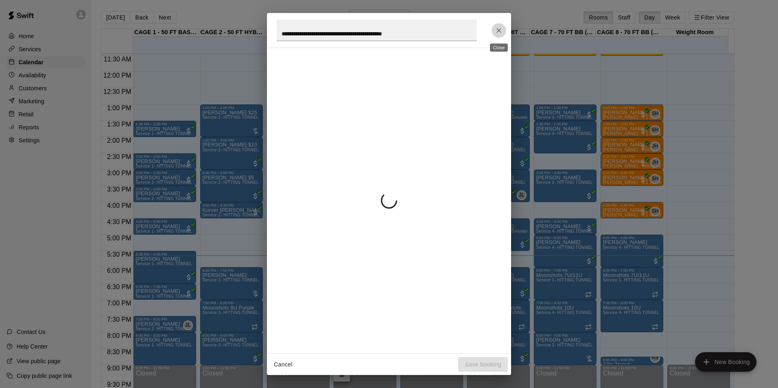
click at [497, 33] on icon "Close" at bounding box center [499, 30] width 8 height 8
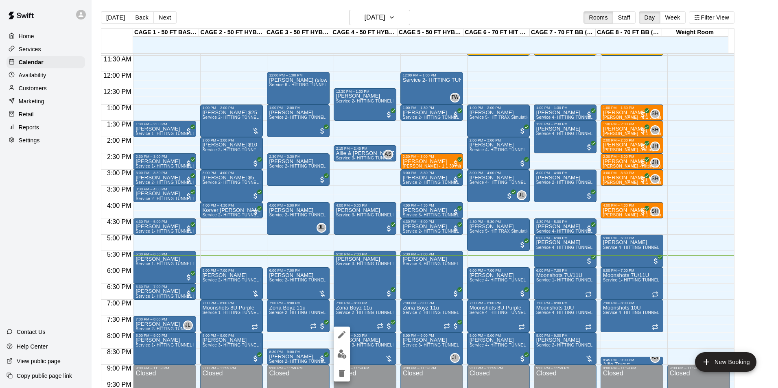
click at [567, 354] on div at bounding box center [389, 194] width 778 height 388
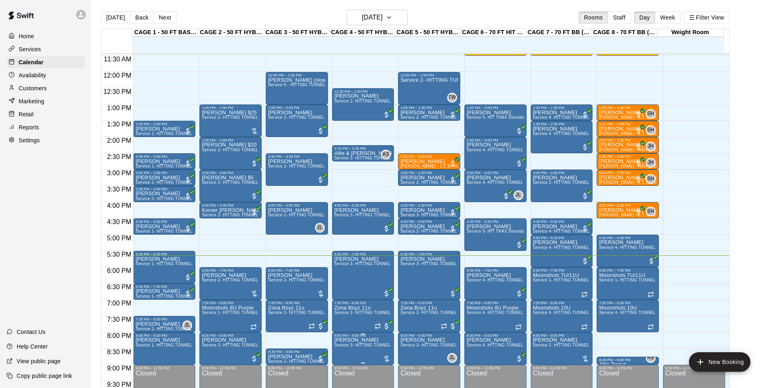
click at [371, 348] on span "Service 3- HITTING TUNNEL RENTAL - 50ft Softball" at bounding box center [385, 345] width 101 height 4
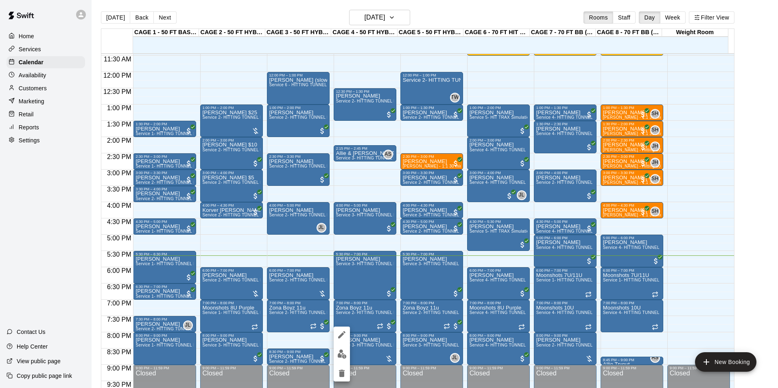
click at [346, 358] on img "edit" at bounding box center [341, 354] width 9 height 9
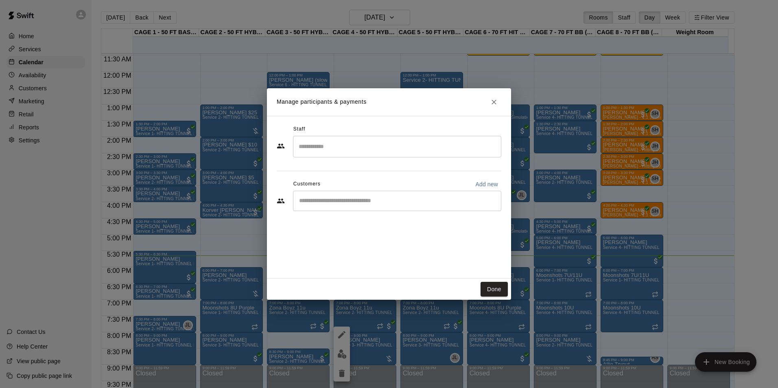
click at [495, 106] on icon "Close" at bounding box center [494, 102] width 8 height 8
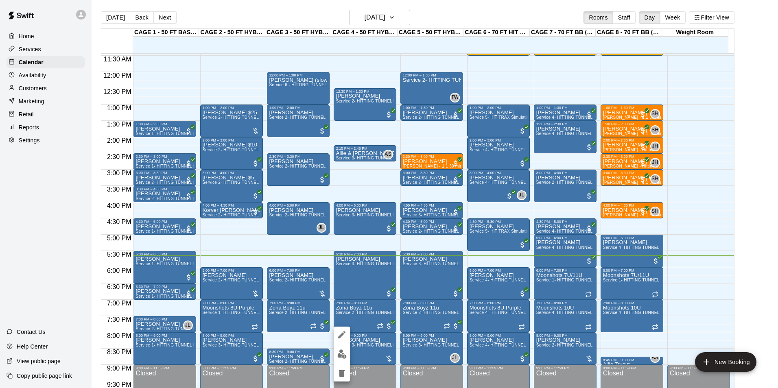
click at [343, 334] on icon "edit" at bounding box center [341, 334] width 7 height 7
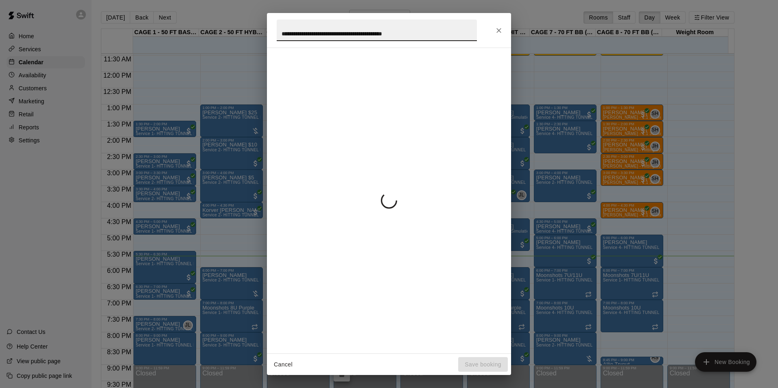
click at [497, 29] on icon "Close" at bounding box center [499, 30] width 8 height 8
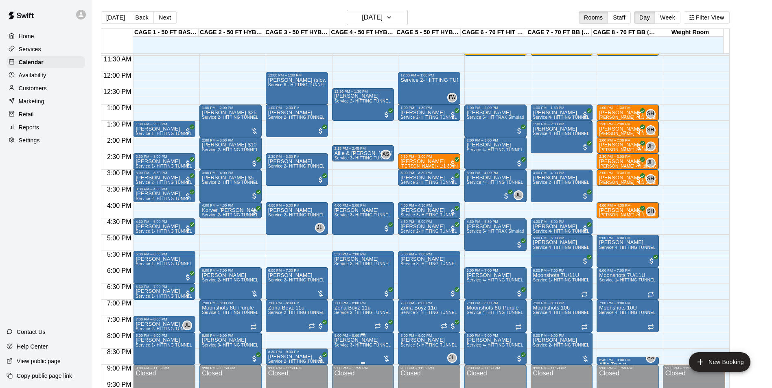
click at [356, 348] on span "Service 3- HITTING TUNNEL RENTAL - 50ft Softball" at bounding box center [385, 345] width 101 height 4
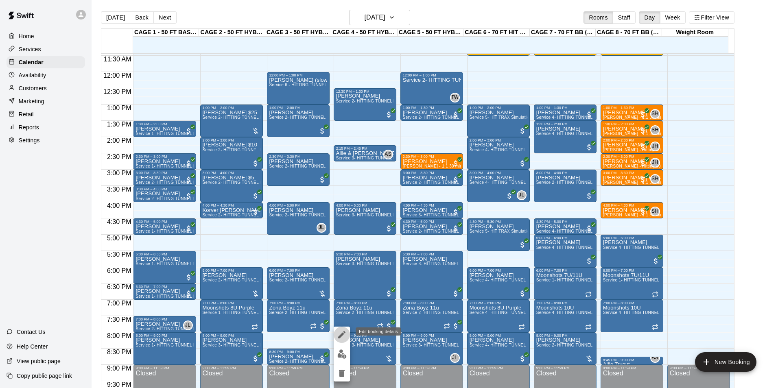
click at [346, 341] on button "edit" at bounding box center [342, 335] width 16 height 16
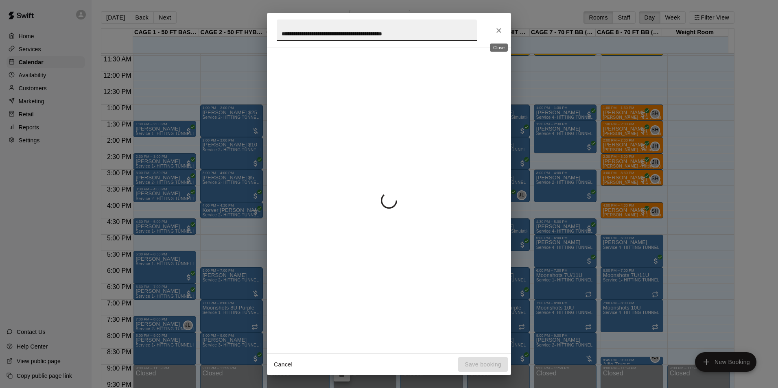
click at [500, 26] on icon "Close" at bounding box center [499, 30] width 8 height 8
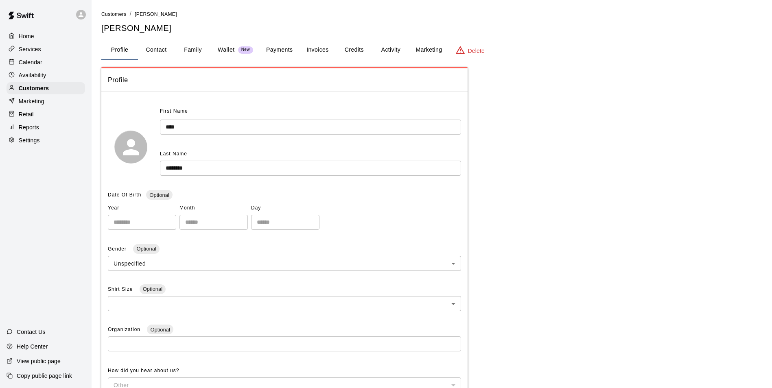
click at [284, 47] on button "Payments" at bounding box center [279, 50] width 39 height 20
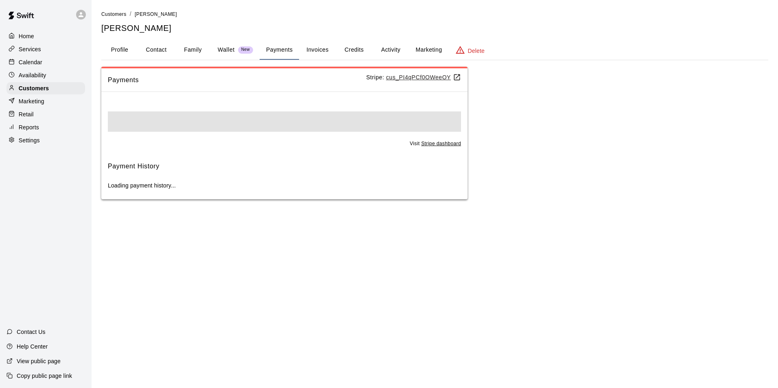
click at [395, 50] on button "Activity" at bounding box center [390, 50] width 37 height 20
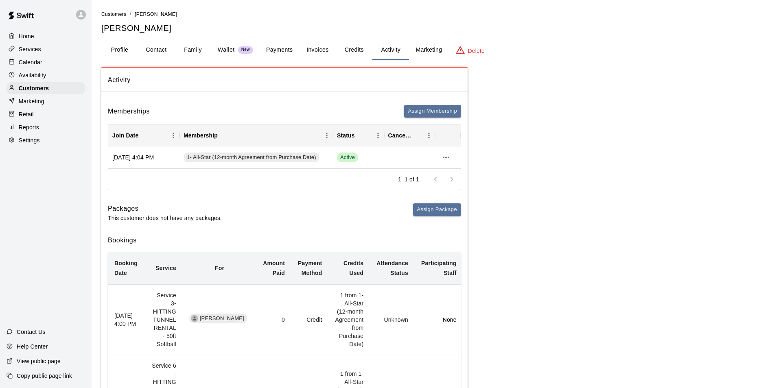
click at [282, 44] on button "Payments" at bounding box center [279, 50] width 39 height 20
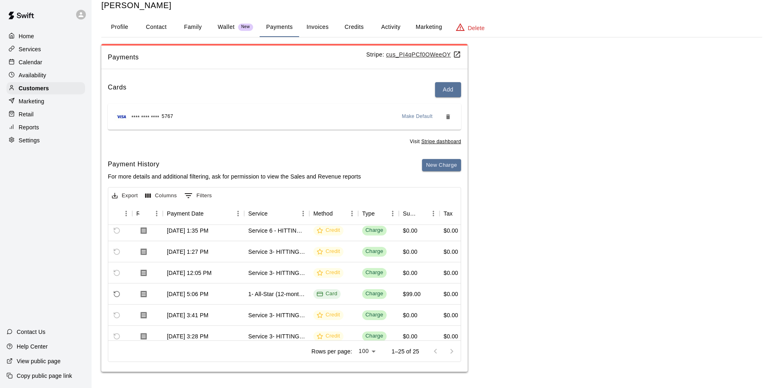
scroll to position [0, 49]
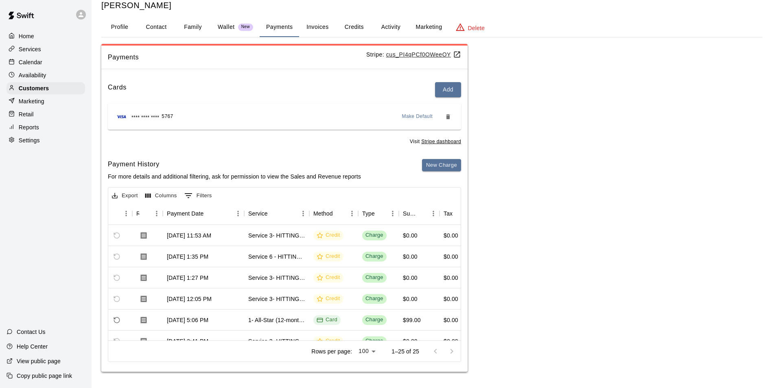
click at [391, 30] on button "Activity" at bounding box center [390, 28] width 37 height 20
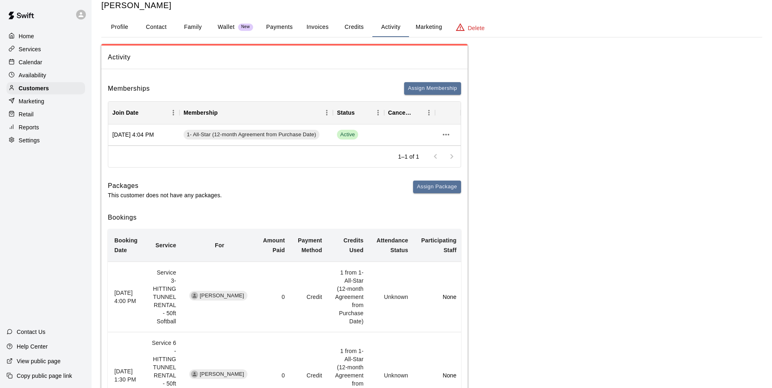
click at [360, 18] on button "Credits" at bounding box center [354, 28] width 37 height 20
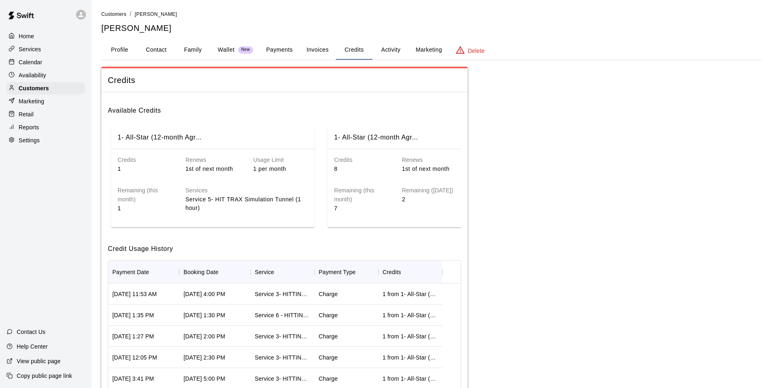
click at [261, 49] on button "Payments" at bounding box center [279, 50] width 39 height 20
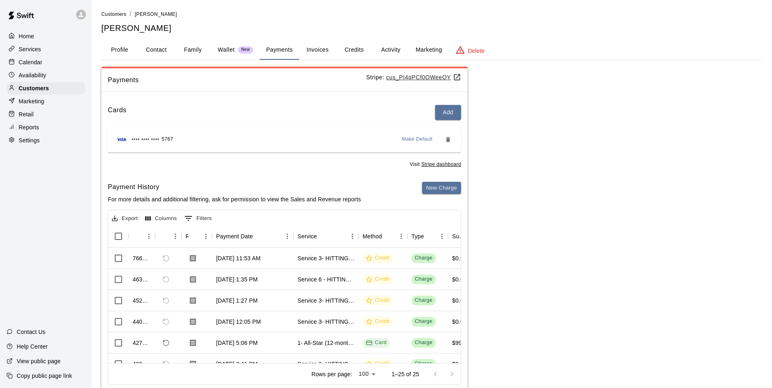
click at [67, 61] on div "Calendar" at bounding box center [46, 62] width 79 height 12
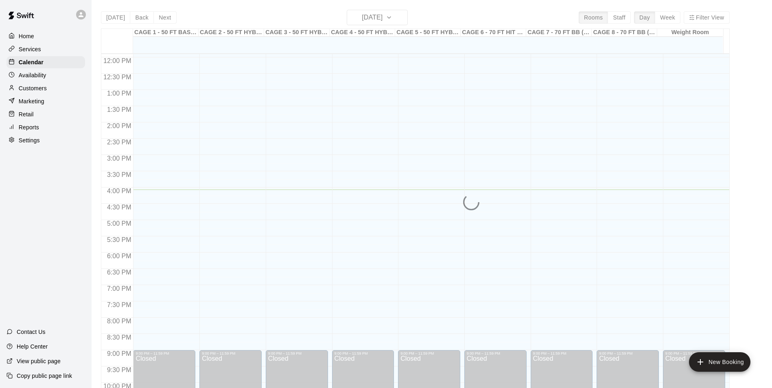
scroll to position [373, 0]
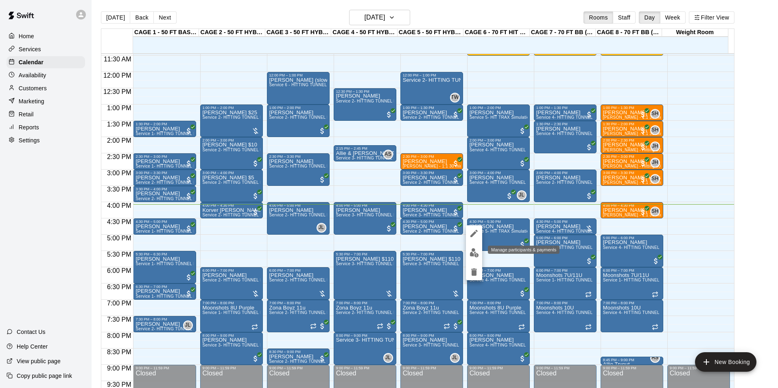
click at [474, 247] on button "edit" at bounding box center [474, 253] width 16 height 16
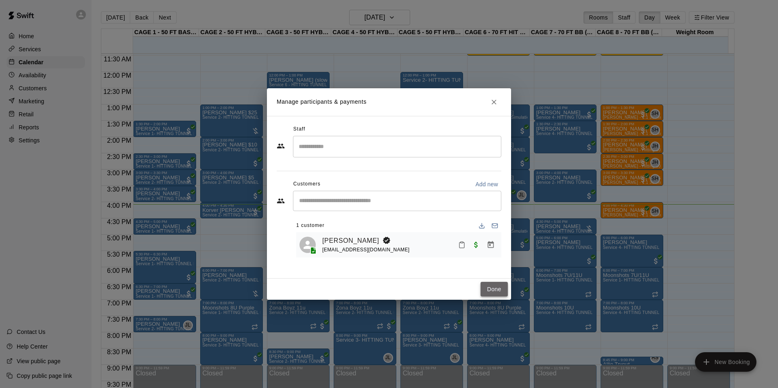
click at [504, 288] on button "Done" at bounding box center [494, 289] width 27 height 15
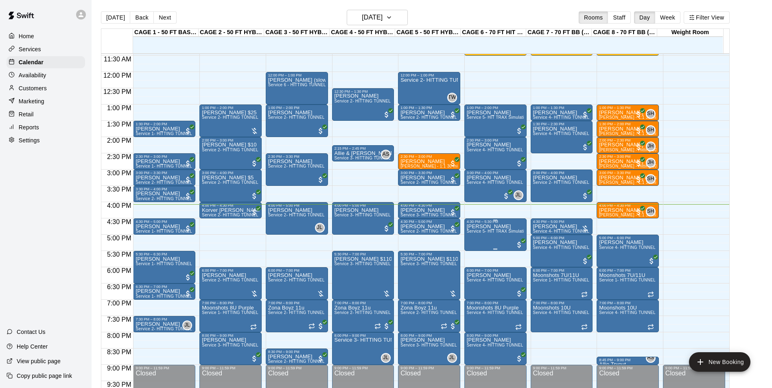
click at [481, 231] on span "Service 5- HIT TRAX Simulation Tunnel" at bounding box center [505, 231] width 77 height 4
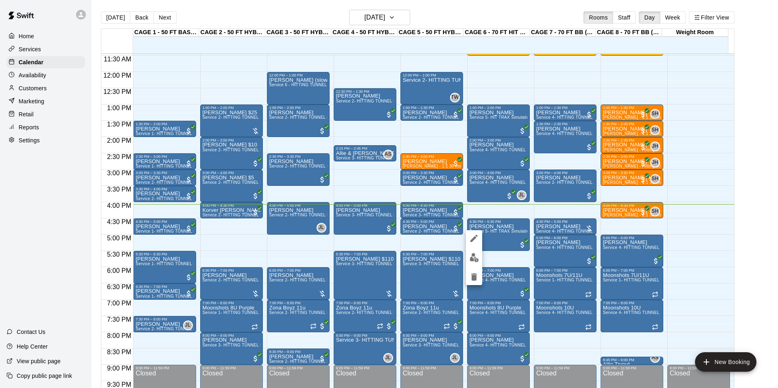
click at [504, 241] on div at bounding box center [389, 194] width 778 height 388
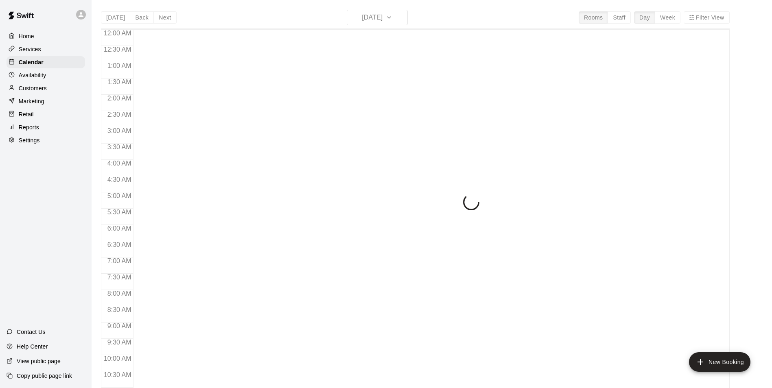
scroll to position [414, 0]
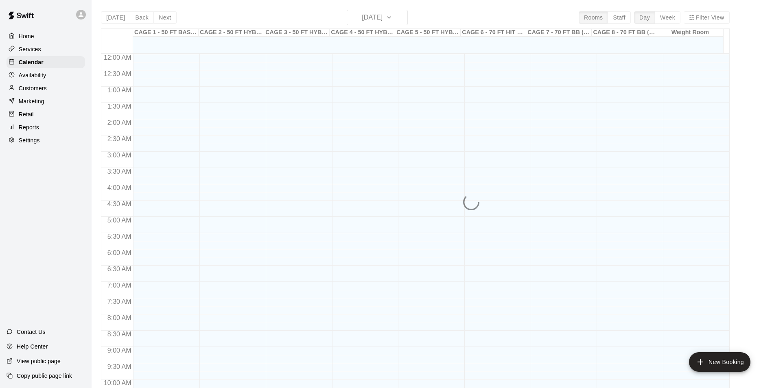
scroll to position [414, 0]
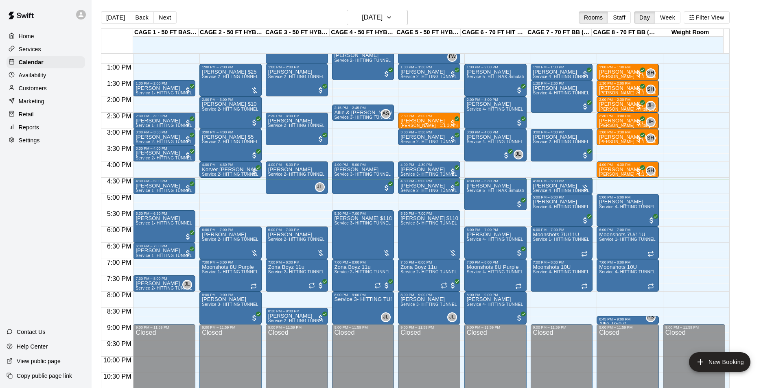
click at [57, 76] on div "Availability" at bounding box center [46, 75] width 79 height 12
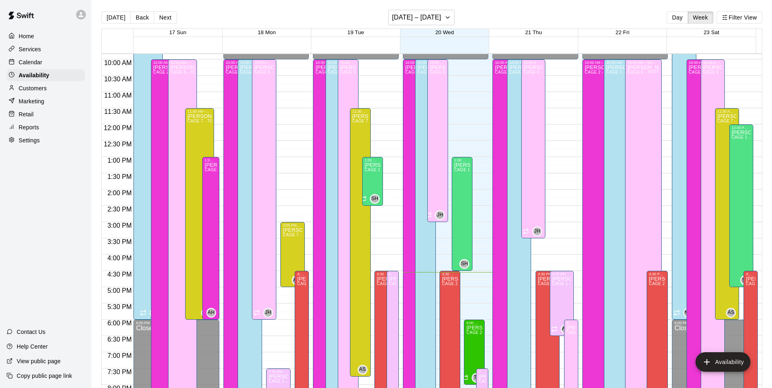
scroll to position [316, 0]
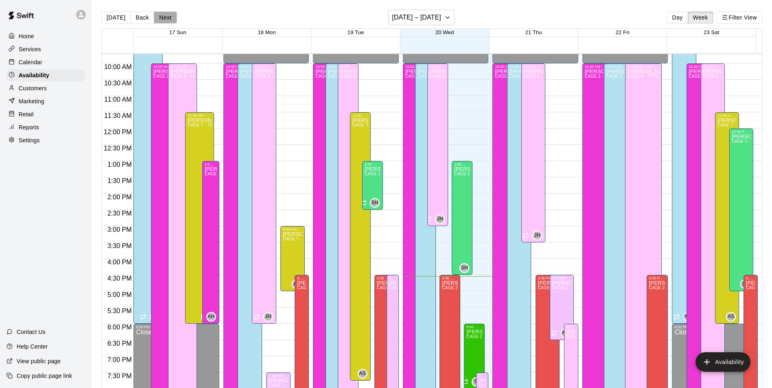
click at [155, 16] on button "Next" at bounding box center [165, 17] width 23 height 12
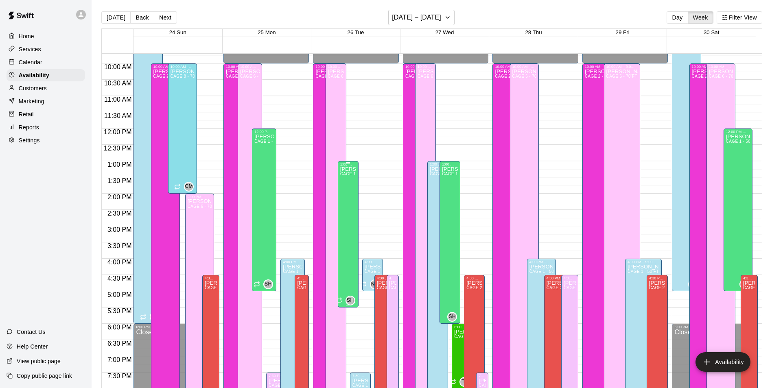
scroll to position [357, 0]
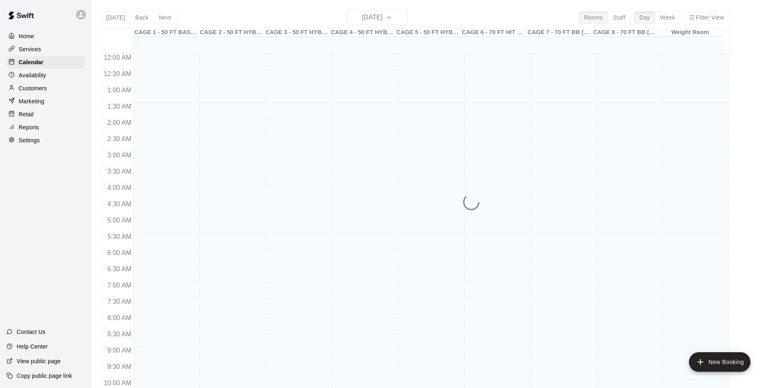
scroll to position [414, 0]
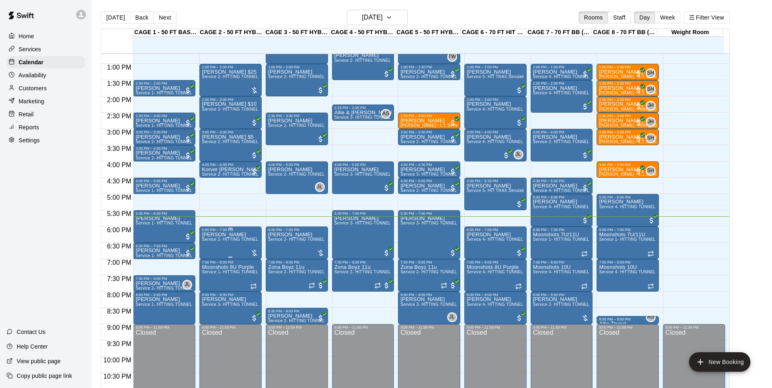
click at [215, 235] on p "[PERSON_NAME]" at bounding box center [230, 235] width 57 height 0
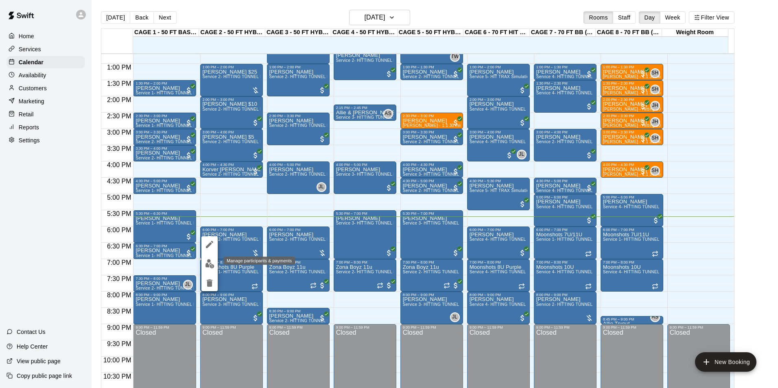
click at [209, 264] on img "edit" at bounding box center [209, 263] width 9 height 9
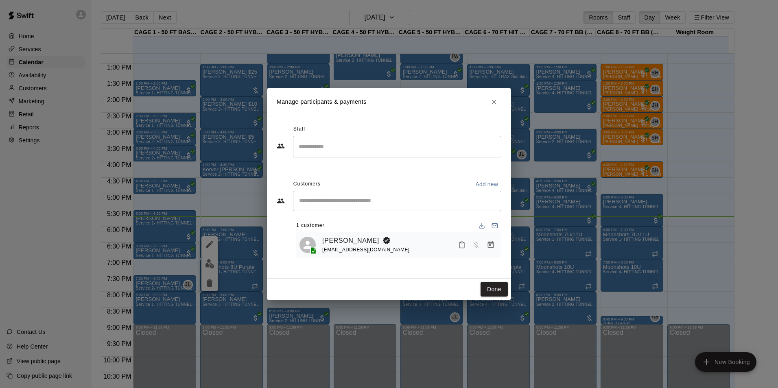
click at [492, 234] on div "[PERSON_NAME] [EMAIL_ADDRESS][DOMAIN_NAME]" at bounding box center [398, 245] width 205 height 26
click at [489, 243] on icon "Manage bookings & payment" at bounding box center [491, 244] width 6 height 7
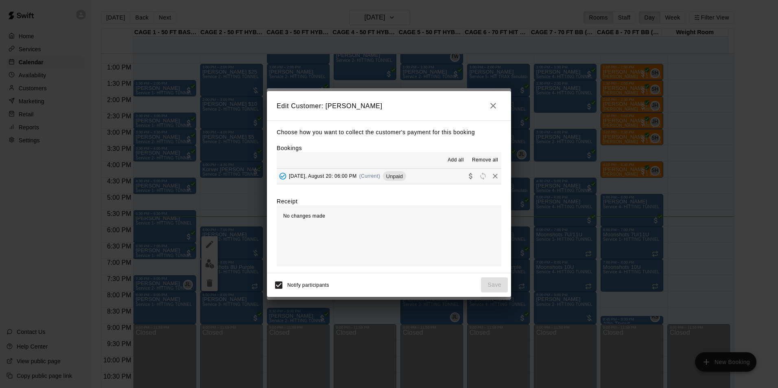
drag, startPoint x: 412, startPoint y: 165, endPoint x: 416, endPoint y: 167, distance: 4.4
click at [416, 167] on div "Add all Remove all" at bounding box center [389, 160] width 225 height 16
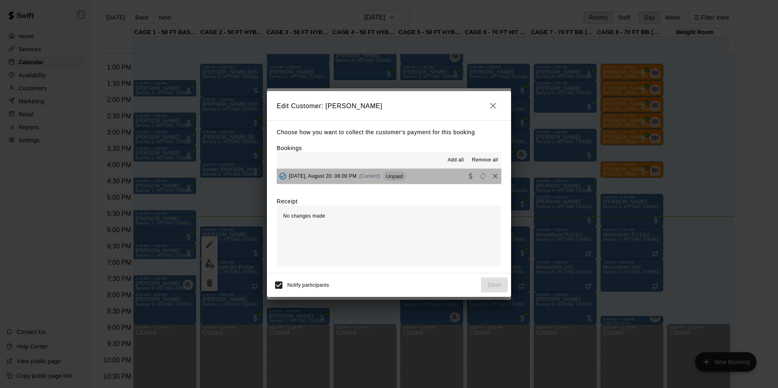
click at [417, 171] on button "[DATE], August 20: 06:00 PM (Current) Unpaid" at bounding box center [389, 176] width 225 height 15
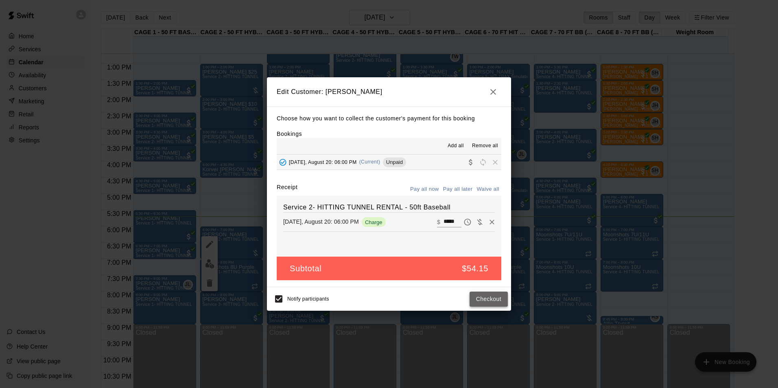
click at [477, 293] on button "Checkout" at bounding box center [489, 299] width 38 height 15
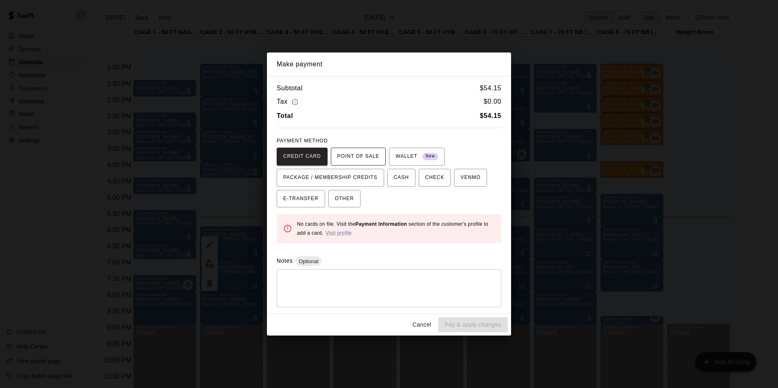
click at [351, 152] on span "POINT OF SALE" at bounding box center [358, 156] width 42 height 13
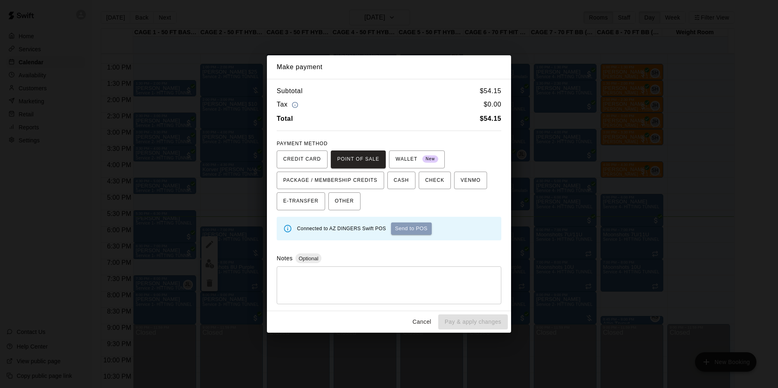
click at [418, 230] on button "Send to POS" at bounding box center [411, 229] width 41 height 12
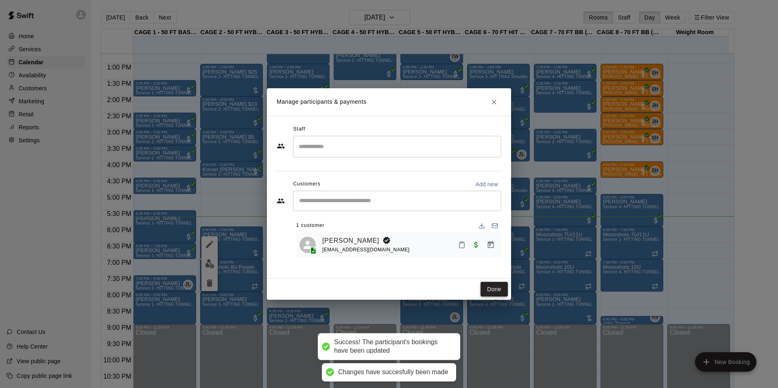
click at [493, 292] on button "Done" at bounding box center [494, 289] width 27 height 15
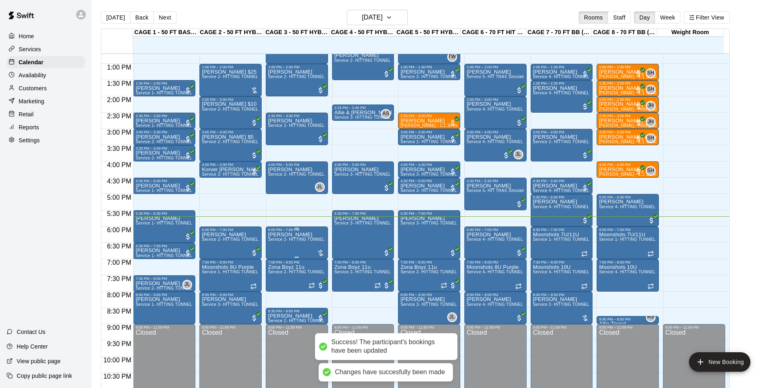
click at [300, 241] on span "Service 2- HITTING TUNNEL RENTAL - 50ft Baseball" at bounding box center [319, 239] width 103 height 4
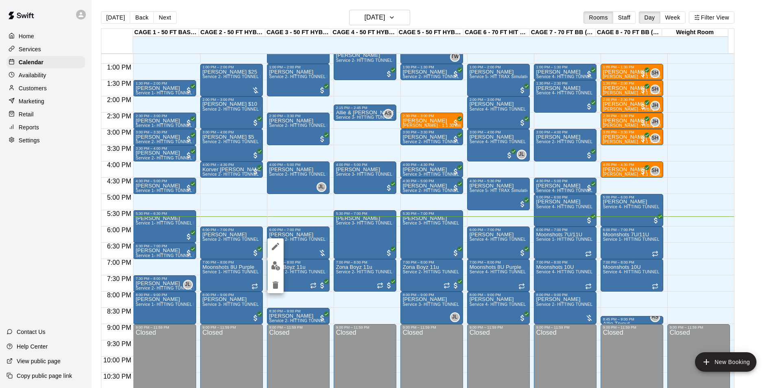
click at [274, 262] on img "edit" at bounding box center [275, 265] width 9 height 9
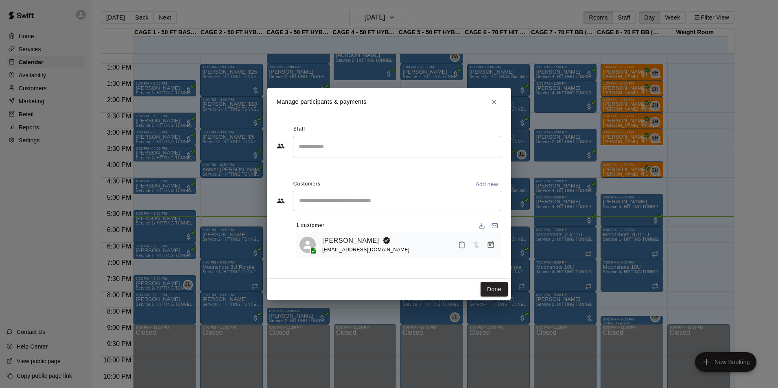
click at [339, 246] on div "[EMAIL_ADDRESS][DOMAIN_NAME]" at bounding box center [366, 250] width 88 height 9
click at [343, 238] on link "[PERSON_NAME]" at bounding box center [350, 241] width 57 height 11
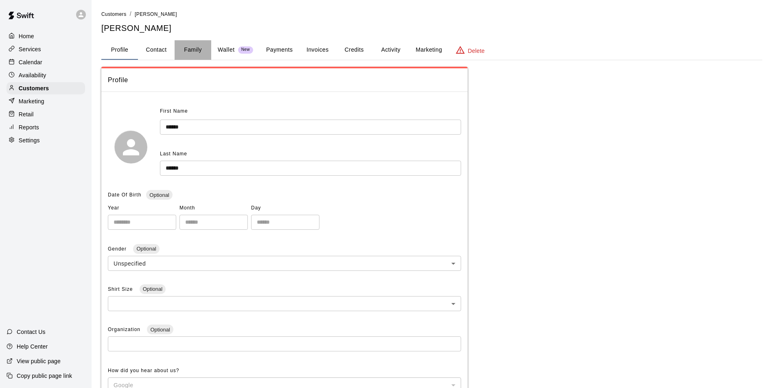
drag, startPoint x: 190, startPoint y: 49, endPoint x: 267, endPoint y: 51, distance: 76.9
click at [190, 49] on button "Family" at bounding box center [193, 50] width 37 height 20
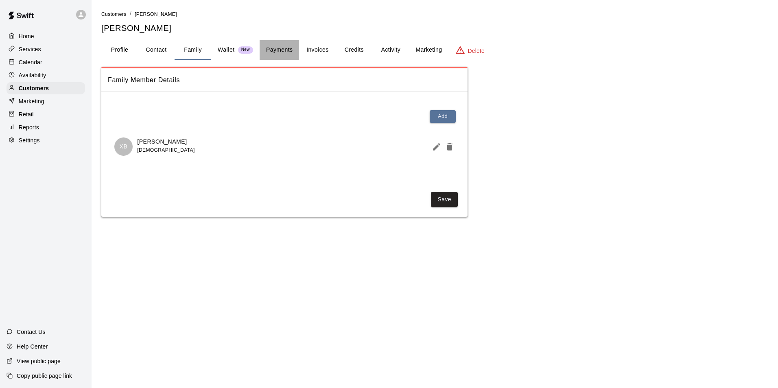
click at [271, 51] on button "Payments" at bounding box center [279, 50] width 39 height 20
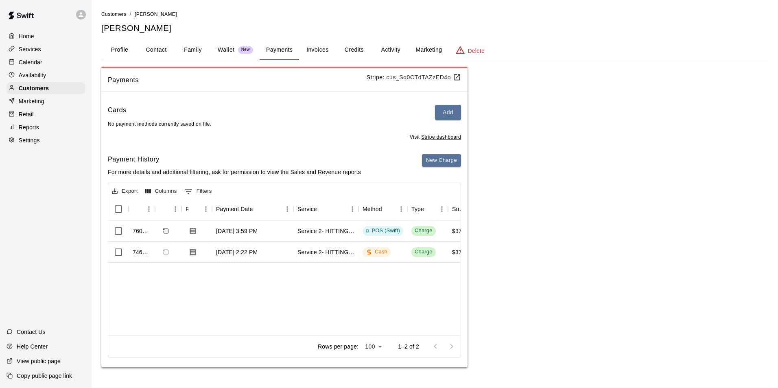
click at [34, 66] on p "Calendar" at bounding box center [31, 62] width 24 height 8
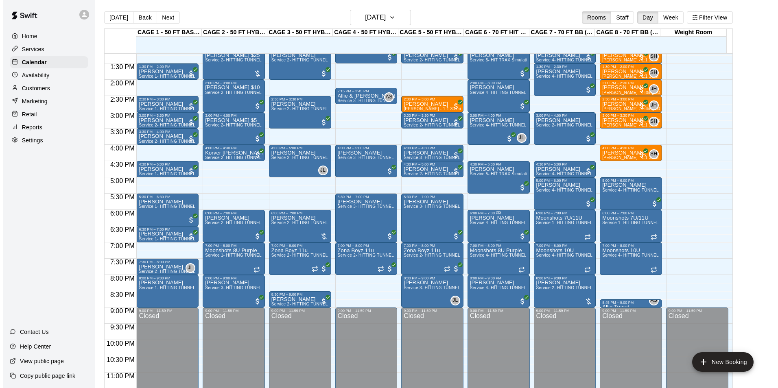
scroll to position [439, 0]
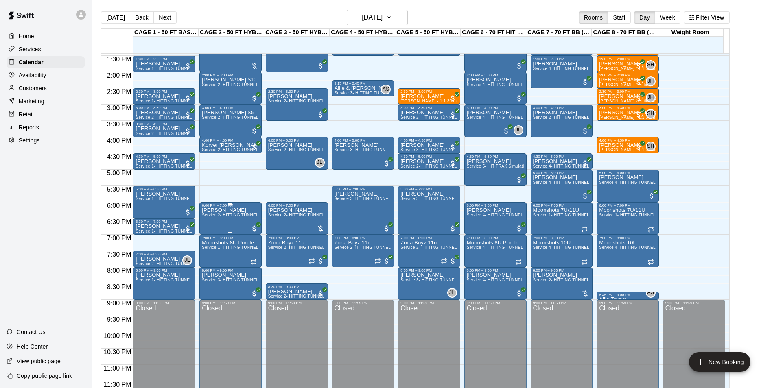
click at [203, 210] on p "[PERSON_NAME]" at bounding box center [230, 210] width 57 height 0
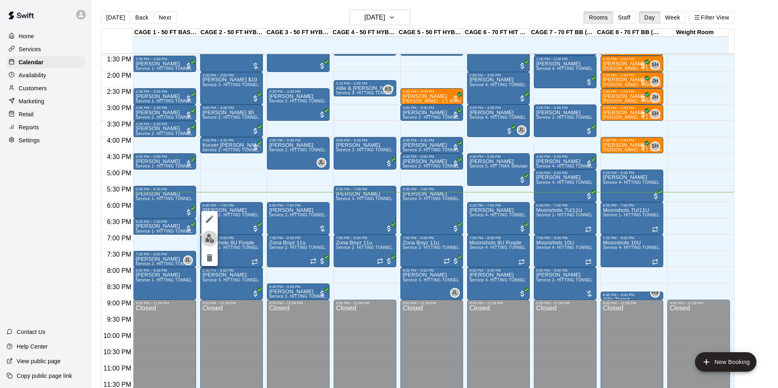
click at [205, 236] on img "edit" at bounding box center [209, 238] width 9 height 9
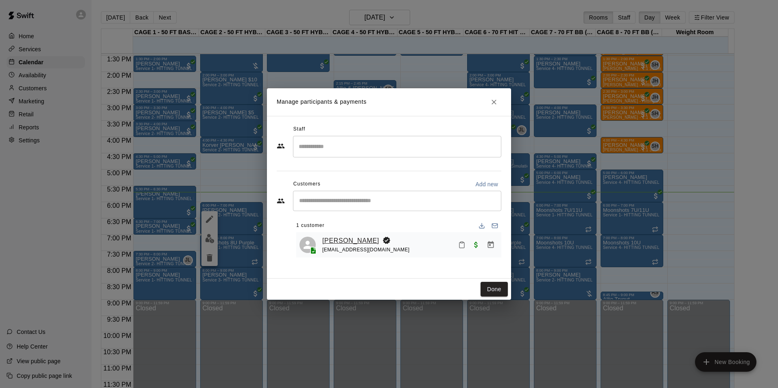
click at [330, 240] on link "[PERSON_NAME]" at bounding box center [350, 241] width 57 height 11
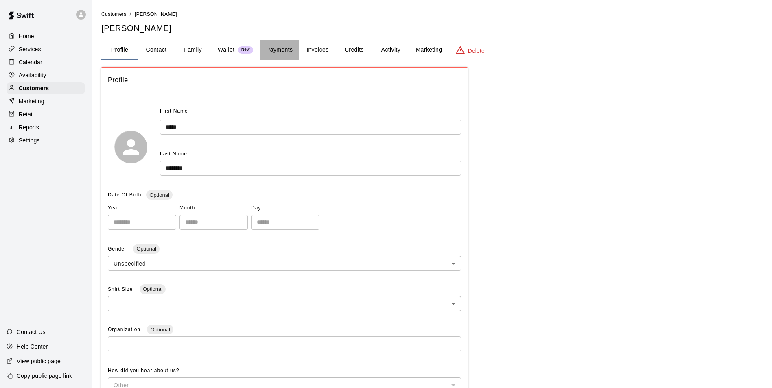
click at [272, 53] on button "Payments" at bounding box center [279, 50] width 39 height 20
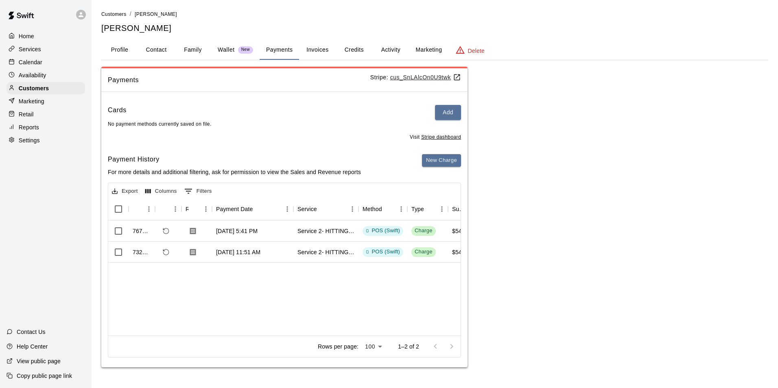
click at [46, 61] on div "Calendar" at bounding box center [46, 62] width 79 height 12
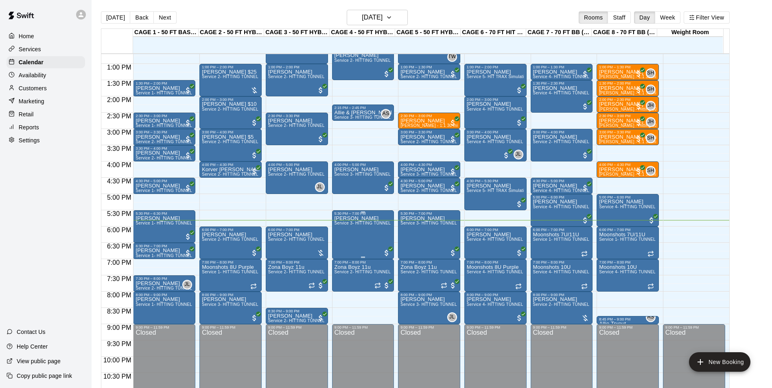
scroll to position [373, 0]
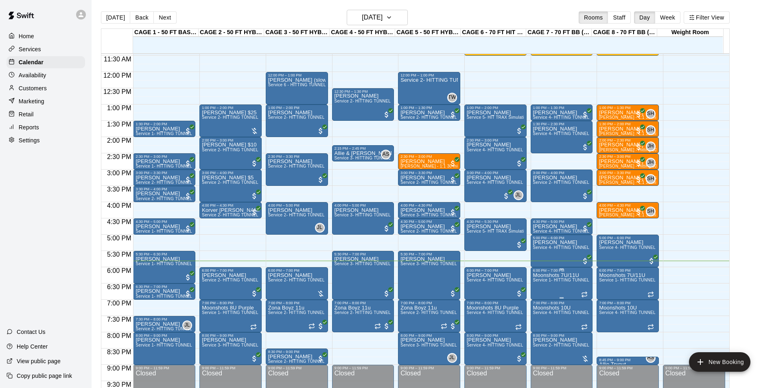
click at [544, 276] on p "Moonshots 7U/11U" at bounding box center [561, 276] width 57 height 0
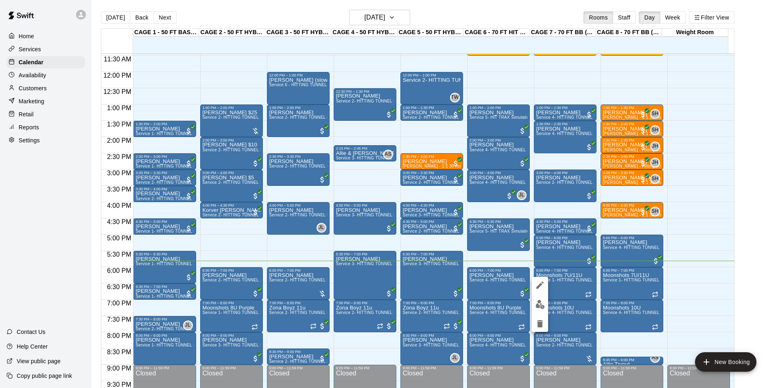
click at [543, 283] on icon "edit" at bounding box center [539, 285] width 7 height 7
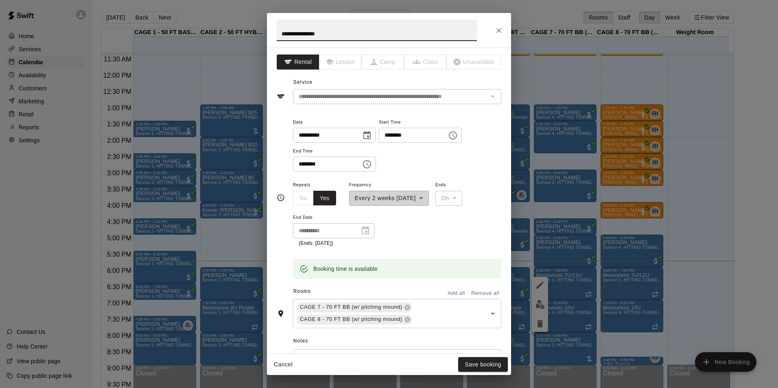
drag, startPoint x: 320, startPoint y: 35, endPoint x: 345, endPoint y: 33, distance: 24.9
click at [345, 33] on input "**********" at bounding box center [377, 31] width 200 height 22
type input "**********"
click at [495, 363] on button "Save booking" at bounding box center [483, 364] width 50 height 15
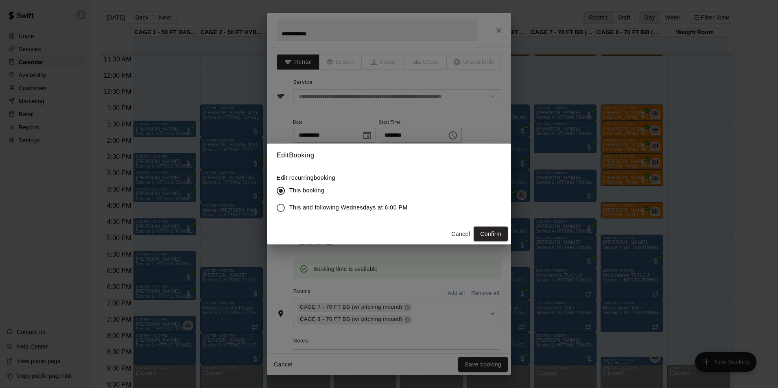
click at [492, 227] on button "Confirm" at bounding box center [491, 234] width 34 height 15
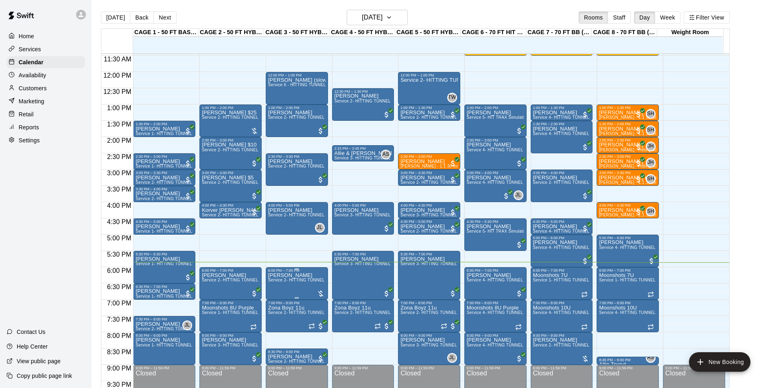
click at [291, 276] on p "[PERSON_NAME]" at bounding box center [296, 276] width 57 height 0
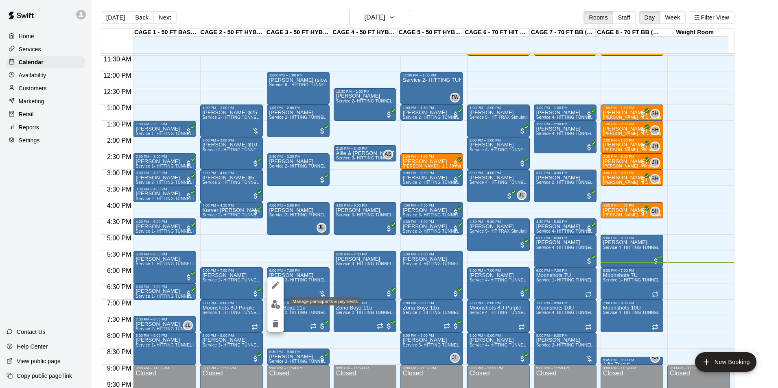
click at [279, 308] on img "edit" at bounding box center [275, 304] width 9 height 9
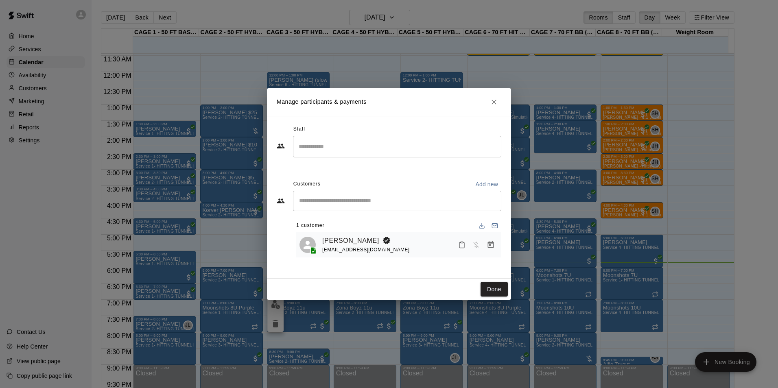
click at [488, 245] on icon "Manage bookings & payment" at bounding box center [491, 245] width 8 height 8
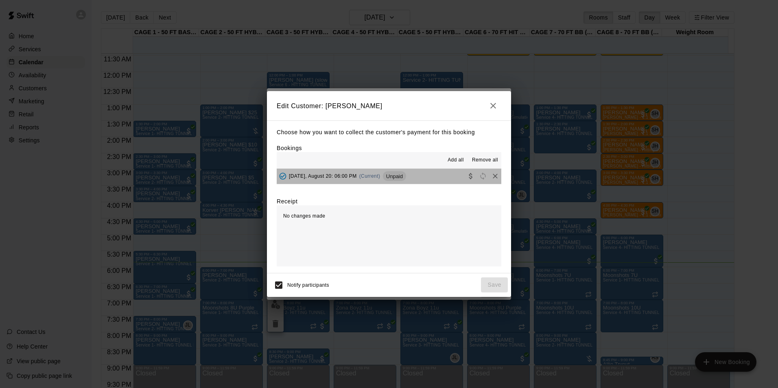
click at [408, 170] on button "[DATE], August 20: 06:00 PM (Current) Unpaid" at bounding box center [389, 176] width 225 height 15
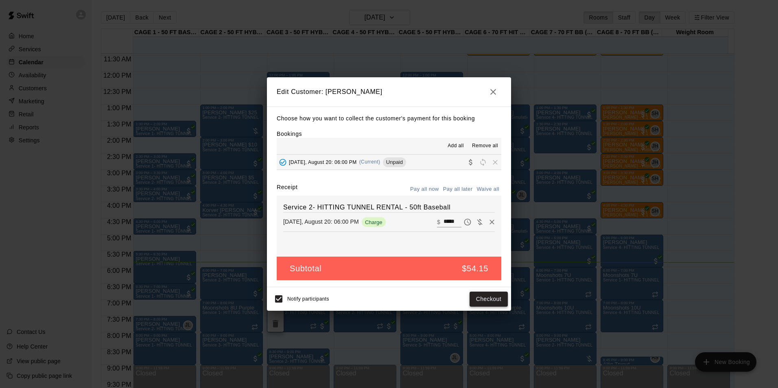
click at [486, 297] on button "Checkout" at bounding box center [489, 299] width 38 height 15
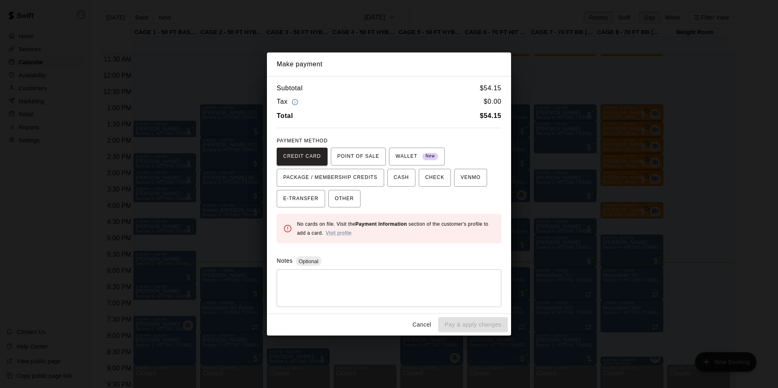
click at [374, 145] on div "PAYMENT METHOD CREDIT CARD POINT OF SALE WALLET New PACKAGE / MEMBERSHIP CREDIT…" at bounding box center [389, 171] width 225 height 73
click at [360, 162] on span "POINT OF SALE" at bounding box center [358, 156] width 42 height 13
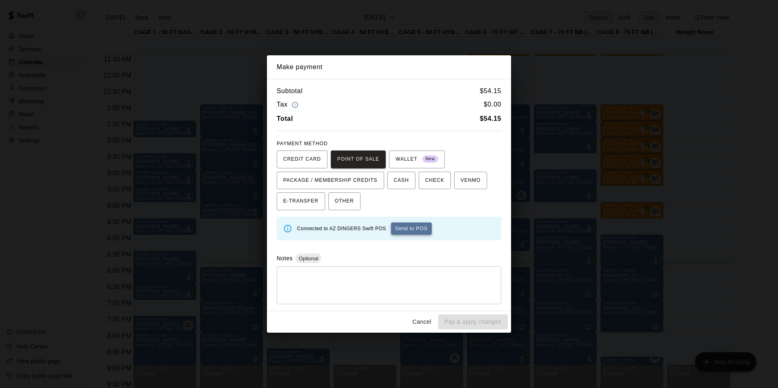
click at [411, 226] on button "Send to POS" at bounding box center [411, 229] width 41 height 12
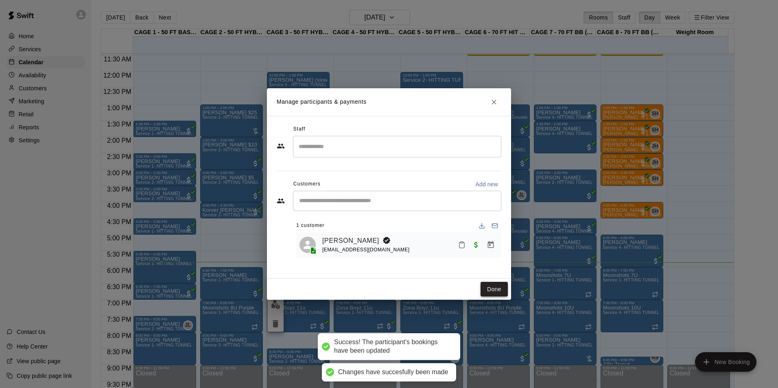
click at [487, 287] on button "Done" at bounding box center [494, 289] width 27 height 15
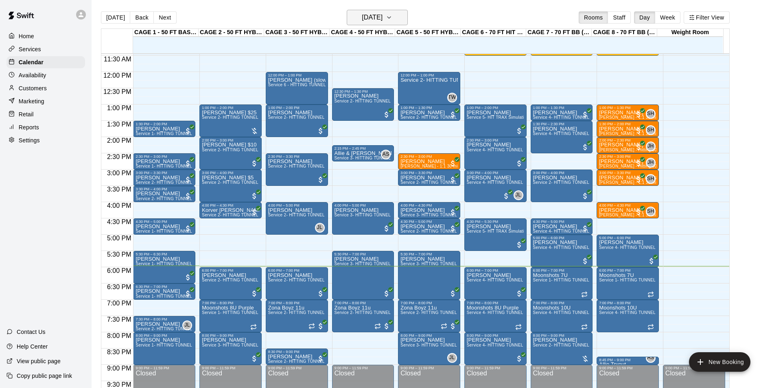
click at [362, 22] on h6 "[DATE]" at bounding box center [372, 17] width 21 height 11
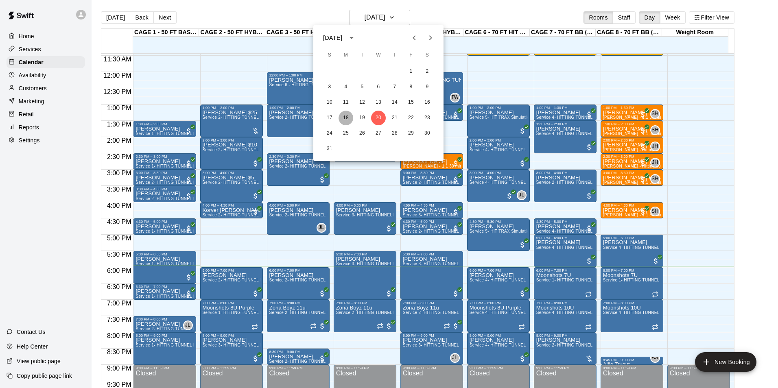
click at [345, 123] on button "18" at bounding box center [346, 118] width 15 height 15
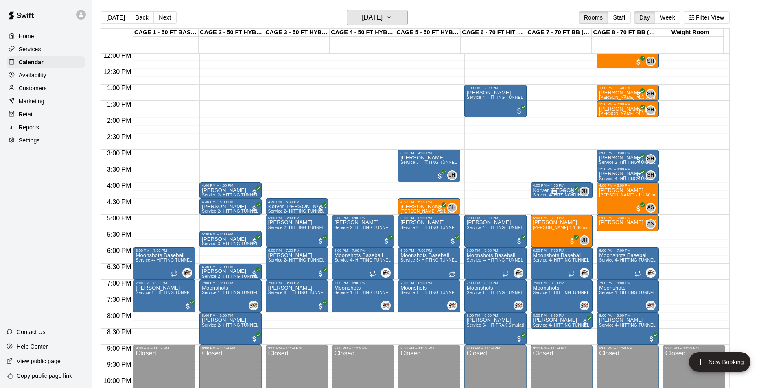
scroll to position [357, 0]
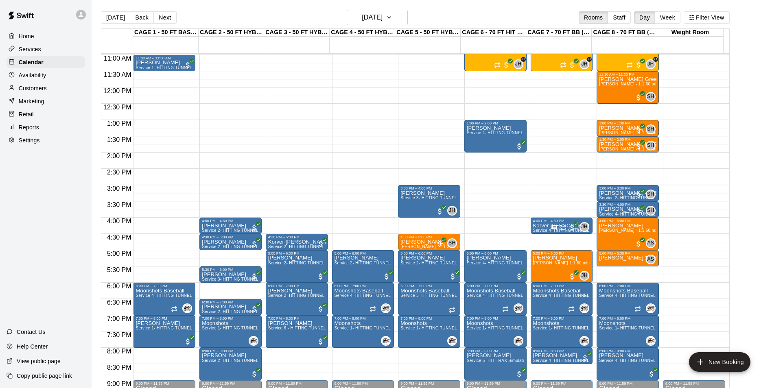
click at [112, 10] on div "Today Back Next Monday Aug 18 Rooms Staff Day Week Filter View" at bounding box center [415, 19] width 629 height 19
click at [109, 18] on button "[DATE]" at bounding box center [115, 17] width 29 height 12
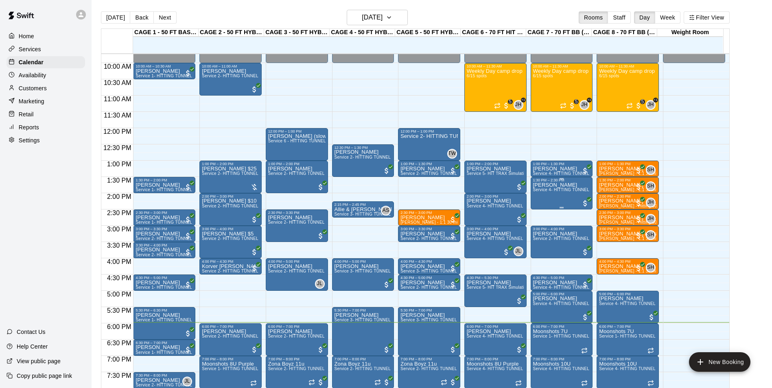
scroll to position [439, 0]
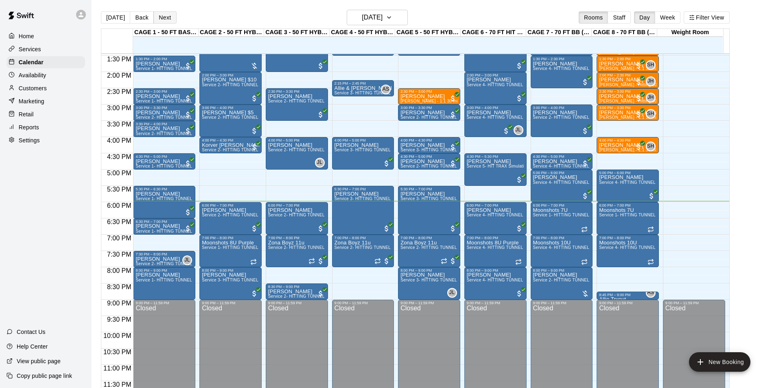
click at [162, 18] on button "Next" at bounding box center [164, 17] width 23 height 12
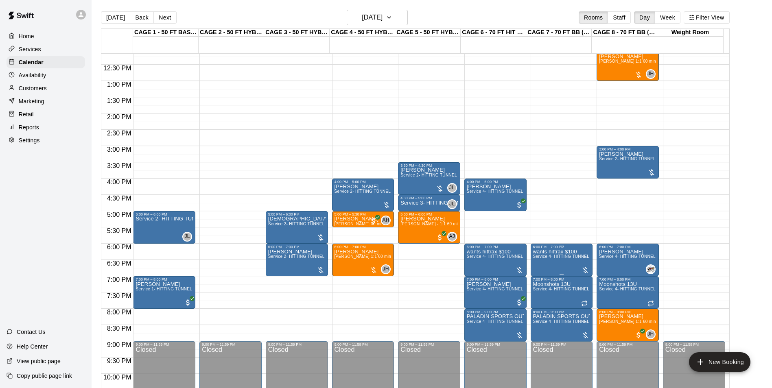
scroll to position [357, 0]
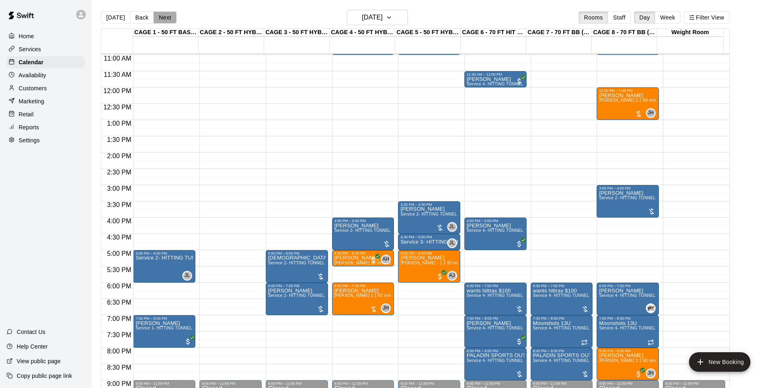
click at [162, 13] on button "Next" at bounding box center [164, 17] width 23 height 12
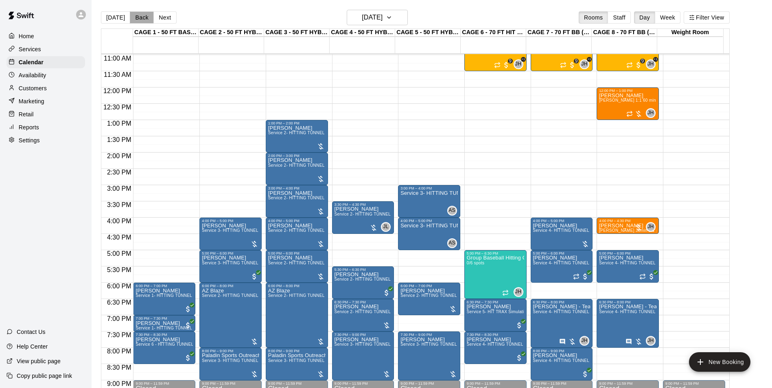
click at [145, 15] on button "Back" at bounding box center [142, 17] width 24 height 12
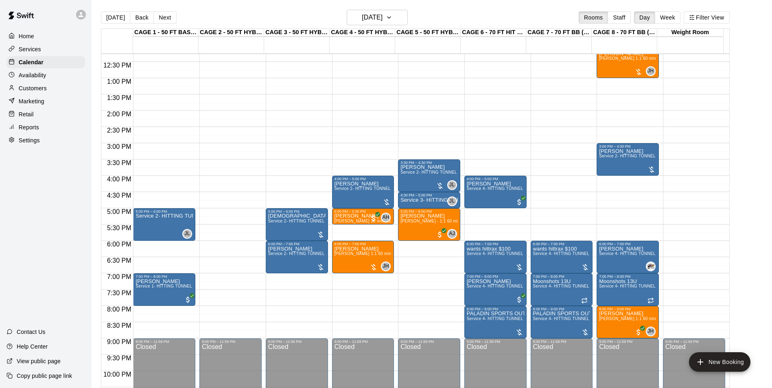
scroll to position [439, 0]
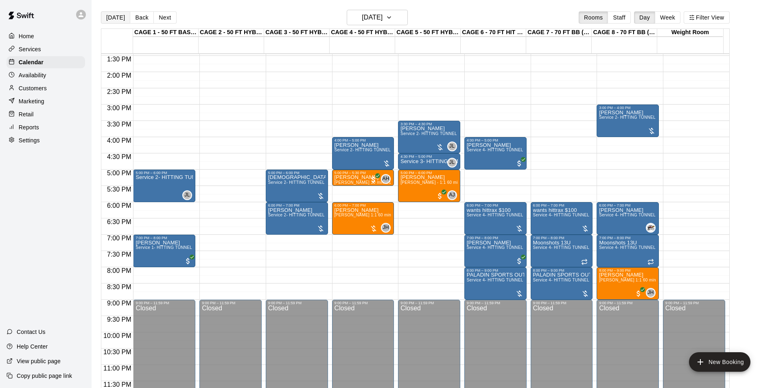
click at [115, 18] on button "Today" at bounding box center [115, 17] width 29 height 12
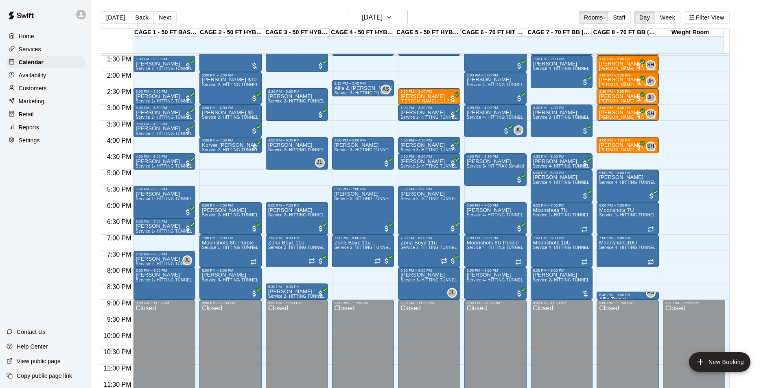
click at [101, 11] on button "Today" at bounding box center [115, 17] width 29 height 12
click at [378, 15] on h6 "Wednesday Aug 20" at bounding box center [372, 17] width 21 height 11
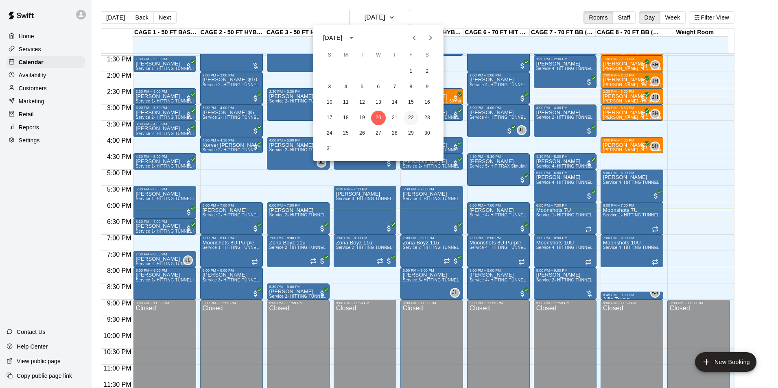
click at [409, 118] on button "22" at bounding box center [411, 118] width 15 height 15
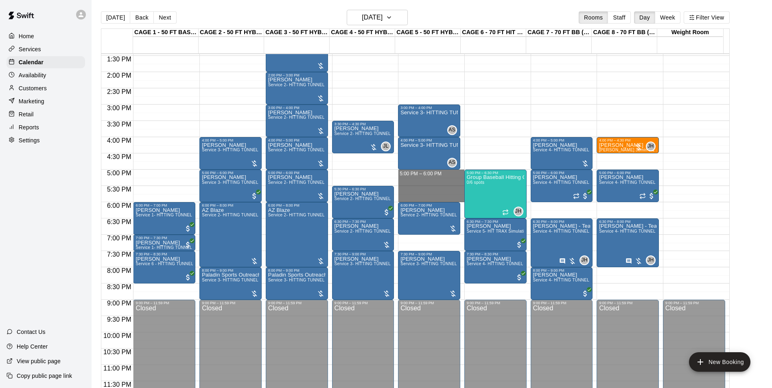
drag, startPoint x: 405, startPoint y: 173, endPoint x: 410, endPoint y: 198, distance: 25.7
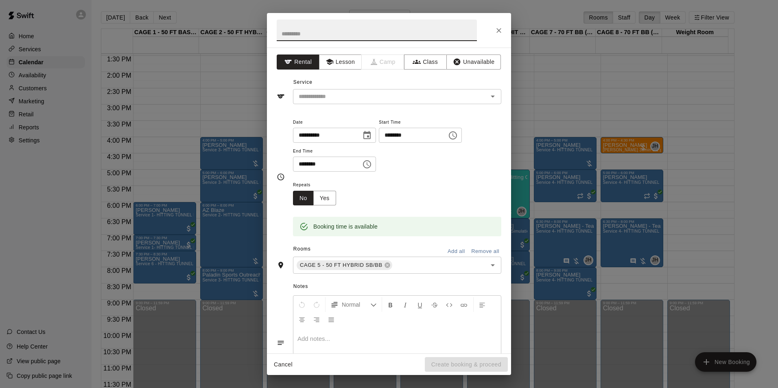
click at [497, 28] on icon "Close" at bounding box center [499, 30] width 8 height 8
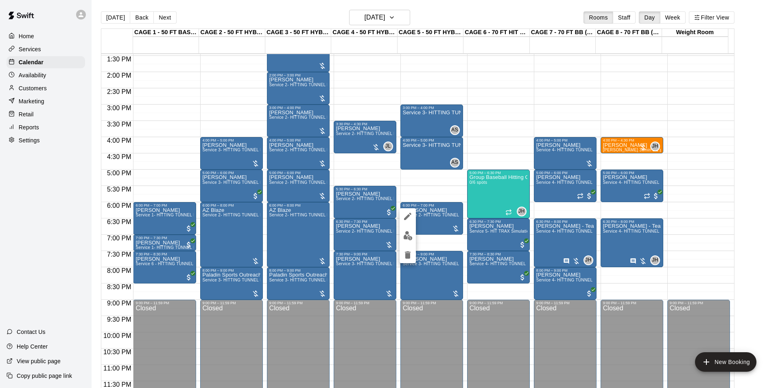
click at [430, 228] on div at bounding box center [389, 194] width 778 height 388
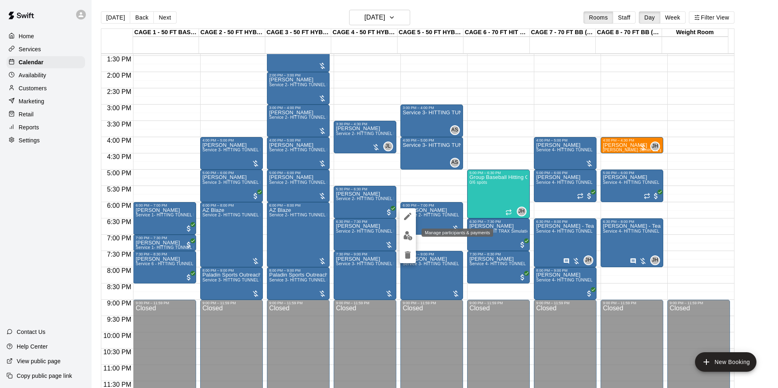
click at [410, 236] on img "edit" at bounding box center [407, 235] width 9 height 9
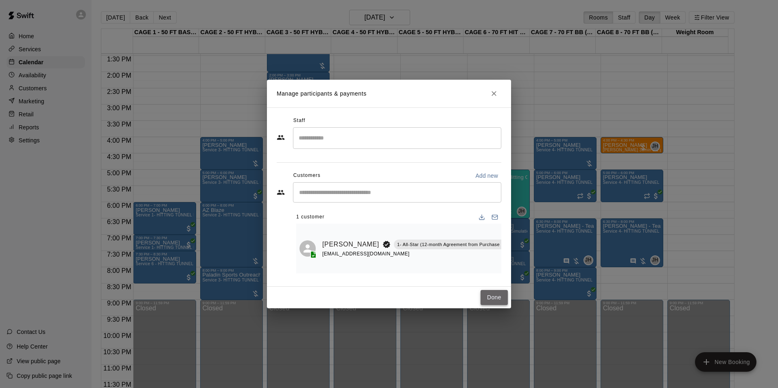
click at [486, 299] on button "Done" at bounding box center [494, 297] width 27 height 15
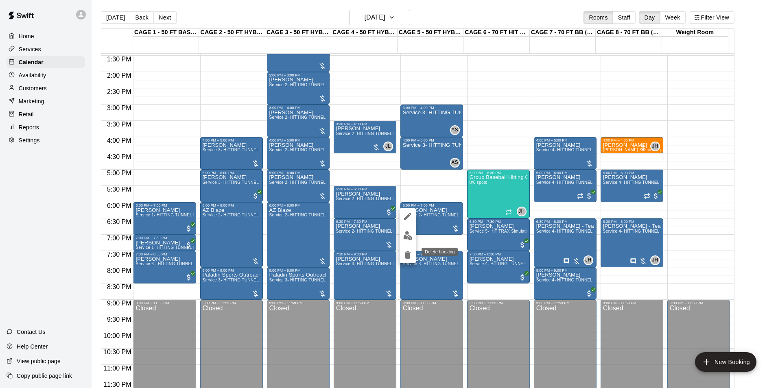
click at [401, 258] on button "delete" at bounding box center [408, 255] width 16 height 16
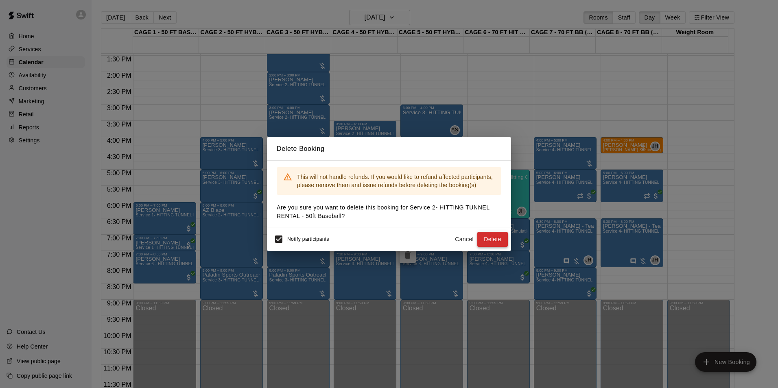
click at [482, 235] on button "Delete" at bounding box center [492, 239] width 31 height 15
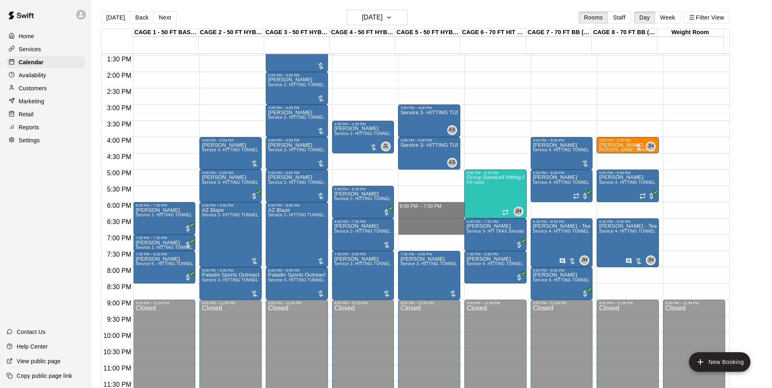
drag, startPoint x: 414, startPoint y: 203, endPoint x: 409, endPoint y: 231, distance: 28.0
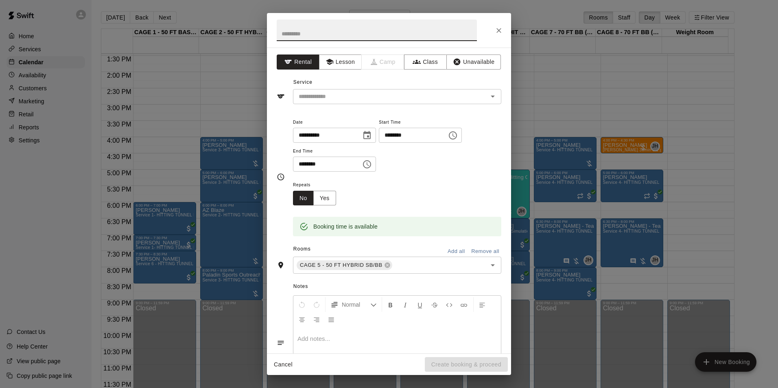
click at [397, 105] on div "**********" at bounding box center [389, 201] width 244 height 306
click at [400, 98] on input "text" at bounding box center [384, 97] width 179 height 10
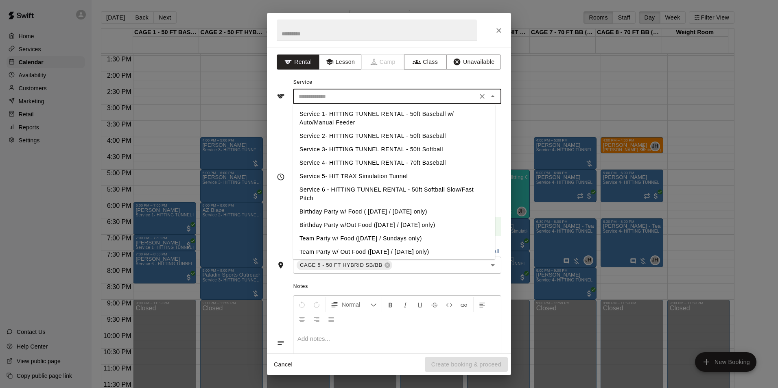
click at [405, 135] on li "Service 2- HITTING TUNNEL RENTAL - 50ft Baseball" at bounding box center [394, 135] width 202 height 13
type input "**********"
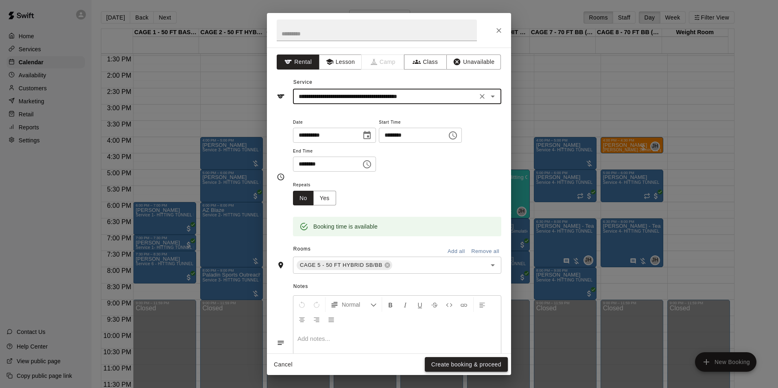
click at [463, 365] on button "Create booking & proceed" at bounding box center [466, 364] width 83 height 15
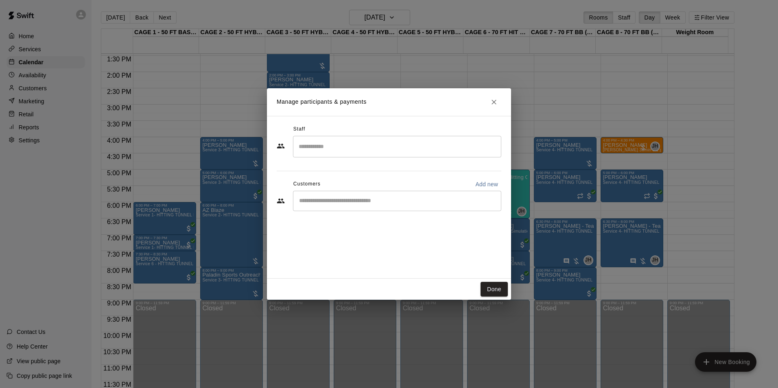
click at [418, 153] on input "Search staff" at bounding box center [397, 147] width 201 height 14
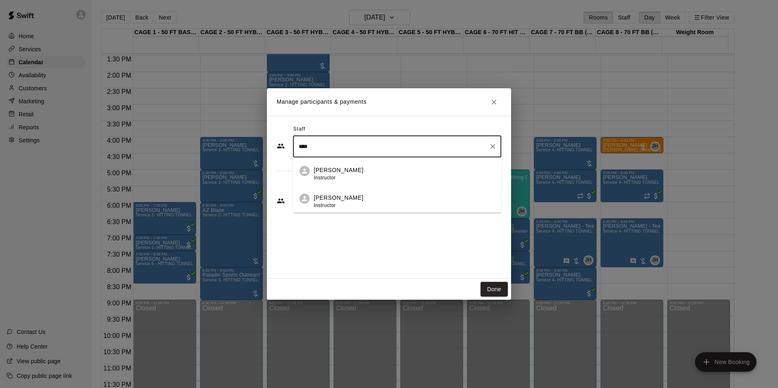
click at [393, 162] on li "Josh Lusby Instructor" at bounding box center [397, 172] width 208 height 28
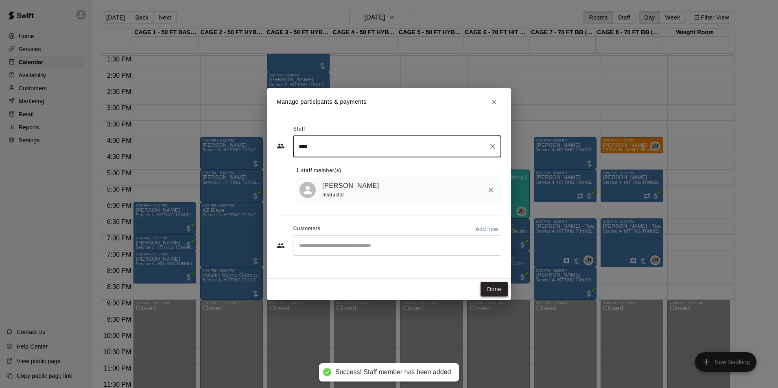
type input "****"
click at [488, 287] on button "Done" at bounding box center [494, 289] width 27 height 15
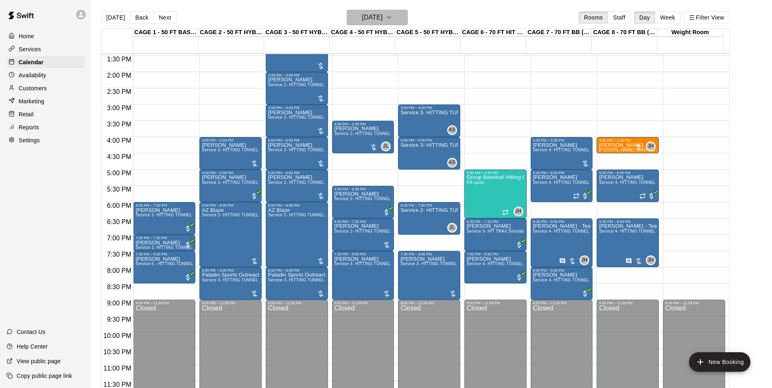
click at [375, 17] on h6 "Friday Aug 22" at bounding box center [372, 17] width 21 height 11
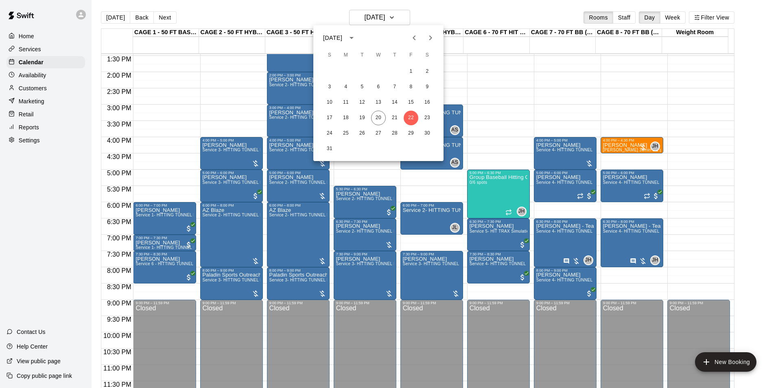
click at [438, 11] on div at bounding box center [389, 194] width 778 height 388
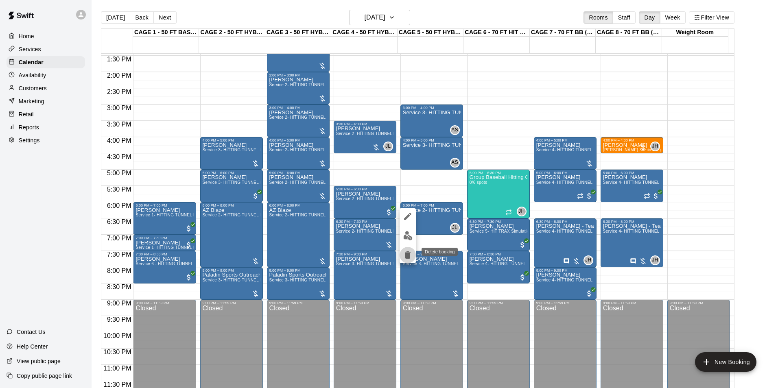
click at [413, 254] on button "delete" at bounding box center [408, 255] width 16 height 16
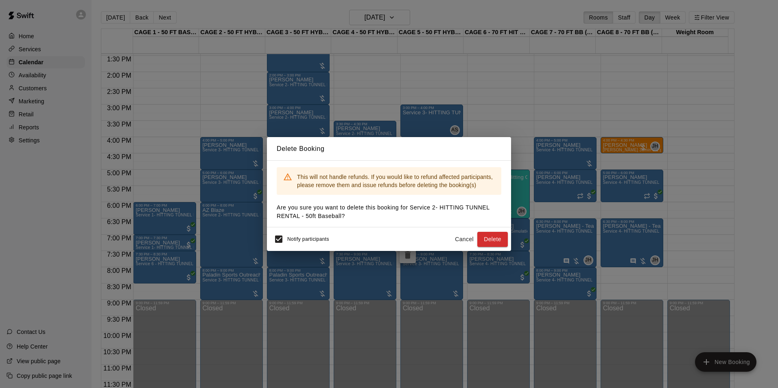
click at [462, 240] on button "Cancel" at bounding box center [464, 239] width 26 height 15
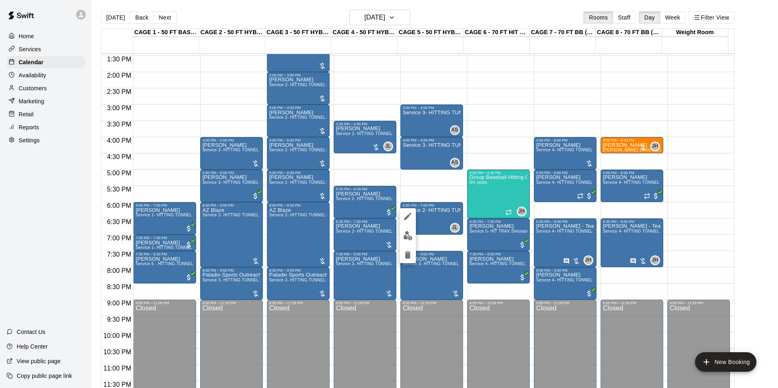
click at [408, 244] on div at bounding box center [408, 235] width 16 height 55
click at [407, 253] on icon "delete" at bounding box center [408, 255] width 6 height 7
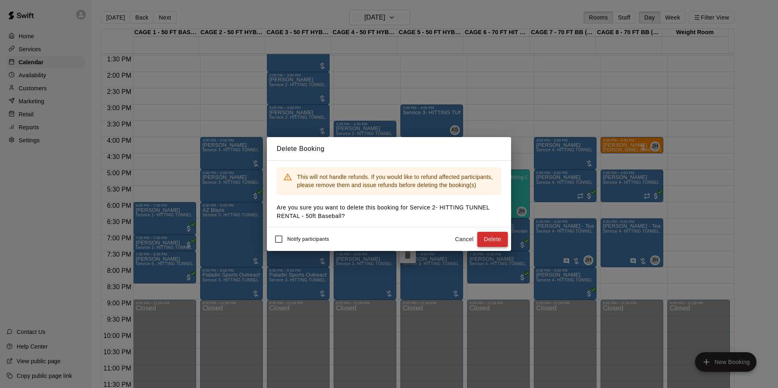
click at [495, 241] on button "Delete" at bounding box center [492, 239] width 31 height 15
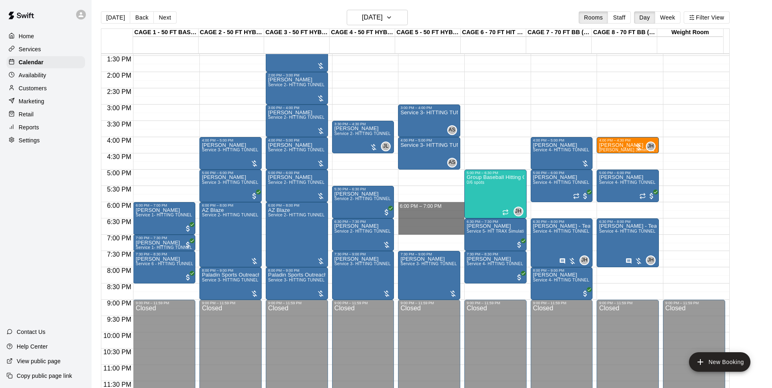
drag, startPoint x: 404, startPoint y: 206, endPoint x: 403, endPoint y: 228, distance: 21.6
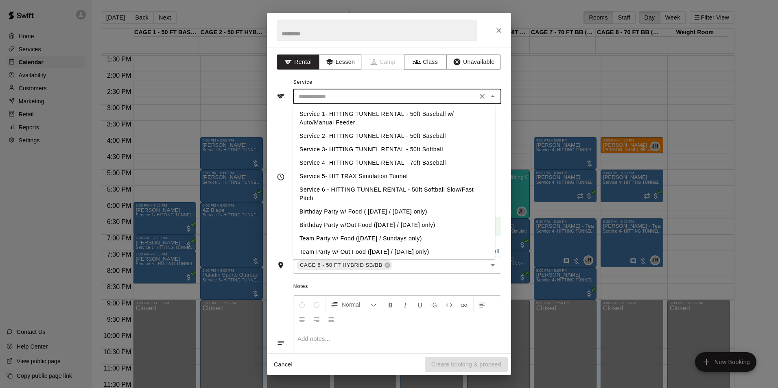
click at [447, 97] on input "text" at bounding box center [384, 97] width 179 height 10
click at [428, 138] on li "Service 2- HITTING TUNNEL RENTAL - 50ft Baseball" at bounding box center [394, 135] width 202 height 13
type input "**********"
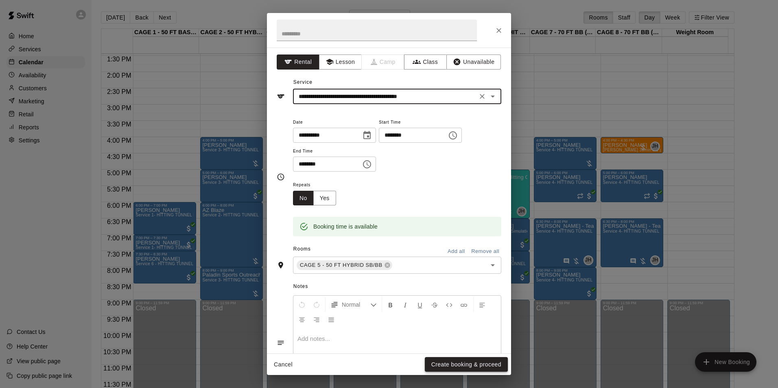
click at [472, 365] on button "Create booking & proceed" at bounding box center [466, 364] width 83 height 15
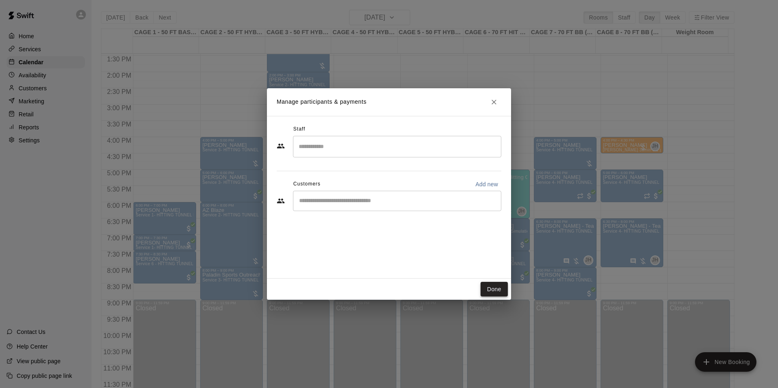
click at [498, 288] on button "Done" at bounding box center [494, 289] width 27 height 15
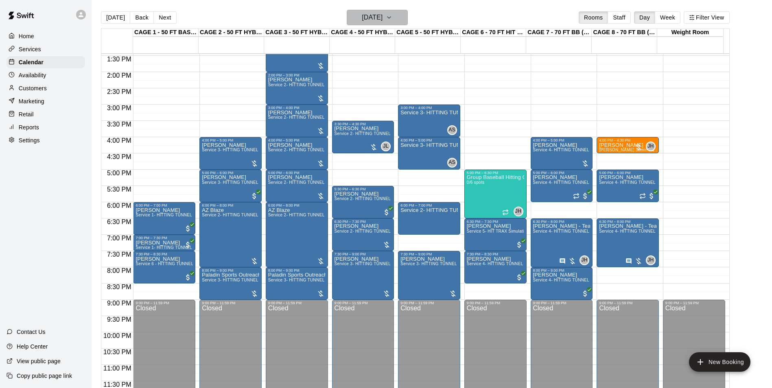
click at [383, 20] on h6 "Friday Aug 22" at bounding box center [372, 17] width 21 height 11
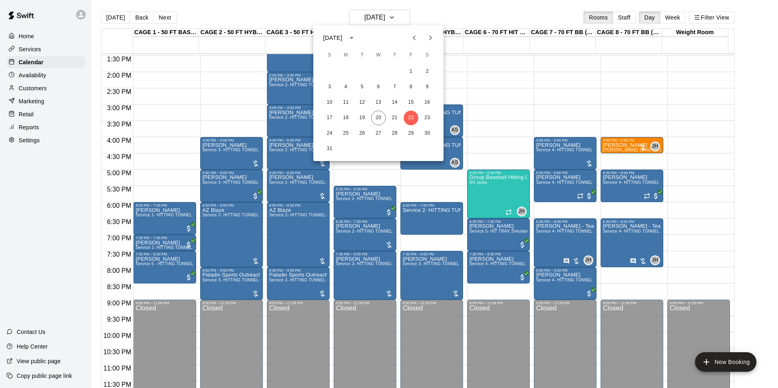
click at [414, 214] on div at bounding box center [389, 194] width 778 height 388
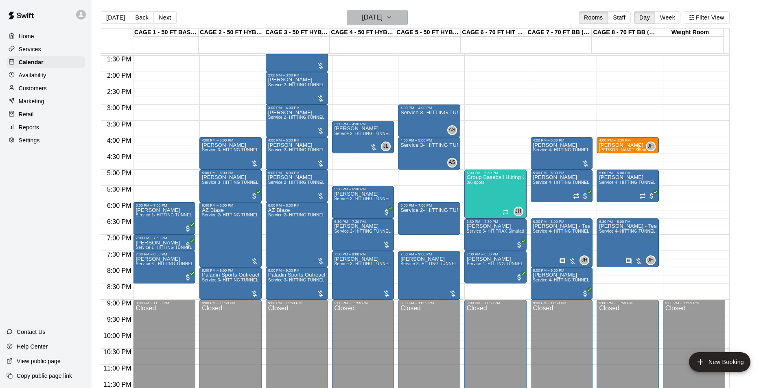
click at [394, 15] on button "Friday Aug 22" at bounding box center [377, 17] width 61 height 15
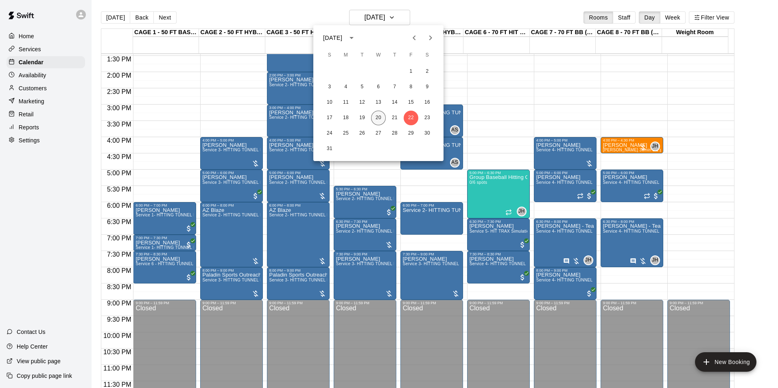
click at [382, 120] on button "20" at bounding box center [378, 118] width 15 height 15
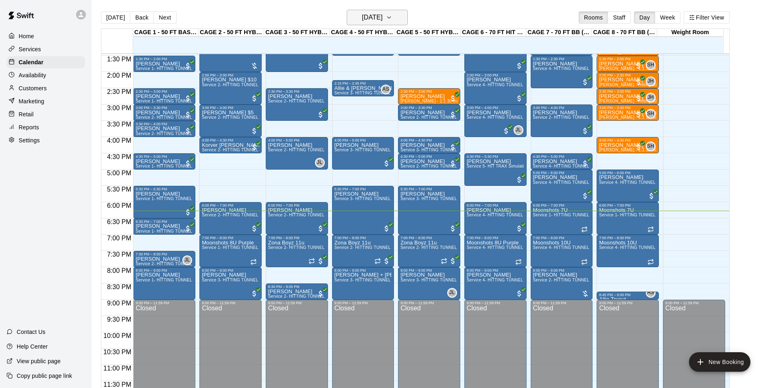
click at [383, 19] on h6 "Wednesday Aug 20" at bounding box center [372, 17] width 21 height 11
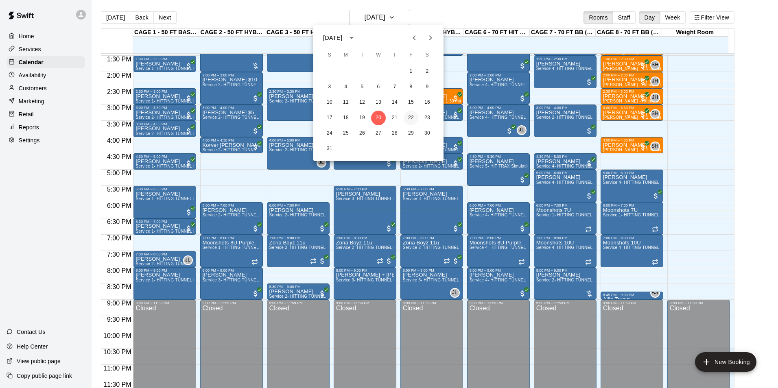
click at [415, 117] on button "22" at bounding box center [411, 118] width 15 height 15
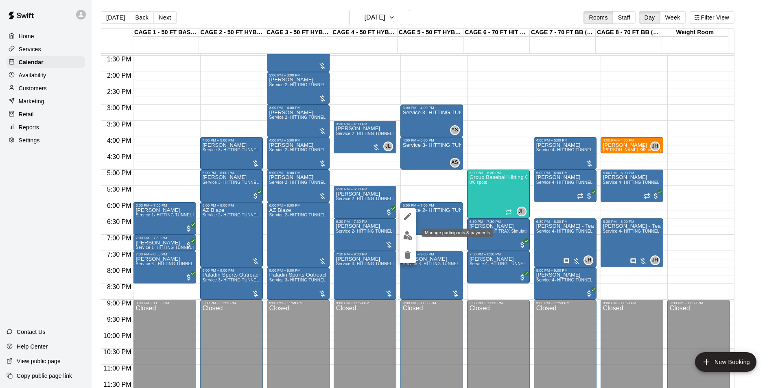
click at [414, 232] on button "edit" at bounding box center [408, 236] width 16 height 16
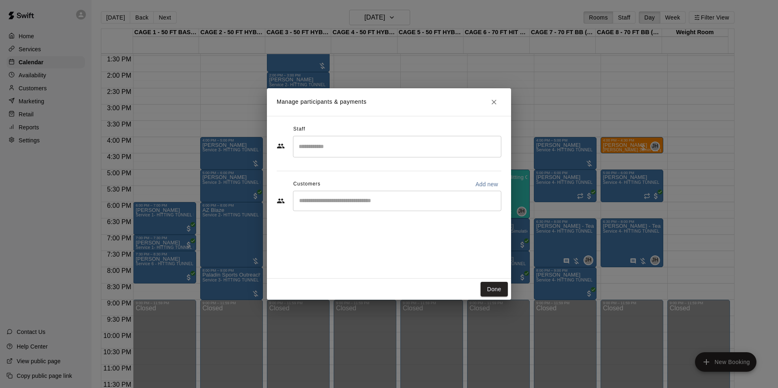
click at [449, 208] on div "​" at bounding box center [397, 201] width 208 height 20
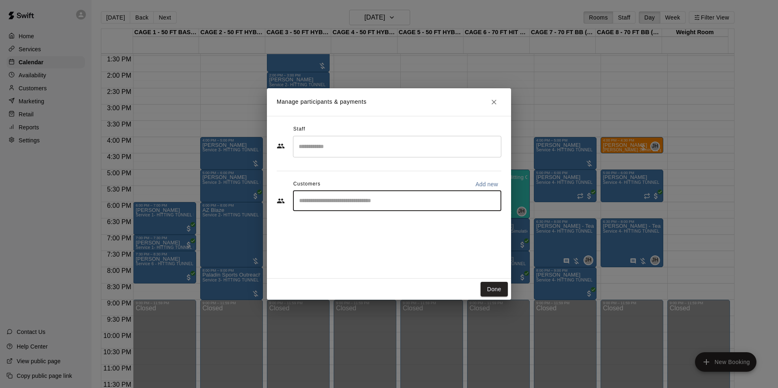
click at [424, 147] on input "Search staff" at bounding box center [397, 147] width 201 height 14
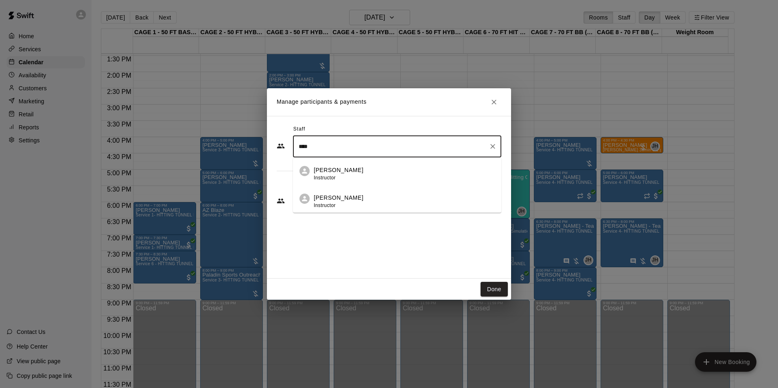
click at [385, 165] on li "Josh Lusby Instructor" at bounding box center [397, 172] width 208 height 28
type input "****"
drag, startPoint x: 502, startPoint y: 292, endPoint x: 483, endPoint y: 270, distance: 28.6
click at [502, 292] on button "Done" at bounding box center [494, 289] width 27 height 15
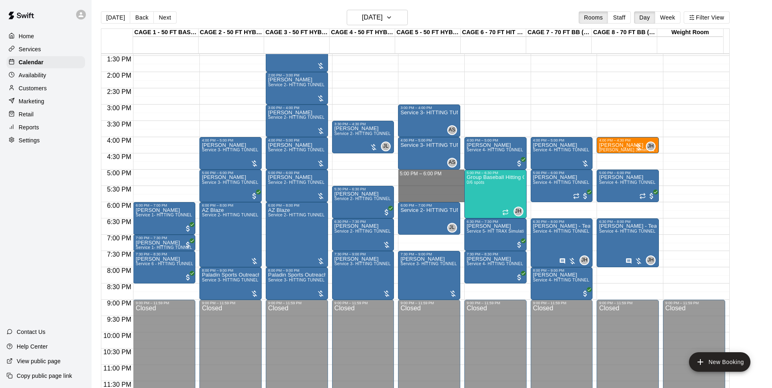
drag, startPoint x: 408, startPoint y: 171, endPoint x: 409, endPoint y: 198, distance: 27.3
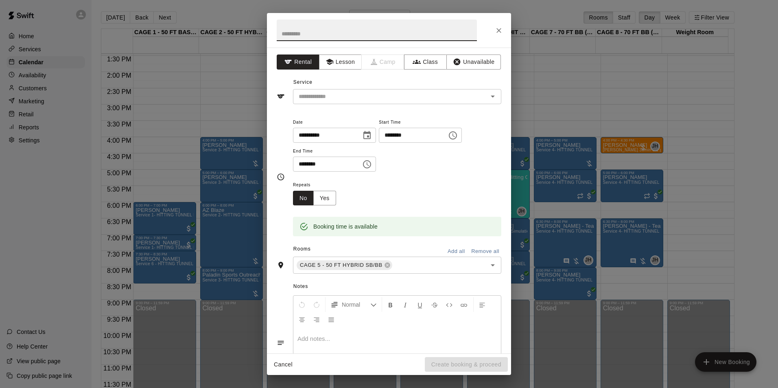
click at [506, 27] on div at bounding box center [389, 30] width 244 height 35
click at [504, 28] on button "Close" at bounding box center [499, 30] width 15 height 15
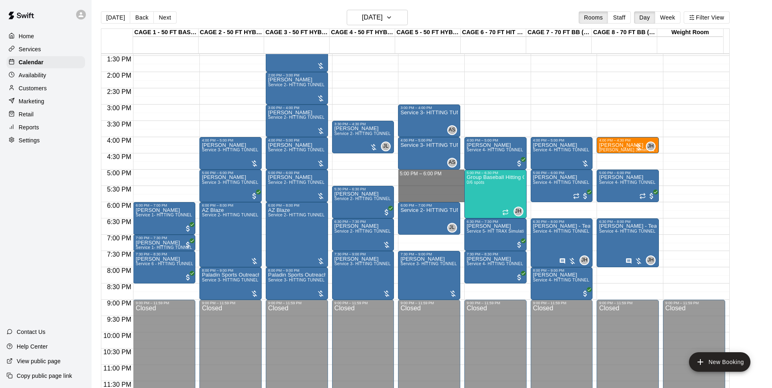
drag, startPoint x: 416, startPoint y: 171, endPoint x: 418, endPoint y: 199, distance: 28.2
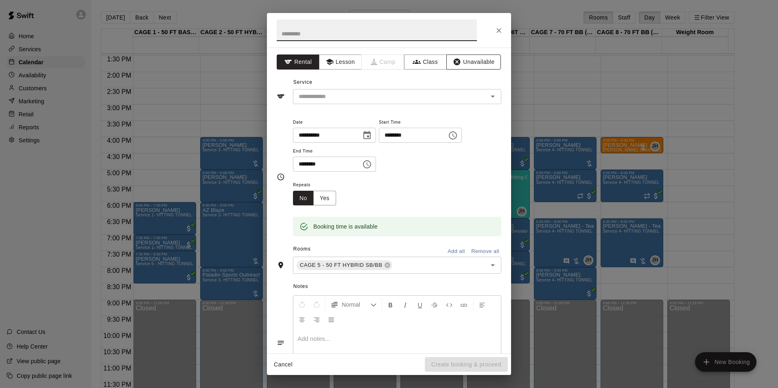
click at [479, 60] on button "Unavailable" at bounding box center [473, 62] width 55 height 15
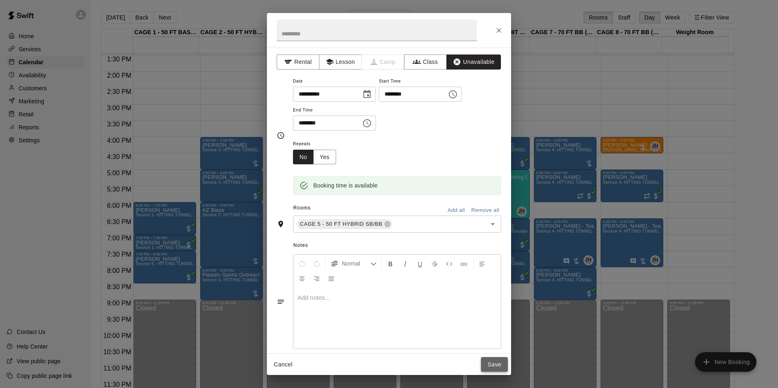
click at [494, 363] on button "Save" at bounding box center [494, 364] width 27 height 15
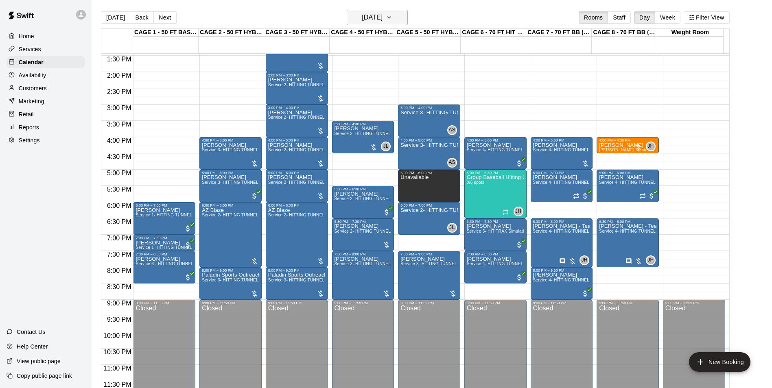
click at [374, 23] on h6 "Friday Aug 22" at bounding box center [372, 17] width 21 height 11
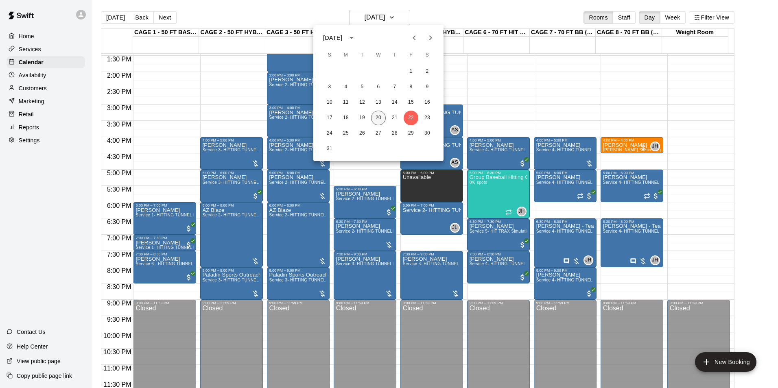
click at [384, 116] on button "20" at bounding box center [378, 118] width 15 height 15
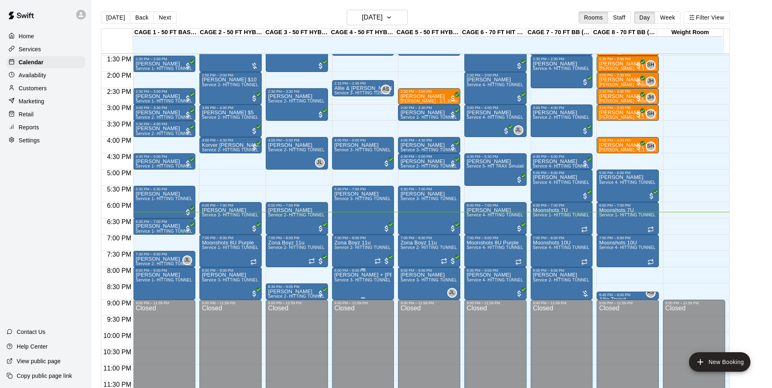
click at [351, 282] on span "Service 3- HITTING TUNNEL RENTAL - 50ft Softball" at bounding box center [385, 280] width 101 height 4
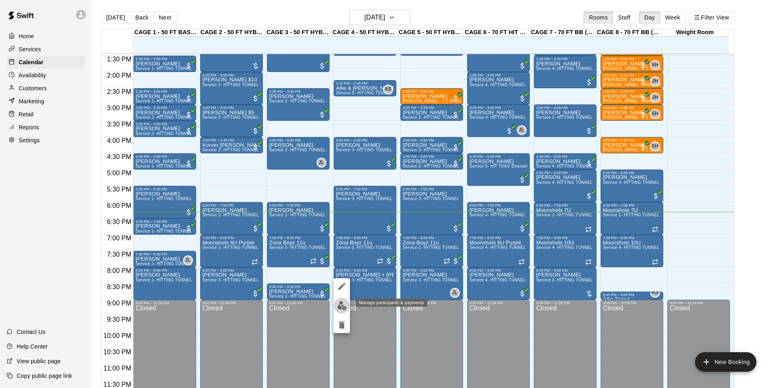
click at [347, 303] on button "edit" at bounding box center [342, 306] width 16 height 16
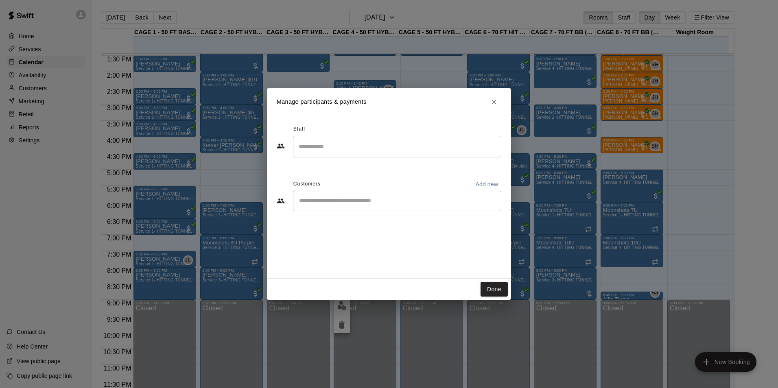
click at [421, 133] on div "Staff" at bounding box center [389, 129] width 225 height 13
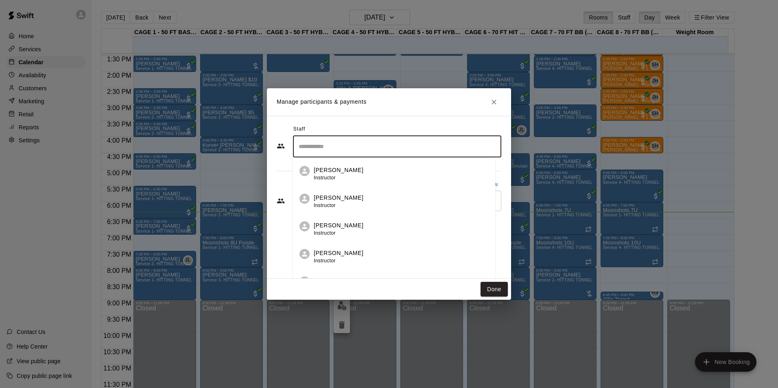
click at [419, 140] on input "Search staff" at bounding box center [397, 147] width 201 height 14
click at [410, 173] on div "Josh Lusby Instructor" at bounding box center [404, 174] width 181 height 16
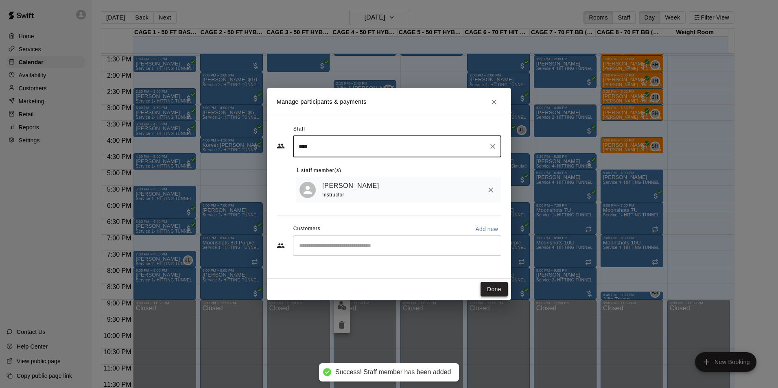
type input "****"
click at [501, 292] on button "Done" at bounding box center [494, 289] width 27 height 15
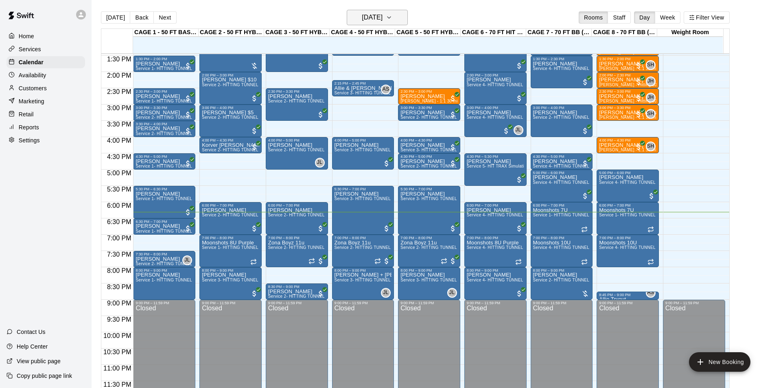
click at [383, 20] on h6 "Wednesday Aug 20" at bounding box center [372, 17] width 21 height 11
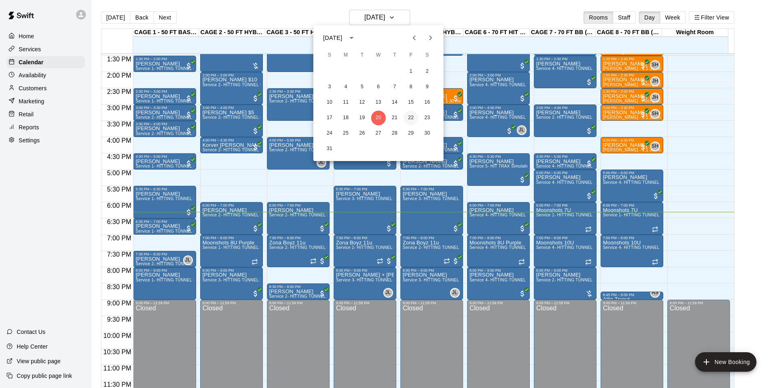
click at [411, 114] on button "22" at bounding box center [411, 118] width 15 height 15
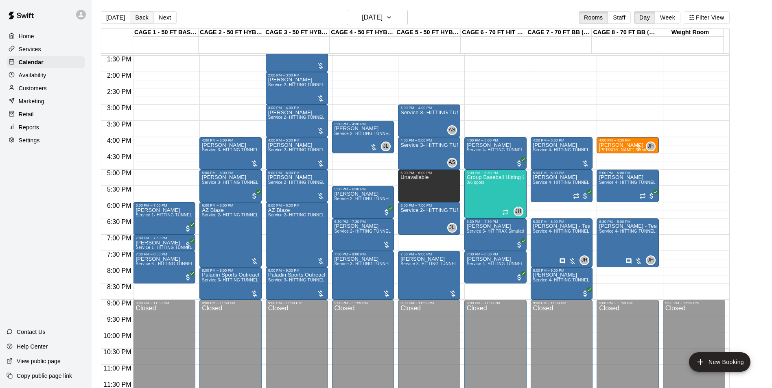
click at [136, 19] on button "Back" at bounding box center [142, 17] width 24 height 12
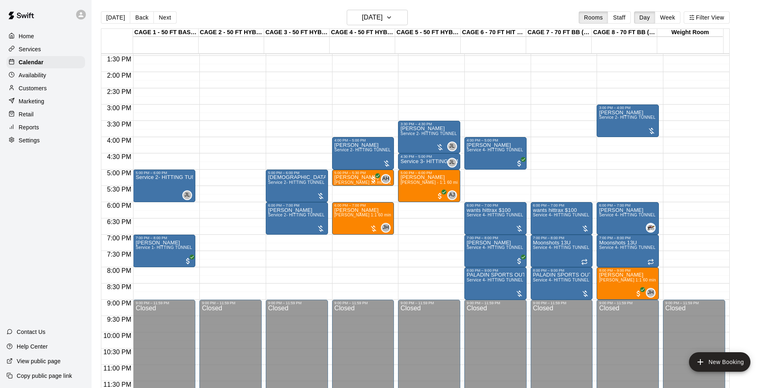
click at [98, 14] on div "Today Back Next Thursday Aug 21 Rooms Staff Day Week Filter View CAGE 1 - 50 FT…" at bounding box center [415, 204] width 641 height 388
click at [104, 15] on button "Today" at bounding box center [115, 17] width 29 height 12
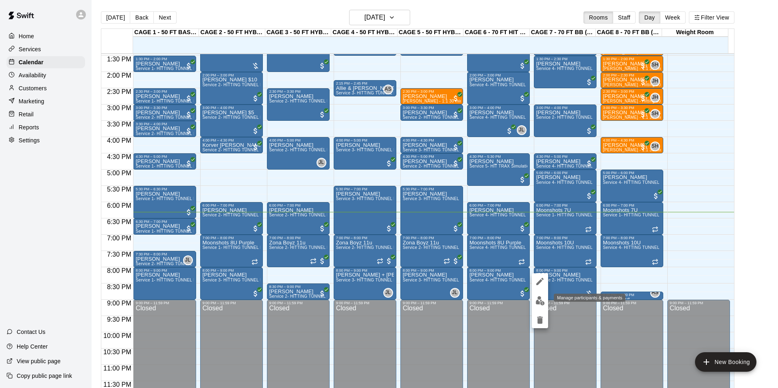
click at [543, 300] on img "edit" at bounding box center [540, 300] width 9 height 9
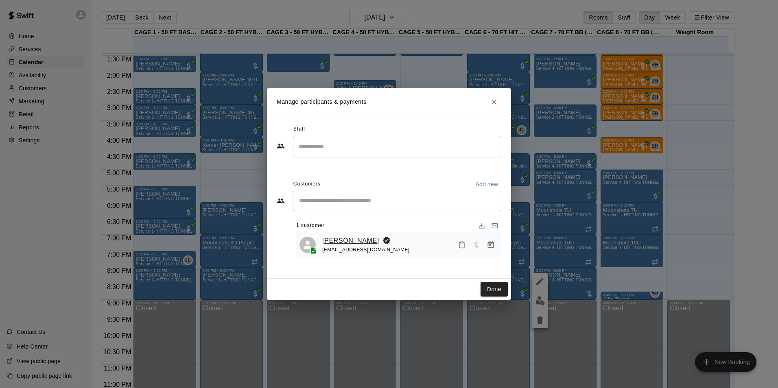
click at [340, 240] on link "Colin Benzinger" at bounding box center [350, 241] width 57 height 11
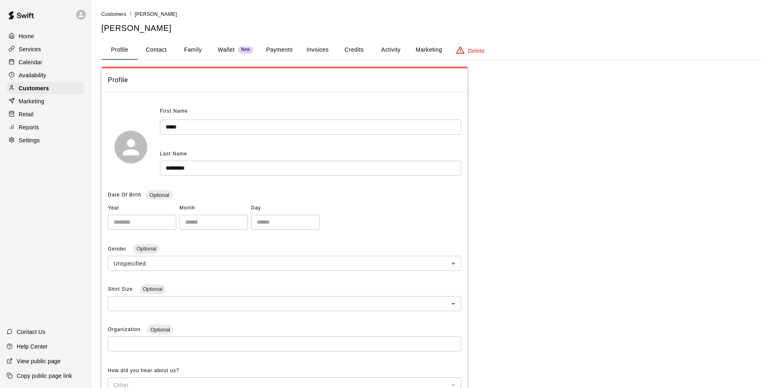
click at [153, 55] on button "Contact" at bounding box center [156, 50] width 37 height 20
select select "**"
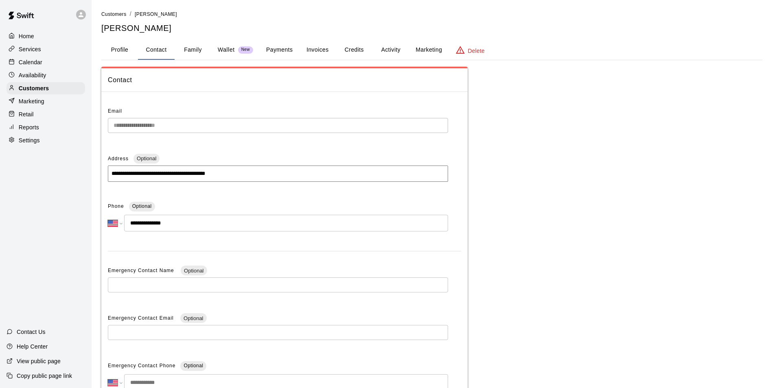
click at [57, 63] on div "Calendar" at bounding box center [46, 62] width 79 height 12
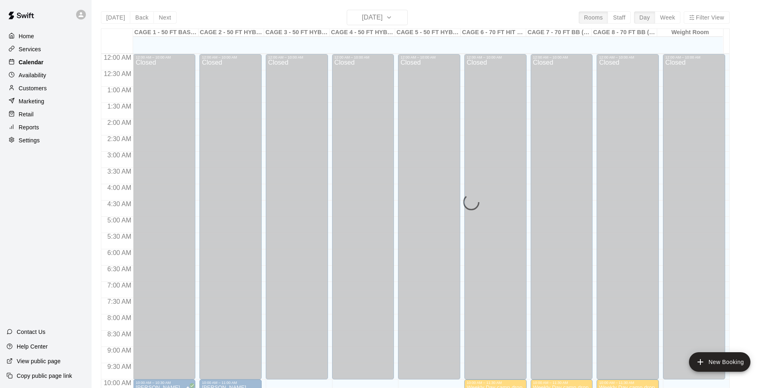
scroll to position [414, 0]
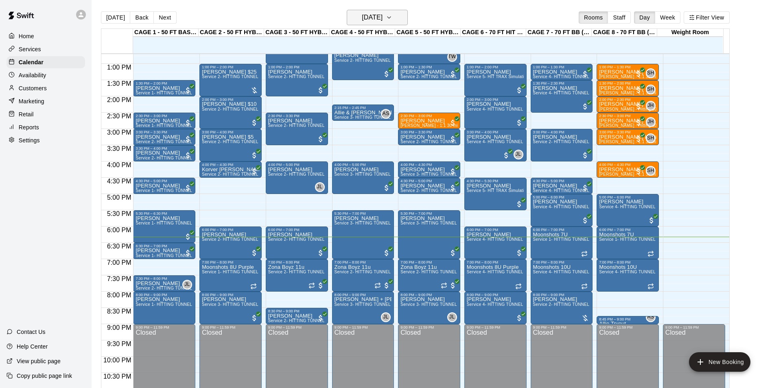
click at [404, 22] on button "Wednesday Aug 20" at bounding box center [377, 17] width 61 height 15
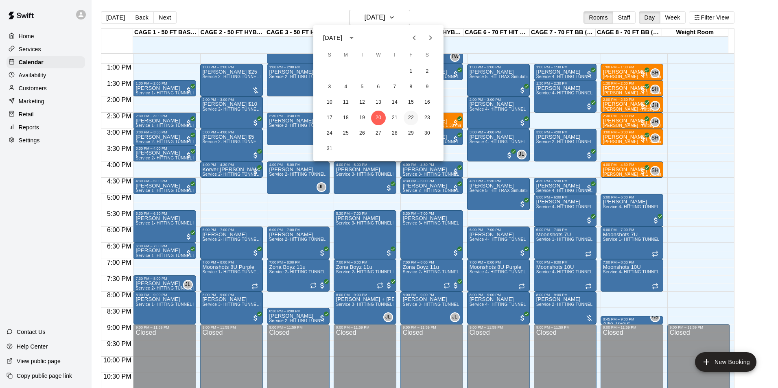
click at [406, 115] on button "22" at bounding box center [411, 118] width 15 height 15
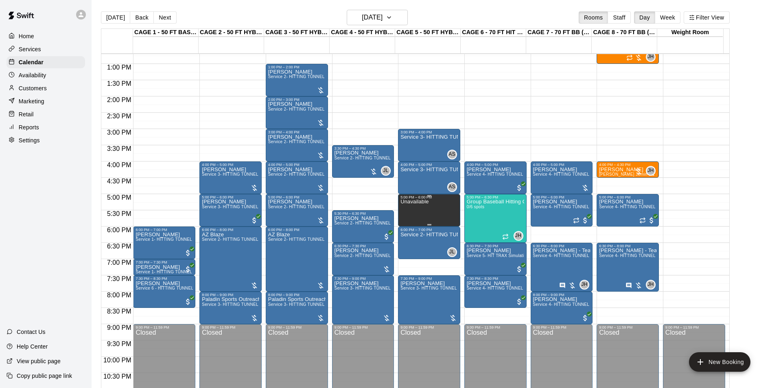
click at [419, 210] on div "Unavailable" at bounding box center [414, 393] width 28 height 388
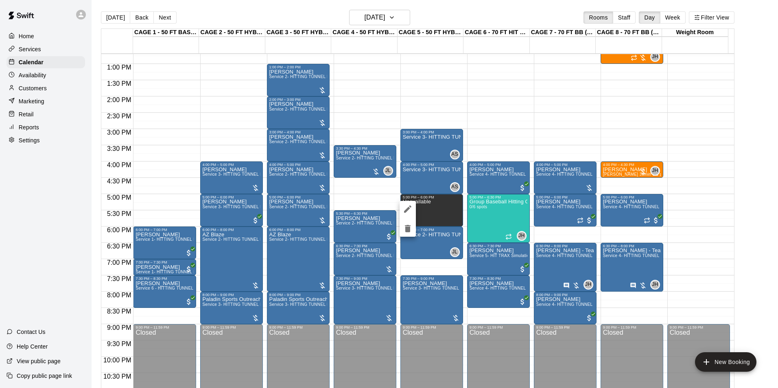
click at [425, 207] on div at bounding box center [389, 194] width 778 height 388
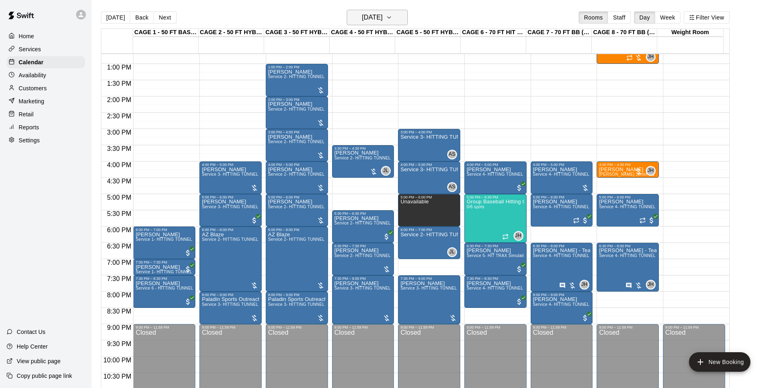
click at [372, 18] on h6 "Friday Aug 22" at bounding box center [372, 17] width 21 height 11
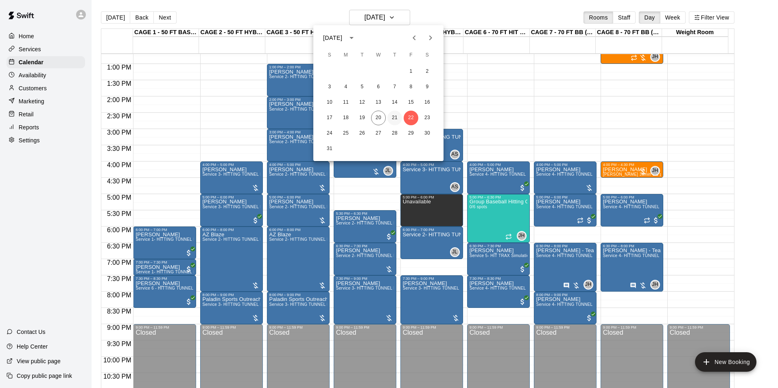
click at [394, 118] on button "21" at bounding box center [394, 118] width 15 height 15
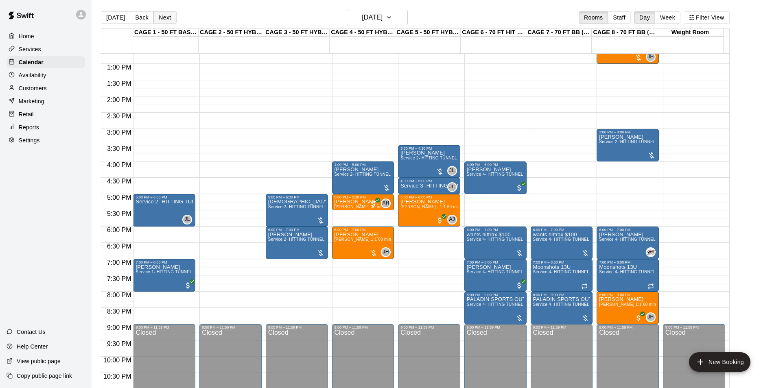
click at [173, 16] on button "Next" at bounding box center [164, 17] width 23 height 12
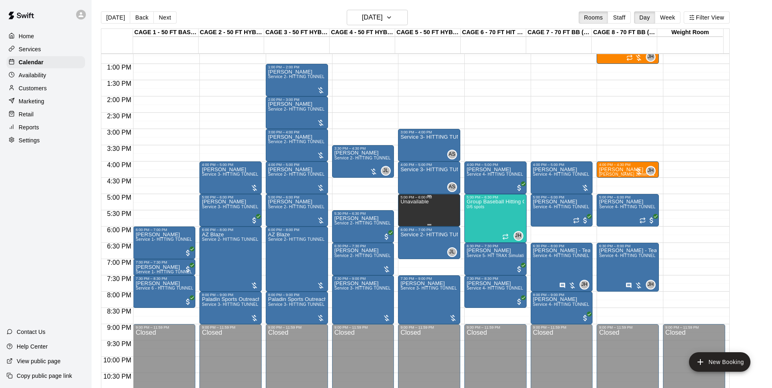
click at [420, 202] on p "Unavailable" at bounding box center [414, 202] width 28 height 0
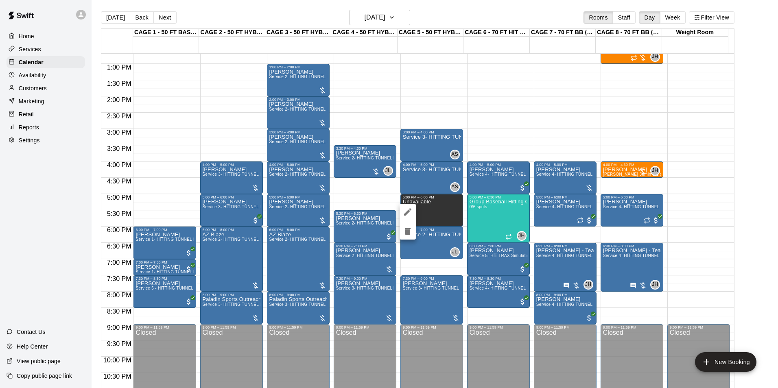
click at [406, 230] on icon "delete" at bounding box center [408, 231] width 6 height 7
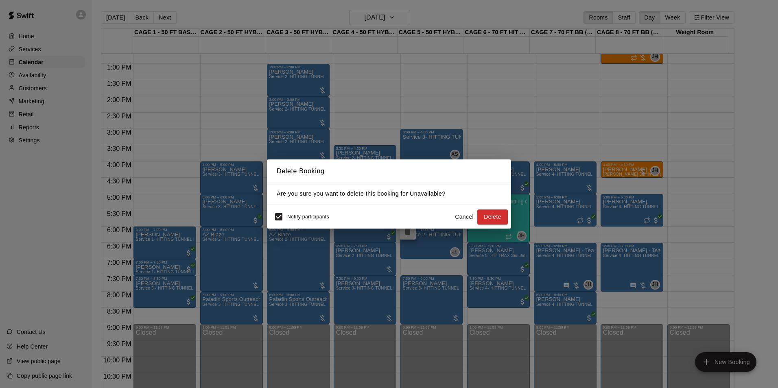
click at [291, 218] on span "Notify participants" at bounding box center [308, 217] width 42 height 6
click at [496, 214] on button "Delete" at bounding box center [492, 217] width 31 height 15
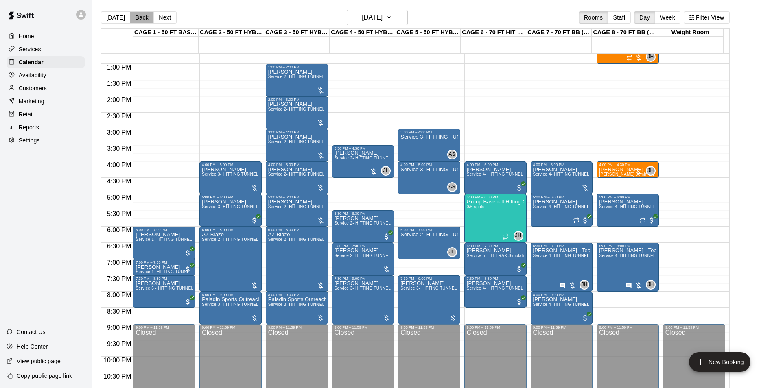
click at [139, 19] on button "Back" at bounding box center [142, 17] width 24 height 12
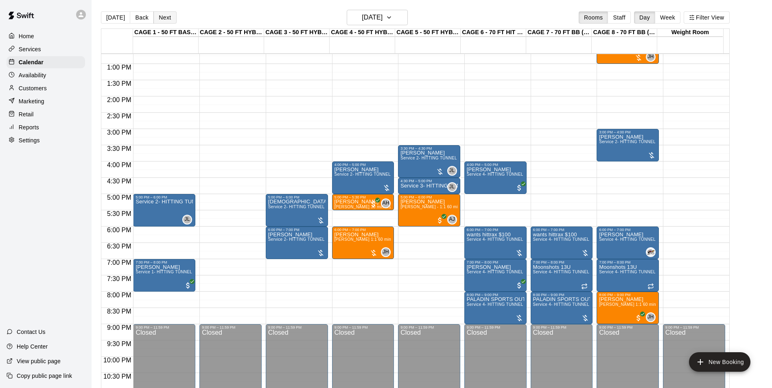
click at [170, 14] on button "Next" at bounding box center [164, 17] width 23 height 12
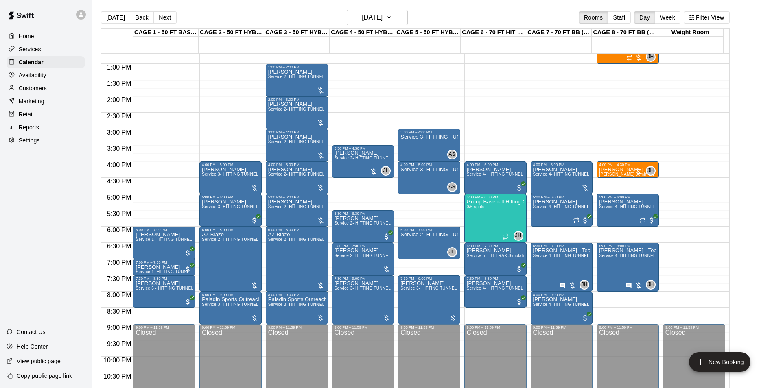
click at [122, 23] on button "Today" at bounding box center [115, 17] width 29 height 12
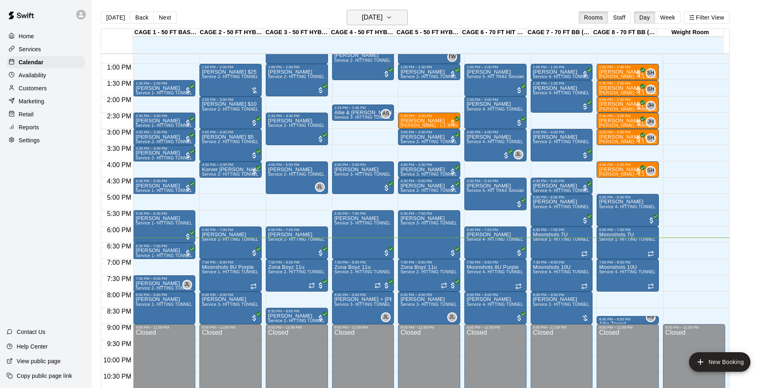
click at [383, 19] on h6 "Wednesday Aug 20" at bounding box center [372, 17] width 21 height 11
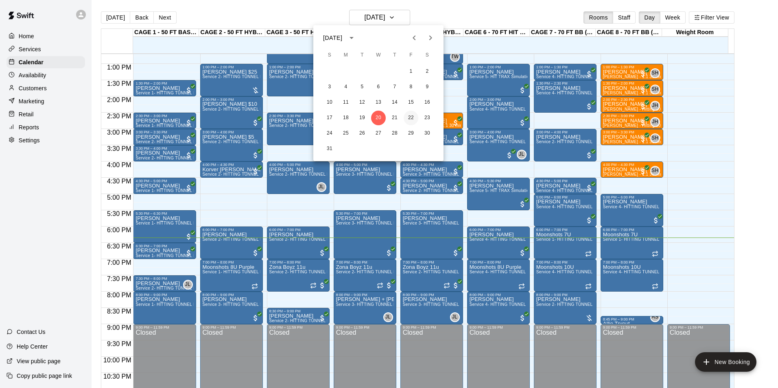
click at [410, 118] on button "22" at bounding box center [411, 118] width 15 height 15
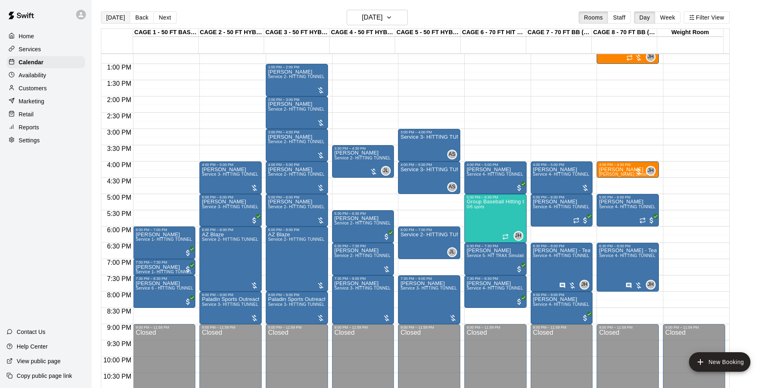
click at [106, 14] on button "Today" at bounding box center [115, 17] width 29 height 12
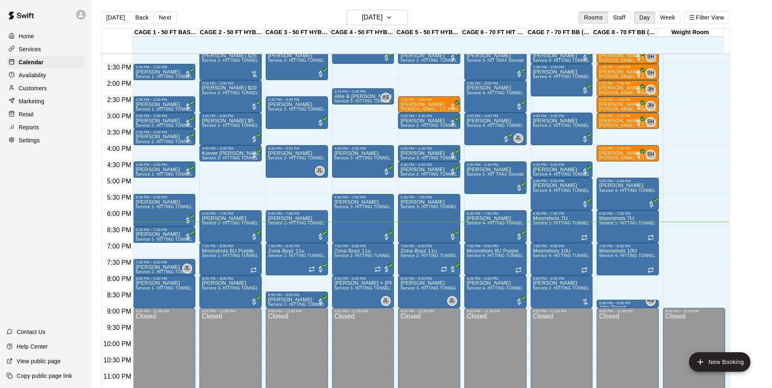
scroll to position [439, 0]
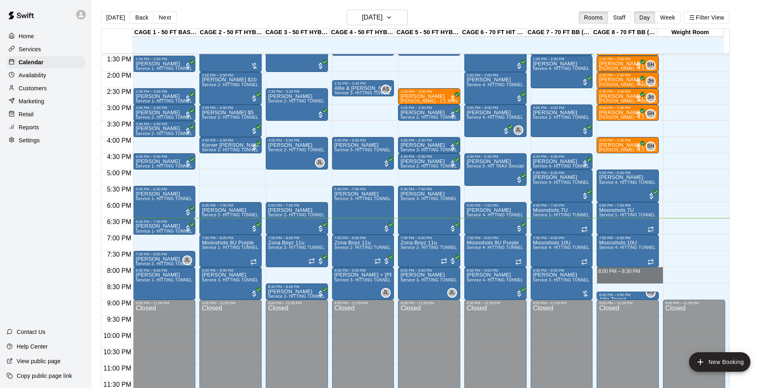
drag, startPoint x: 602, startPoint y: 272, endPoint x: 602, endPoint y: 280, distance: 8.6
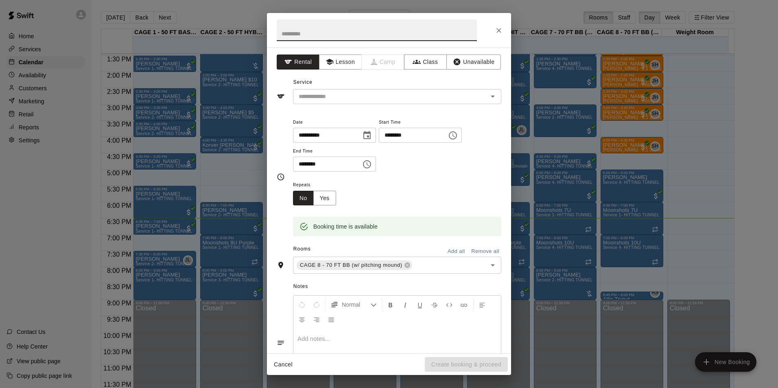
click at [501, 35] on button "Close" at bounding box center [499, 30] width 15 height 15
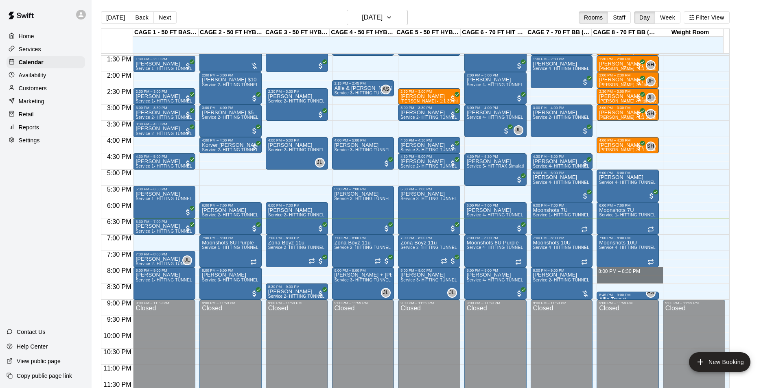
drag, startPoint x: 610, startPoint y: 269, endPoint x: 609, endPoint y: 278, distance: 8.2
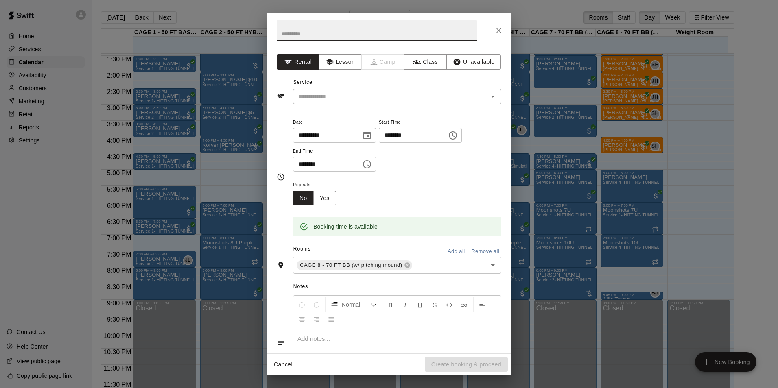
click at [506, 32] on div at bounding box center [389, 30] width 244 height 35
click at [503, 31] on button "Close" at bounding box center [499, 30] width 15 height 15
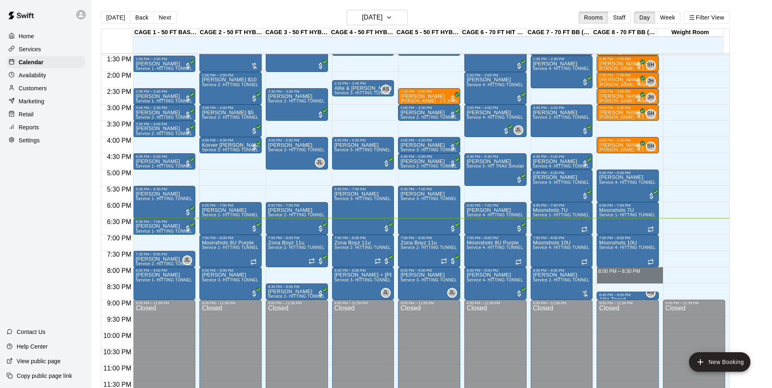
drag, startPoint x: 615, startPoint y: 269, endPoint x: 614, endPoint y: 280, distance: 11.4
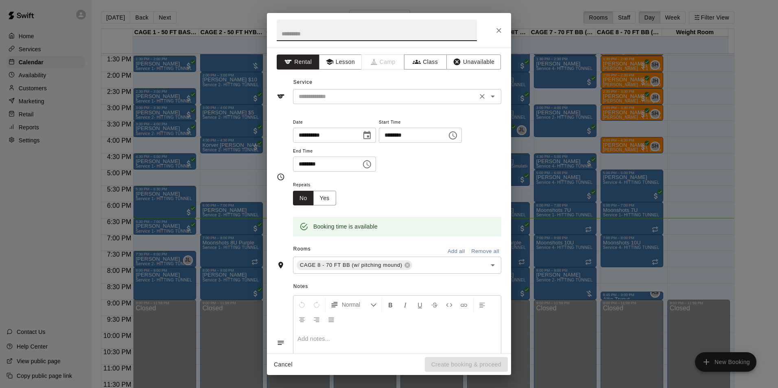
click at [370, 98] on input "text" at bounding box center [384, 97] width 179 height 10
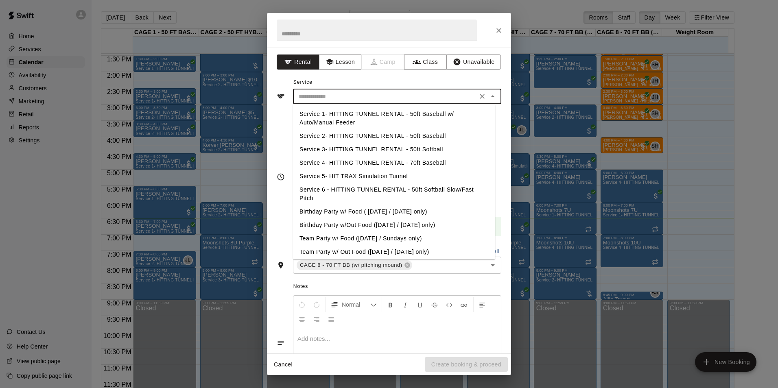
click at [433, 162] on li "Service 4- HITTING TUNNEL RENTAL - 70ft Baseball" at bounding box center [394, 162] width 202 height 13
type input "**********"
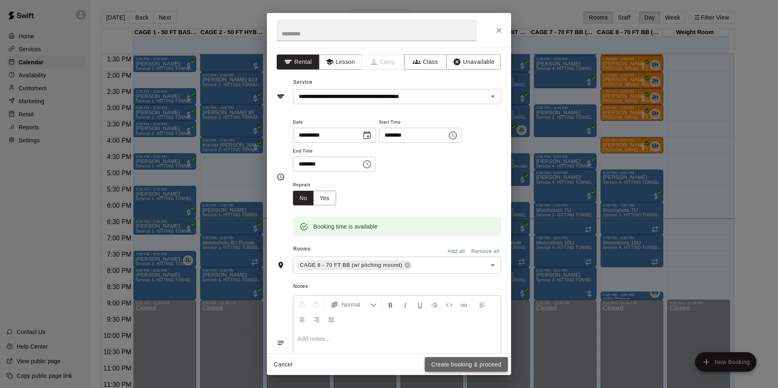
click at [452, 369] on button "Create booking & proceed" at bounding box center [466, 364] width 83 height 15
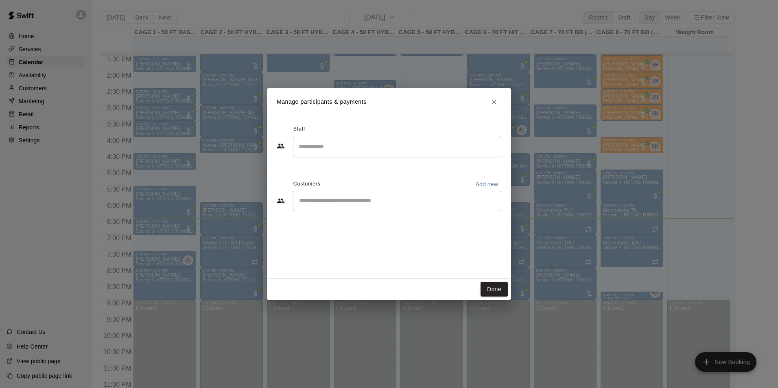
click at [378, 194] on div "​" at bounding box center [397, 201] width 208 height 20
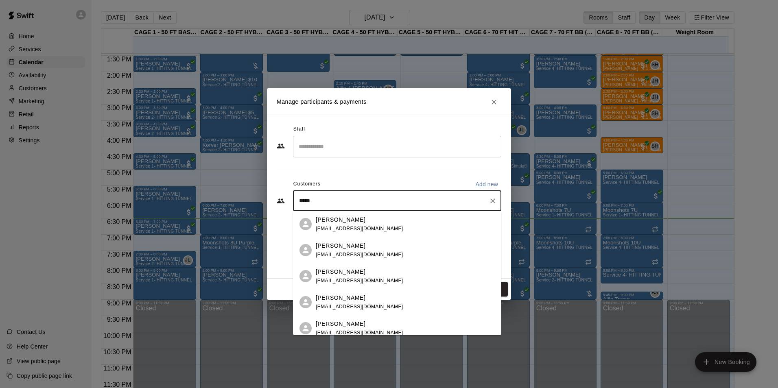
type input "******"
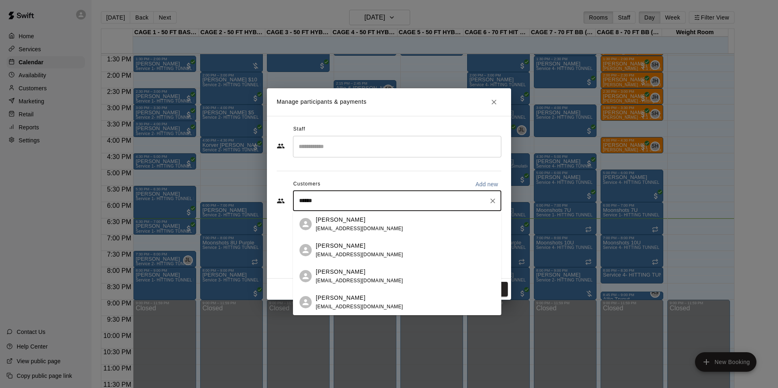
click at [369, 277] on div "John Luke Laughter taliaruth@hotmail.com" at bounding box center [360, 277] width 88 height 18
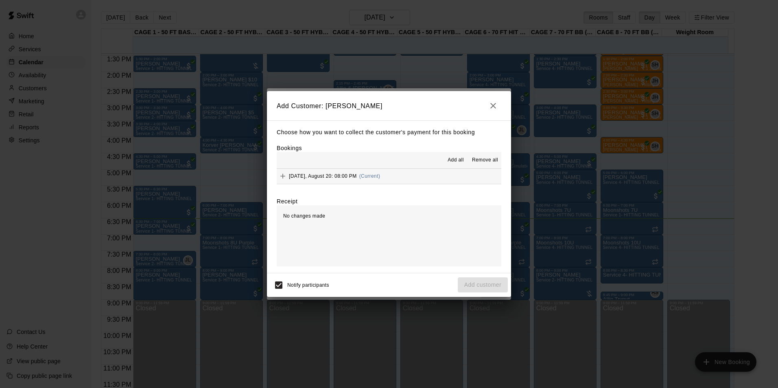
click at [447, 178] on button "Wednesday, August 20: 08:00 PM (Current)" at bounding box center [389, 176] width 225 height 15
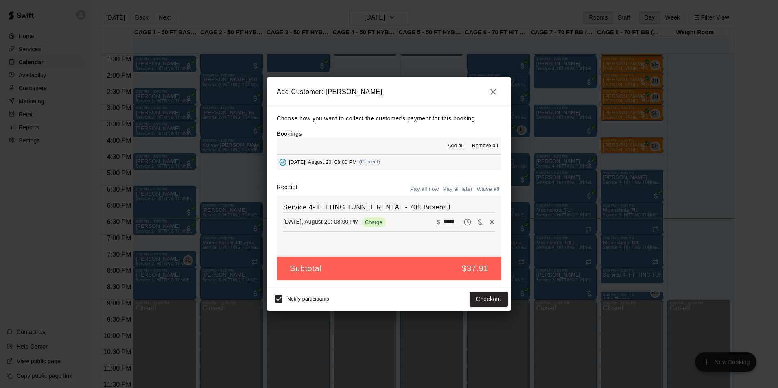
click at [462, 189] on button "Pay all later" at bounding box center [458, 189] width 34 height 13
click at [486, 293] on button "Add customer" at bounding box center [483, 299] width 50 height 15
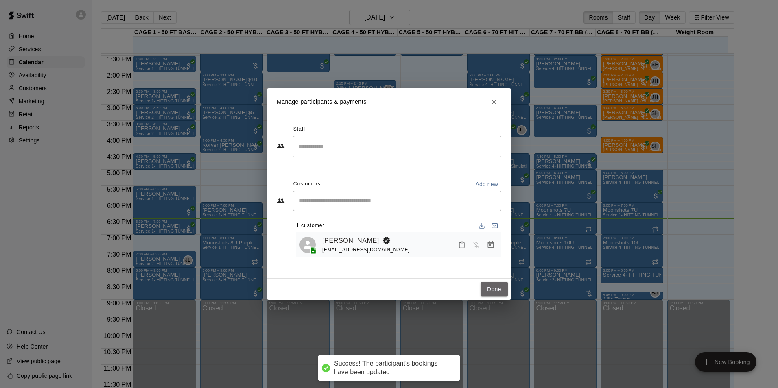
drag, startPoint x: 503, startPoint y: 291, endPoint x: 475, endPoint y: 206, distance: 89.3
click at [501, 291] on button "Done" at bounding box center [494, 289] width 27 height 15
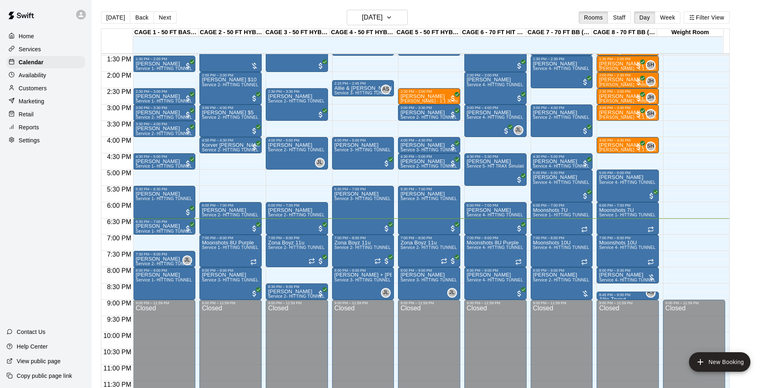
click at [162, 20] on button "Next" at bounding box center [164, 17] width 23 height 12
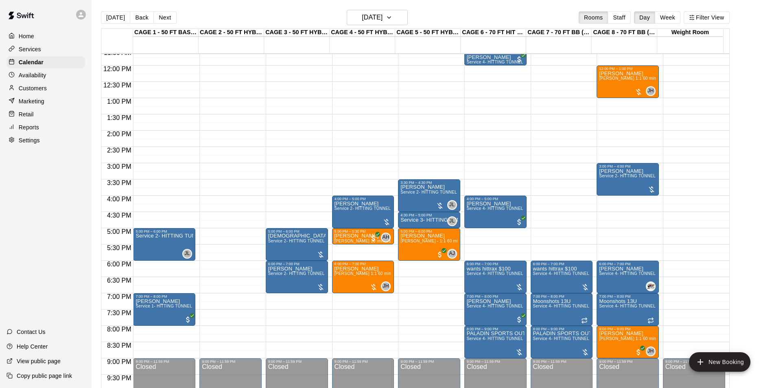
scroll to position [276, 0]
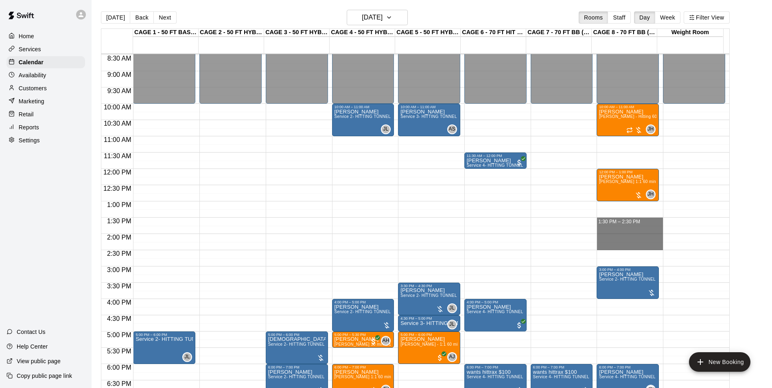
drag, startPoint x: 616, startPoint y: 219, endPoint x: 617, endPoint y: 248, distance: 28.9
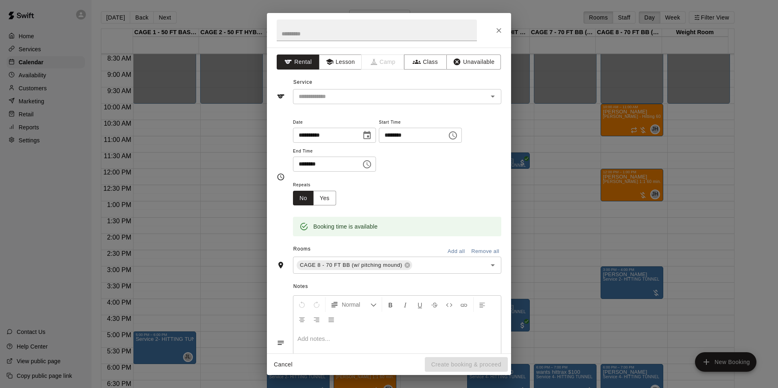
click at [436, 88] on div "Service ​" at bounding box center [389, 90] width 225 height 28
click at [439, 94] on input "text" at bounding box center [384, 97] width 179 height 10
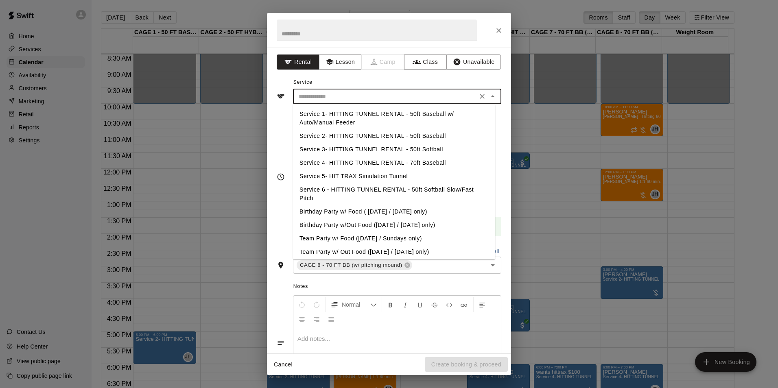
click at [444, 160] on li "Service 4- HITTING TUNNEL RENTAL - 70ft Baseball" at bounding box center [394, 162] width 202 height 13
type input "**********"
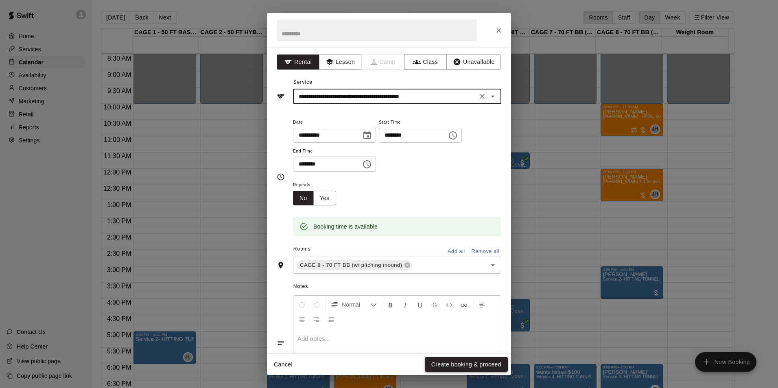
click at [457, 361] on button "Create booking & proceed" at bounding box center [466, 364] width 83 height 15
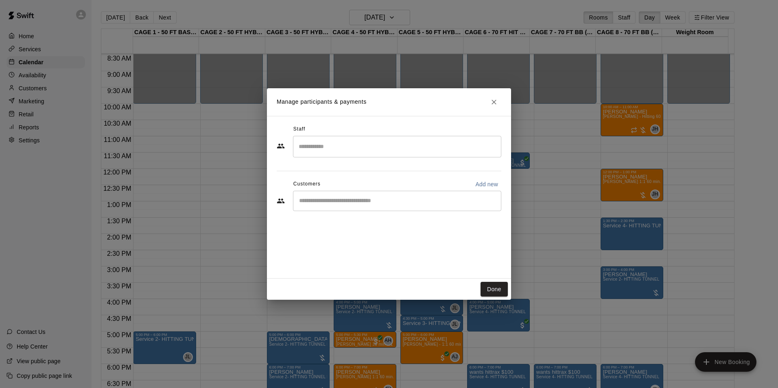
click at [376, 189] on div "Customers Add new" at bounding box center [389, 184] width 225 height 13
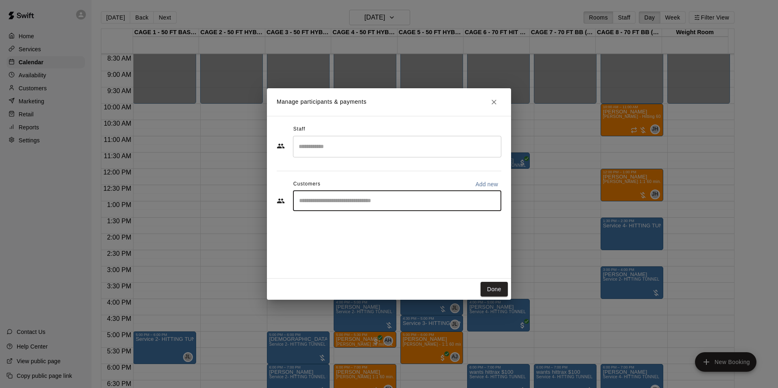
click at [377, 198] on input "Start typing to search customers..." at bounding box center [397, 201] width 201 height 8
type input "**"
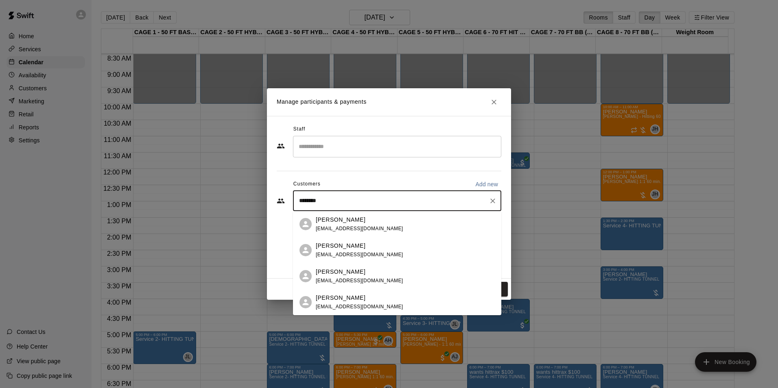
click at [403, 274] on div "John Luke Laughter taliaruth@hotmail.com" at bounding box center [405, 277] width 179 height 18
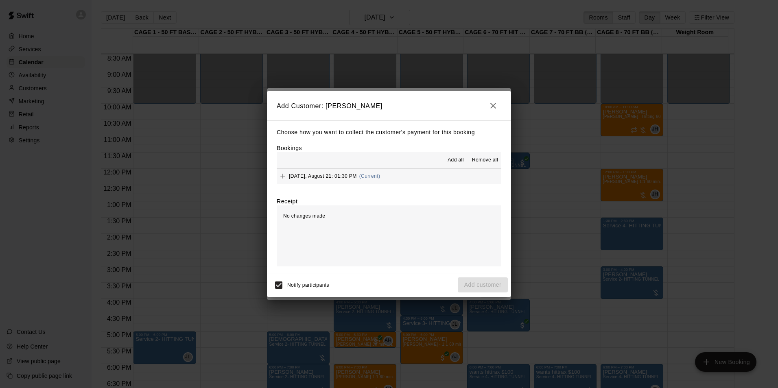
drag, startPoint x: 424, startPoint y: 180, endPoint x: 446, endPoint y: 178, distance: 21.7
click at [425, 180] on button "Thursday, August 21: 01:30 PM (Current)" at bounding box center [389, 176] width 225 height 15
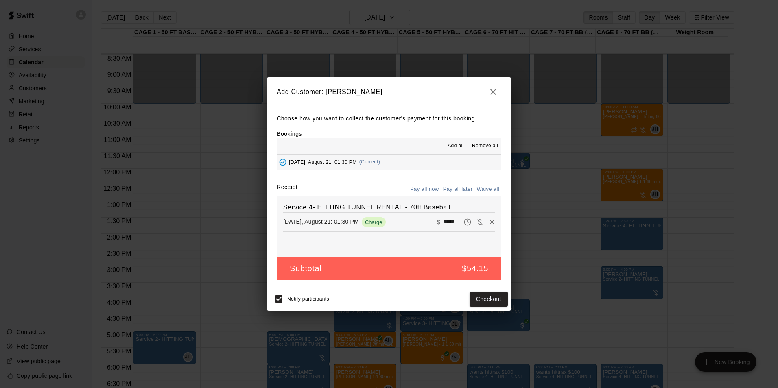
click at [455, 184] on button "Pay all later" at bounding box center [458, 189] width 34 height 13
click at [494, 299] on button "Add customer" at bounding box center [483, 299] width 50 height 15
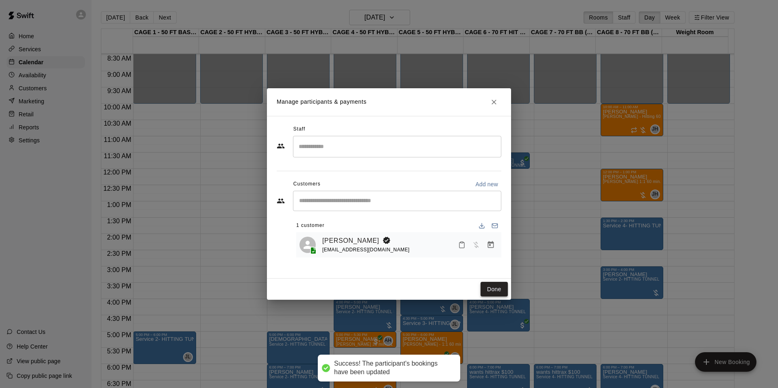
click at [491, 283] on button "Done" at bounding box center [494, 289] width 27 height 15
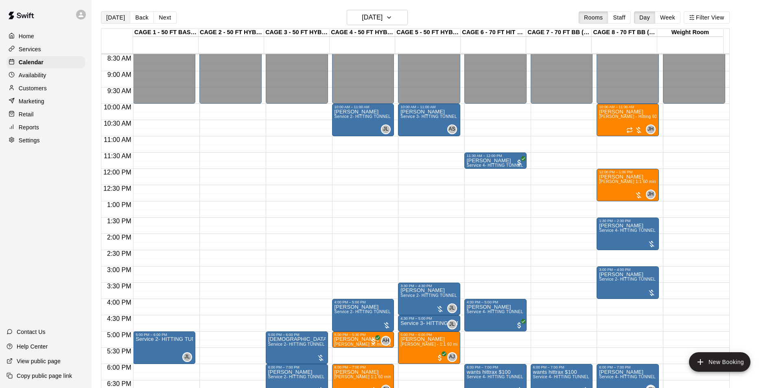
click at [108, 19] on button "Today" at bounding box center [115, 17] width 29 height 12
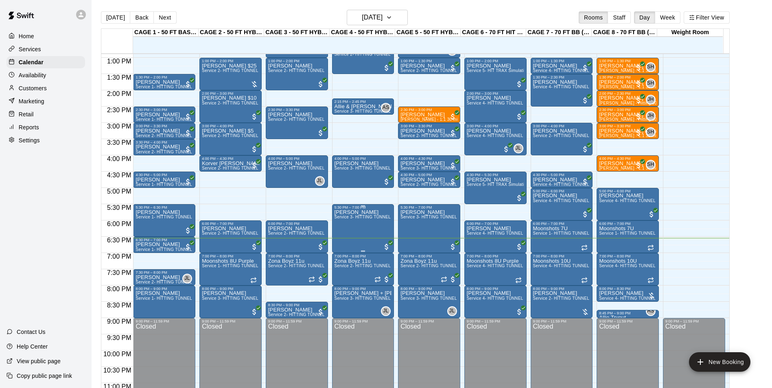
scroll to position [439, 0]
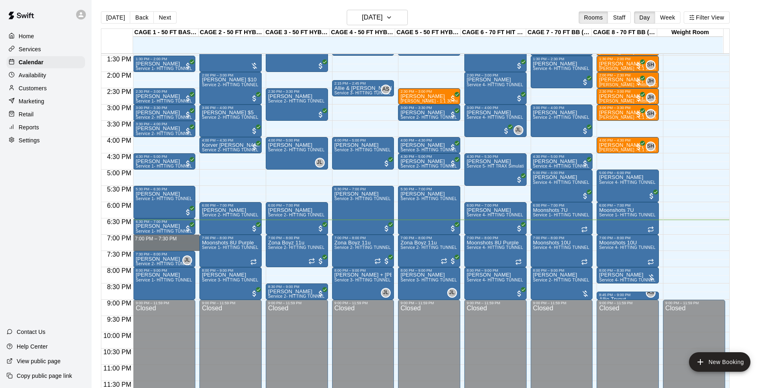
drag, startPoint x: 146, startPoint y: 238, endPoint x: 151, endPoint y: 247, distance: 9.8
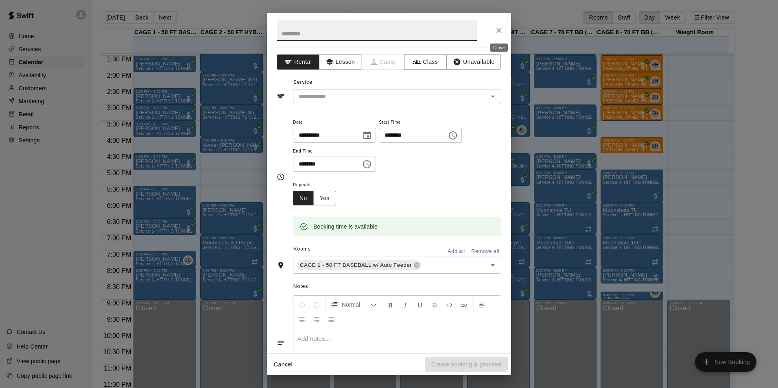
click at [493, 28] on button "Close" at bounding box center [499, 30] width 15 height 15
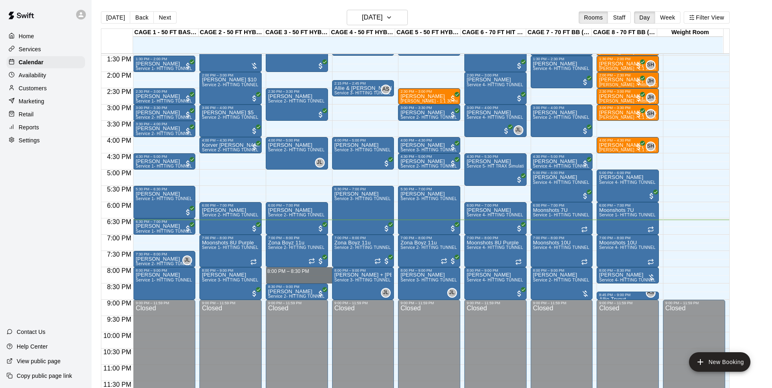
drag, startPoint x: 269, startPoint y: 271, endPoint x: 270, endPoint y: 279, distance: 8.2
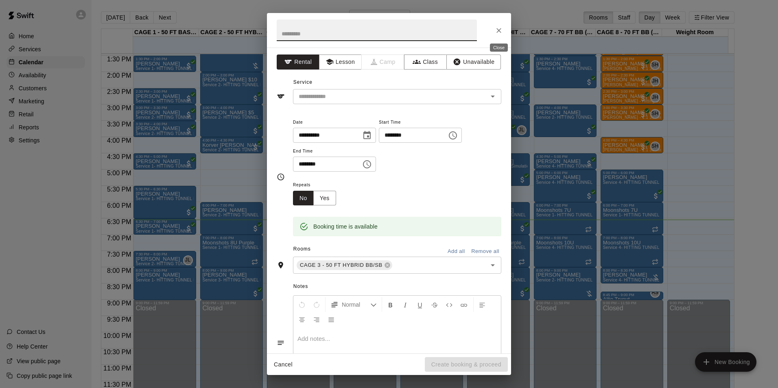
click at [494, 31] on button "Close" at bounding box center [499, 30] width 15 height 15
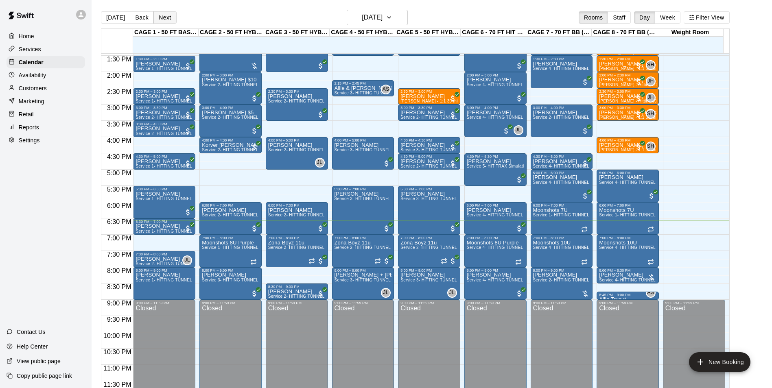
click at [166, 18] on button "Next" at bounding box center [164, 17] width 23 height 12
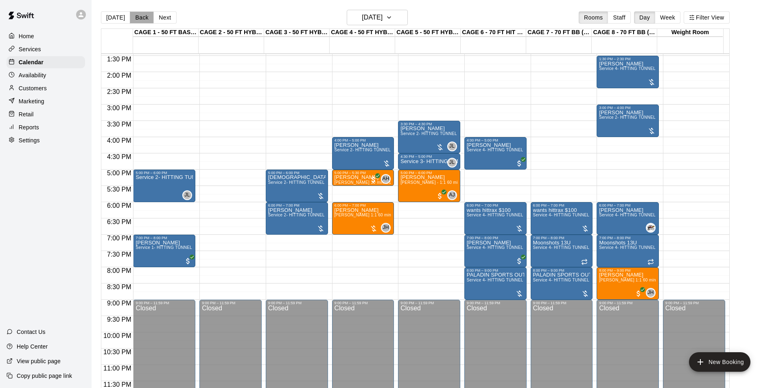
click at [136, 19] on button "Back" at bounding box center [142, 17] width 24 height 12
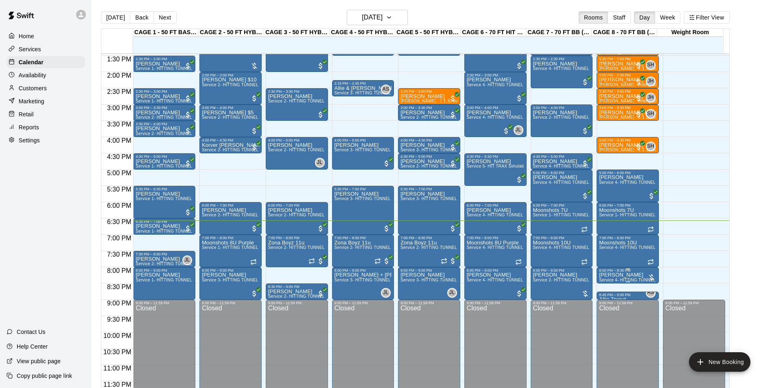
click at [626, 271] on div "8:00 PM – 8:30 PM" at bounding box center [627, 271] width 57 height 4
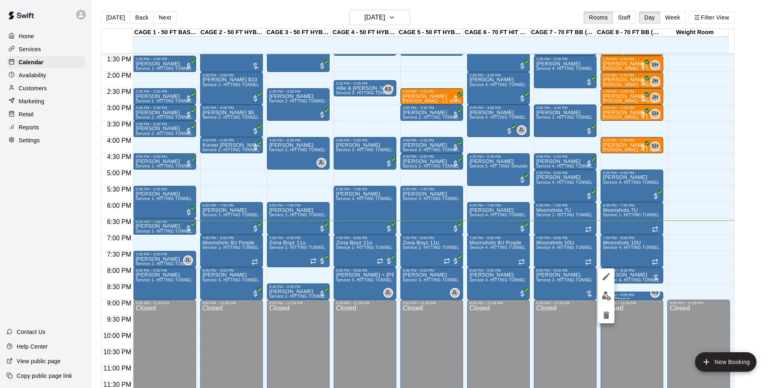
click at [608, 295] on img "edit" at bounding box center [606, 295] width 9 height 9
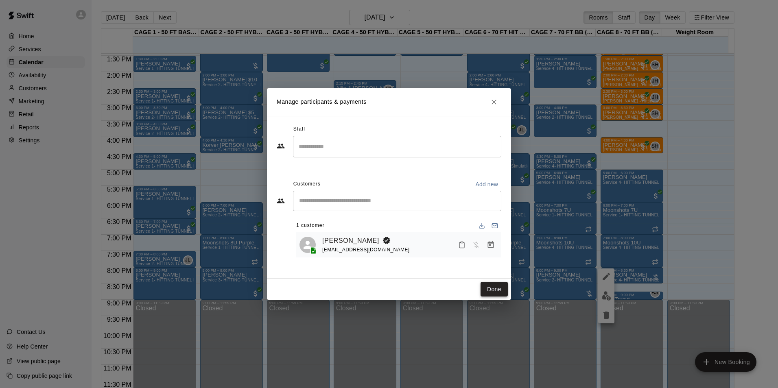
click at [494, 292] on button "Done" at bounding box center [494, 289] width 27 height 15
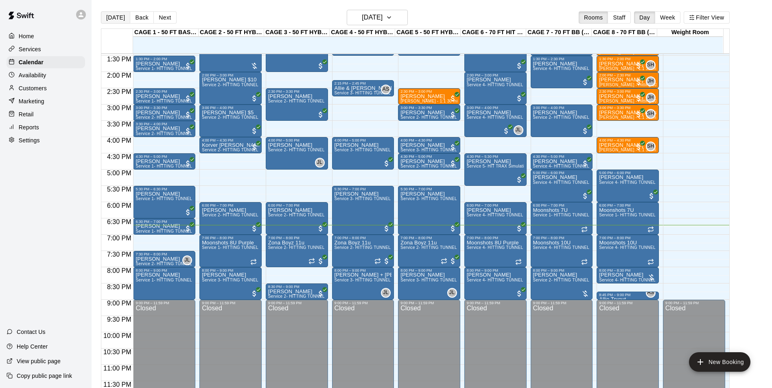
click at [124, 16] on button "Today" at bounding box center [115, 17] width 29 height 12
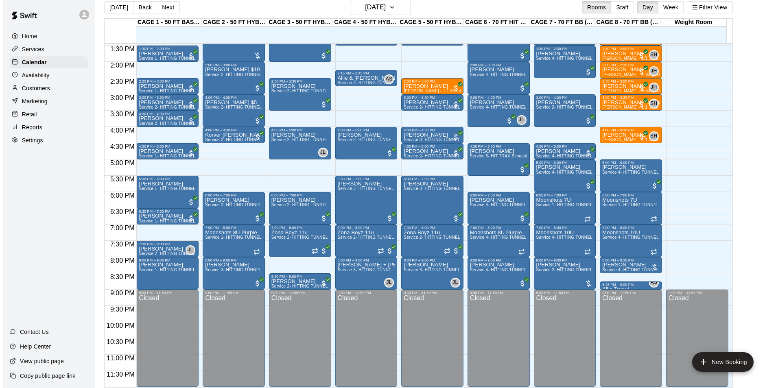
scroll to position [13, 0]
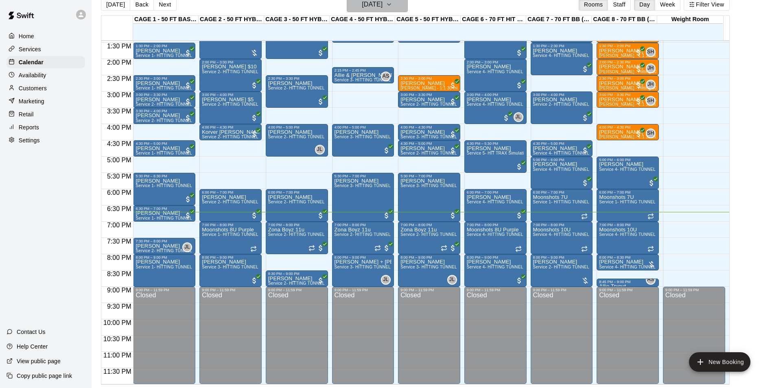
click at [373, 7] on h6 "Wednesday Aug 20" at bounding box center [372, 4] width 21 height 11
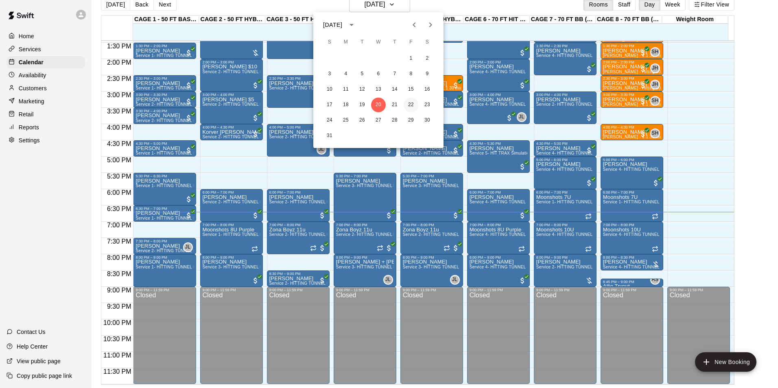
click at [406, 104] on button "22" at bounding box center [411, 105] width 15 height 15
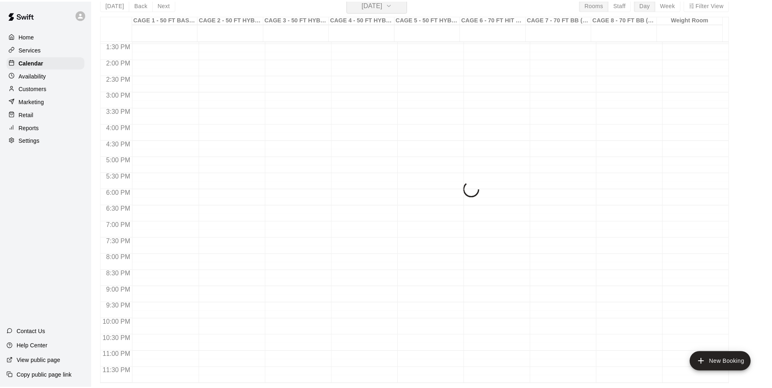
scroll to position [10, 0]
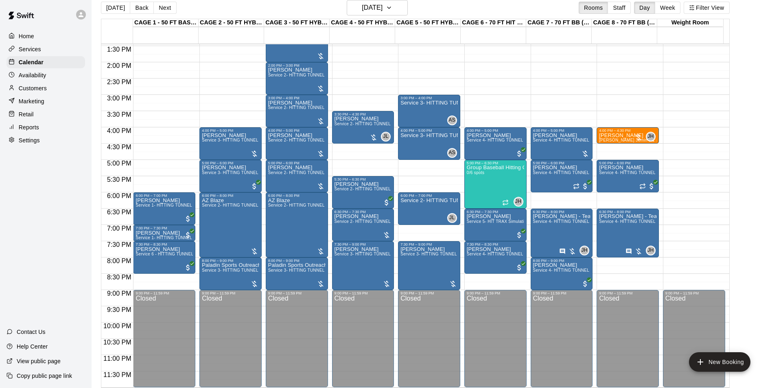
click at [763, 73] on main "Today Back Next Friday Aug 22 Rooms Staff Day Week Filter View CAGE 1 - 50 FT B…" at bounding box center [432, 194] width 674 height 388
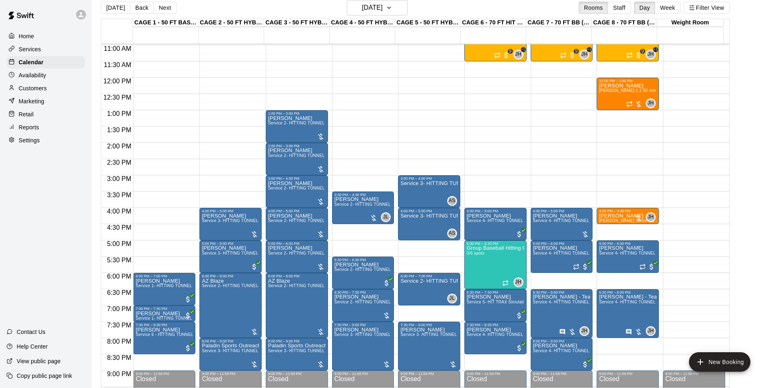
scroll to position [398, 0]
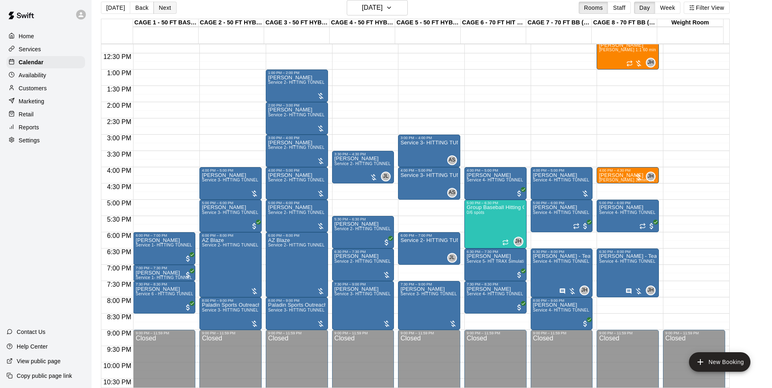
click at [160, 11] on button "Next" at bounding box center [164, 8] width 23 height 12
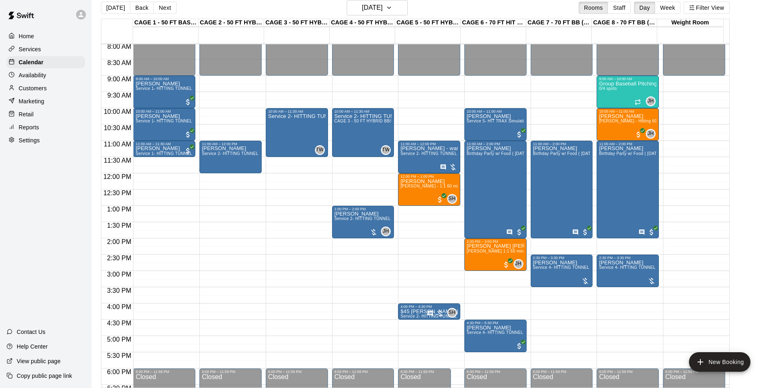
scroll to position [276, 0]
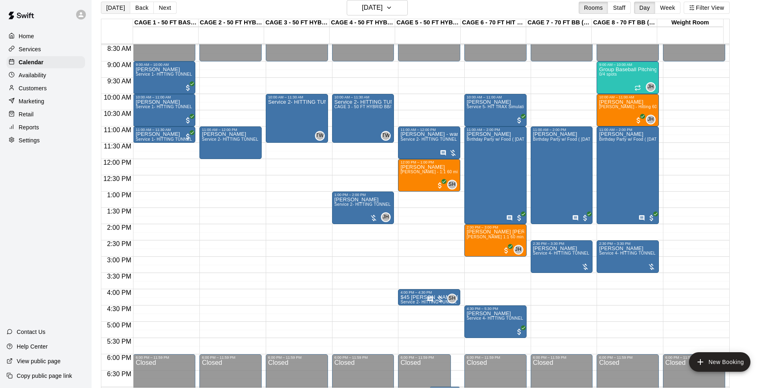
click at [113, 5] on button "Today" at bounding box center [115, 8] width 29 height 12
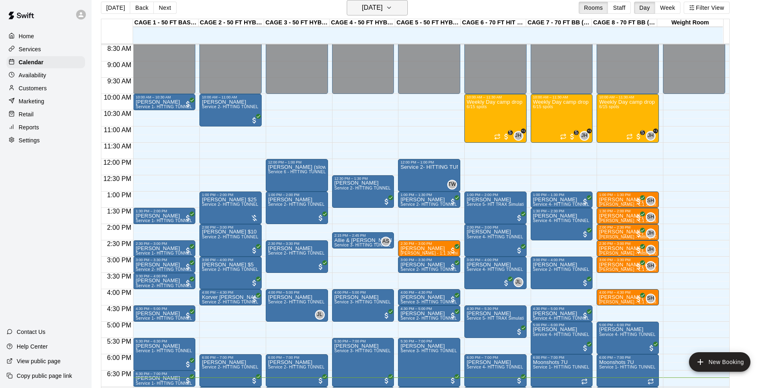
click at [376, 8] on h6 "Wednesday Aug 20" at bounding box center [372, 7] width 21 height 11
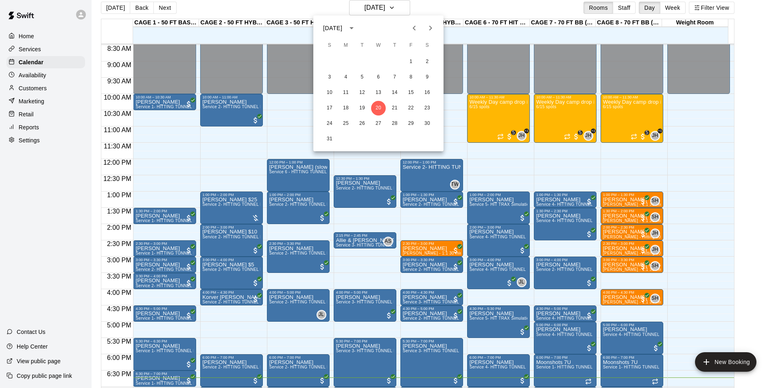
click at [473, 4] on div at bounding box center [389, 194] width 778 height 388
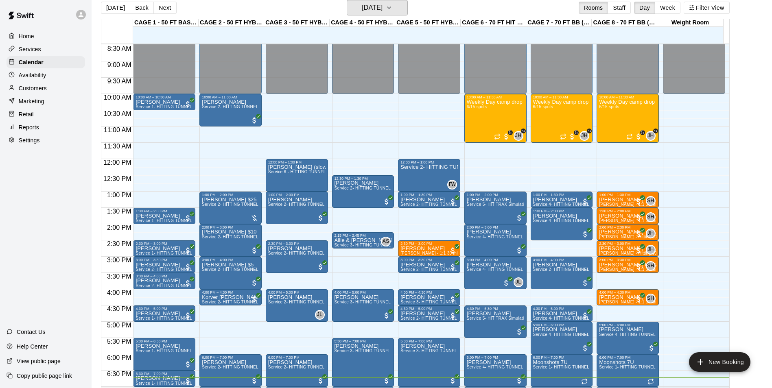
scroll to position [398, 0]
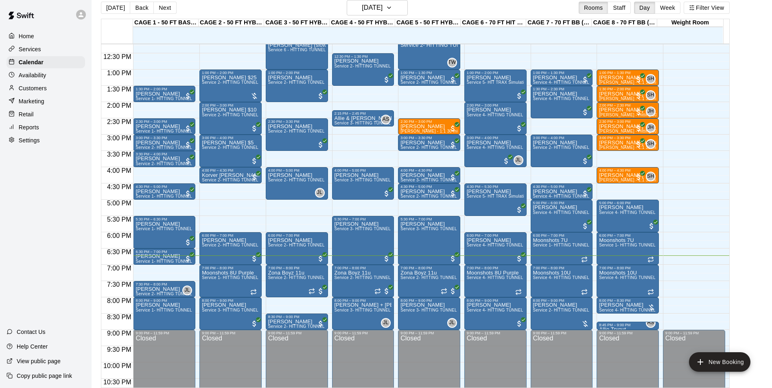
click at [162, 6] on button "Next" at bounding box center [164, 8] width 23 height 12
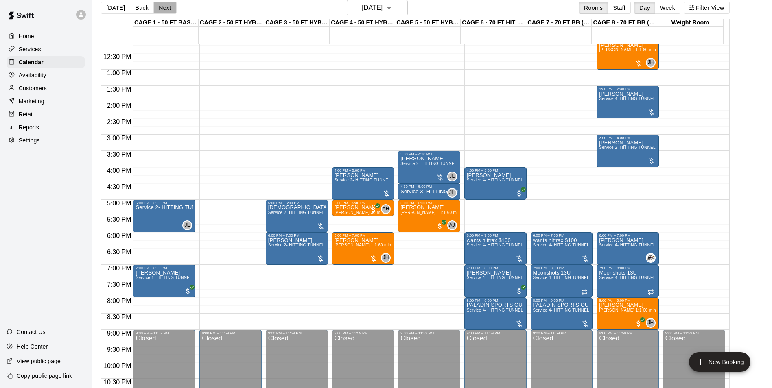
click at [162, 6] on button "Next" at bounding box center [164, 8] width 23 height 12
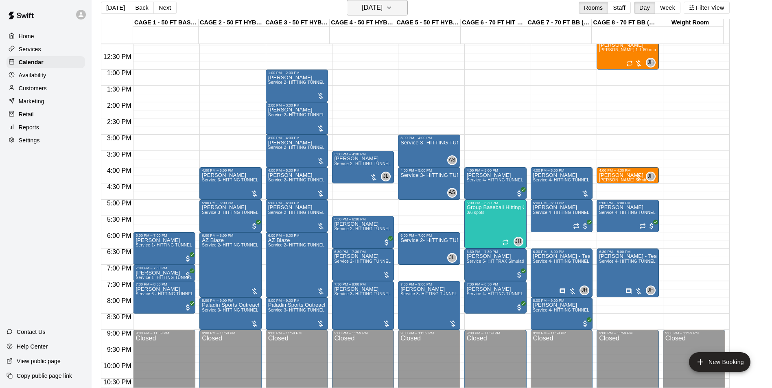
click at [383, 10] on h6 "Friday Aug 22" at bounding box center [372, 7] width 21 height 11
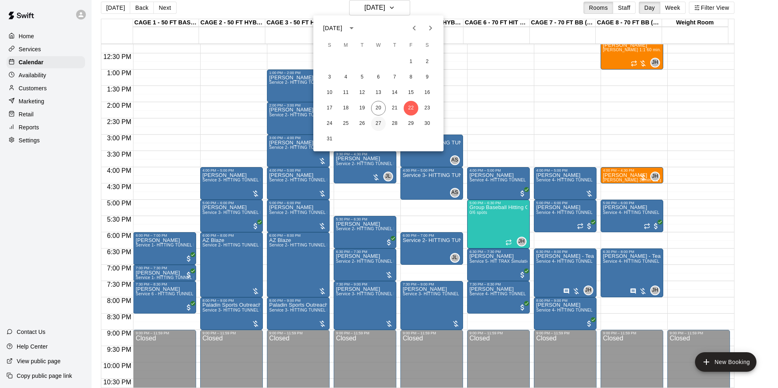
click at [372, 126] on button "27" at bounding box center [378, 123] width 15 height 15
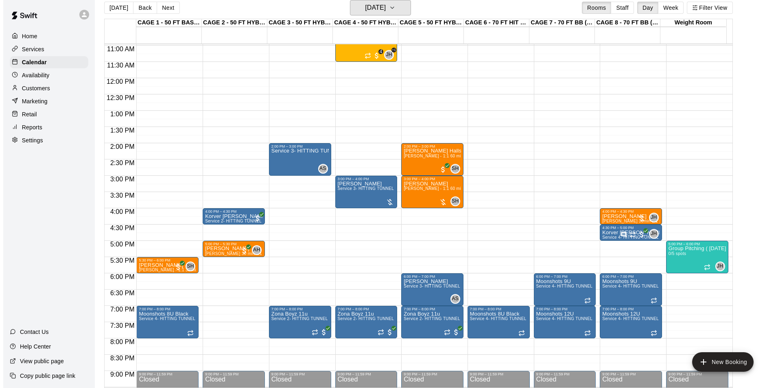
scroll to position [357, 0]
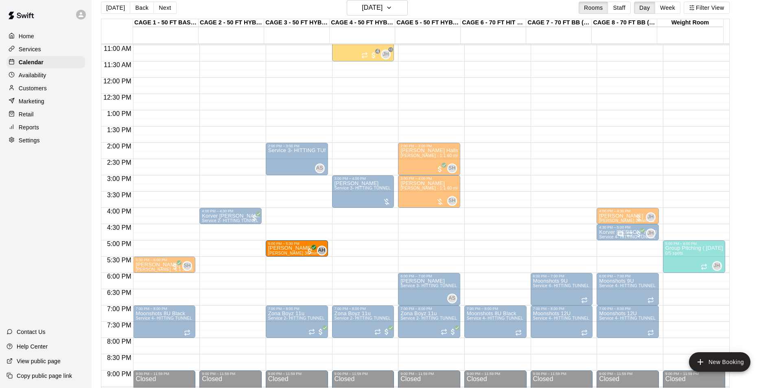
drag, startPoint x: 212, startPoint y: 252, endPoint x: 265, endPoint y: 252, distance: 53.7
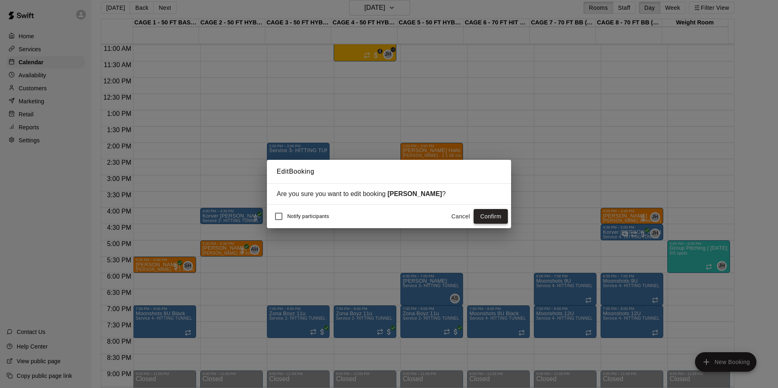
click at [484, 215] on button "Confirm" at bounding box center [491, 216] width 34 height 15
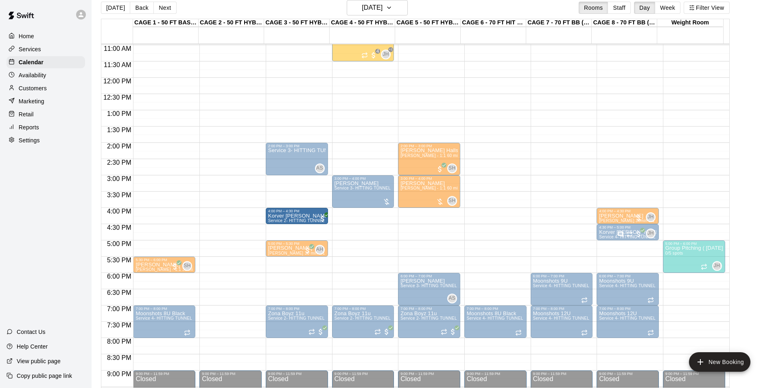
drag, startPoint x: 240, startPoint y: 219, endPoint x: 300, endPoint y: 224, distance: 60.0
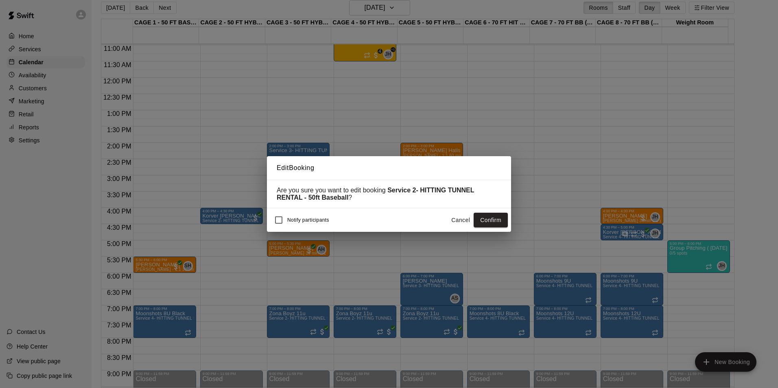
drag, startPoint x: 495, startPoint y: 223, endPoint x: 489, endPoint y: 222, distance: 6.1
click at [495, 222] on button "Confirm" at bounding box center [491, 220] width 34 height 15
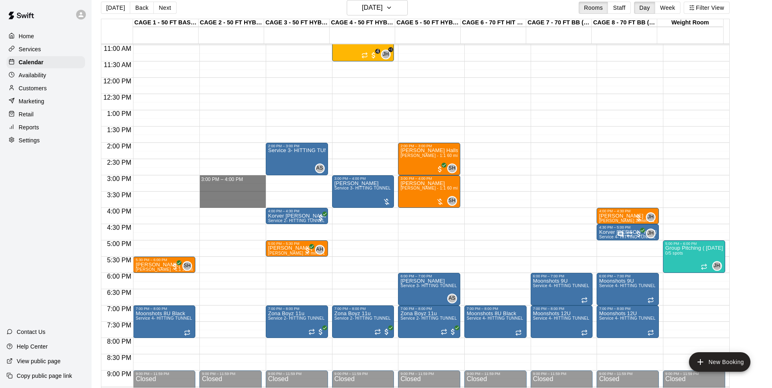
drag, startPoint x: 223, startPoint y: 179, endPoint x: 223, endPoint y: 201, distance: 22.4
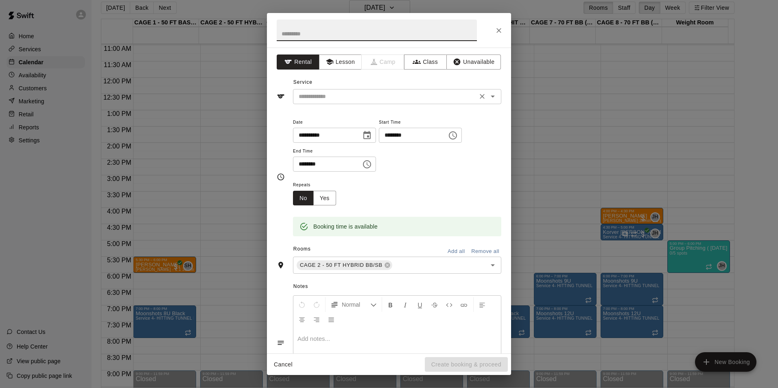
click at [410, 98] on input "text" at bounding box center [384, 97] width 179 height 10
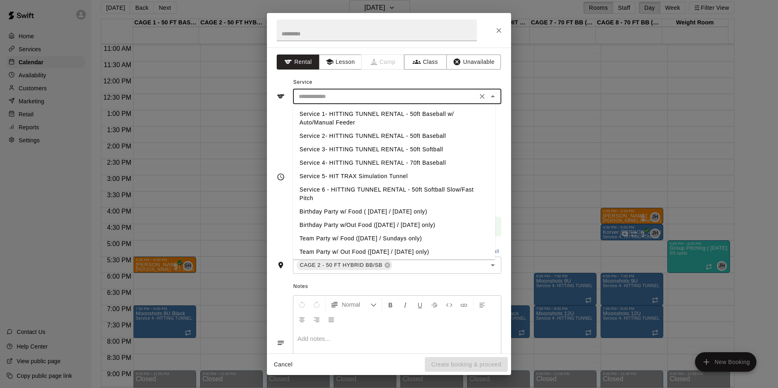
click at [422, 134] on li "Service 2- HITTING TUNNEL RENTAL - 50ft Baseball" at bounding box center [394, 135] width 202 height 13
type input "**********"
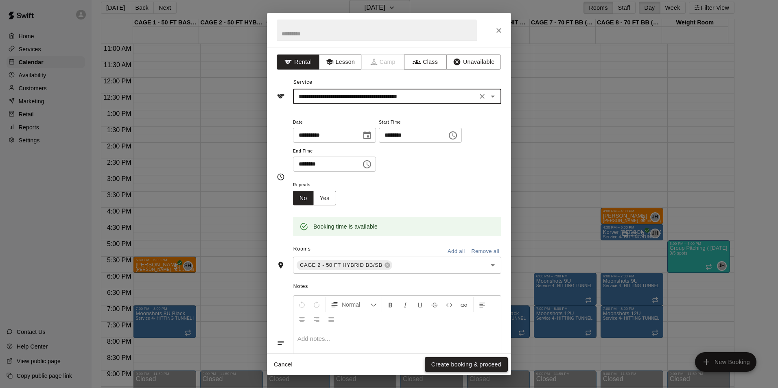
click at [458, 357] on button "Create booking & proceed" at bounding box center [466, 364] width 83 height 15
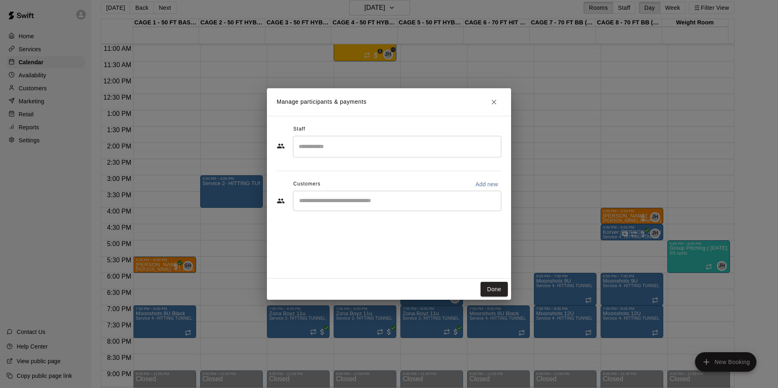
click at [492, 292] on button "Done" at bounding box center [494, 289] width 27 height 15
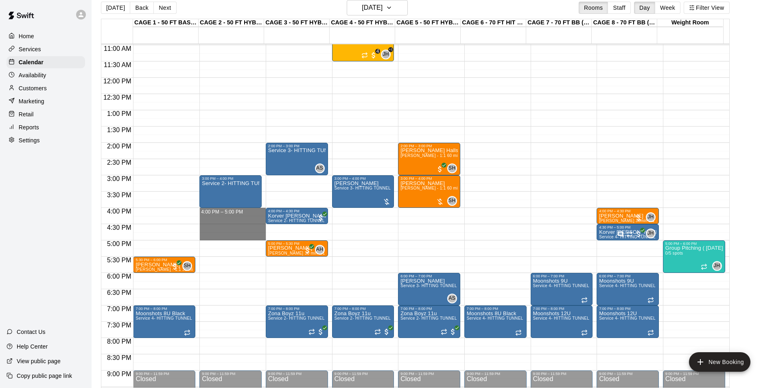
drag, startPoint x: 212, startPoint y: 212, endPoint x: 218, endPoint y: 239, distance: 27.9
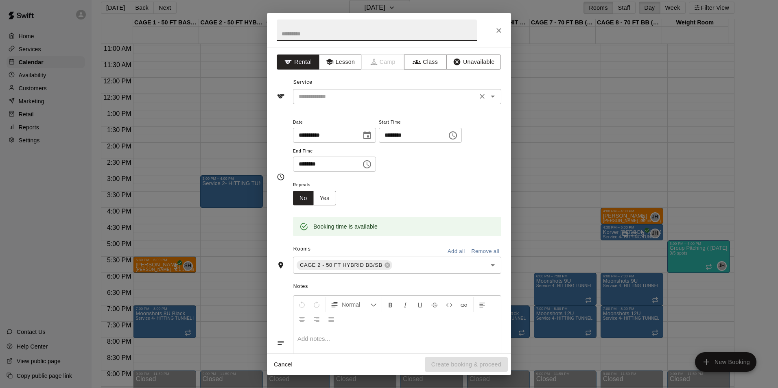
click at [361, 91] on div "​" at bounding box center [397, 96] width 208 height 15
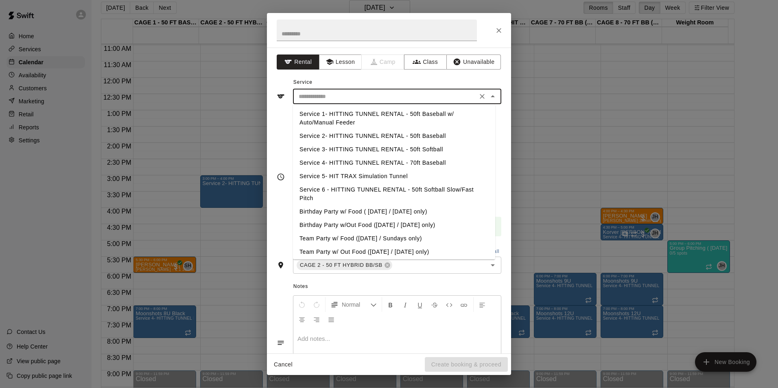
click at [421, 136] on li "Service 2- HITTING TUNNEL RENTAL - 50ft Baseball" at bounding box center [394, 135] width 202 height 13
type input "**********"
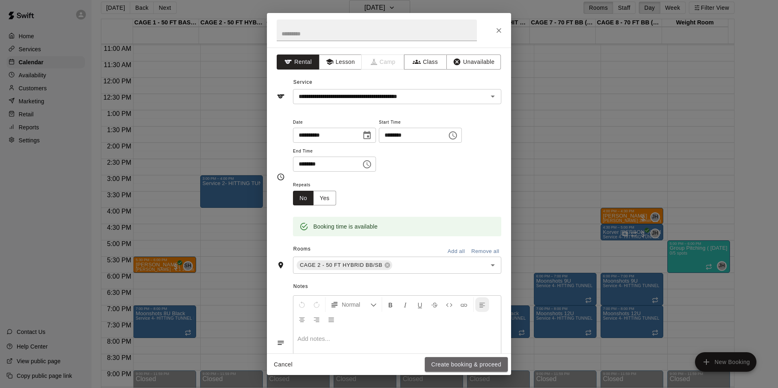
drag, startPoint x: 467, startPoint y: 361, endPoint x: 481, endPoint y: 305, distance: 57.7
click at [467, 360] on button "Create booking & proceed" at bounding box center [466, 364] width 83 height 15
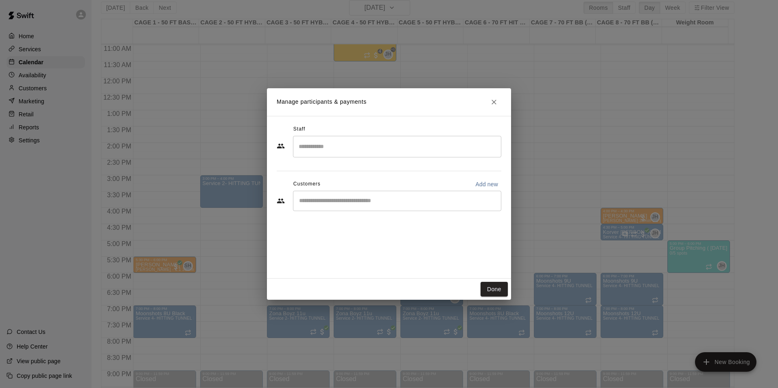
drag, startPoint x: 497, startPoint y: 291, endPoint x: 484, endPoint y: 276, distance: 20.8
click at [497, 289] on button "Done" at bounding box center [494, 289] width 27 height 15
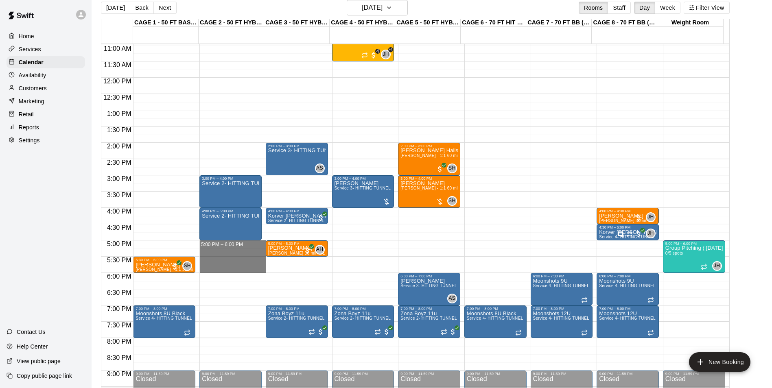
drag, startPoint x: 221, startPoint y: 244, endPoint x: 222, endPoint y: 268, distance: 24.1
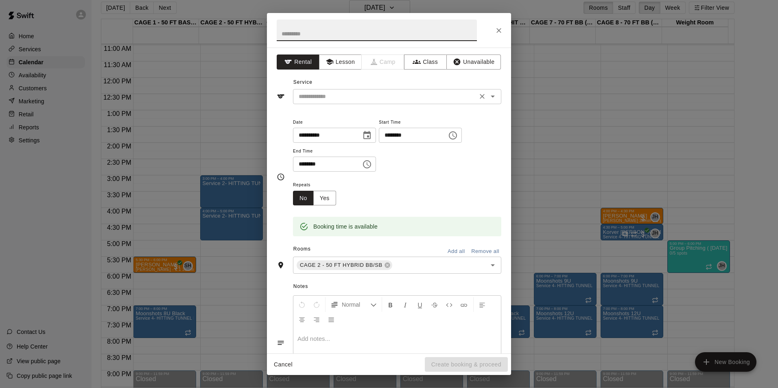
click at [428, 101] on input "text" at bounding box center [384, 97] width 179 height 10
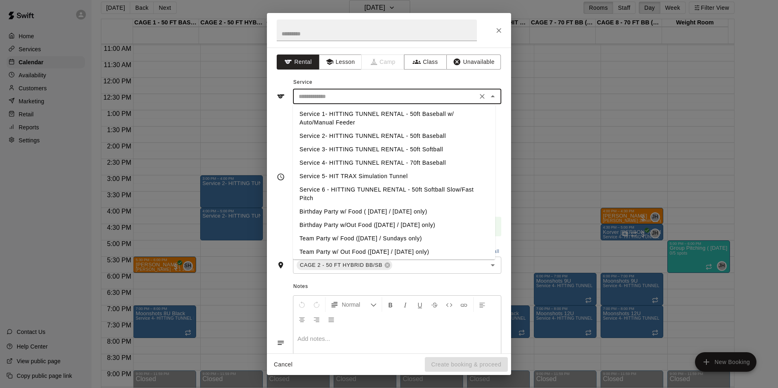
click at [424, 136] on li "Service 2- HITTING TUNNEL RENTAL - 50ft Baseball" at bounding box center [394, 135] width 202 height 13
type input "**********"
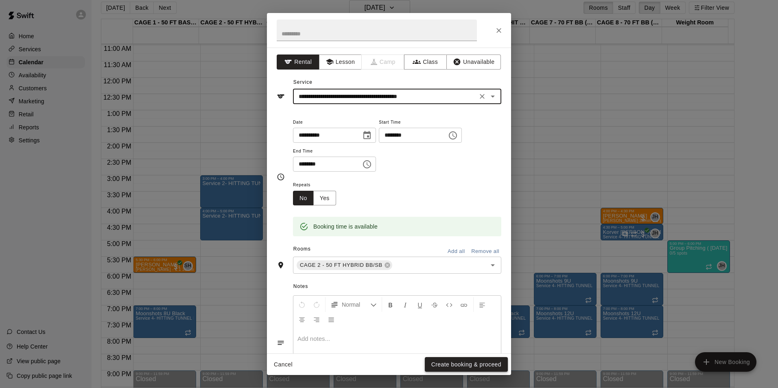
click at [447, 361] on button "Create booking & proceed" at bounding box center [466, 364] width 83 height 15
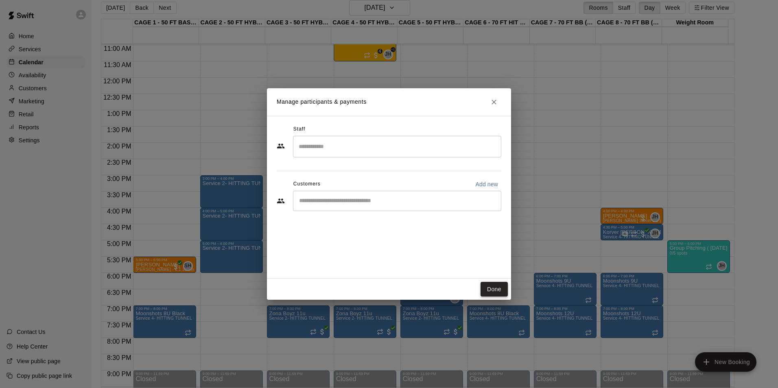
click at [492, 287] on button "Done" at bounding box center [494, 289] width 27 height 15
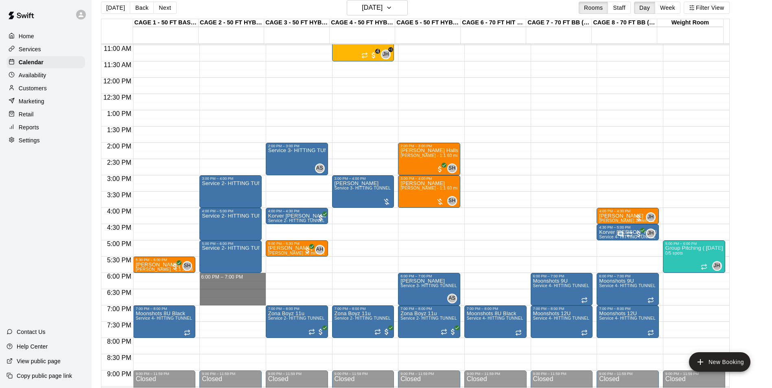
drag, startPoint x: 217, startPoint y: 278, endPoint x: 218, endPoint y: 302, distance: 24.9
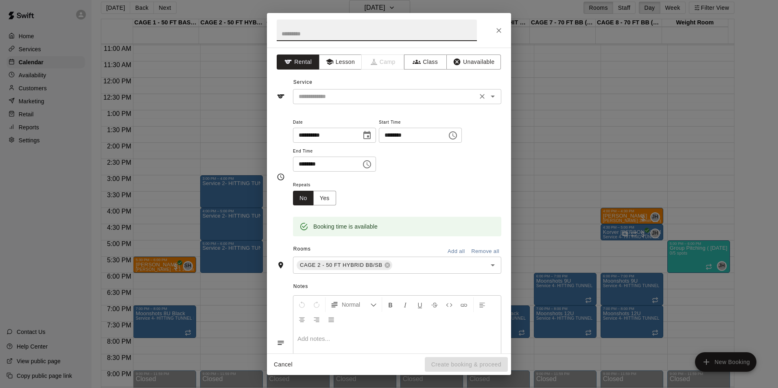
click at [392, 96] on input "text" at bounding box center [384, 97] width 179 height 10
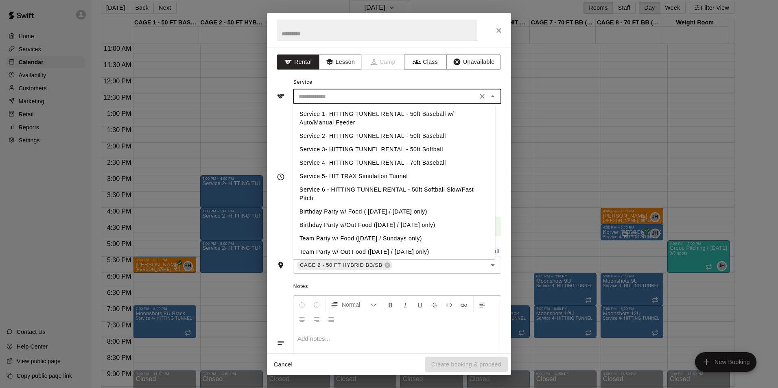
click at [418, 133] on li "Service 2- HITTING TUNNEL RENTAL - 50ft Baseball" at bounding box center [394, 135] width 202 height 13
type input "**********"
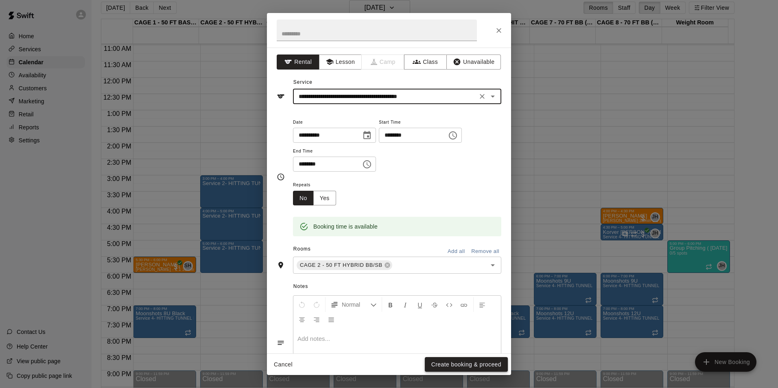
click at [459, 363] on button "Create booking & proceed" at bounding box center [466, 364] width 83 height 15
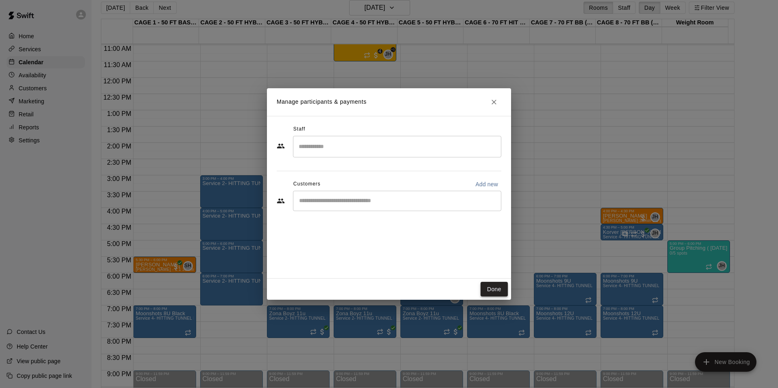
click at [491, 284] on button "Done" at bounding box center [494, 289] width 27 height 15
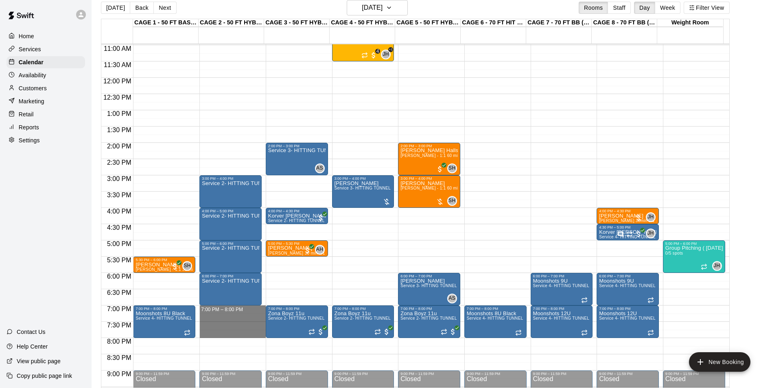
drag, startPoint x: 232, startPoint y: 313, endPoint x: 229, endPoint y: 335, distance: 22.6
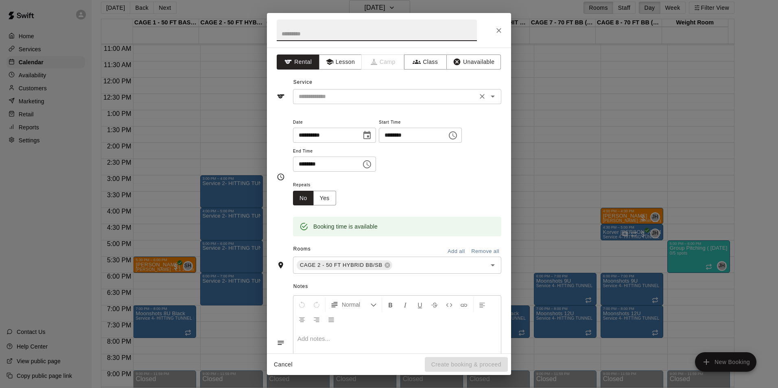
click at [367, 101] on input "text" at bounding box center [384, 97] width 179 height 10
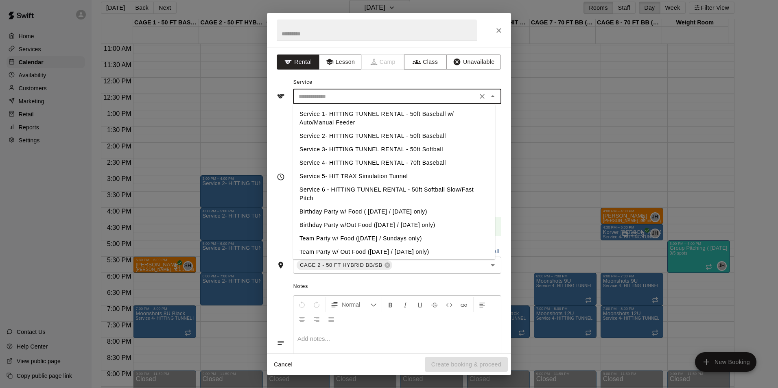
drag, startPoint x: 427, startPoint y: 135, endPoint x: 435, endPoint y: 173, distance: 38.6
click at [427, 135] on li "Service 2- HITTING TUNNEL RENTAL - 50ft Baseball" at bounding box center [394, 135] width 202 height 13
type input "**********"
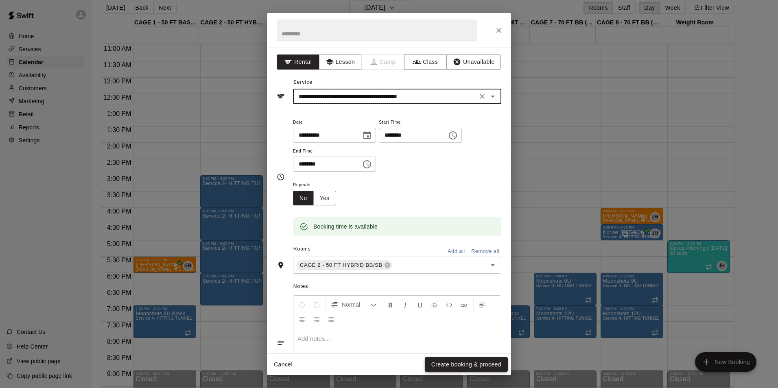
click at [464, 370] on button "Create booking & proceed" at bounding box center [466, 364] width 83 height 15
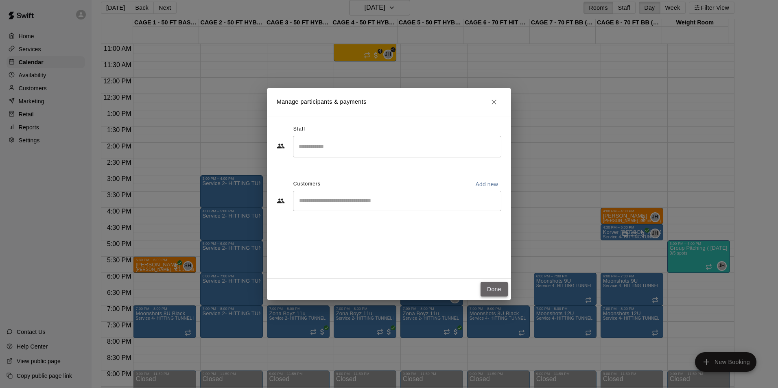
click at [489, 288] on button "Done" at bounding box center [494, 289] width 27 height 15
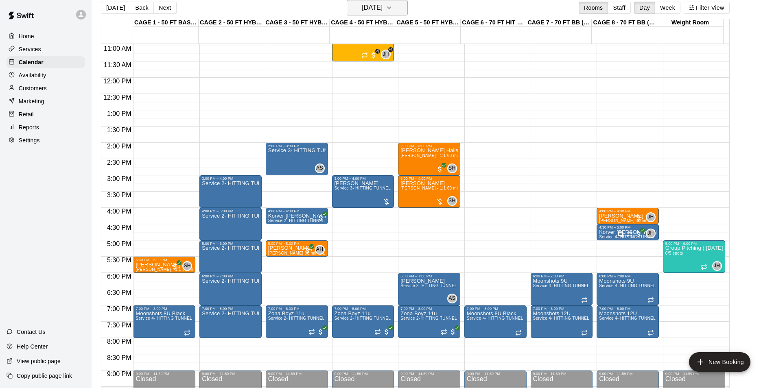
click at [369, 11] on h6 "Wednesday Aug 27" at bounding box center [372, 7] width 21 height 11
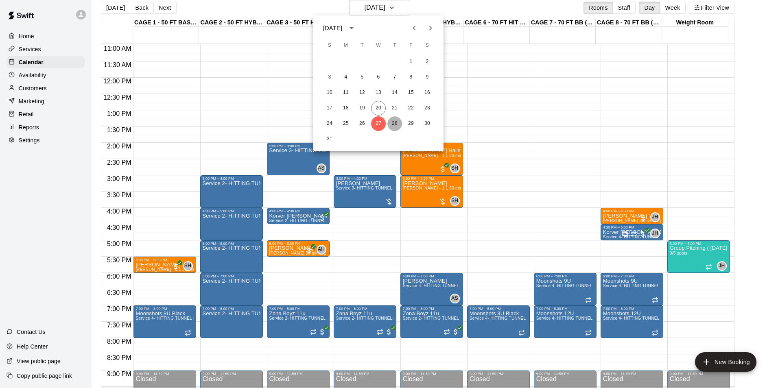
click at [394, 121] on button "28" at bounding box center [394, 123] width 15 height 15
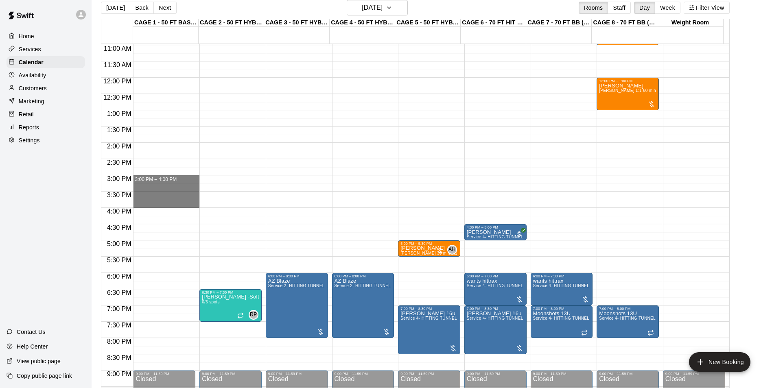
drag, startPoint x: 146, startPoint y: 179, endPoint x: 147, endPoint y: 208, distance: 28.9
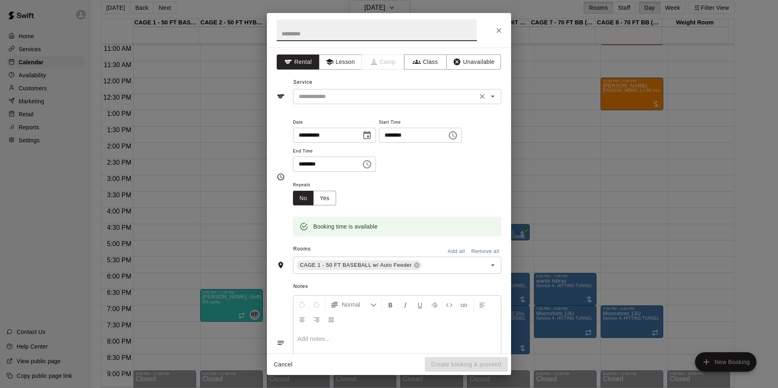
click at [372, 100] on input "text" at bounding box center [384, 97] width 179 height 10
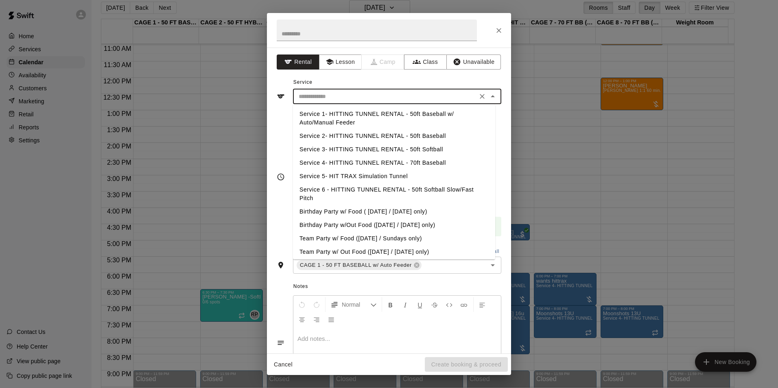
click at [406, 131] on li "Service 2- HITTING TUNNEL RENTAL - 50ft Baseball" at bounding box center [394, 135] width 202 height 13
type input "**********"
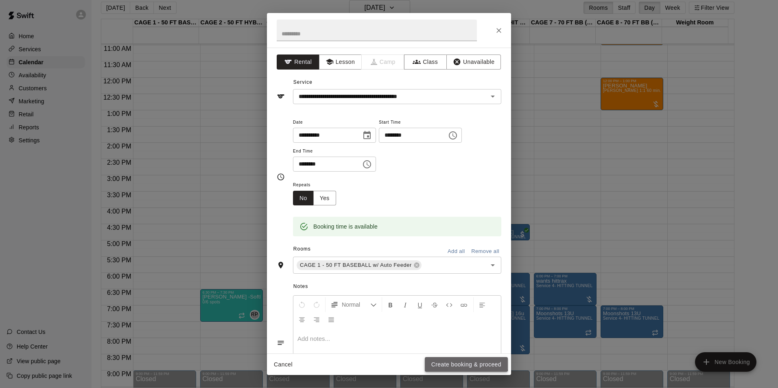
click at [466, 363] on button "Create booking & proceed" at bounding box center [466, 364] width 83 height 15
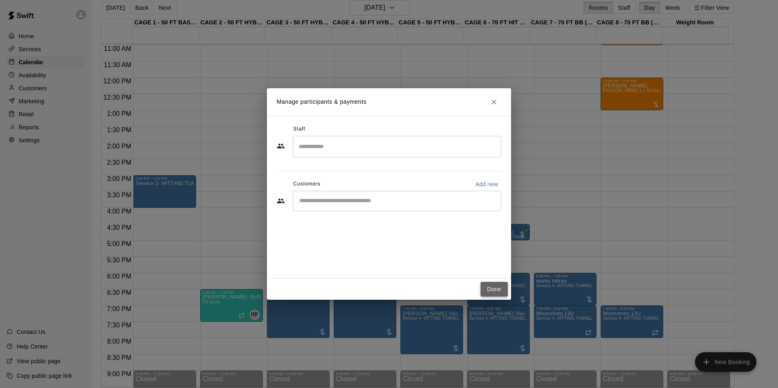
click at [493, 287] on button "Done" at bounding box center [494, 289] width 27 height 15
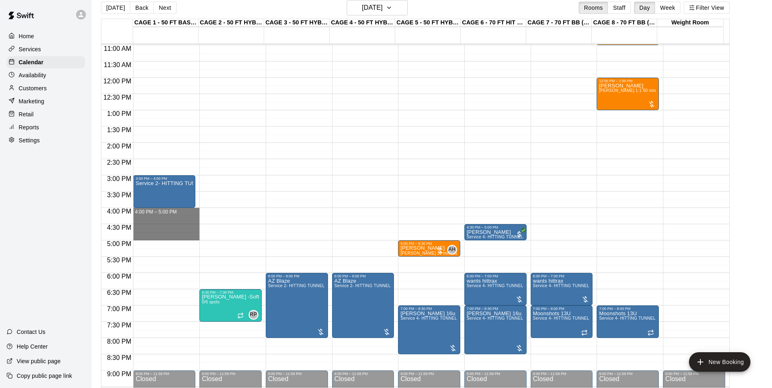
drag, startPoint x: 143, startPoint y: 210, endPoint x: 148, endPoint y: 234, distance: 23.8
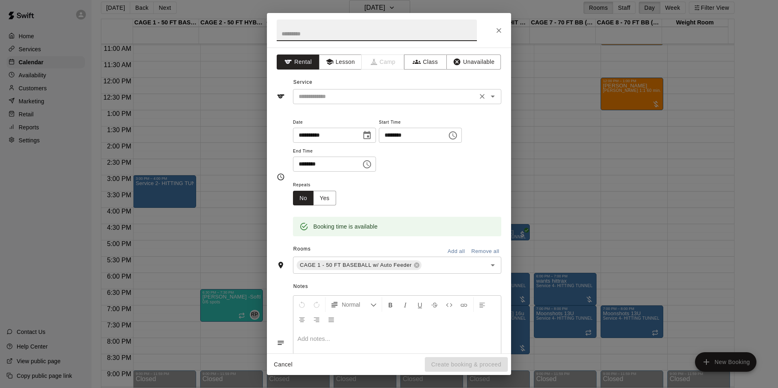
click at [370, 99] on input "text" at bounding box center [384, 97] width 179 height 10
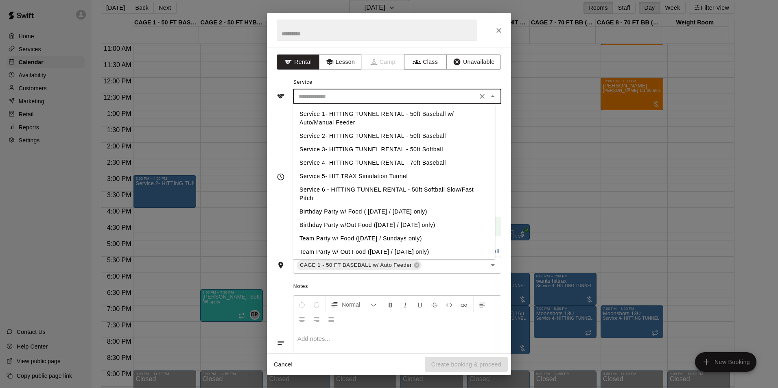
click at [406, 131] on li "Service 2- HITTING TUNNEL RENTAL - 50ft Baseball" at bounding box center [394, 135] width 202 height 13
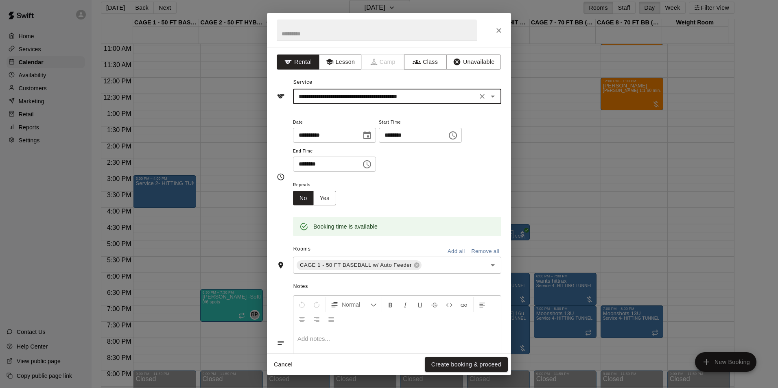
type input "**********"
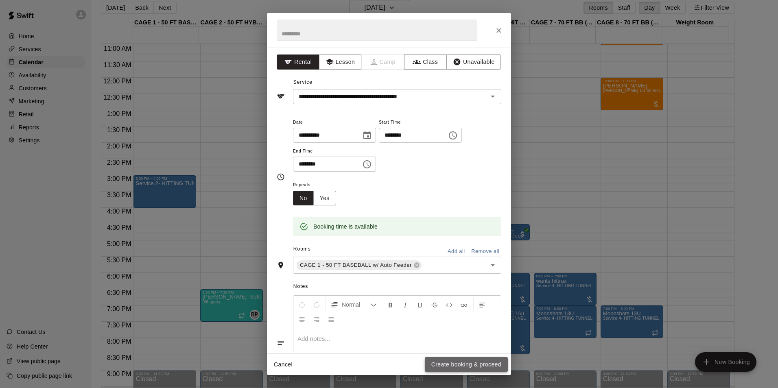
click at [458, 361] on button "Create booking & proceed" at bounding box center [466, 364] width 83 height 15
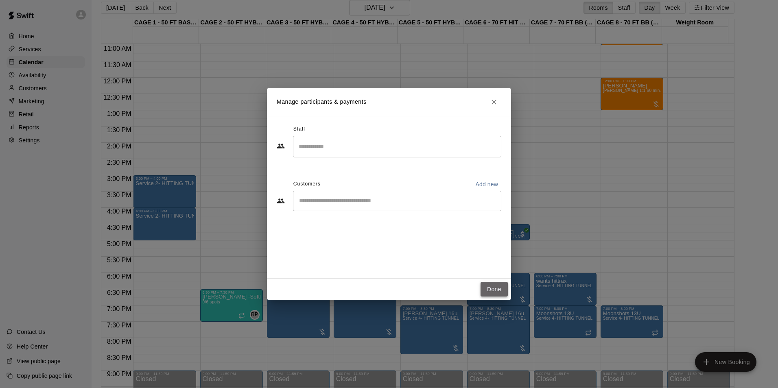
click at [498, 290] on button "Done" at bounding box center [494, 289] width 27 height 15
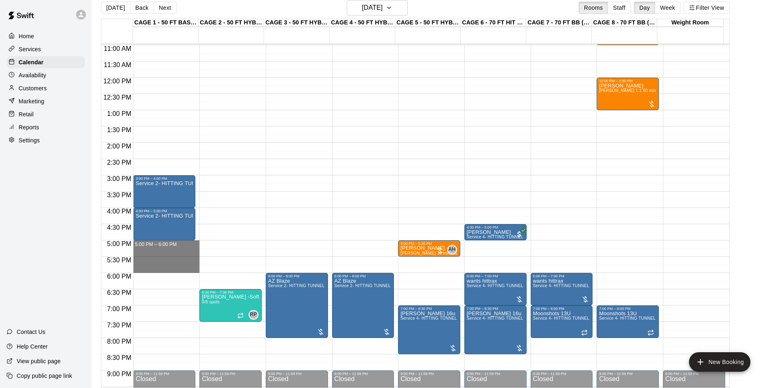
drag, startPoint x: 144, startPoint y: 245, endPoint x: 144, endPoint y: 268, distance: 23.6
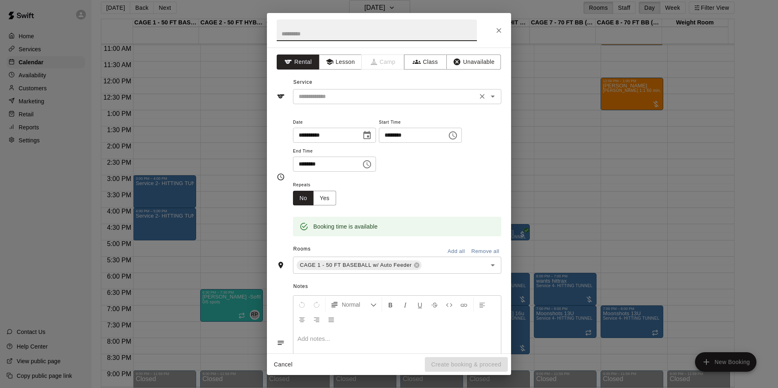
click at [394, 90] on div "​" at bounding box center [397, 96] width 208 height 15
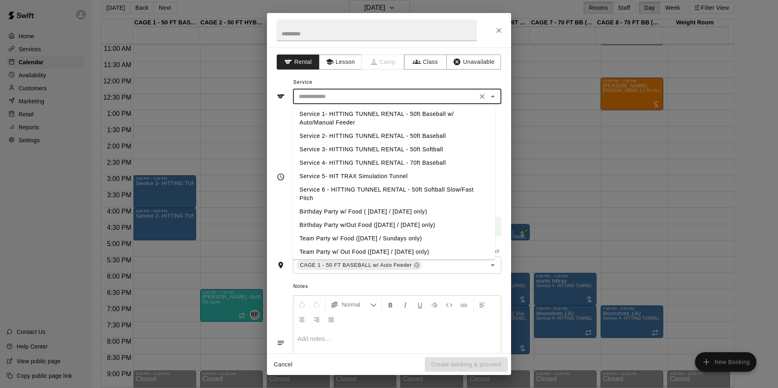
click at [443, 132] on li "Service 2- HITTING TUNNEL RENTAL - 50ft Baseball" at bounding box center [394, 135] width 202 height 13
type input "**********"
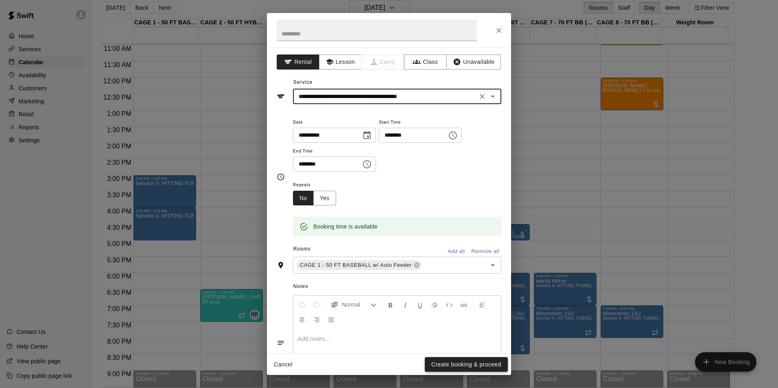
click at [473, 361] on button "Create booking & proceed" at bounding box center [466, 364] width 83 height 15
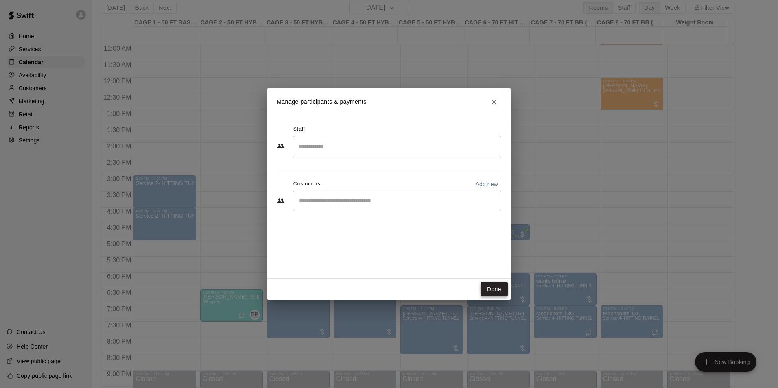
click at [486, 286] on button "Done" at bounding box center [494, 289] width 27 height 15
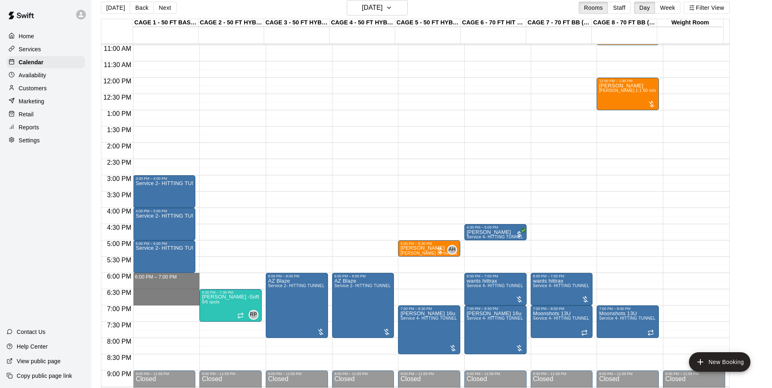
drag, startPoint x: 139, startPoint y: 277, endPoint x: 143, endPoint y: 301, distance: 24.8
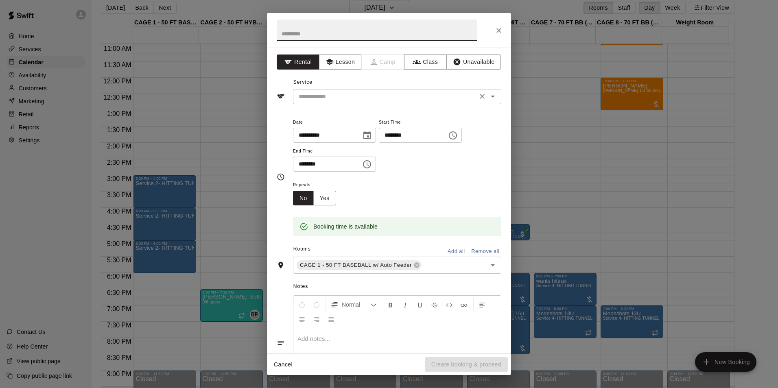
click at [409, 98] on input "text" at bounding box center [384, 97] width 179 height 10
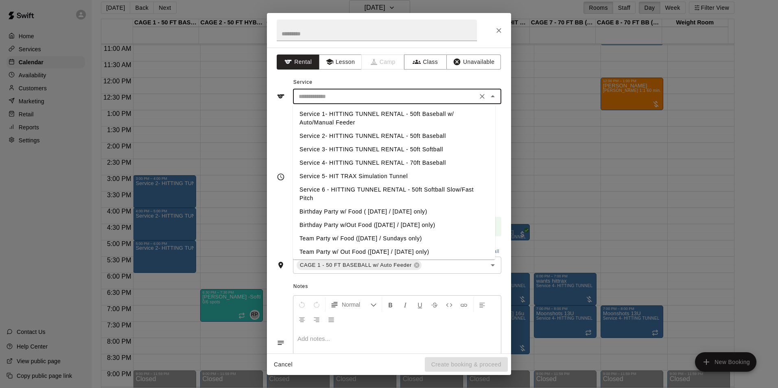
click at [437, 138] on li "Service 2- HITTING TUNNEL RENTAL - 50ft Baseball" at bounding box center [394, 135] width 202 height 13
type input "**********"
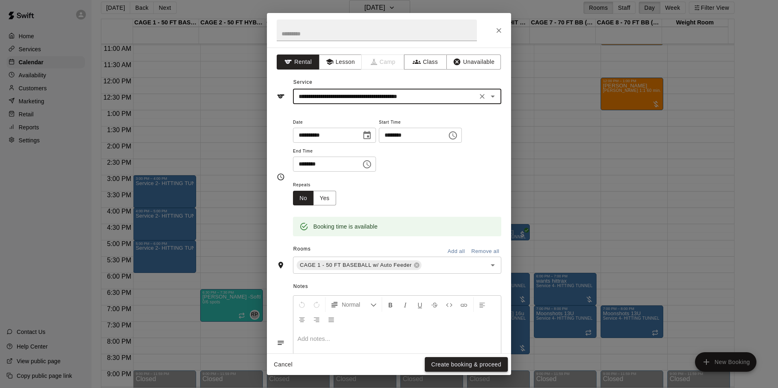
click at [461, 363] on button "Create booking & proceed" at bounding box center [466, 364] width 83 height 15
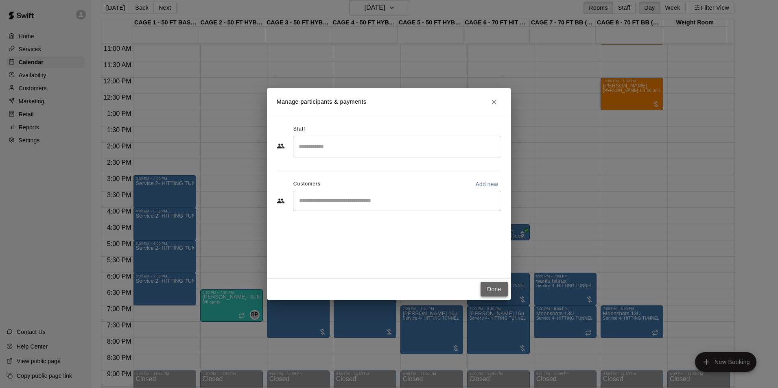
click at [488, 288] on button "Done" at bounding box center [494, 289] width 27 height 15
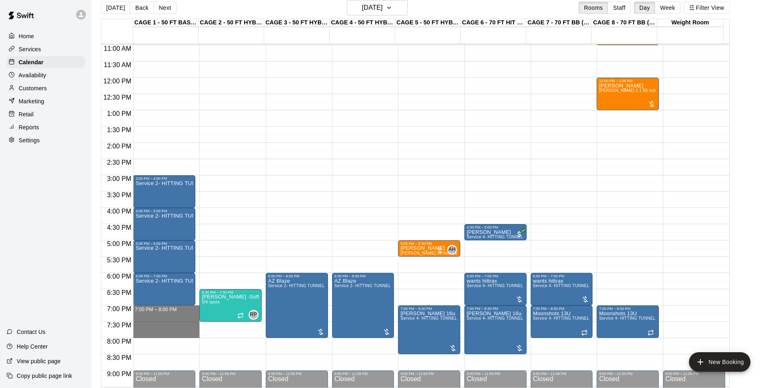
drag, startPoint x: 141, startPoint y: 315, endPoint x: 147, endPoint y: 333, distance: 19.4
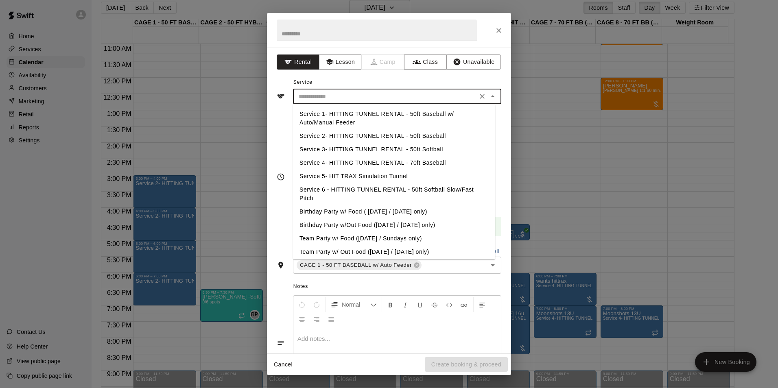
click at [347, 97] on input "text" at bounding box center [384, 97] width 179 height 10
click at [414, 133] on li "Service 2- HITTING TUNNEL RENTAL - 50ft Baseball" at bounding box center [394, 135] width 202 height 13
type input "**********"
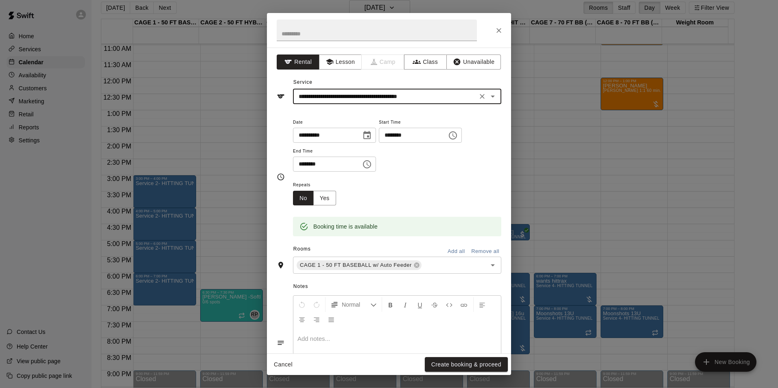
click at [456, 361] on button "Create booking & proceed" at bounding box center [466, 364] width 83 height 15
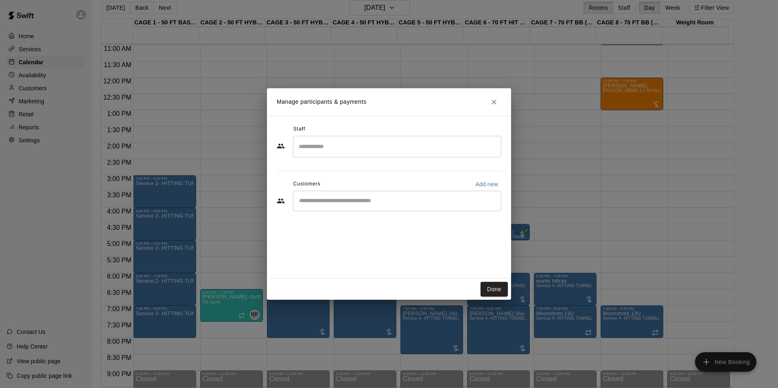
drag, startPoint x: 488, startPoint y: 287, endPoint x: 382, endPoint y: 216, distance: 127.3
click at [488, 288] on button "Done" at bounding box center [494, 289] width 27 height 15
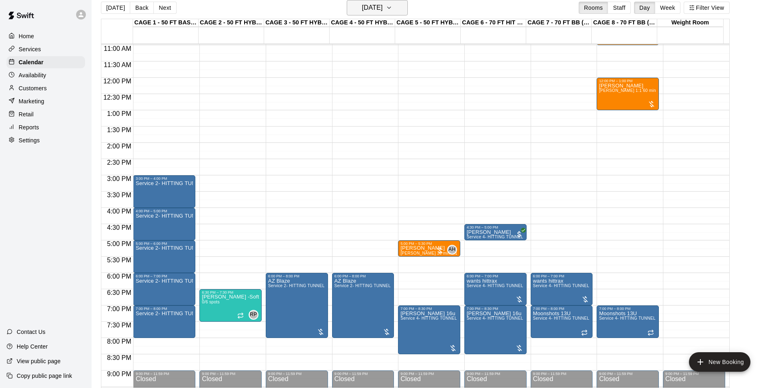
click at [383, 4] on h6 "Thursday Aug 28" at bounding box center [372, 7] width 21 height 11
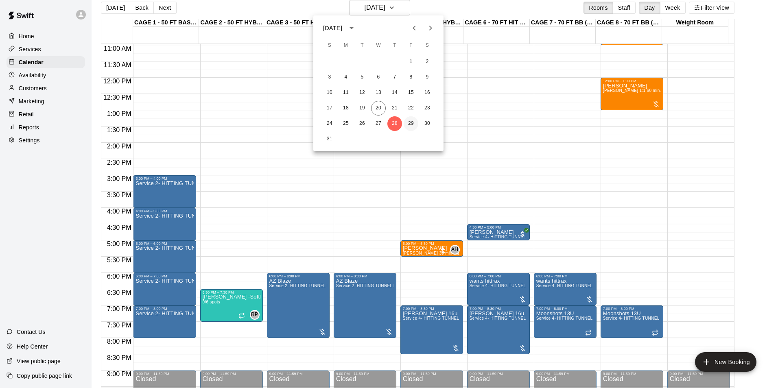
click at [408, 120] on button "29" at bounding box center [411, 123] width 15 height 15
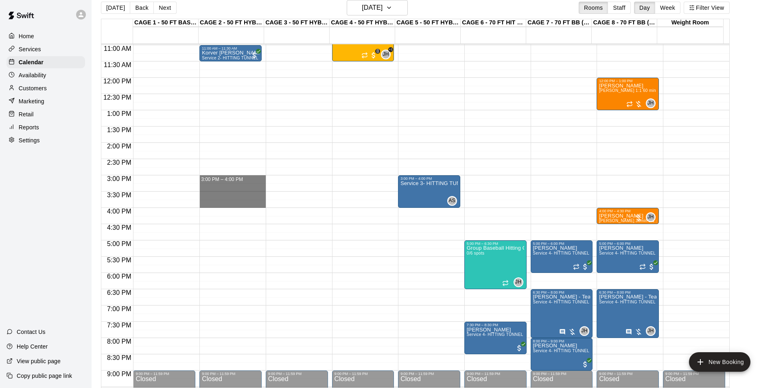
drag, startPoint x: 230, startPoint y: 178, endPoint x: 234, endPoint y: 206, distance: 28.3
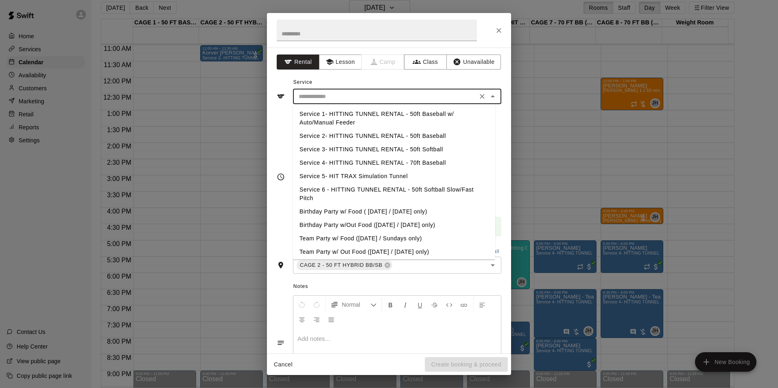
click at [370, 94] on input "text" at bounding box center [384, 97] width 179 height 10
click at [411, 130] on li "Service 2- HITTING TUNNEL RENTAL - 50ft Baseball" at bounding box center [394, 135] width 202 height 13
type input "**********"
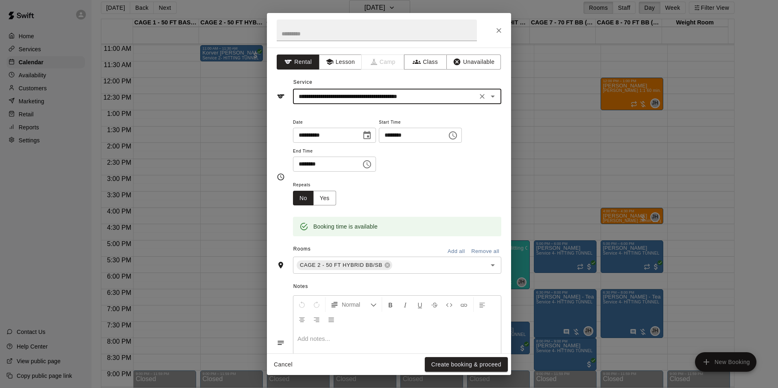
click at [457, 366] on button "Create booking & proceed" at bounding box center [466, 364] width 83 height 15
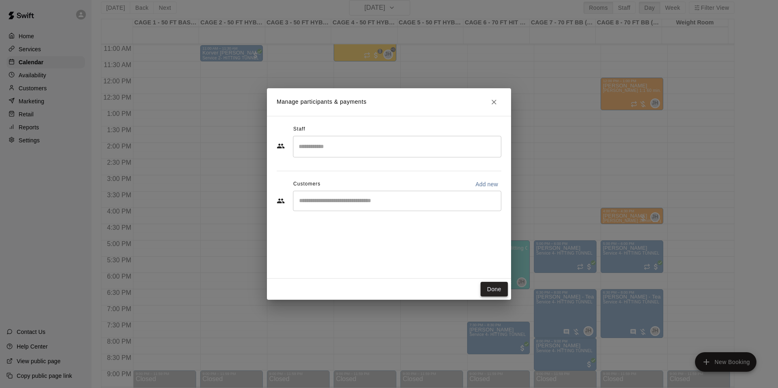
click at [489, 290] on button "Done" at bounding box center [494, 289] width 27 height 15
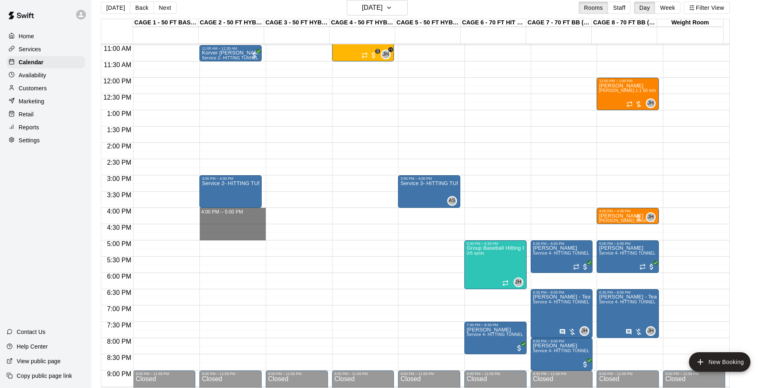
drag, startPoint x: 232, startPoint y: 210, endPoint x: 236, endPoint y: 239, distance: 29.2
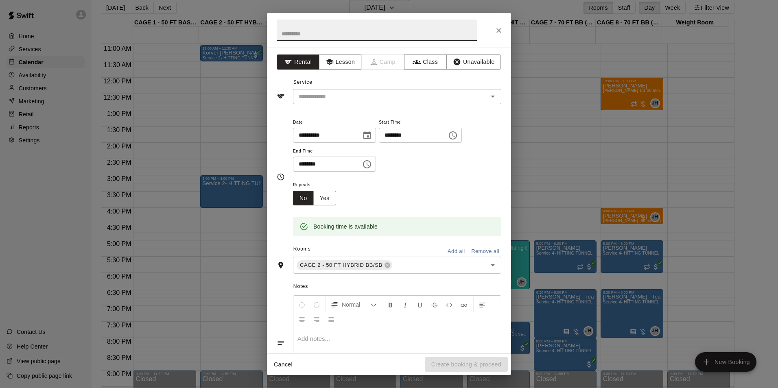
click at [375, 106] on div "**********" at bounding box center [389, 201] width 244 height 306
click at [379, 100] on input "text" at bounding box center [384, 97] width 179 height 10
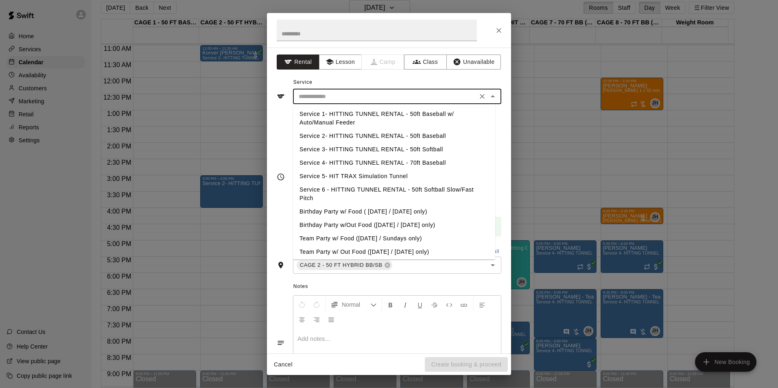
click at [430, 133] on li "Service 2- HITTING TUNNEL RENTAL - 50ft Baseball" at bounding box center [394, 135] width 202 height 13
type input "**********"
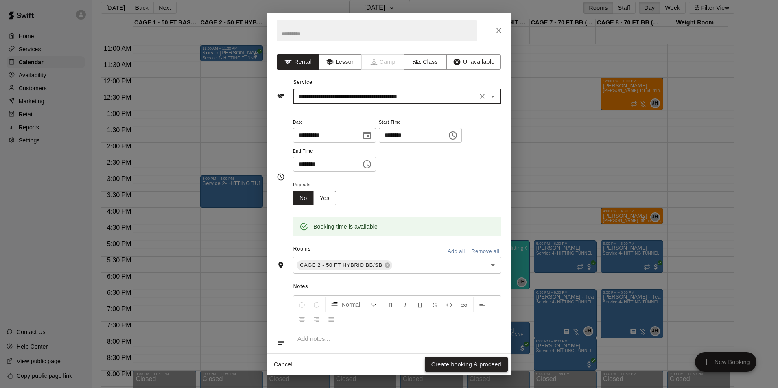
click at [468, 361] on button "Create booking & proceed" at bounding box center [466, 364] width 83 height 15
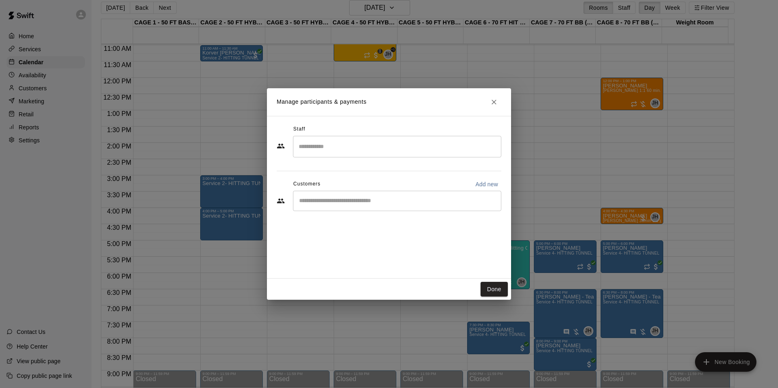
click at [486, 289] on button "Done" at bounding box center [494, 289] width 27 height 15
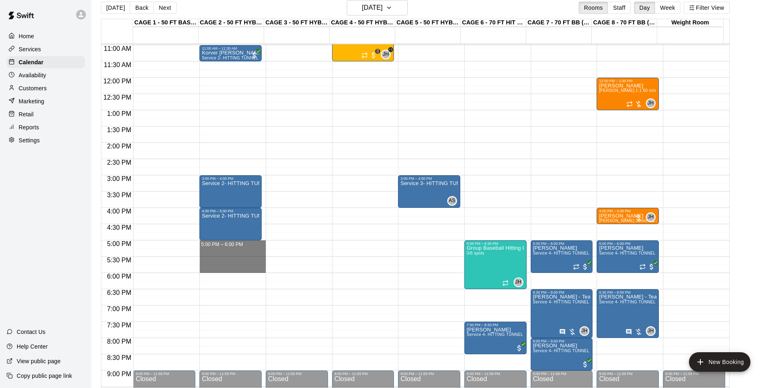
drag, startPoint x: 231, startPoint y: 242, endPoint x: 230, endPoint y: 268, distance: 26.1
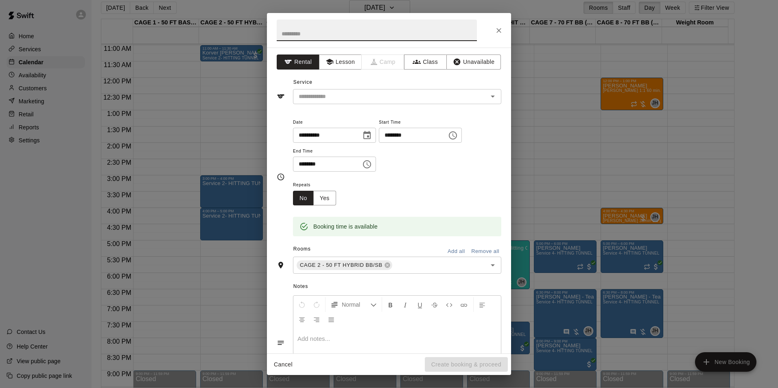
click at [427, 105] on div "**********" at bounding box center [389, 201] width 244 height 306
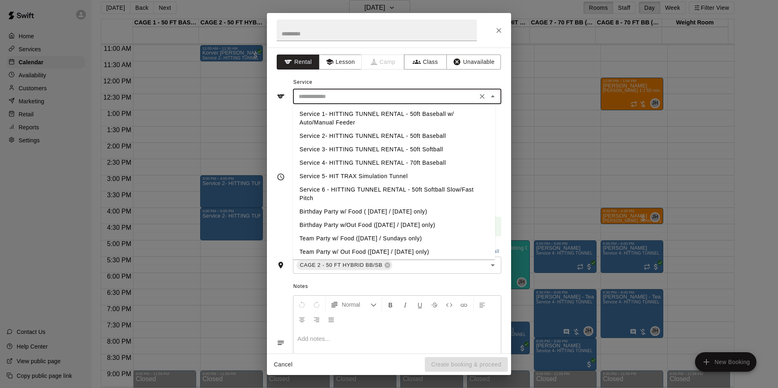
click at [429, 98] on input "text" at bounding box center [384, 97] width 179 height 10
click at [444, 135] on li "Service 2- HITTING TUNNEL RENTAL - 50ft Baseball" at bounding box center [394, 135] width 202 height 13
type input "**********"
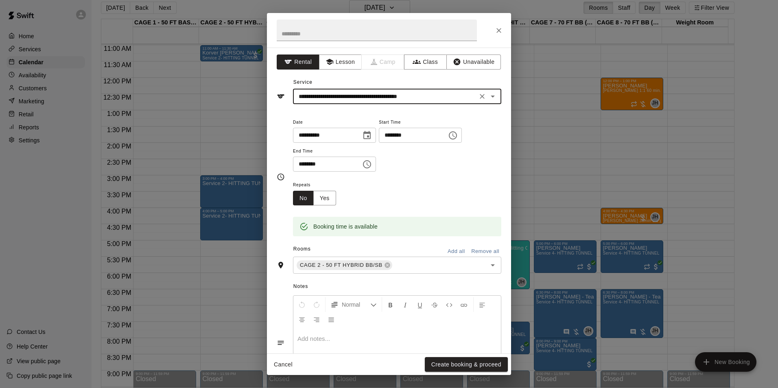
click at [455, 360] on button "Create booking & proceed" at bounding box center [466, 364] width 83 height 15
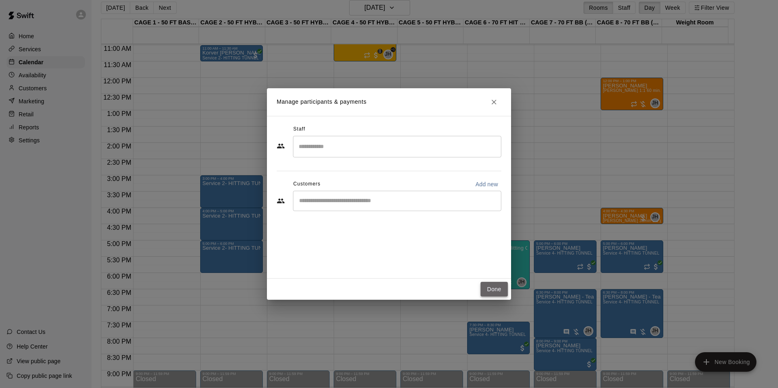
click at [502, 292] on button "Done" at bounding box center [494, 289] width 27 height 15
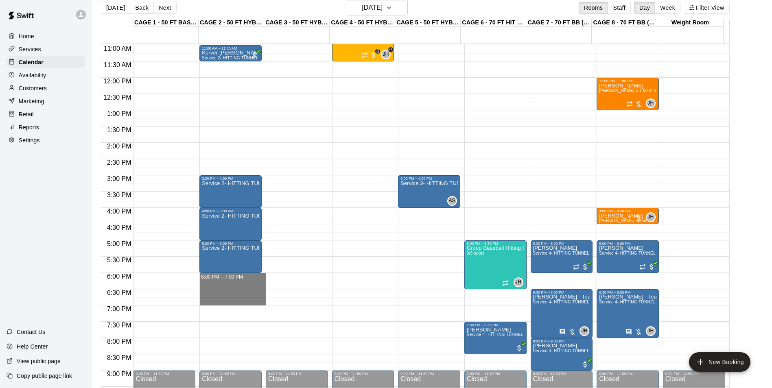
drag, startPoint x: 222, startPoint y: 276, endPoint x: 225, endPoint y: 302, distance: 25.8
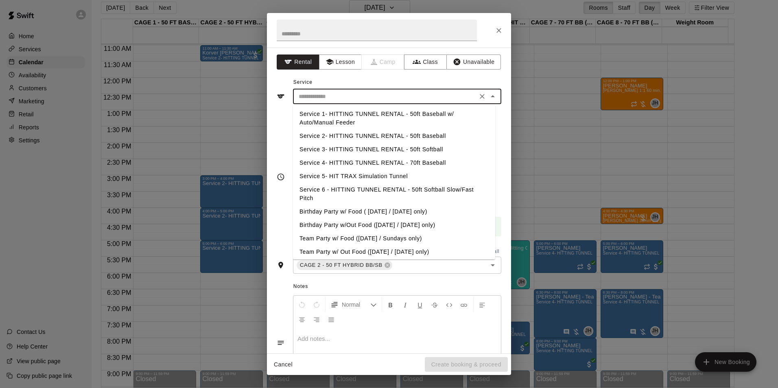
click at [335, 96] on input "text" at bounding box center [384, 97] width 179 height 10
click at [416, 135] on li "Service 2- HITTING TUNNEL RENTAL - 50ft Baseball" at bounding box center [394, 135] width 202 height 13
type input "**********"
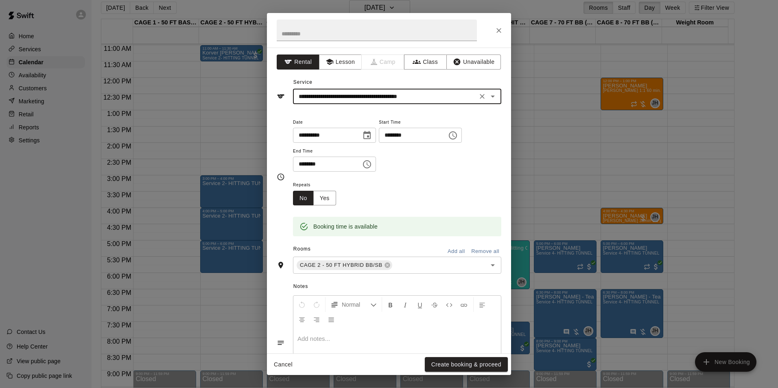
click at [446, 359] on button "Create booking & proceed" at bounding box center [466, 364] width 83 height 15
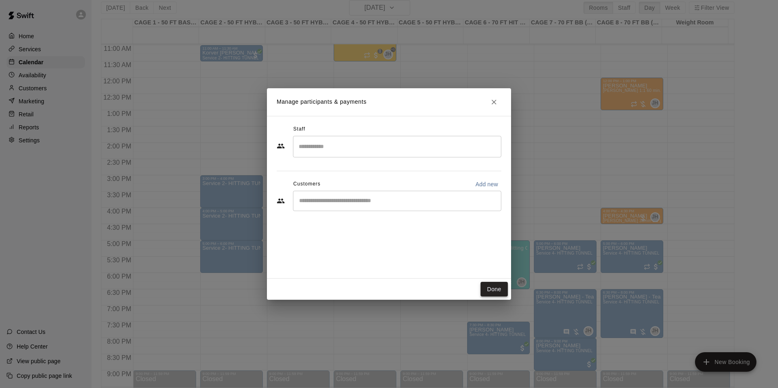
click at [494, 293] on button "Done" at bounding box center [494, 289] width 27 height 15
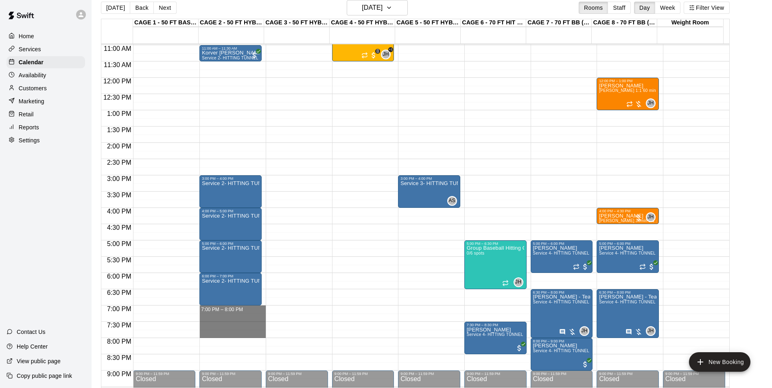
drag, startPoint x: 218, startPoint y: 310, endPoint x: 222, endPoint y: 335, distance: 24.7
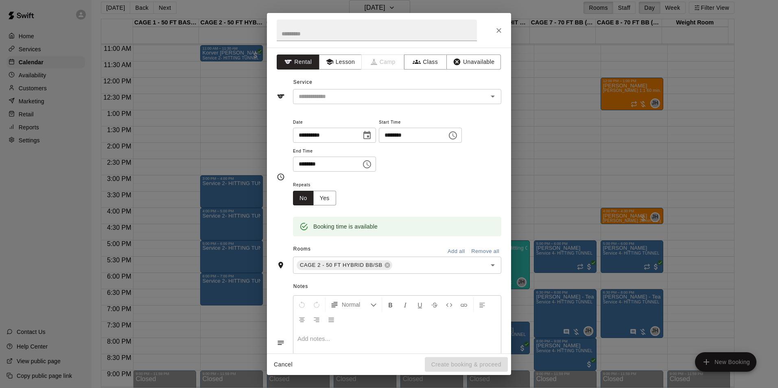
click at [394, 108] on div "**********" at bounding box center [389, 201] width 244 height 306
click at [398, 103] on div "​" at bounding box center [397, 96] width 208 height 15
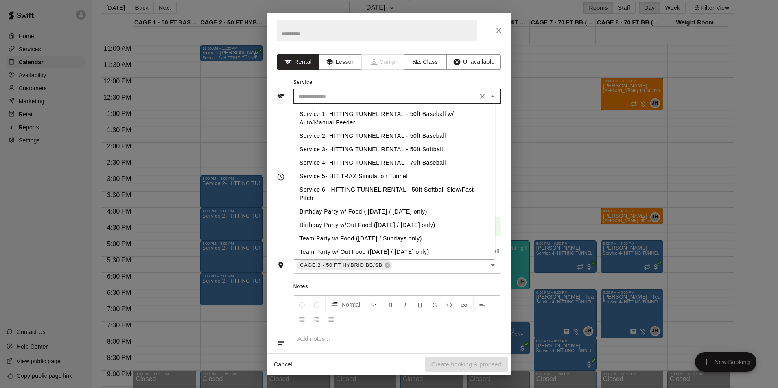
click at [444, 135] on li "Service 2- HITTING TUNNEL RENTAL - 50ft Baseball" at bounding box center [394, 135] width 202 height 13
type input "**********"
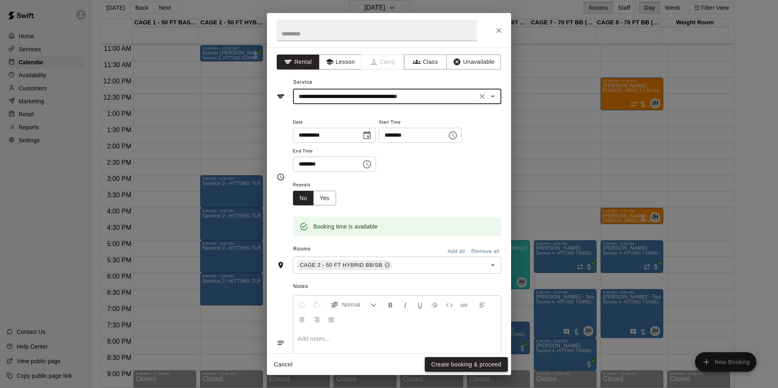
click at [477, 365] on button "Create booking & proceed" at bounding box center [466, 364] width 83 height 15
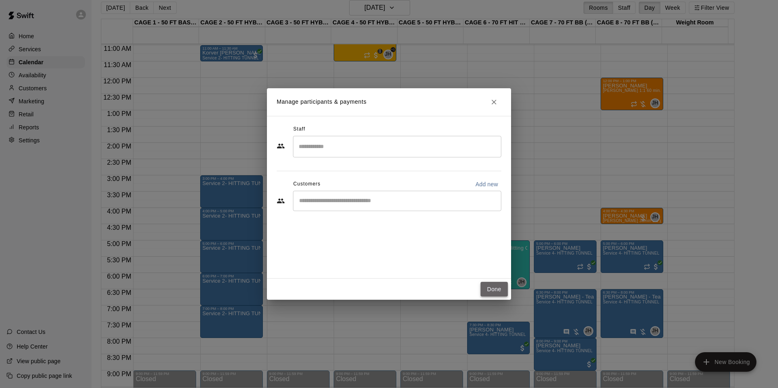
click at [494, 290] on button "Done" at bounding box center [494, 289] width 27 height 15
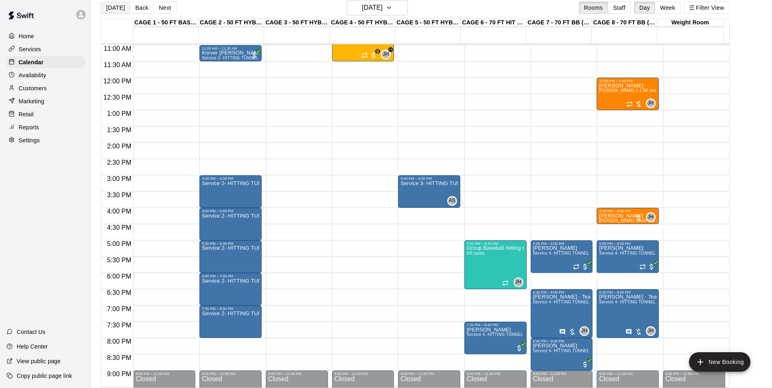
click at [115, 6] on button "Today" at bounding box center [115, 8] width 29 height 12
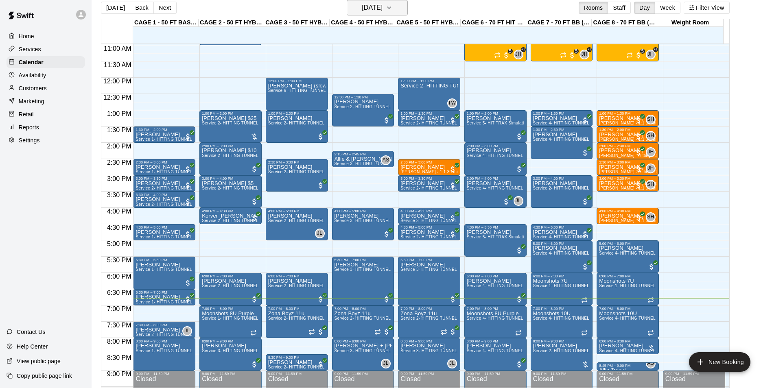
click at [371, 7] on h6 "Wednesday Aug 20" at bounding box center [372, 7] width 21 height 11
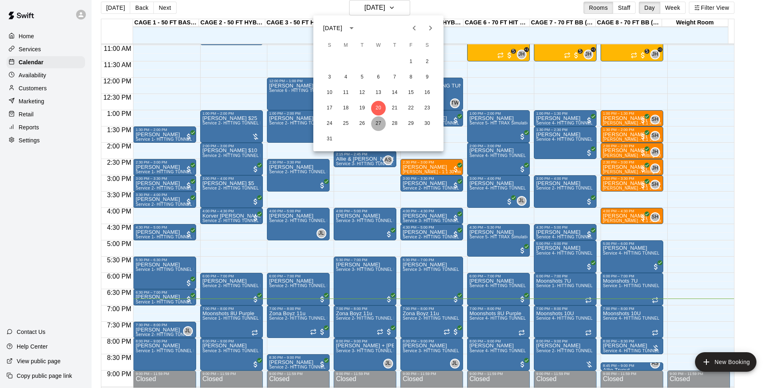
click at [380, 121] on button "27" at bounding box center [378, 123] width 15 height 15
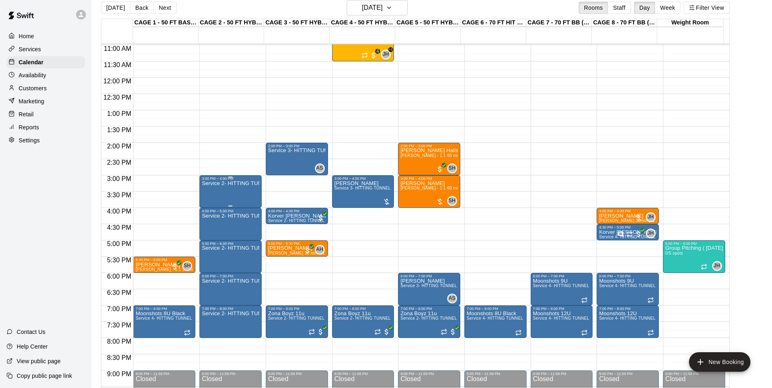
click at [222, 198] on div "Service 2- HITTING TUNNEL RENTAL - 50ft Baseball" at bounding box center [230, 375] width 57 height 388
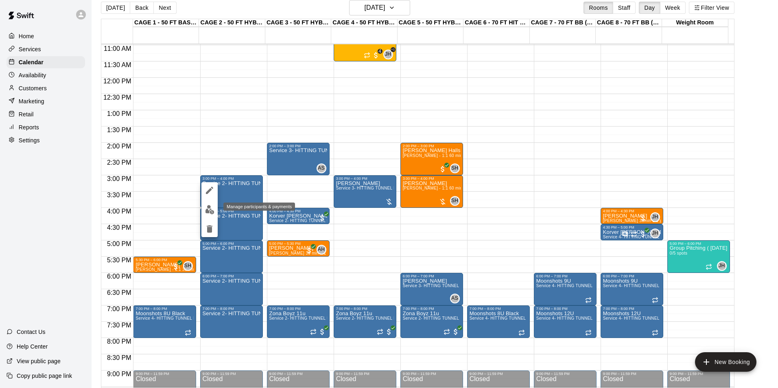
click at [204, 212] on button "edit" at bounding box center [209, 210] width 16 height 16
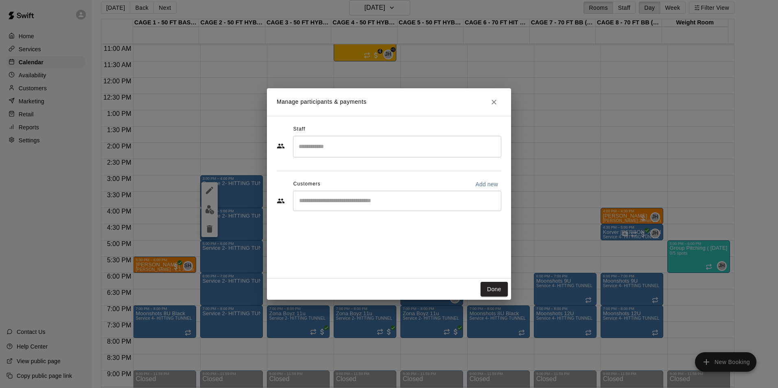
click at [322, 194] on div "​" at bounding box center [397, 201] width 208 height 20
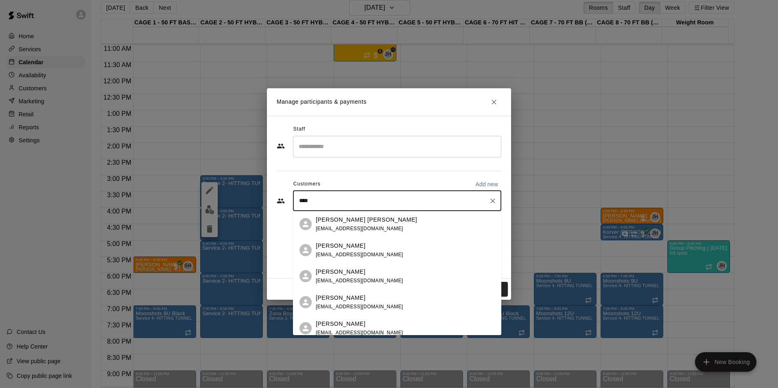
type input "*****"
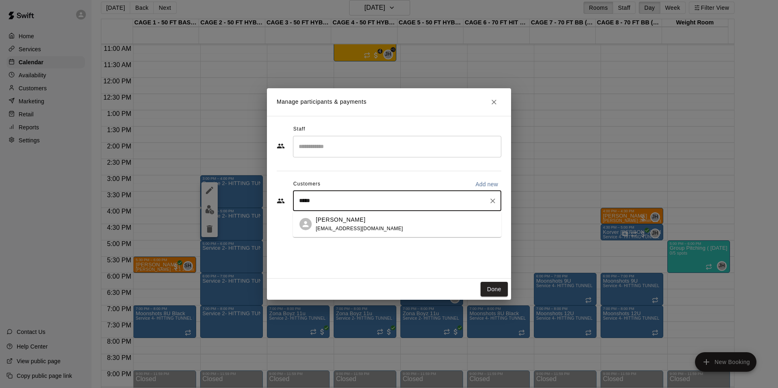
click at [387, 226] on div "Tom Siebert coachtomsiebert@gmail.com" at bounding box center [405, 225] width 179 height 18
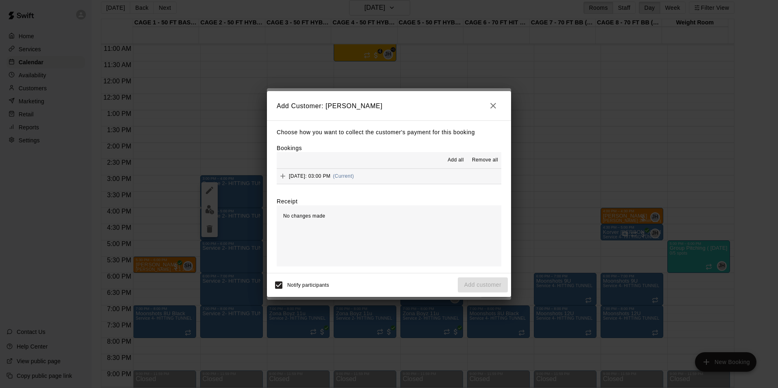
click at [431, 172] on button "Wednesday, August 27: 03:00 PM (Current)" at bounding box center [389, 176] width 225 height 15
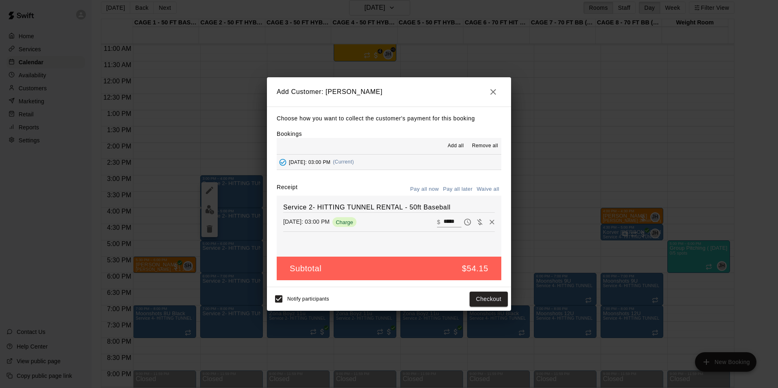
click at [465, 188] on button "Pay all later" at bounding box center [458, 189] width 34 height 13
click at [484, 302] on button "Add customer" at bounding box center [483, 299] width 50 height 15
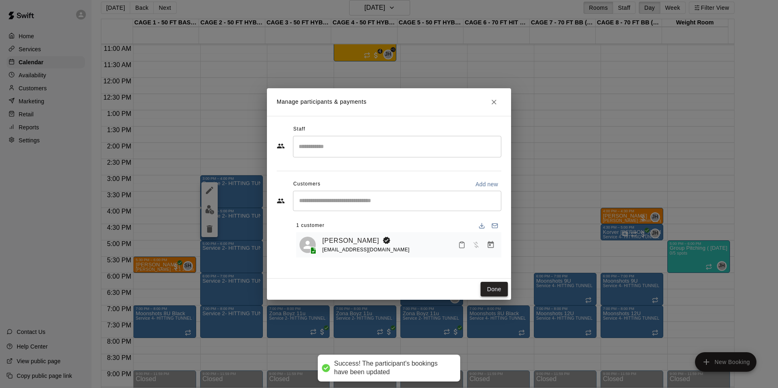
click at [497, 289] on button "Done" at bounding box center [494, 289] width 27 height 15
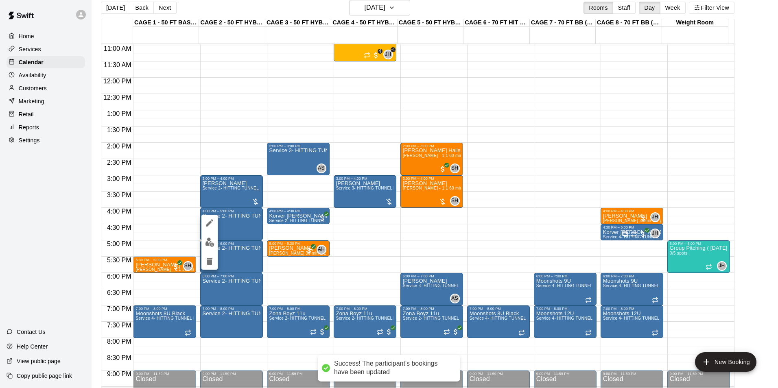
click at [210, 241] on img "edit" at bounding box center [209, 242] width 9 height 9
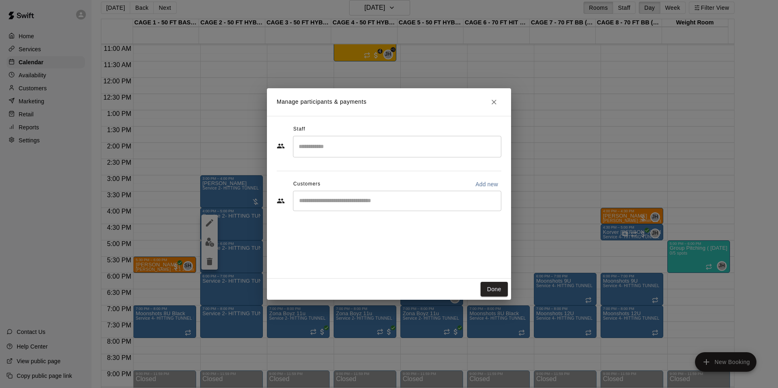
click at [362, 210] on div "​" at bounding box center [397, 201] width 208 height 20
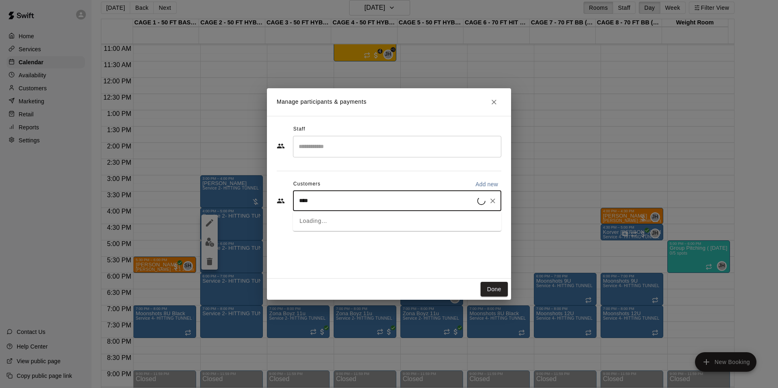
type input "*****"
click at [385, 201] on input "*****" at bounding box center [391, 201] width 189 height 8
click at [388, 218] on div "Tom Siebert coachtomsiebert@gmail.com" at bounding box center [405, 225] width 179 height 18
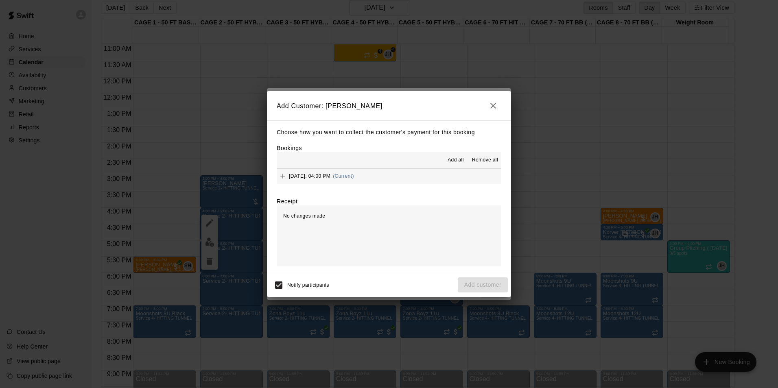
click at [422, 176] on button "Wednesday, August 27: 04:00 PM (Current)" at bounding box center [389, 176] width 225 height 15
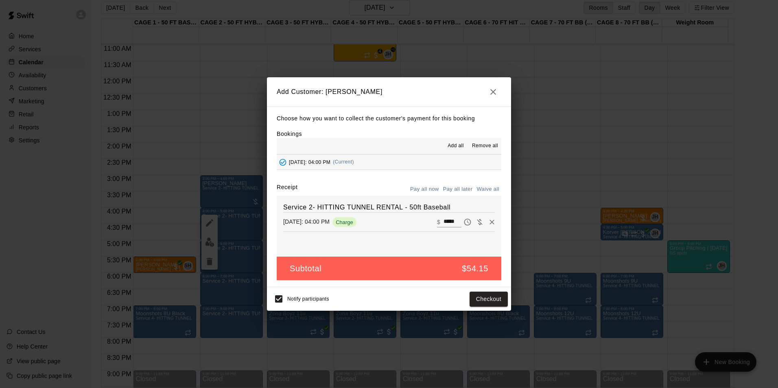
click at [459, 192] on button "Pay all later" at bounding box center [458, 189] width 34 height 13
click at [490, 306] on button "Add customer" at bounding box center [483, 299] width 50 height 15
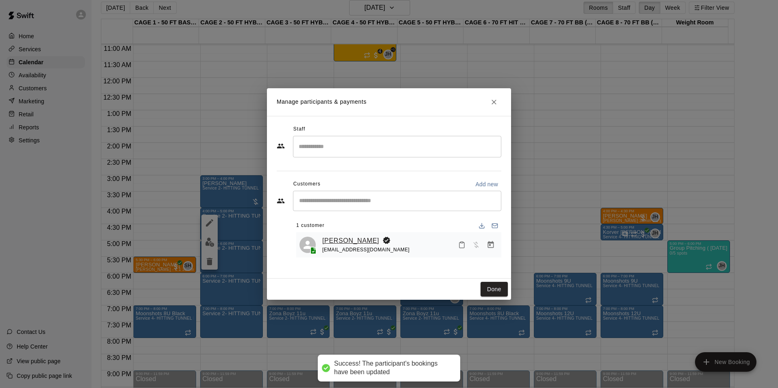
click at [497, 289] on button "Done" at bounding box center [494, 289] width 27 height 15
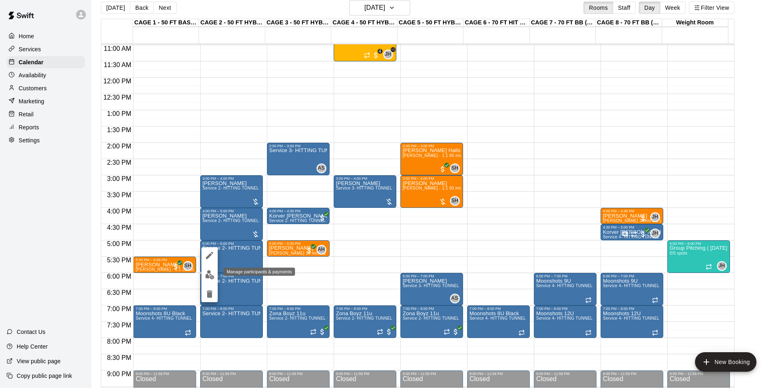
click at [208, 277] on img "edit" at bounding box center [209, 274] width 9 height 9
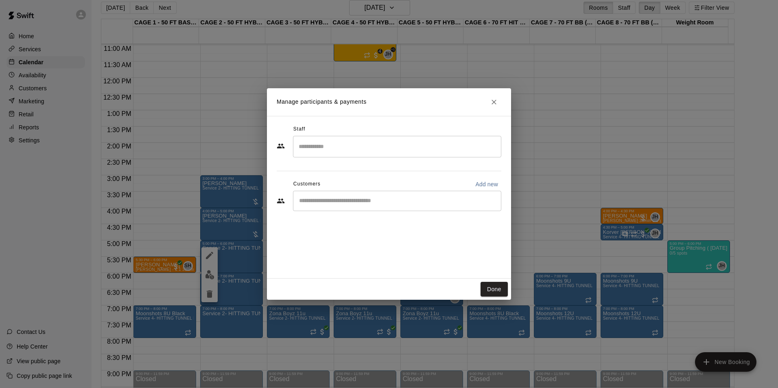
click at [381, 203] on input "Start typing to search customers..." at bounding box center [397, 201] width 201 height 8
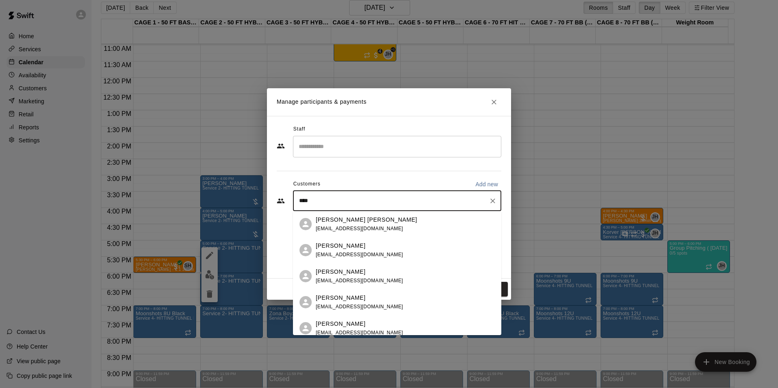
type input "*****"
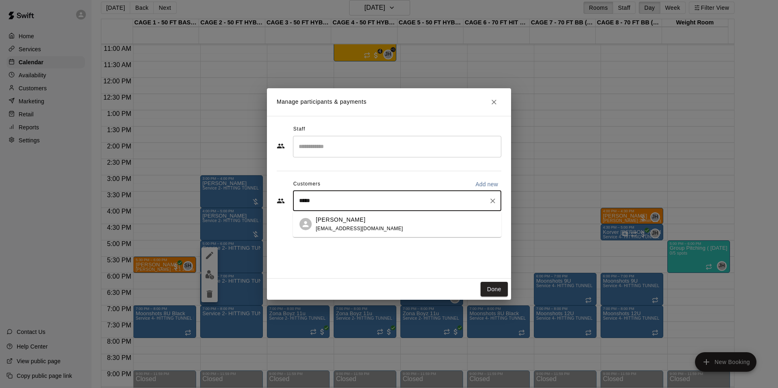
click at [382, 225] on div "Tom Siebert coachtomsiebert@gmail.com" at bounding box center [360, 225] width 88 height 18
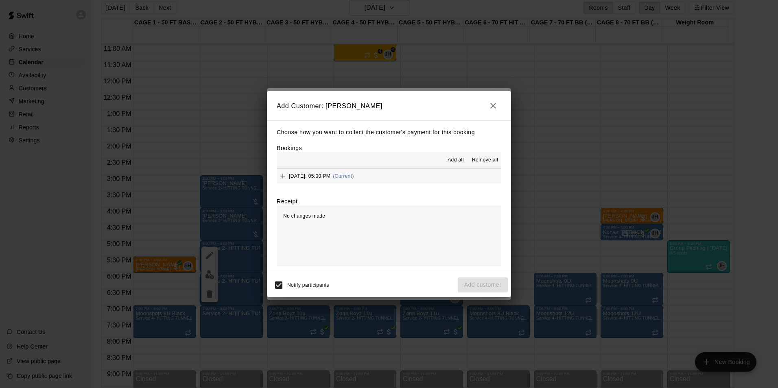
click at [471, 175] on button "Wednesday, August 27: 05:00 PM (Current)" at bounding box center [389, 176] width 225 height 15
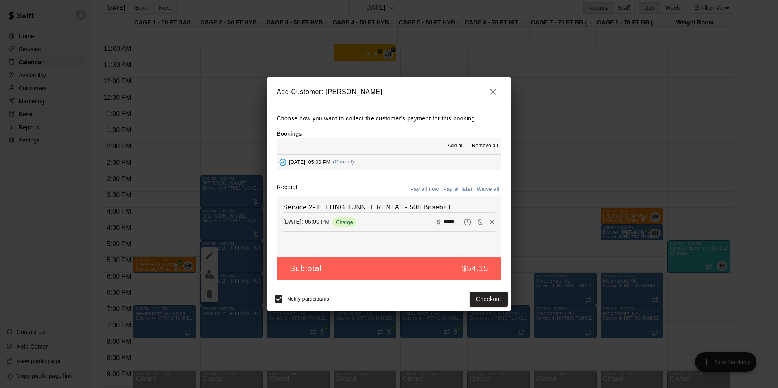
click at [463, 190] on button "Pay all later" at bounding box center [458, 189] width 34 height 13
click at [488, 300] on button "Add customer" at bounding box center [483, 299] width 50 height 15
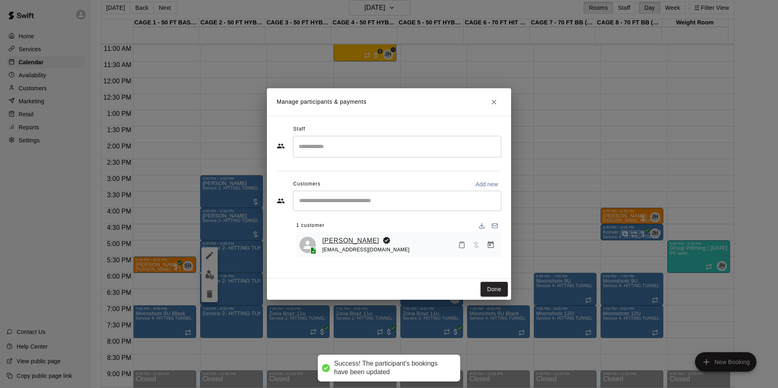
drag, startPoint x: 494, startPoint y: 285, endPoint x: 360, endPoint y: 243, distance: 140.4
click at [494, 285] on button "Done" at bounding box center [494, 289] width 27 height 15
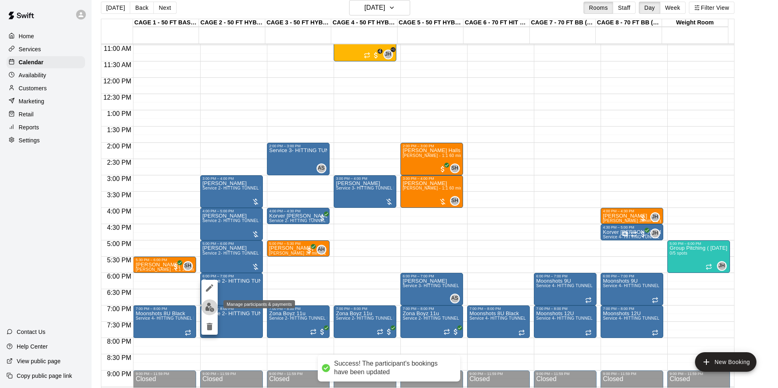
click at [208, 303] on img "edit" at bounding box center [209, 307] width 9 height 9
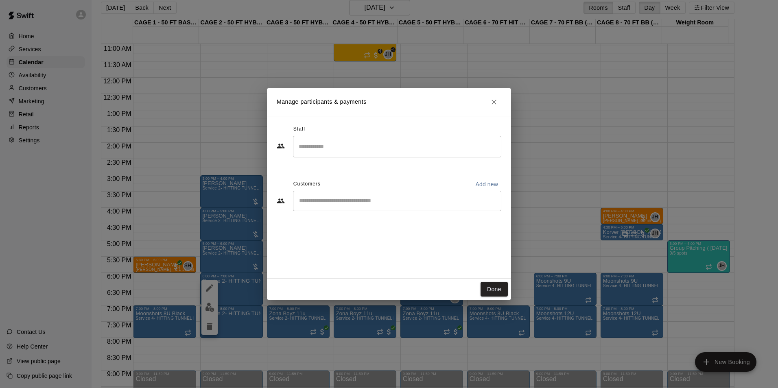
click at [376, 202] on input "Start typing to search customers..." at bounding box center [397, 201] width 201 height 8
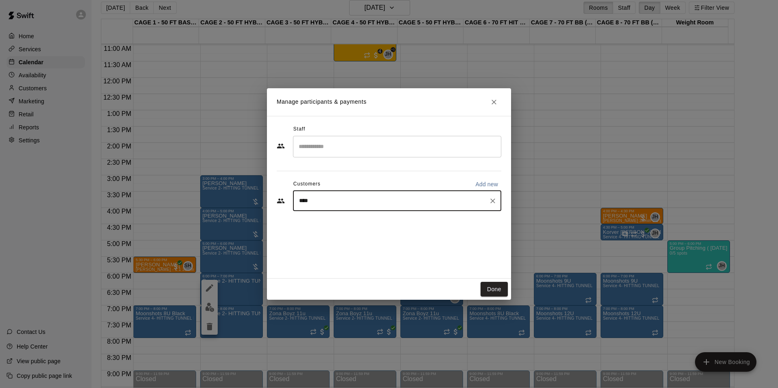
type input "*****"
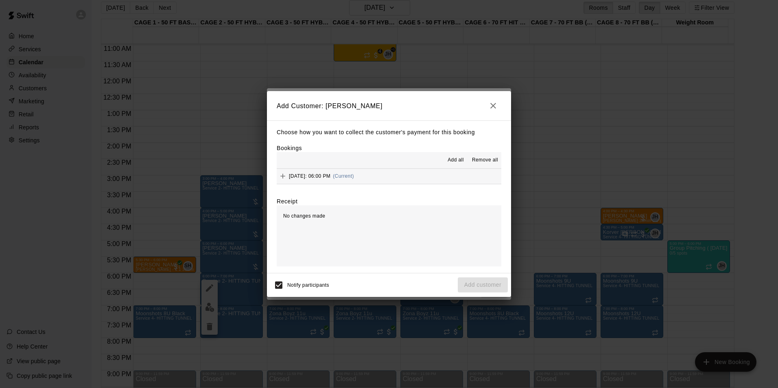
click at [418, 178] on button "Wednesday, August 27: 06:00 PM (Current)" at bounding box center [389, 176] width 225 height 15
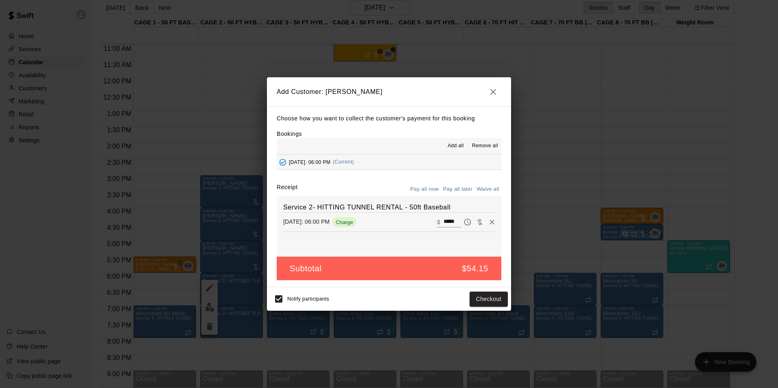
click at [451, 187] on button "Pay all later" at bounding box center [458, 189] width 34 height 13
click at [487, 306] on button "Add customer" at bounding box center [483, 299] width 50 height 15
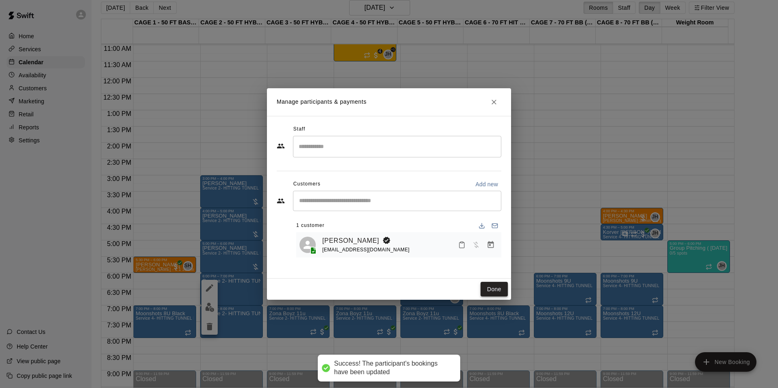
click at [495, 289] on button "Done" at bounding box center [494, 289] width 27 height 15
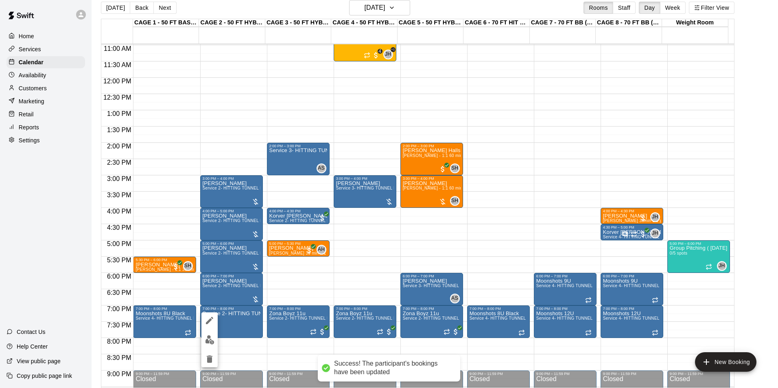
click at [207, 340] on img "edit" at bounding box center [209, 339] width 9 height 9
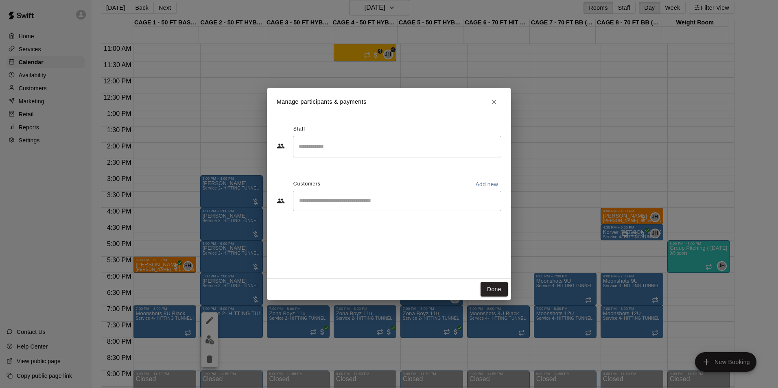
click at [375, 208] on div "​" at bounding box center [397, 201] width 208 height 20
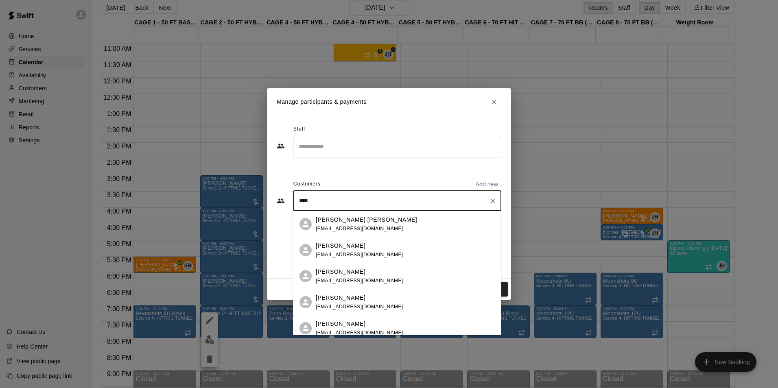
type input "*****"
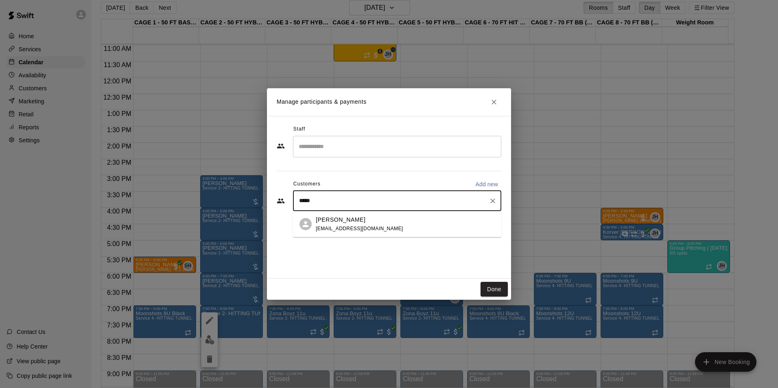
click at [334, 220] on p "Tom Siebert" at bounding box center [341, 220] width 50 height 9
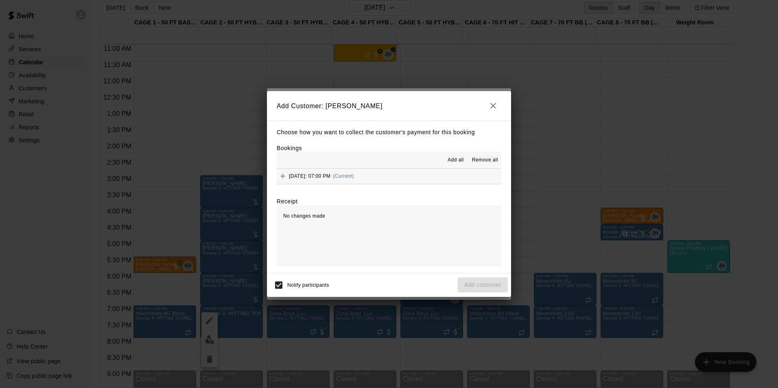
click at [440, 181] on button "Wednesday, August 27: 07:00 PM (Current)" at bounding box center [389, 176] width 225 height 15
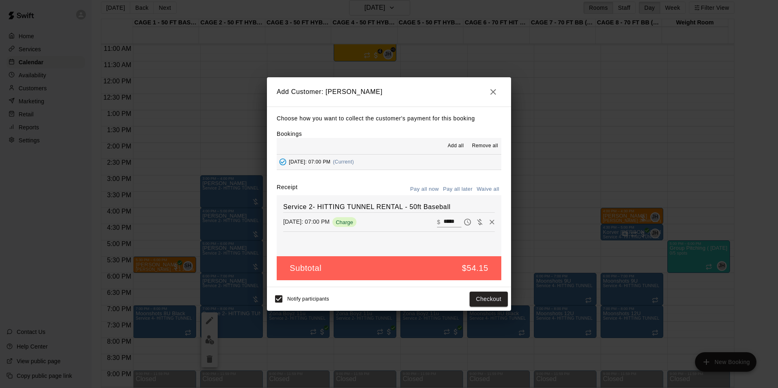
click at [467, 191] on button "Pay all later" at bounding box center [458, 189] width 34 height 13
click at [472, 301] on button "Add customer" at bounding box center [483, 299] width 50 height 15
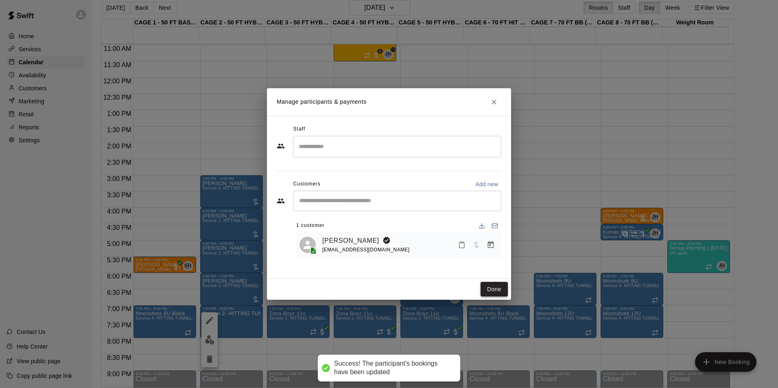
click at [493, 283] on button "Done" at bounding box center [494, 289] width 27 height 15
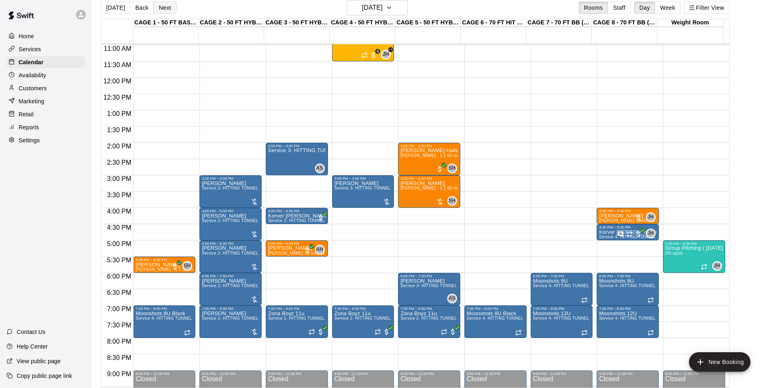
click at [161, 12] on button "Next" at bounding box center [164, 8] width 23 height 12
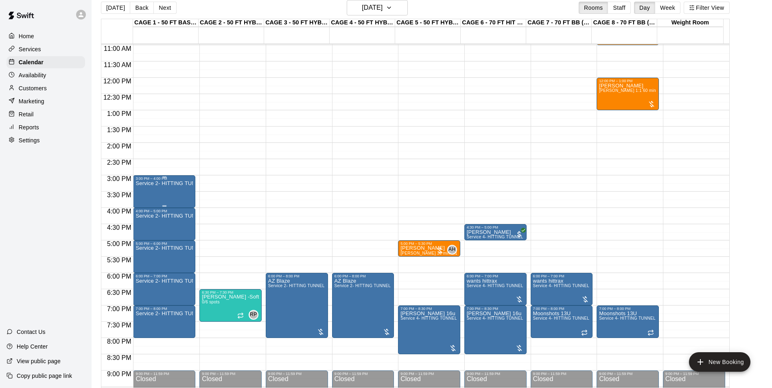
click at [175, 194] on div "Service 2- HITTING TUNNEL RENTAL - 50ft Baseball" at bounding box center [164, 375] width 57 height 388
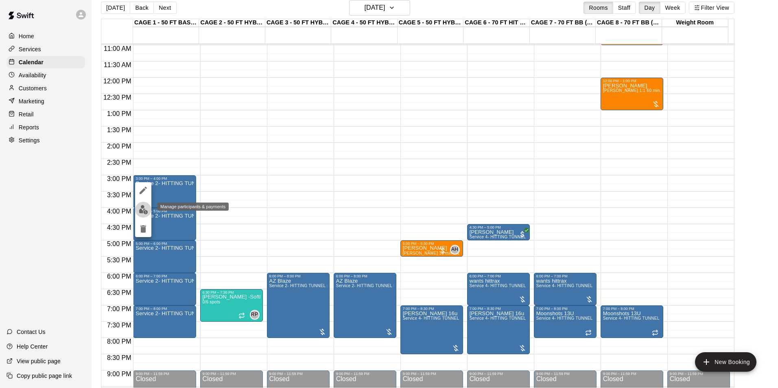
click at [142, 210] on img "edit" at bounding box center [143, 209] width 9 height 9
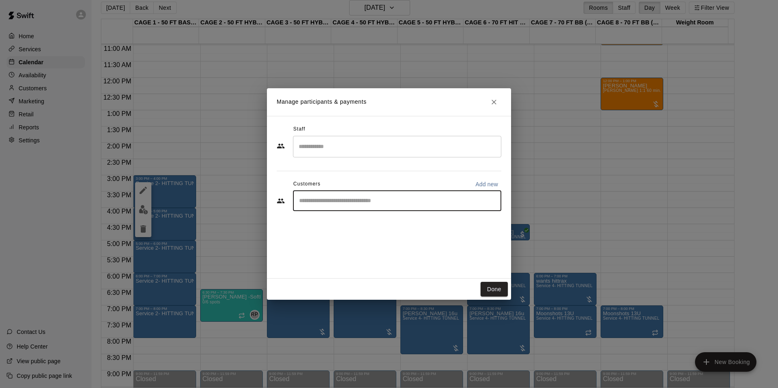
click at [323, 198] on input "Start typing to search customers..." at bounding box center [397, 201] width 201 height 8
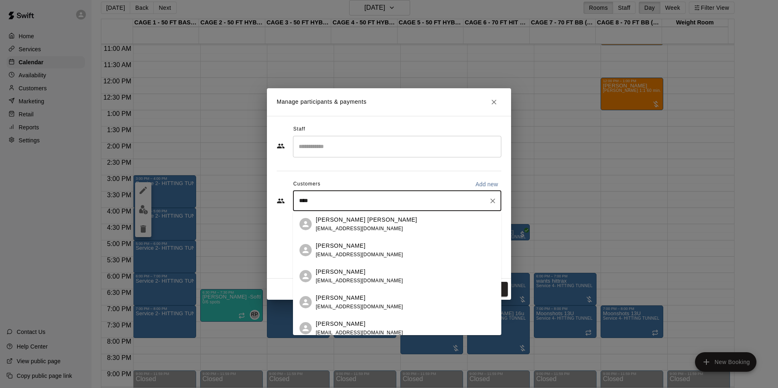
type input "*****"
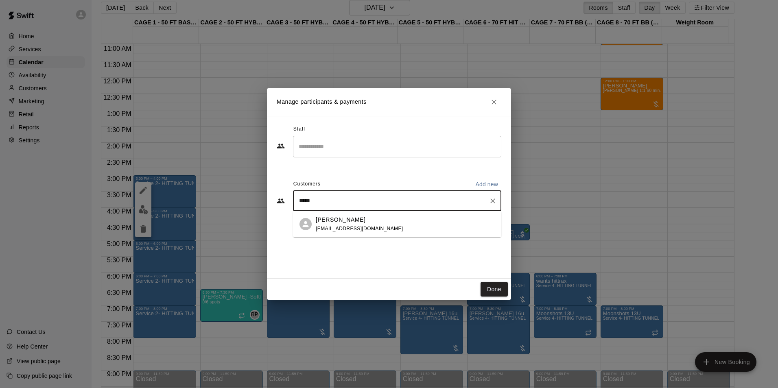
click at [337, 223] on p "Tom Siebert" at bounding box center [341, 220] width 50 height 9
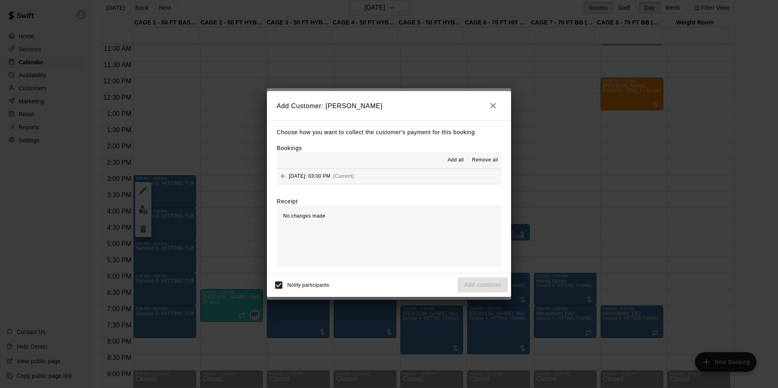
click at [420, 179] on button "Thursday, August 28: 03:00 PM (Current)" at bounding box center [389, 176] width 225 height 15
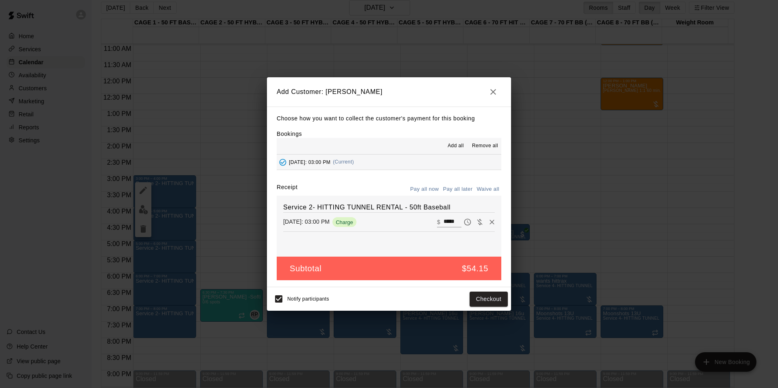
click at [471, 190] on button "Pay all later" at bounding box center [458, 189] width 34 height 13
click at [493, 296] on button "Add customer" at bounding box center [483, 299] width 50 height 15
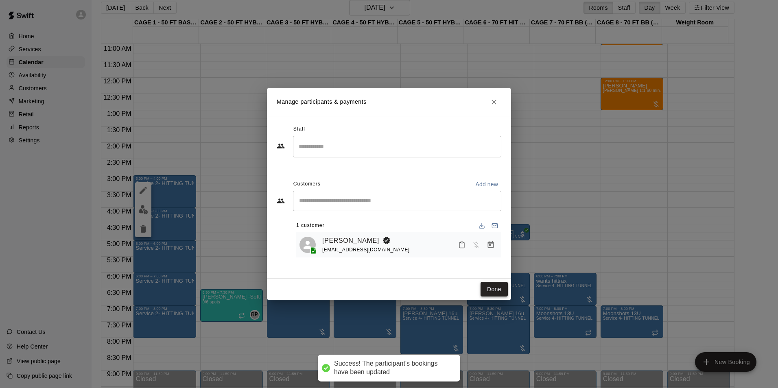
click at [488, 291] on button "Done" at bounding box center [494, 289] width 27 height 15
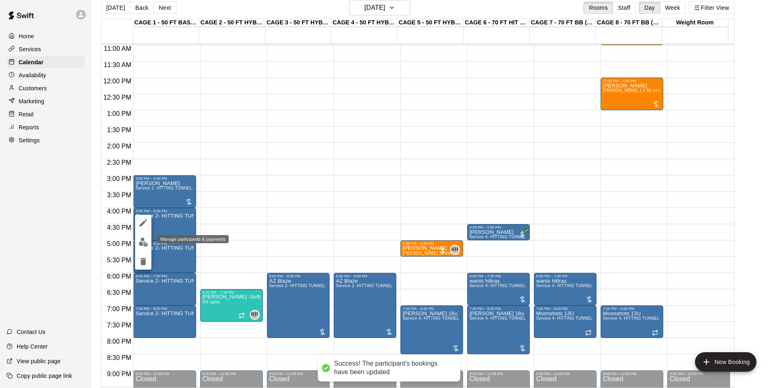
click at [143, 239] on img "edit" at bounding box center [143, 242] width 9 height 9
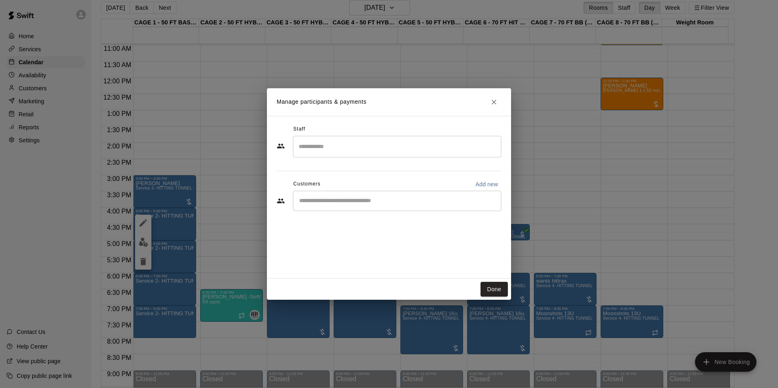
click at [347, 208] on div "​" at bounding box center [397, 201] width 208 height 20
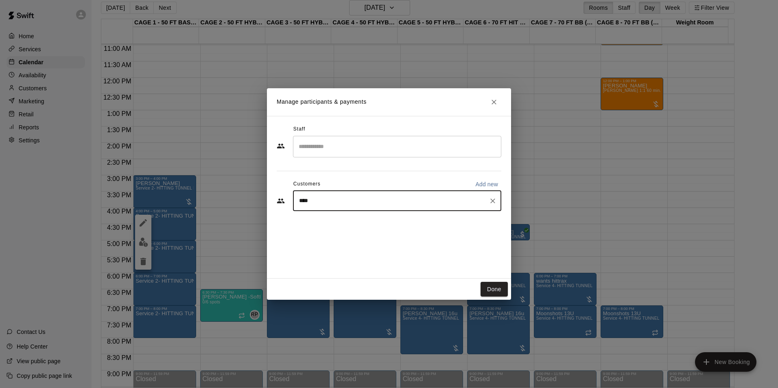
type input "*****"
click at [374, 222] on div "Tom Siebert" at bounding box center [360, 220] width 88 height 9
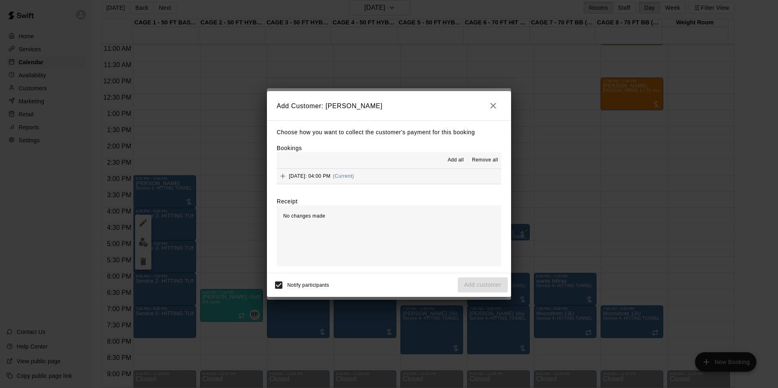
click at [436, 178] on button "Thursday, August 28: 04:00 PM (Current)" at bounding box center [389, 176] width 225 height 15
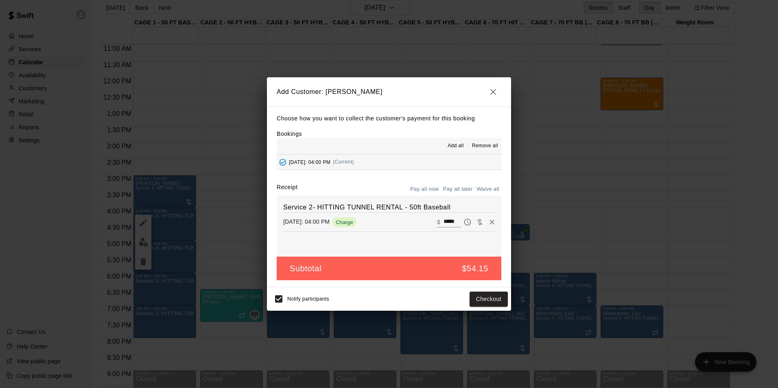
drag, startPoint x: 470, startPoint y: 193, endPoint x: 488, endPoint y: 250, distance: 59.8
click at [470, 193] on button "Pay all later" at bounding box center [458, 189] width 34 height 13
click at [490, 291] on div "Notify participants Add customer" at bounding box center [389, 299] width 238 height 17
click at [493, 298] on button "Add customer" at bounding box center [483, 299] width 50 height 15
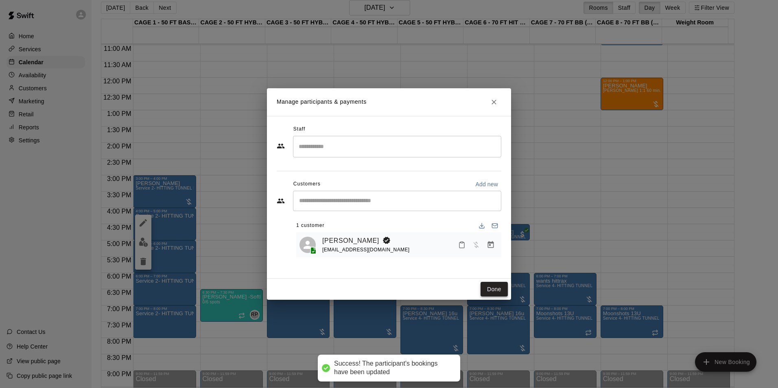
click at [487, 283] on button "Done" at bounding box center [494, 289] width 27 height 15
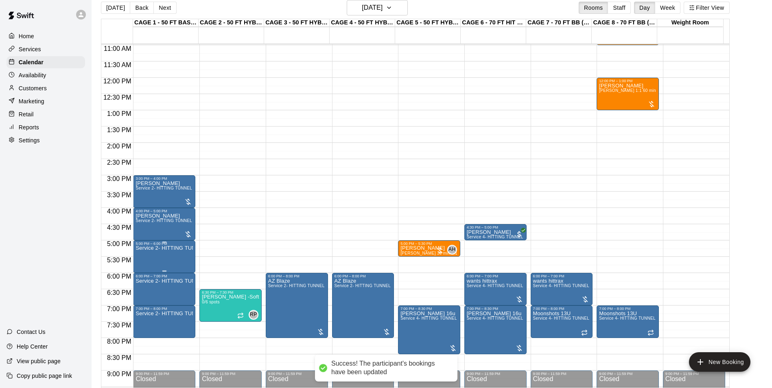
click at [151, 246] on div "5:00 PM – 6:00 PM" at bounding box center [164, 244] width 57 height 4
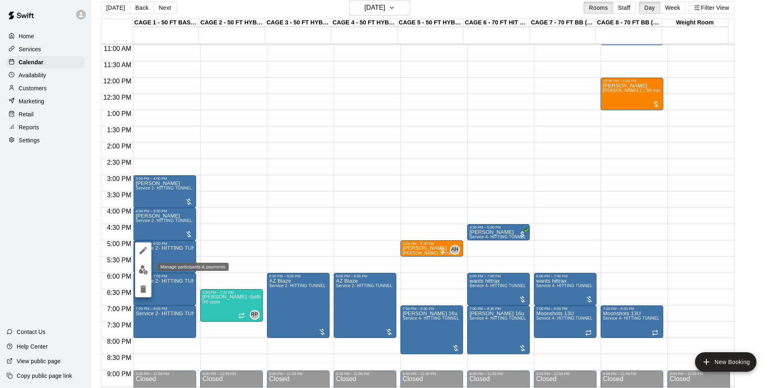
click at [140, 270] on img "edit" at bounding box center [143, 269] width 9 height 9
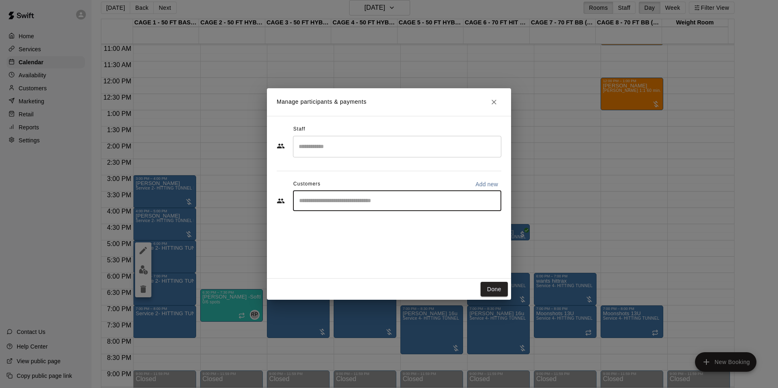
click at [372, 197] on input "Start typing to search customers..." at bounding box center [397, 201] width 201 height 8
type input "*****"
click at [367, 230] on span "coachtomsiebert@gmail.com" at bounding box center [360, 229] width 88 height 6
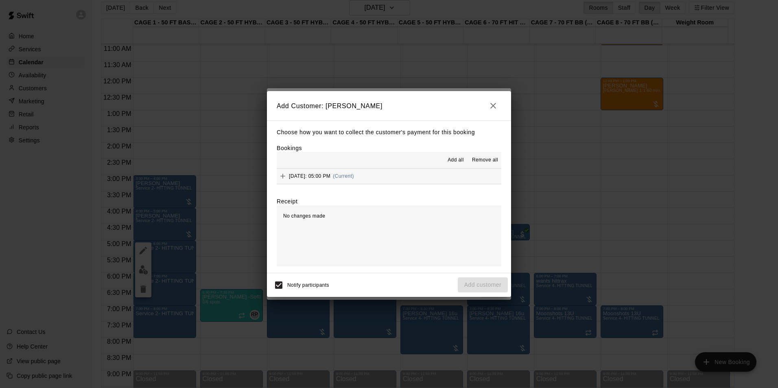
click at [457, 176] on button "Thursday, August 28: 05:00 PM (Current)" at bounding box center [389, 176] width 225 height 15
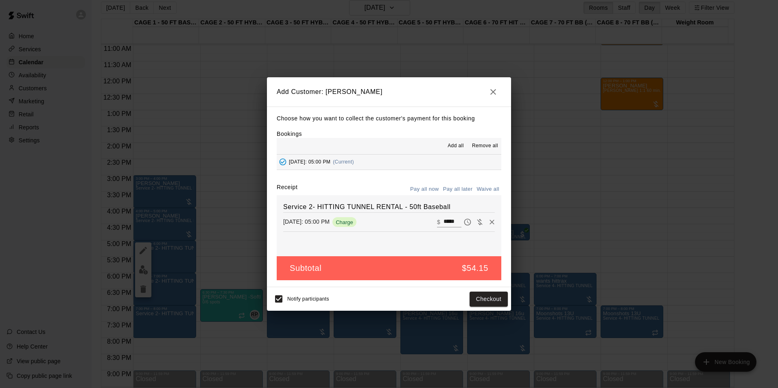
click at [469, 190] on button "Pay all later" at bounding box center [458, 189] width 34 height 13
click at [482, 297] on button "Add customer" at bounding box center [483, 299] width 50 height 15
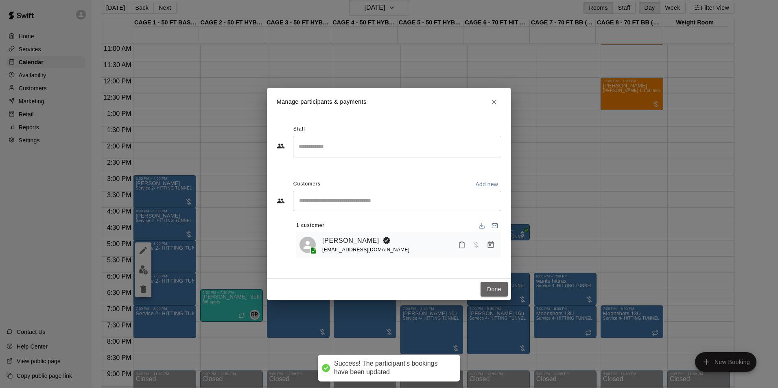
drag, startPoint x: 500, startPoint y: 287, endPoint x: 455, endPoint y: 282, distance: 45.4
click at [500, 287] on button "Done" at bounding box center [494, 289] width 27 height 15
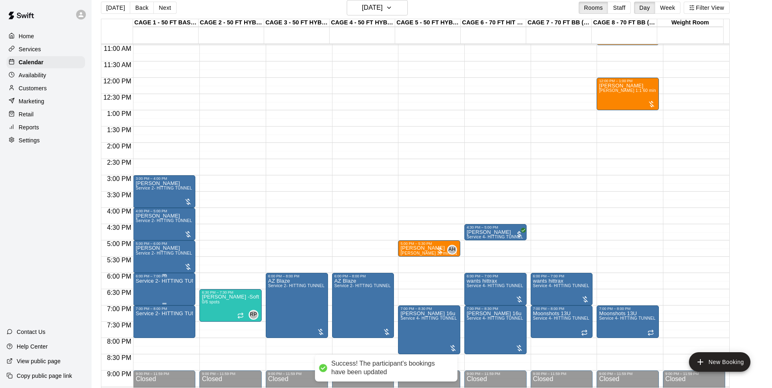
click at [163, 278] on div "6:00 PM – 7:00 PM" at bounding box center [164, 276] width 57 height 4
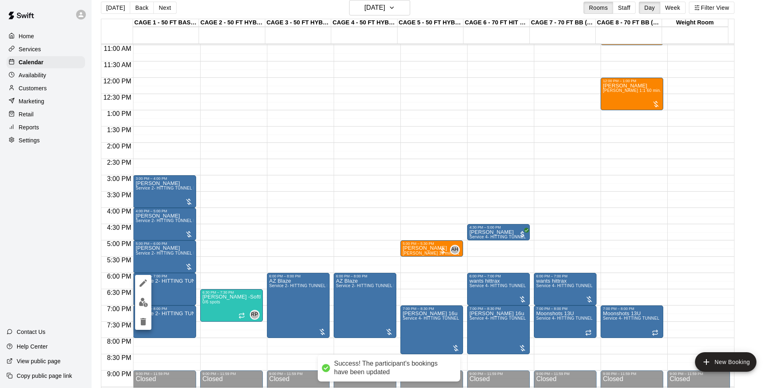
click at [147, 300] on img "edit" at bounding box center [143, 302] width 9 height 9
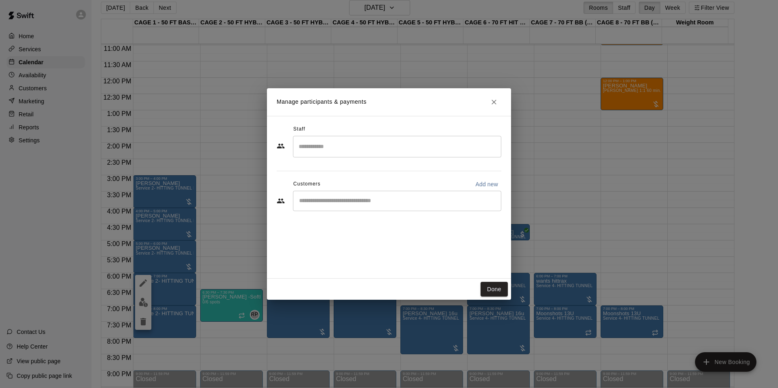
click at [332, 193] on div "​" at bounding box center [397, 201] width 208 height 20
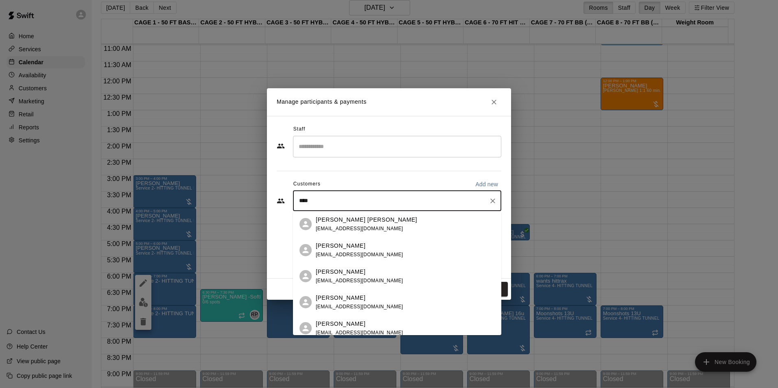
type input "*****"
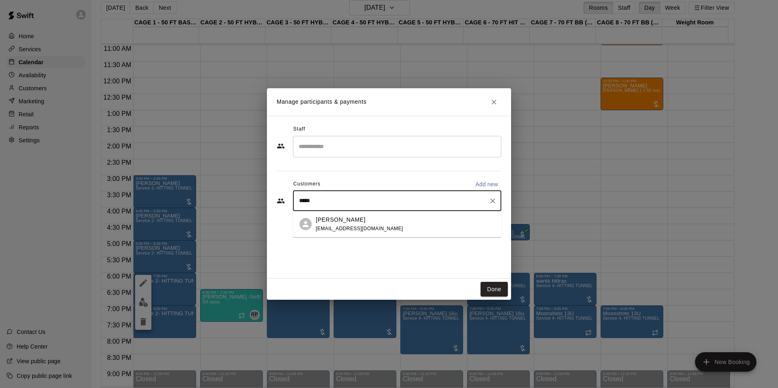
click at [387, 225] on div "Tom Siebert coachtomsiebert@gmail.com" at bounding box center [405, 225] width 179 height 18
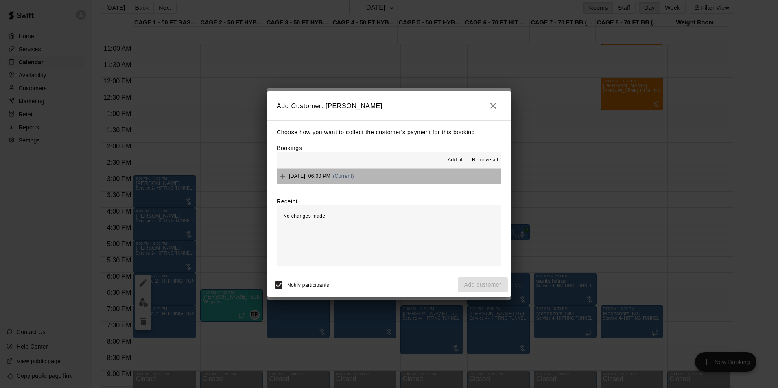
click at [422, 170] on button "Thursday, August 28: 06:00 PM (Current)" at bounding box center [389, 176] width 225 height 15
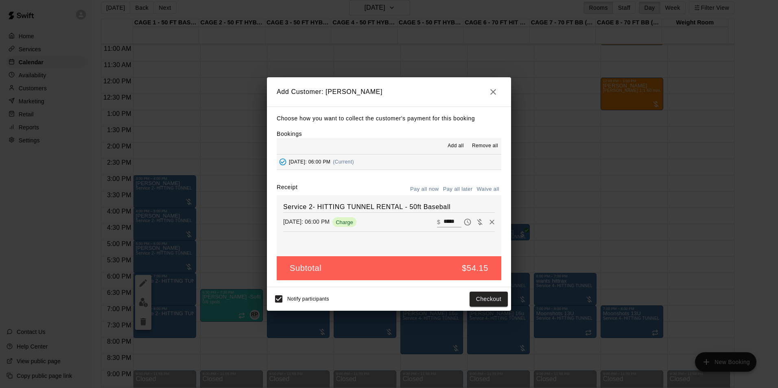
click at [473, 197] on div "Service 2- HITTING TUNNEL RENTAL - 50ft Baseball Thursday, August 28: 06:00 PM …" at bounding box center [389, 225] width 225 height 61
click at [466, 189] on button "Pay all later" at bounding box center [458, 189] width 34 height 13
click at [492, 300] on button "Add customer" at bounding box center [483, 299] width 50 height 15
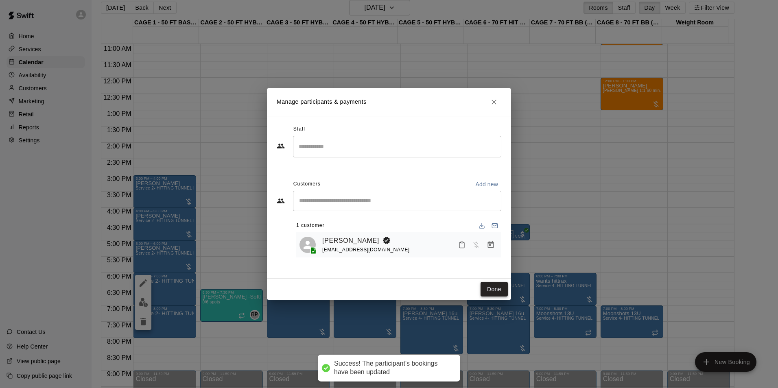
click at [486, 285] on button "Done" at bounding box center [494, 289] width 27 height 15
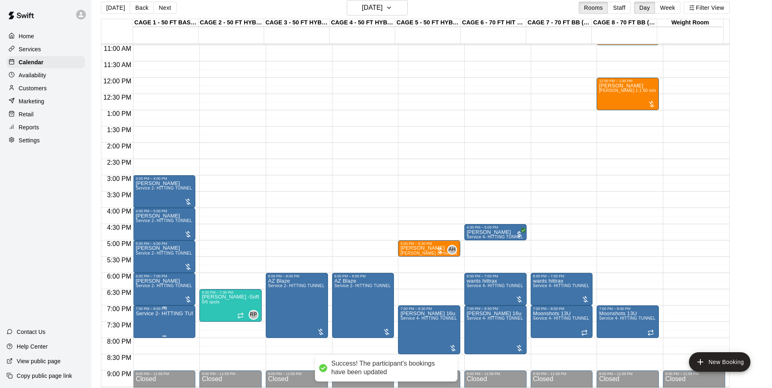
click at [141, 314] on p "Service 2- HITTING TUNNEL RENTAL - 50ft Baseball" at bounding box center [164, 314] width 57 height 0
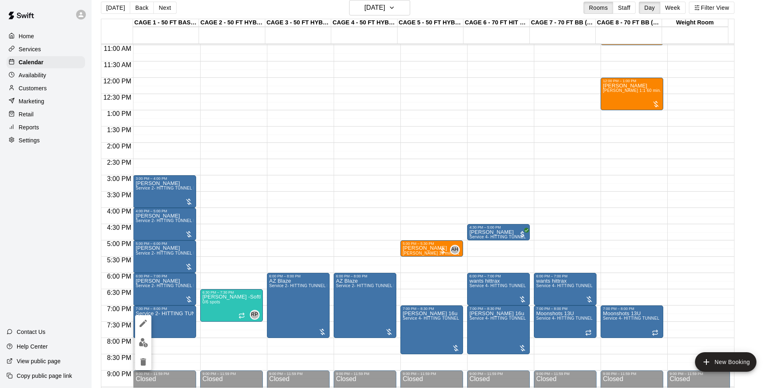
click at [140, 340] on img "edit" at bounding box center [143, 342] width 9 height 9
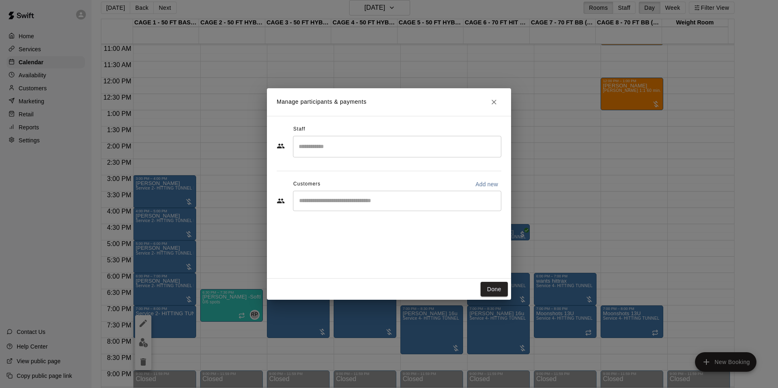
click at [365, 206] on div "​" at bounding box center [397, 201] width 208 height 20
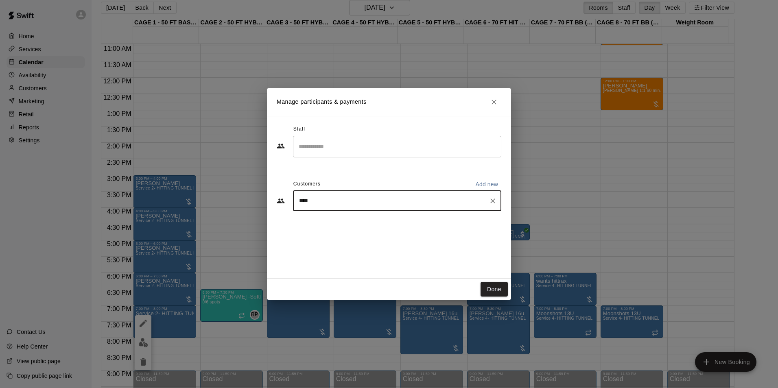
type input "*****"
click at [365, 222] on div "Tom Siebert" at bounding box center [360, 220] width 88 height 9
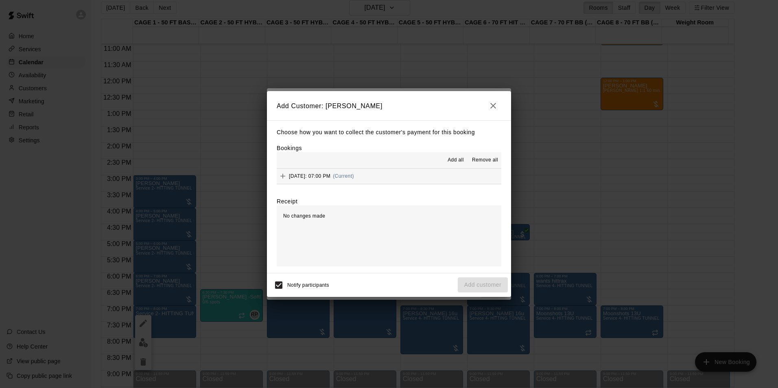
click at [453, 184] on button "Thursday, August 28: 07:00 PM (Current)" at bounding box center [389, 176] width 225 height 15
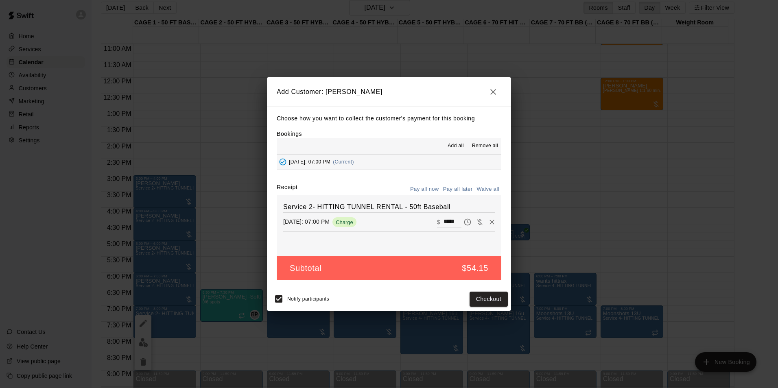
click at [453, 193] on button "Pay all later" at bounding box center [458, 189] width 34 height 13
click at [488, 304] on button "Add customer" at bounding box center [483, 299] width 50 height 15
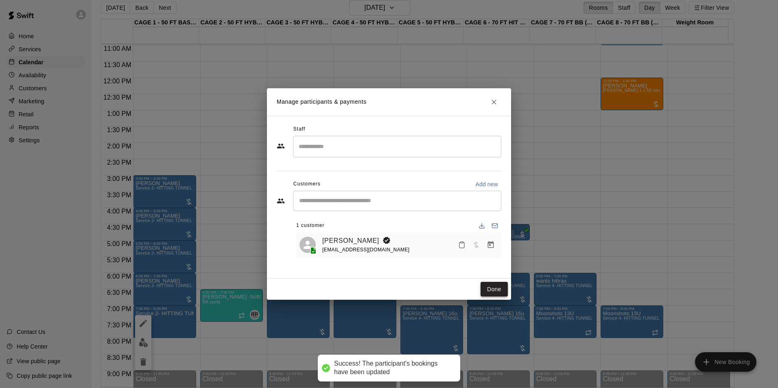
click at [490, 293] on button "Done" at bounding box center [494, 289] width 27 height 15
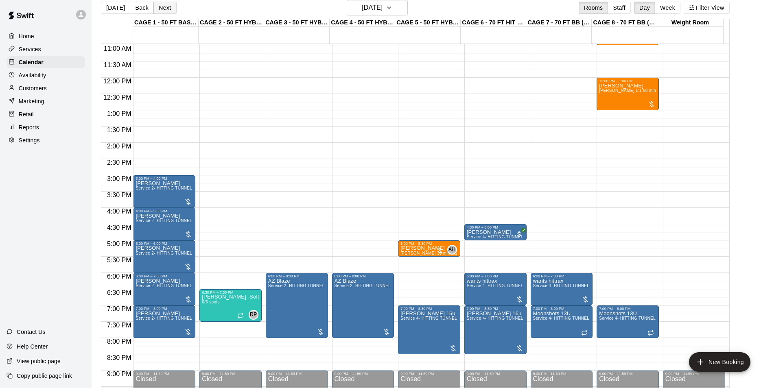
click at [170, 12] on button "Next" at bounding box center [164, 8] width 23 height 12
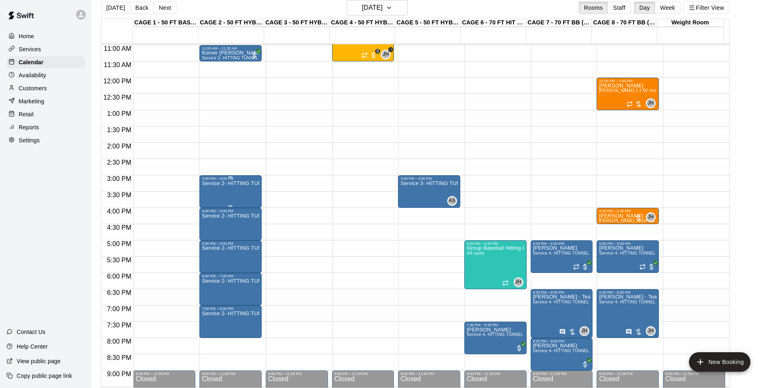
click at [232, 190] on div "Service 2- HITTING TUNNEL RENTAL - 50ft Baseball" at bounding box center [230, 375] width 57 height 388
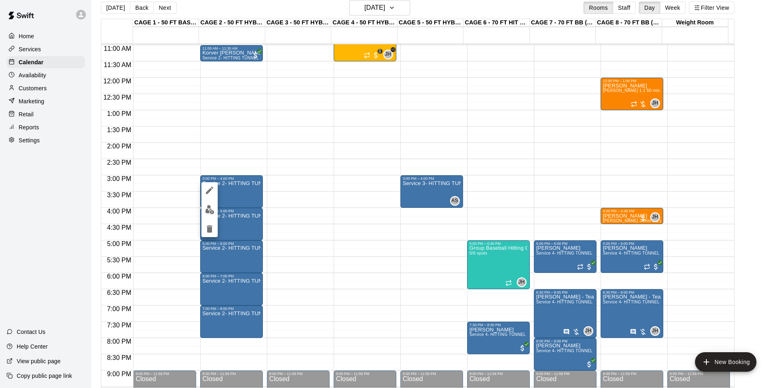
click at [208, 209] on img "edit" at bounding box center [209, 209] width 9 height 9
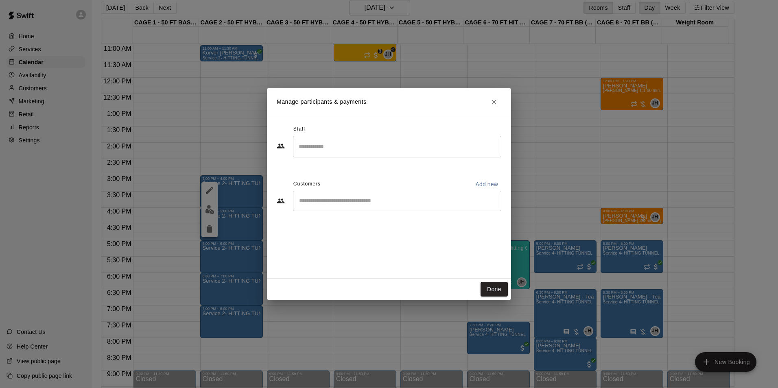
click at [372, 200] on input "Start typing to search customers..." at bounding box center [397, 201] width 201 height 8
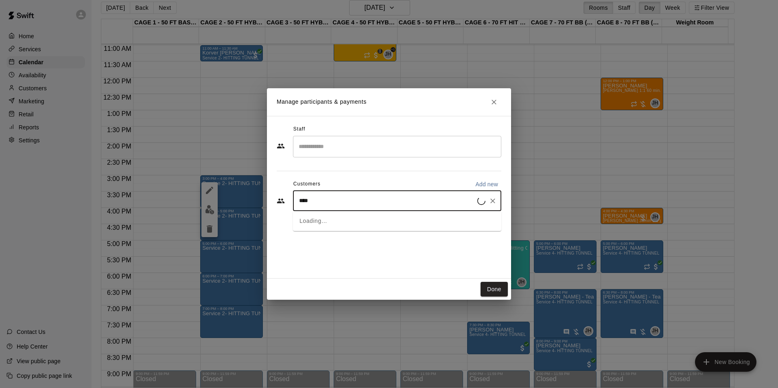
type input "*****"
click at [387, 220] on div "Tom Siebert coachtomsiebert@gmail.com" at bounding box center [405, 225] width 179 height 18
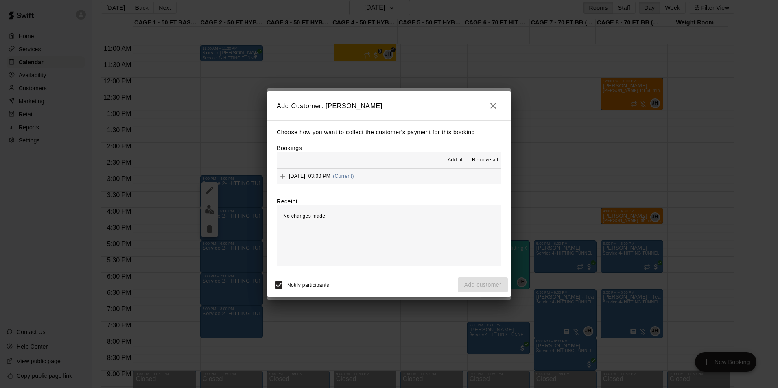
click at [434, 175] on button "Friday, August 29: 03:00 PM (Current)" at bounding box center [389, 176] width 225 height 15
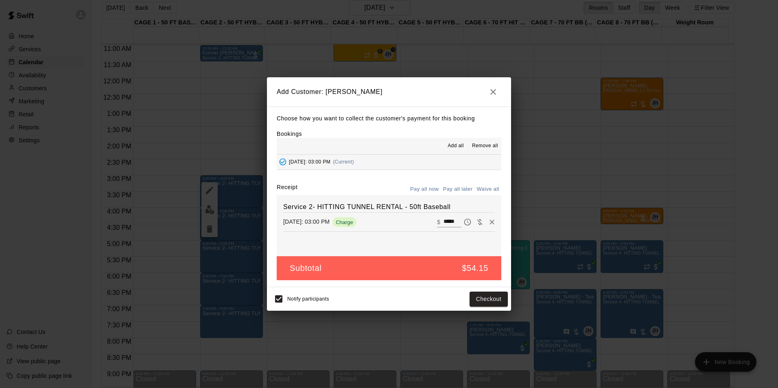
click at [466, 185] on button "Pay all later" at bounding box center [458, 189] width 34 height 13
click at [491, 296] on button "Add customer" at bounding box center [483, 299] width 50 height 15
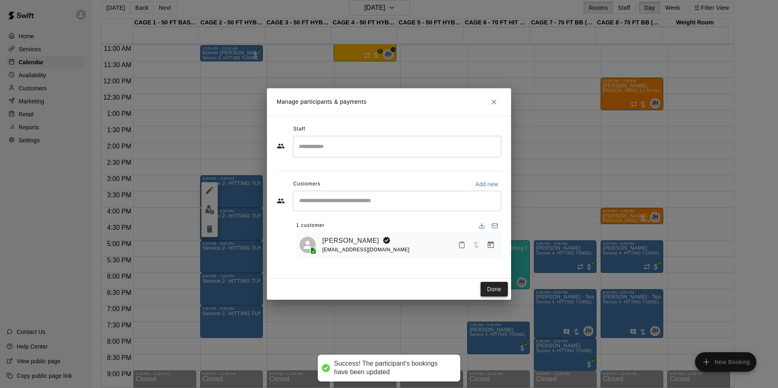
click at [492, 289] on button "Done" at bounding box center [494, 289] width 27 height 15
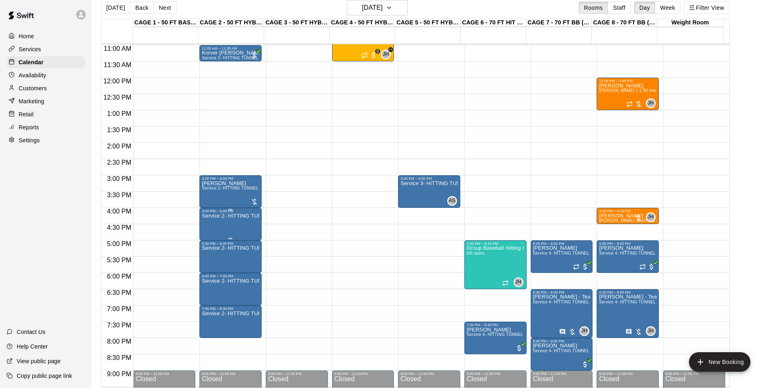
click at [204, 216] on p "Service 2- HITTING TUNNEL RENTAL - 50ft Baseball" at bounding box center [230, 216] width 57 height 0
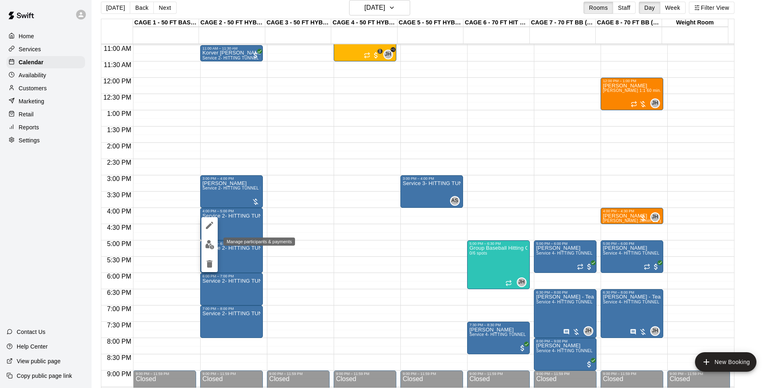
click at [213, 244] on img "edit" at bounding box center [209, 244] width 9 height 9
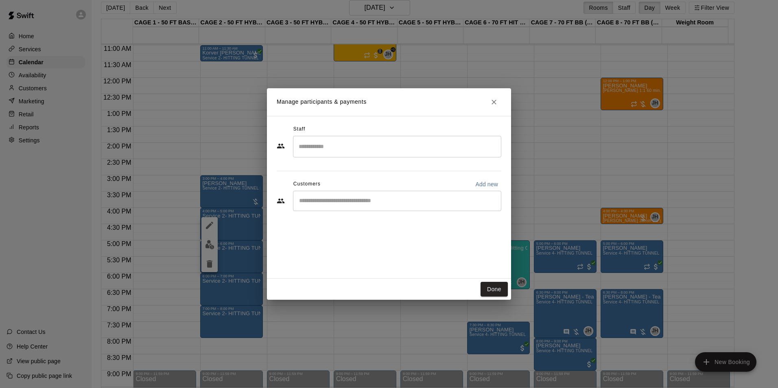
click at [402, 209] on div "​" at bounding box center [397, 201] width 208 height 20
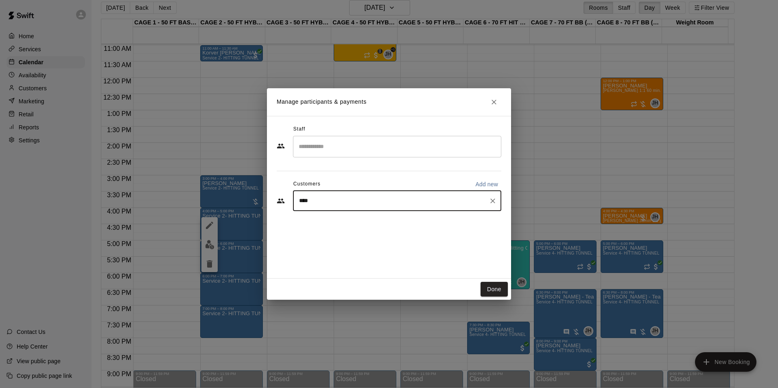
type input "*****"
click at [419, 236] on div "Tom Siebert coachtomsiebert@gmail.com" at bounding box center [397, 224] width 208 height 26
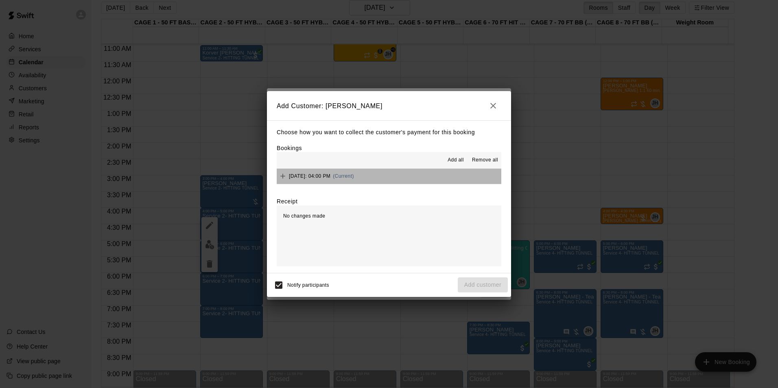
click at [457, 171] on button "Friday, August 29: 04:00 PM (Current)" at bounding box center [389, 176] width 225 height 15
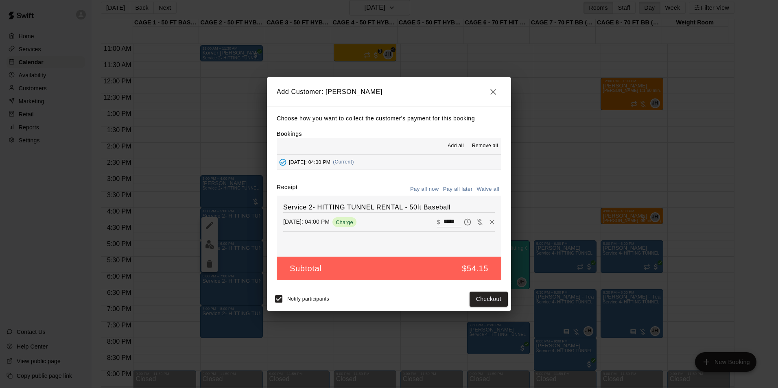
click at [465, 186] on button "Pay all later" at bounding box center [458, 189] width 34 height 13
click at [481, 295] on button "Add customer" at bounding box center [483, 299] width 50 height 15
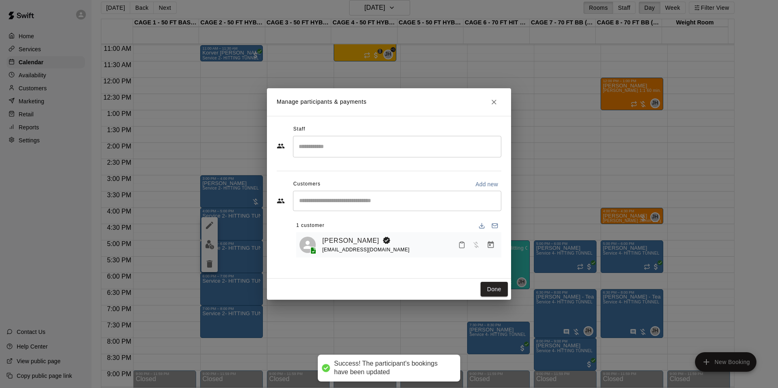
click at [486, 287] on button "Done" at bounding box center [494, 289] width 27 height 15
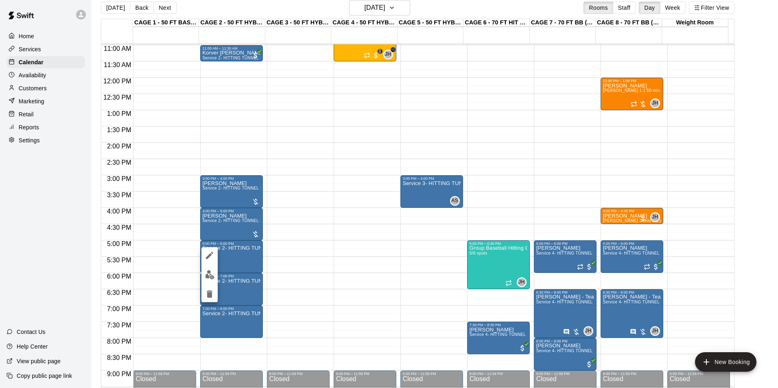
click at [213, 273] on img "edit" at bounding box center [209, 274] width 9 height 9
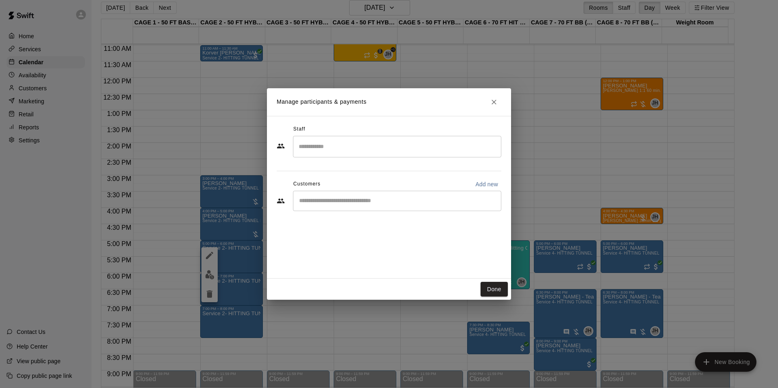
click at [373, 198] on input "Start typing to search customers..." at bounding box center [397, 201] width 201 height 8
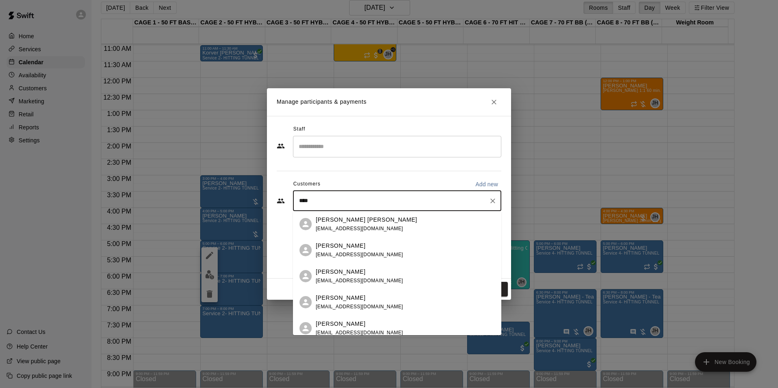
type input "*****"
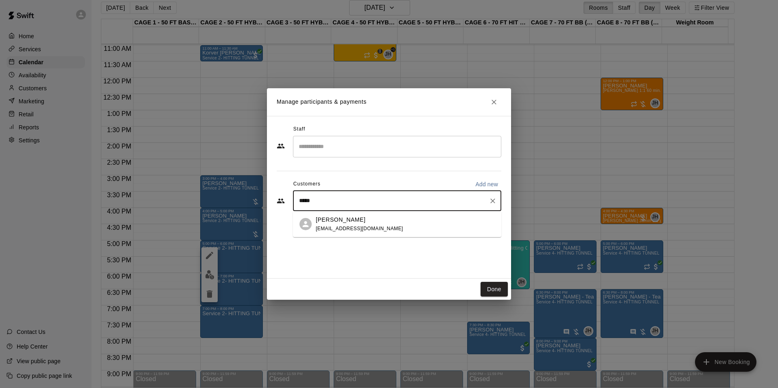
click at [370, 217] on div "Tom Siebert" at bounding box center [360, 220] width 88 height 9
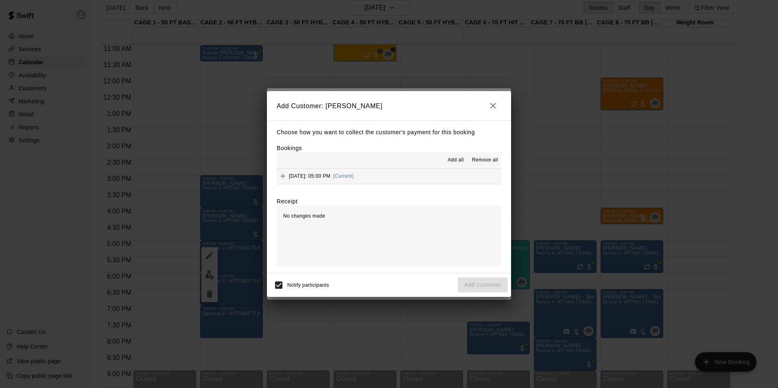
click at [436, 170] on button "Friday, August 29: 05:00 PM (Current)" at bounding box center [389, 176] width 225 height 15
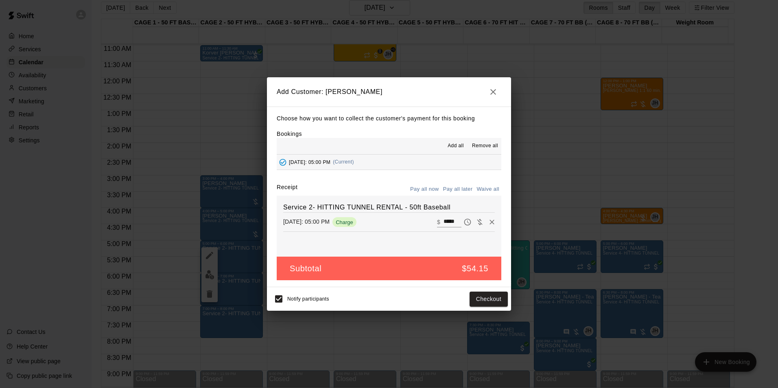
click at [470, 185] on button "Pay all later" at bounding box center [458, 189] width 34 height 13
click at [495, 306] on button "Add customer" at bounding box center [483, 299] width 50 height 15
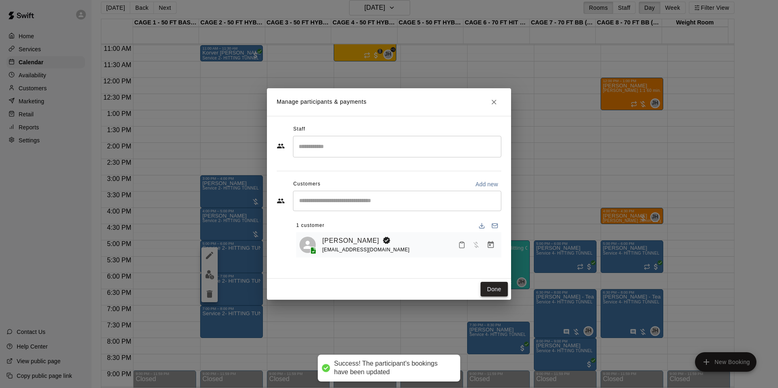
click at [492, 282] on button "Done" at bounding box center [494, 289] width 27 height 15
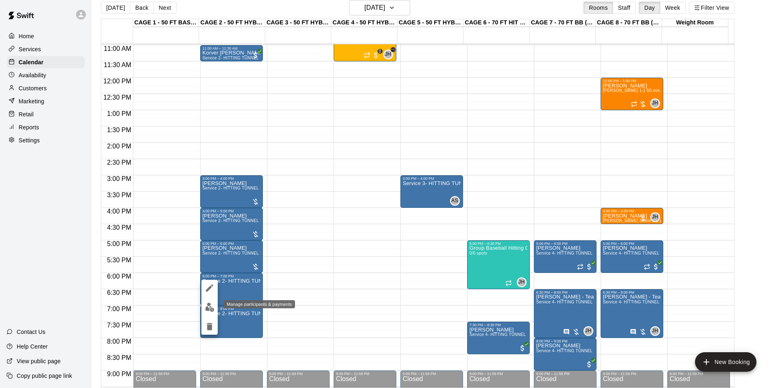
click at [211, 302] on button "edit" at bounding box center [209, 308] width 16 height 16
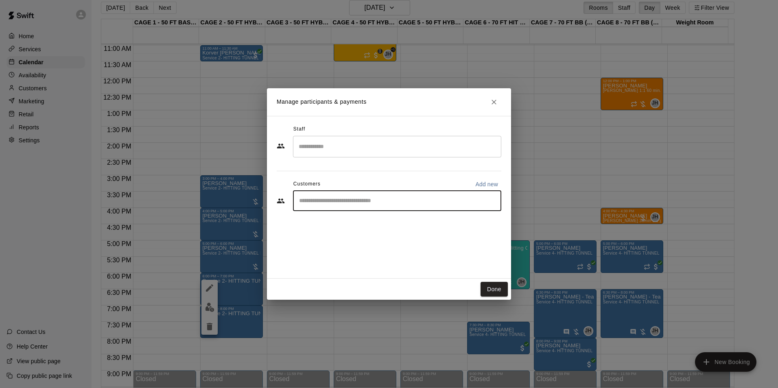
click at [414, 201] on input "Start typing to search customers..." at bounding box center [397, 201] width 201 height 8
type input "*****"
click at [431, 223] on div "Tom Siebert coachtomsiebert@gmail.com" at bounding box center [405, 225] width 179 height 18
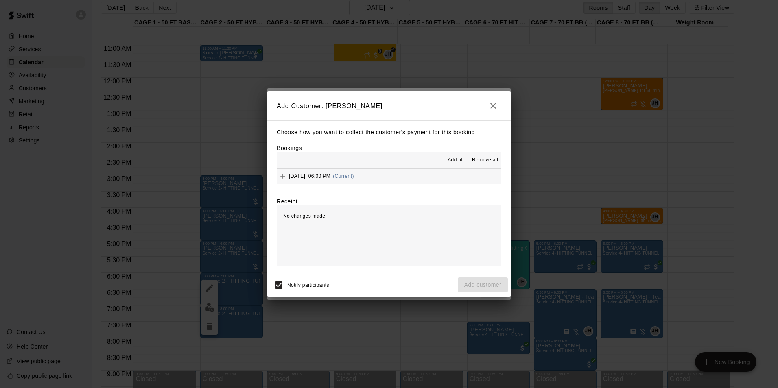
click at [460, 173] on button "Friday, August 29: 06:00 PM (Current)" at bounding box center [389, 176] width 225 height 15
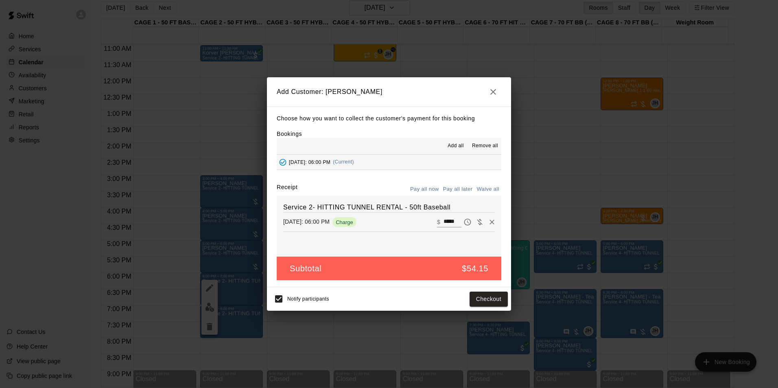
click at [468, 189] on button "Pay all later" at bounding box center [458, 189] width 34 height 13
click at [492, 299] on button "Add customer" at bounding box center [483, 299] width 50 height 15
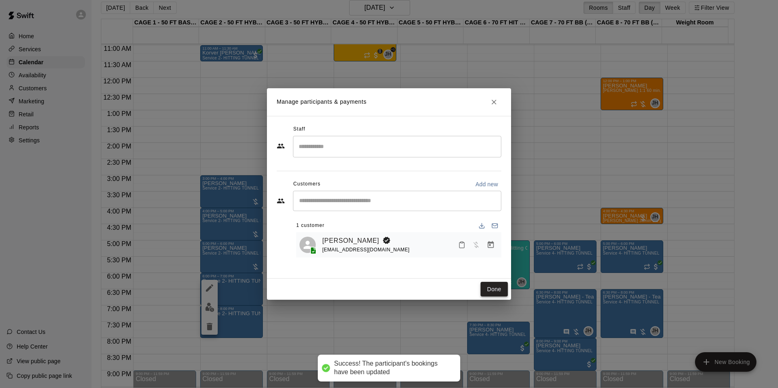
click at [499, 291] on button "Done" at bounding box center [494, 289] width 27 height 15
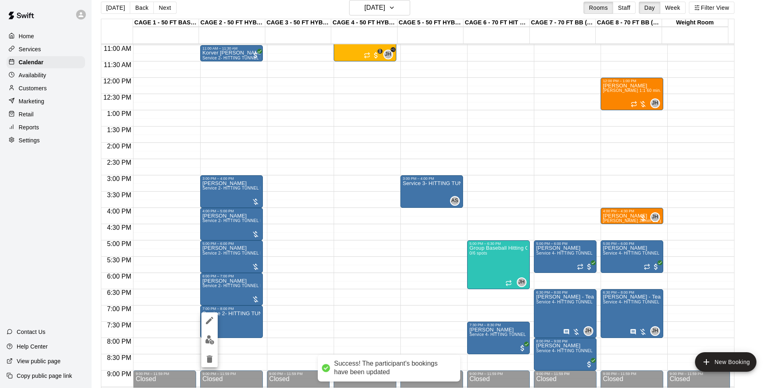
click at [211, 331] on div at bounding box center [209, 340] width 16 height 55
click at [214, 340] on img "edit" at bounding box center [209, 339] width 9 height 9
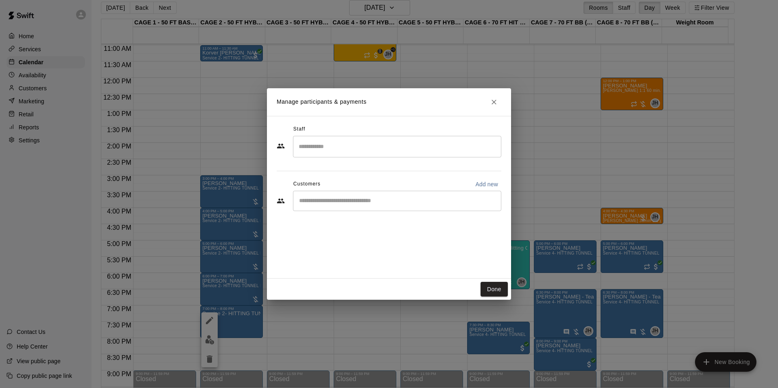
click at [348, 199] on input "Start typing to search customers..." at bounding box center [397, 201] width 201 height 8
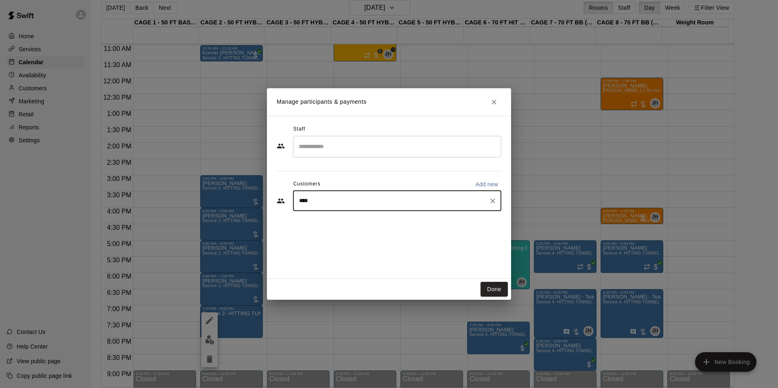
type input "*****"
click at [354, 224] on div "Tom Siebert coachtomsiebert@gmail.com" at bounding box center [360, 225] width 88 height 18
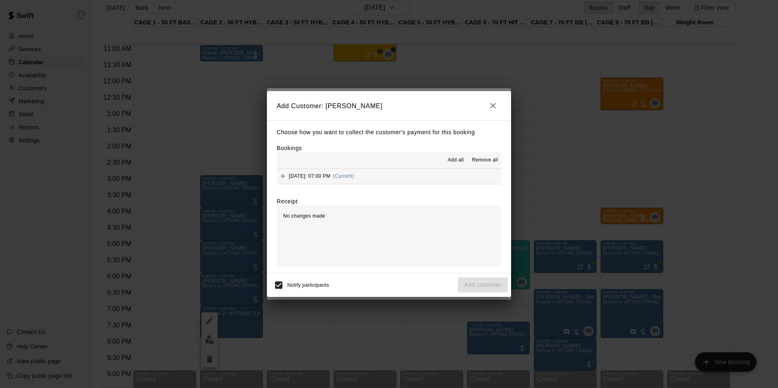
click at [449, 183] on button "Friday, August 29: 07:00 PM (Current)" at bounding box center [389, 176] width 225 height 15
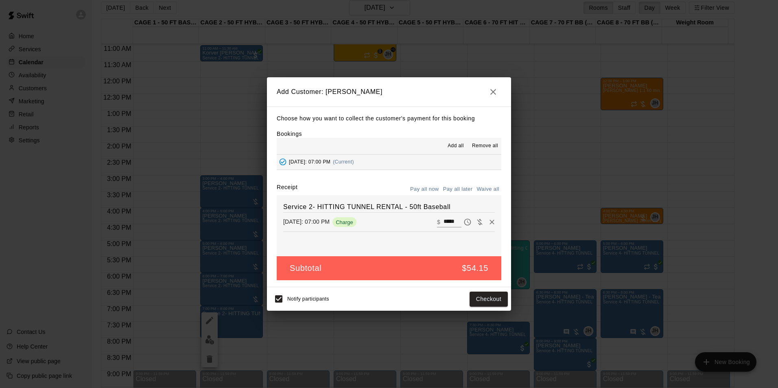
click at [468, 188] on button "Pay all later" at bounding box center [458, 189] width 34 height 13
click at [466, 295] on button "Add customer" at bounding box center [483, 299] width 50 height 15
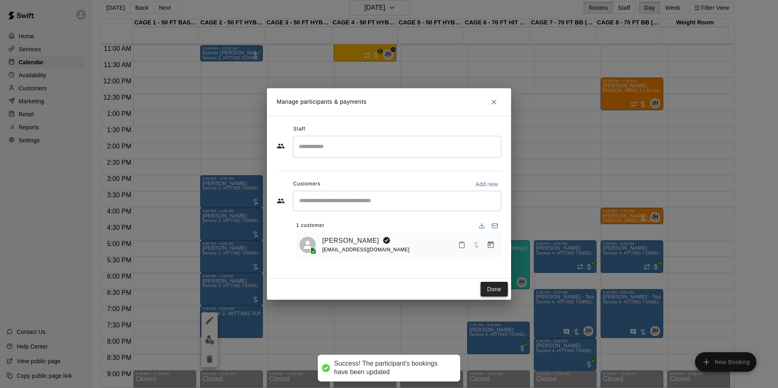
click at [500, 286] on button "Done" at bounding box center [494, 289] width 27 height 15
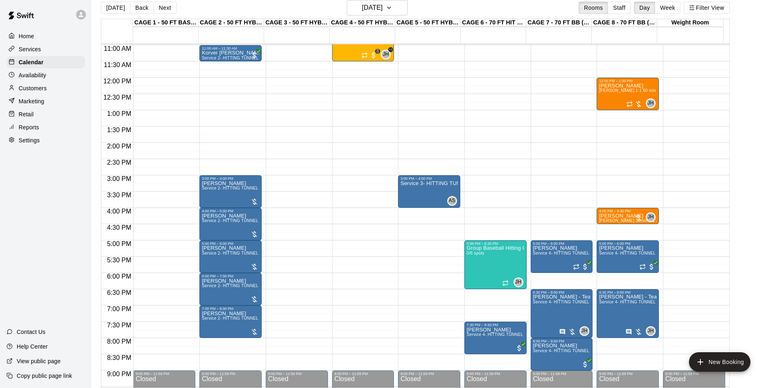
click at [118, 9] on button "Today" at bounding box center [115, 8] width 29 height 12
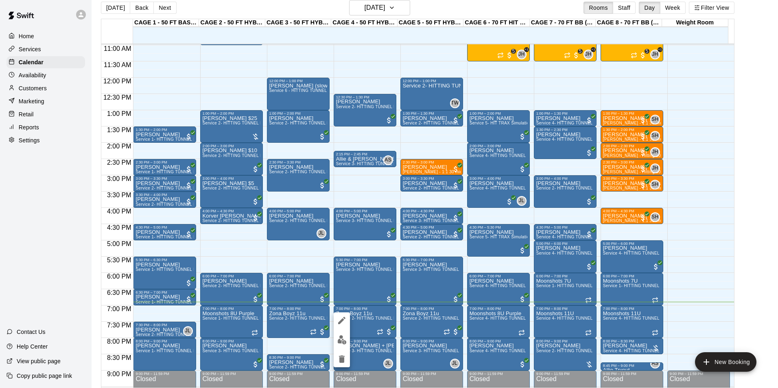
click at [346, 337] on img "edit" at bounding box center [341, 339] width 9 height 9
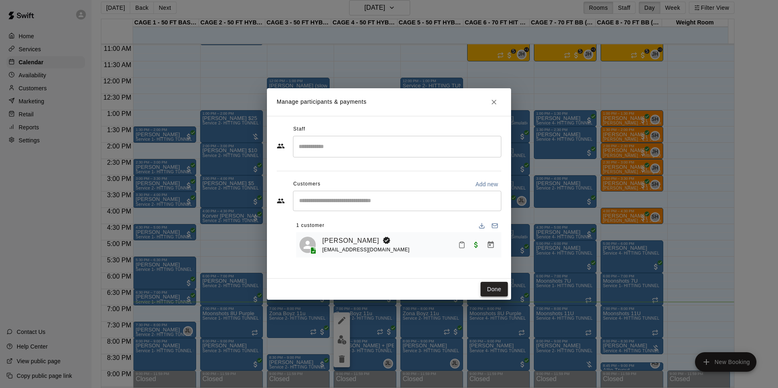
click at [506, 286] on button "Done" at bounding box center [494, 289] width 27 height 15
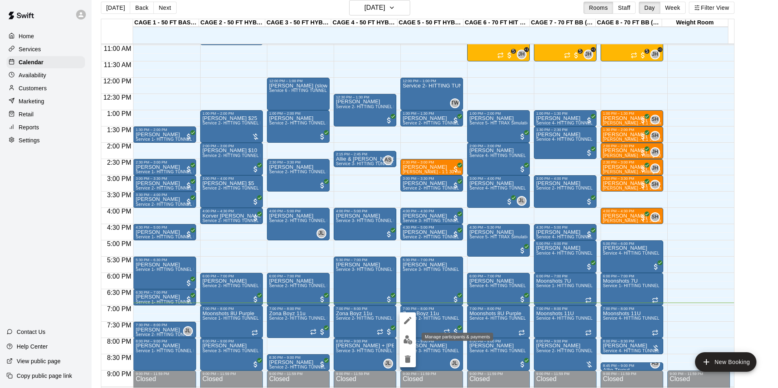
click at [407, 336] on img "edit" at bounding box center [407, 339] width 9 height 9
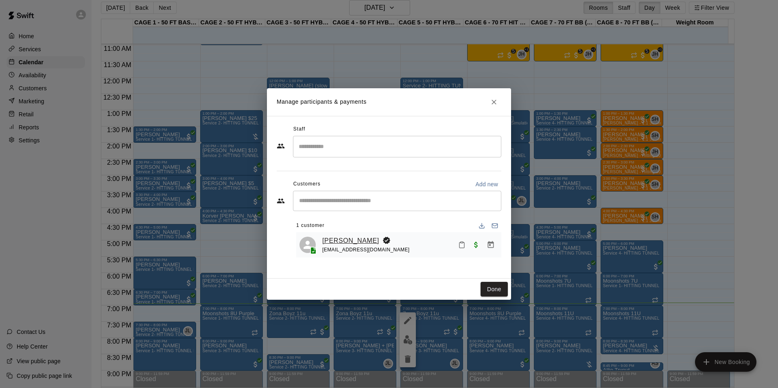
click at [346, 245] on link "Frank Tunzi" at bounding box center [350, 241] width 57 height 11
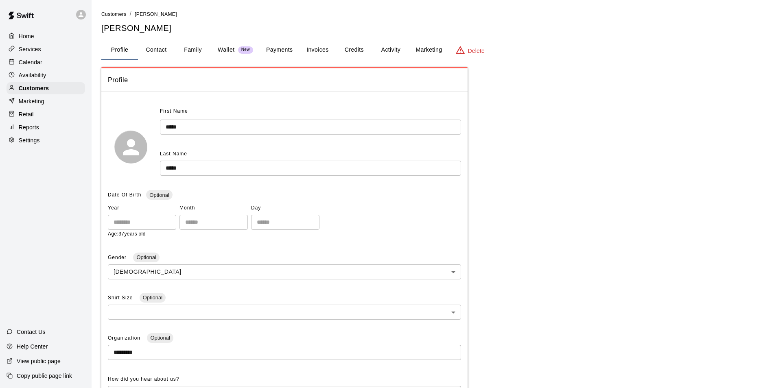
click at [384, 46] on button "Activity" at bounding box center [390, 50] width 37 height 20
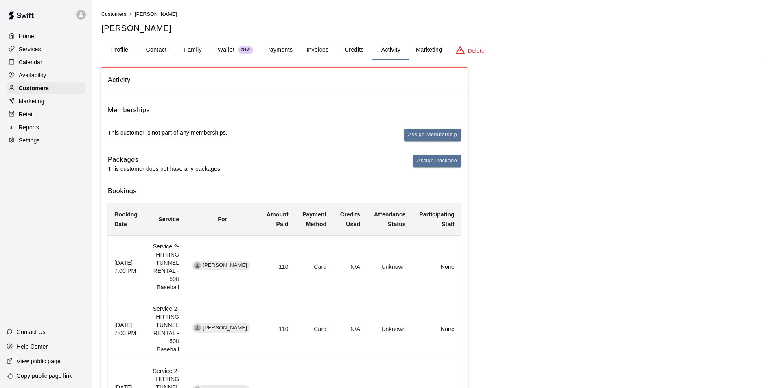
click at [193, 47] on button "Family" at bounding box center [193, 50] width 37 height 20
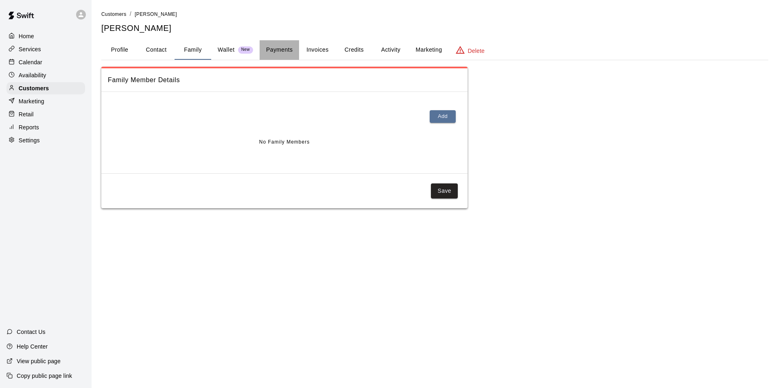
click at [274, 50] on button "Payments" at bounding box center [279, 50] width 39 height 20
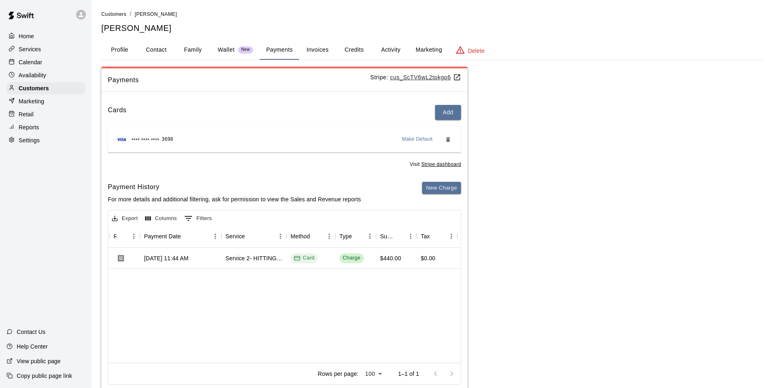
scroll to position [0, 75]
click at [384, 46] on button "Activity" at bounding box center [390, 50] width 37 height 20
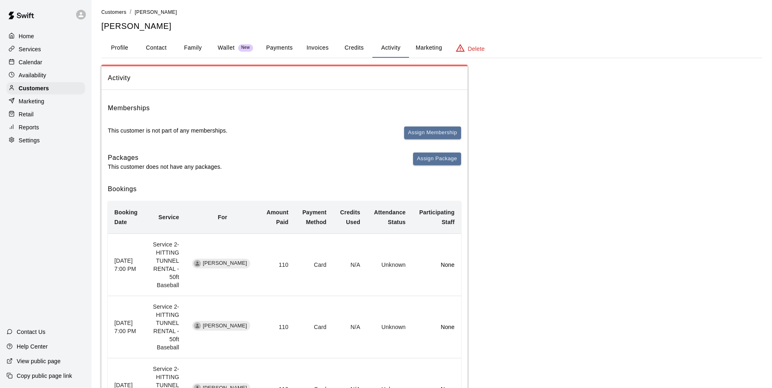
scroll to position [0, 0]
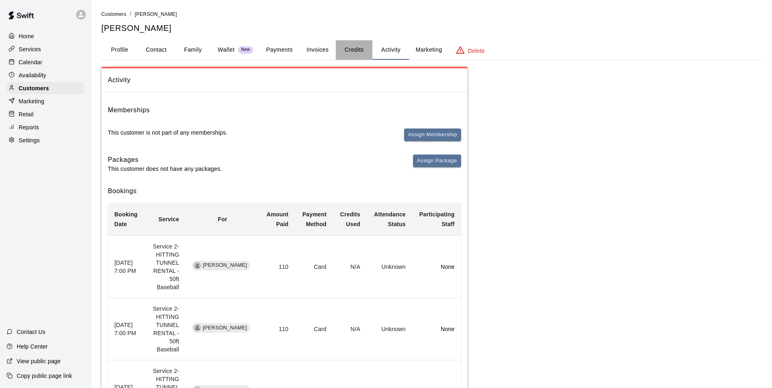
click at [355, 48] on button "Credits" at bounding box center [354, 50] width 37 height 20
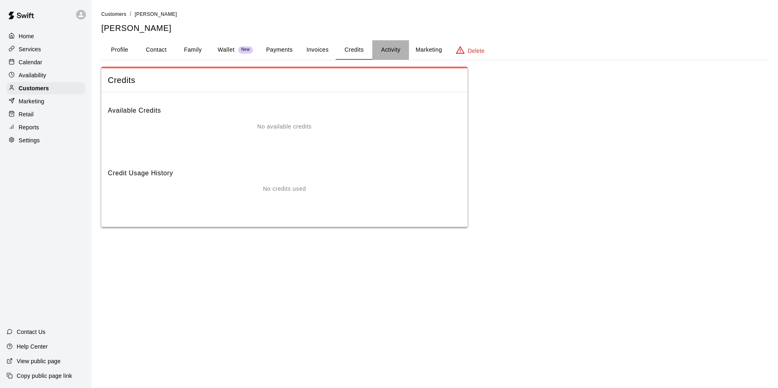
click at [389, 46] on button "Activity" at bounding box center [390, 50] width 37 height 20
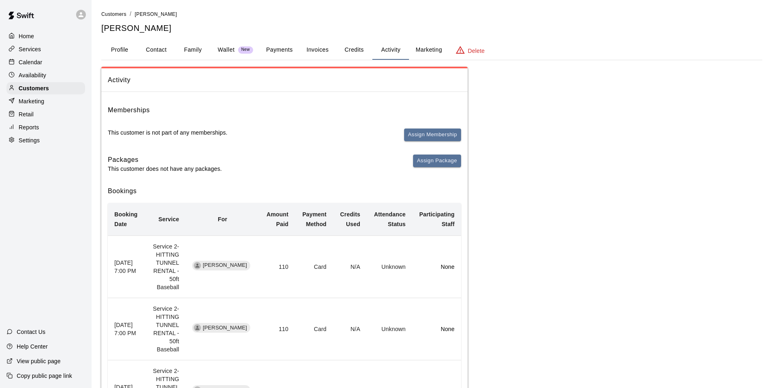
click at [328, 54] on button "Invoices" at bounding box center [317, 50] width 37 height 20
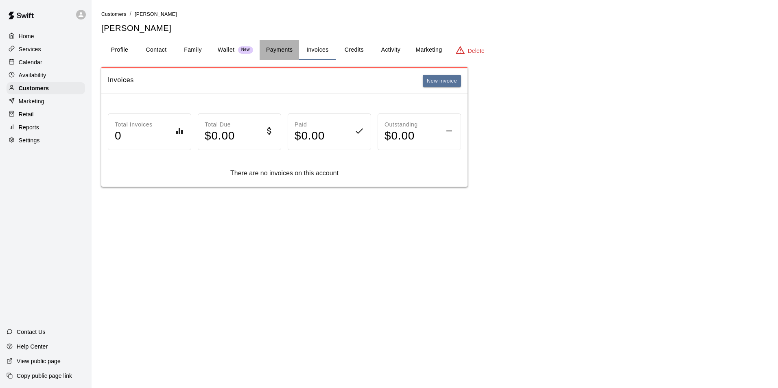
click at [285, 48] on button "Payments" at bounding box center [279, 50] width 39 height 20
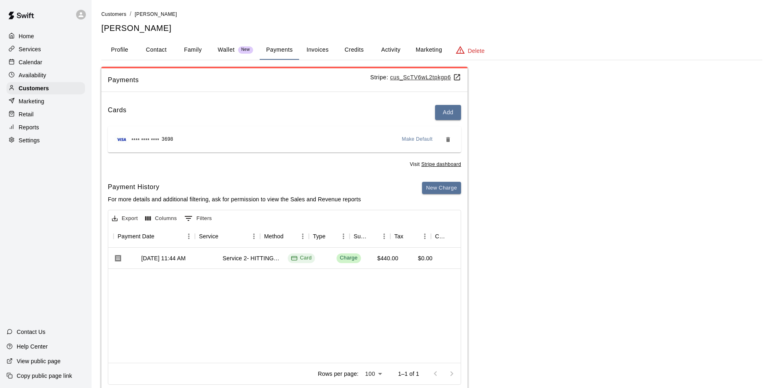
scroll to position [0, 111]
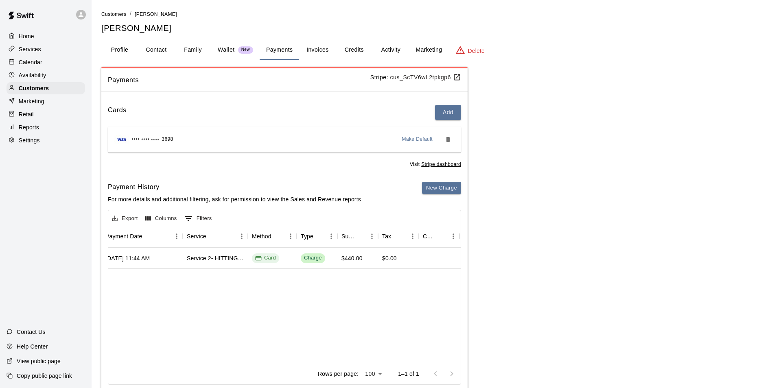
click at [66, 59] on div "Calendar" at bounding box center [46, 62] width 79 height 12
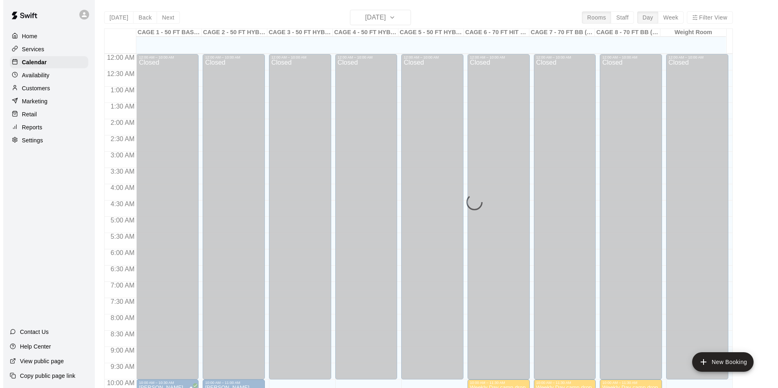
scroll to position [414, 0]
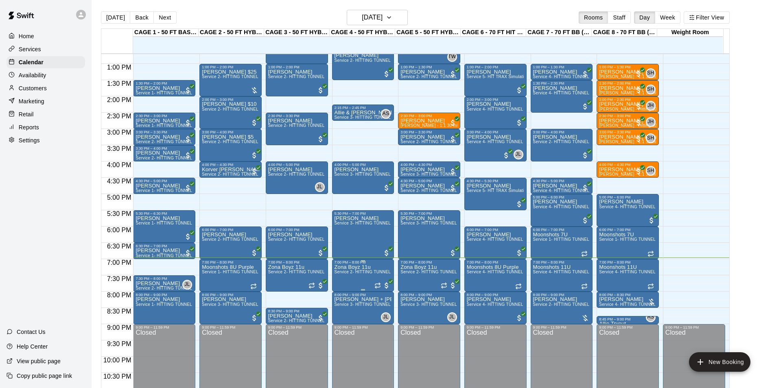
click at [336, 267] on p "Zona Boyz 11u" at bounding box center [363, 267] width 57 height 0
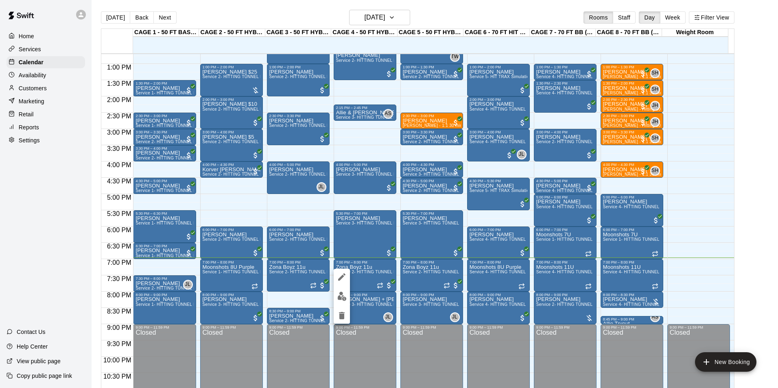
click at [344, 295] on img "edit" at bounding box center [341, 296] width 9 height 9
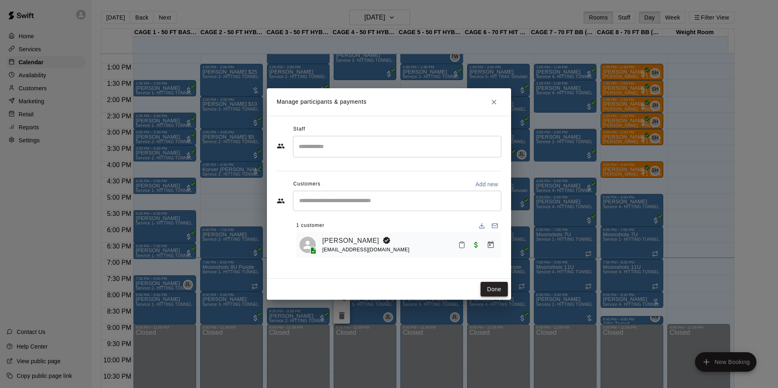
click at [493, 284] on button "Done" at bounding box center [494, 289] width 27 height 15
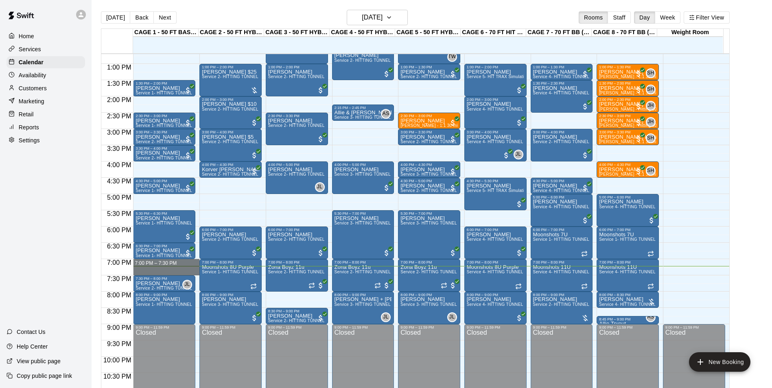
drag, startPoint x: 143, startPoint y: 264, endPoint x: 150, endPoint y: 271, distance: 9.8
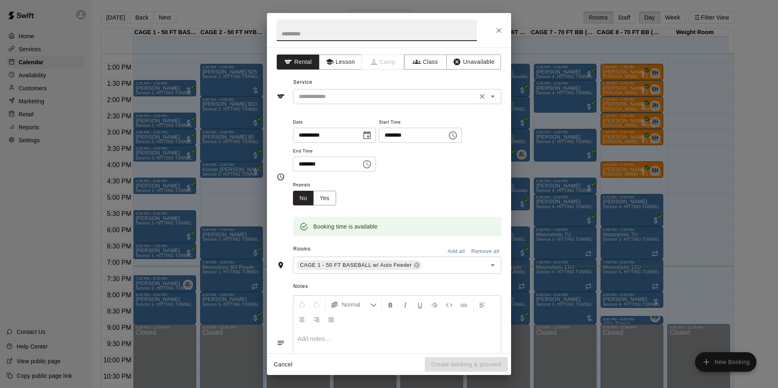
click at [344, 98] on input "text" at bounding box center [384, 97] width 179 height 10
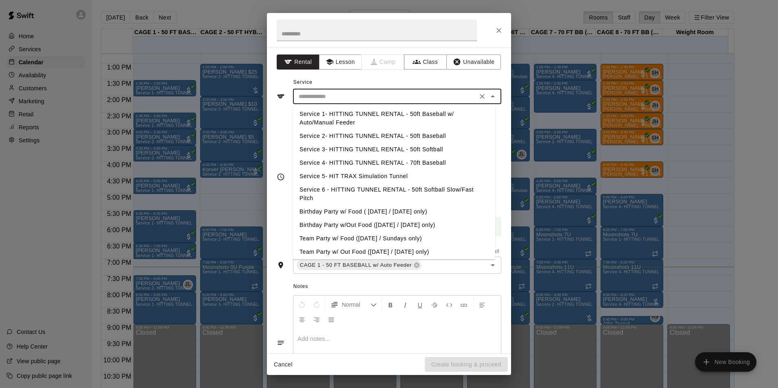
click at [416, 118] on li "Service 1- HITTING TUNNEL RENTAL - 50ft Baseball w/ Auto/Manual Feeder" at bounding box center [394, 118] width 202 height 22
type input "**********"
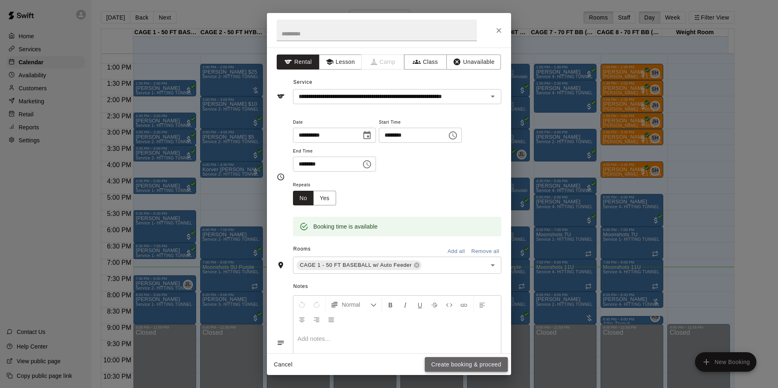
click at [461, 360] on button "Create booking & proceed" at bounding box center [466, 364] width 83 height 15
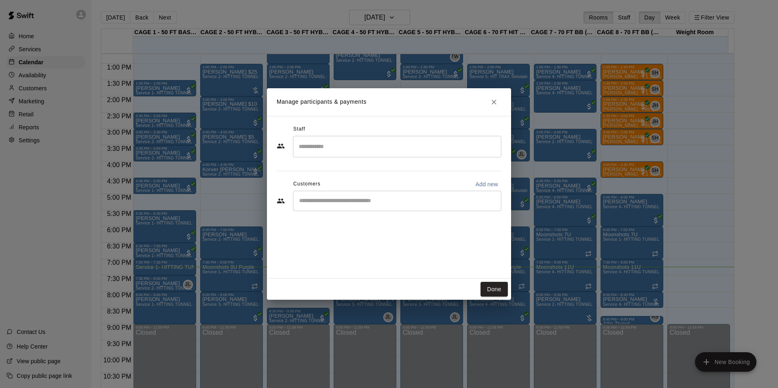
click at [379, 198] on input "Start typing to search customers..." at bounding box center [397, 201] width 201 height 8
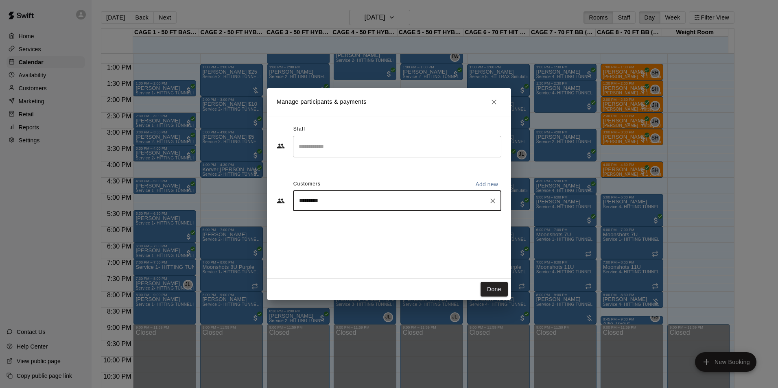
type input "**********"
click at [349, 217] on p "Jason Pridie" at bounding box center [341, 220] width 50 height 9
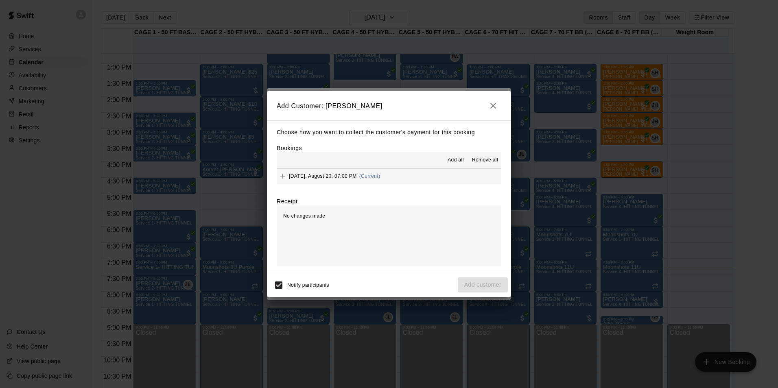
click at [455, 169] on hr at bounding box center [389, 168] width 225 height 0
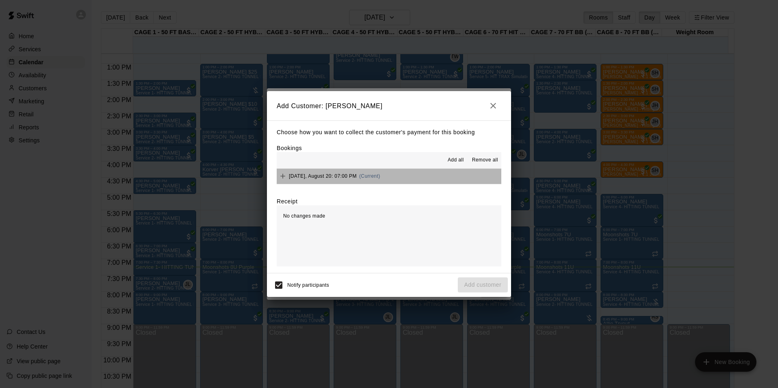
click at [454, 171] on button "Wednesday, August 20: 07:00 PM (Current)" at bounding box center [389, 176] width 225 height 15
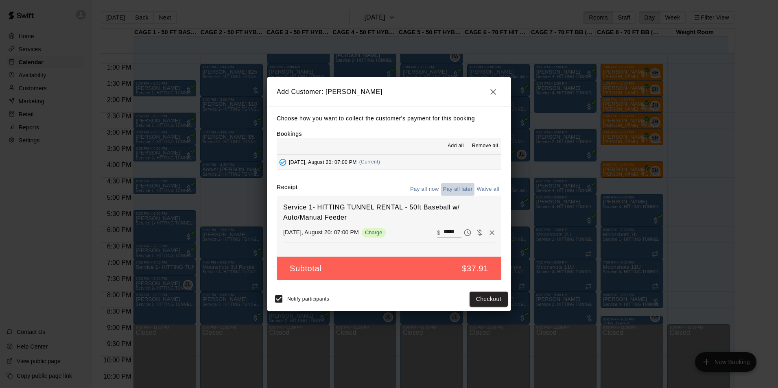
click at [463, 184] on button "Pay all later" at bounding box center [458, 189] width 34 height 13
click at [496, 298] on button "Add customer" at bounding box center [483, 299] width 50 height 15
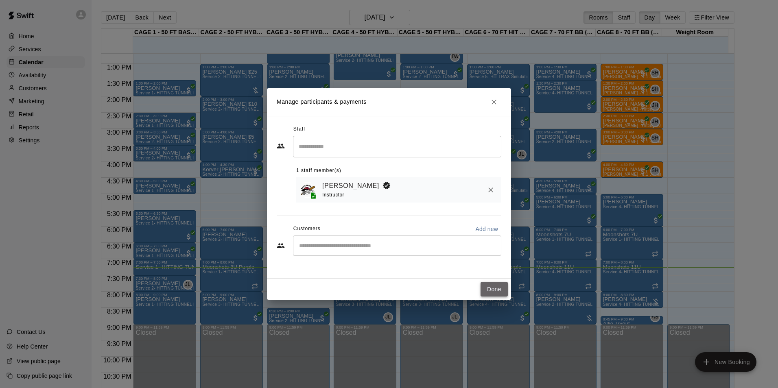
click at [492, 289] on button "Done" at bounding box center [494, 289] width 27 height 15
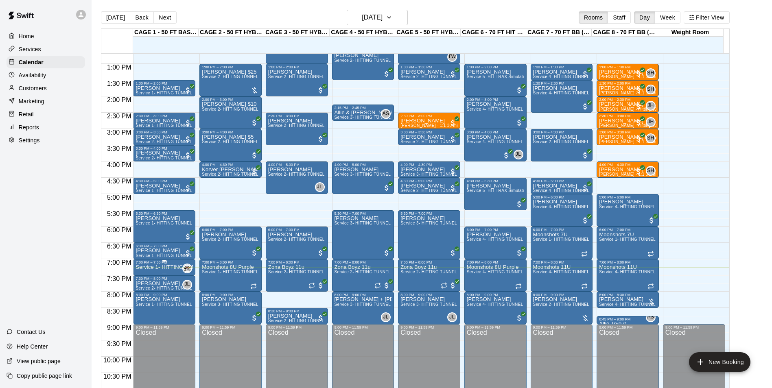
click at [154, 264] on div "7:00 PM – 7:30 PM" at bounding box center [164, 262] width 57 height 4
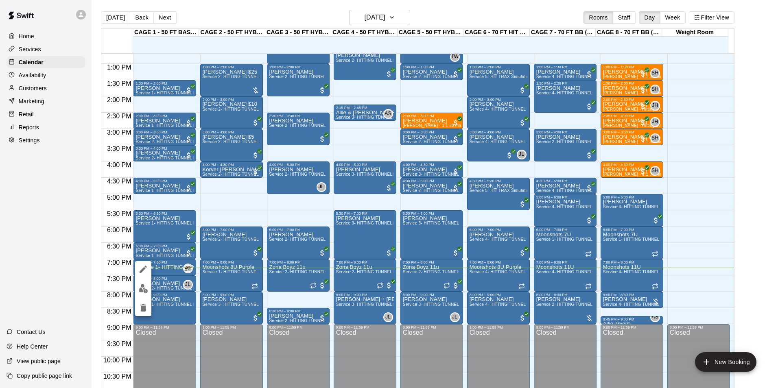
click at [144, 287] on img "edit" at bounding box center [143, 288] width 9 height 9
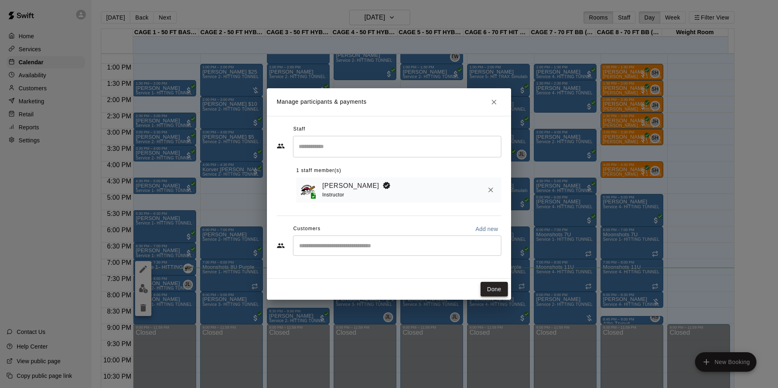
click at [501, 291] on button "Done" at bounding box center [494, 289] width 27 height 15
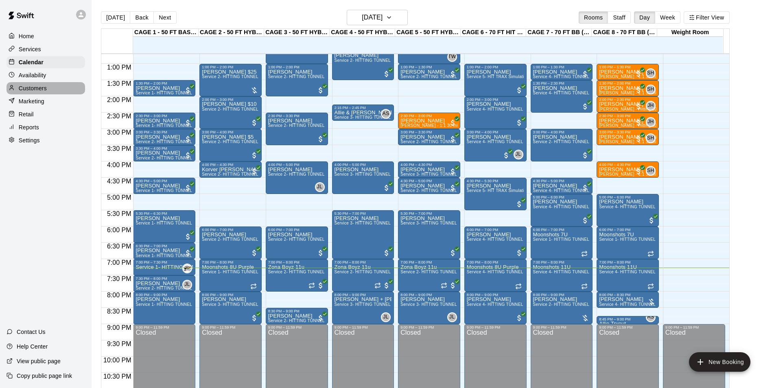
click at [43, 92] on p "Customers" at bounding box center [33, 88] width 28 height 8
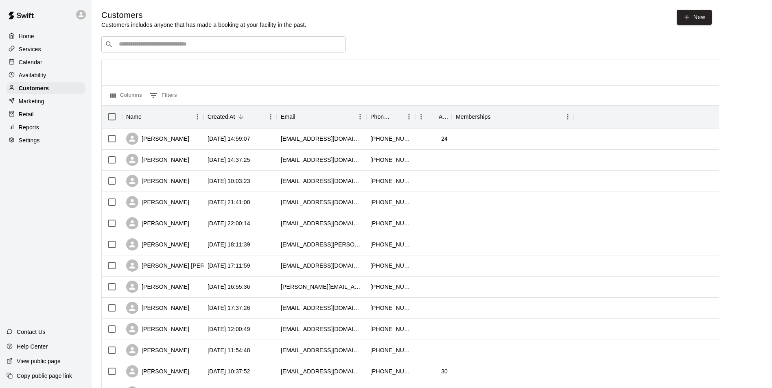
click at [192, 42] on input "Search customers by name or email" at bounding box center [228, 44] width 225 height 8
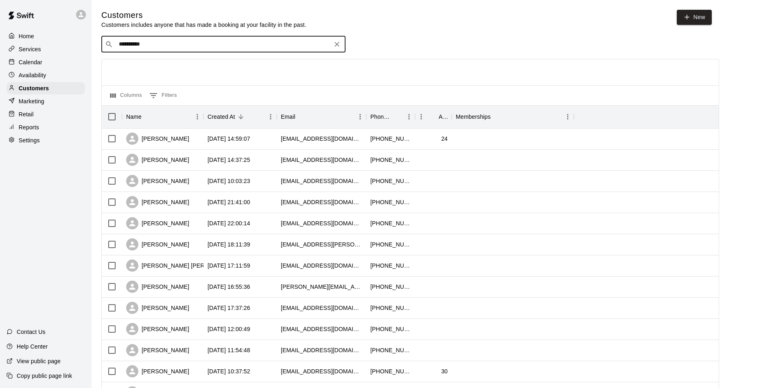
type input "**********"
click at [202, 65] on div "Jason Pridie azmoonshots@gmail.com" at bounding box center [231, 67] width 215 height 18
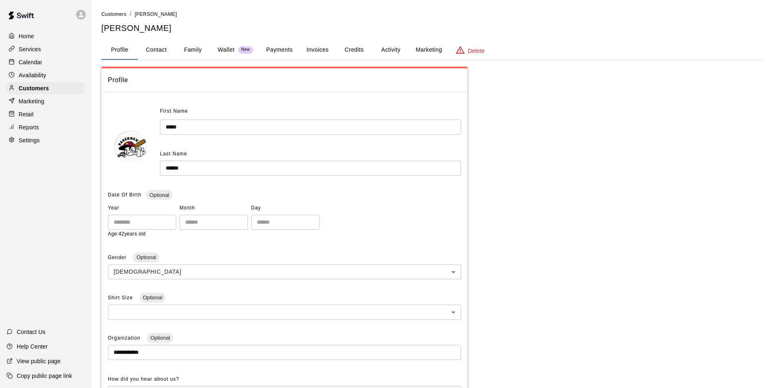
click at [277, 44] on button "Payments" at bounding box center [279, 50] width 39 height 20
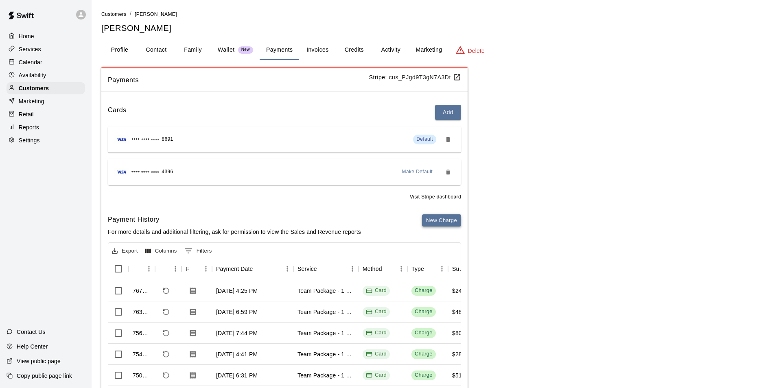
click at [443, 227] on div "New Charge" at bounding box center [441, 228] width 39 height 28
click at [453, 216] on button "New Charge" at bounding box center [441, 220] width 39 height 13
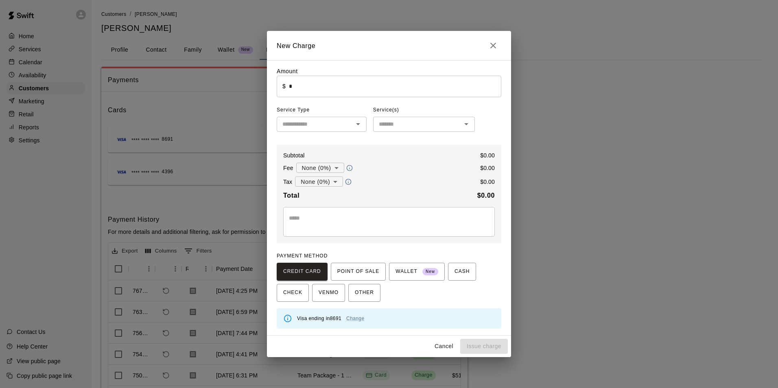
click at [319, 90] on input "*" at bounding box center [395, 87] width 212 height 22
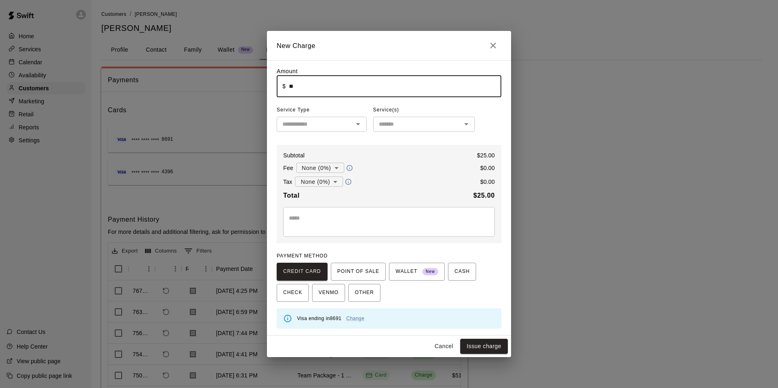
click at [319, 119] on div "​" at bounding box center [322, 124] width 90 height 15
type input "*****"
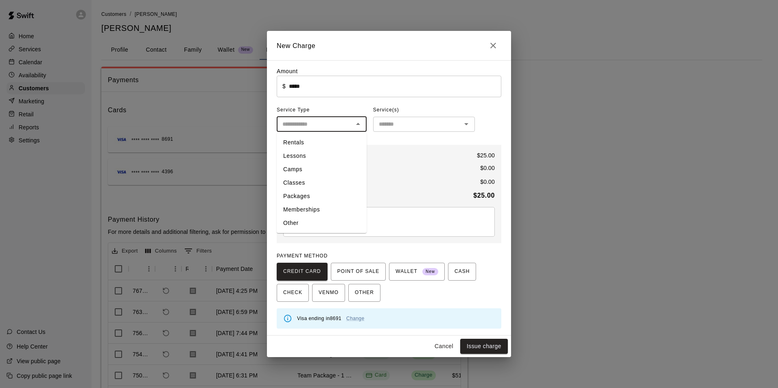
click at [331, 144] on li "Rentals" at bounding box center [322, 142] width 90 height 13
type input "*******"
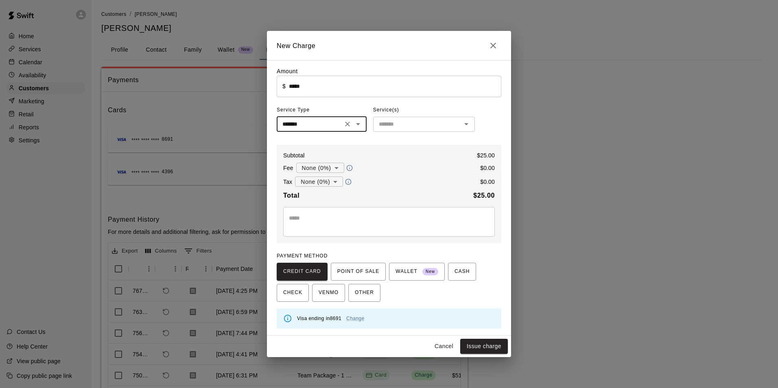
click at [408, 131] on div "​" at bounding box center [424, 124] width 102 height 15
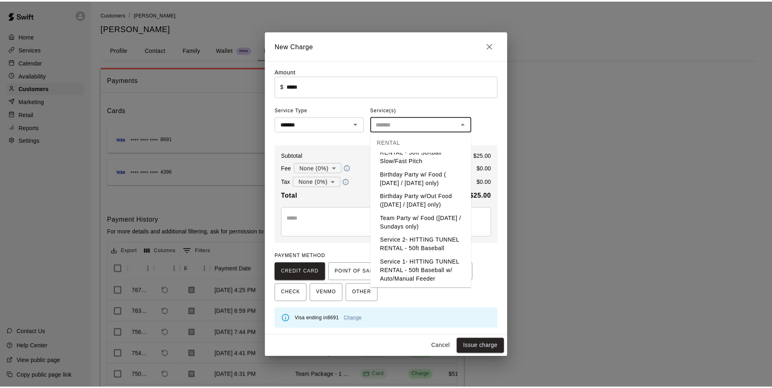
scroll to position [129, 0]
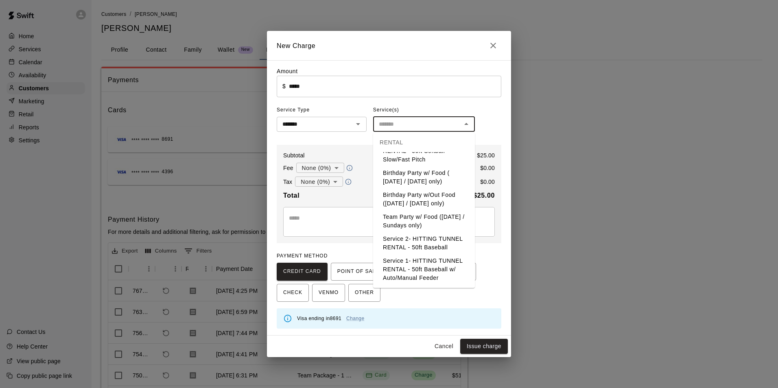
click at [427, 261] on li "Service 1- HITTING TUNNEL RENTAL - 50ft Baseball w/ Auto/Manual Feeder" at bounding box center [424, 269] width 102 height 31
type input "**********"
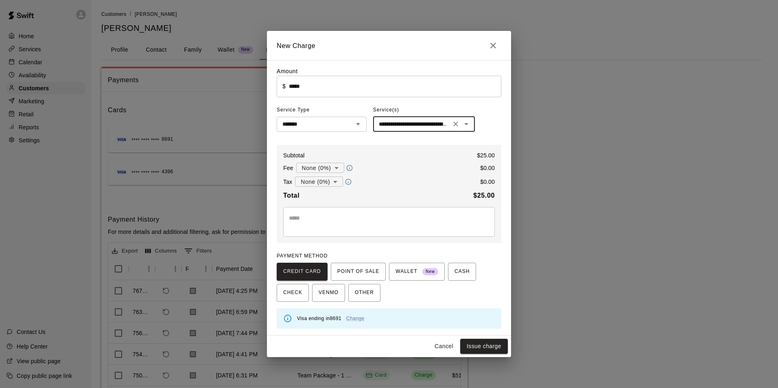
click at [339, 220] on textarea at bounding box center [389, 222] width 200 height 16
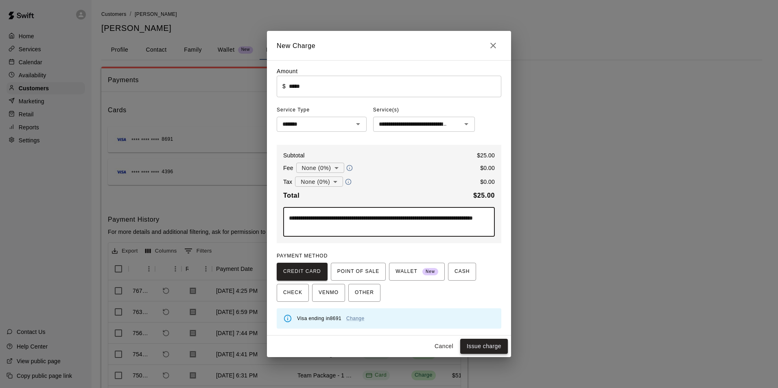
type textarea "**********"
click at [486, 344] on button "Issue charge" at bounding box center [484, 346] width 48 height 15
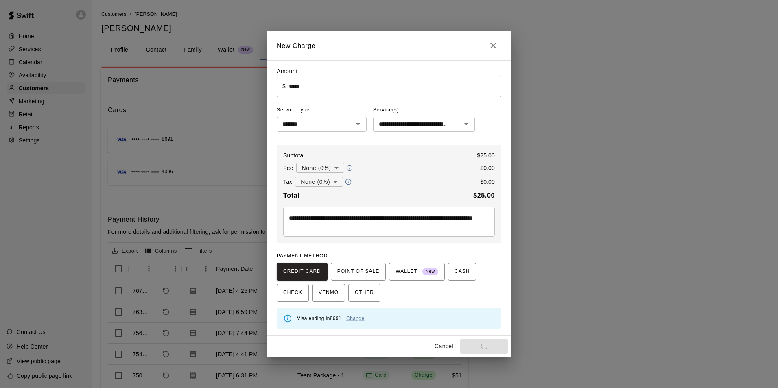
type input "*"
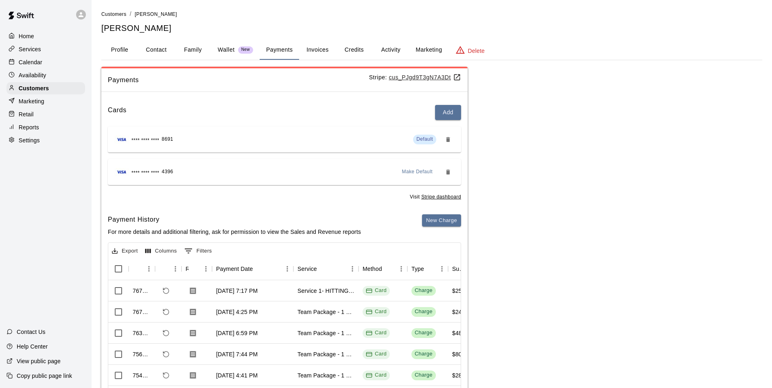
drag, startPoint x: 30, startPoint y: 66, endPoint x: 39, endPoint y: 57, distance: 12.7
click at [30, 66] on p "Calendar" at bounding box center [31, 62] width 24 height 8
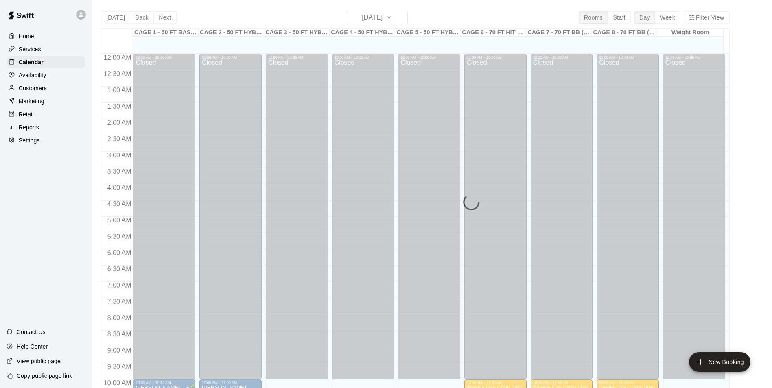
scroll to position [414, 0]
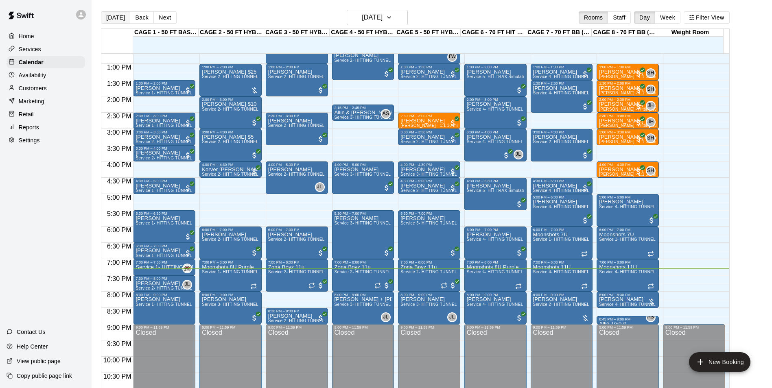
click at [123, 18] on button "Today" at bounding box center [115, 17] width 29 height 12
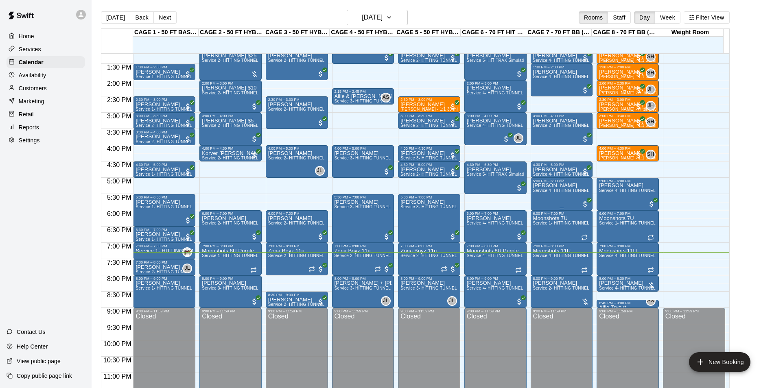
scroll to position [439, 0]
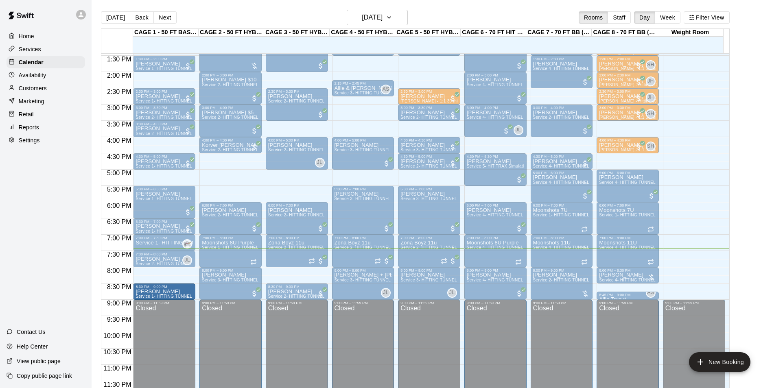
drag, startPoint x: 162, startPoint y: 269, endPoint x: 166, endPoint y: 285, distance: 16.0
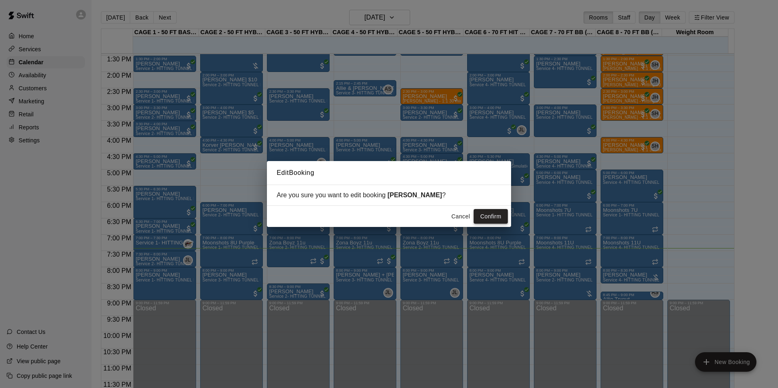
click at [488, 216] on button "Confirm" at bounding box center [491, 216] width 34 height 15
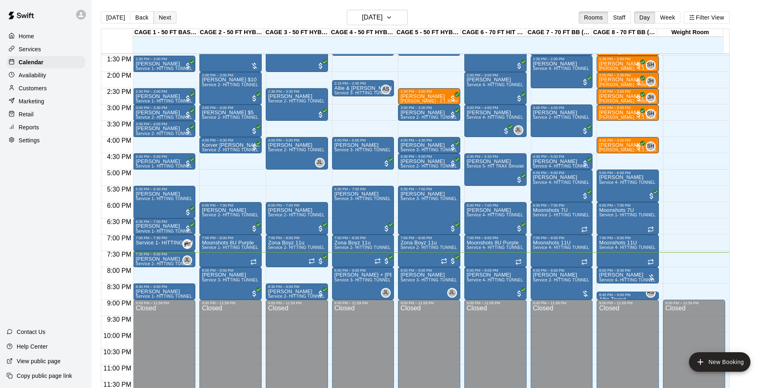
click at [163, 19] on button "Next" at bounding box center [164, 17] width 23 height 12
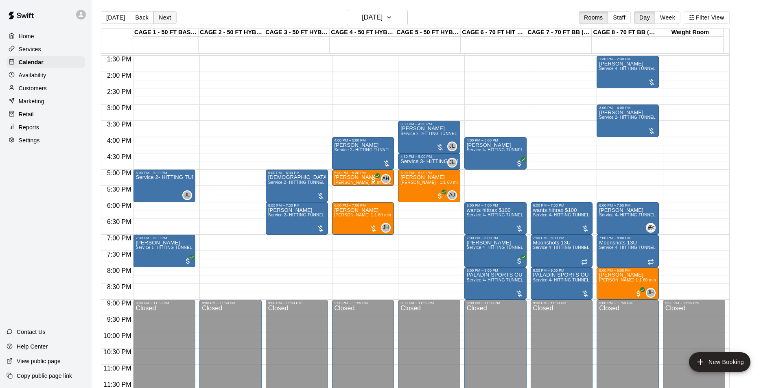
click at [154, 15] on button "Next" at bounding box center [164, 17] width 23 height 12
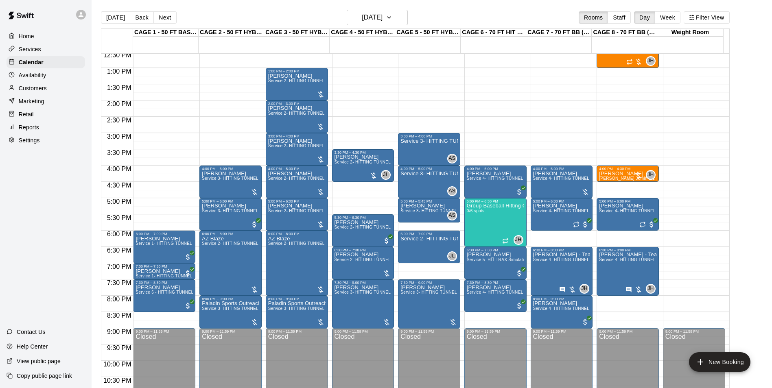
scroll to position [398, 0]
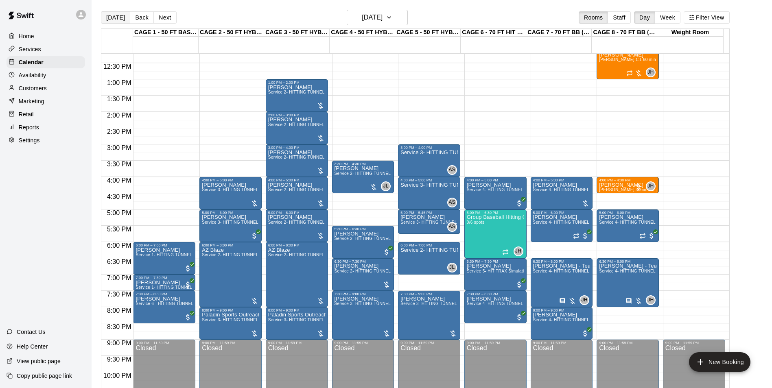
click at [102, 13] on button "Today" at bounding box center [115, 17] width 29 height 12
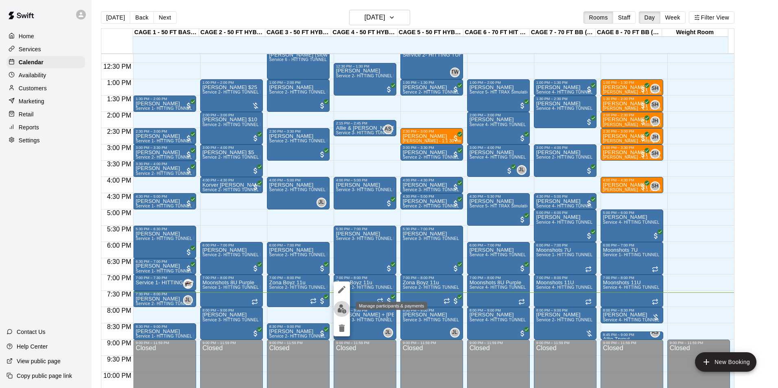
click at [345, 310] on img "edit" at bounding box center [341, 308] width 9 height 9
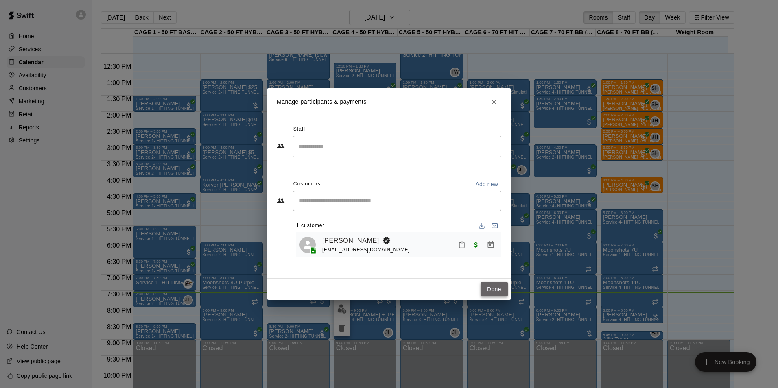
click at [488, 287] on button "Done" at bounding box center [494, 289] width 27 height 15
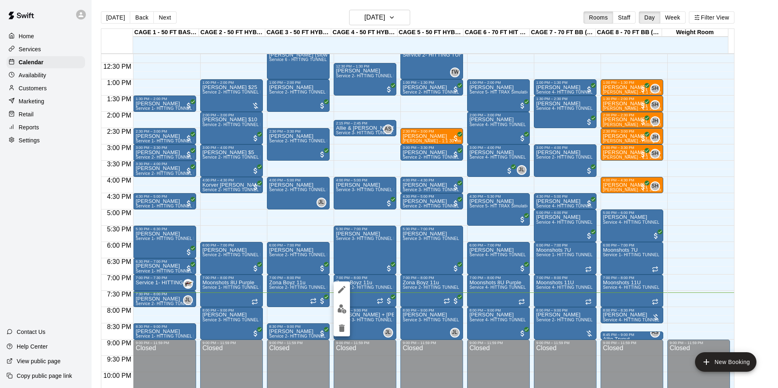
click at [346, 291] on icon "edit" at bounding box center [342, 290] width 10 height 10
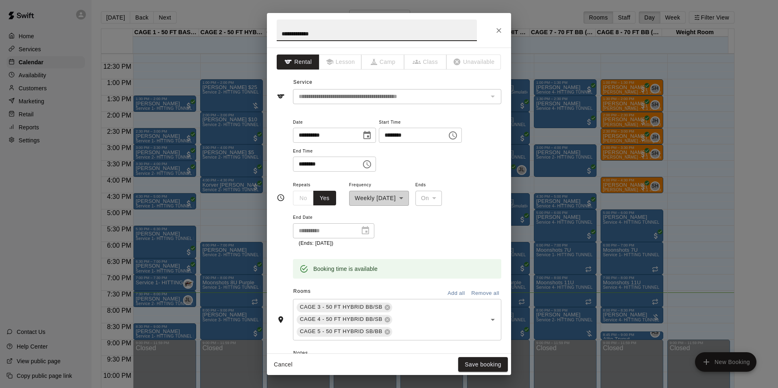
click at [501, 38] on div "**********" at bounding box center [389, 30] width 244 height 35
click at [500, 31] on icon "Close" at bounding box center [499, 30] width 8 height 8
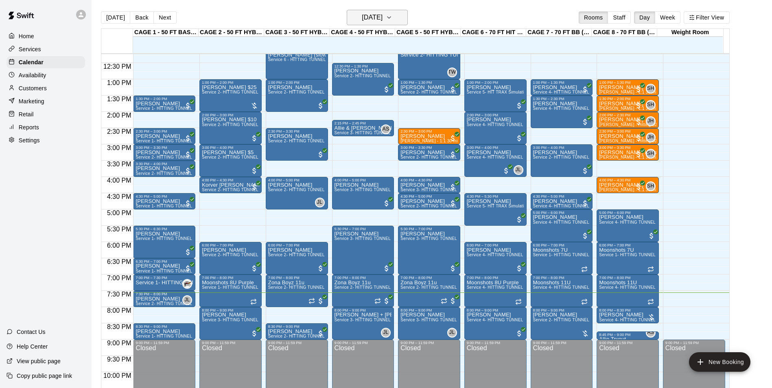
click at [383, 22] on h6 "Wednesday Aug 20" at bounding box center [372, 17] width 21 height 11
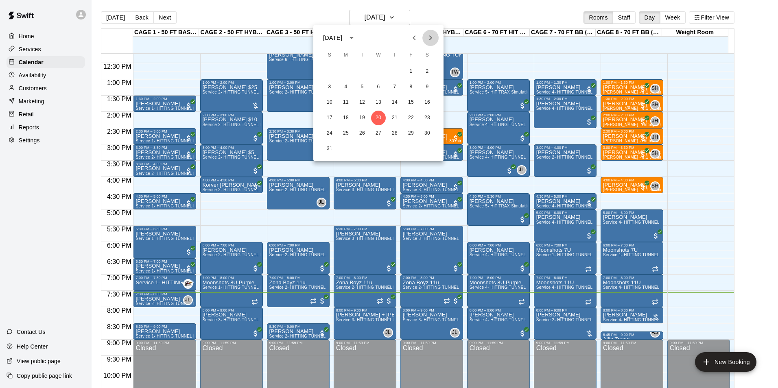
click at [433, 40] on icon "Next month" at bounding box center [431, 38] width 10 height 10
click at [380, 84] on button "10" at bounding box center [378, 87] width 15 height 15
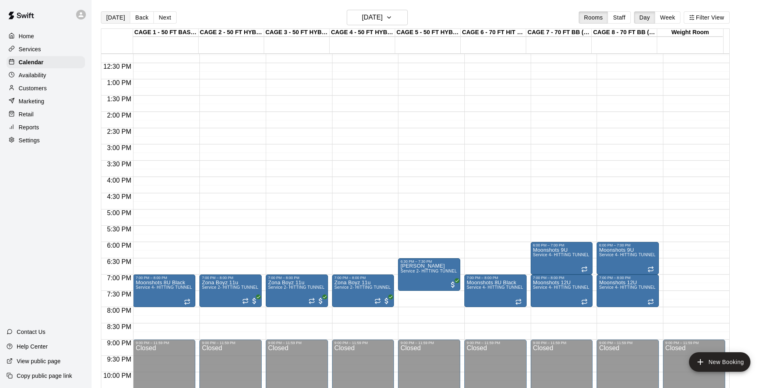
click at [119, 18] on button "Today" at bounding box center [115, 17] width 29 height 12
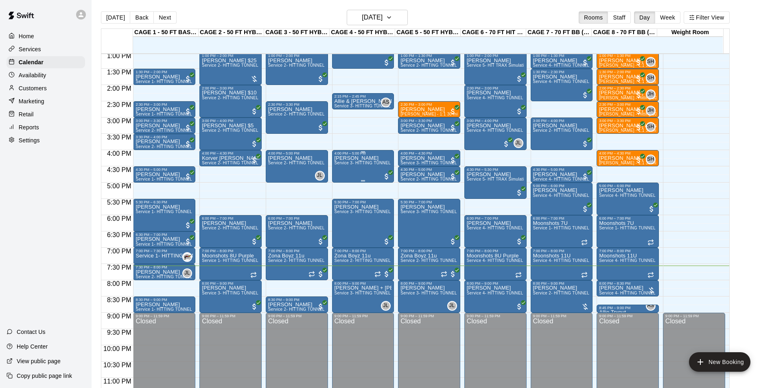
scroll to position [439, 0]
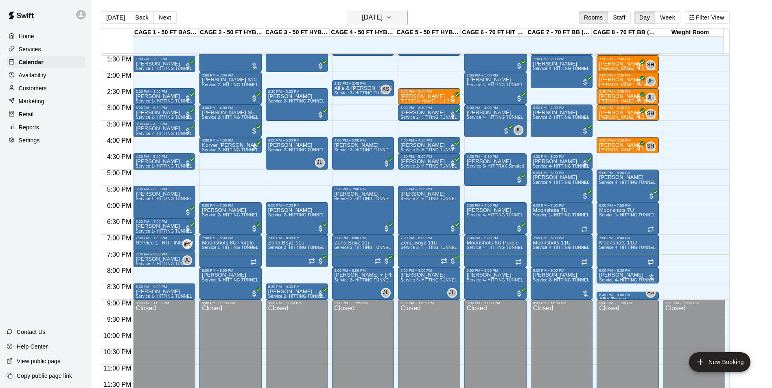
click at [369, 20] on h6 "Wednesday Aug 20" at bounding box center [372, 17] width 21 height 11
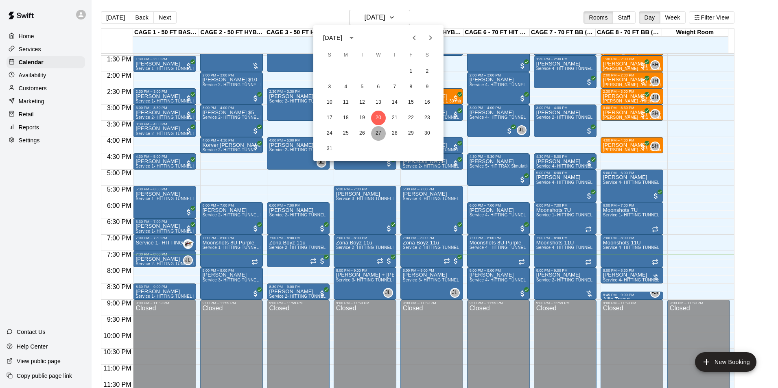
click at [376, 136] on button "27" at bounding box center [378, 133] width 15 height 15
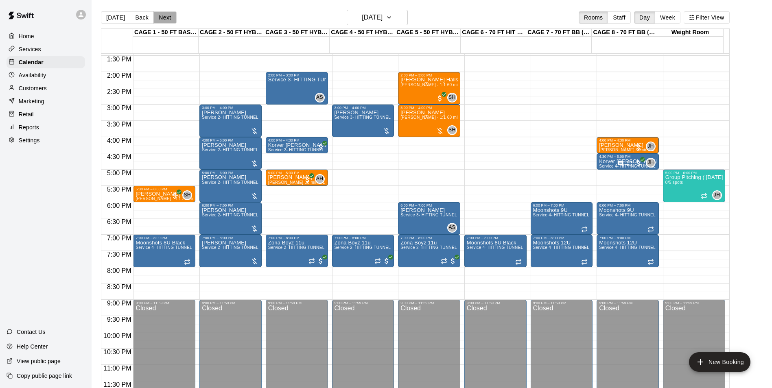
click at [168, 20] on button "Next" at bounding box center [164, 17] width 23 height 12
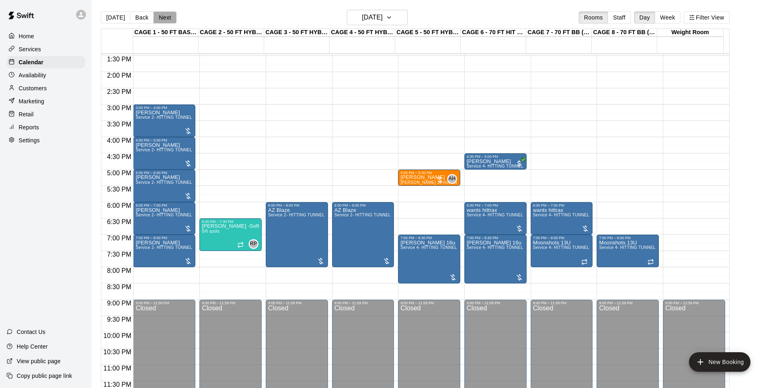
click at [168, 20] on button "Next" at bounding box center [164, 17] width 23 height 12
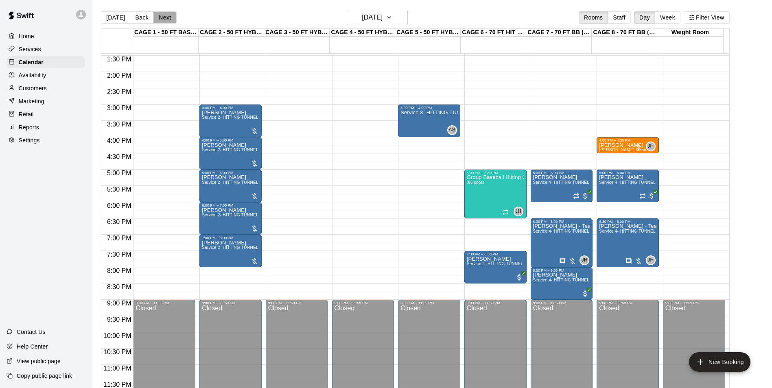
click at [168, 20] on button "Next" at bounding box center [164, 17] width 23 height 12
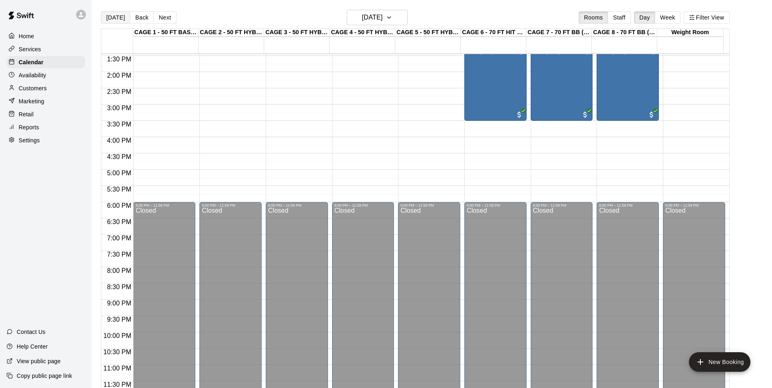
click at [115, 19] on button "Today" at bounding box center [115, 17] width 29 height 12
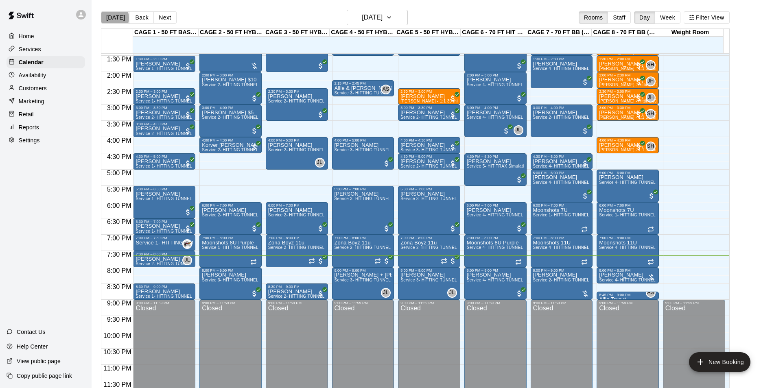
click at [110, 18] on button "Today" at bounding box center [115, 17] width 29 height 12
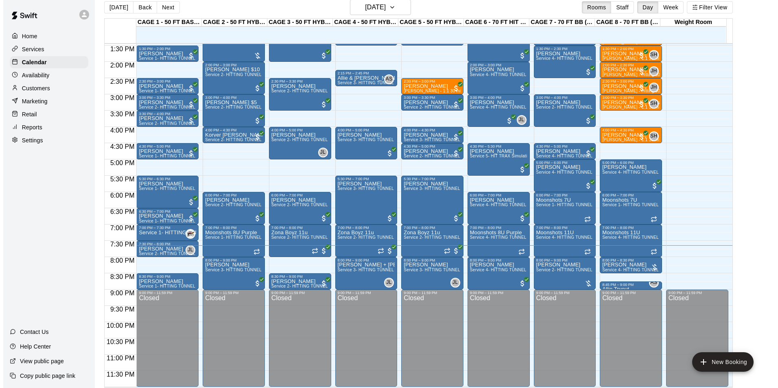
scroll to position [13, 0]
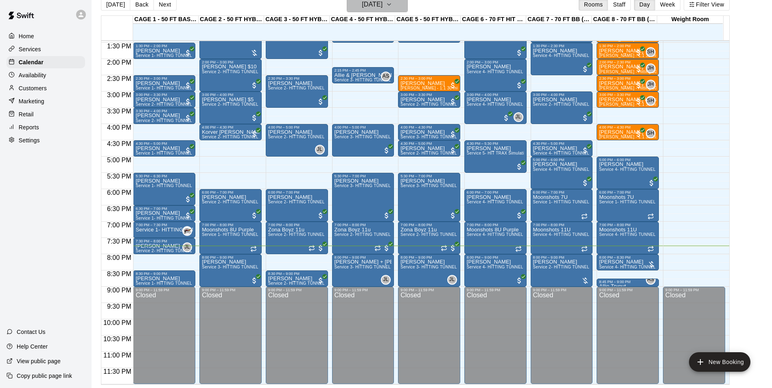
click at [392, 7] on icon "button" at bounding box center [389, 5] width 7 height 10
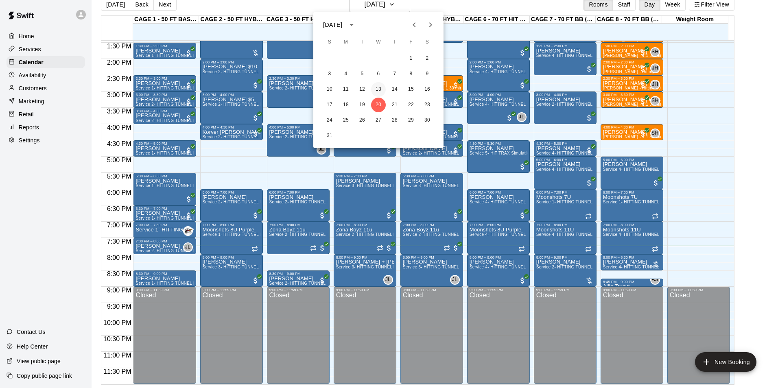
click at [379, 89] on button "13" at bounding box center [378, 89] width 15 height 15
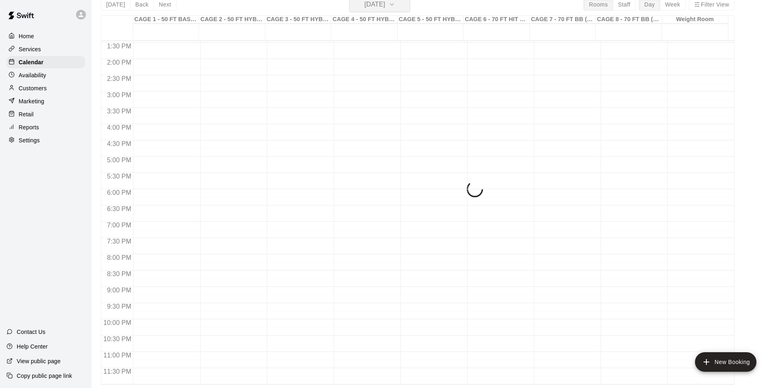
scroll to position [10, 0]
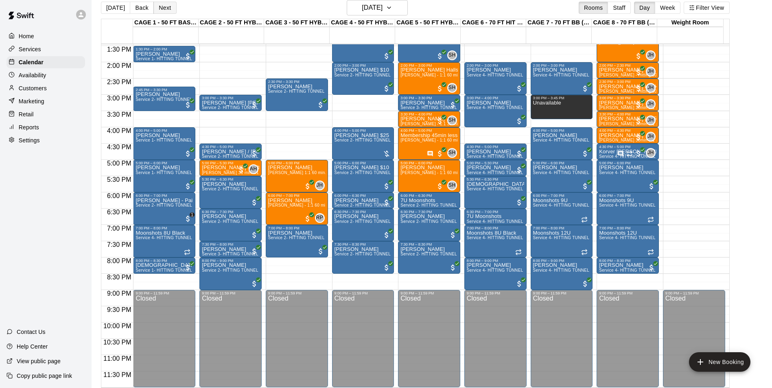
click at [168, 10] on button "Next" at bounding box center [164, 8] width 23 height 12
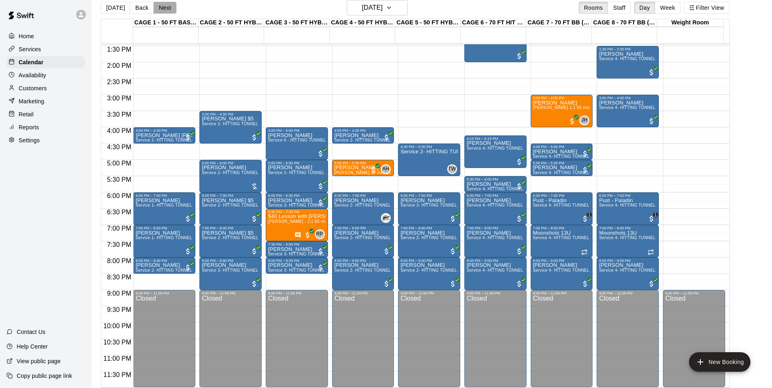
click at [166, 10] on button "Next" at bounding box center [164, 8] width 23 height 12
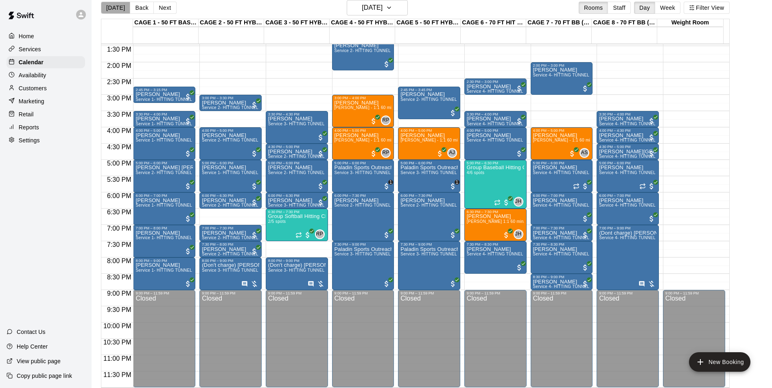
click at [116, 5] on button "Today" at bounding box center [115, 8] width 29 height 12
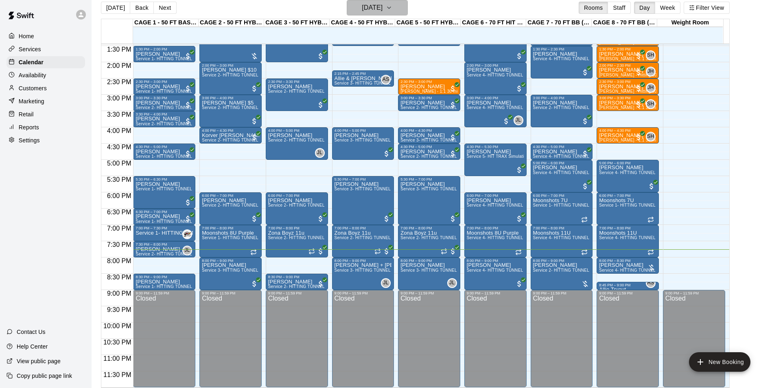
click at [383, 7] on h6 "Wednesday Aug 20" at bounding box center [372, 7] width 21 height 11
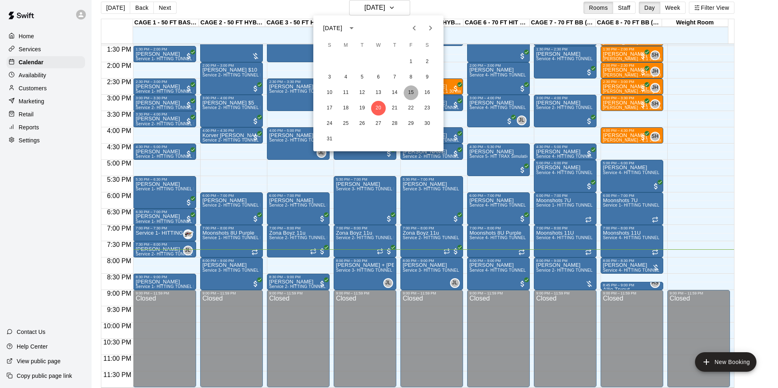
click at [411, 92] on button "15" at bounding box center [411, 92] width 15 height 15
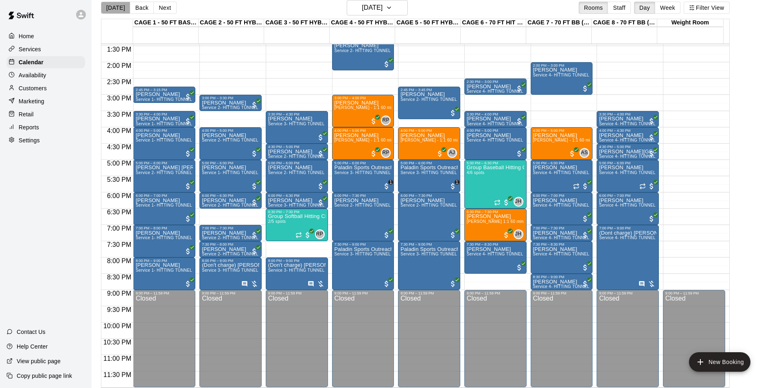
click at [121, 12] on button "Today" at bounding box center [115, 8] width 29 height 12
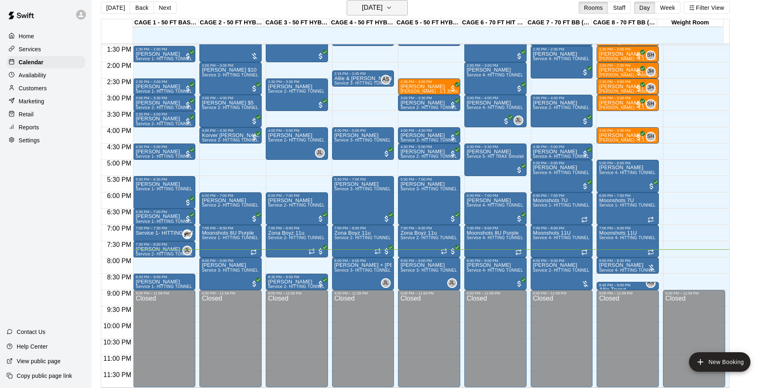
click at [376, 1] on button "Wednesday Aug 20" at bounding box center [377, 7] width 61 height 15
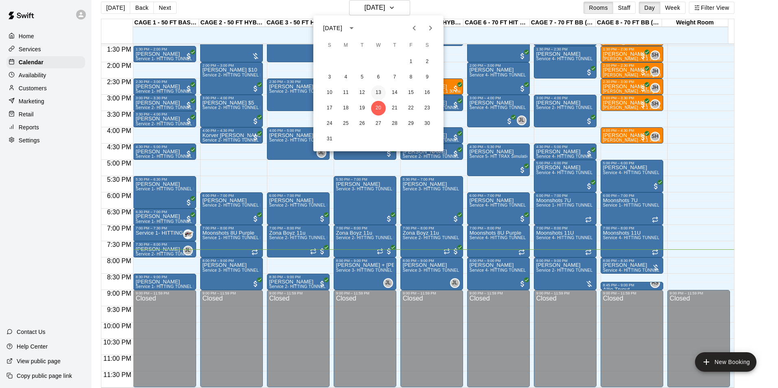
click at [375, 90] on button "13" at bounding box center [378, 92] width 15 height 15
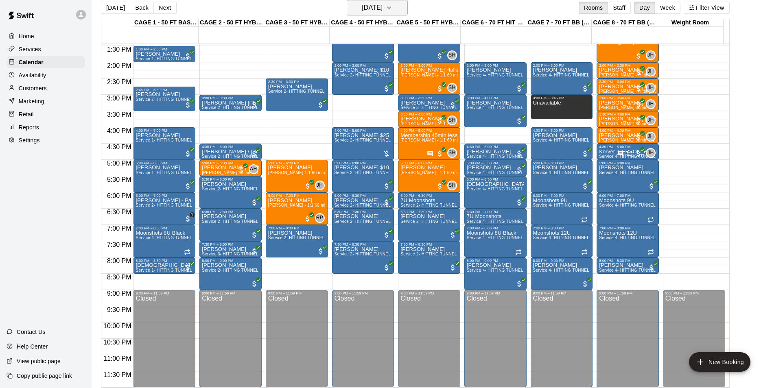
click at [383, 3] on h6 "Wednesday Aug 13" at bounding box center [372, 7] width 21 height 11
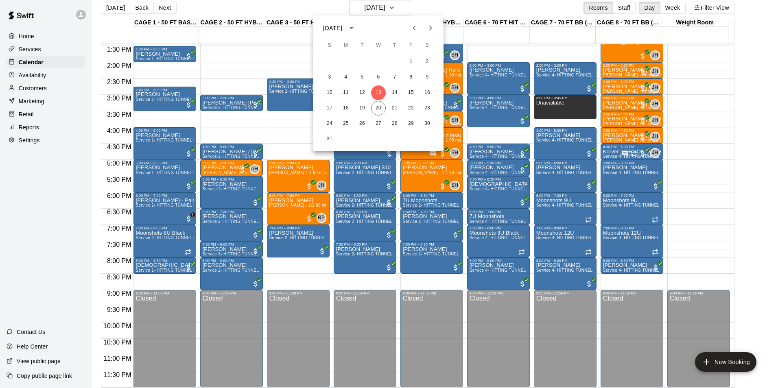
click at [101, 11] on div at bounding box center [389, 194] width 778 height 388
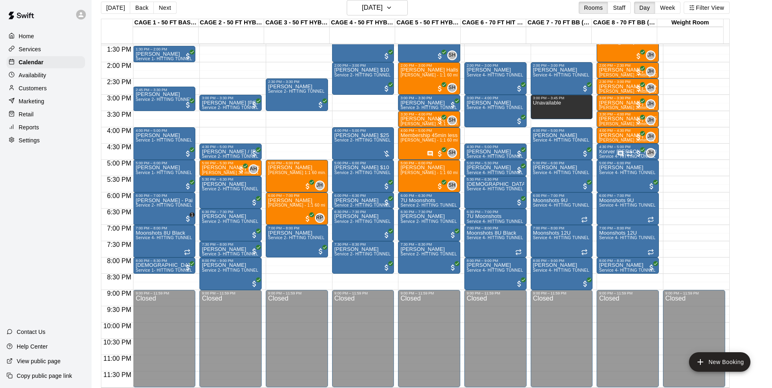
click at [101, 11] on div at bounding box center [386, 194] width 772 height 388
click at [103, 9] on button "Today" at bounding box center [115, 8] width 29 height 12
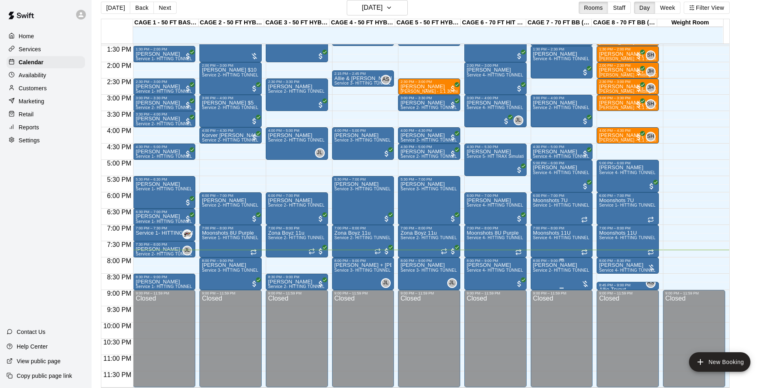
click at [550, 271] on span "Service 2- HITTING TUNNEL RENTAL - 50ft Baseball" at bounding box center [584, 270] width 103 height 4
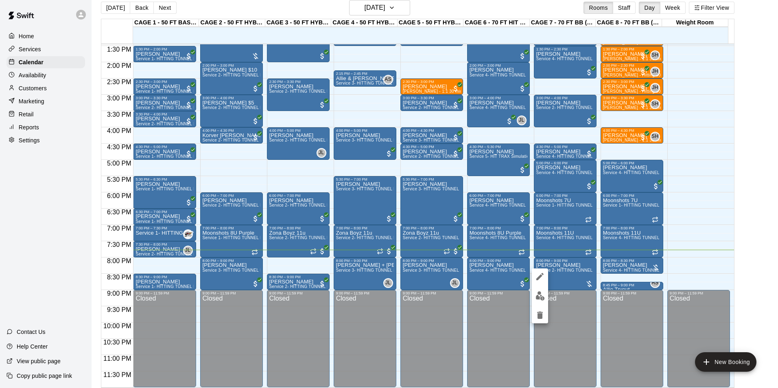
click at [545, 289] on div at bounding box center [540, 296] width 16 height 55
click at [543, 295] on img "edit" at bounding box center [540, 295] width 9 height 9
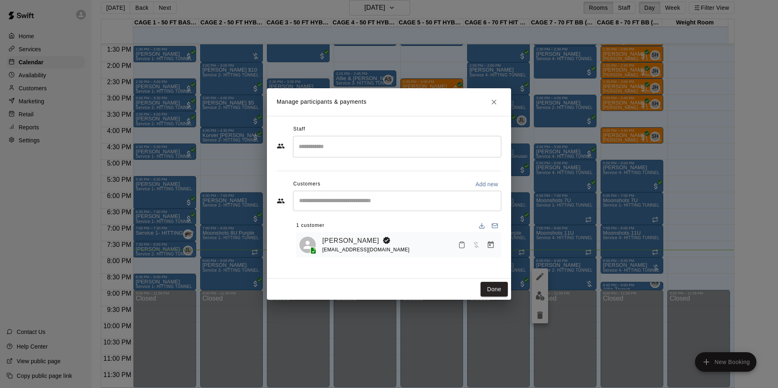
click at [487, 243] on icon "Manage bookings & payment" at bounding box center [491, 245] width 8 height 8
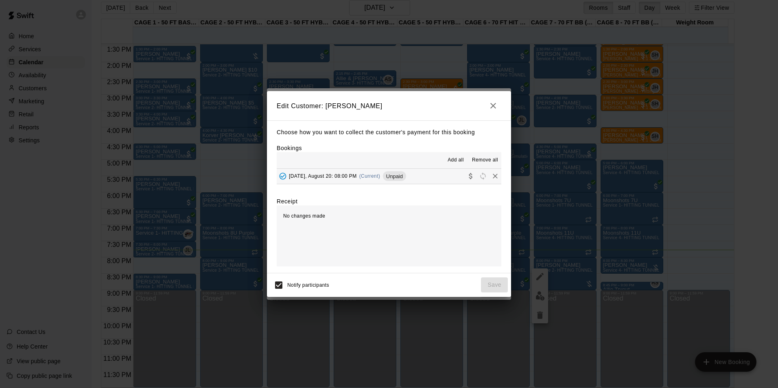
click at [405, 183] on button "Wednesday, August 20: 08:00 PM (Current) Unpaid" at bounding box center [389, 176] width 225 height 15
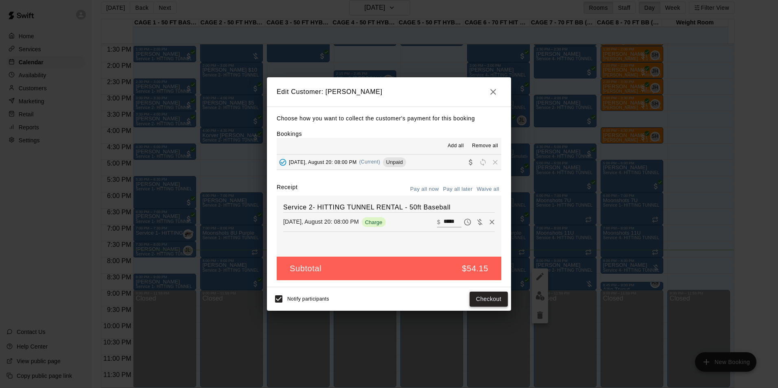
click at [470, 297] on button "Checkout" at bounding box center [489, 299] width 38 height 15
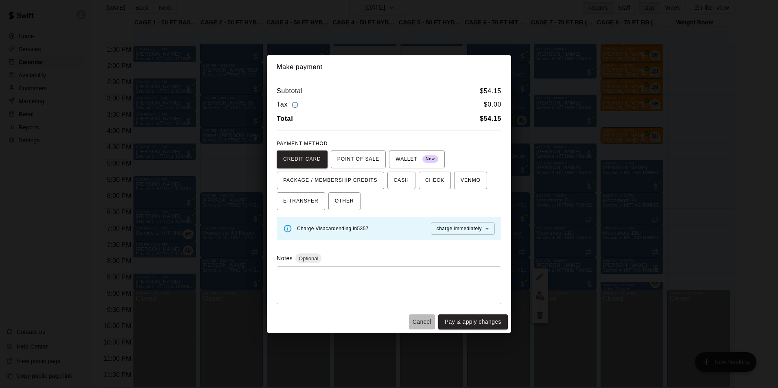
click at [420, 320] on button "Cancel" at bounding box center [422, 322] width 26 height 15
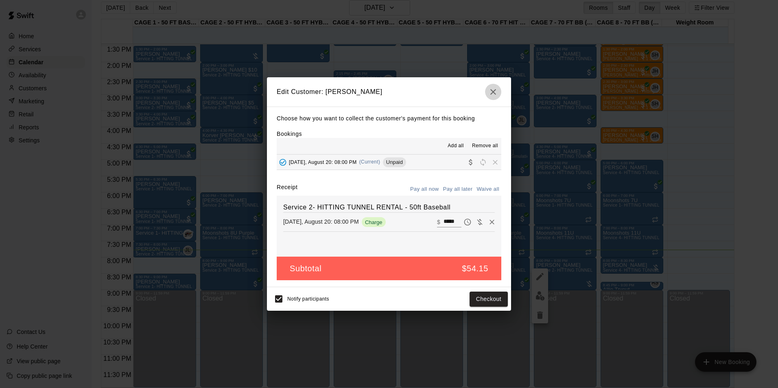
click at [494, 93] on icon "button" at bounding box center [493, 92] width 10 height 10
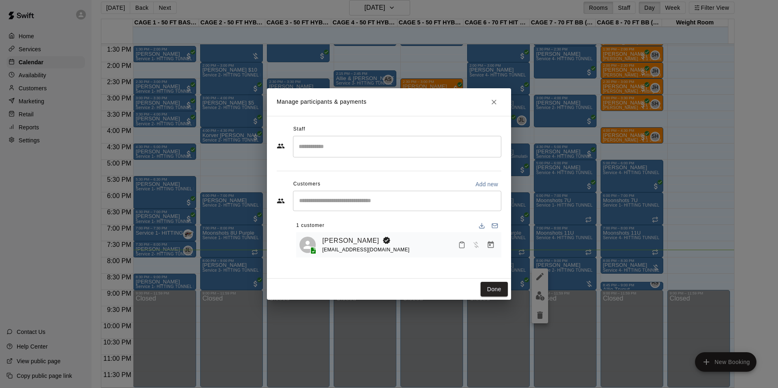
click at [362, 234] on div "Colin Benzinger katiembenz@gmail.com" at bounding box center [398, 245] width 205 height 26
click at [360, 241] on link "Colin Benzinger" at bounding box center [350, 241] width 57 height 11
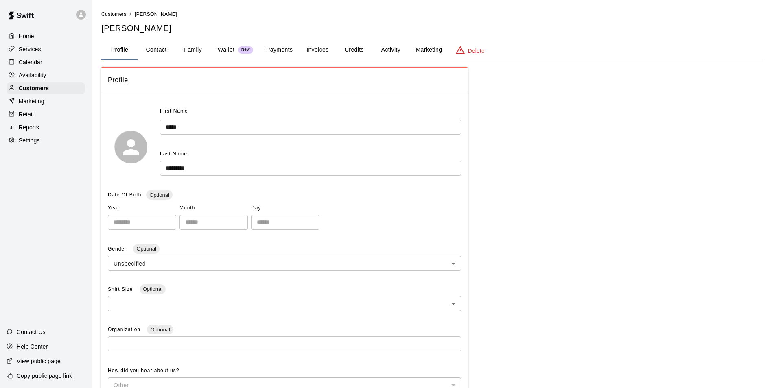
click at [392, 53] on button "Activity" at bounding box center [390, 50] width 37 height 20
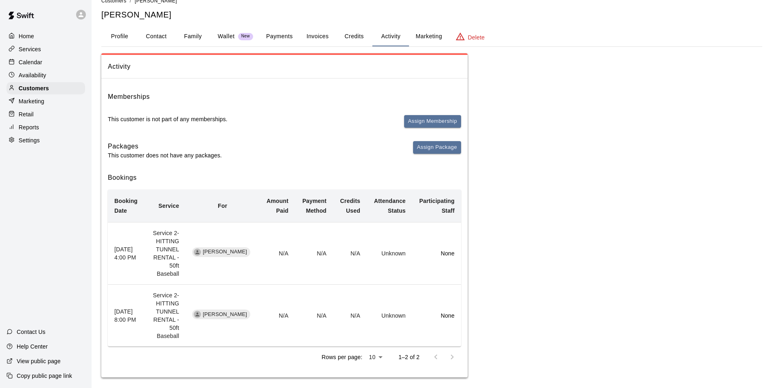
scroll to position [19, 0]
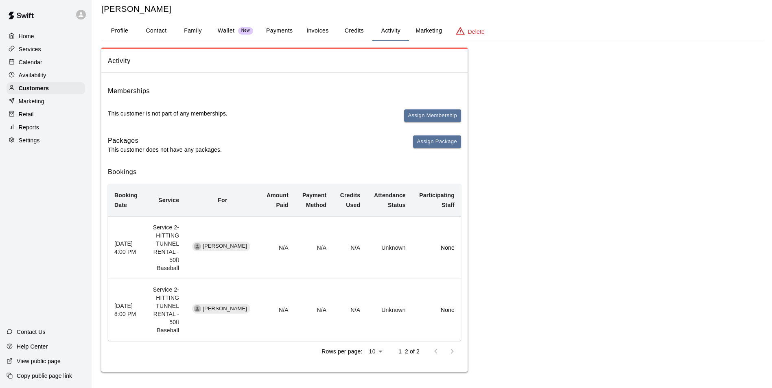
click at [317, 28] on button "Invoices" at bounding box center [317, 31] width 37 height 20
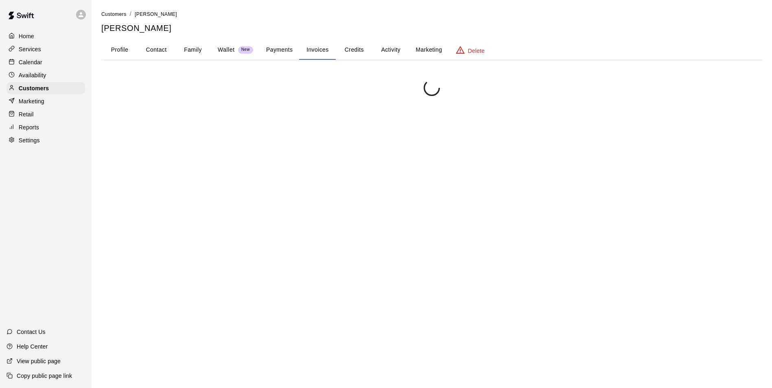
scroll to position [0, 0]
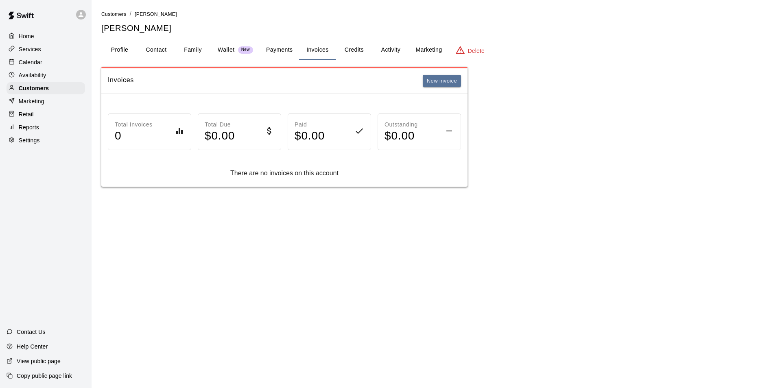
click at [269, 44] on button "Payments" at bounding box center [279, 50] width 39 height 20
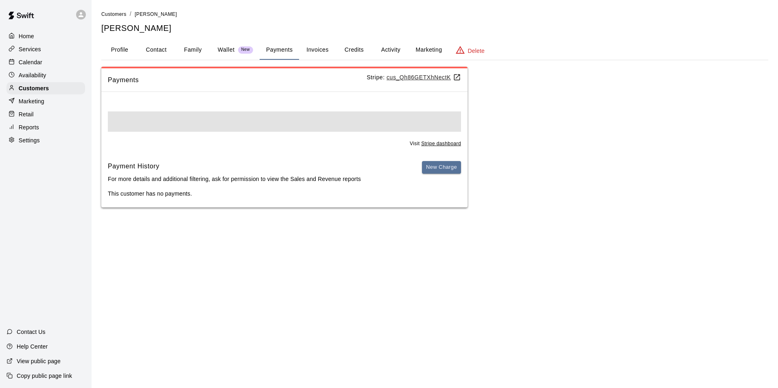
click at [224, 55] on button "Wallet New" at bounding box center [235, 50] width 48 height 20
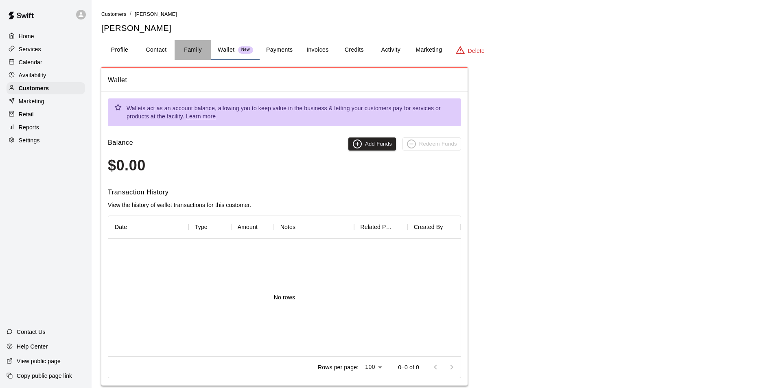
click at [201, 55] on button "Family" at bounding box center [193, 50] width 37 height 20
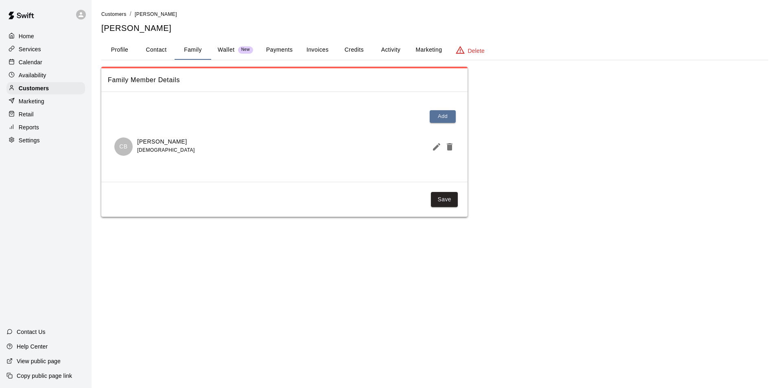
click at [165, 55] on button "Contact" at bounding box center [156, 50] width 37 height 20
select select "**"
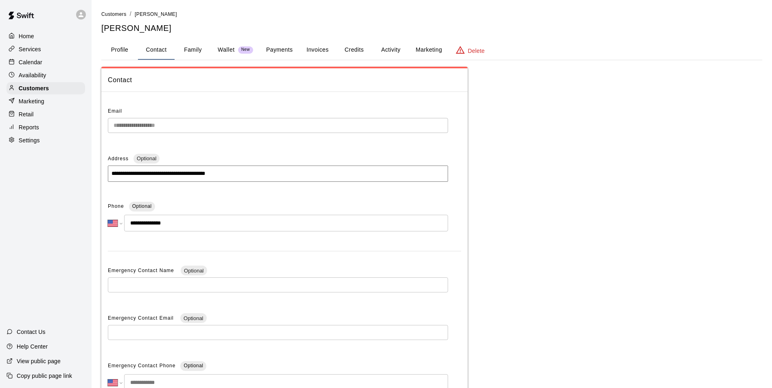
click at [282, 49] on button "Payments" at bounding box center [279, 50] width 39 height 20
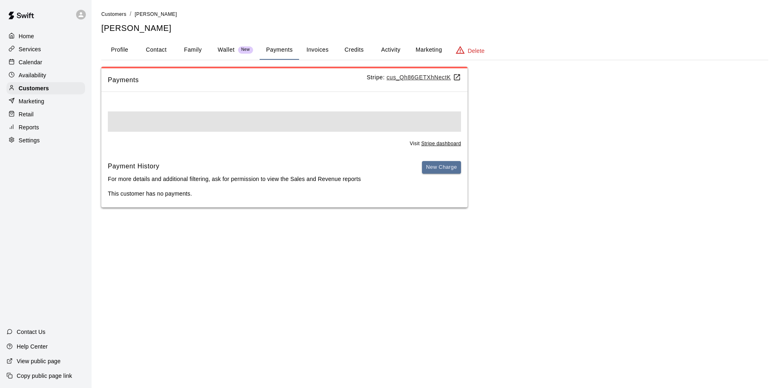
click at [374, 50] on button "Activity" at bounding box center [390, 50] width 37 height 20
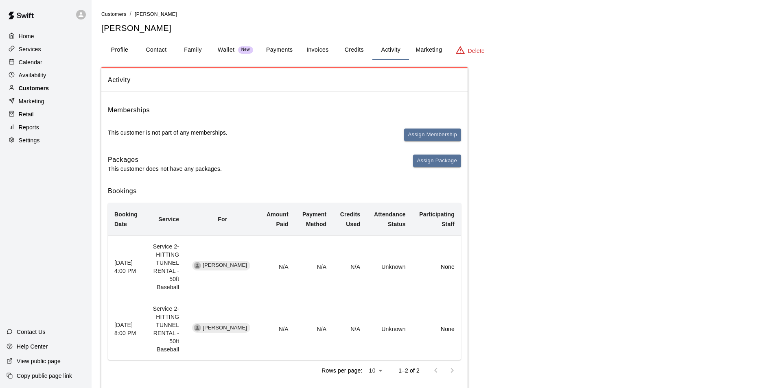
click at [54, 88] on div "Customers" at bounding box center [46, 88] width 79 height 12
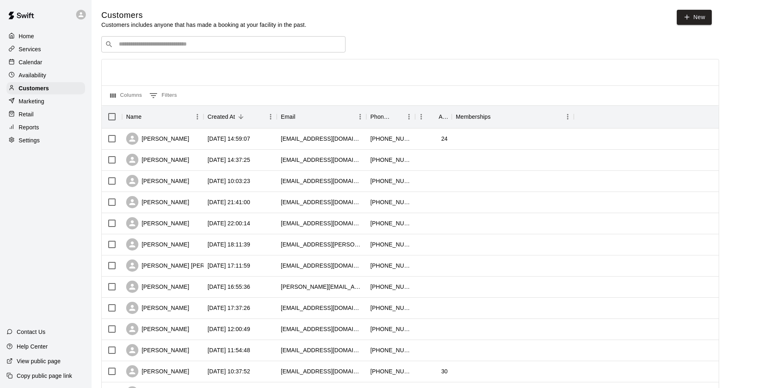
click at [186, 46] on input "Search customers by name or email" at bounding box center [228, 44] width 225 height 8
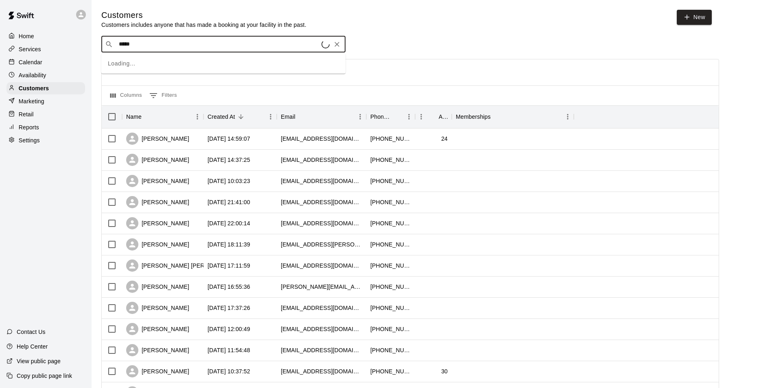
type input "******"
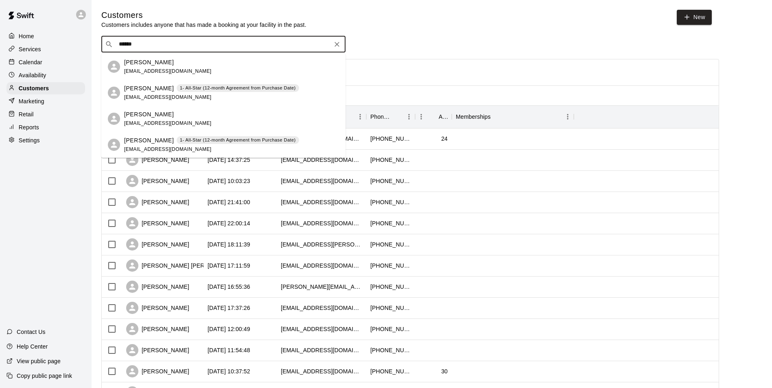
click at [208, 89] on p "1- All-Star (12-month Agreement from Purchase Date)" at bounding box center [238, 88] width 116 height 7
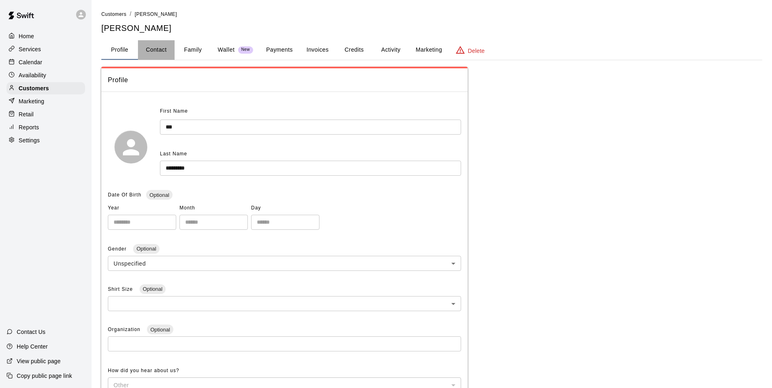
click at [161, 53] on button "Contact" at bounding box center [156, 50] width 37 height 20
select select "**"
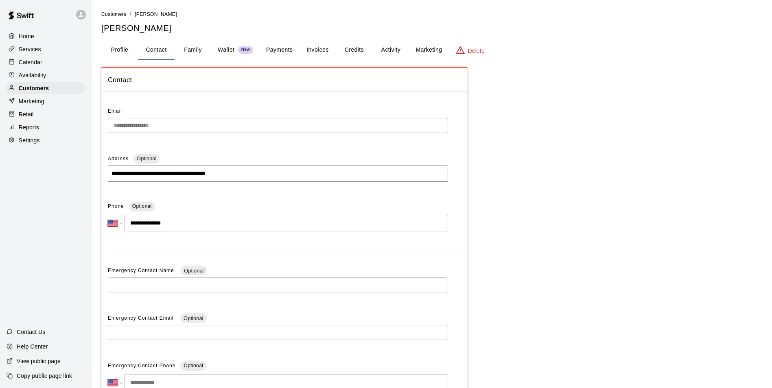
click at [290, 45] on button "Payments" at bounding box center [279, 50] width 39 height 20
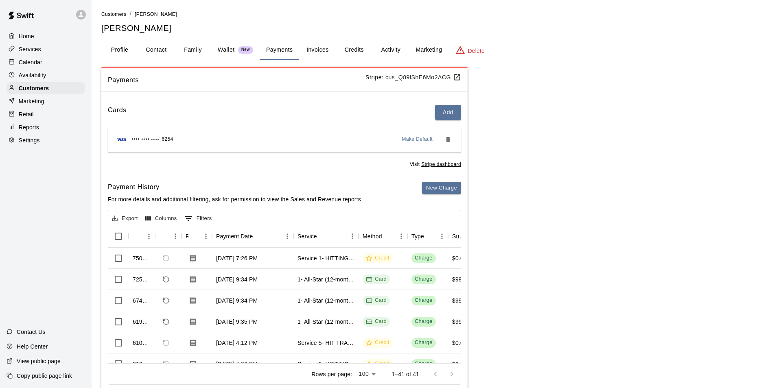
click at [153, 59] on div "Profile Contact Family Wallet New Payments Invoices Credits Activity Marketing …" at bounding box center [431, 50] width 661 height 20
click at [154, 53] on button "Contact" at bounding box center [156, 50] width 37 height 20
select select "**"
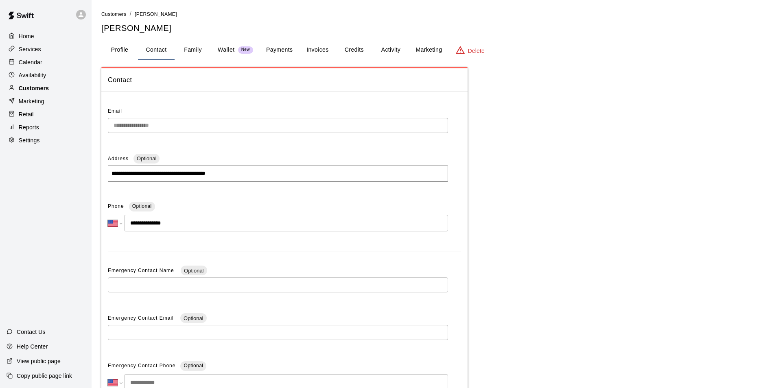
click at [57, 88] on div "Customers" at bounding box center [46, 88] width 79 height 12
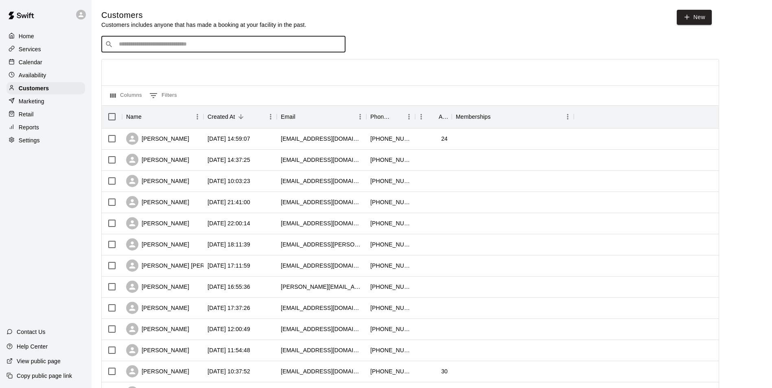
click at [140, 47] on input "Search customers by name or email" at bounding box center [228, 44] width 225 height 8
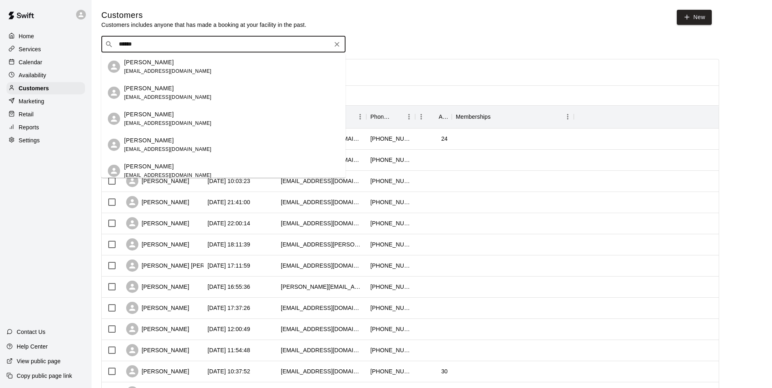
type input "*******"
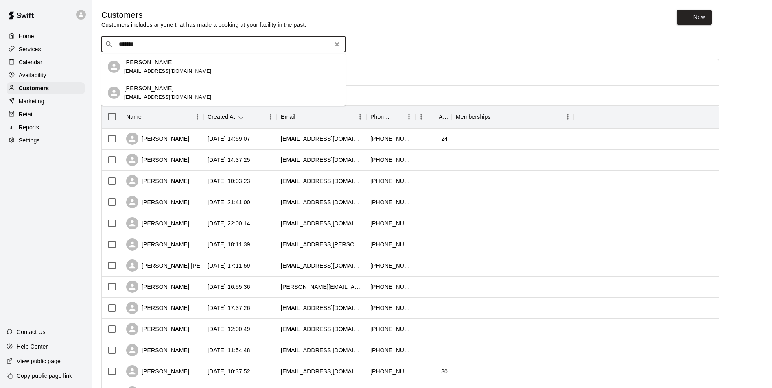
click at [182, 61] on div "Katie Benzinger katiembenz@gmail.com" at bounding box center [231, 67] width 215 height 18
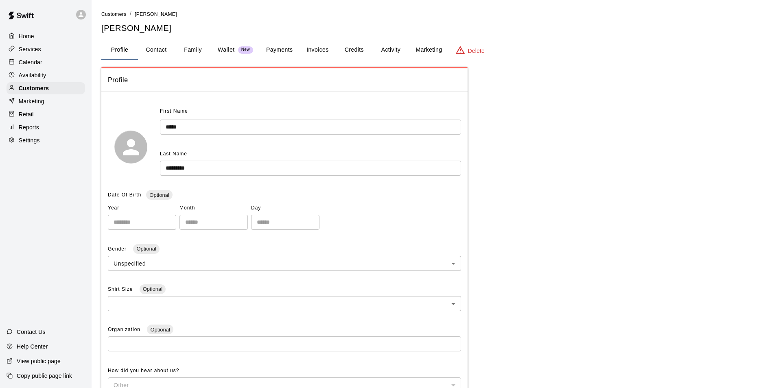
click at [165, 53] on button "Contact" at bounding box center [156, 50] width 37 height 20
select select "**"
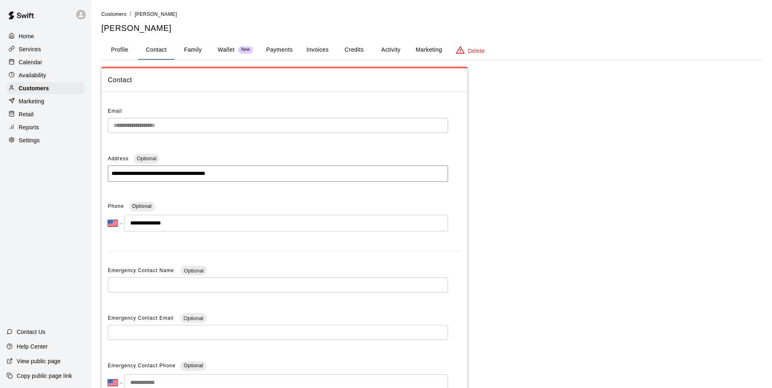
click at [32, 66] on p "Calendar" at bounding box center [31, 62] width 24 height 8
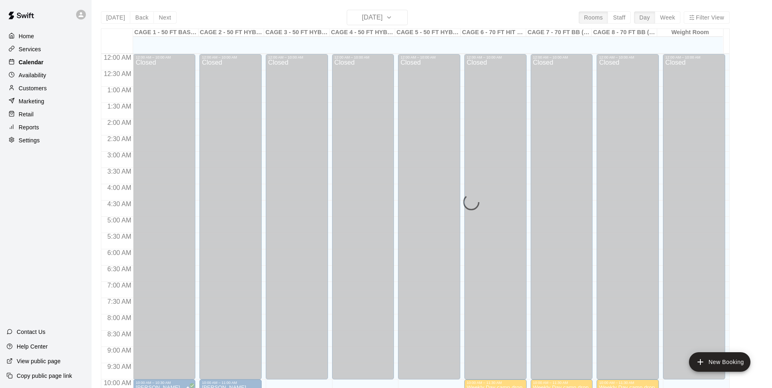
scroll to position [414, 0]
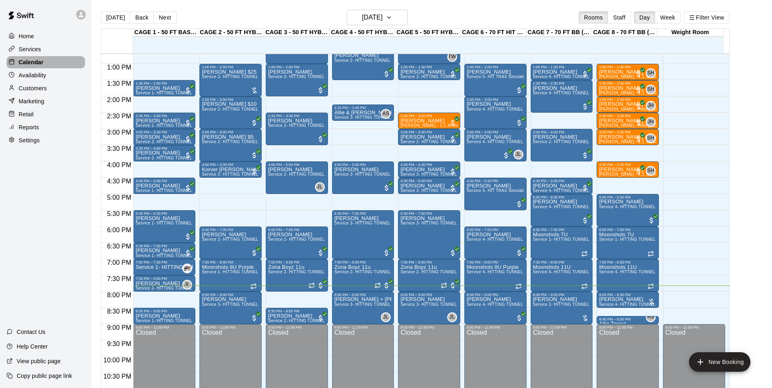
click at [76, 68] on div "Calendar" at bounding box center [46, 62] width 79 height 12
click at [59, 92] on div "Customers" at bounding box center [46, 88] width 79 height 12
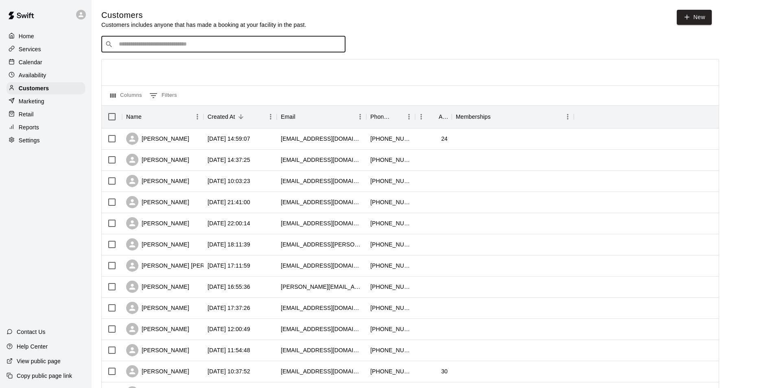
click at [183, 43] on input "Search customers by name or email" at bounding box center [228, 44] width 225 height 8
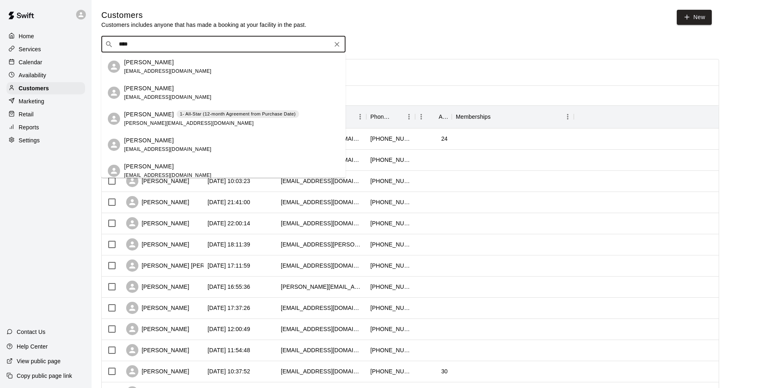
type input "*****"
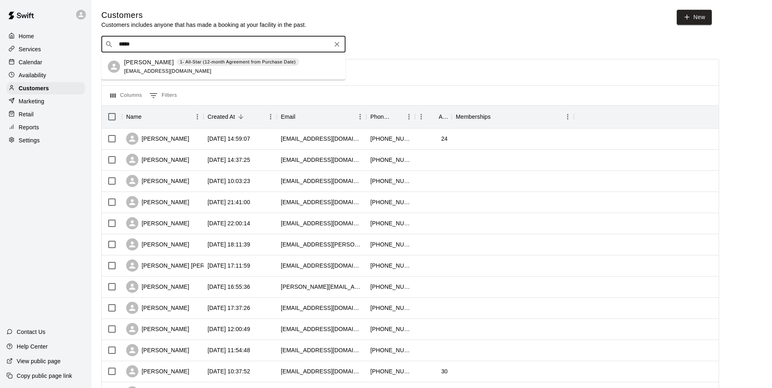
click at [183, 64] on p "1- All-Star (12-month Agreement from Purchase Date)" at bounding box center [238, 62] width 116 height 7
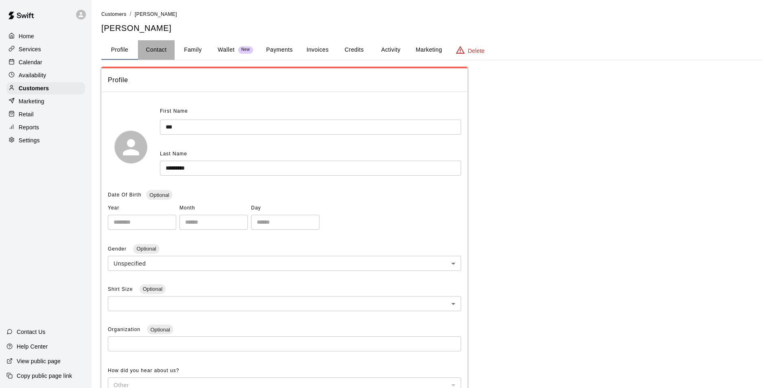
click at [166, 57] on button "Contact" at bounding box center [156, 50] width 37 height 20
select select "**"
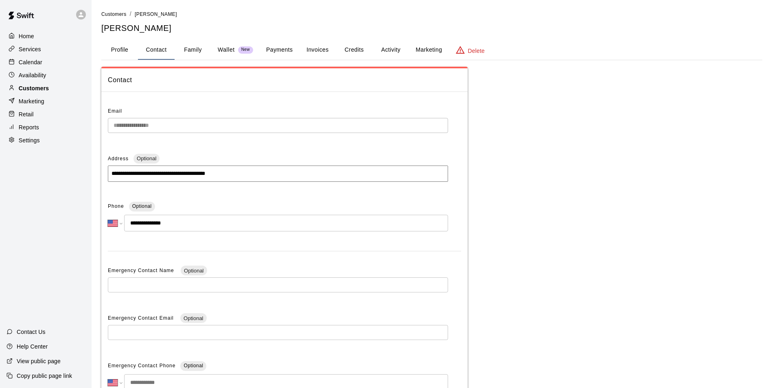
click at [56, 92] on div "Customers" at bounding box center [46, 88] width 79 height 12
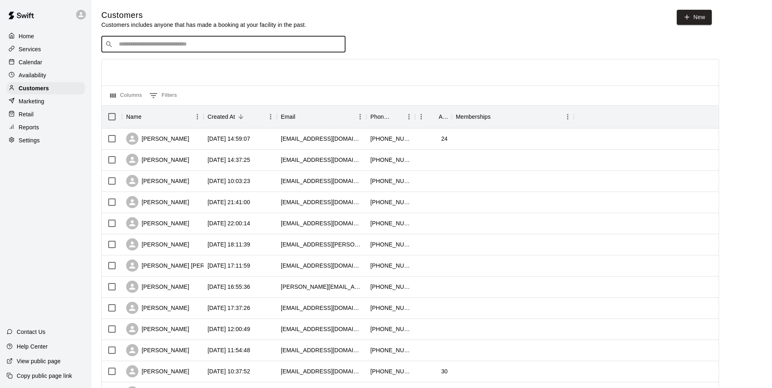
click at [205, 48] on input "Search customers by name or email" at bounding box center [228, 44] width 225 height 8
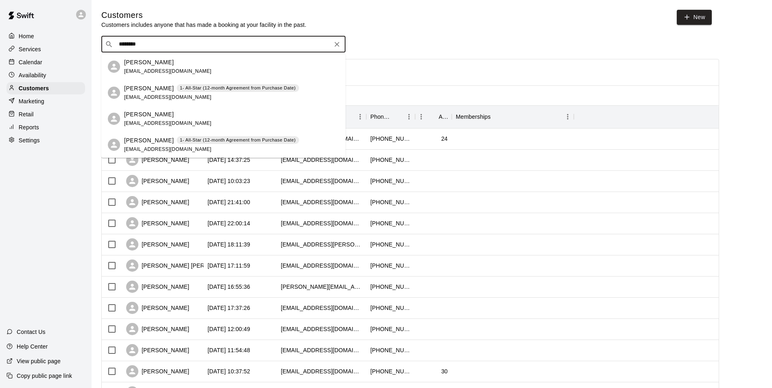
type input "*********"
click at [202, 142] on p "1- All-Star (12-month Agreement from Purchase Date)" at bounding box center [238, 140] width 116 height 7
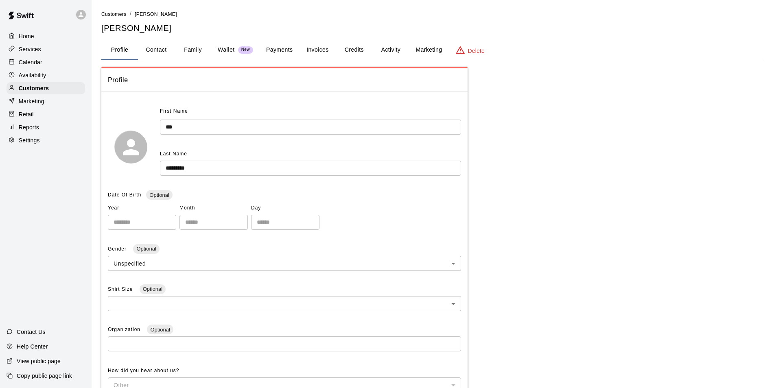
click at [355, 48] on button "Credits" at bounding box center [354, 50] width 37 height 20
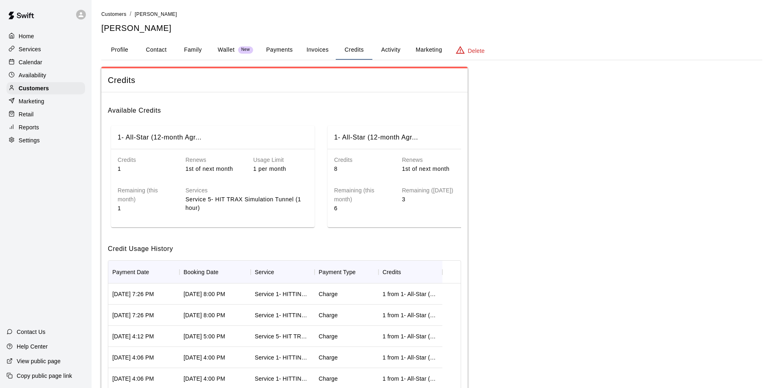
click at [55, 67] on div "Calendar" at bounding box center [46, 62] width 79 height 12
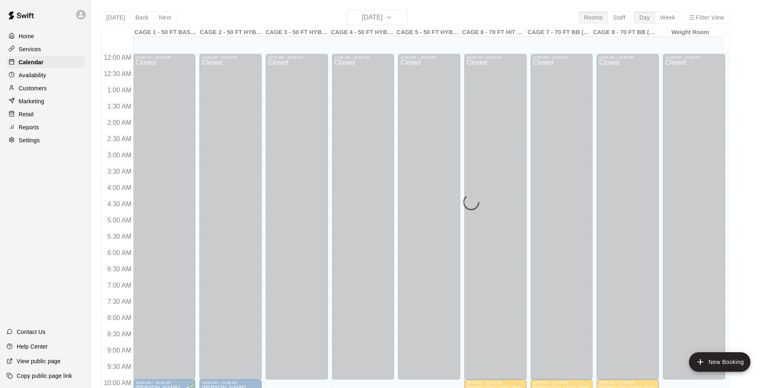
scroll to position [414, 0]
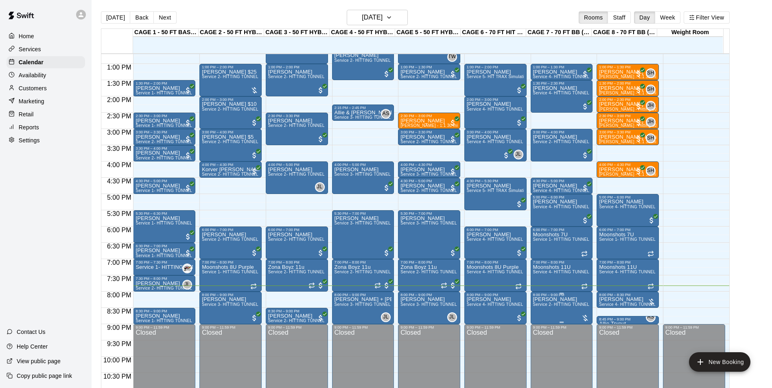
click at [545, 307] on span "Service 2- HITTING TUNNEL RENTAL - 50ft Baseball" at bounding box center [584, 304] width 103 height 4
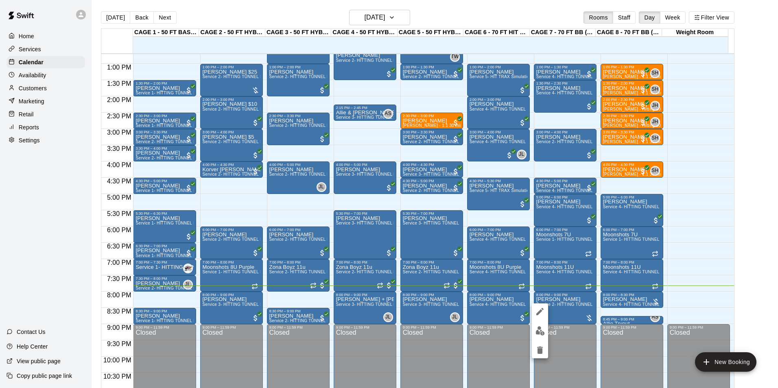
click at [541, 323] on div at bounding box center [540, 331] width 16 height 55
click at [538, 330] on img "edit" at bounding box center [540, 330] width 9 height 9
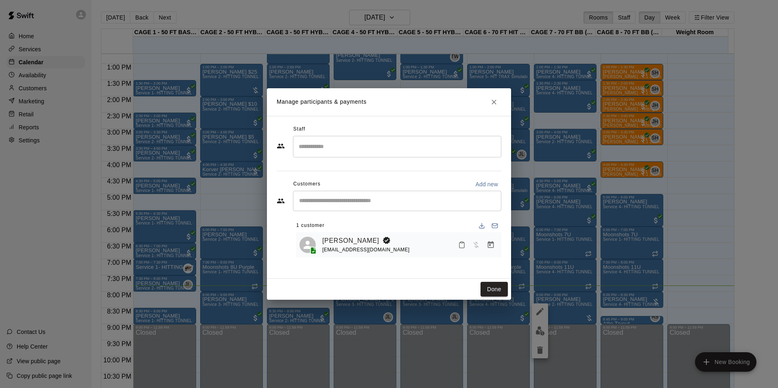
click at [336, 202] on input "Start typing to search customers..." at bounding box center [397, 201] width 201 height 8
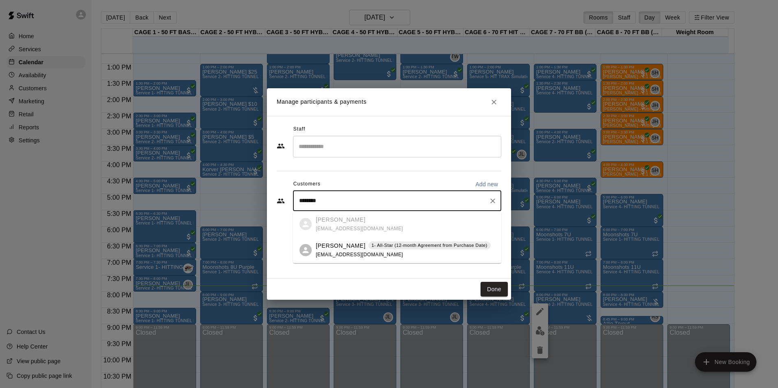
type input "*********"
click at [377, 249] on div "1- All-Star (12-month Agreement from Purchase Date)" at bounding box center [429, 246] width 123 height 8
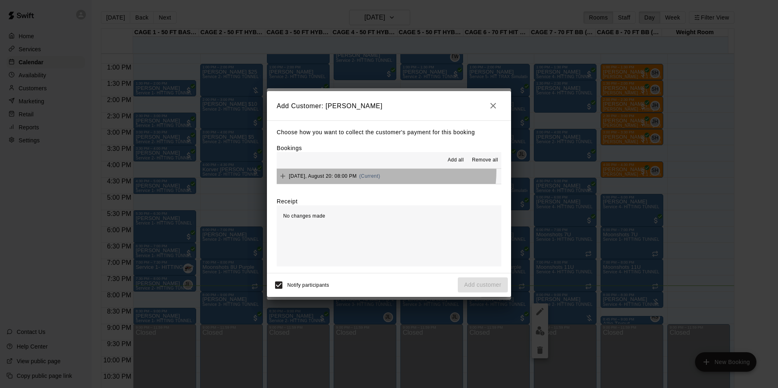
click at [380, 171] on div "Wednesday, August 20: 08:00 PM (Current)" at bounding box center [328, 176] width 103 height 12
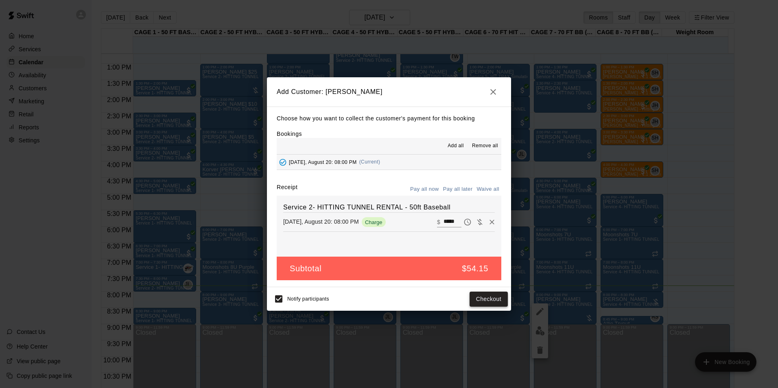
click at [490, 304] on button "Checkout" at bounding box center [489, 299] width 38 height 15
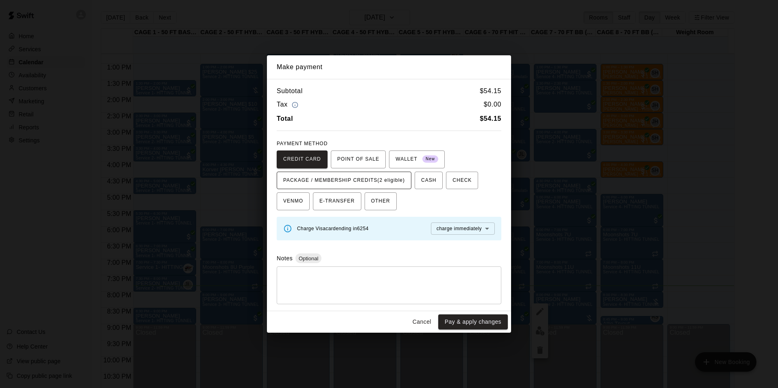
click at [371, 181] on span "PACKAGE / MEMBERSHIP CREDITS (2 eligible)" at bounding box center [344, 180] width 122 height 13
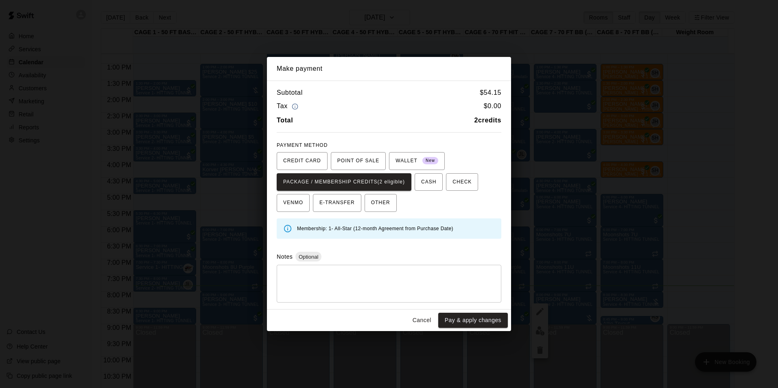
click at [477, 318] on button "Pay & apply changes" at bounding box center [473, 320] width 70 height 15
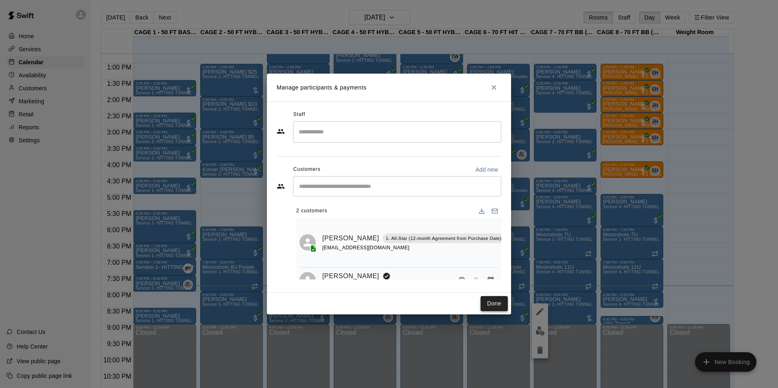
click at [491, 305] on button "Done" at bounding box center [494, 303] width 27 height 15
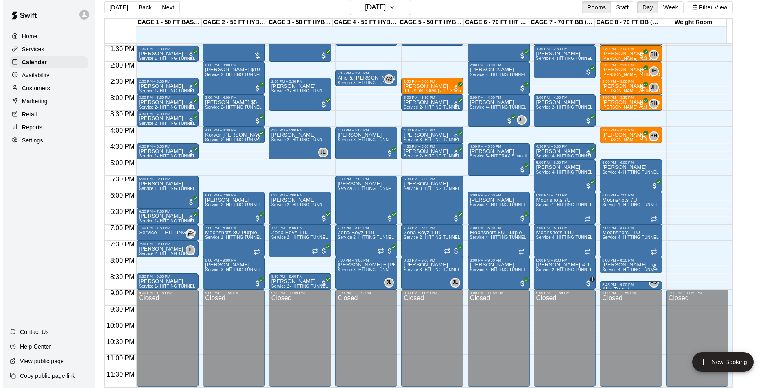
scroll to position [13, 0]
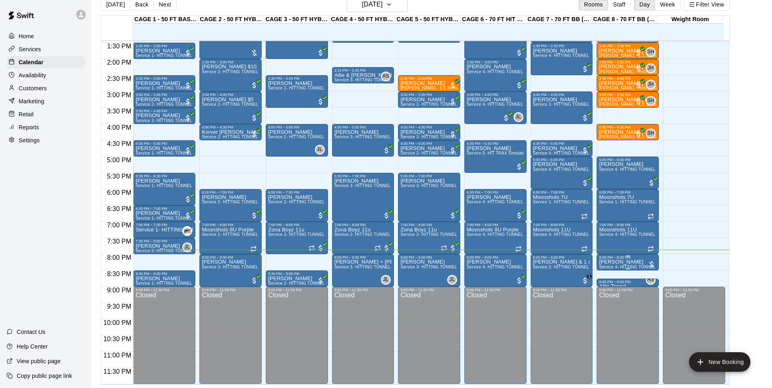
click at [617, 262] on p "[PERSON_NAME]" at bounding box center [627, 262] width 57 height 0
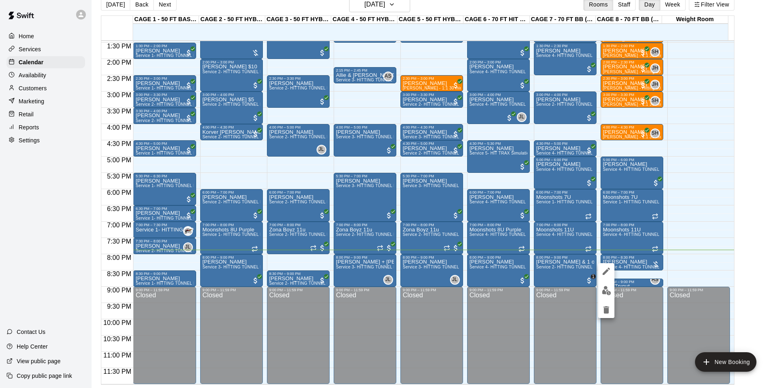
click at [610, 289] on img "edit" at bounding box center [606, 290] width 9 height 9
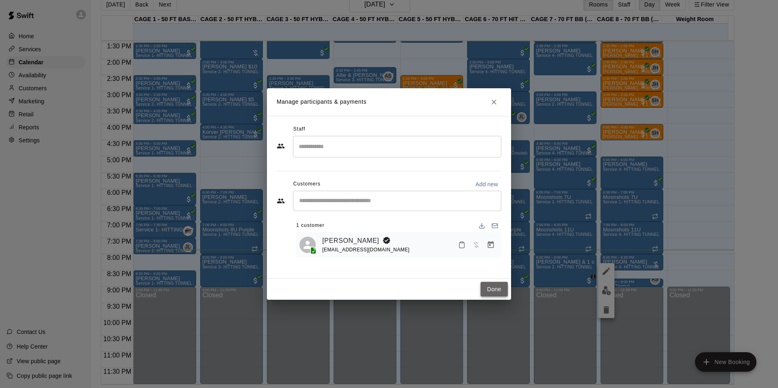
click at [502, 291] on button "Done" at bounding box center [494, 289] width 27 height 15
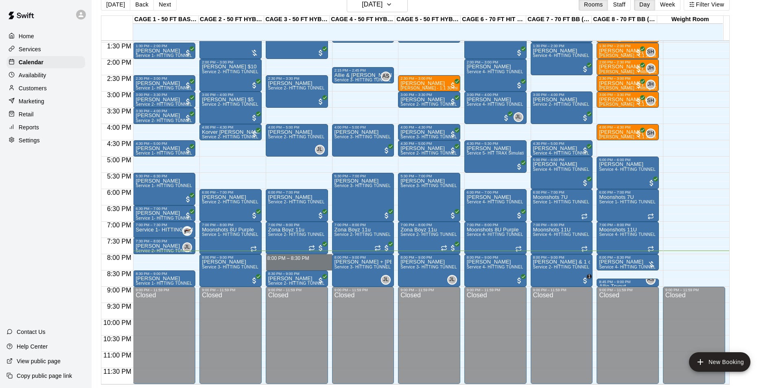
drag, startPoint x: 280, startPoint y: 257, endPoint x: 281, endPoint y: 264, distance: 7.4
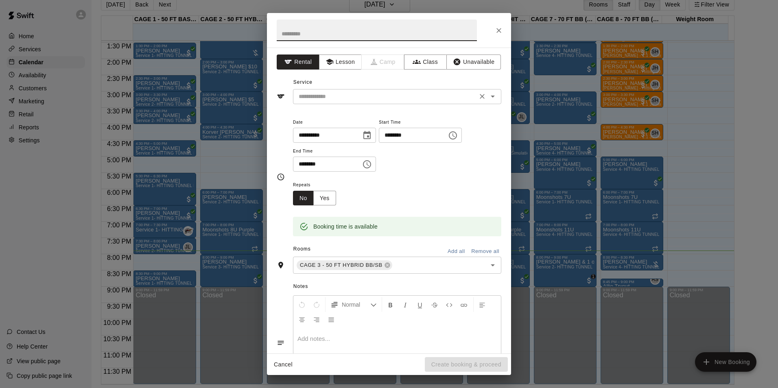
click at [452, 96] on input "text" at bounding box center [384, 97] width 179 height 10
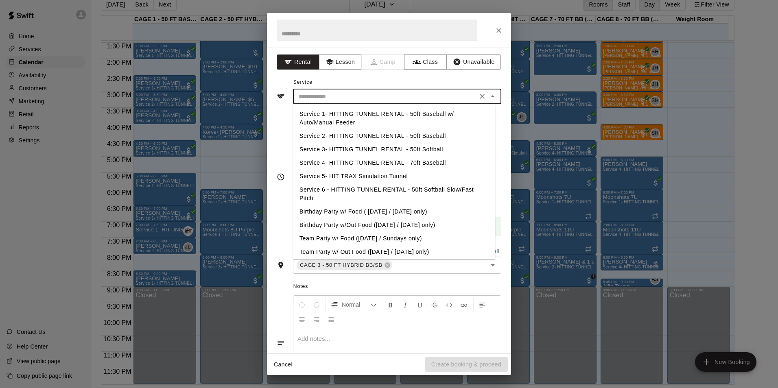
click at [434, 147] on li "Service 3- HITTING TUNNEL RENTAL - 50ft Softball" at bounding box center [394, 149] width 202 height 13
type input "**********"
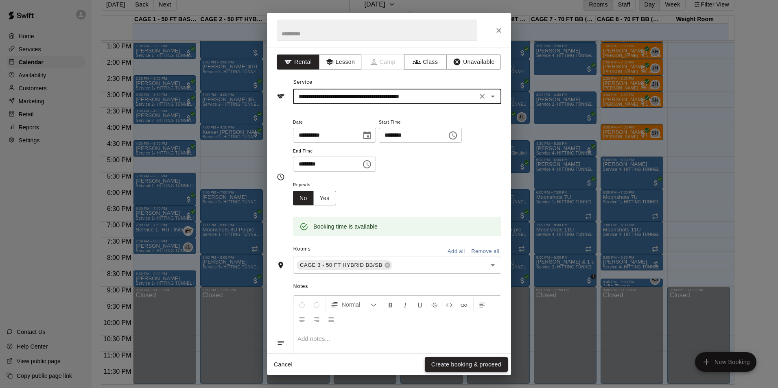
click at [491, 367] on button "Create booking & proceed" at bounding box center [466, 364] width 83 height 15
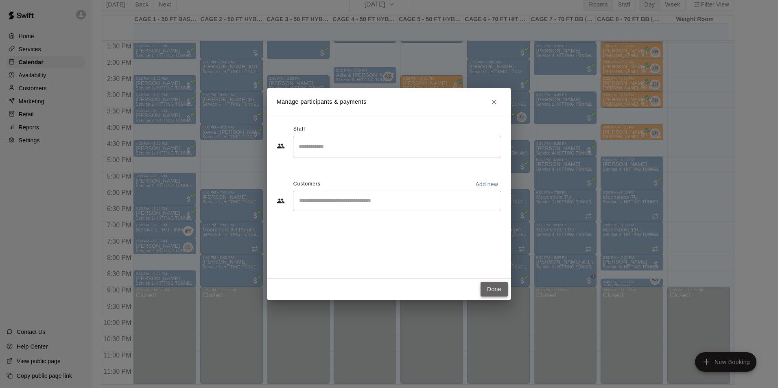
click at [500, 287] on button "Done" at bounding box center [494, 289] width 27 height 15
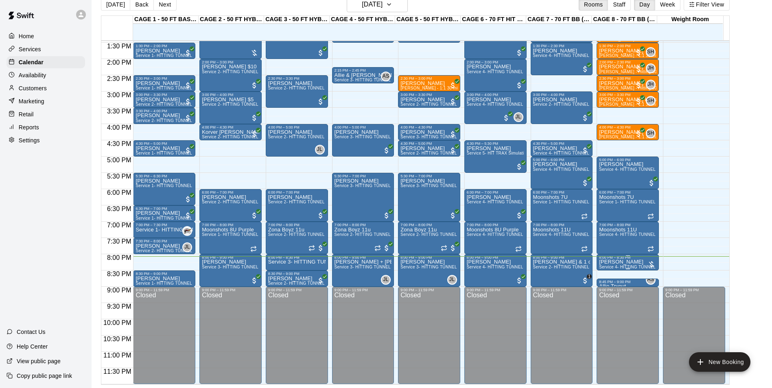
click at [634, 262] on p "[PERSON_NAME]" at bounding box center [627, 262] width 57 height 0
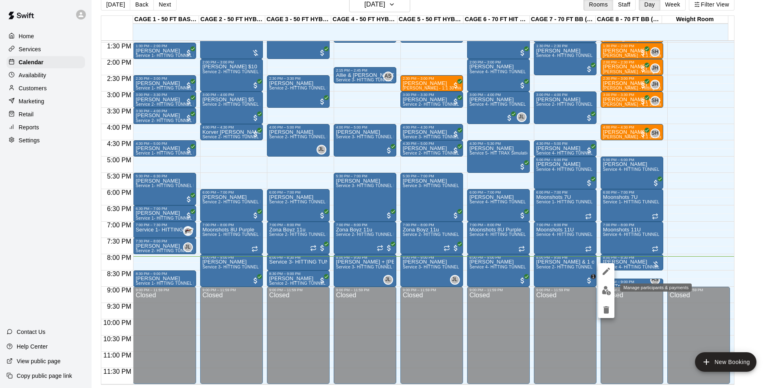
click at [604, 289] on img "edit" at bounding box center [606, 290] width 9 height 9
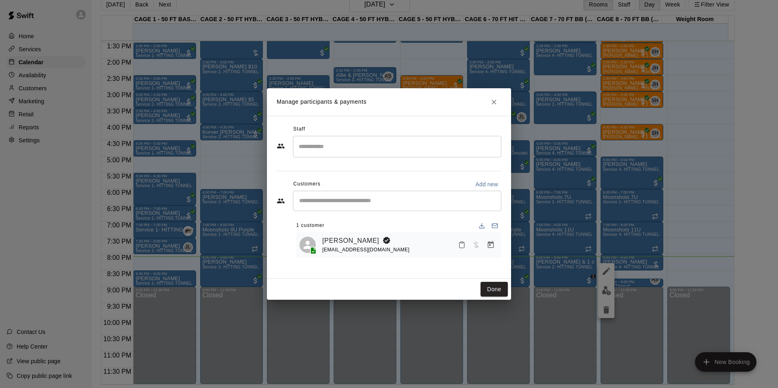
click at [493, 249] on icon "Manage bookings & payment" at bounding box center [491, 245] width 8 height 8
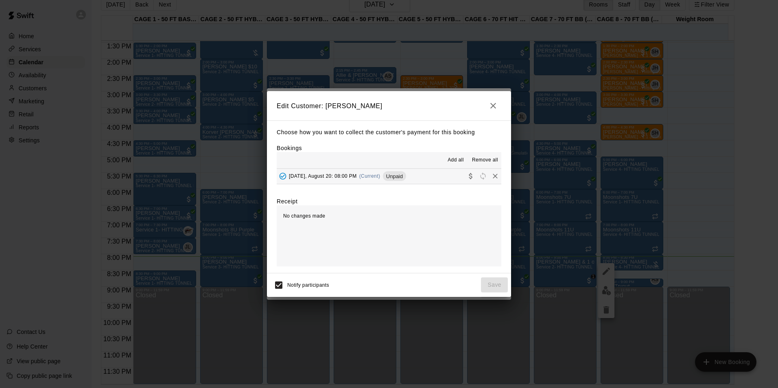
click at [391, 162] on div "Add all Remove all" at bounding box center [389, 160] width 225 height 16
click at [396, 179] on span "Unpaid" at bounding box center [394, 176] width 23 height 6
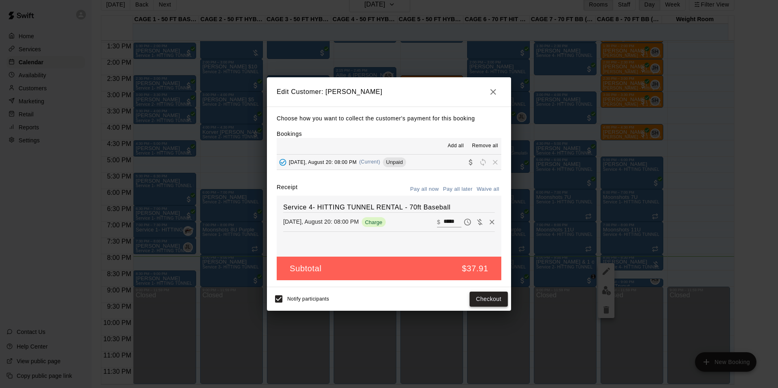
click at [479, 296] on button "Checkout" at bounding box center [489, 299] width 38 height 15
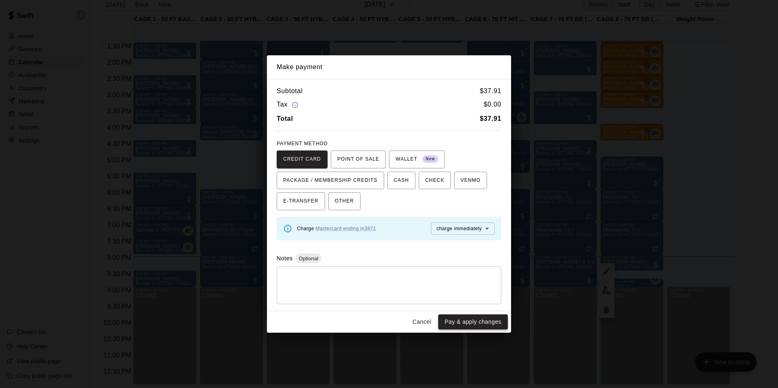
click at [460, 319] on button "Pay & apply changes" at bounding box center [473, 322] width 70 height 15
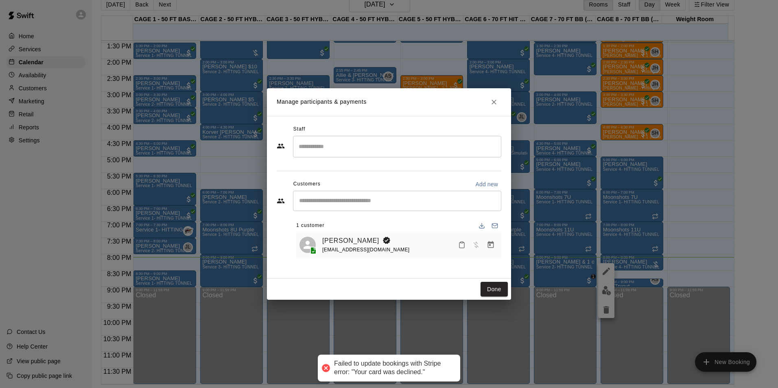
click at [488, 246] on icon "Manage bookings & payment" at bounding box center [491, 244] width 6 height 7
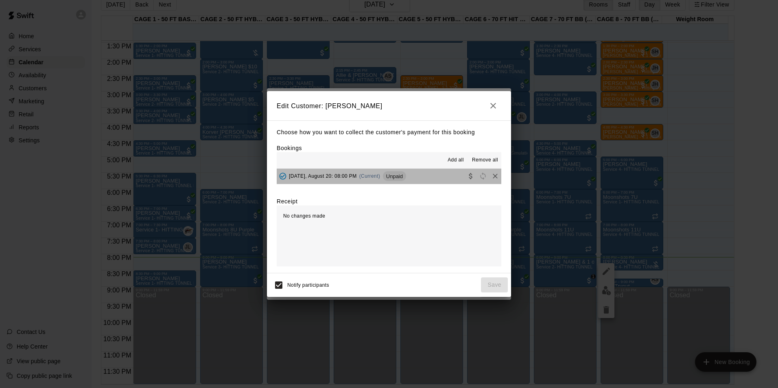
click at [381, 178] on span "(Current)" at bounding box center [369, 176] width 21 height 6
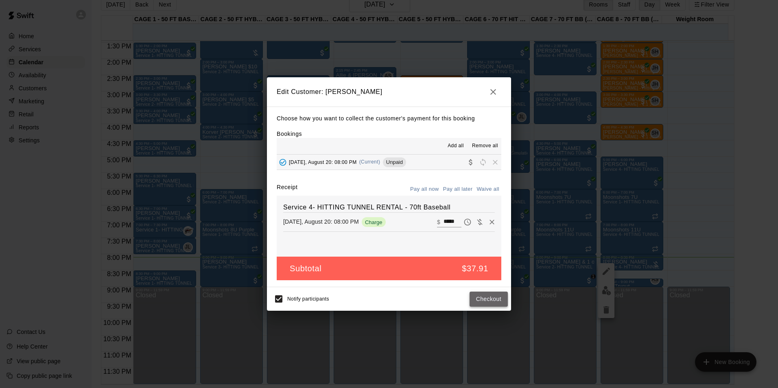
click at [488, 305] on button "Checkout" at bounding box center [489, 299] width 38 height 15
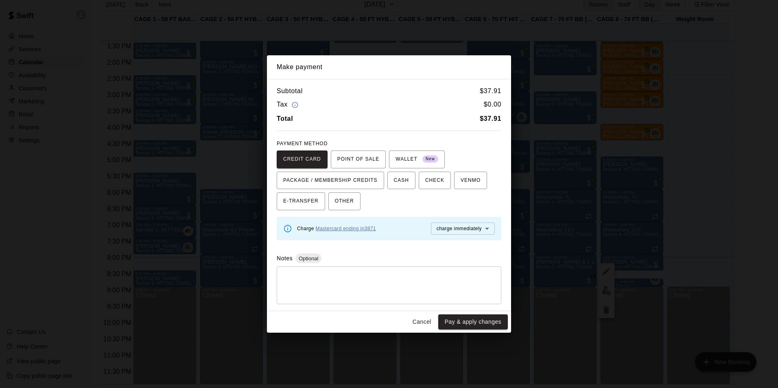
click at [369, 228] on link "Mastercard ending in 3871" at bounding box center [346, 229] width 60 height 6
click at [361, 230] on link "Mastercard ending in 3871" at bounding box center [346, 229] width 60 height 6
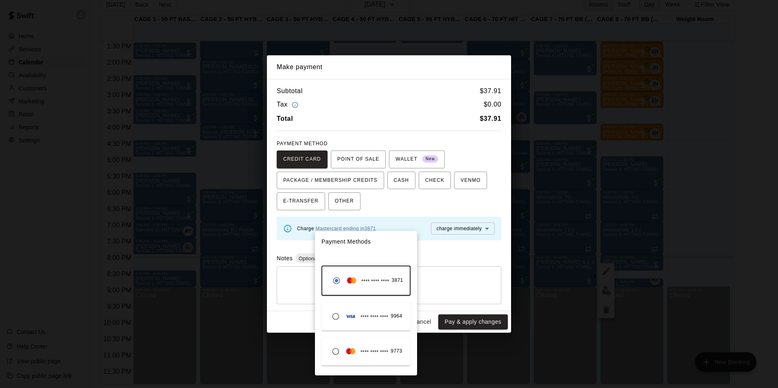
click at [385, 310] on div "**** **** **** 9964" at bounding box center [365, 316] width 74 height 15
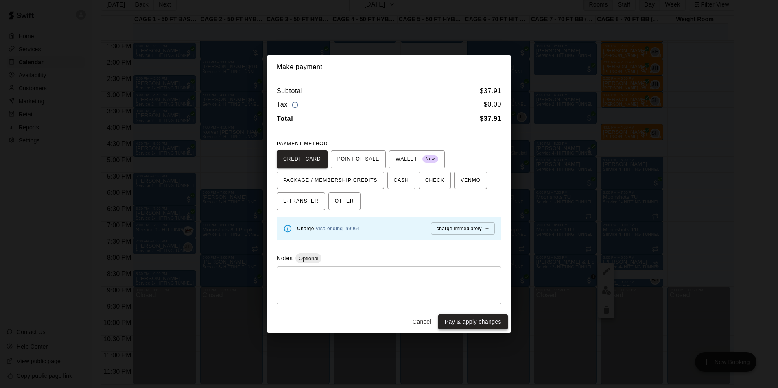
click at [465, 318] on button "Pay & apply changes" at bounding box center [473, 322] width 70 height 15
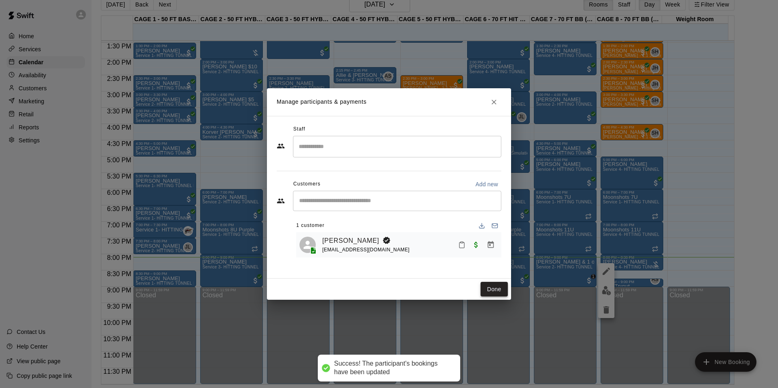
click at [486, 290] on button "Done" at bounding box center [494, 289] width 27 height 15
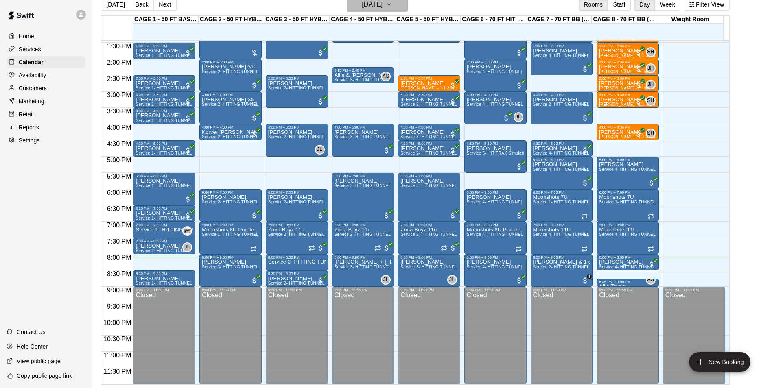
click at [383, 7] on h6 "Wednesday Aug 20" at bounding box center [372, 4] width 21 height 11
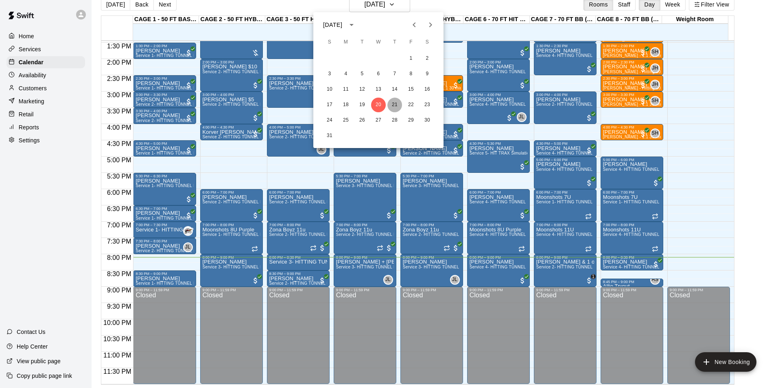
click at [392, 110] on button "21" at bounding box center [394, 105] width 15 height 15
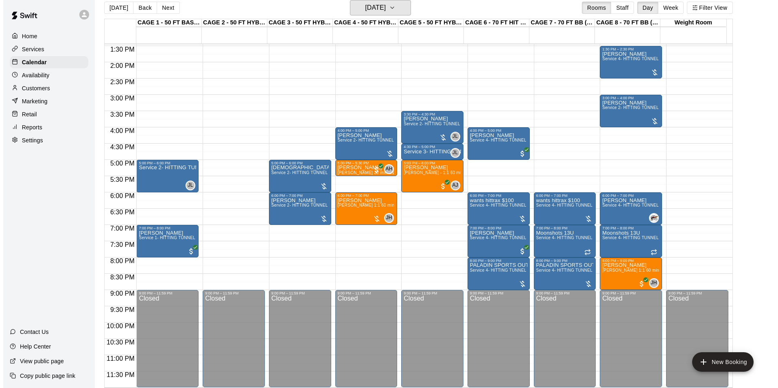
scroll to position [398, 0]
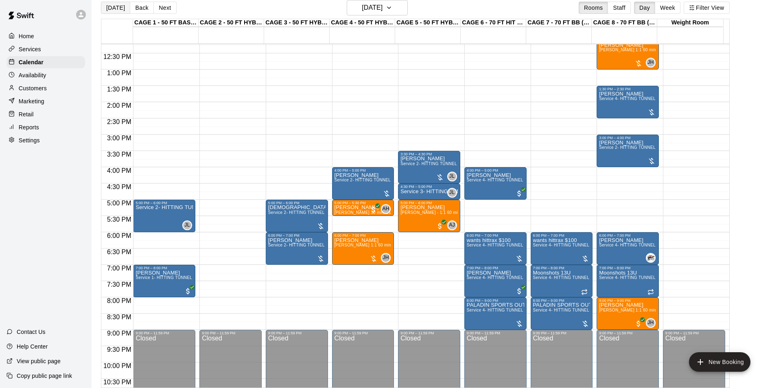
click at [105, 9] on button "Today" at bounding box center [115, 8] width 29 height 12
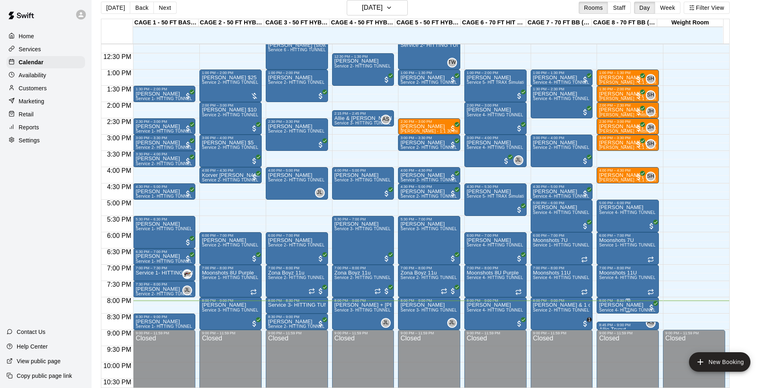
click at [609, 305] on p "[PERSON_NAME]" at bounding box center [627, 305] width 57 height 0
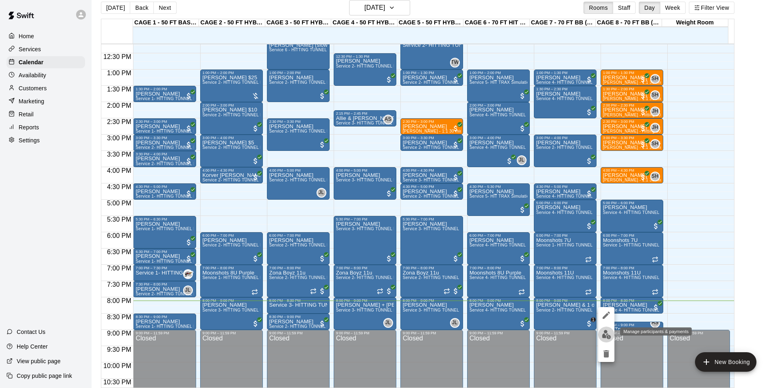
click at [608, 330] on img "edit" at bounding box center [606, 334] width 9 height 9
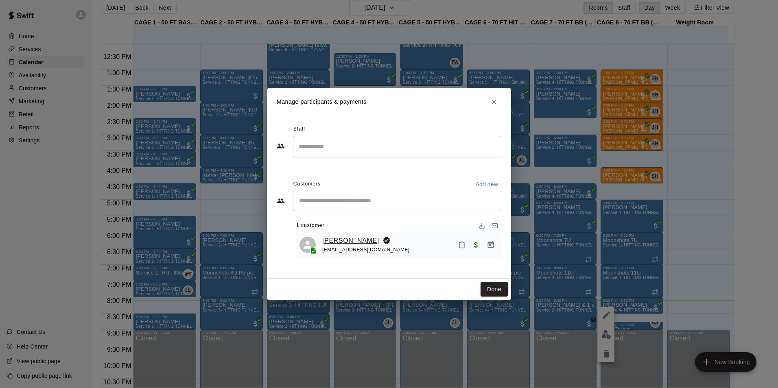
click at [354, 244] on link "[PERSON_NAME]" at bounding box center [350, 241] width 57 height 11
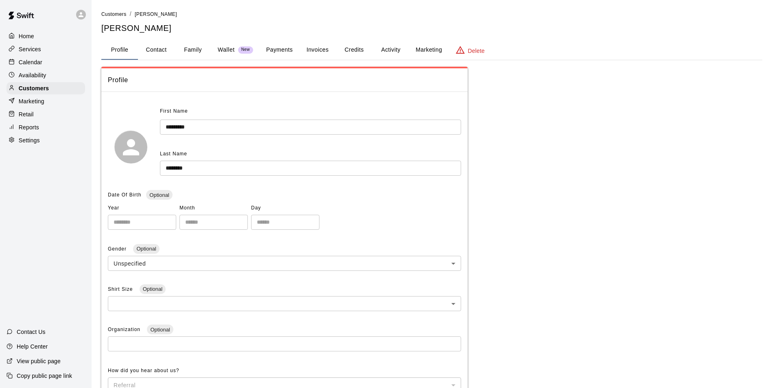
click at [267, 49] on button "Payments" at bounding box center [279, 50] width 39 height 20
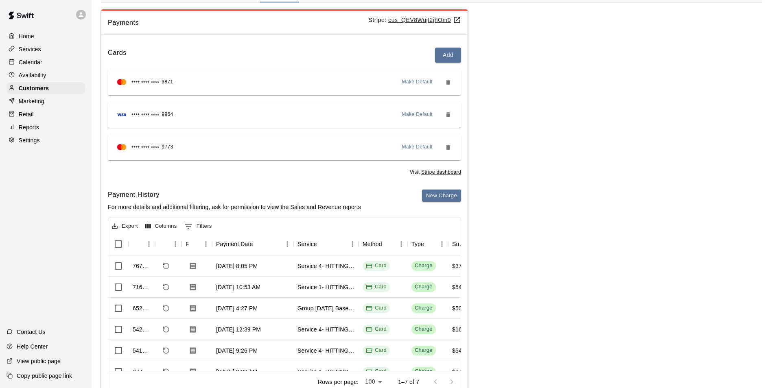
scroll to position [81, 0]
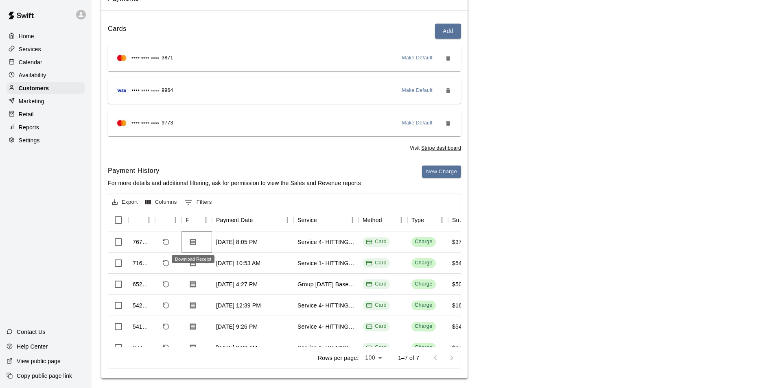
click at [190, 243] on icon "Download Receipt" at bounding box center [193, 241] width 6 height 7
drag, startPoint x: 28, startPoint y: 66, endPoint x: 62, endPoint y: 66, distance: 33.4
click at [28, 66] on p "Calendar" at bounding box center [31, 62] width 24 height 8
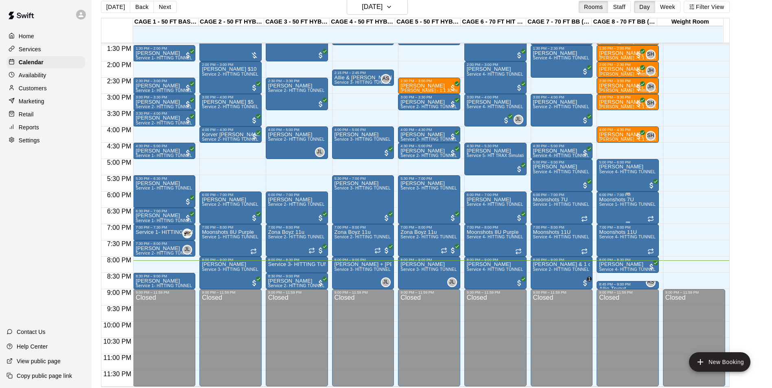
scroll to position [13, 0]
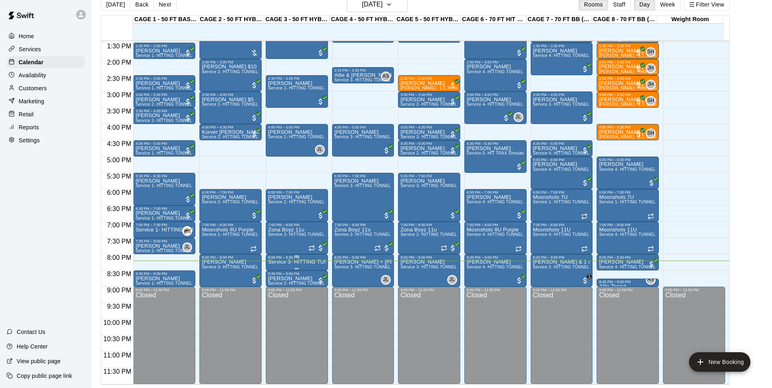
click at [293, 262] on p "Service 3- HITTING TUNNEL RENTAL - 50ft Softball" at bounding box center [296, 262] width 57 height 0
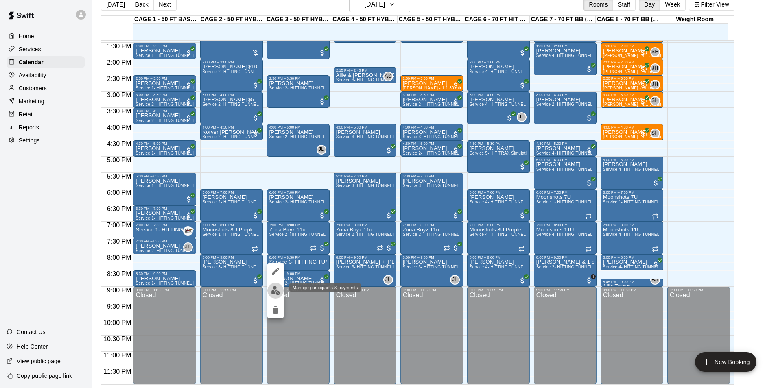
click at [272, 288] on img "edit" at bounding box center [275, 290] width 9 height 9
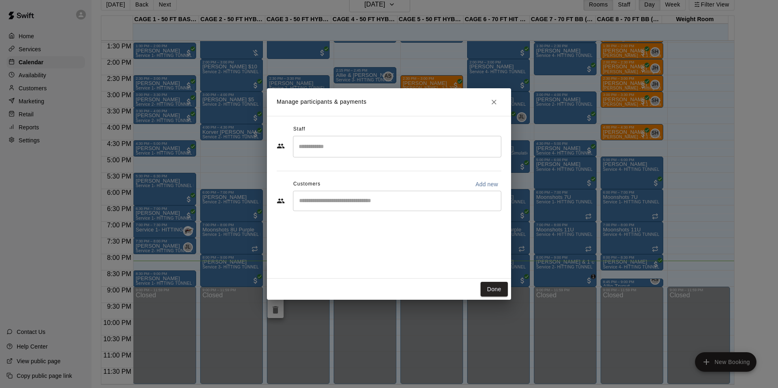
click at [309, 150] on input "Search staff" at bounding box center [397, 147] width 201 height 14
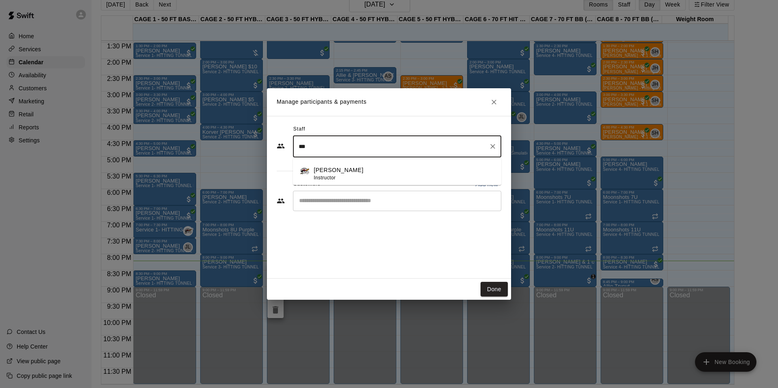
click at [395, 177] on div "Jason Pridie Instructor" at bounding box center [404, 174] width 181 height 16
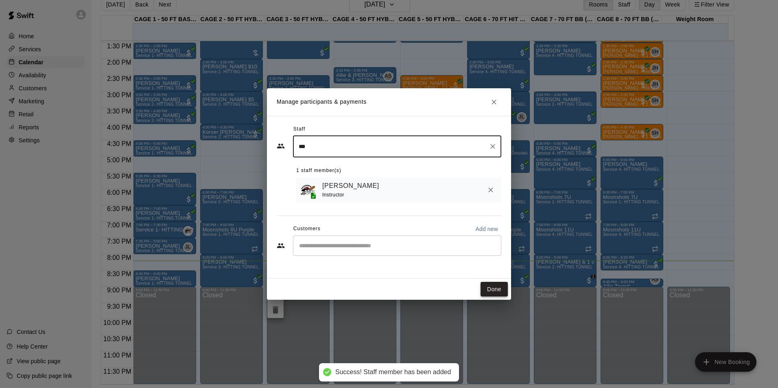
type input "***"
click at [501, 283] on button "Done" at bounding box center [494, 289] width 27 height 15
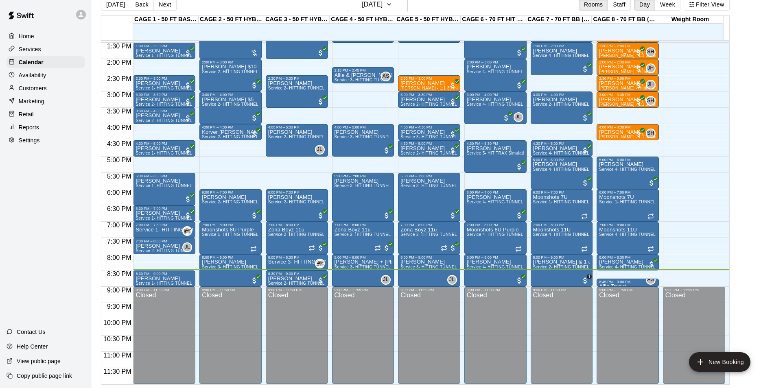
click at [154, 3] on button "Next" at bounding box center [164, 4] width 23 height 12
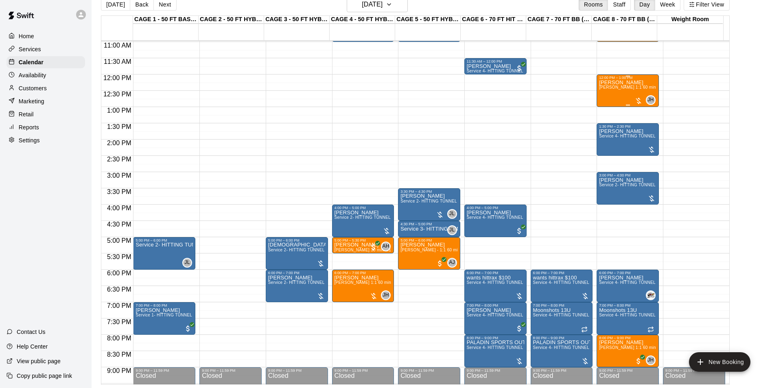
scroll to position [276, 0]
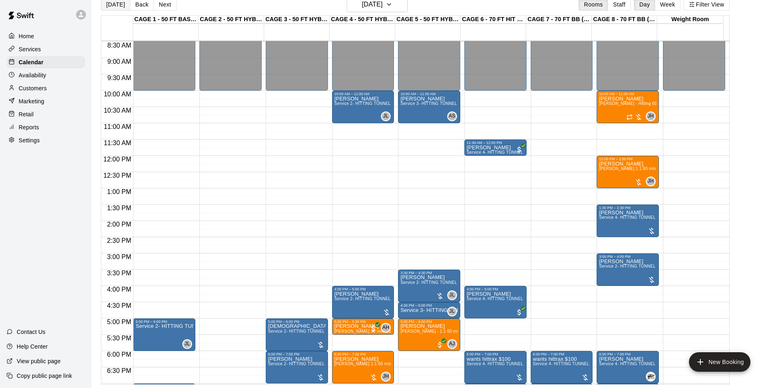
click at [118, 5] on button "Today" at bounding box center [115, 4] width 29 height 12
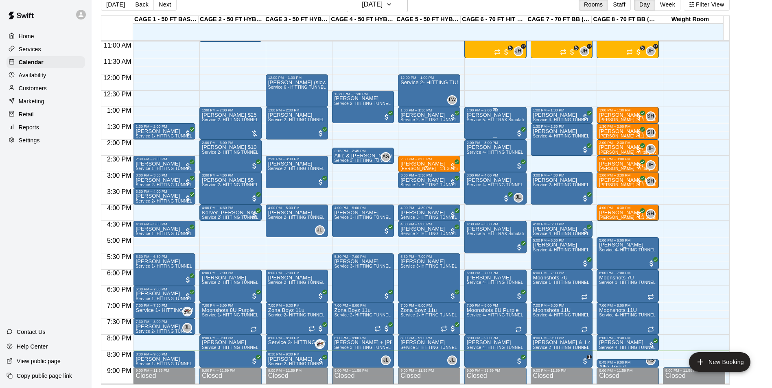
scroll to position [439, 0]
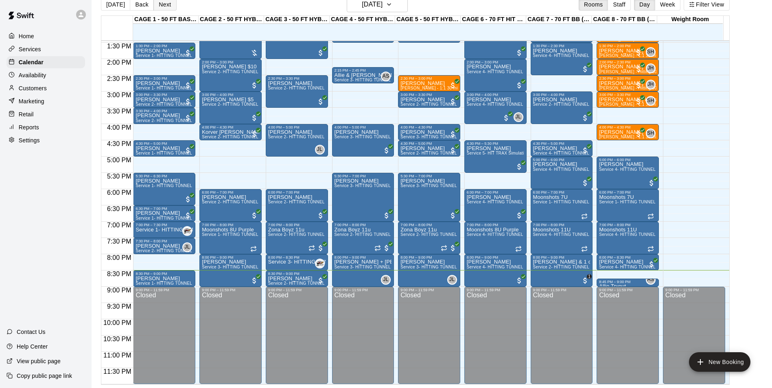
click at [166, 4] on button "Next" at bounding box center [164, 4] width 23 height 12
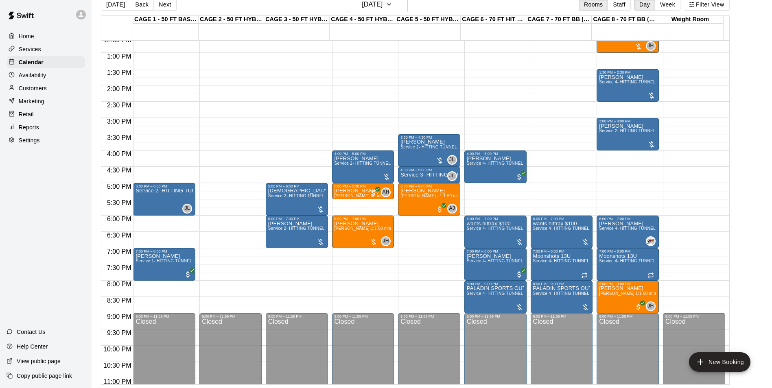
scroll to position [398, 0]
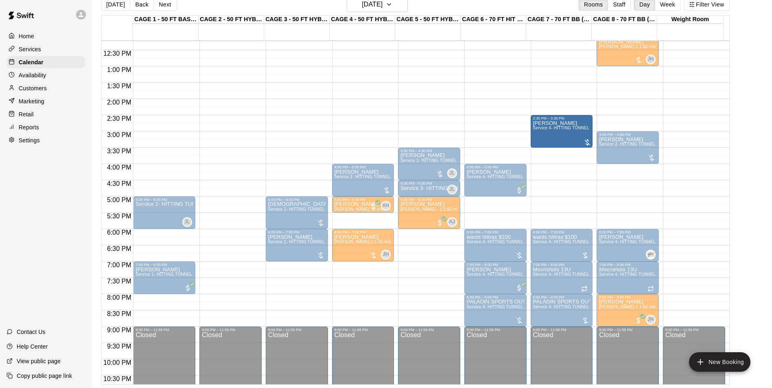
drag, startPoint x: 617, startPoint y: 99, endPoint x: 575, endPoint y: 138, distance: 57.6
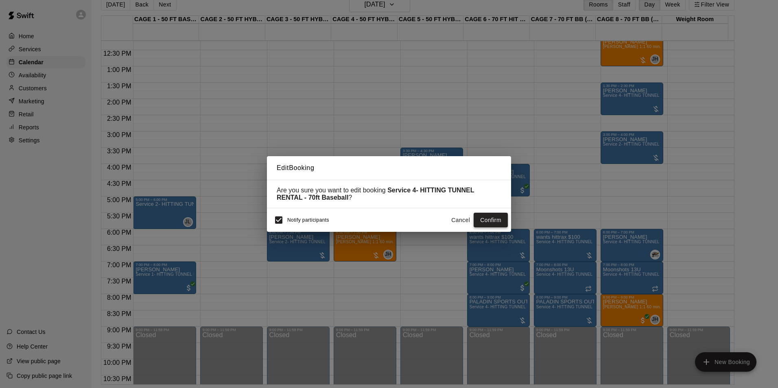
click at [487, 219] on button "Confirm" at bounding box center [491, 220] width 34 height 15
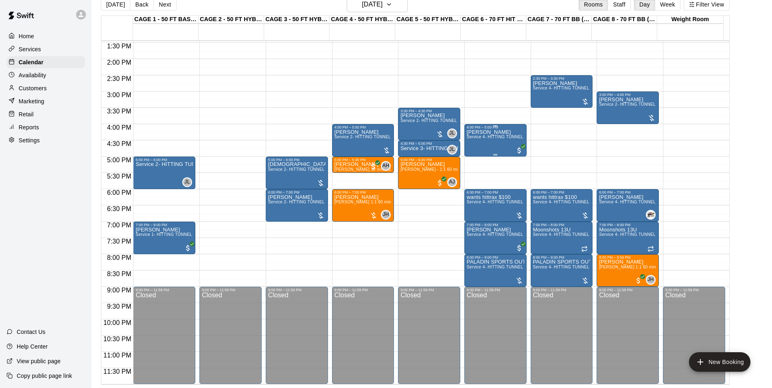
scroll to position [439, 0]
click at [122, 8] on button "Today" at bounding box center [115, 4] width 29 height 12
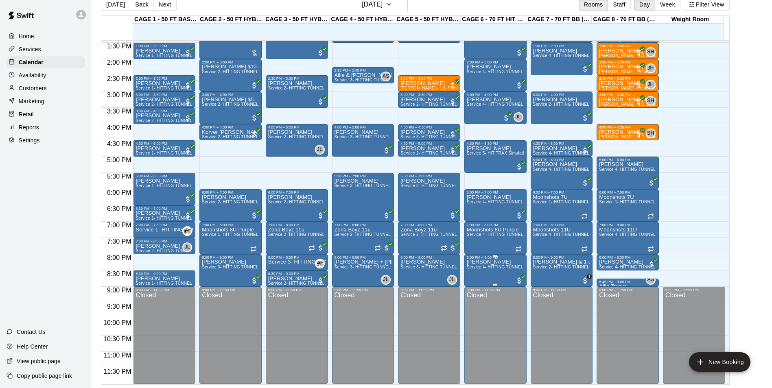
click at [492, 269] on span "Service 4- HITTING TUNNEL RENTAL - 70ft Baseball" at bounding box center [518, 267] width 103 height 4
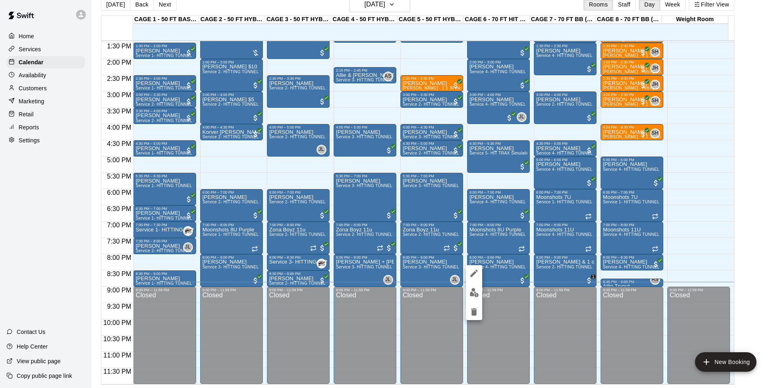
click at [500, 268] on div at bounding box center [389, 194] width 778 height 388
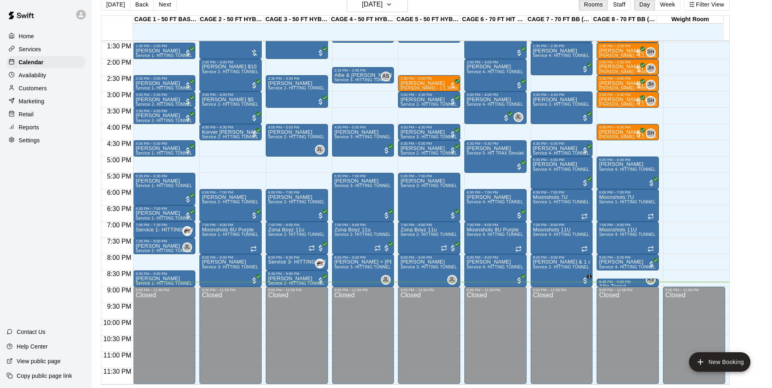
click at [500, 268] on span "Service 4- HITTING TUNNEL RENTAL - 70ft Baseball" at bounding box center [518, 267] width 103 height 4
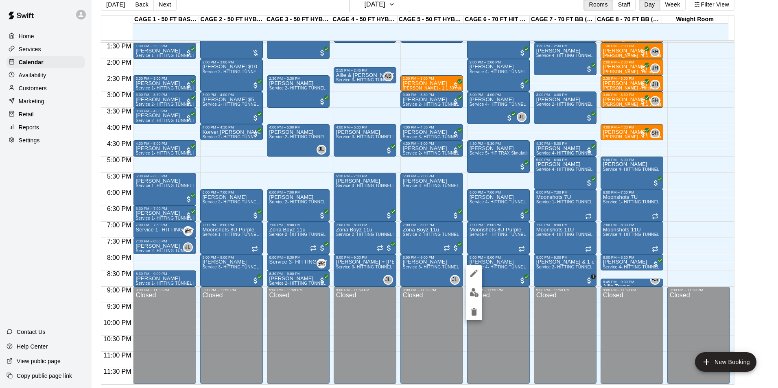
click at [494, 265] on div at bounding box center [389, 194] width 778 height 388
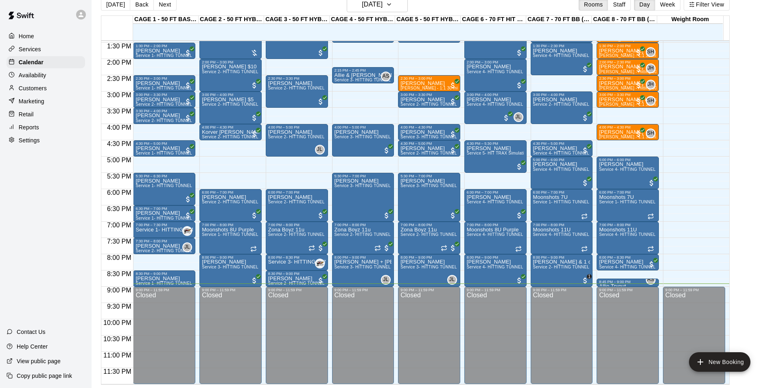
click at [22, 81] on div "Availability" at bounding box center [46, 75] width 79 height 12
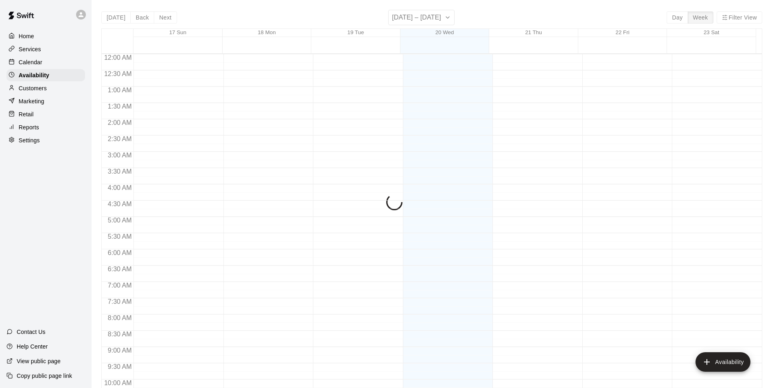
scroll to position [438, 0]
click at [24, 88] on p "Customers" at bounding box center [33, 88] width 28 height 8
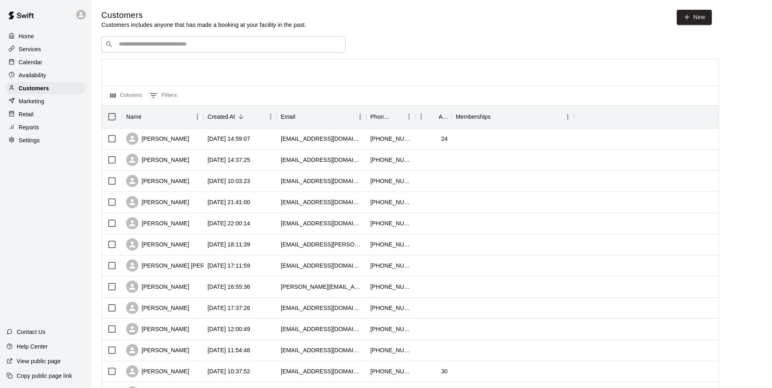
click at [57, 52] on div "Services" at bounding box center [46, 49] width 79 height 12
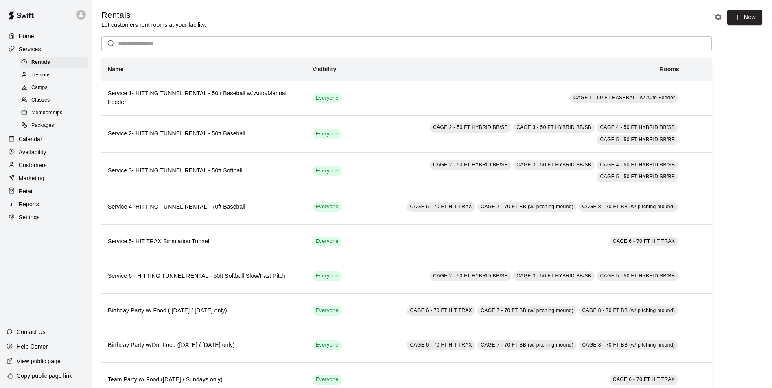
click at [61, 112] on span "Memberships" at bounding box center [46, 113] width 31 height 8
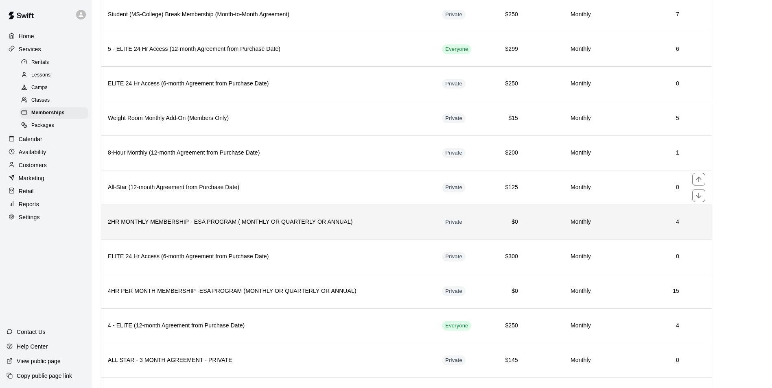
scroll to position [408, 0]
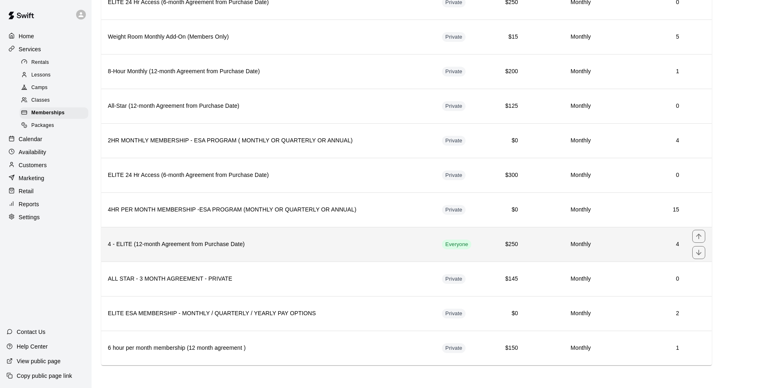
click at [201, 251] on th "4 - ELITE (12-month Agreement from Purchase Date)" at bounding box center [268, 244] width 334 height 35
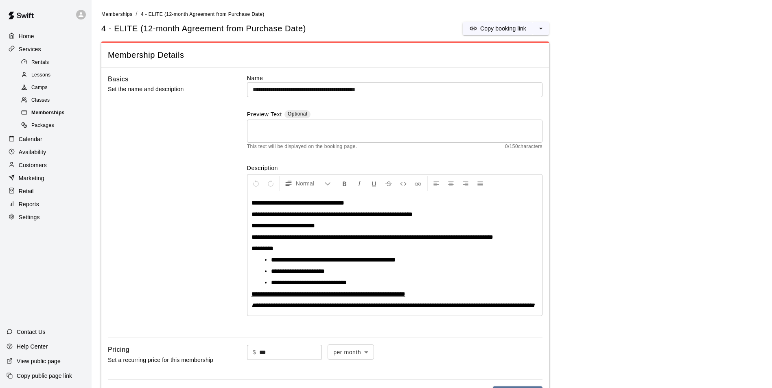
click at [63, 116] on span "Memberships" at bounding box center [47, 113] width 33 height 8
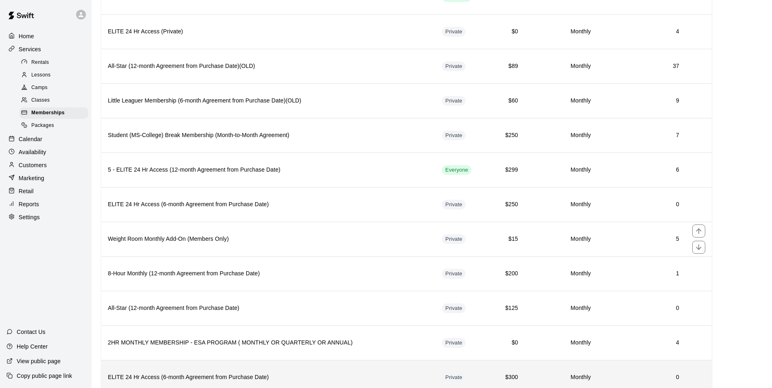
scroll to position [164, 0]
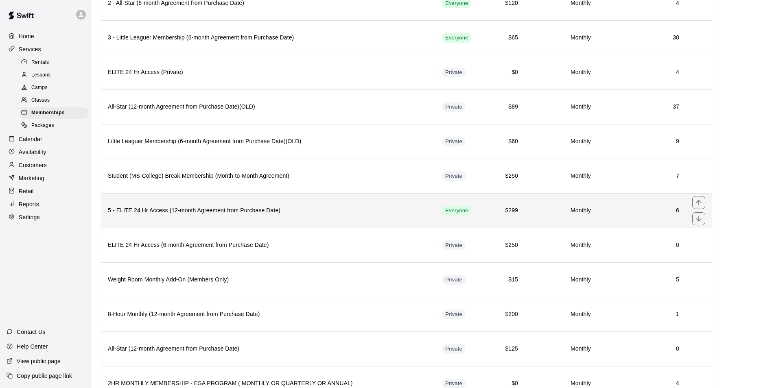
click at [229, 201] on th "5 - ELITE 24 Hr Access (12-month Agreement from Purchase Date)" at bounding box center [268, 210] width 334 height 35
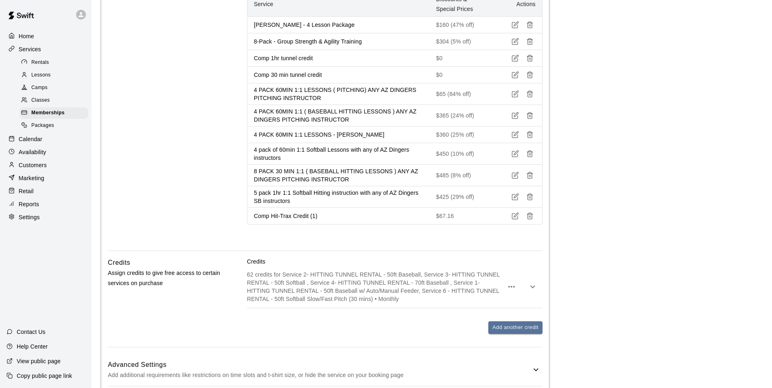
scroll to position [1326, 0]
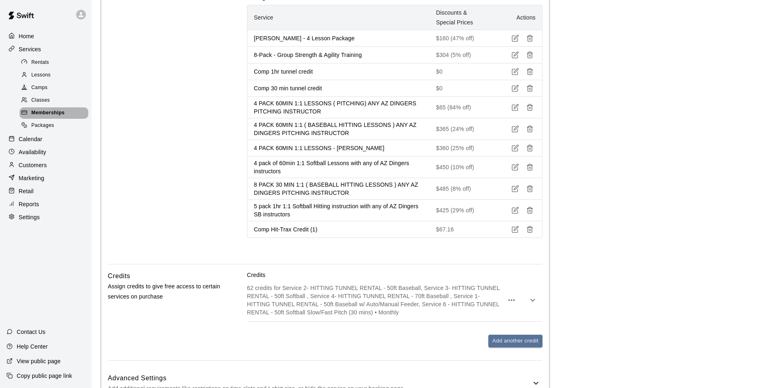
click at [84, 117] on div "Memberships" at bounding box center [54, 112] width 69 height 11
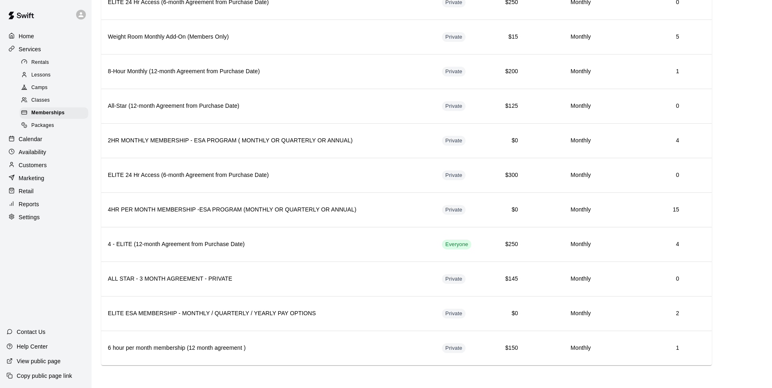
scroll to position [408, 0]
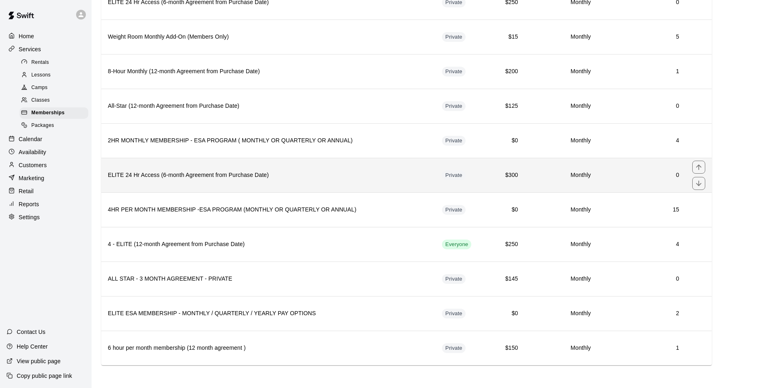
click at [205, 172] on h6 "ELITE 24 Hr Access (6-month Agreement from Purchase Date)" at bounding box center [268, 175] width 321 height 9
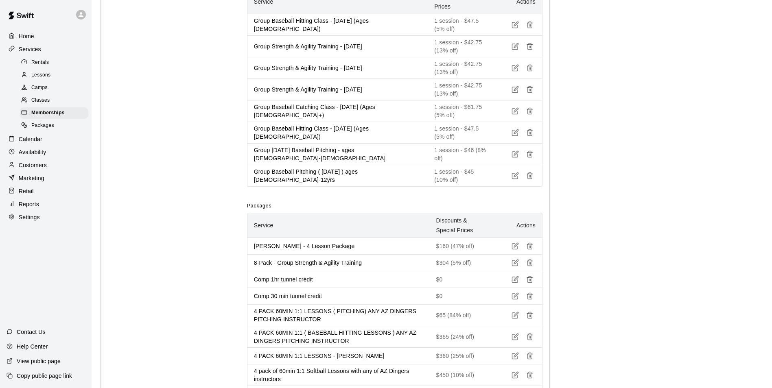
scroll to position [1358, 0]
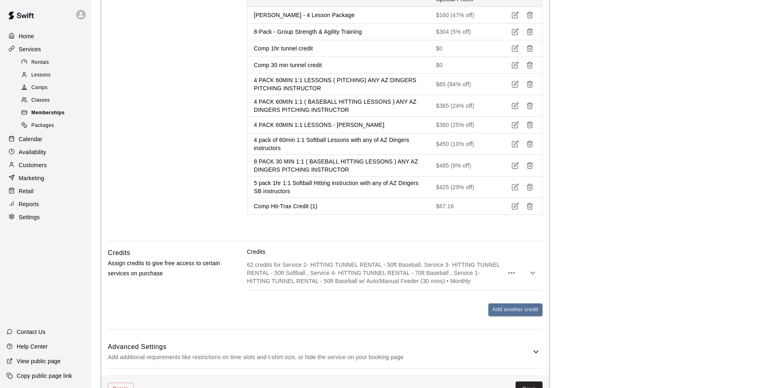
click at [52, 115] on span "Memberships" at bounding box center [47, 113] width 33 height 8
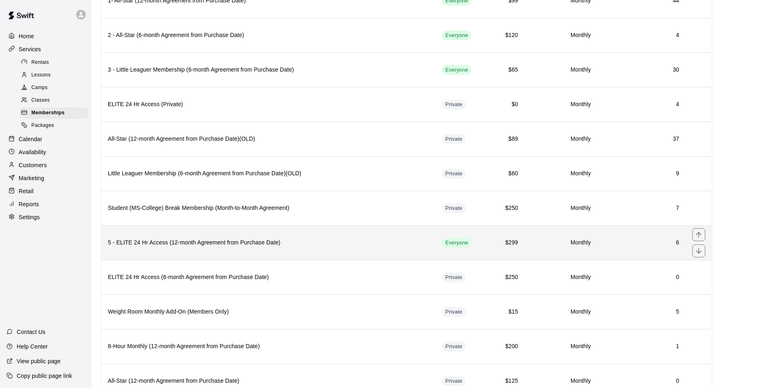
scroll to position [83, 0]
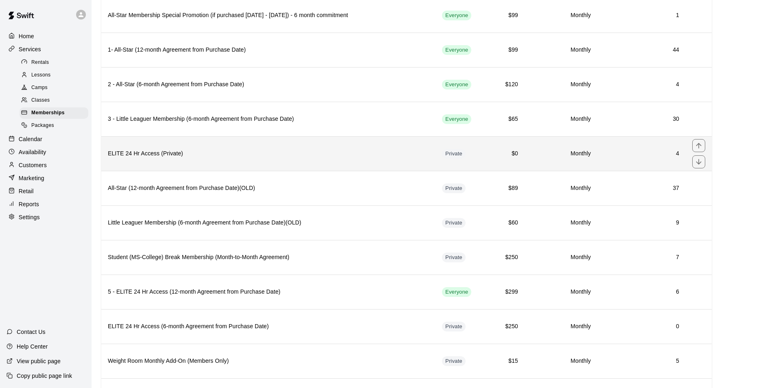
click at [188, 154] on h6 "ELITE 24 Hr Access (Private)" at bounding box center [268, 153] width 321 height 9
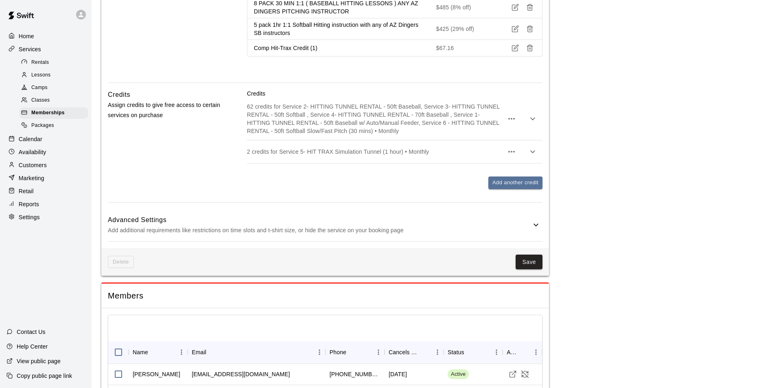
scroll to position [1499, 0]
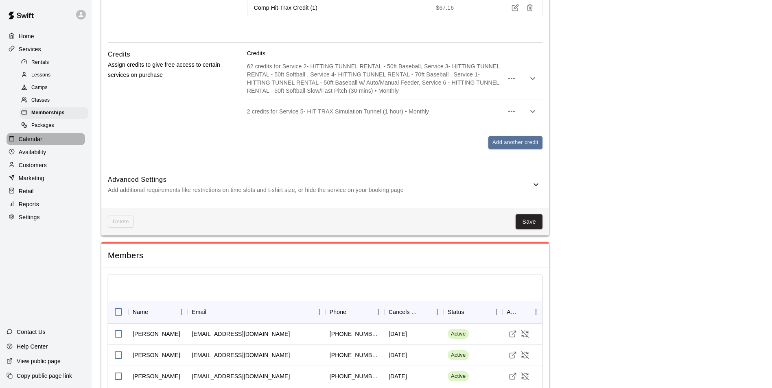
click at [49, 142] on div "Calendar" at bounding box center [46, 139] width 79 height 12
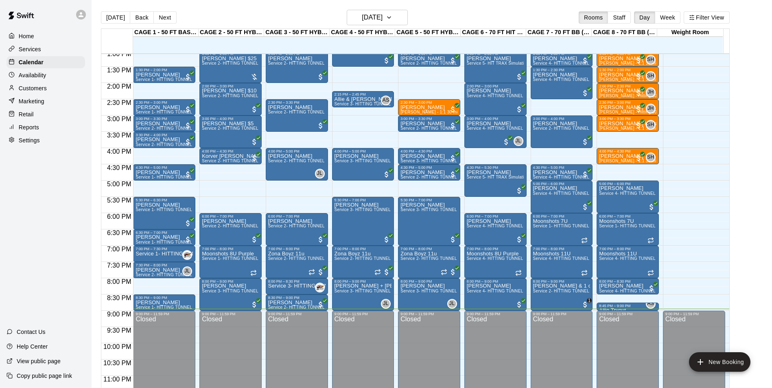
scroll to position [439, 0]
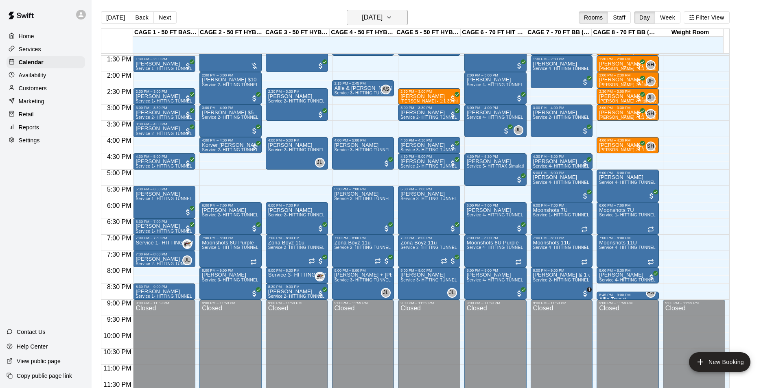
click at [383, 20] on h6 "Wednesday Aug 20" at bounding box center [372, 17] width 21 height 11
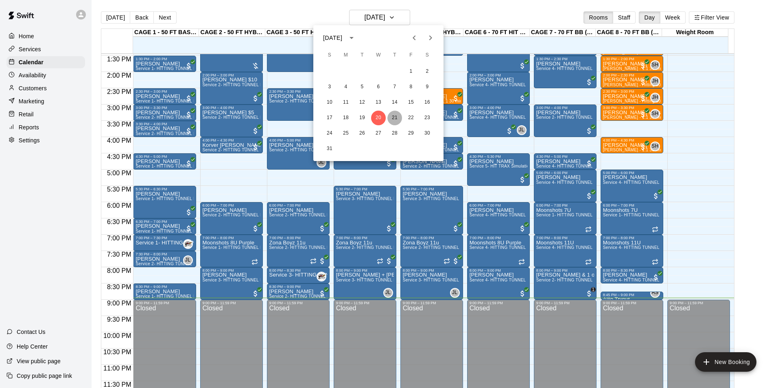
click at [397, 116] on button "21" at bounding box center [394, 118] width 15 height 15
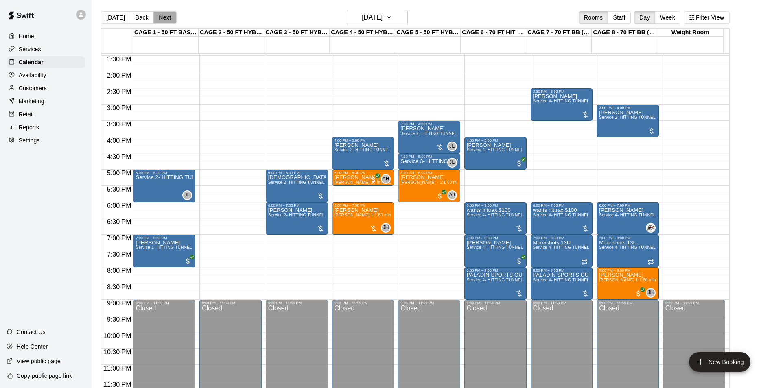
click at [170, 23] on button "Next" at bounding box center [164, 17] width 23 height 12
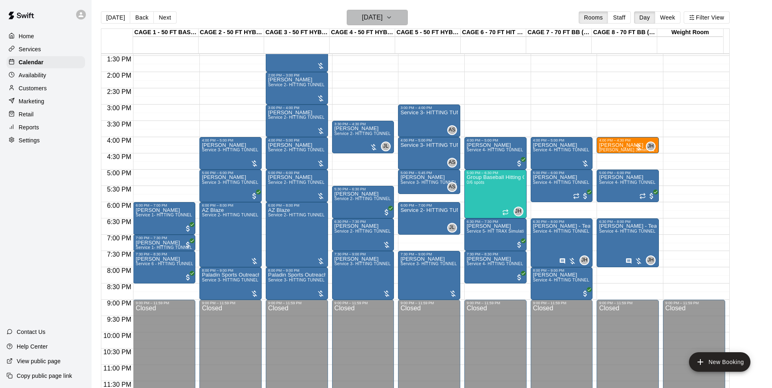
click at [367, 16] on h6 "Friday Aug 22" at bounding box center [372, 17] width 21 height 11
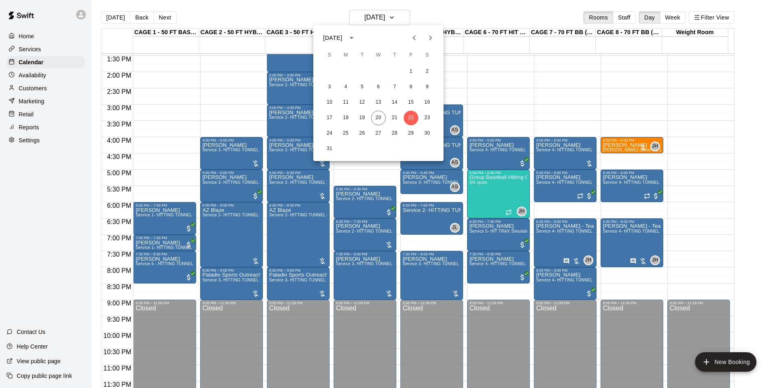
click at [108, 13] on div at bounding box center [389, 194] width 778 height 388
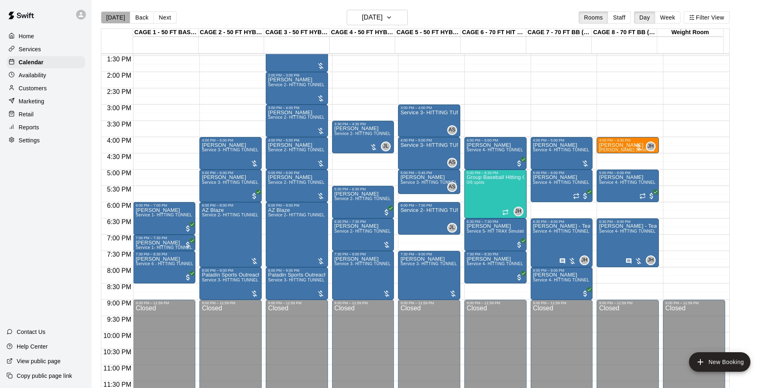
click at [116, 18] on button "Today" at bounding box center [115, 17] width 29 height 12
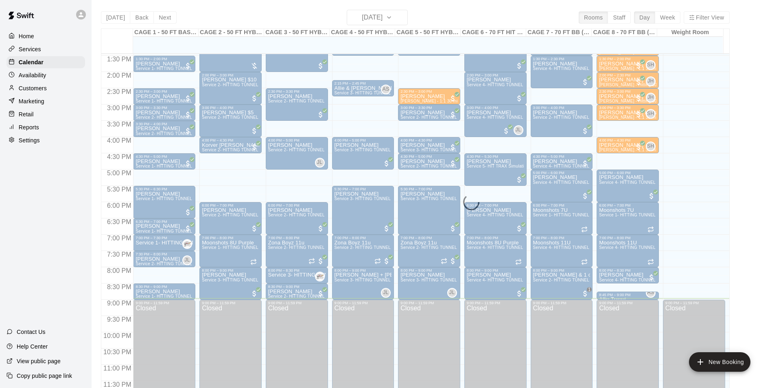
click at [116, 18] on div "Today Back Next Wednesday Aug 20 Rooms Staff Day Week Filter View CAGE 1 - 50 F…" at bounding box center [415, 204] width 629 height 388
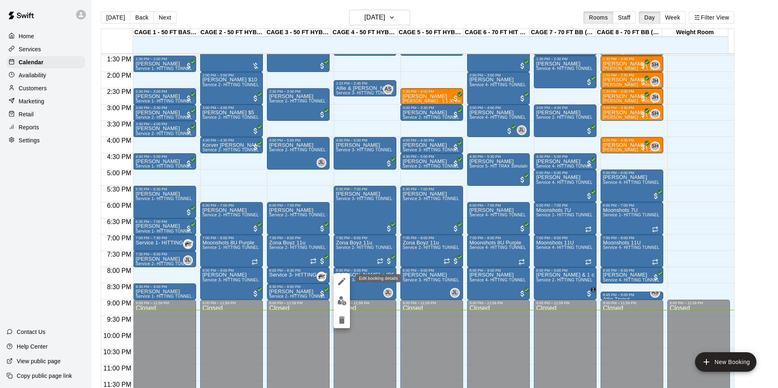
click at [341, 278] on icon "edit" at bounding box center [342, 282] width 10 height 10
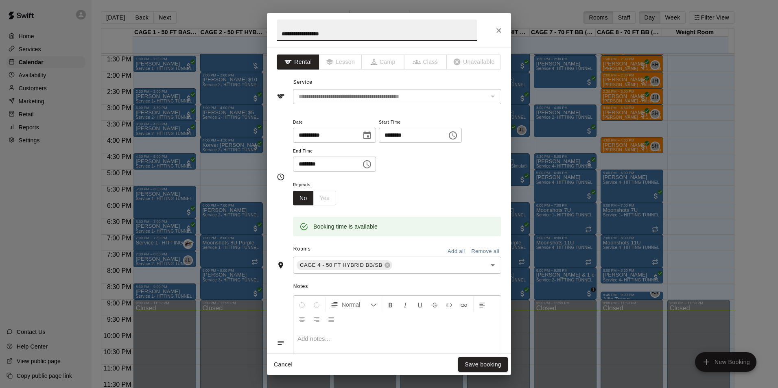
click at [311, 166] on input "********" at bounding box center [324, 164] width 63 height 15
type input "********"
click at [467, 361] on button "Save booking" at bounding box center [483, 364] width 50 height 15
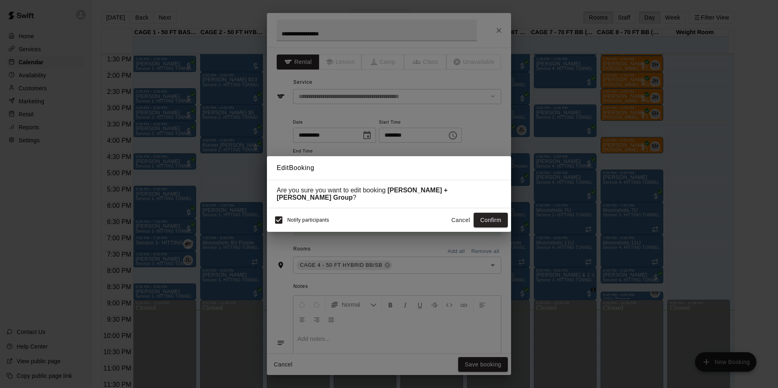
click at [497, 214] on button "Confirm" at bounding box center [491, 220] width 34 height 15
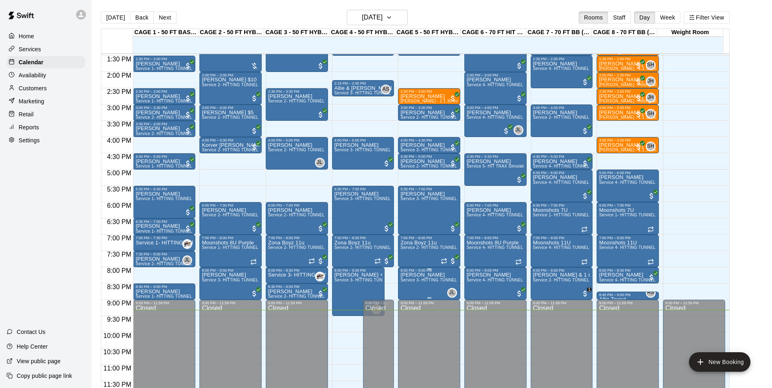
click at [422, 282] on span "Service 3- HITTING TUNNEL RENTAL - 50ft Softball" at bounding box center [450, 280] width 101 height 4
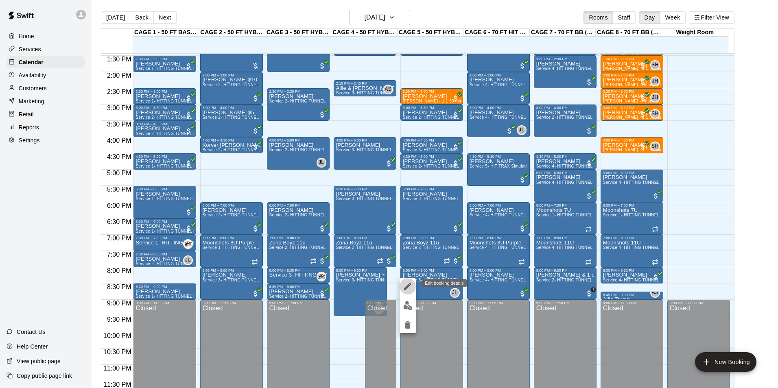
click at [408, 289] on icon "edit" at bounding box center [408, 287] width 10 height 10
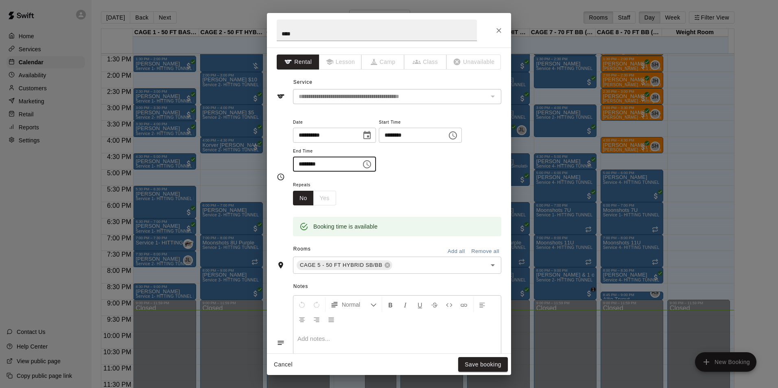
click at [310, 164] on input "********" at bounding box center [324, 164] width 63 height 15
type input "********"
click at [473, 366] on button "Save booking" at bounding box center [483, 364] width 50 height 15
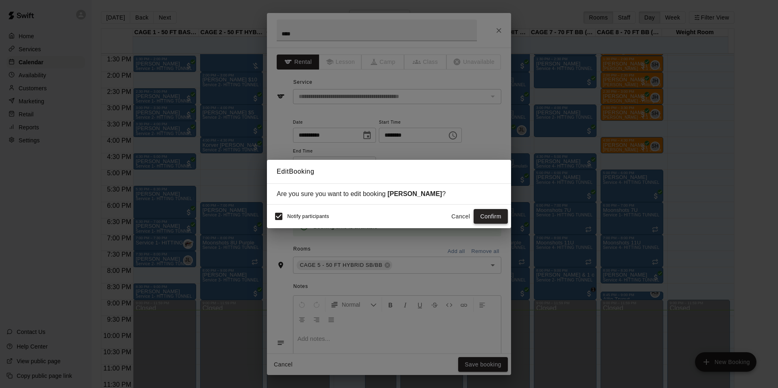
click at [477, 214] on button "Confirm" at bounding box center [491, 216] width 34 height 15
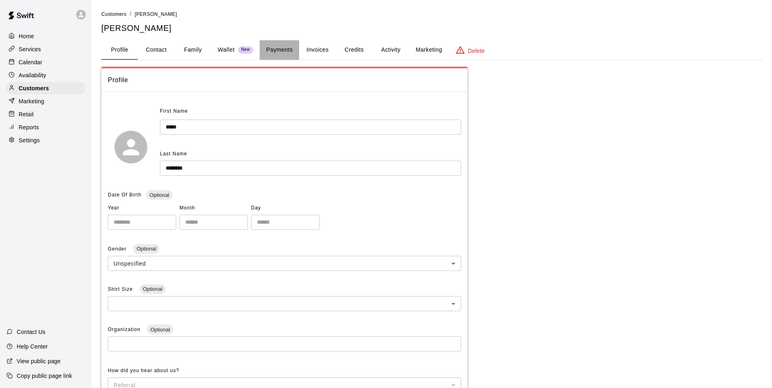
click at [285, 51] on button "Payments" at bounding box center [279, 50] width 39 height 20
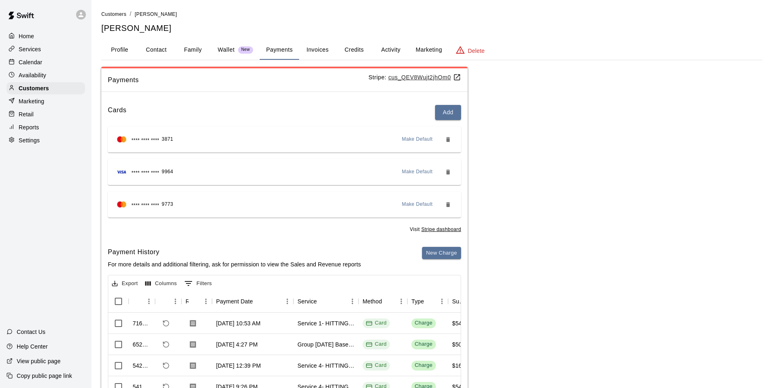
click at [163, 55] on button "Contact" at bounding box center [156, 50] width 37 height 20
select select "**"
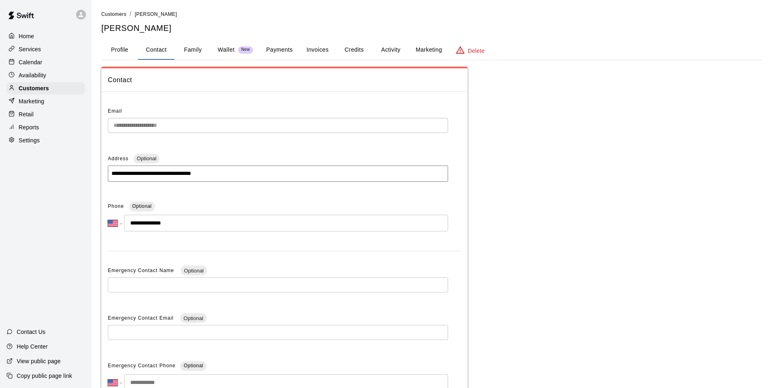
click at [191, 48] on button "Family" at bounding box center [193, 50] width 37 height 20
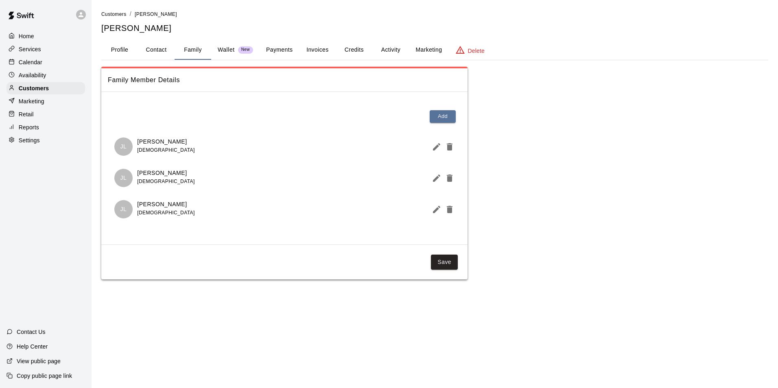
click at [306, 47] on button "Invoices" at bounding box center [317, 50] width 37 height 20
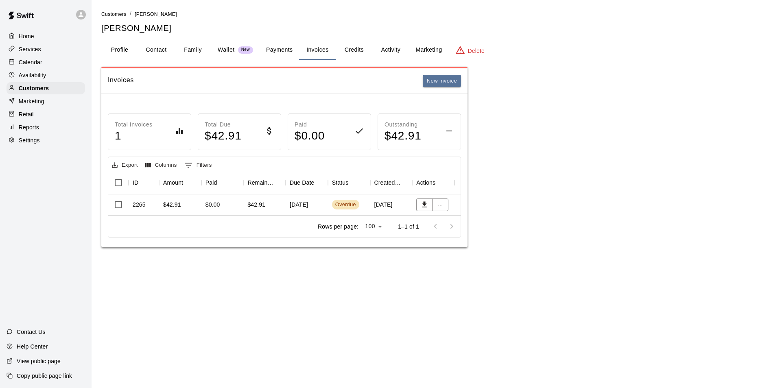
click at [278, 206] on div "$42.91" at bounding box center [264, 205] width 42 height 21
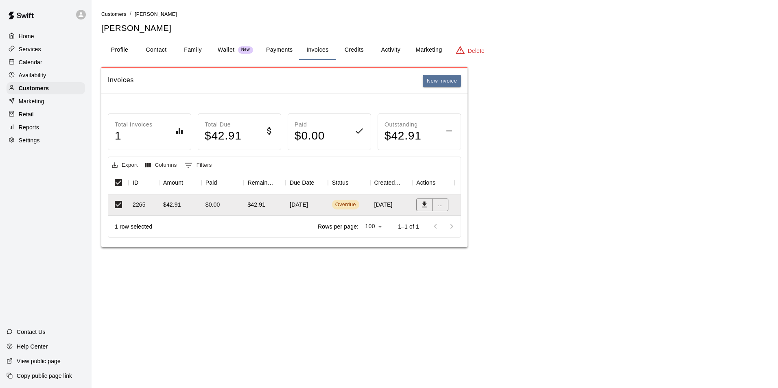
click at [324, 205] on div "[DATE]" at bounding box center [307, 205] width 42 height 21
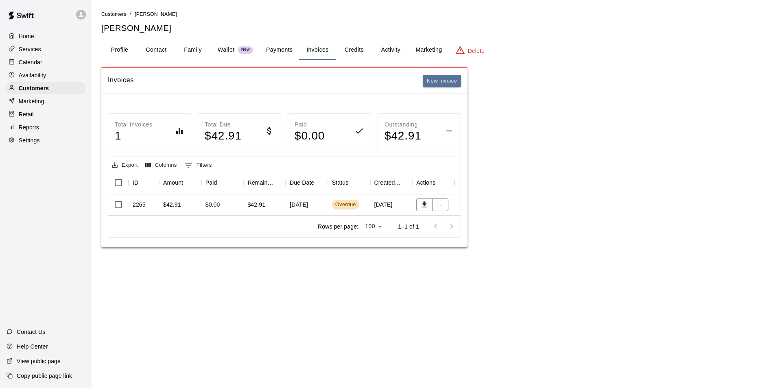
click at [266, 42] on button "Payments" at bounding box center [279, 50] width 39 height 20
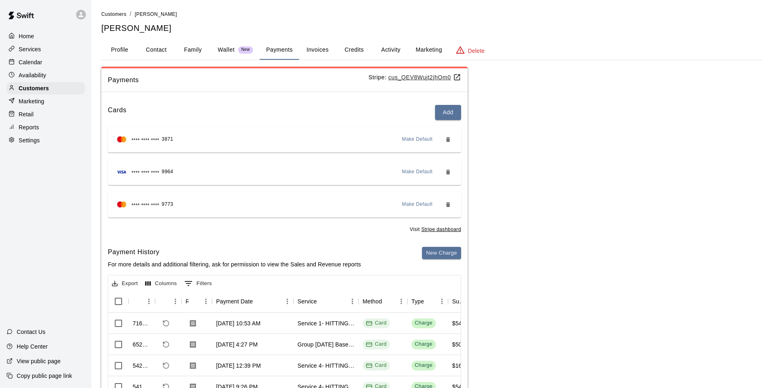
click at [341, 50] on button "Credits" at bounding box center [354, 50] width 37 height 20
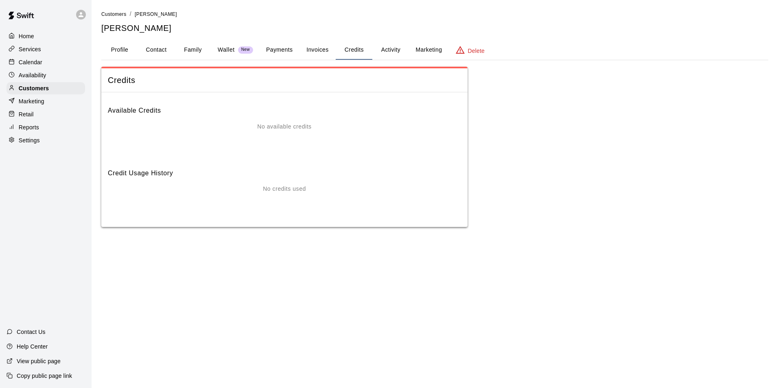
click at [319, 52] on button "Invoices" at bounding box center [317, 50] width 37 height 20
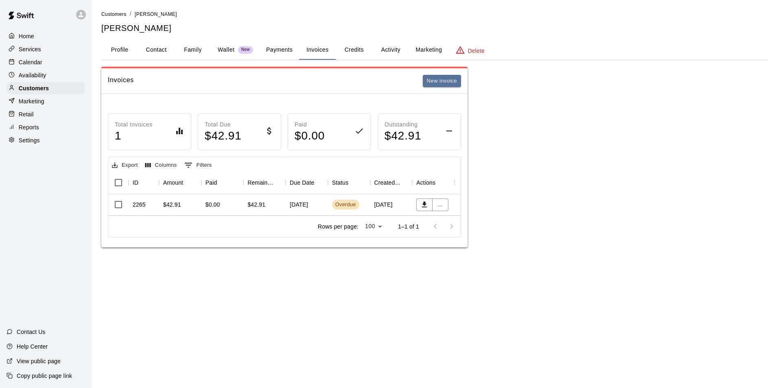
click at [624, 264] on html "Home Services Calendar Availability Customers Marketing Retail Reports Settings…" at bounding box center [389, 132] width 778 height 264
click at [284, 55] on button "Payments" at bounding box center [279, 50] width 39 height 20
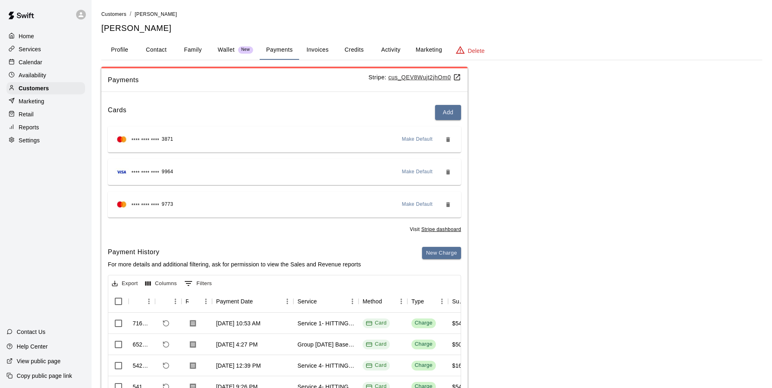
click at [116, 48] on button "Profile" at bounding box center [119, 50] width 37 height 20
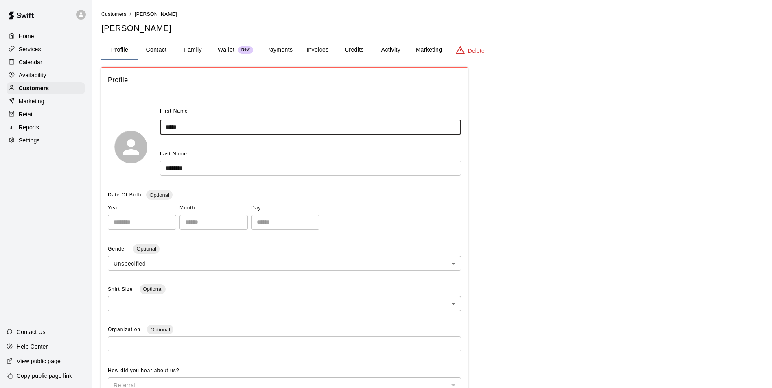
drag, startPoint x: 201, startPoint y: 126, endPoint x: 139, endPoint y: 125, distance: 61.5
click at [139, 125] on div "First Name ***** ​ Last Name ******** ​" at bounding box center [284, 147] width 353 height 84
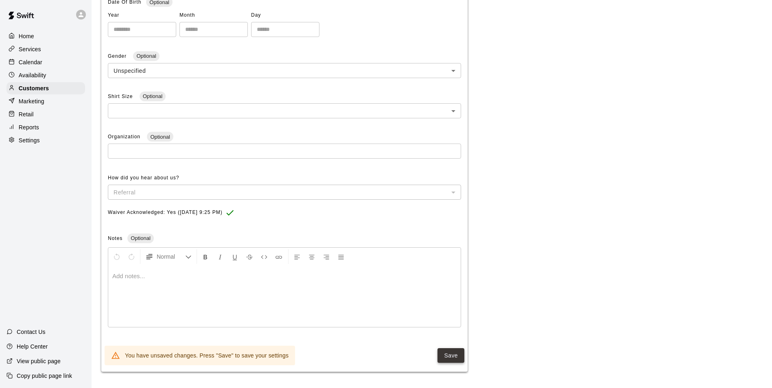
type input "*********"
click at [458, 350] on button "Save" at bounding box center [451, 355] width 27 height 15
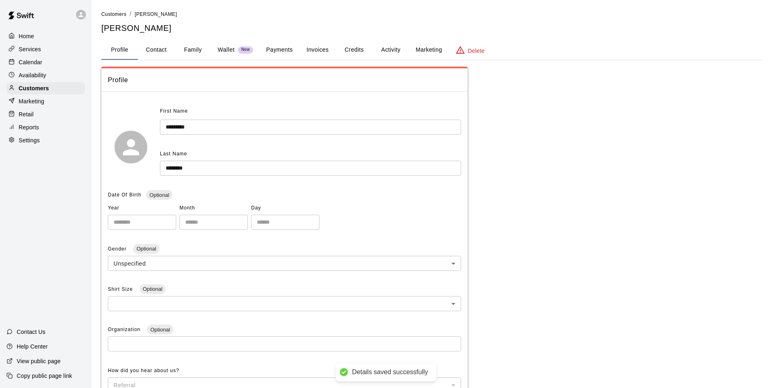
click at [189, 47] on button "Family" at bounding box center [193, 50] width 37 height 20
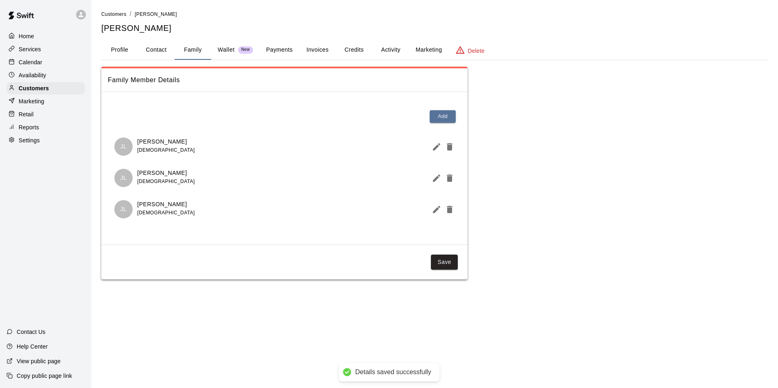
click at [125, 52] on button "Profile" at bounding box center [119, 50] width 37 height 20
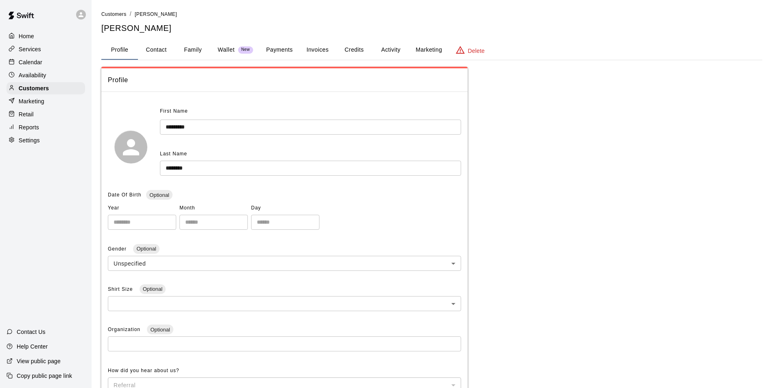
click at [190, 54] on button "Family" at bounding box center [193, 50] width 37 height 20
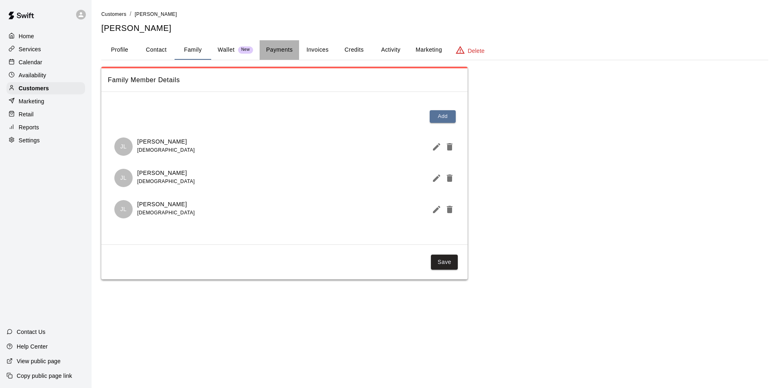
click at [269, 48] on button "Payments" at bounding box center [279, 50] width 39 height 20
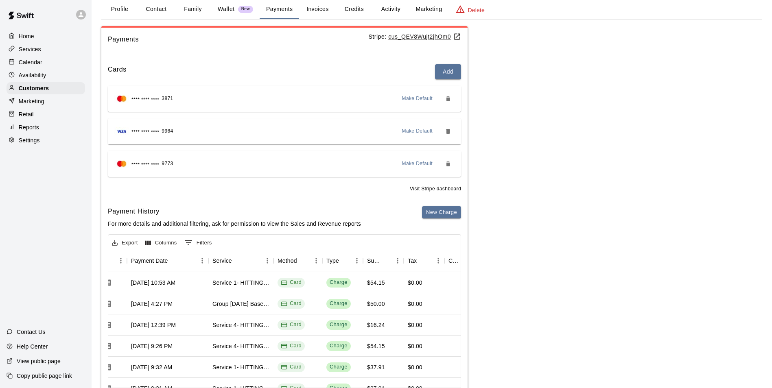
scroll to position [0, 88]
click at [63, 57] on div "Calendar" at bounding box center [46, 62] width 79 height 12
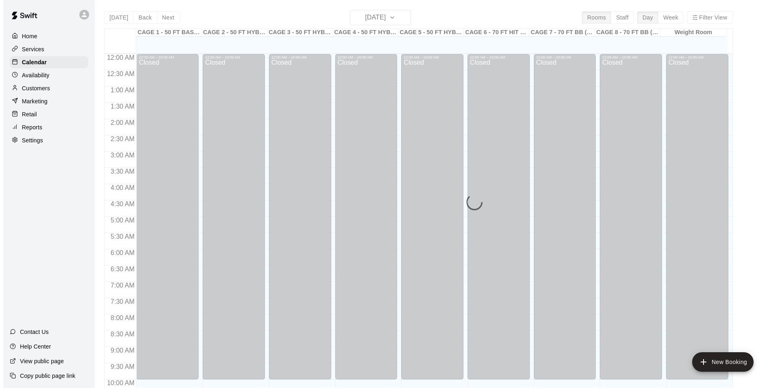
scroll to position [414, 0]
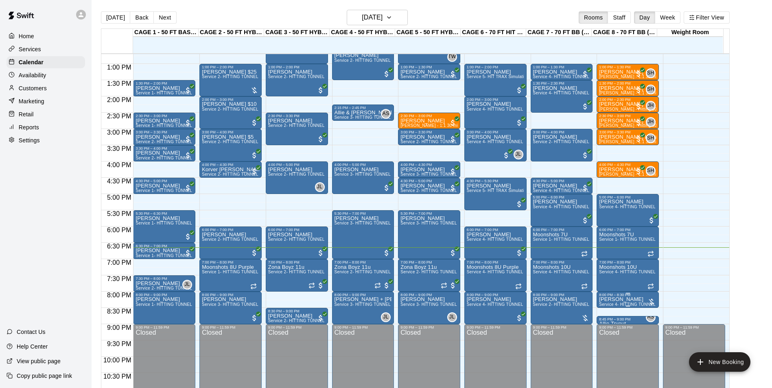
click at [637, 300] on p "[PERSON_NAME]" at bounding box center [627, 300] width 57 height 0
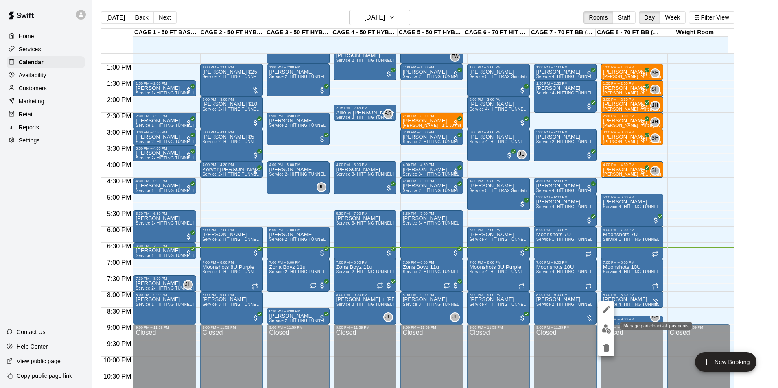
click at [603, 325] on img "edit" at bounding box center [606, 328] width 9 height 9
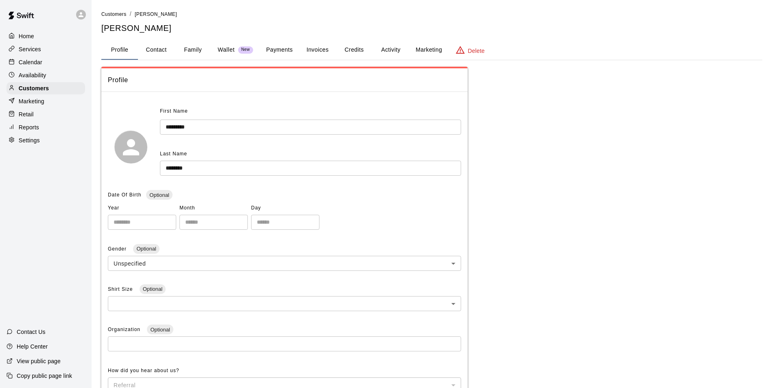
click at [270, 52] on button "Payments" at bounding box center [279, 50] width 39 height 20
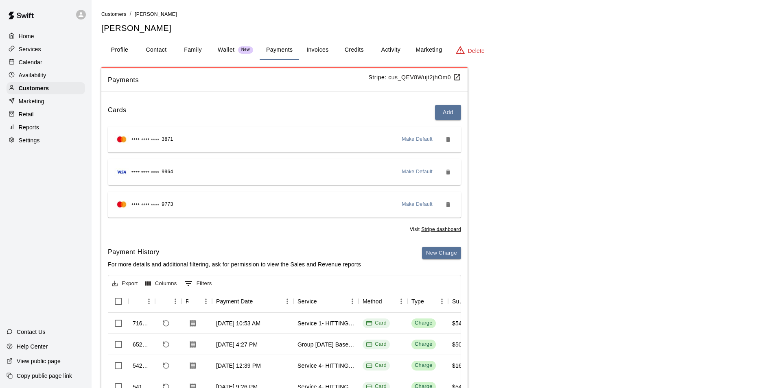
click at [326, 51] on button "Invoices" at bounding box center [317, 50] width 37 height 20
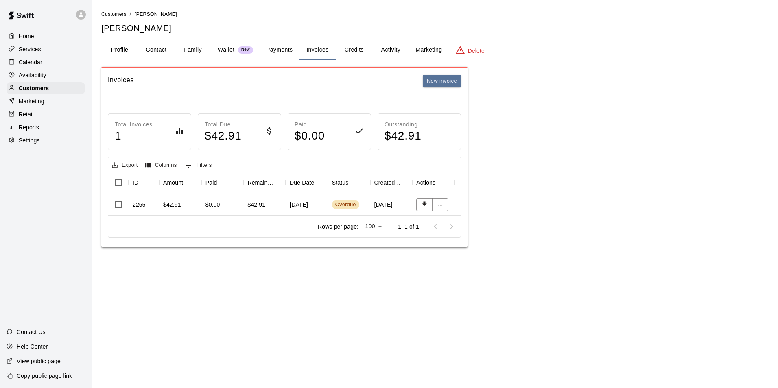
click at [295, 52] on button "Payments" at bounding box center [279, 50] width 39 height 20
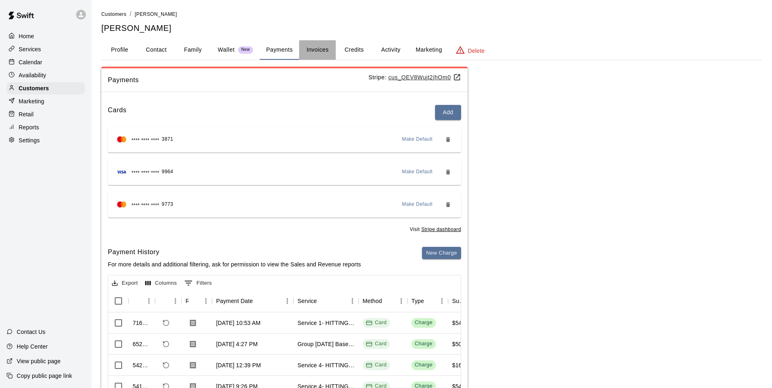
click at [331, 47] on button "Invoices" at bounding box center [317, 50] width 37 height 20
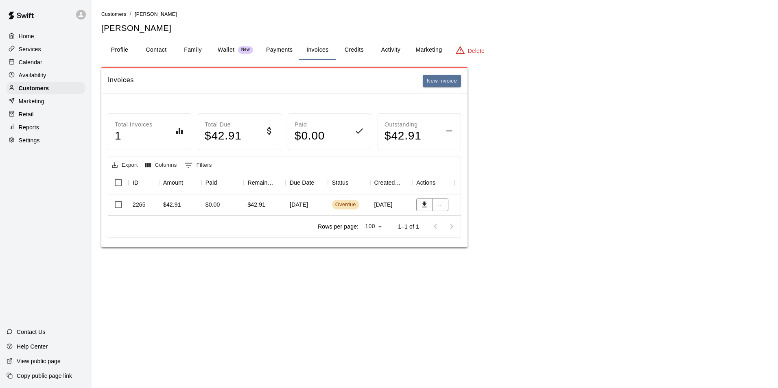
click at [379, 207] on div "[DATE]" at bounding box center [391, 205] width 42 height 21
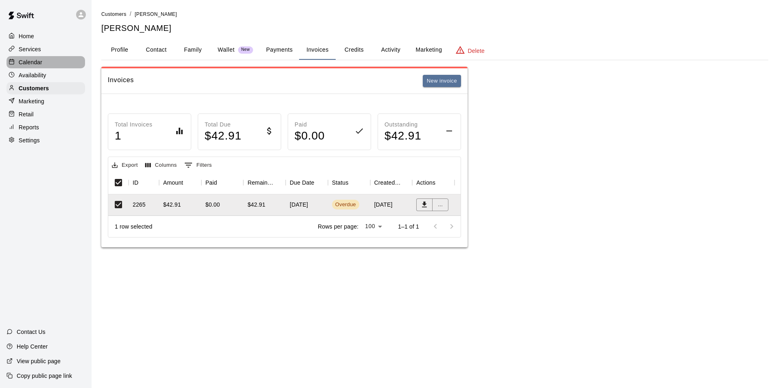
click at [47, 67] on div "Calendar" at bounding box center [46, 62] width 79 height 12
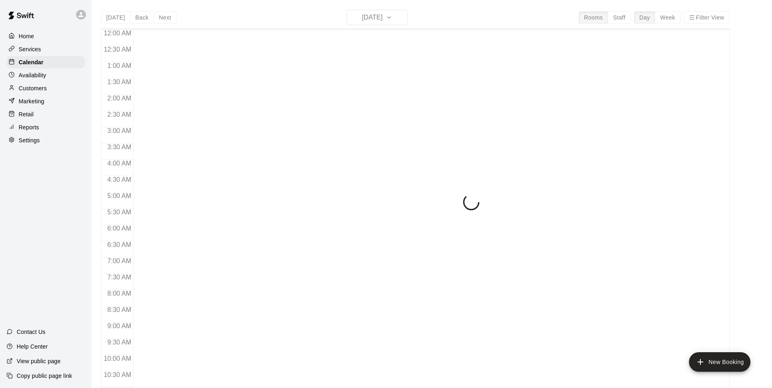
scroll to position [414, 0]
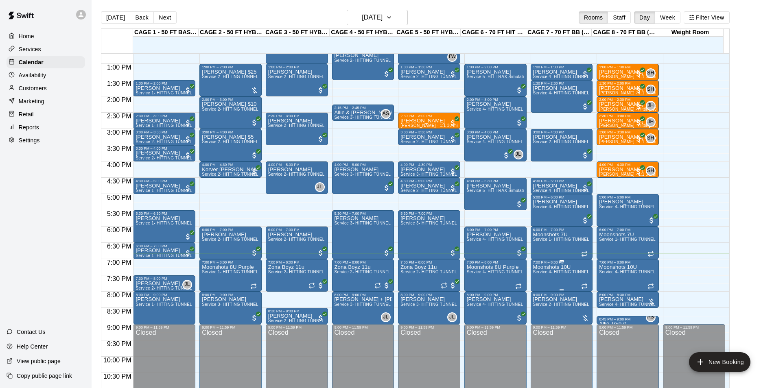
click at [560, 274] on span "Service 4- HITTING TUNNEL RENTAL - 70ft Baseball" at bounding box center [584, 272] width 103 height 4
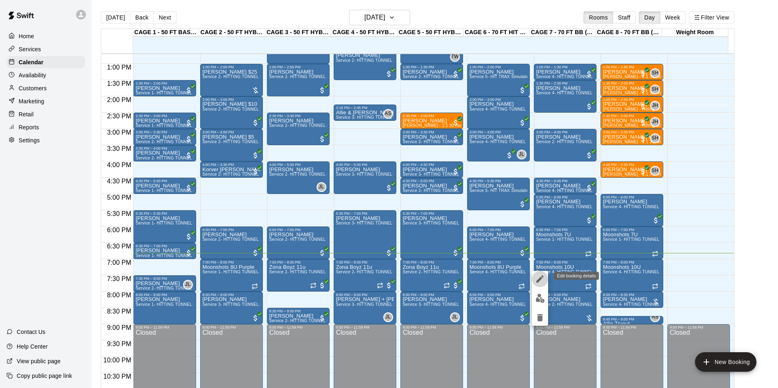
click at [544, 275] on icon "edit" at bounding box center [540, 279] width 10 height 10
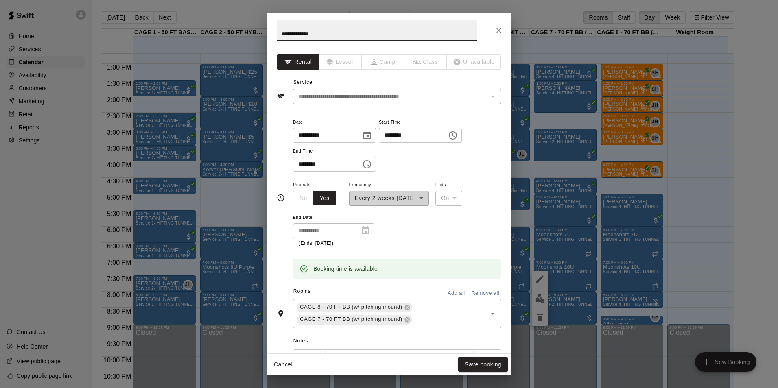
click at [320, 34] on input "**********" at bounding box center [377, 31] width 200 height 22
type input "**********"
click at [478, 366] on button "Save booking" at bounding box center [483, 364] width 50 height 15
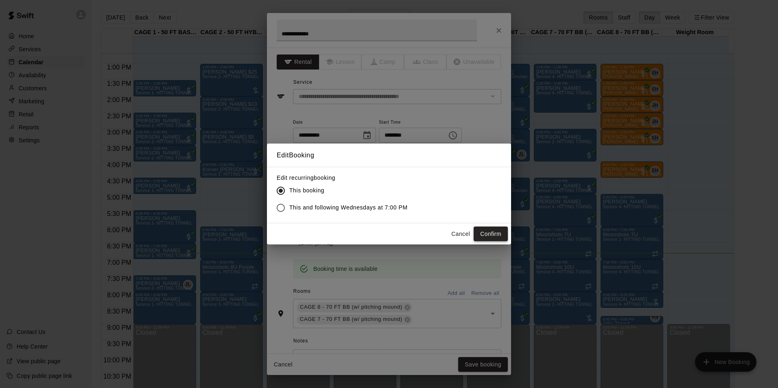
click at [494, 230] on button "Confirm" at bounding box center [491, 234] width 34 height 15
